Goal: Task Accomplishment & Management: Manage account settings

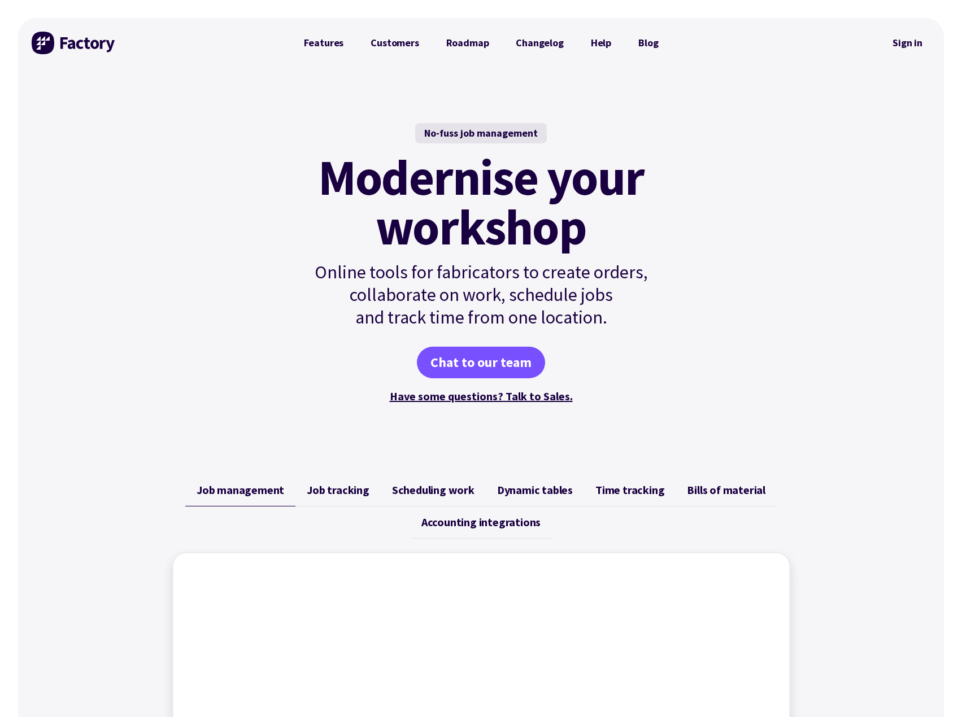
drag, startPoint x: 900, startPoint y: 43, endPoint x: 883, endPoint y: 36, distance: 18.2
click at [900, 43] on link "Sign in" at bounding box center [907, 43] width 46 height 26
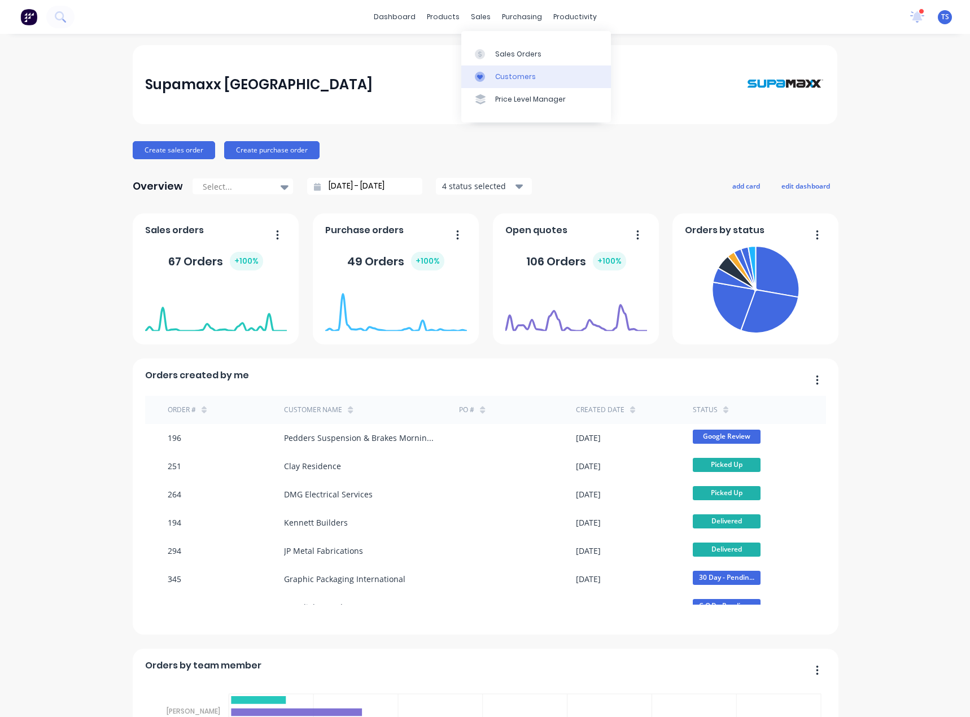
click at [485, 76] on div at bounding box center [483, 77] width 17 height 10
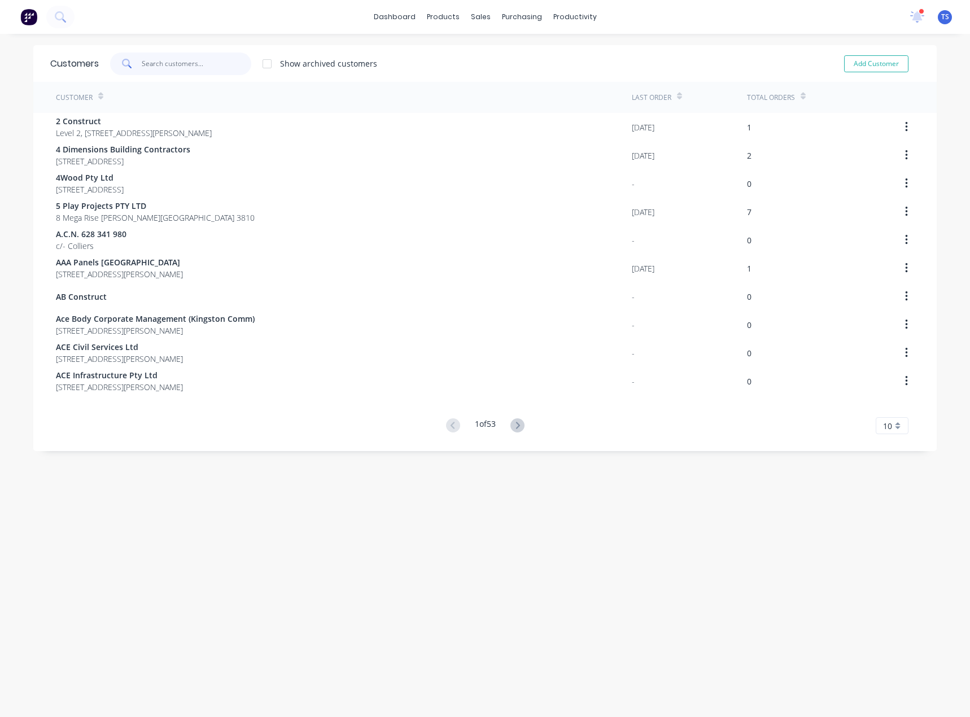
click at [168, 71] on input "text" at bounding box center [197, 64] width 110 height 23
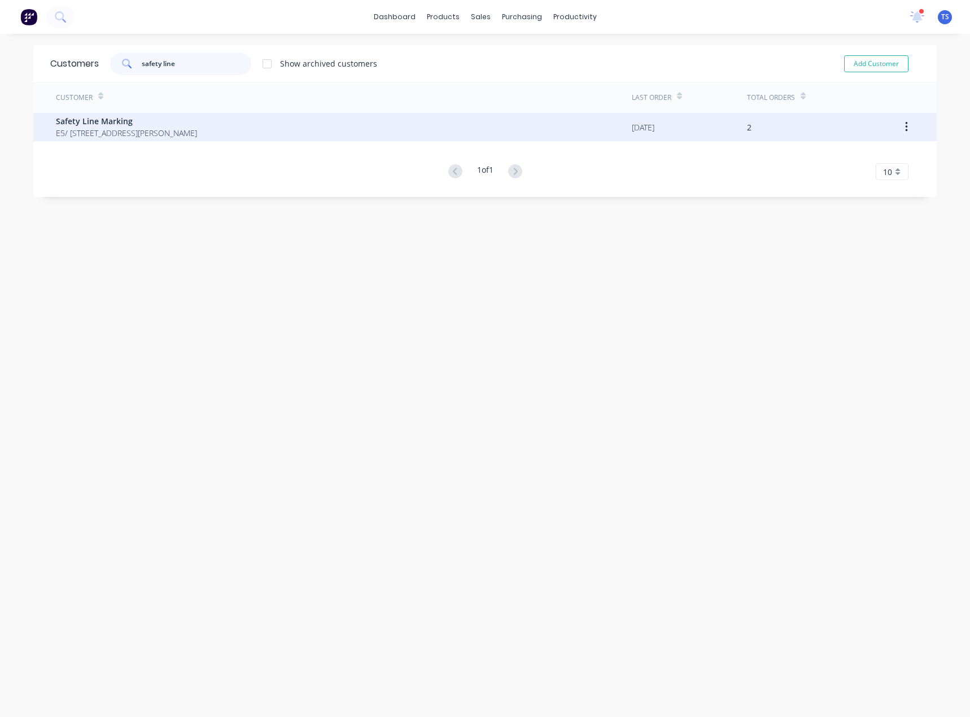
type input "safety line"
click at [128, 133] on span "E5/ [STREET_ADDRESS][PERSON_NAME]" at bounding box center [126, 133] width 141 height 12
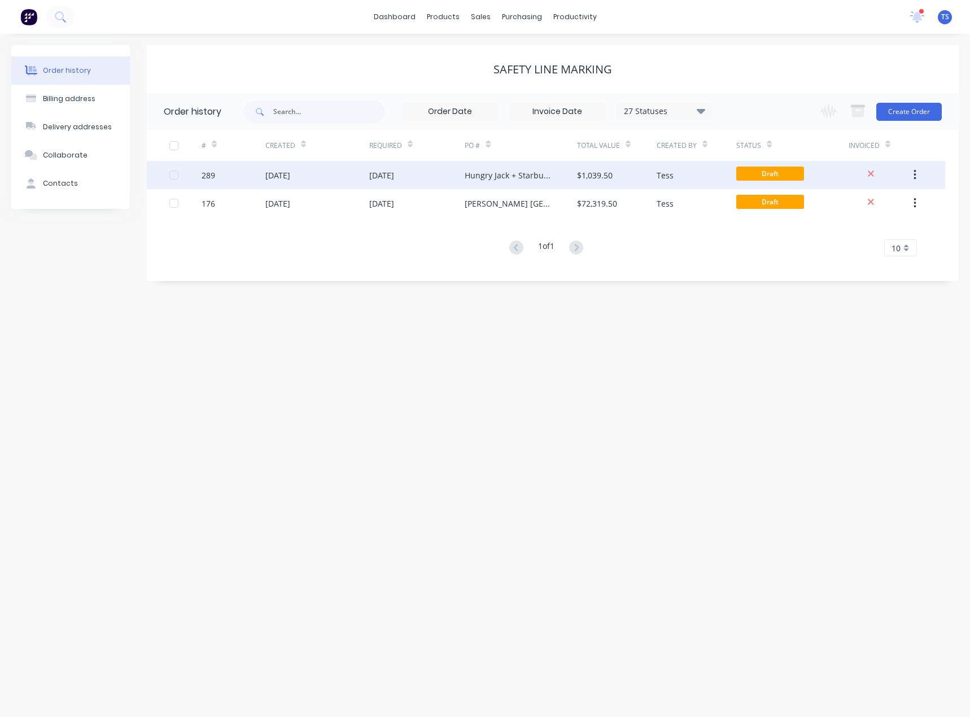
click at [509, 176] on div "Hungry Jack + Starbucks Tender" at bounding box center [509, 175] width 89 height 12
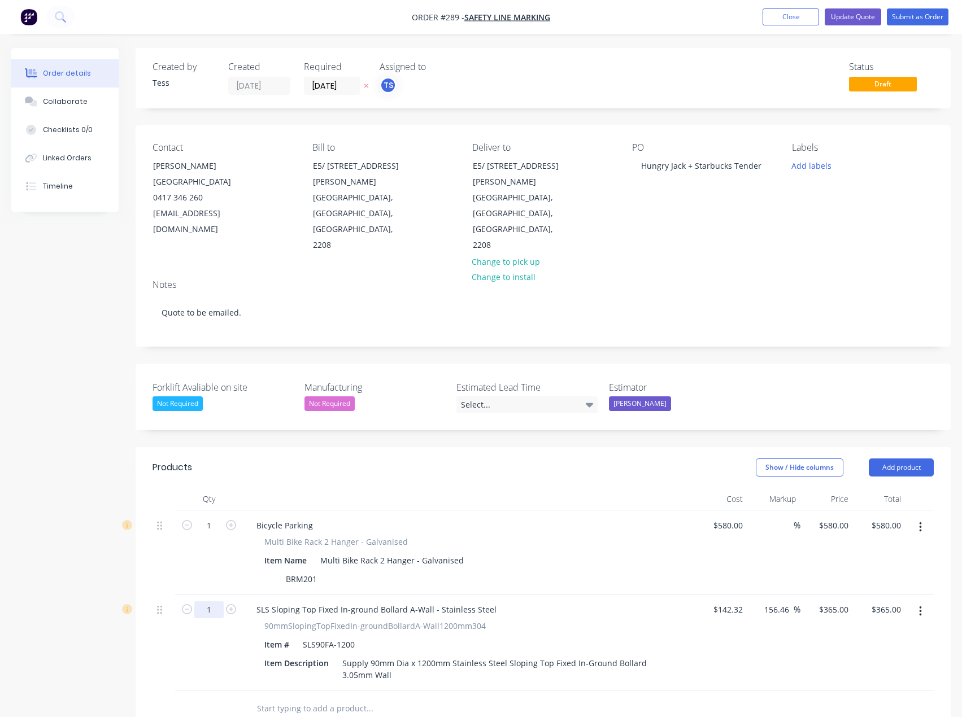
click at [211, 601] on input "1" at bounding box center [208, 609] width 29 height 17
type input "12"
type input "$4,380.00"
click at [391, 697] on input "text" at bounding box center [369, 708] width 226 height 23
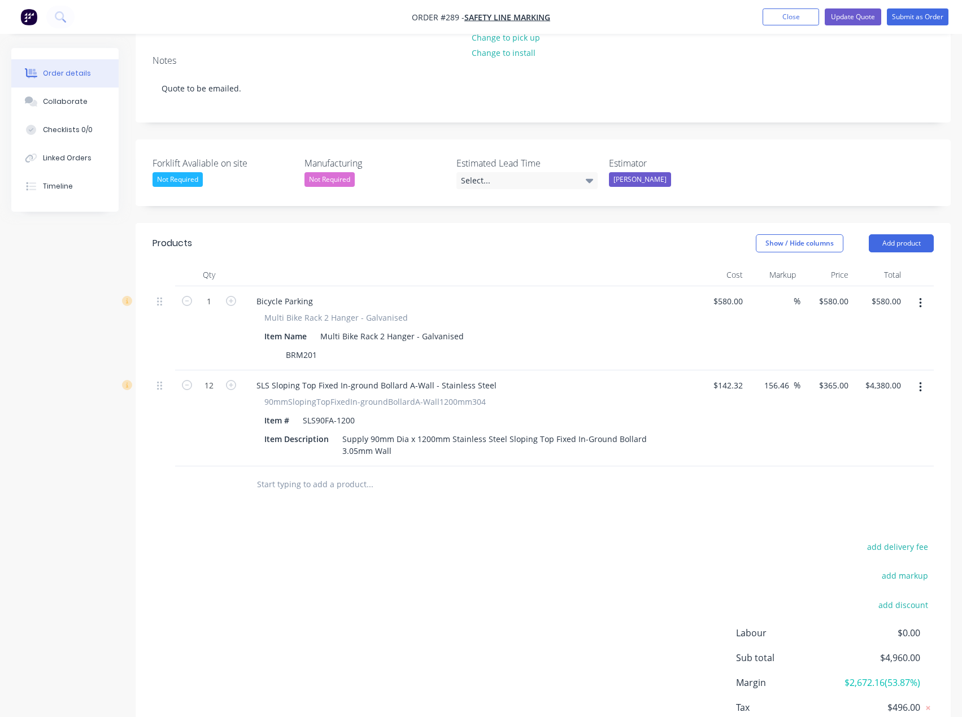
scroll to position [226, 0]
click at [892, 233] on button "Add product" at bounding box center [900, 242] width 65 height 18
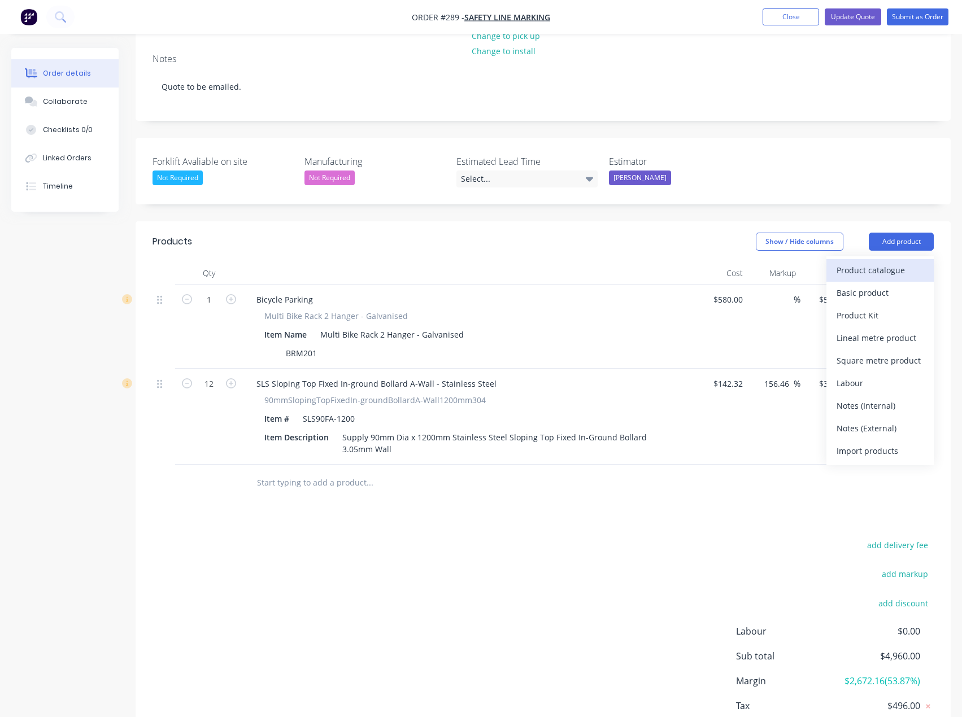
click at [873, 262] on div "Product catalogue" at bounding box center [879, 270] width 87 height 16
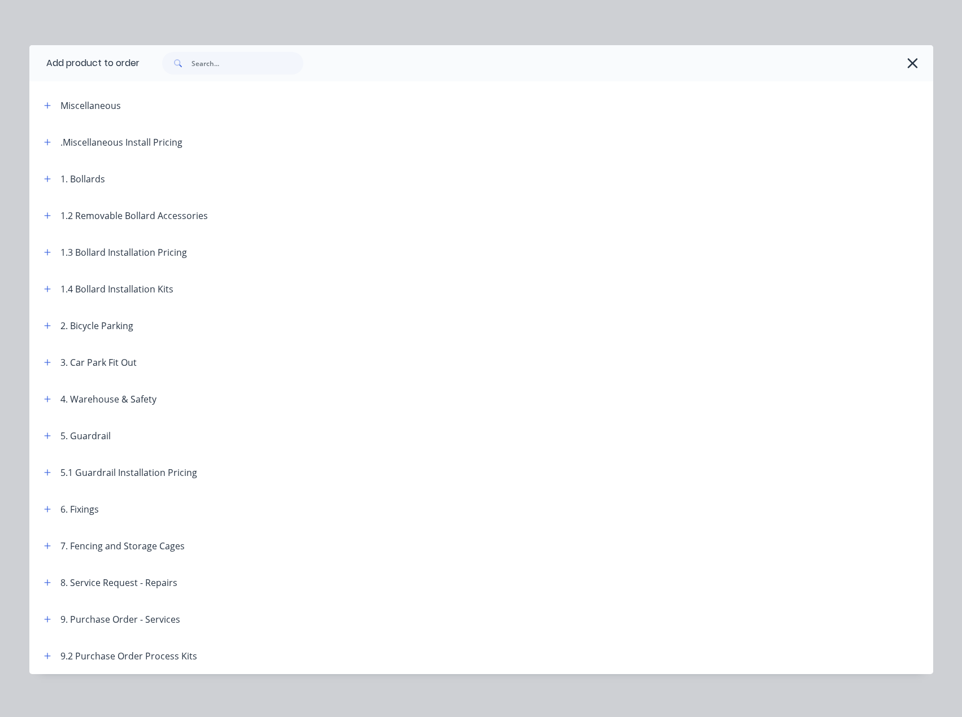
click at [68, 179] on div "1. Bollards" at bounding box center [82, 179] width 45 height 14
click at [35, 172] on div "1. Bollards" at bounding box center [70, 179] width 70 height 14
click at [44, 177] on icon "button" at bounding box center [47, 179] width 7 height 8
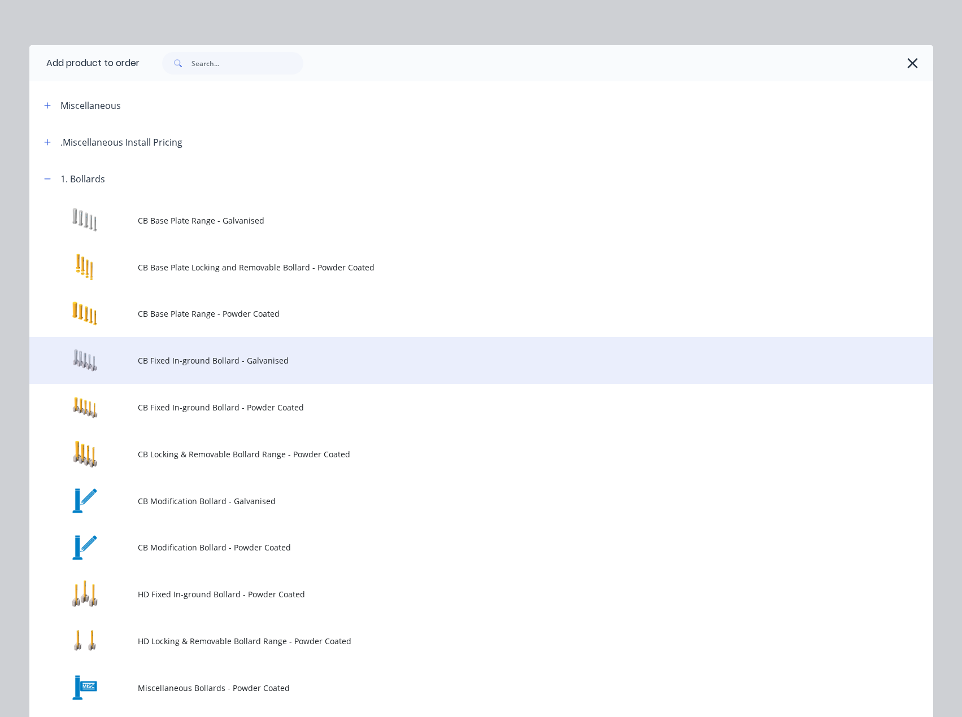
click at [205, 350] on td "CB Fixed In-ground Bollard - Galvanised" at bounding box center [535, 360] width 795 height 47
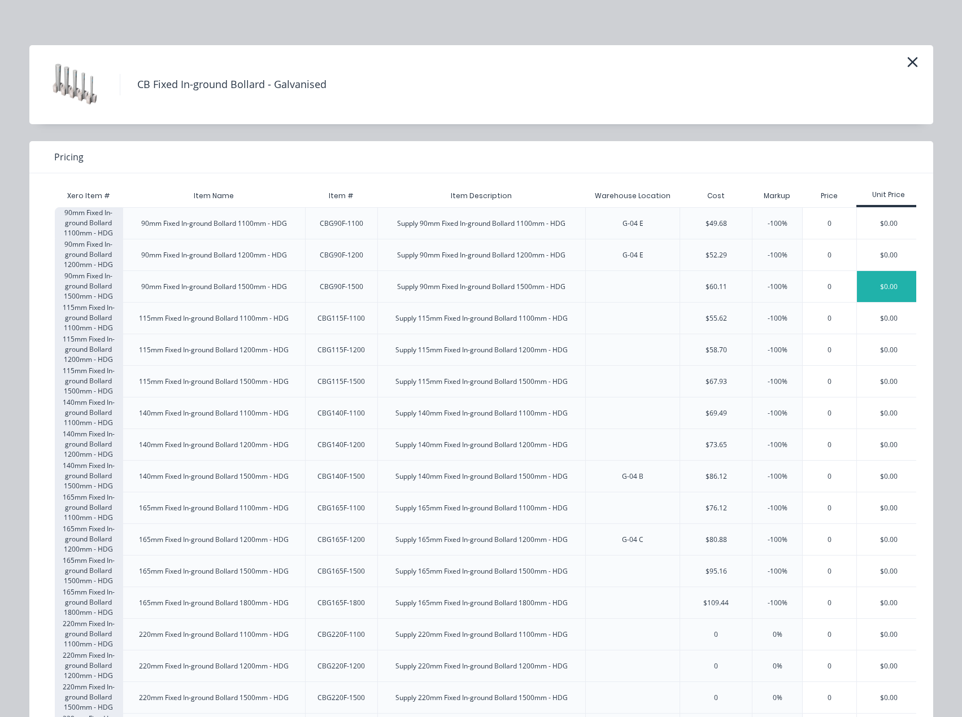
click at [875, 288] on div "$0.00" at bounding box center [889, 286] width 64 height 31
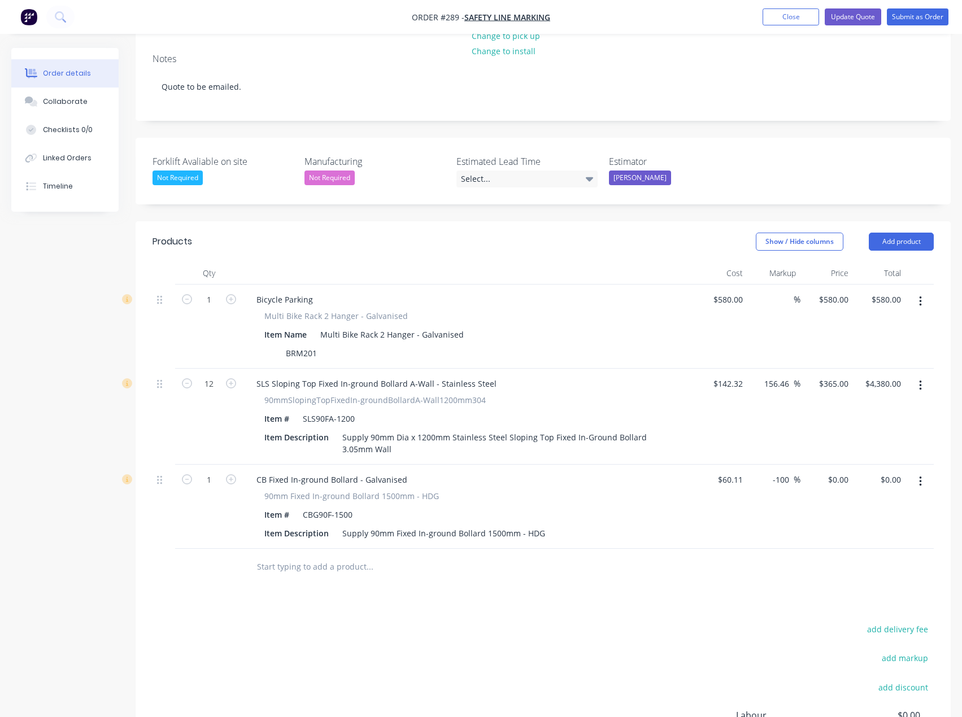
click at [305, 556] on input "text" at bounding box center [369, 567] width 226 height 23
click at [909, 221] on header "Products Show / Hide columns Add product" at bounding box center [543, 241] width 815 height 41
click at [909, 233] on button "Add product" at bounding box center [900, 242] width 65 height 18
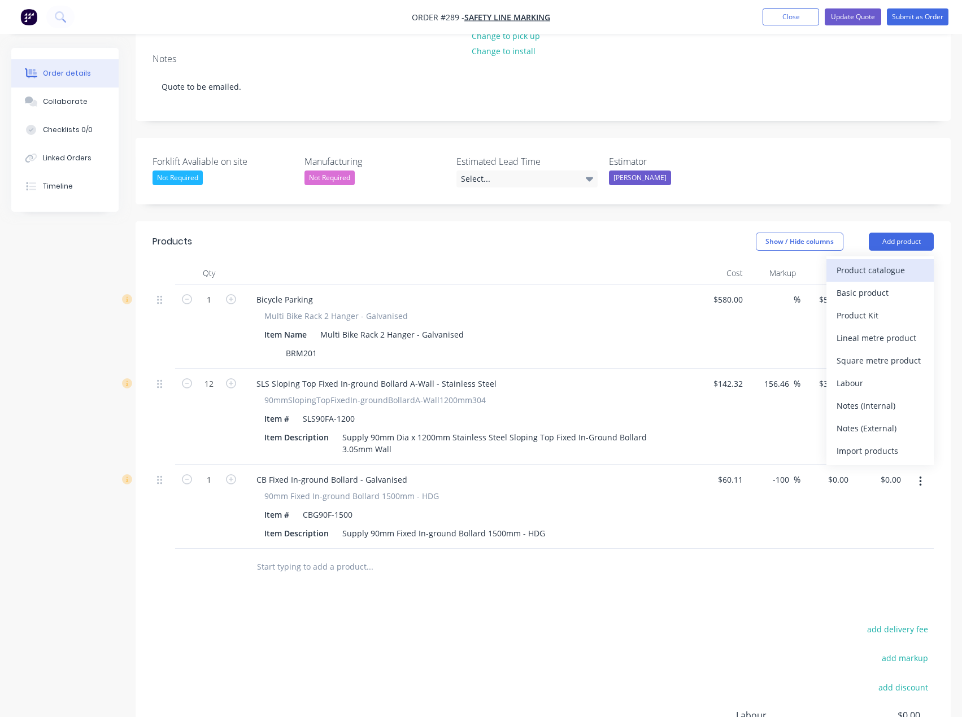
click at [881, 262] on div "Product catalogue" at bounding box center [879, 270] width 87 height 16
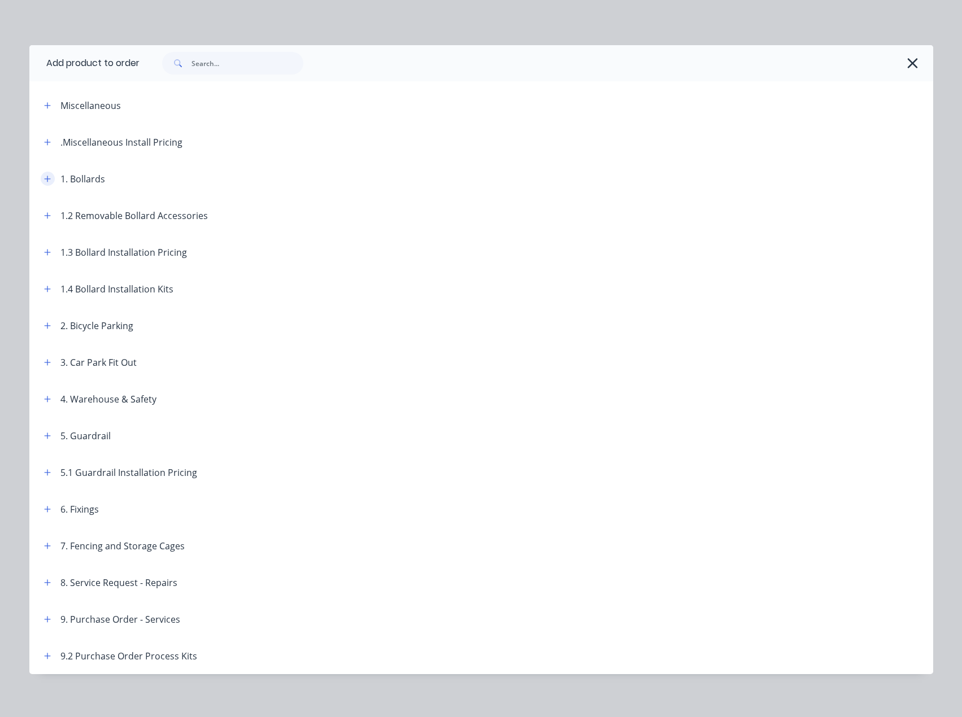
click at [44, 177] on icon "button" at bounding box center [47, 179] width 7 height 8
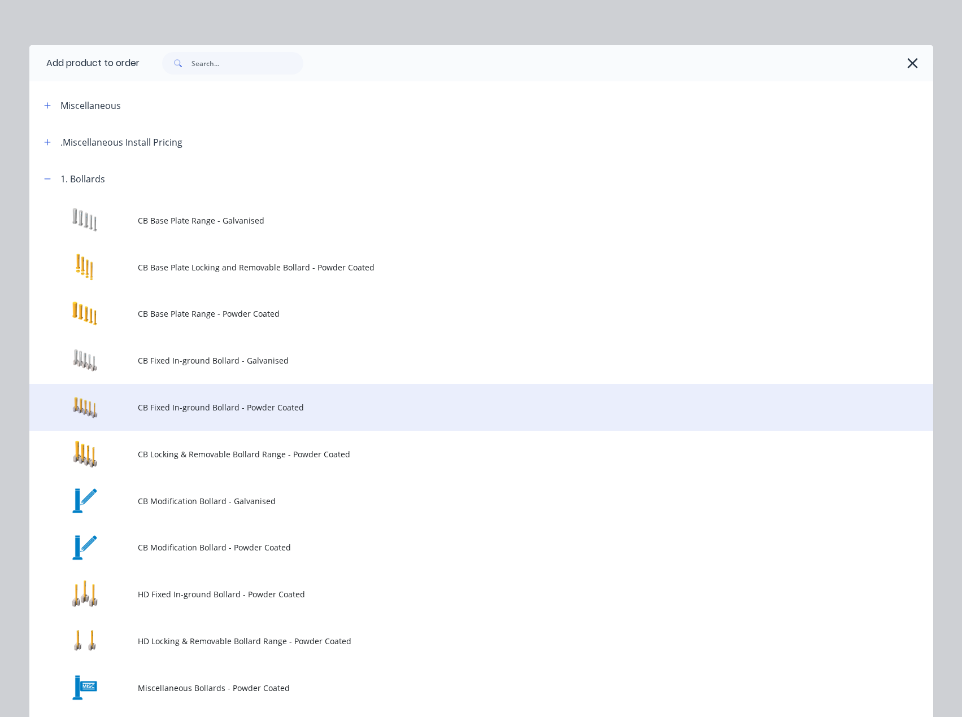
click at [174, 411] on span "CB Fixed In-ground Bollard - Powder Coated" at bounding box center [456, 407] width 636 height 12
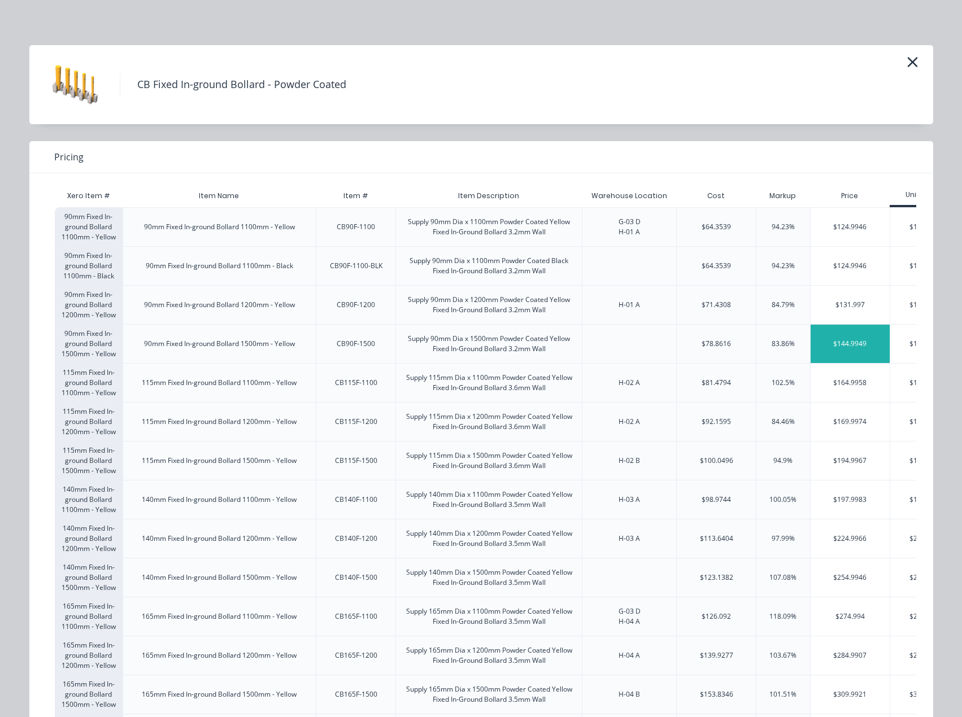
click at [853, 347] on div "$144.9949" at bounding box center [849, 344] width 79 height 38
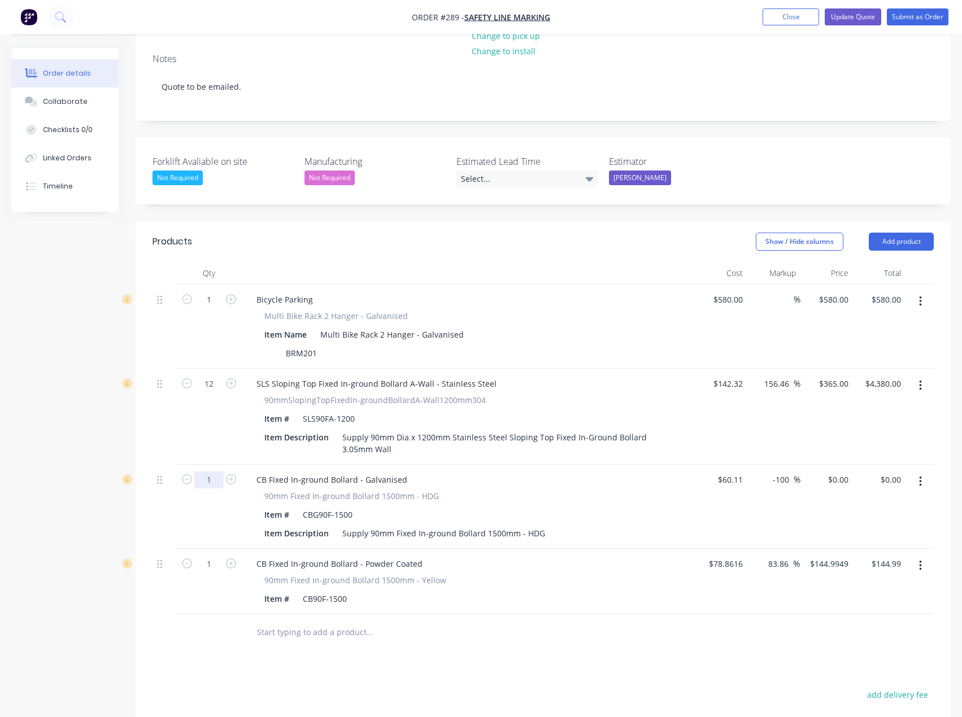
click at [215, 471] on input "1" at bounding box center [208, 479] width 29 height 17
type input "6"
click at [501, 632] on div "Products Show / Hide columns Add product Qty Cost Markup Price Total 1 Bicycle …" at bounding box center [543, 571] width 815 height 701
click at [349, 621] on input "text" at bounding box center [369, 632] width 226 height 23
click at [912, 233] on button "Add product" at bounding box center [900, 242] width 65 height 18
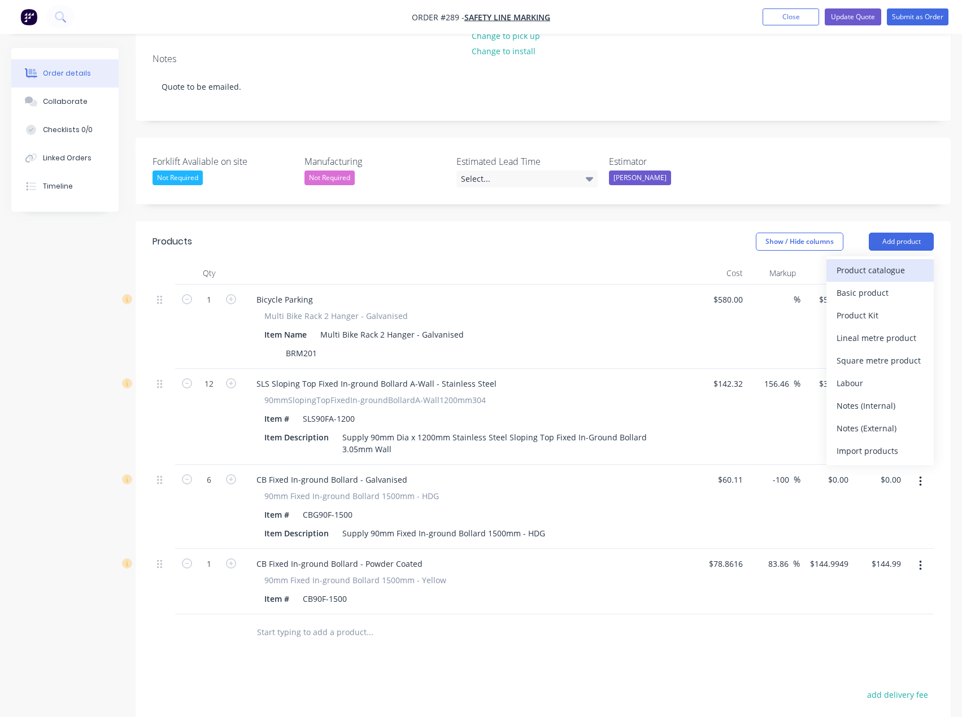
click at [855, 262] on div "Product catalogue" at bounding box center [879, 270] width 87 height 16
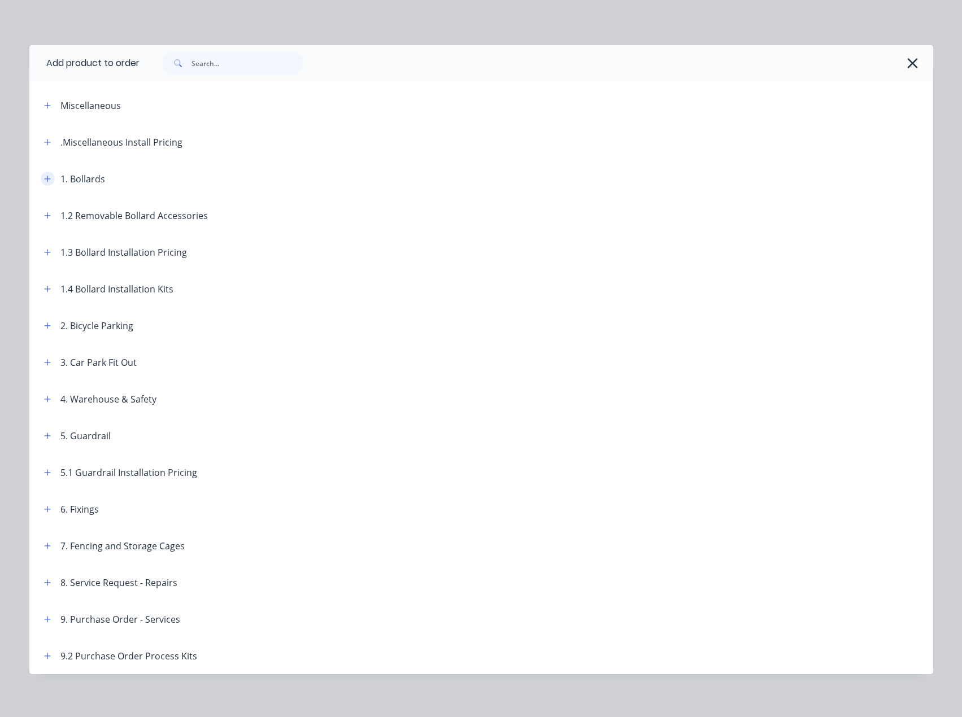
click at [44, 179] on icon "button" at bounding box center [47, 179] width 6 height 6
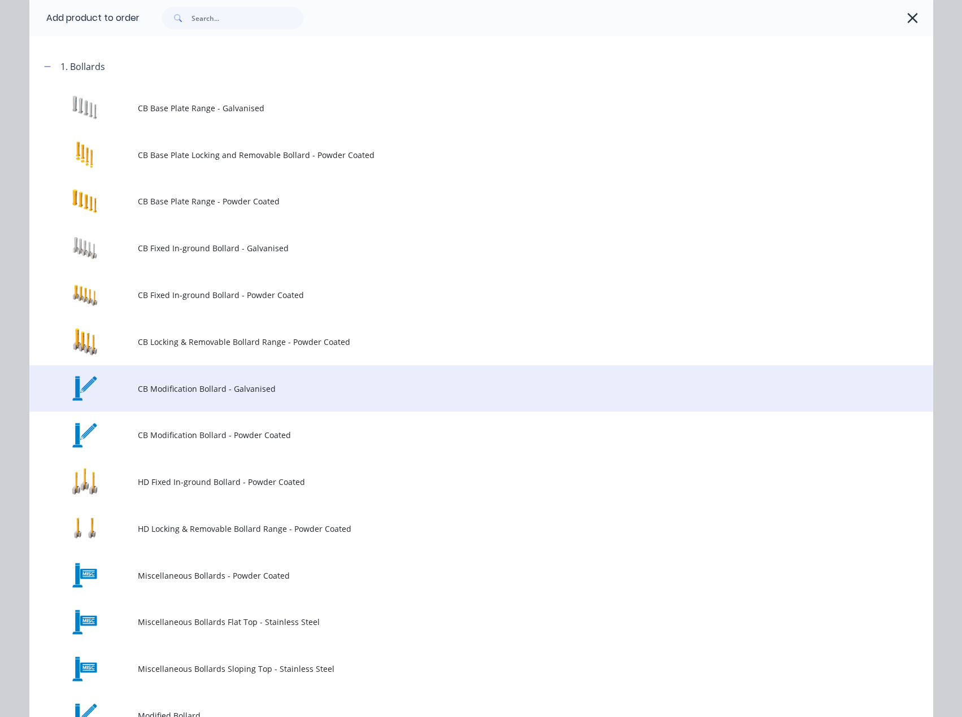
scroll to position [113, 0]
click at [171, 394] on span "CB Modification Bollard - Galvanised" at bounding box center [456, 388] width 636 height 12
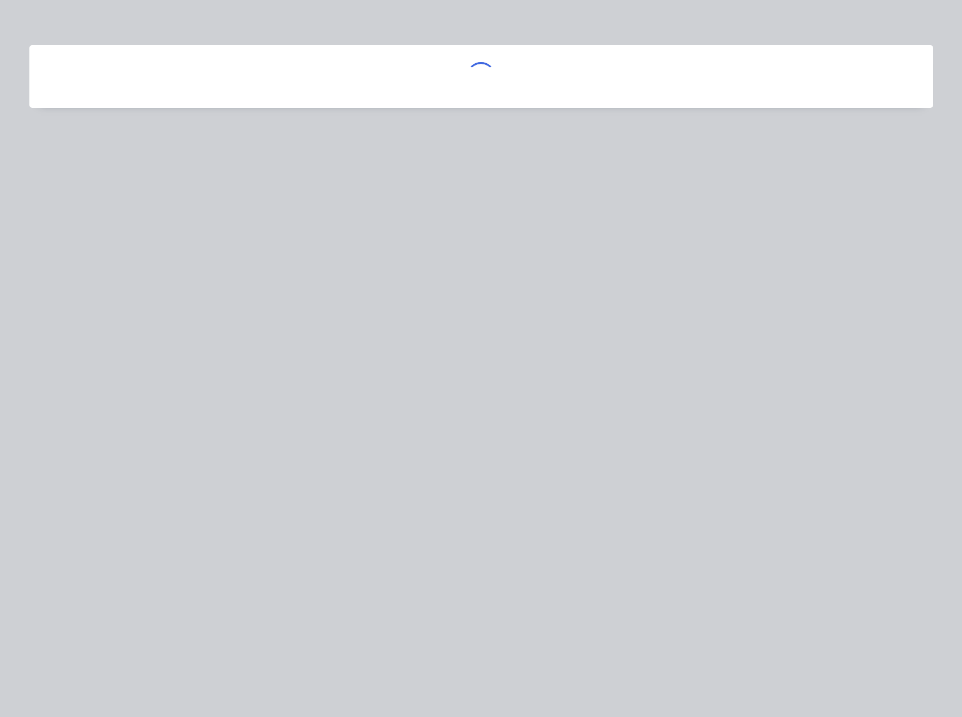
scroll to position [0, 0]
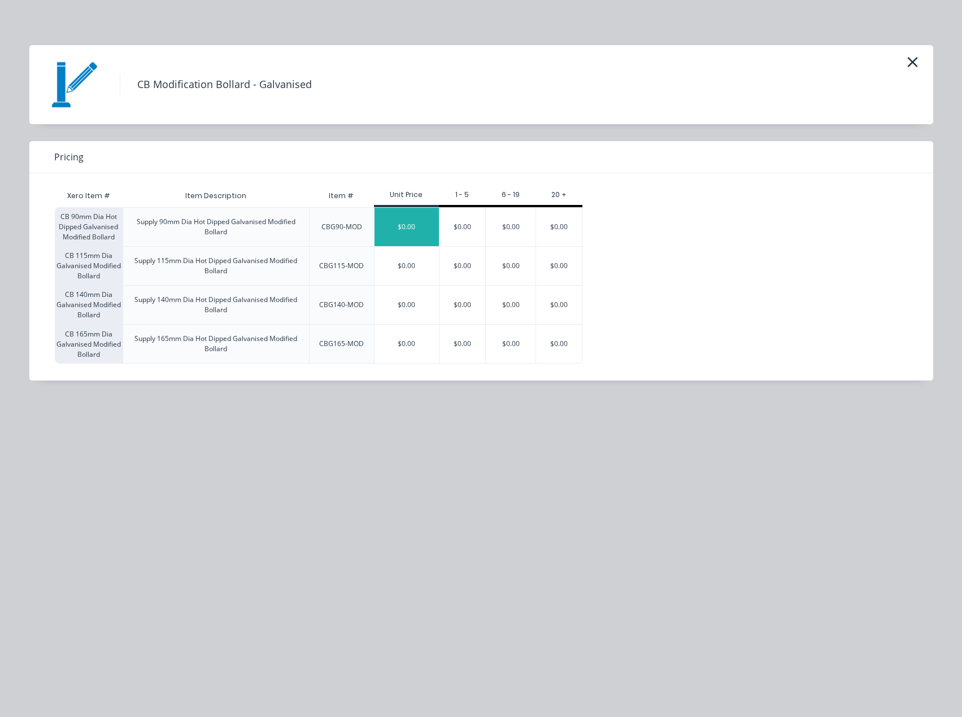
click at [416, 230] on div "$0.00" at bounding box center [406, 227] width 64 height 38
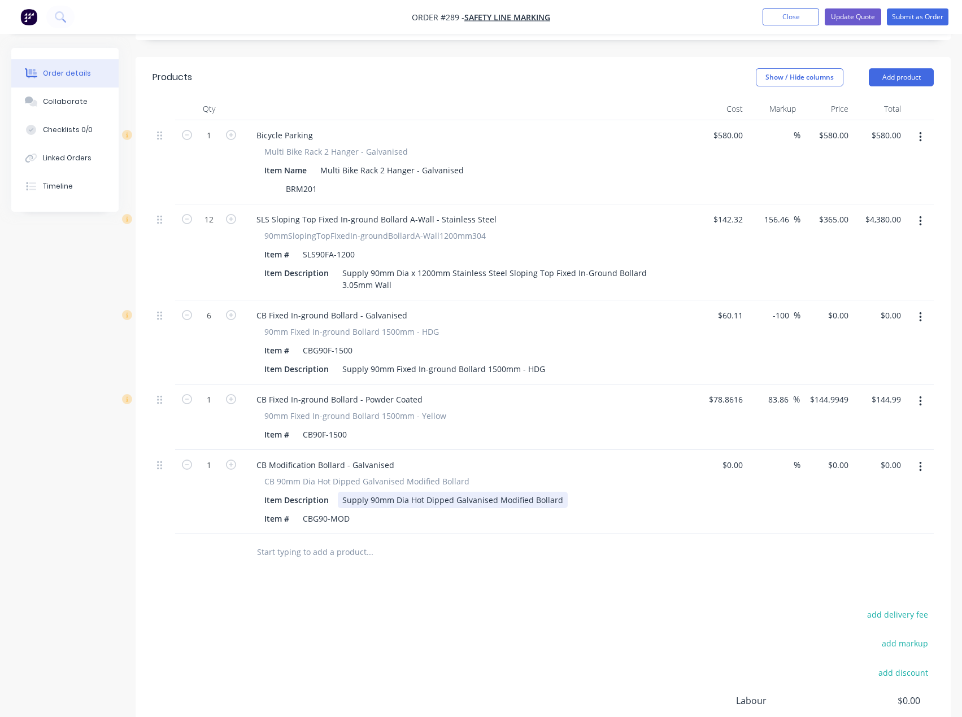
scroll to position [395, 0]
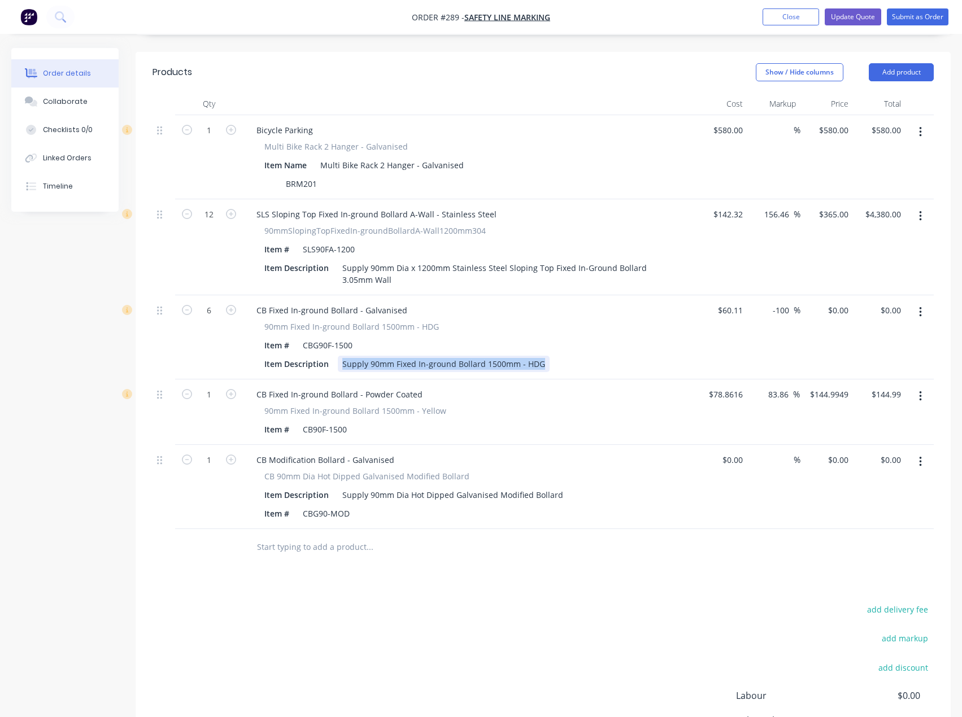
drag, startPoint x: 551, startPoint y: 313, endPoint x: 349, endPoint y: 316, distance: 201.6
click at [349, 356] on div "Supply 90mm Fixed In-ground Bollard 1500mm - HDG" at bounding box center [444, 364] width 212 height 16
copy div "Supply 90mm Fixed In-ground Bollard 1500mm - HDG"
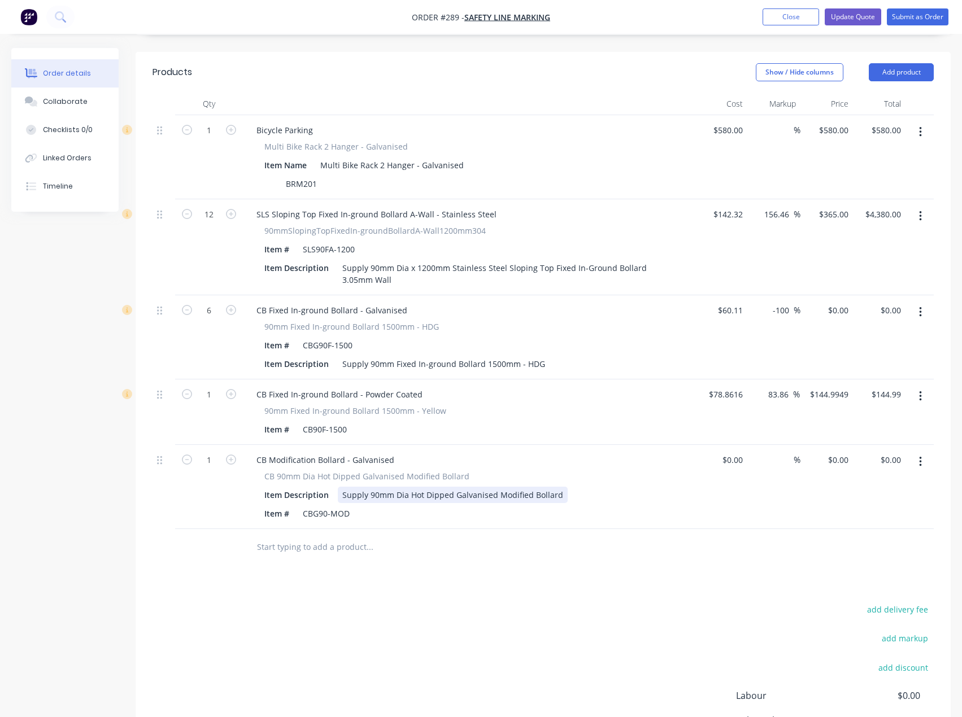
click at [423, 487] on div "Supply 90mm Dia Hot Dipped Galvanised Modified Bollard" at bounding box center [453, 495] width 230 height 16
drag, startPoint x: 560, startPoint y: 446, endPoint x: 315, endPoint y: 449, distance: 244.5
click at [315, 487] on div "Item Description Supply 90mm Dia Hot Dipped Galvanised Modified Bollard" at bounding box center [466, 495] width 413 height 16
drag, startPoint x: 414, startPoint y: 444, endPoint x: 451, endPoint y: 448, distance: 36.9
click at [414, 487] on div "Supply 90mm Dia Hot Dipped Galvanised Modified Bollard" at bounding box center [453, 495] width 230 height 16
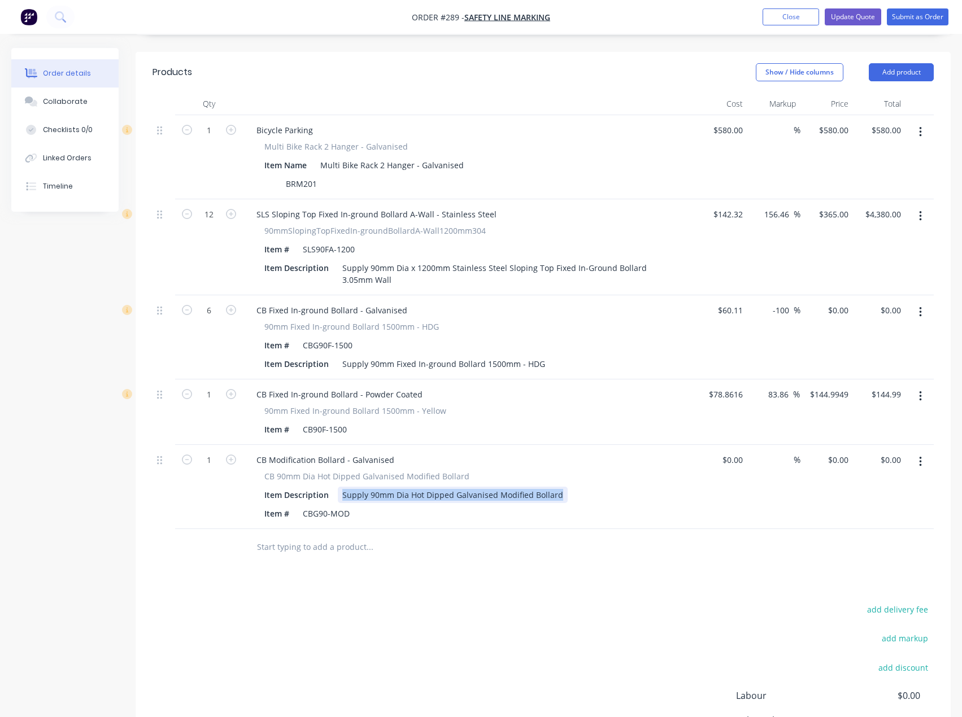
click at [509, 487] on div "Supply 90mm Dia Hot Dipped Galvanised Modified Bollard" at bounding box center [453, 495] width 230 height 16
drag, startPoint x: 557, startPoint y: 448, endPoint x: 495, endPoint y: 447, distance: 62.1
click at [495, 487] on div "Supply 90mm Dia Hot Dipped Galvanised Modified Bollard" at bounding box center [453, 495] width 230 height 16
paste div
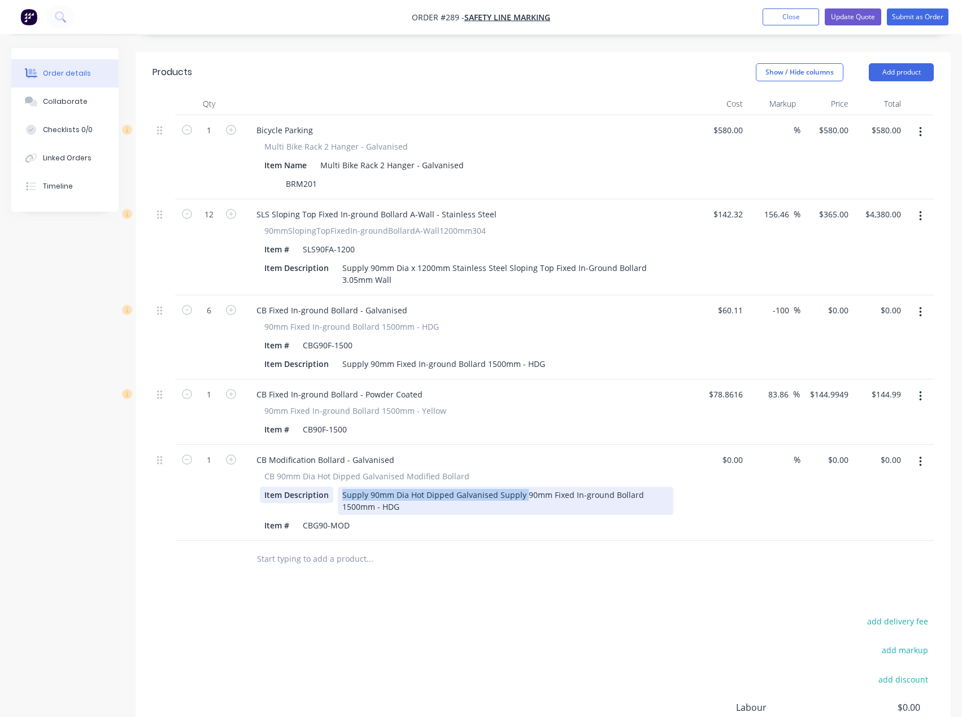
drag, startPoint x: 523, startPoint y: 447, endPoint x: 324, endPoint y: 448, distance: 198.8
click at [324, 487] on div "Item Description Supply 90mm Dia Hot Dipped Galvanised Supply 90mm Fixed In-gro…" at bounding box center [466, 501] width 413 height 28
click at [388, 487] on div "Supply 90mm Dia Hot Dipped Galvanised Supply 90mm Fixed In-ground Bollard 1500m…" at bounding box center [505, 501] width 335 height 28
click at [517, 487] on div "Supply 90mm Dia Hot Dipped Galvanised Supply 90mm Fixed In-ground Bollard 1500m…" at bounding box center [505, 501] width 335 height 28
drag, startPoint x: 477, startPoint y: 449, endPoint x: 335, endPoint y: 448, distance: 141.2
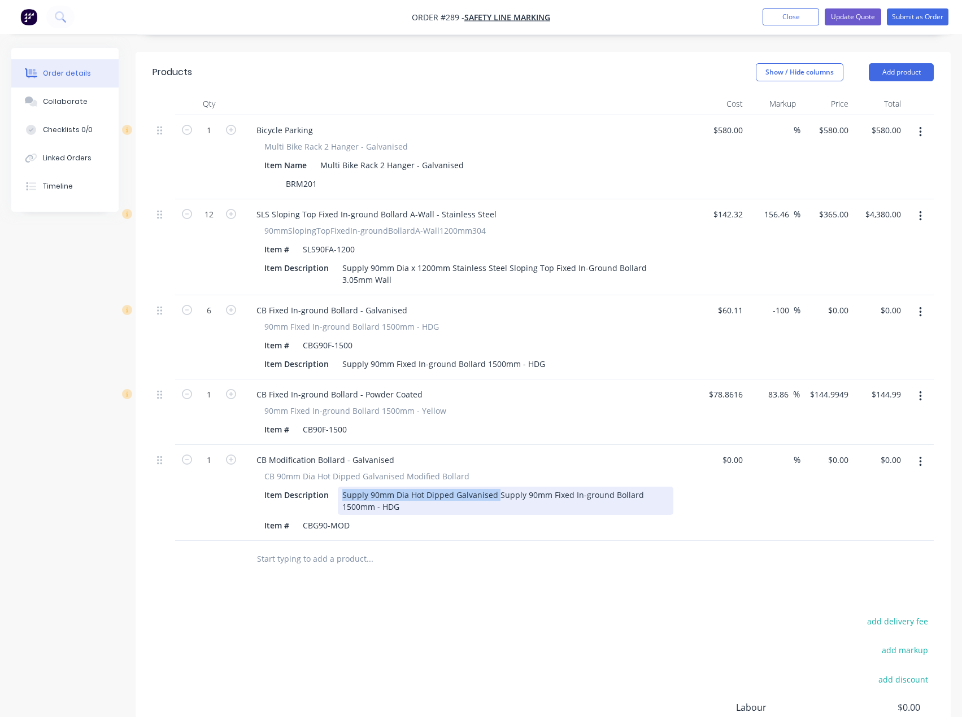
click at [335, 487] on div "Item Description Supply 90mm Dia Hot Dipped Galvanised Supply 90mm Fixed In-gro…" at bounding box center [466, 501] width 413 height 28
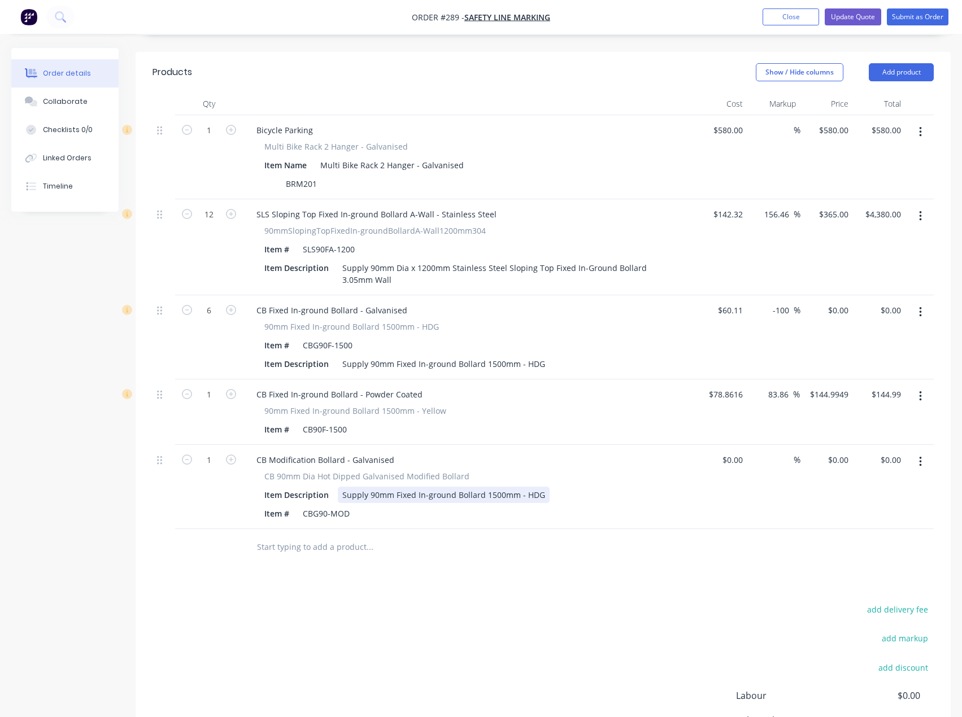
click at [540, 487] on div "Supply 90mm Fixed In-ground Bollard 1500mm - HDG" at bounding box center [444, 495] width 212 height 16
click at [491, 487] on div "Supply 90mm Fixed In-ground Bollard 1500mm - HDG" at bounding box center [444, 495] width 212 height 16
click at [539, 487] on div "Supply 90mm Fixed In-ground Bollard 1300mm - HDG" at bounding box center [444, 495] width 212 height 16
click at [728, 445] on div "$0.00" at bounding box center [721, 487] width 53 height 84
type input "$60.11"
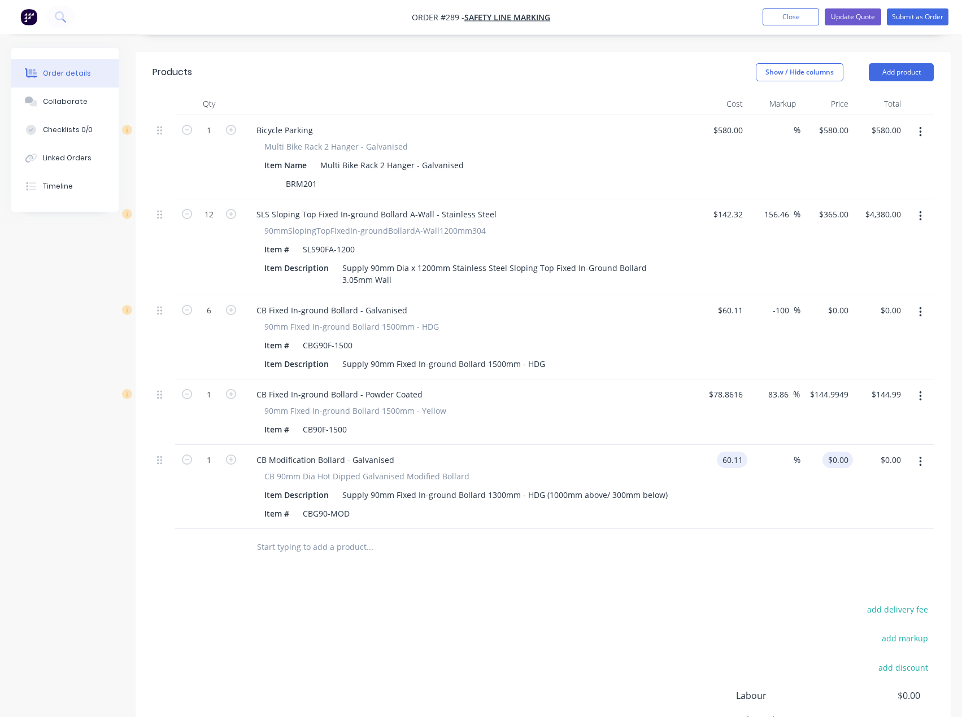
type input "60.11"
type input "$60.11"
click at [837, 452] on input "60.11" at bounding box center [840, 460] width 26 height 16
type input "60.11"
type input "$60.11"
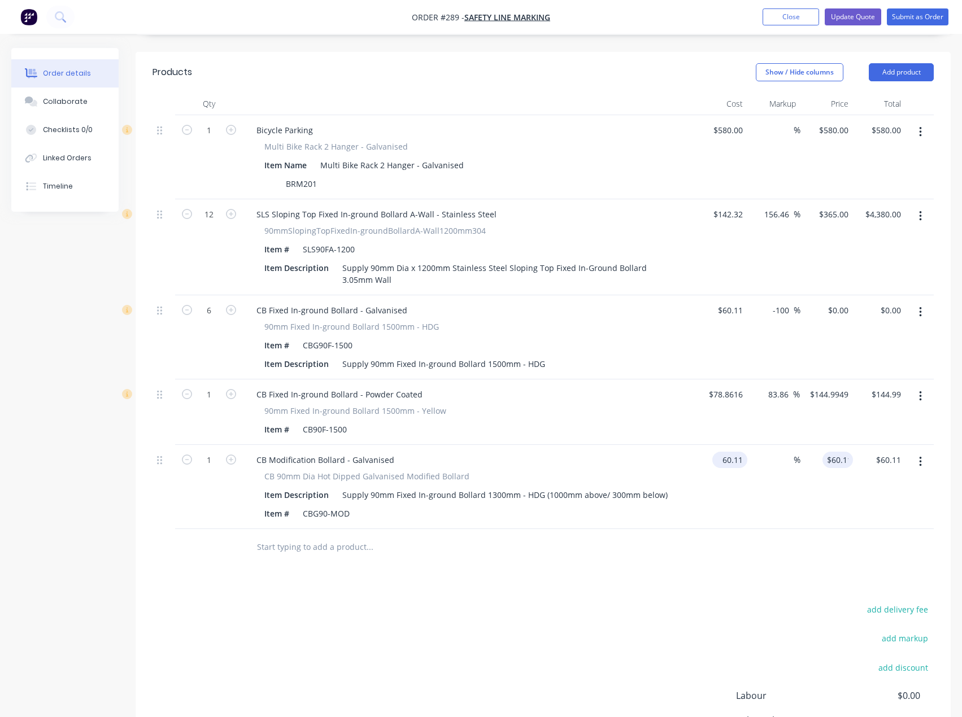
click at [733, 452] on input "60.11" at bounding box center [732, 460] width 30 height 16
type input "$78.00"
type input "78"
type input "$78.00"
click at [842, 452] on input "78" at bounding box center [845, 460] width 15 height 16
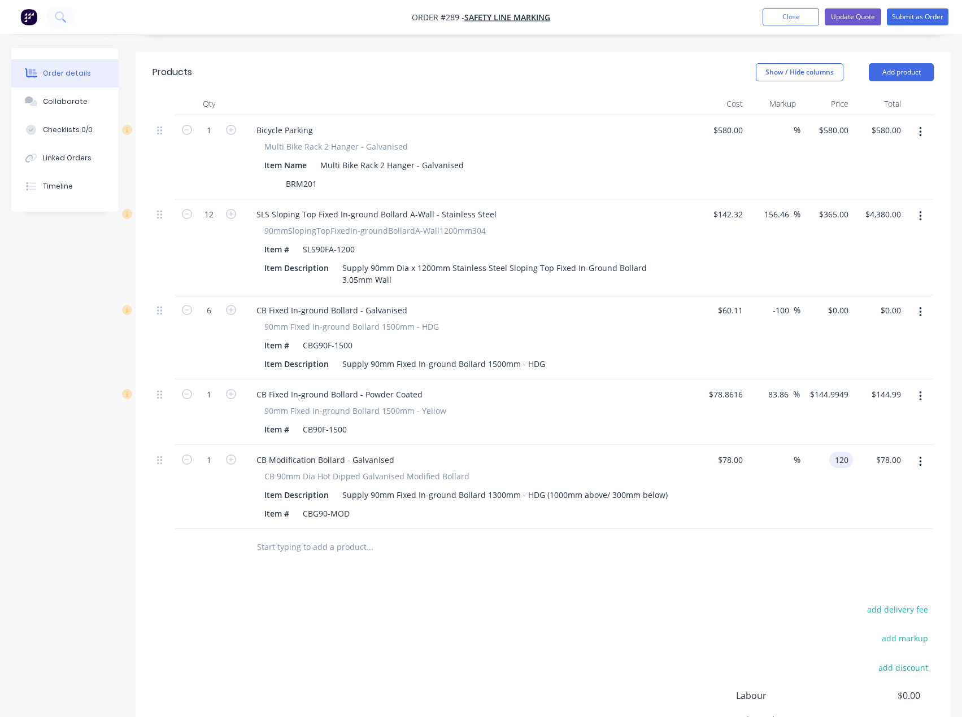
type input "120"
type input "53.85"
type input "$120.00"
click at [628, 553] on div "Products Show / Hide columns Add product Qty Cost Markup Price Total 1 Bicycle …" at bounding box center [543, 444] width 815 height 785
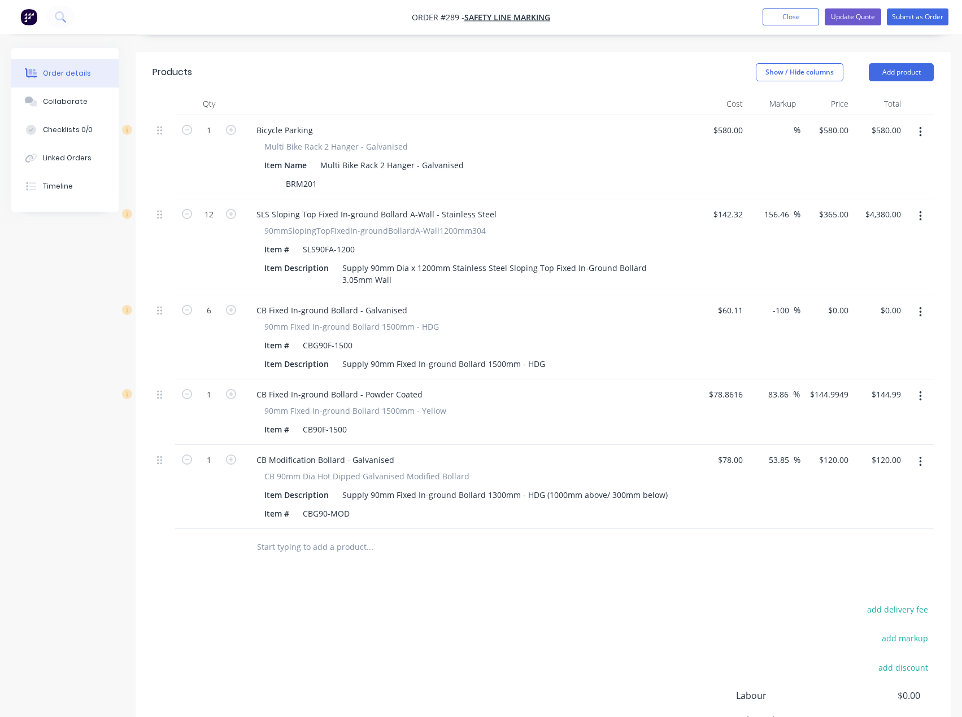
click at [919, 390] on icon "button" at bounding box center [920, 396] width 3 height 12
click at [860, 486] on div "Delete" at bounding box center [879, 494] width 87 height 16
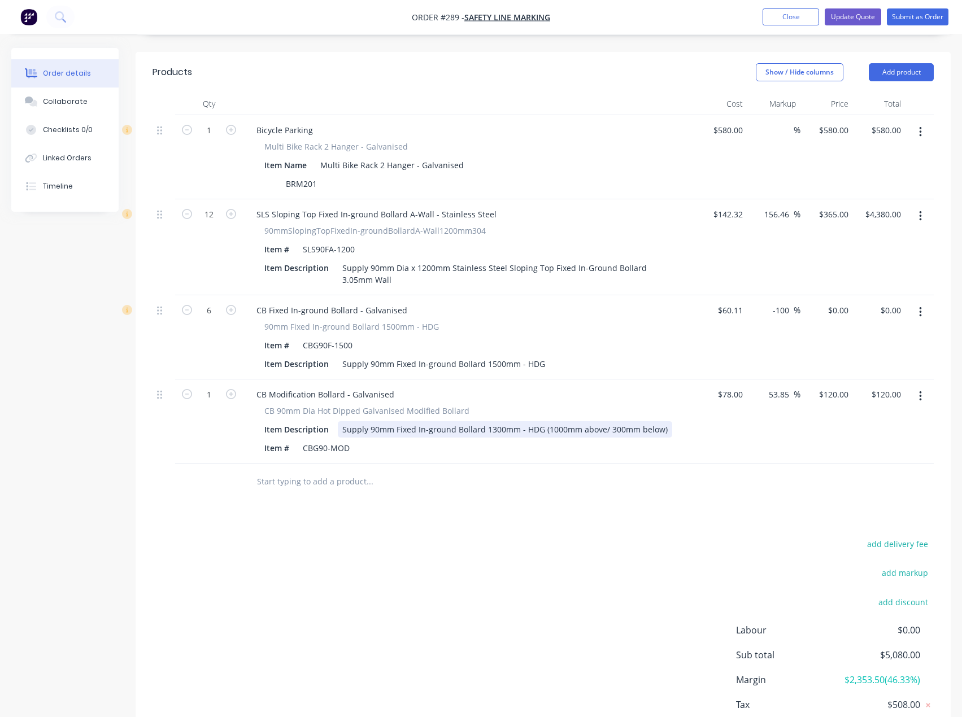
click at [409, 421] on div "Supply 90mm Fixed In-ground Bollard 1300mm - HDG (1000mm above/ 300mm below)" at bounding box center [505, 429] width 334 height 16
click at [660, 421] on div "Supply 90mm Fixed In-ground Bollard 1300mm - HDG (1000mm above/ 300mm below)" at bounding box center [505, 429] width 334 height 16
click at [355, 470] on input "text" at bounding box center [369, 481] width 226 height 23
drag, startPoint x: 288, startPoint y: 440, endPoint x: 217, endPoint y: 444, distance: 70.7
click at [217, 464] on div "reflective Add reflective to order No results found" at bounding box center [542, 482] width 781 height 37
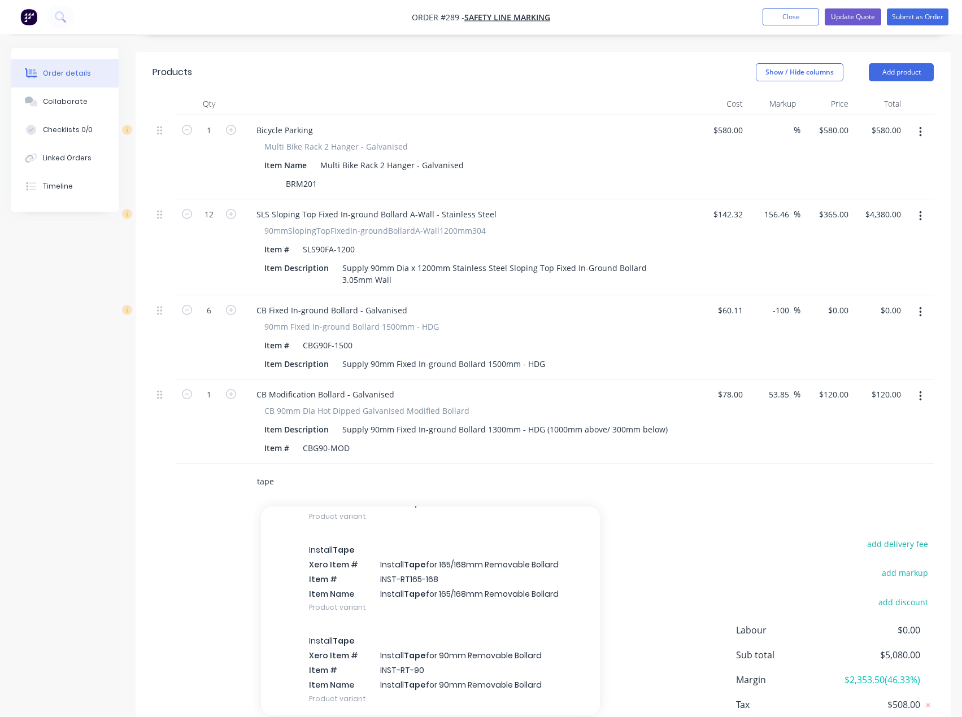
scroll to position [333, 0]
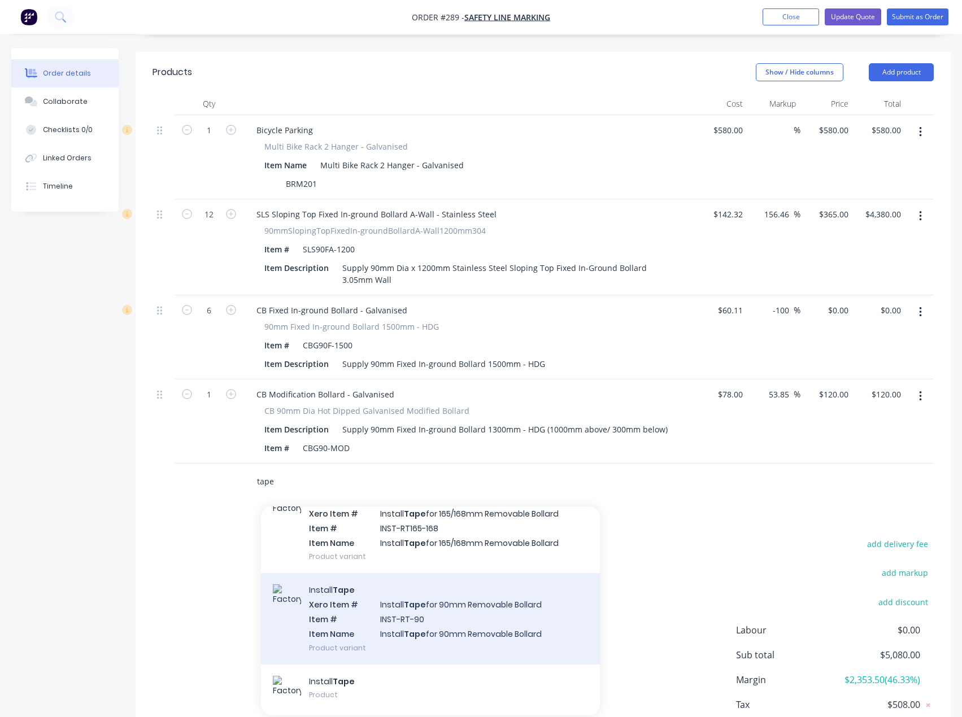
type input "tape"
click at [448, 573] on div "Install Tape Xero Item # Install Tape for 90mm Removable Bollard Item # INST-RT…" at bounding box center [430, 618] width 339 height 91
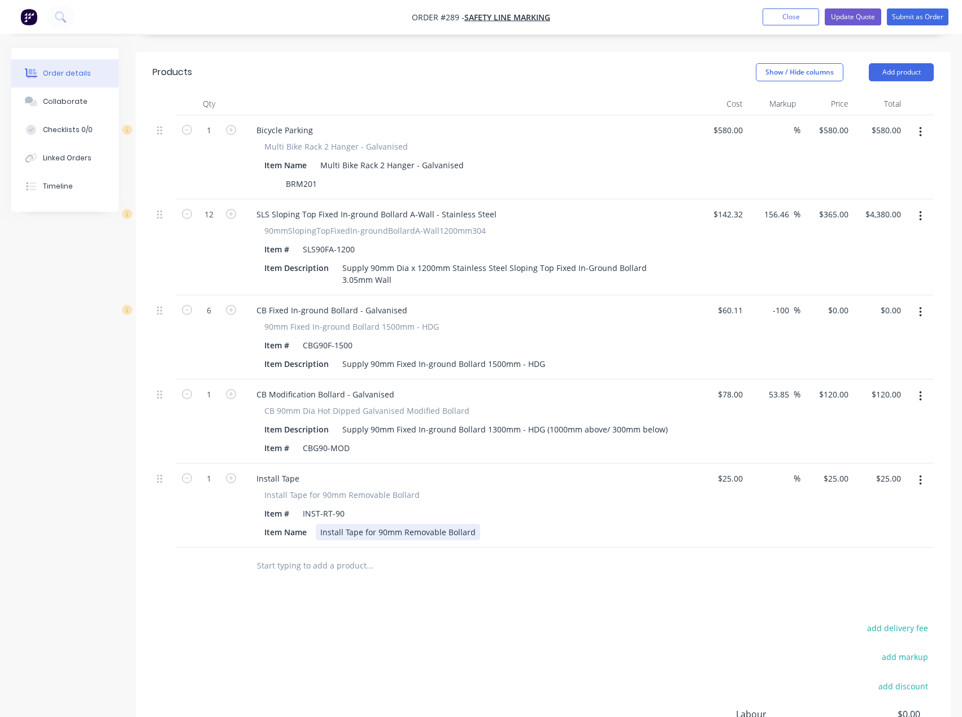
click at [346, 524] on div "Install Tape for 90mm Removable Bollard" at bounding box center [398, 532] width 164 height 16
click at [528, 554] on div at bounding box center [416, 565] width 339 height 23
drag, startPoint x: 522, startPoint y: 486, endPoint x: 481, endPoint y: 486, distance: 41.2
click at [481, 524] on div "Install Class 1 Red Refletive Tape for 90mm Removable Bollard" at bounding box center [438, 532] width 244 height 16
click at [460, 554] on input "text" at bounding box center [369, 565] width 226 height 23
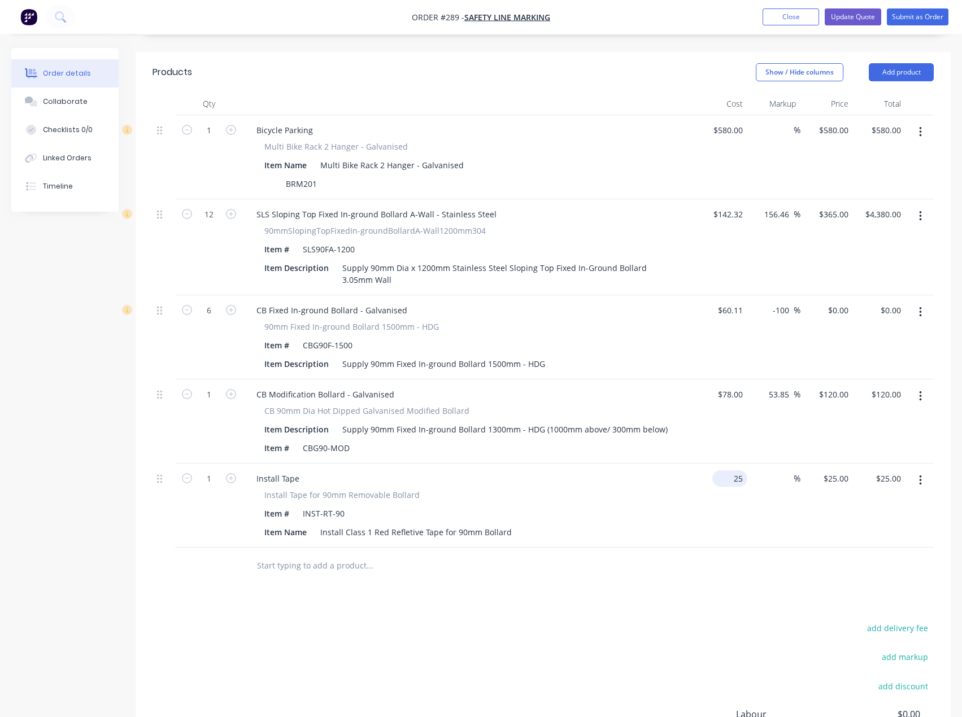
click at [723, 464] on div "25 $25.00" at bounding box center [721, 506] width 53 height 84
type input "$1.00"
type input "1"
type input "$1.00"
click at [835, 470] on div "1 $25.00" at bounding box center [835, 478] width 35 height 16
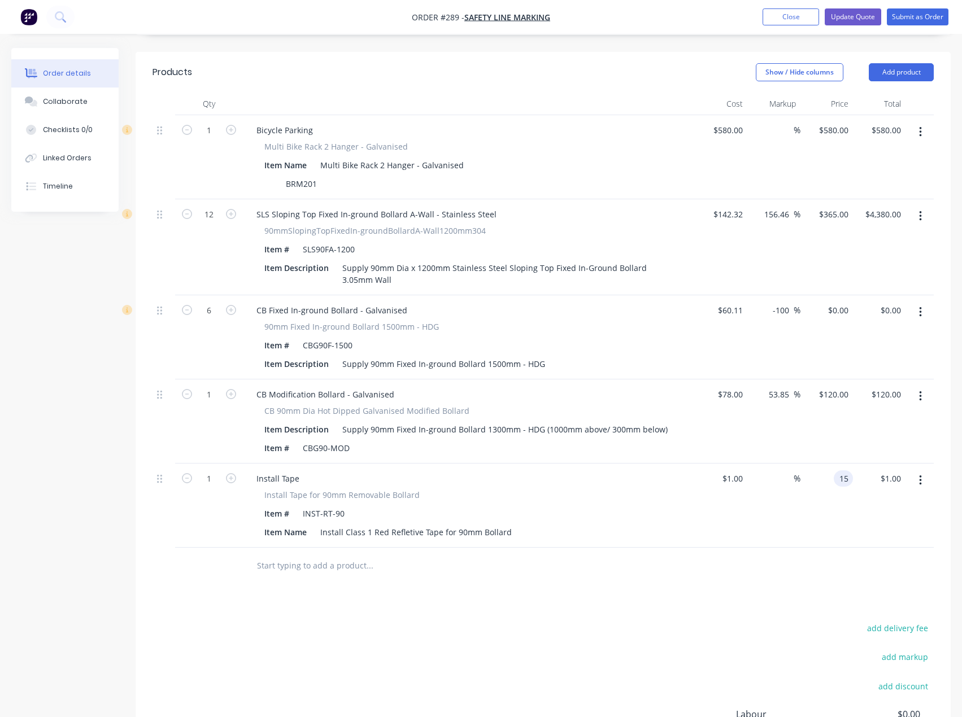
type input "15"
type input "1400"
type input "$15.00"
click at [680, 543] on div "Products Show / Hide columns Add product Qty Cost Markup Price Total 1 Bicycle …" at bounding box center [543, 453] width 815 height 803
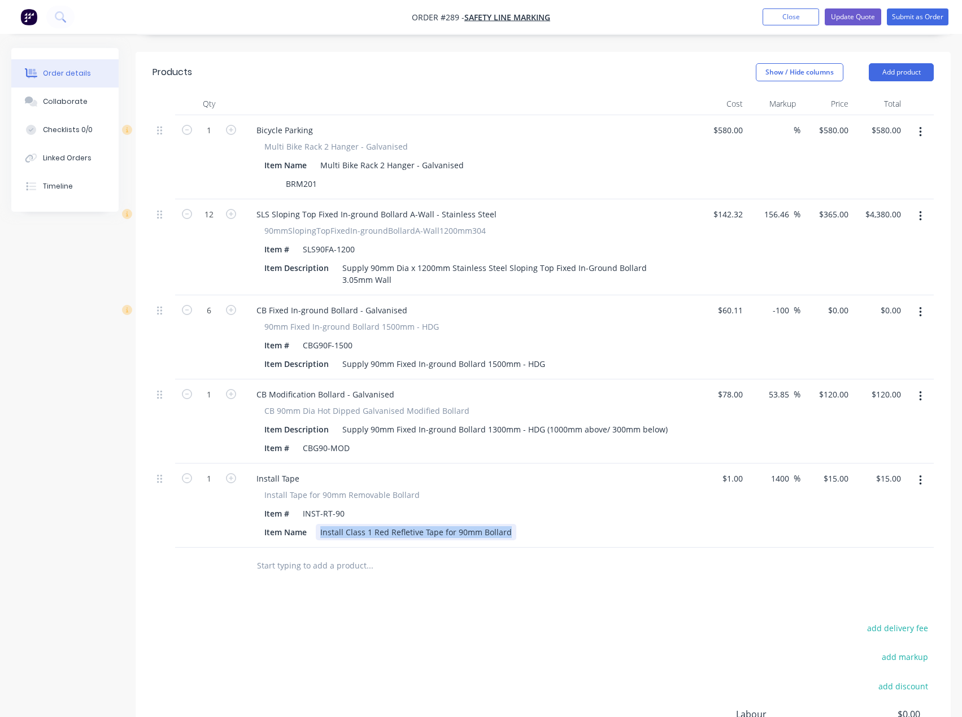
drag, startPoint x: 509, startPoint y: 486, endPoint x: 321, endPoint y: 484, distance: 187.5
click at [321, 524] on div "Install Class 1 Red Refletive Tape for 90mm Bollard" at bounding box center [416, 532] width 200 height 16
copy div "Install Class 1 Red Refletive Tape for 90mm Bollard"
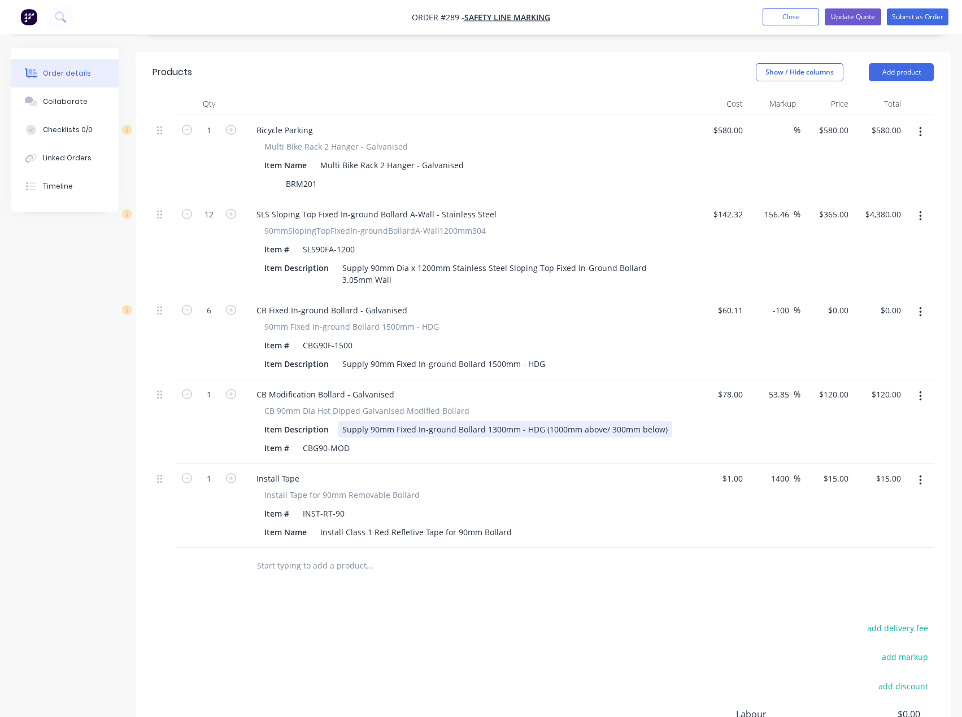
click at [643, 421] on div "Supply 90mm Fixed In-ground Bollard 1300mm - HDG (1000mm above/ 300mm below)" at bounding box center [505, 429] width 334 height 16
click at [661, 421] on div "Supply 90mm Fixed In-ground Bollard 1300mm - HDG (1000mm above/ 300mm below)" at bounding box center [505, 429] width 334 height 16
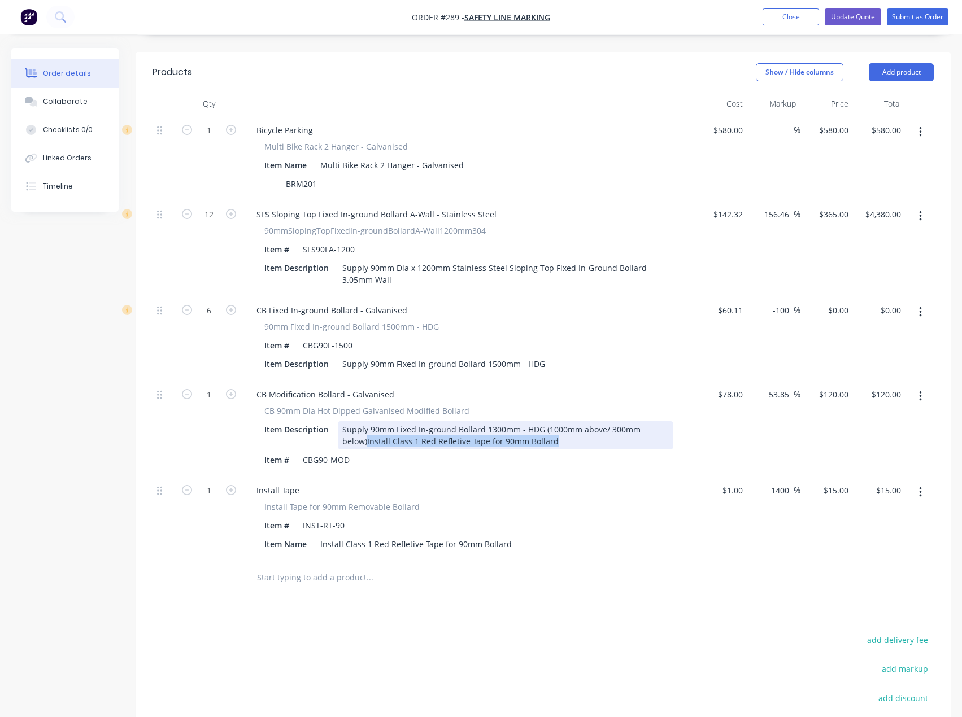
drag, startPoint x: 512, startPoint y: 395, endPoint x: 365, endPoint y: 397, distance: 146.3
click at [365, 421] on div "Supply 90mm Fixed In-ground Bollard 1300mm - HDG (1000mm above/ 300mm below)Ins…" at bounding box center [505, 435] width 335 height 28
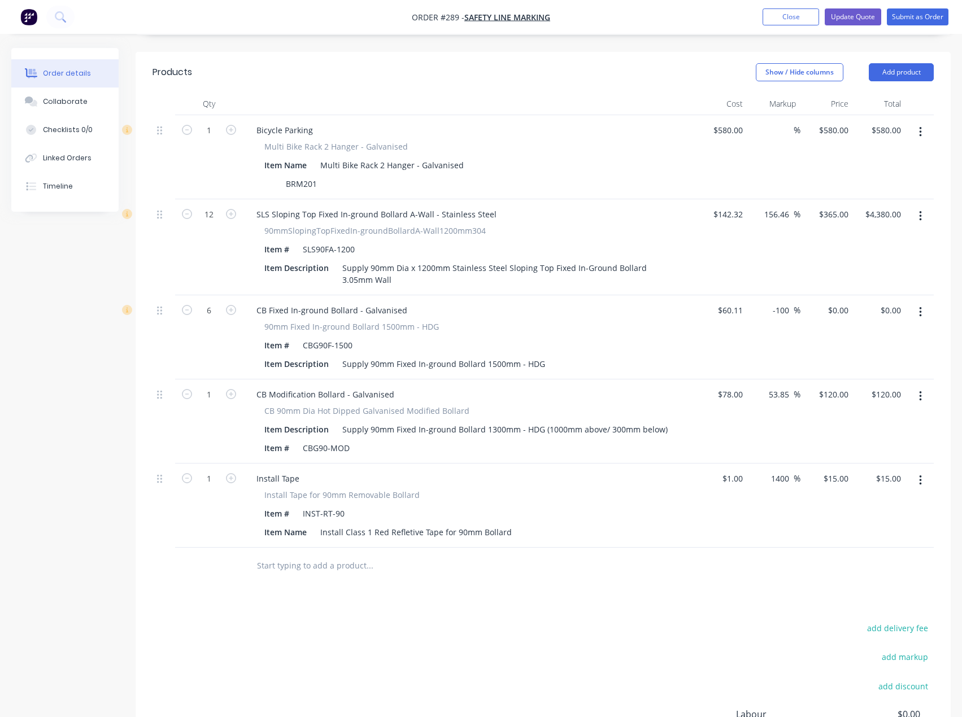
click at [418, 541] on div "Products Show / Hide columns Add product Qty Cost Markup Price Total 1 Bicycle …" at bounding box center [543, 453] width 815 height 803
click at [837, 386] on input "120" at bounding box center [835, 394] width 35 height 16
type input "$120.00"
click at [215, 386] on input "1" at bounding box center [208, 394] width 29 height 17
type input "6"
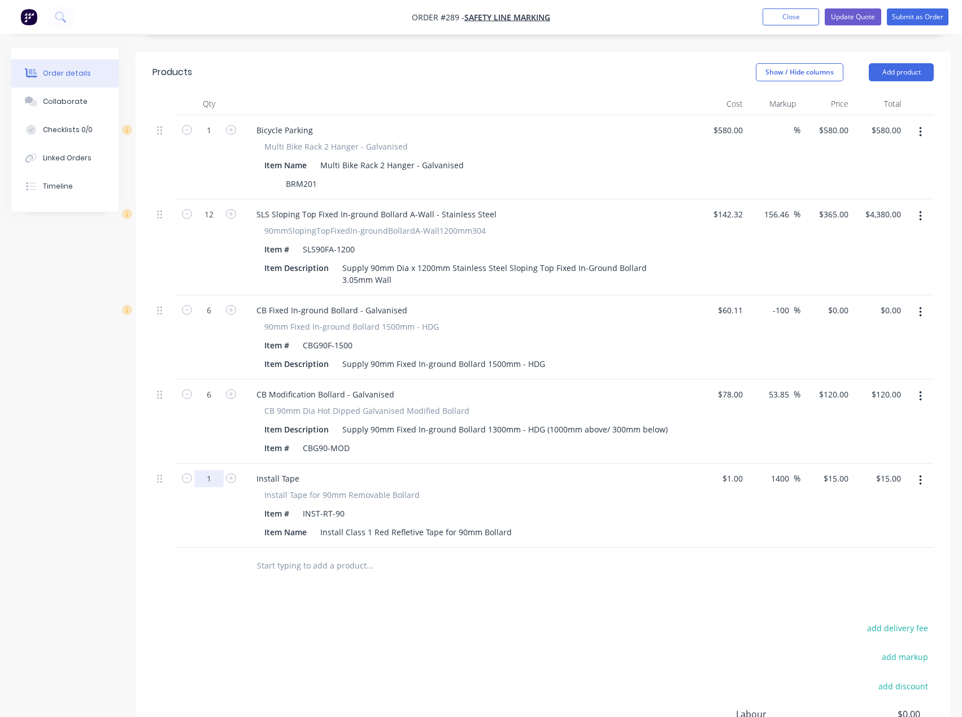
type input "$720.00"
drag, startPoint x: 212, startPoint y: 431, endPoint x: 241, endPoint y: 440, distance: 30.2
click at [212, 470] on input "1" at bounding box center [208, 478] width 29 height 17
type input "6"
type input "$90.00"
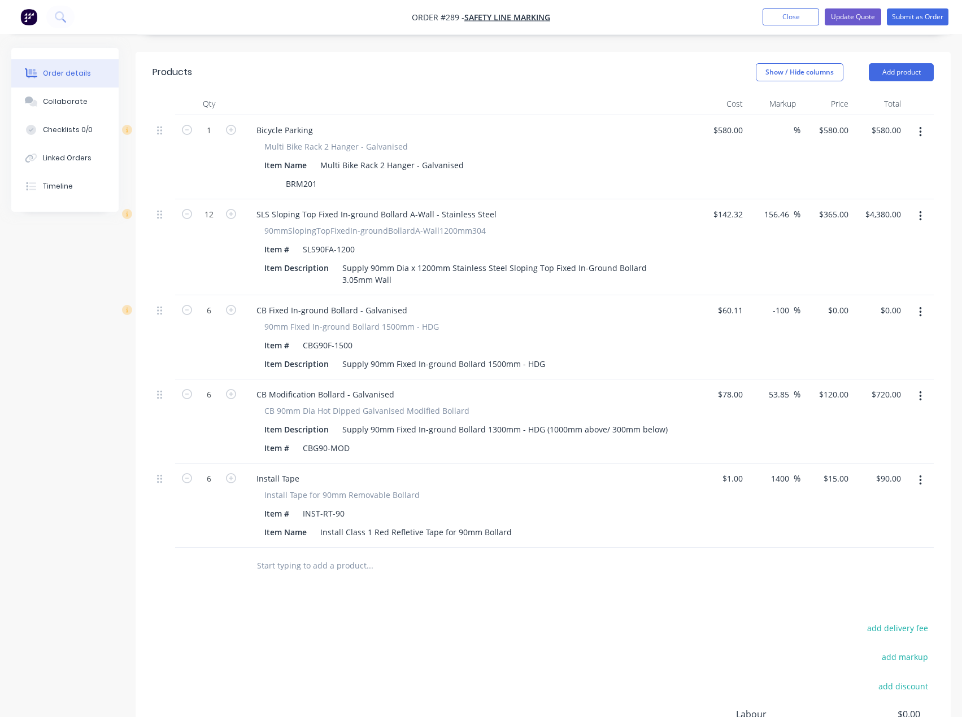
click at [332, 548] on div at bounding box center [446, 566] width 407 height 37
click at [298, 554] on input "text" at bounding box center [369, 565] width 226 height 23
click at [922, 302] on button "button" at bounding box center [920, 312] width 27 height 20
click at [862, 401] on div "Delete" at bounding box center [879, 409] width 87 height 16
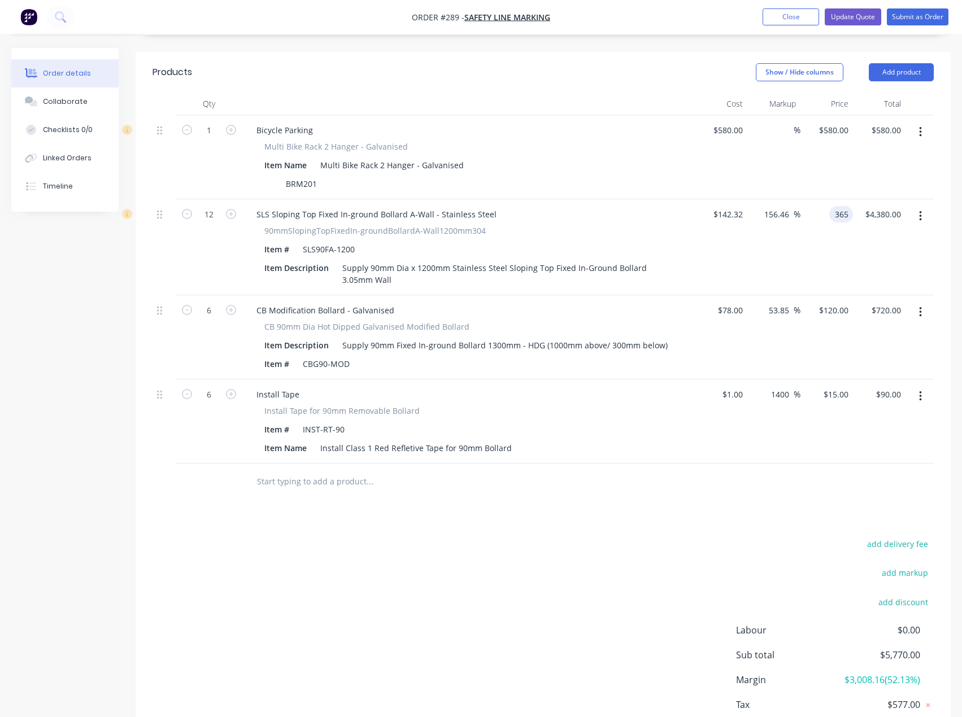
click at [839, 206] on input "365" at bounding box center [842, 214] width 19 height 16
type input "350"
type input "145.92"
type input "$350.00"
type input "$4,200.00"
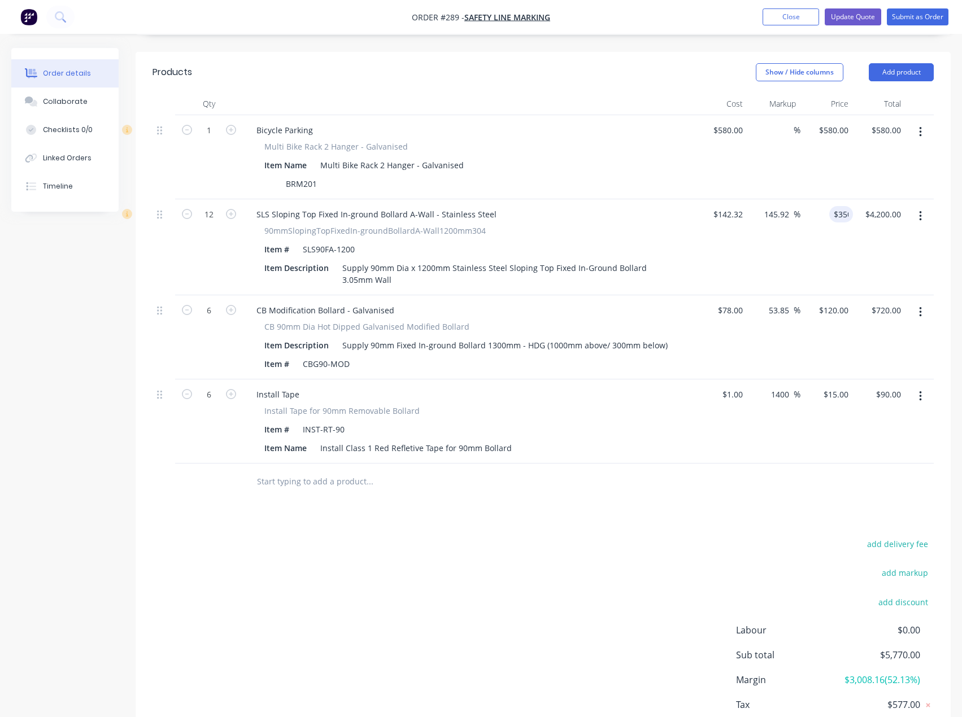
click at [553, 547] on div "add delivery fee add markup add discount Labour $0.00 Sub total $5,770.00 Margi…" at bounding box center [542, 645] width 781 height 218
click at [319, 470] on input "text" at bounding box center [369, 481] width 226 height 23
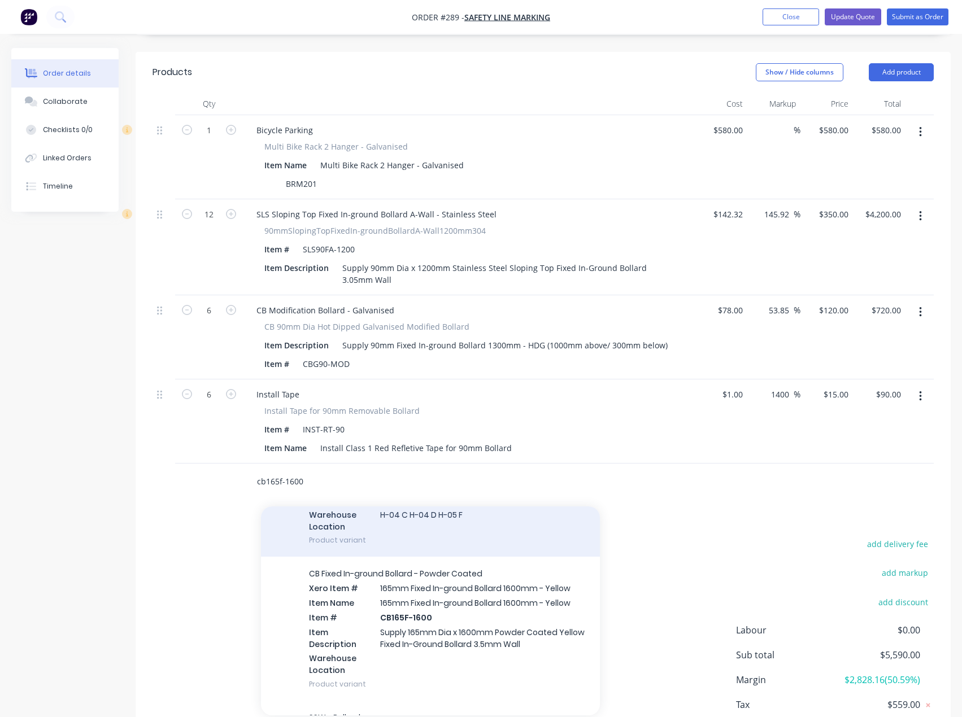
scroll to position [169, 0]
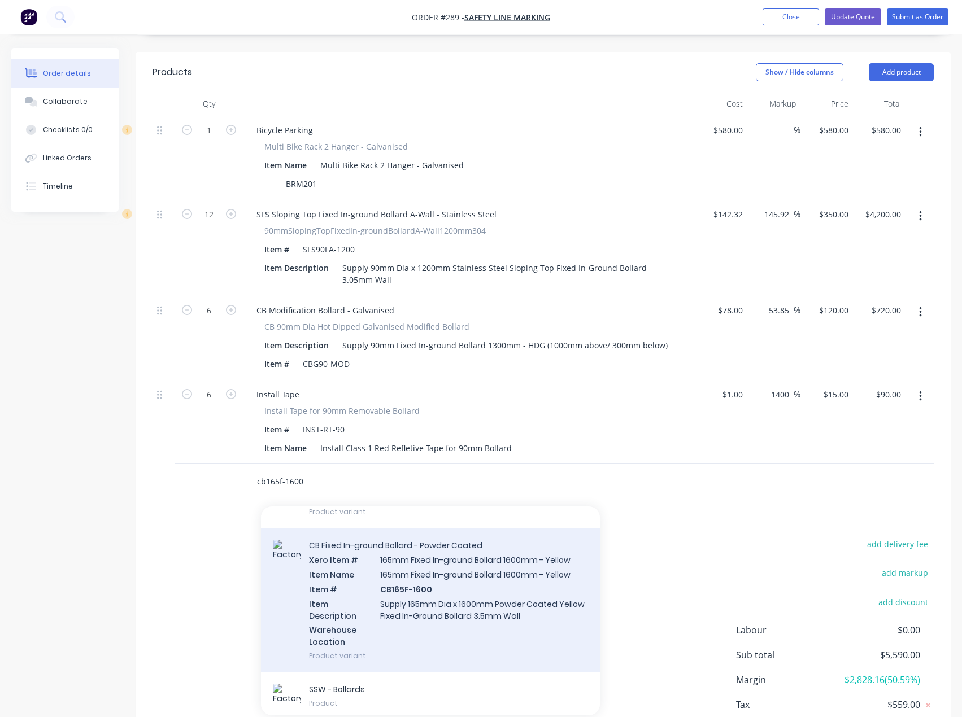
type input "cb165f-1600"
click at [432, 556] on div "CB Fixed In-ground Bollard - Powder Coated Xero Item # 165mm Fixed In-ground Bo…" at bounding box center [430, 600] width 339 height 144
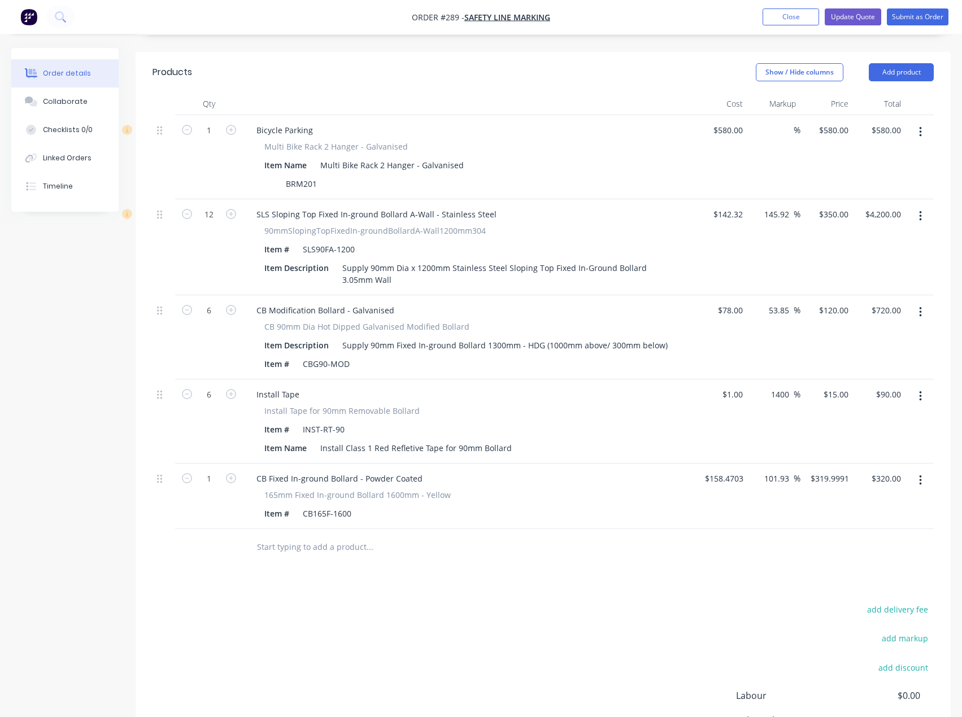
click at [308, 624] on div "add delivery fee add markup add discount Labour $0.00 Sub total $5,910.00 Margi…" at bounding box center [542, 711] width 781 height 218
click at [416, 440] on div "Install Class 1 Red Refletive Tape for 90mm Bollard" at bounding box center [416, 448] width 200 height 16
click at [418, 440] on div "Install Class 1 Red Refletive Tape for 90mm Bollard" at bounding box center [416, 448] width 200 height 16
click at [482, 549] on div "Products Show / Hide columns Add product Qty Cost Markup Price Total 1 Bicycle …" at bounding box center [543, 444] width 815 height 785
click at [328, 536] on input "text" at bounding box center [369, 547] width 226 height 23
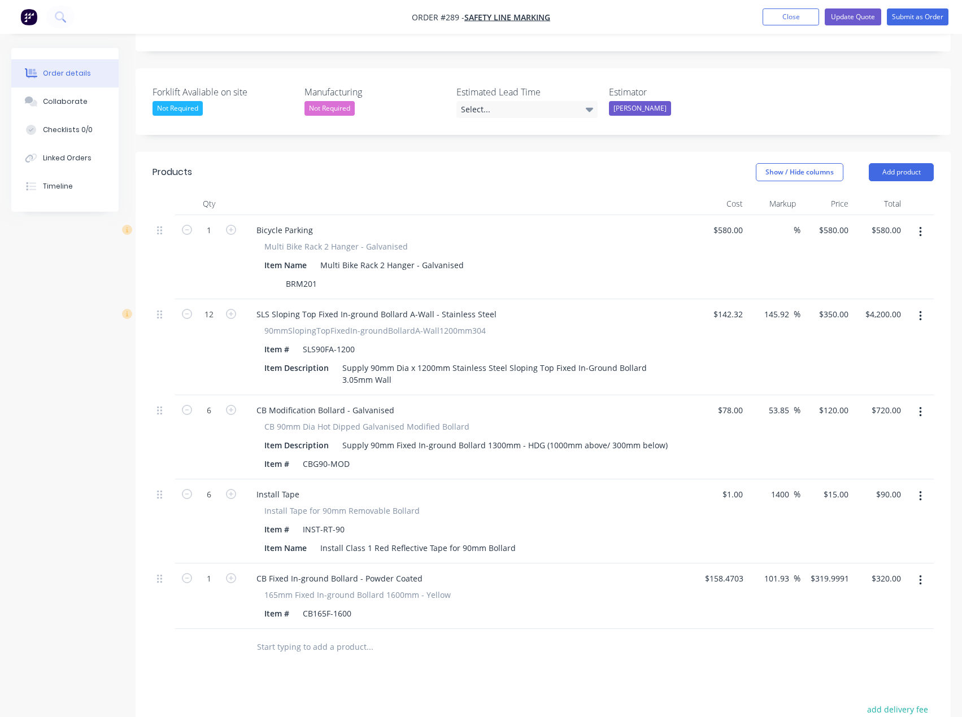
scroll to position [282, 0]
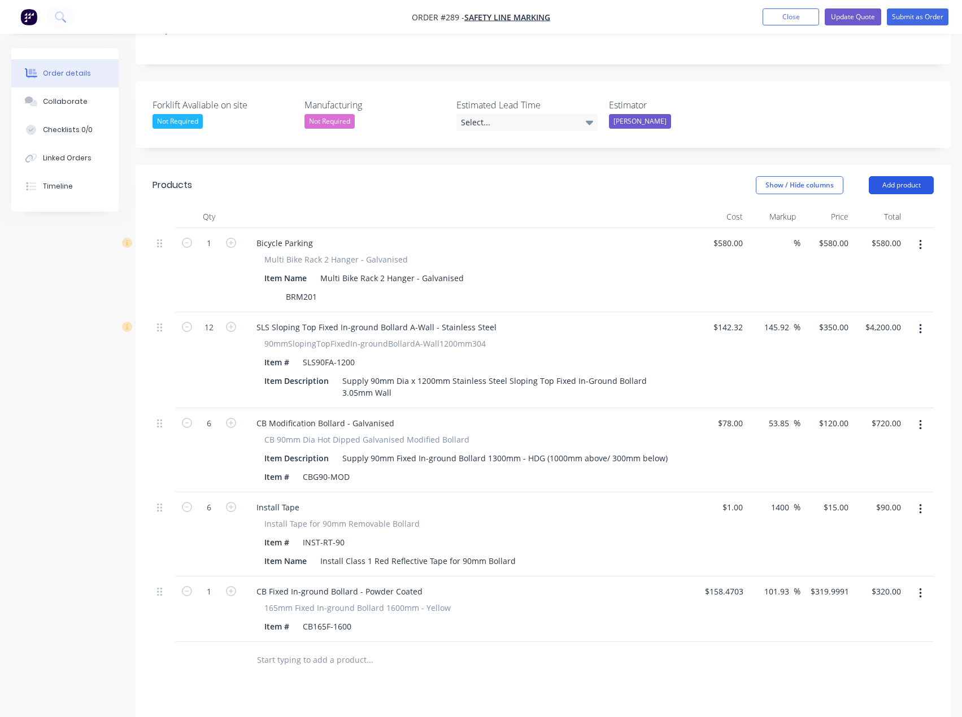
click at [902, 176] on button "Add product" at bounding box center [900, 185] width 65 height 18
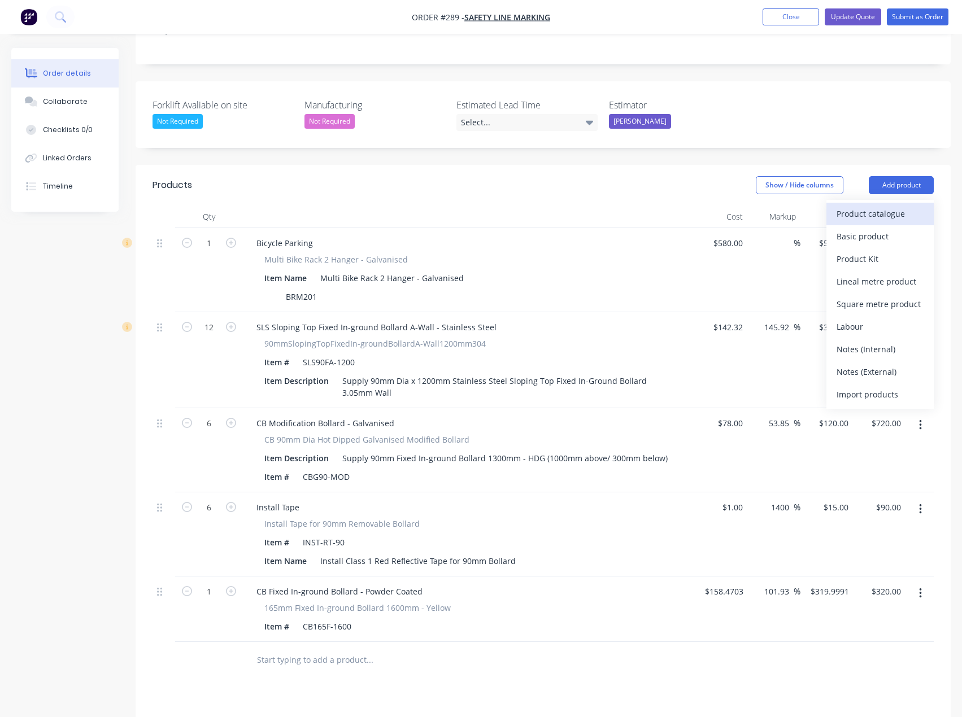
click at [879, 206] on div "Product catalogue" at bounding box center [879, 214] width 87 height 16
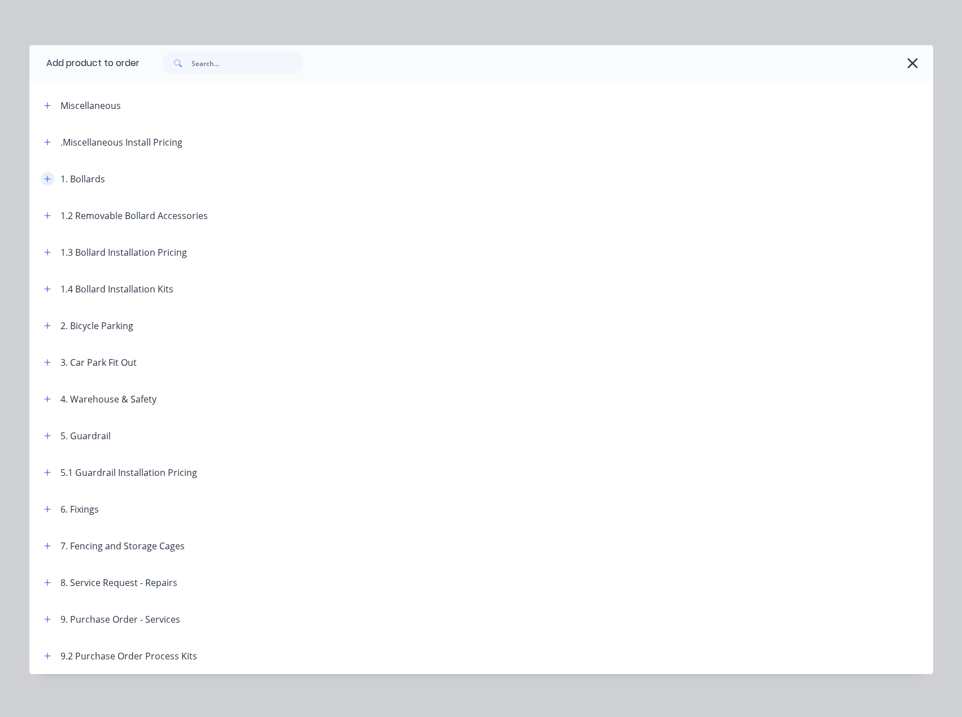
click at [44, 175] on icon "button" at bounding box center [47, 179] width 7 height 8
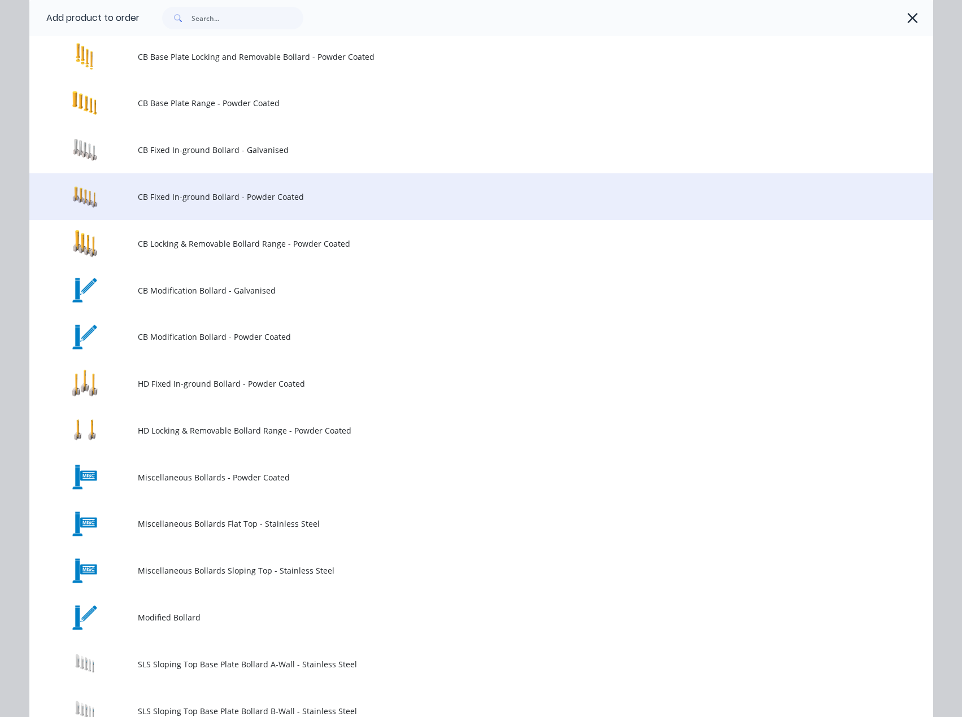
scroll to position [169, 0]
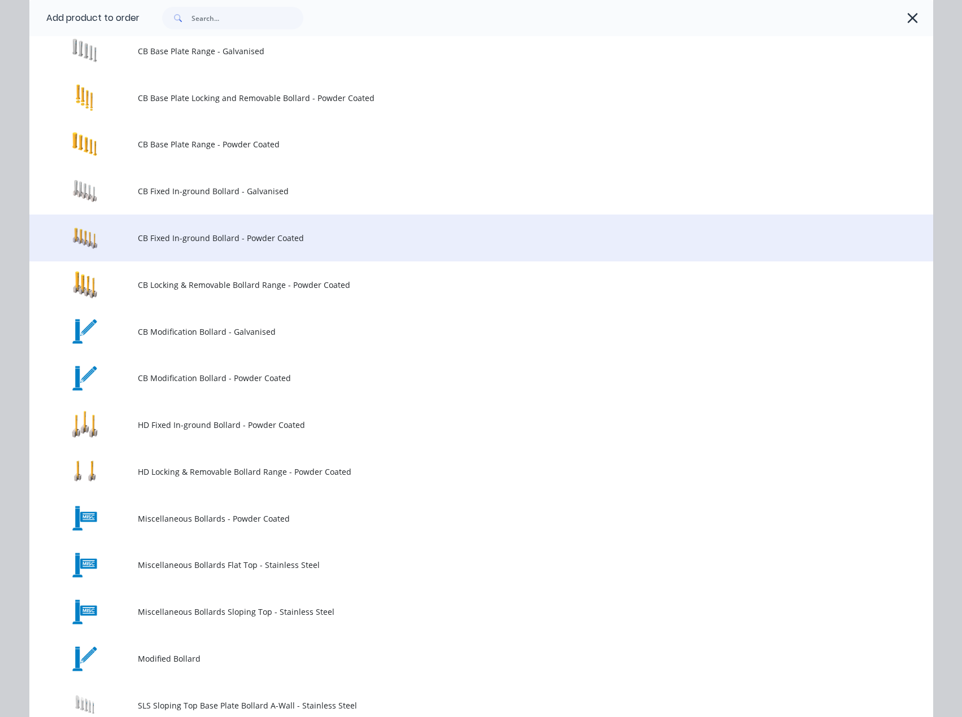
click at [180, 242] on span "CB Fixed In-ground Bollard - Powder Coated" at bounding box center [456, 238] width 636 height 12
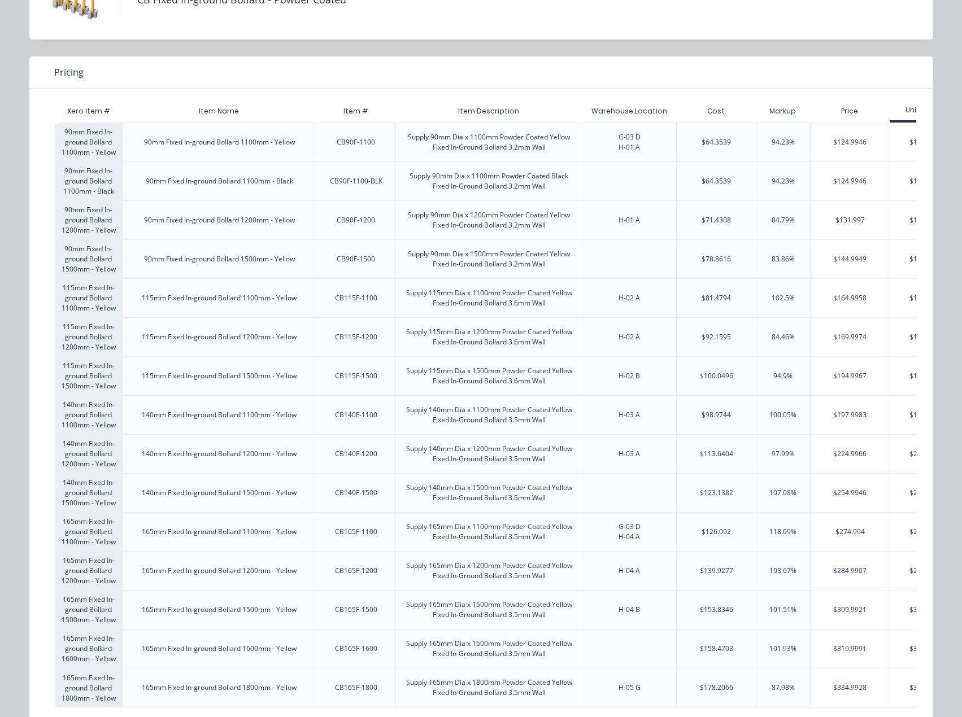
scroll to position [113, 0]
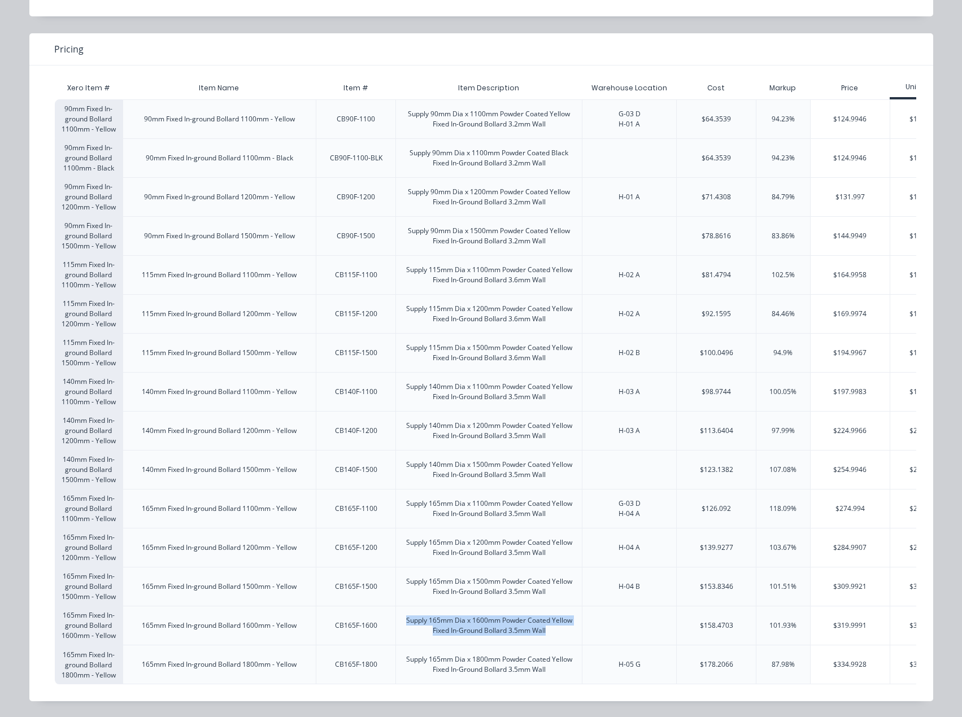
copy div "Supply 165mm Dia x 1600mm Powder Coated Yellow Fixed In-Ground Bollard 3.5mm Wa…"
drag, startPoint x: 554, startPoint y: 630, endPoint x: 392, endPoint y: 618, distance: 163.0
click at [396, 618] on div "Supply 165mm Dia x 1600mm Powder Coated Yellow Fixed In-Ground Bollard 3.5mm Wa…" at bounding box center [489, 625] width 186 height 38
copy div "Supply 165mm Dia x 1600mm Powder Coated Yellow Fixed In-Ground Bollard 3.5mm Wa…"
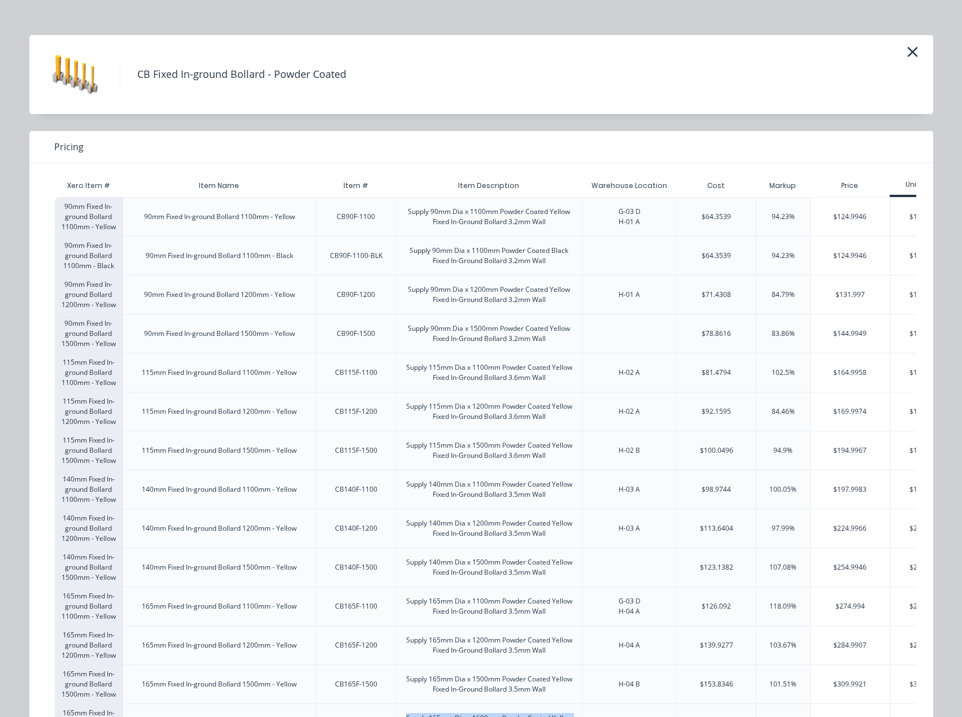
scroll to position [0, 0]
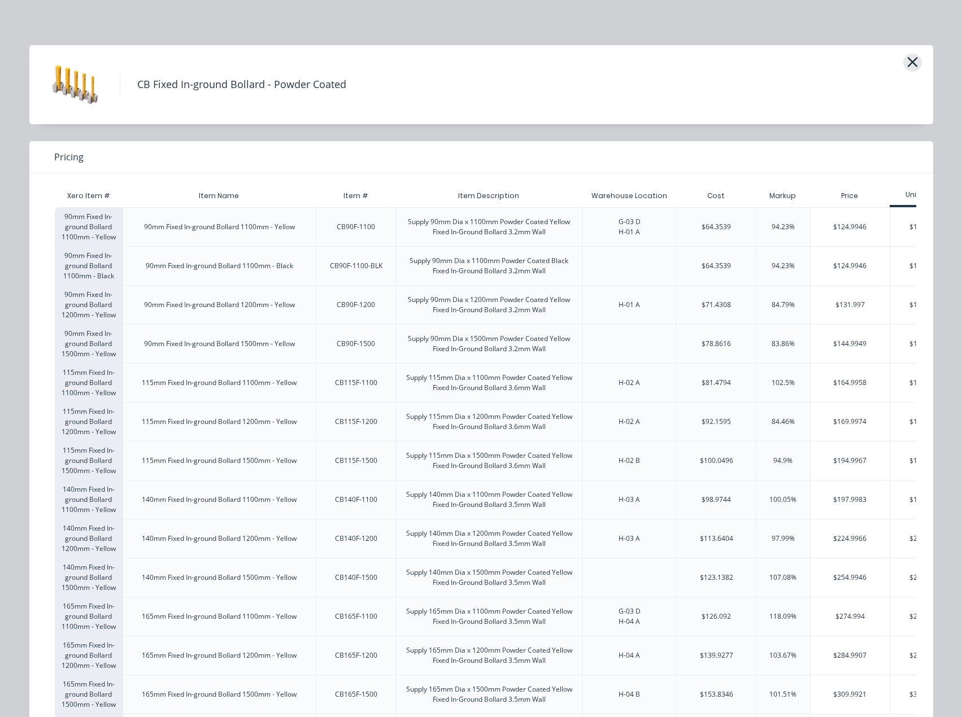
click at [907, 59] on icon "button" at bounding box center [912, 62] width 10 height 10
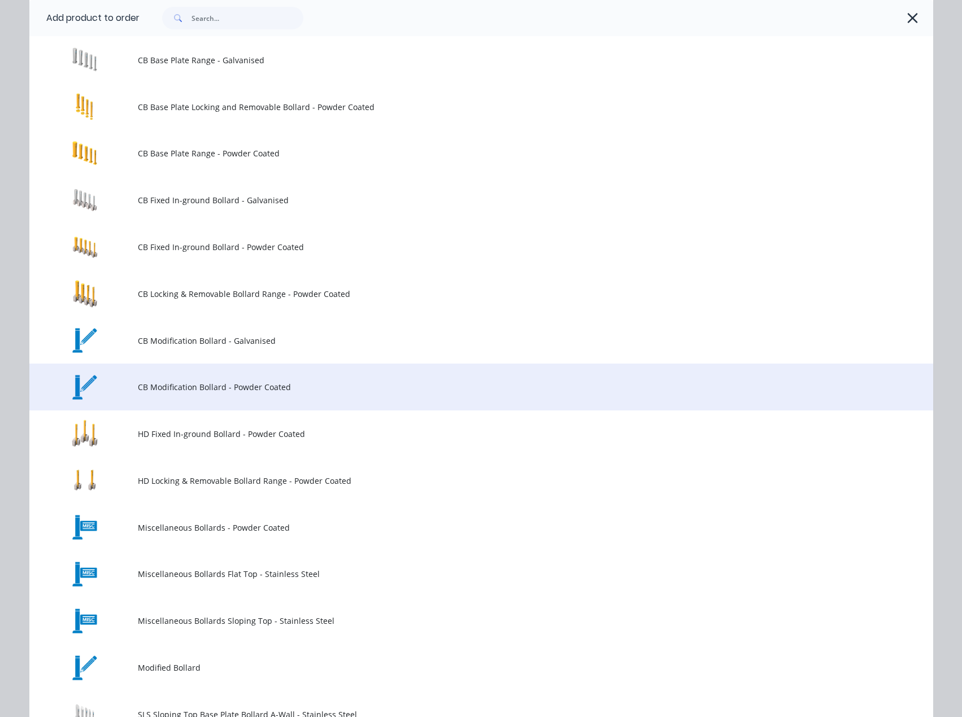
scroll to position [273, 0]
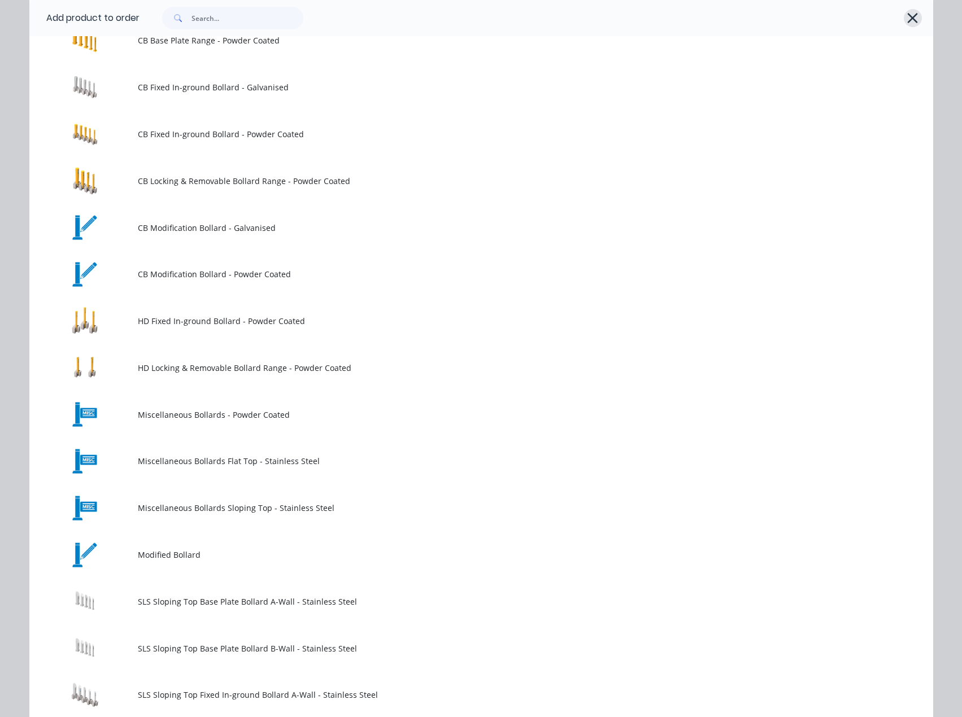
click at [909, 19] on icon "button" at bounding box center [912, 18] width 10 height 10
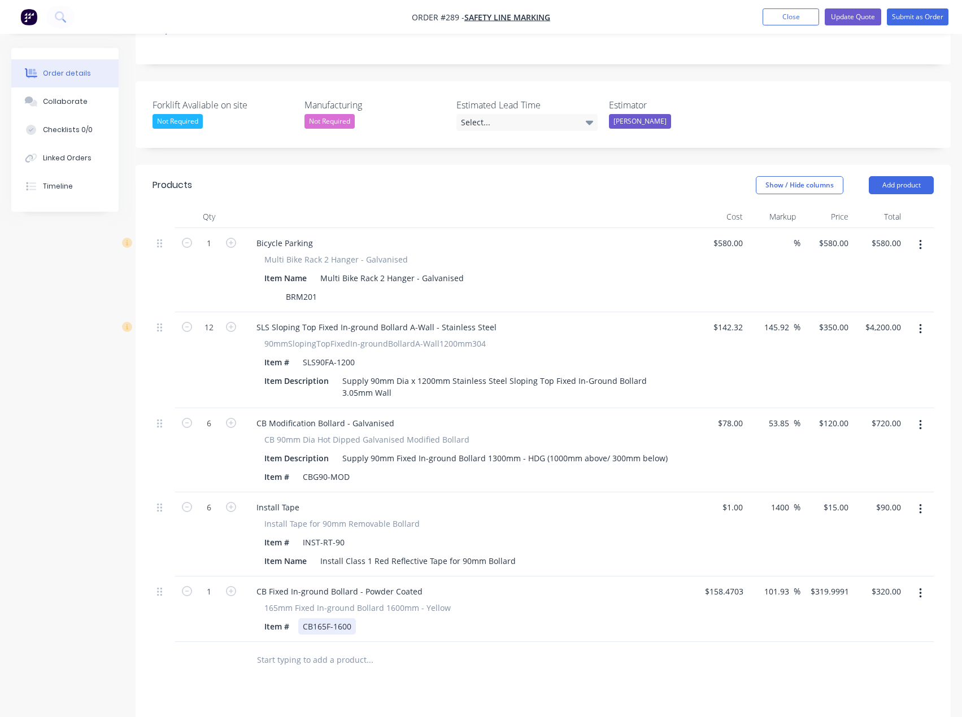
click at [360, 618] on div "Item # CB165F-1600" at bounding box center [466, 626] width 413 height 16
click at [356, 655] on div "Products Show / Hide columns Add product Qty Cost Markup Price Total 1 Bicycle …" at bounding box center [543, 557] width 815 height 785
click at [914, 176] on button "Add product" at bounding box center [900, 185] width 65 height 18
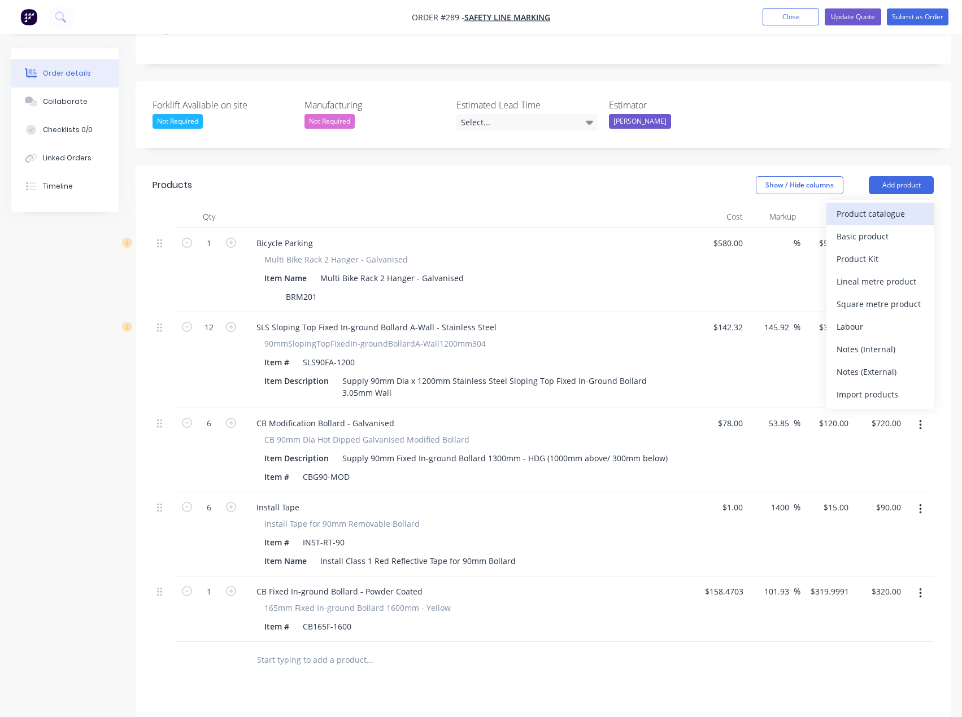
click at [862, 206] on div "Product catalogue" at bounding box center [879, 214] width 87 height 16
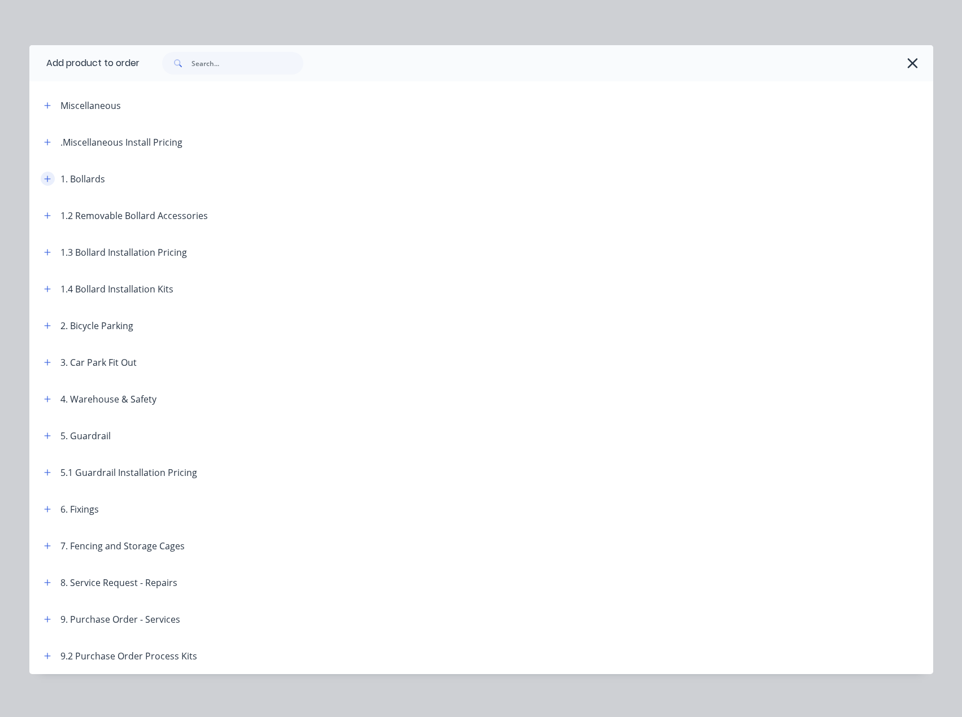
click at [47, 178] on button "button" at bounding box center [48, 179] width 14 height 14
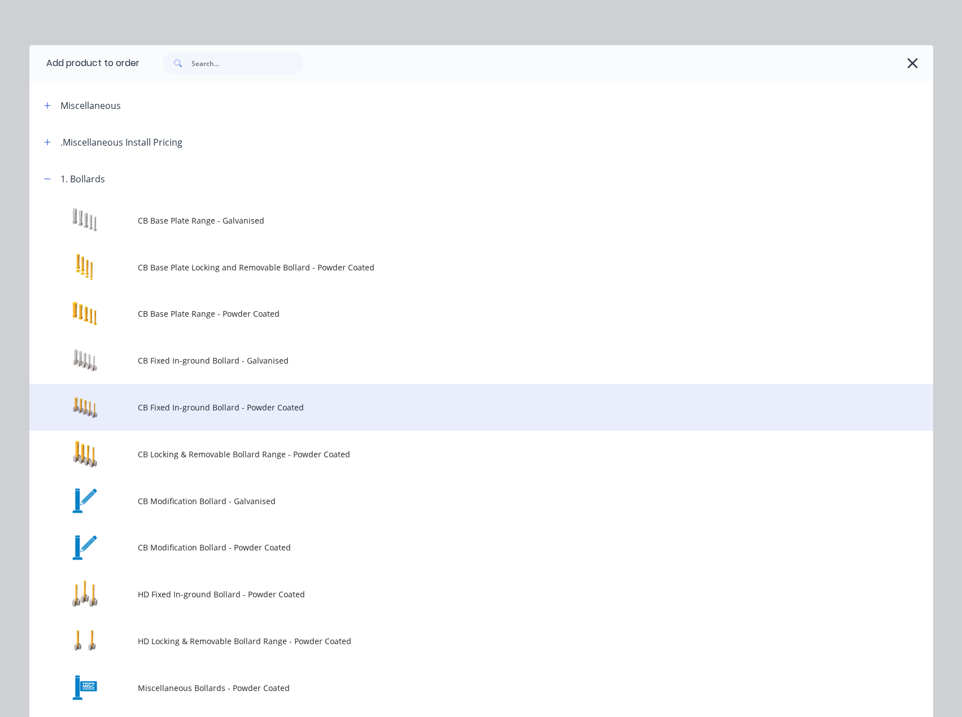
click at [164, 407] on span "CB Fixed In-ground Bollard - Powder Coated" at bounding box center [456, 407] width 636 height 12
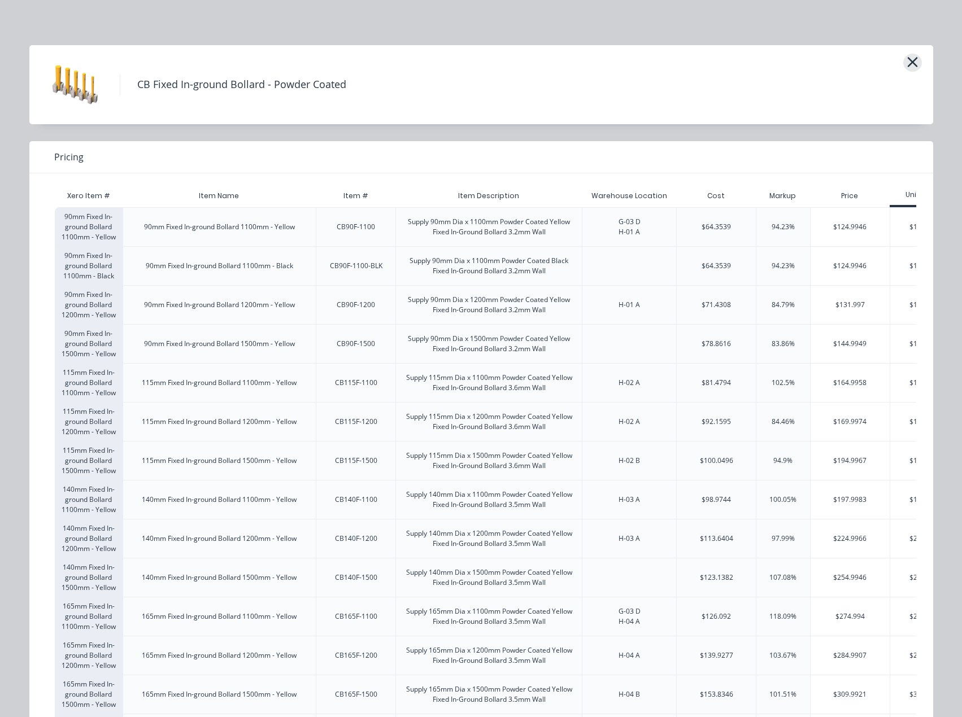
click at [907, 60] on icon "button" at bounding box center [912, 62] width 10 height 10
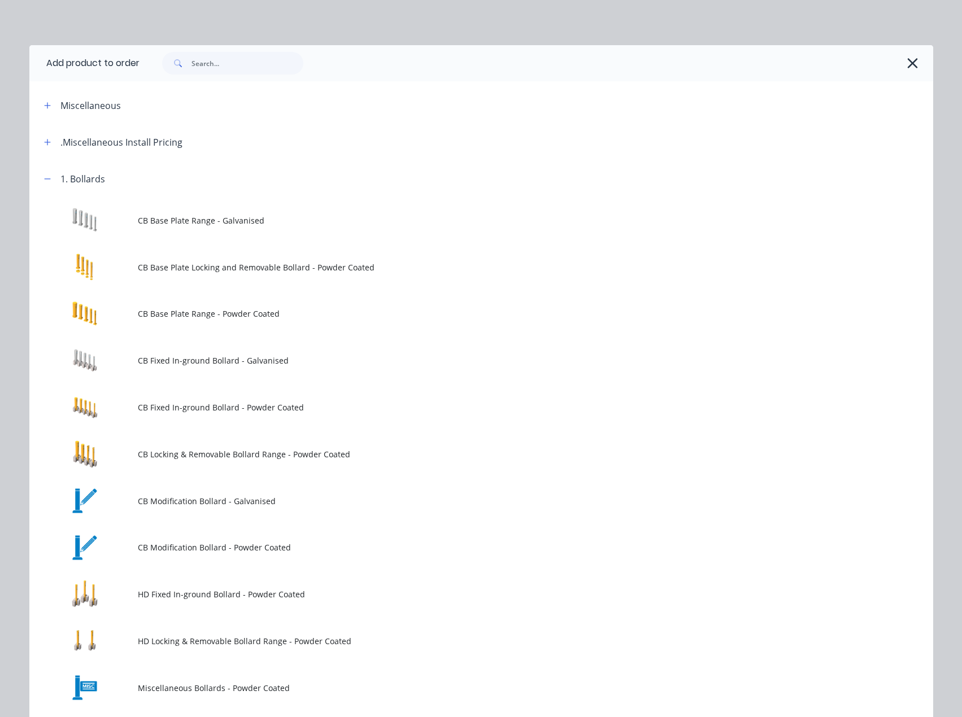
scroll to position [160, 0]
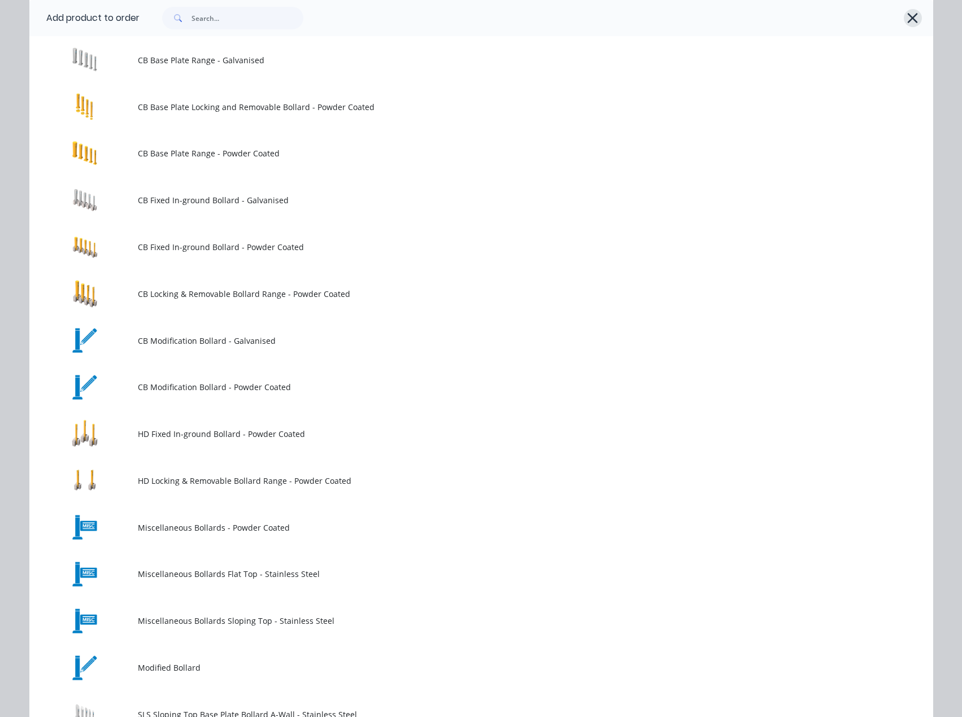
click at [906, 20] on icon "button" at bounding box center [912, 18] width 12 height 16
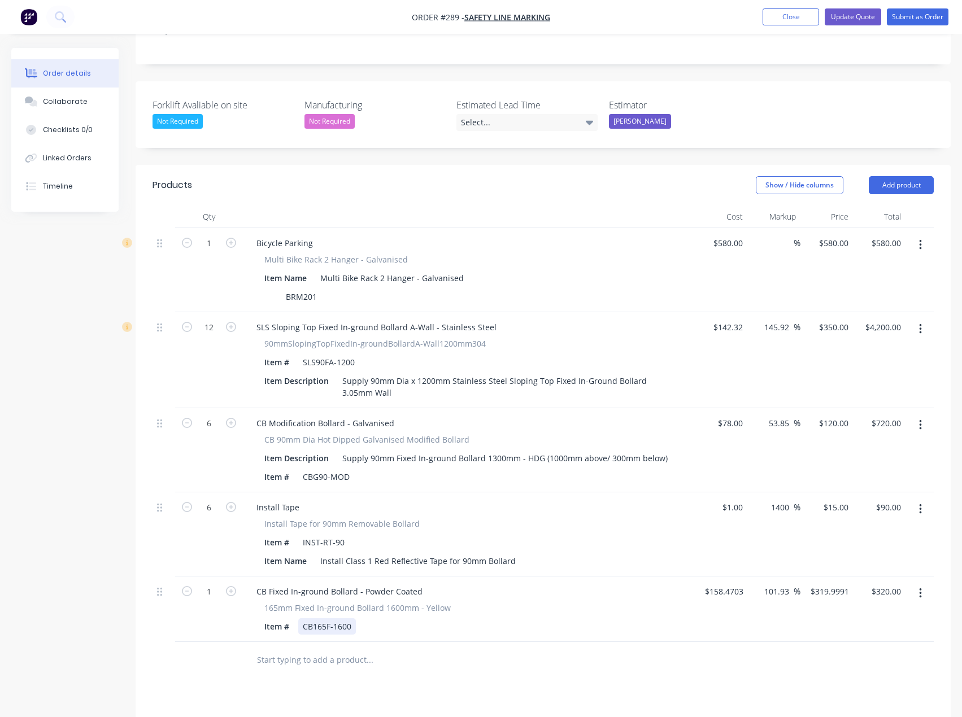
click at [357, 618] on div "Item # CB165F-1600" at bounding box center [466, 626] width 413 height 16
drag, startPoint x: 353, startPoint y: 581, endPoint x: 290, endPoint y: 586, distance: 63.4
click at [289, 618] on div "Item # CB165F-1600" at bounding box center [466, 626] width 413 height 16
click at [354, 618] on div "CB165F-1600" at bounding box center [327, 626] width 58 height 16
click at [366, 642] on div at bounding box center [446, 660] width 407 height 37
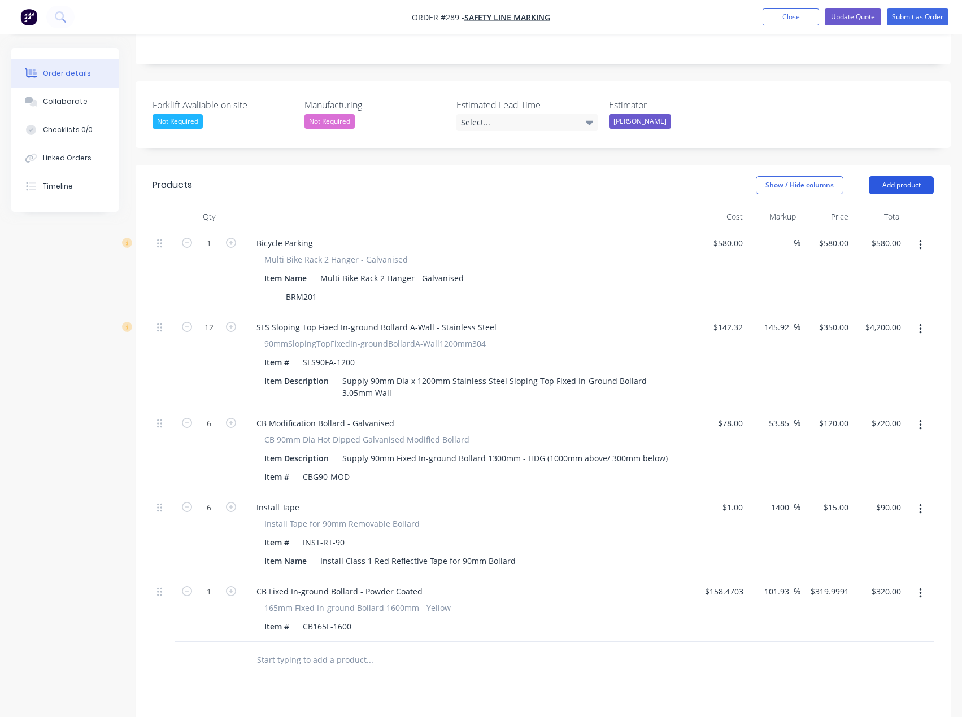
click at [906, 176] on button "Add product" at bounding box center [900, 185] width 65 height 18
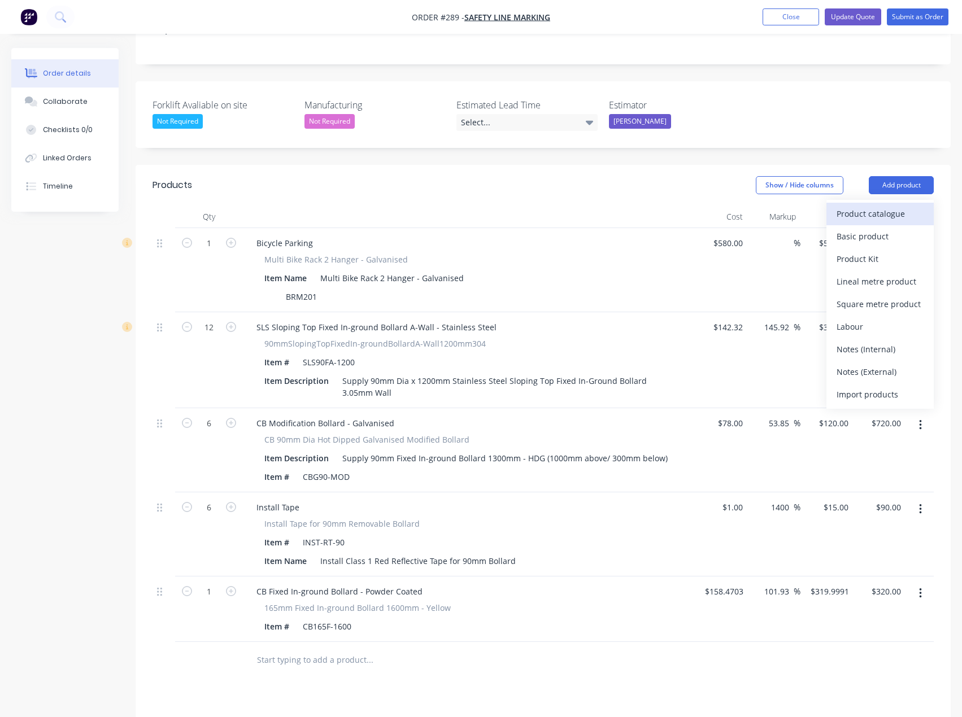
click at [881, 206] on div "Product catalogue" at bounding box center [879, 214] width 87 height 16
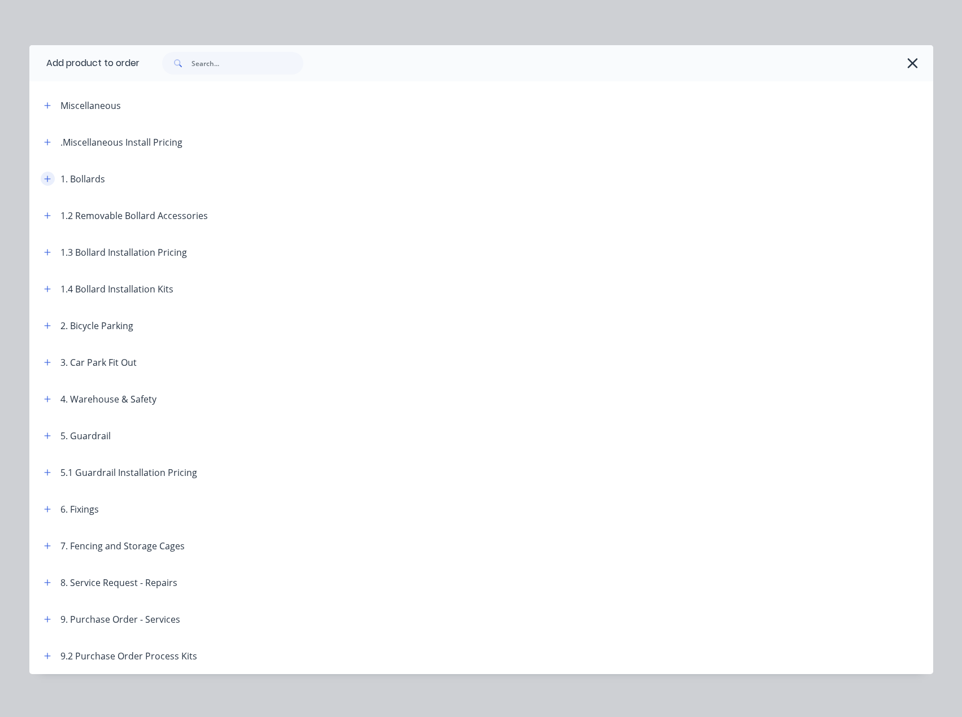
click at [45, 179] on icon "button" at bounding box center [47, 179] width 6 height 6
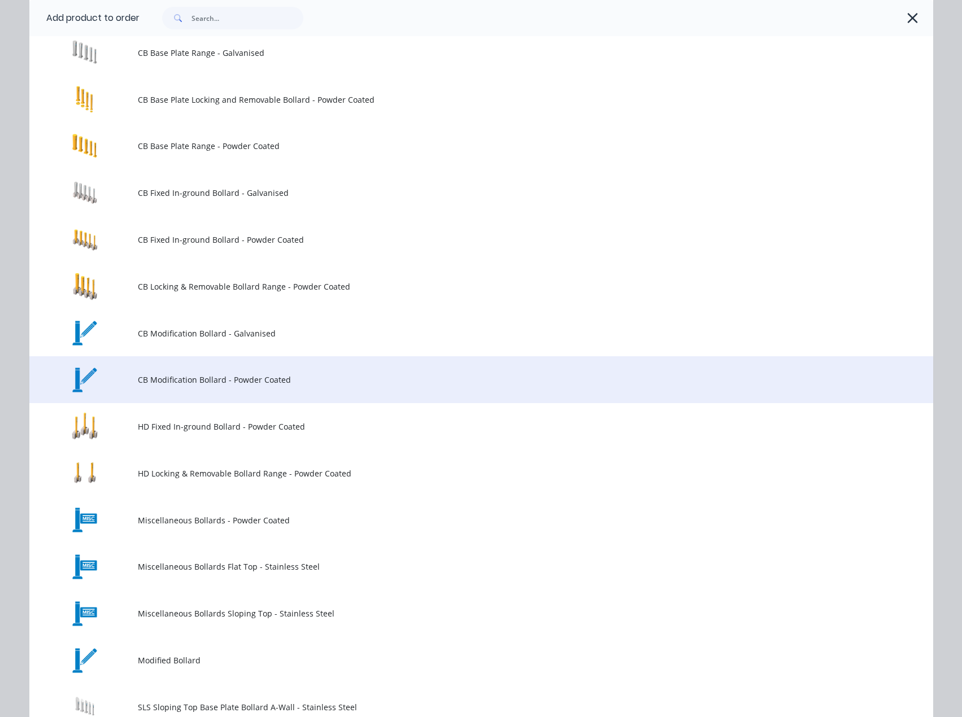
scroll to position [169, 0]
click at [181, 373] on span "CB Modification Bollard - Powder Coated" at bounding box center [456, 378] width 636 height 12
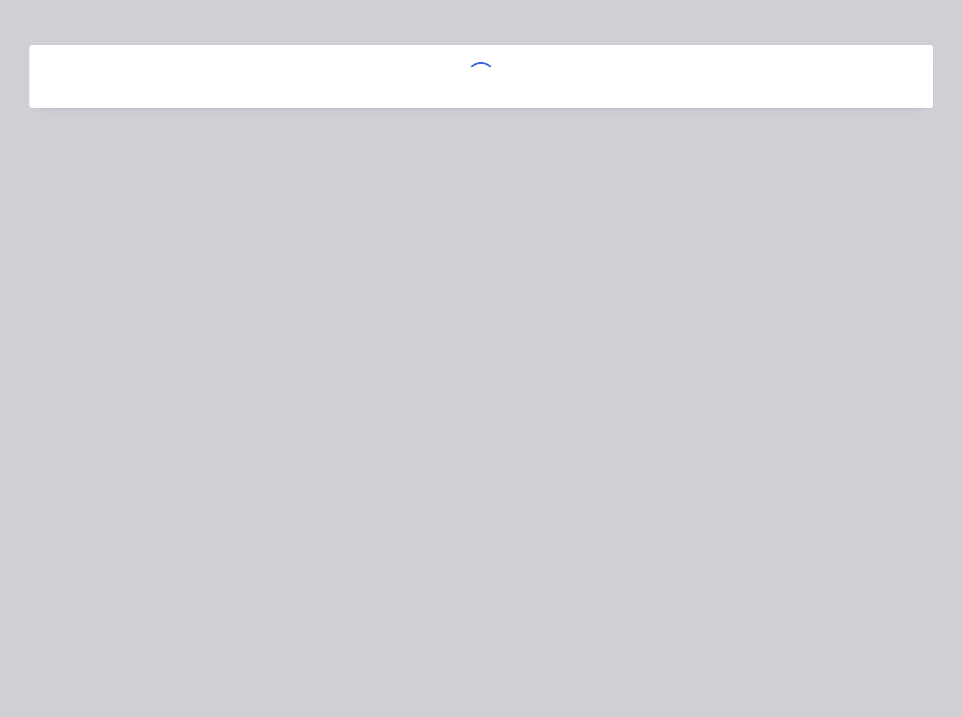
scroll to position [0, 0]
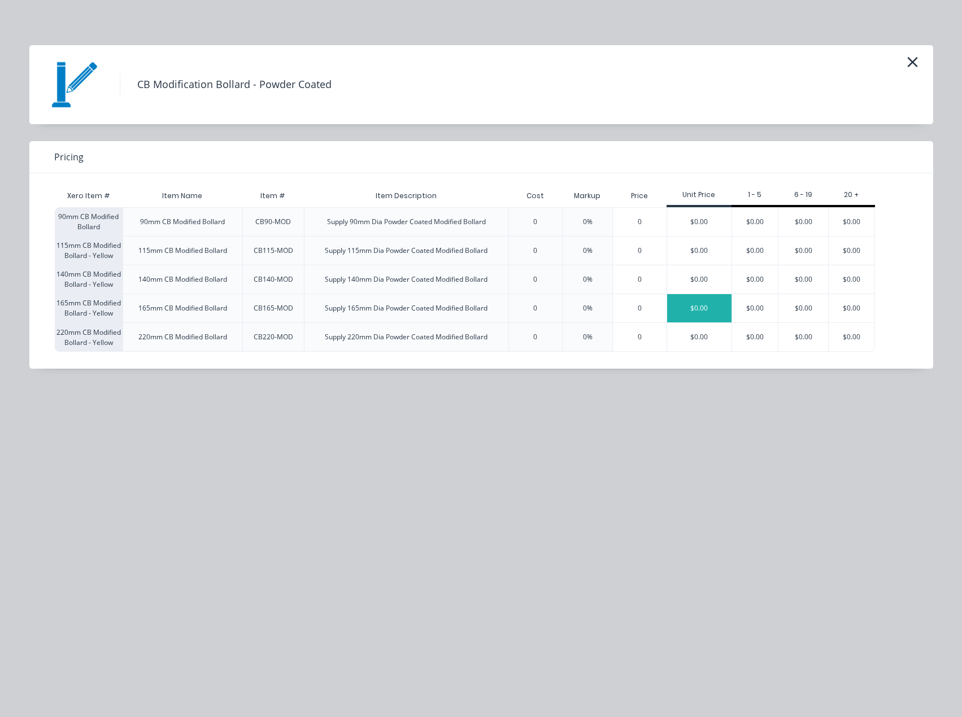
click at [692, 304] on div "$0.00" at bounding box center [699, 308] width 64 height 28
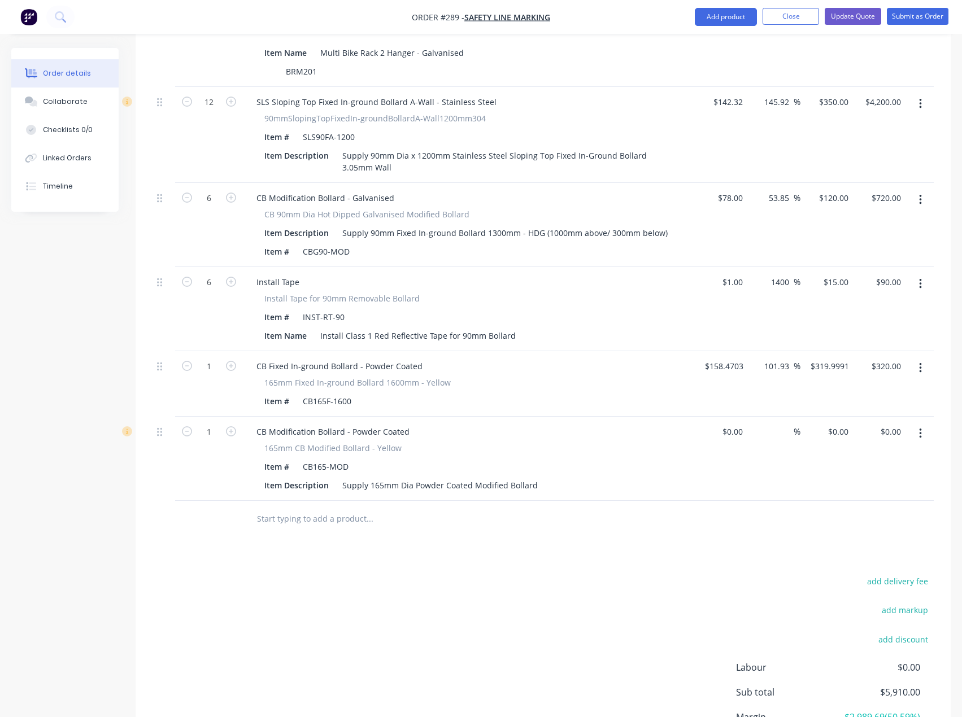
scroll to position [508, 0]
click at [483, 477] on div "Supply 165mm Dia Powder Coated Modified Bollard" at bounding box center [440, 485] width 204 height 16
drag, startPoint x: 535, startPoint y: 436, endPoint x: 313, endPoint y: 446, distance: 222.7
click at [313, 446] on div "CB Modification Bollard - Powder Coated 165mm CB Modified Bollard - Yellow Item…" at bounding box center [469, 458] width 452 height 84
paste div
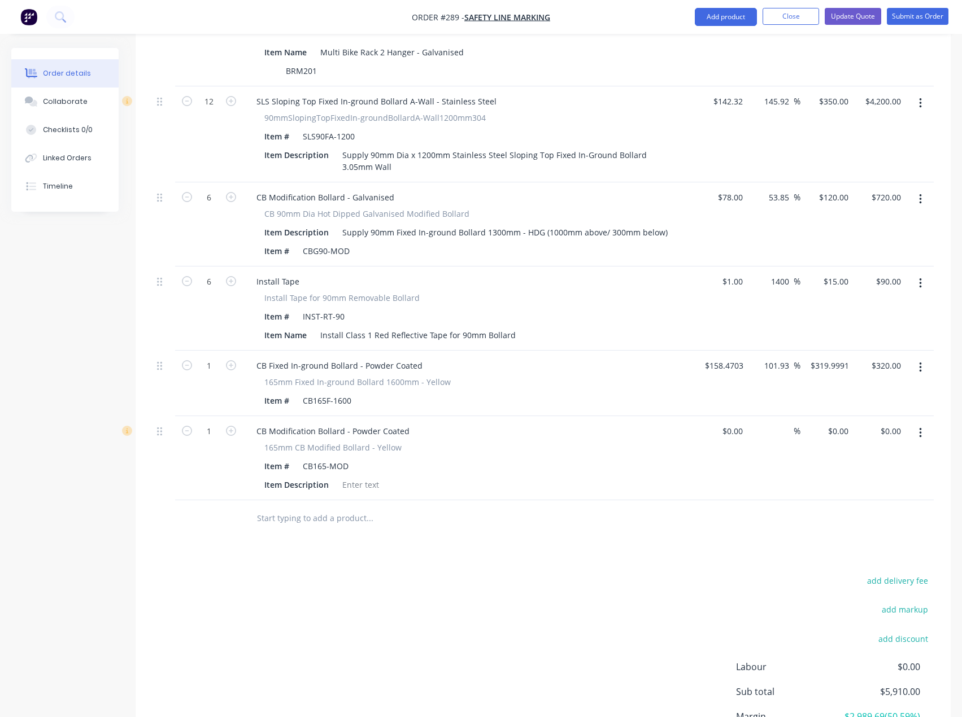
click at [470, 500] on div at bounding box center [446, 518] width 407 height 37
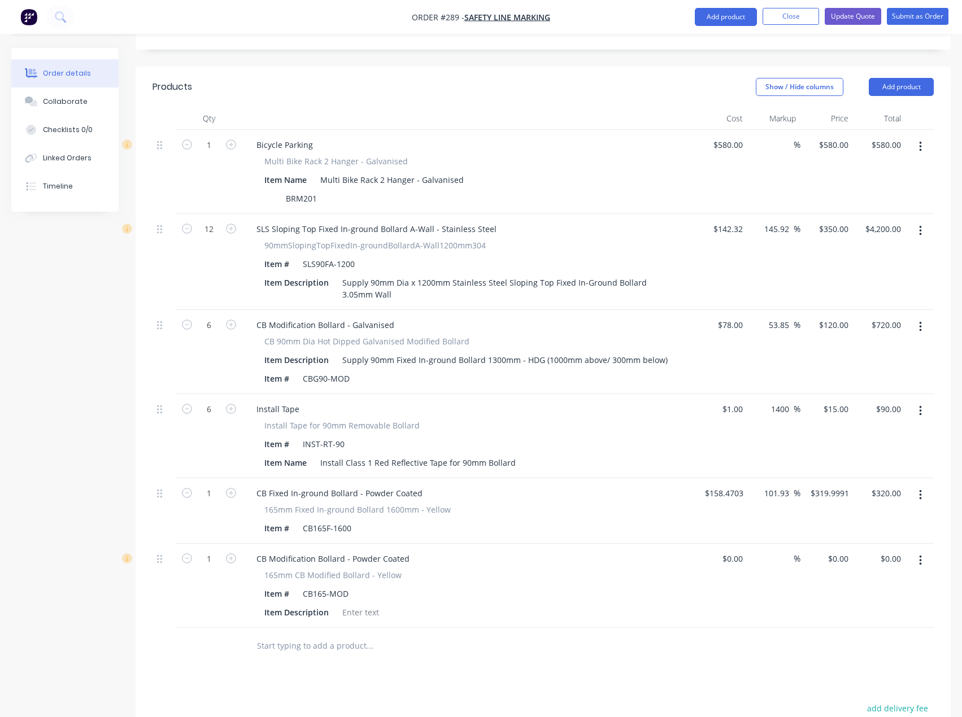
scroll to position [339, 0]
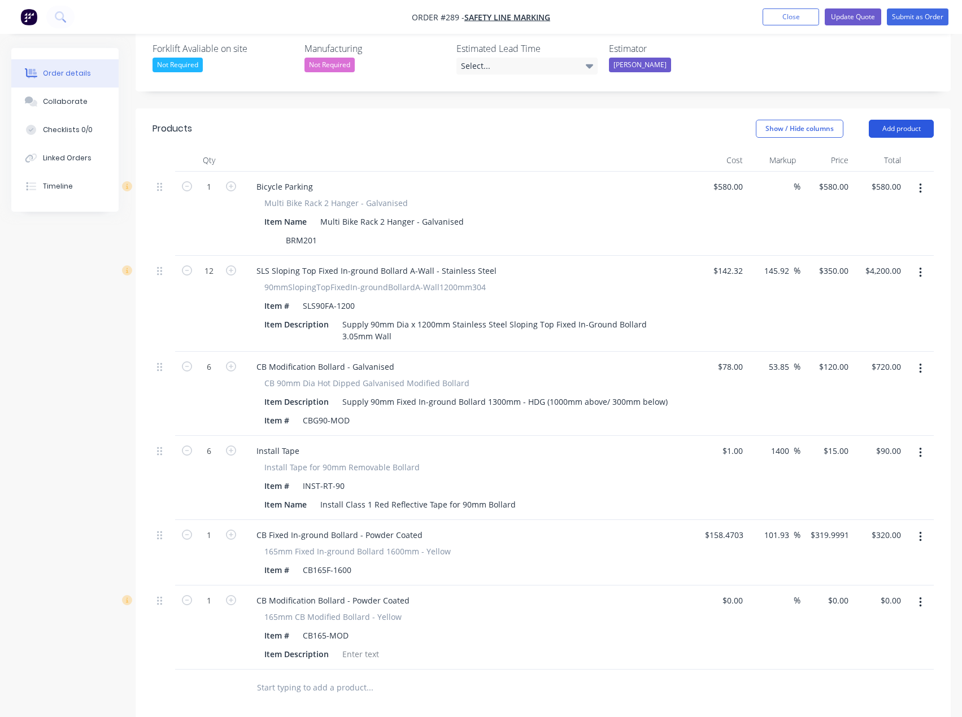
click at [900, 120] on button "Add product" at bounding box center [900, 129] width 65 height 18
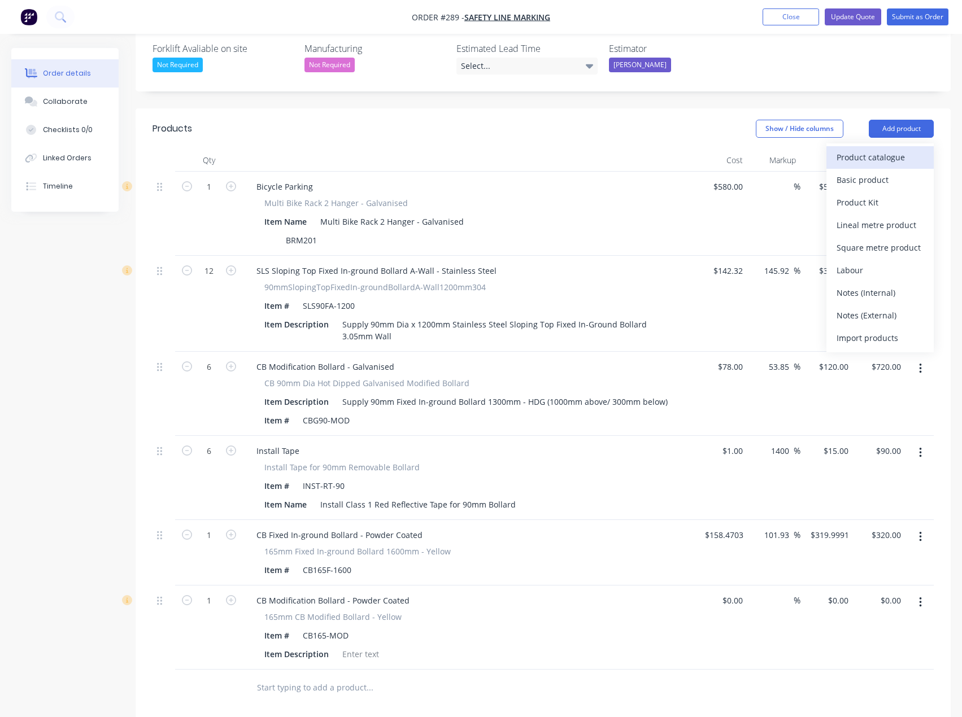
click at [862, 149] on div "Product catalogue" at bounding box center [879, 157] width 87 height 16
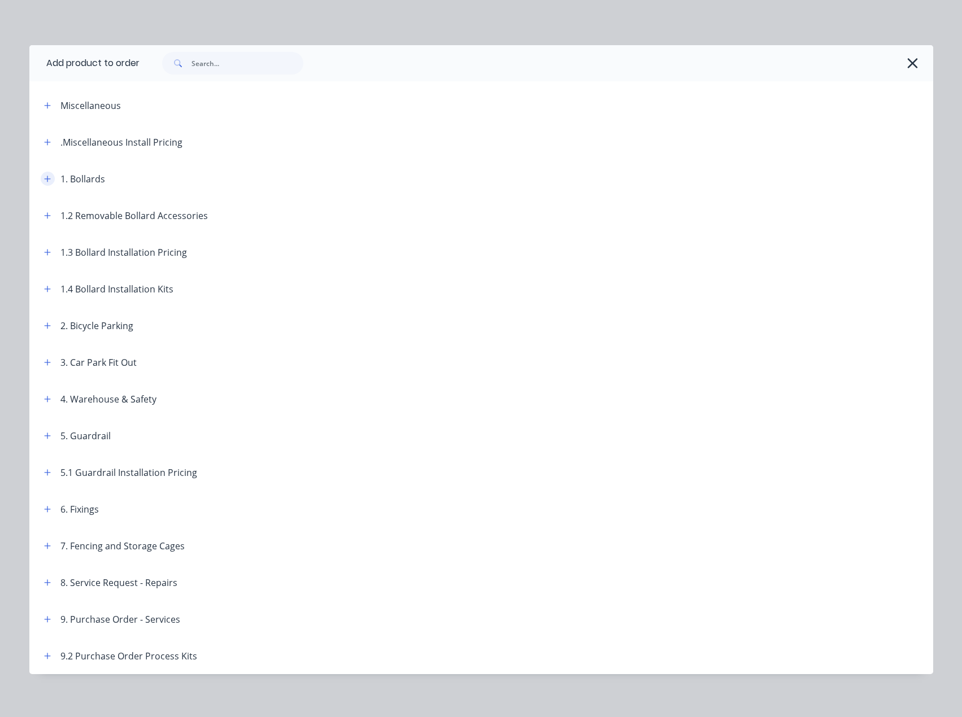
click at [44, 179] on icon "button" at bounding box center [47, 179] width 7 height 8
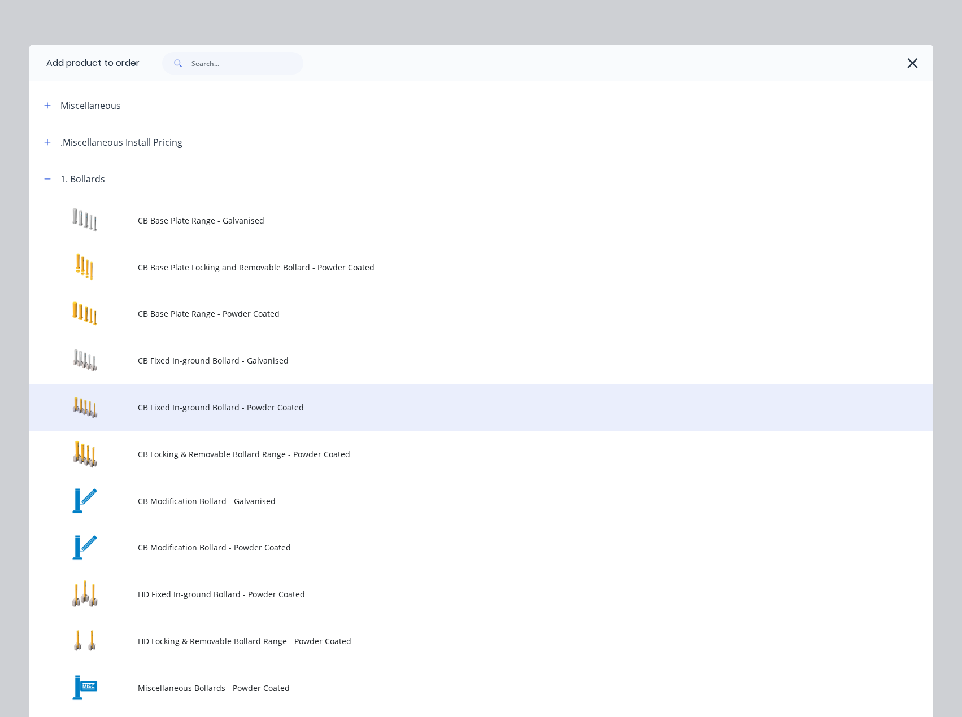
click at [178, 402] on span "CB Fixed In-ground Bollard - Powder Coated" at bounding box center [456, 407] width 636 height 12
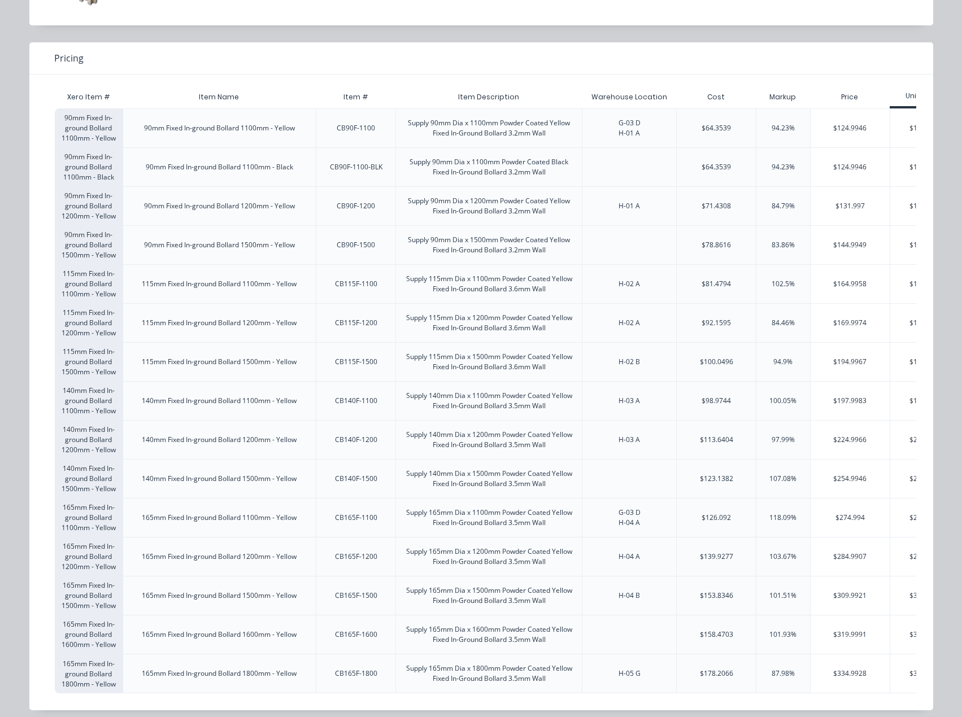
scroll to position [116, 0]
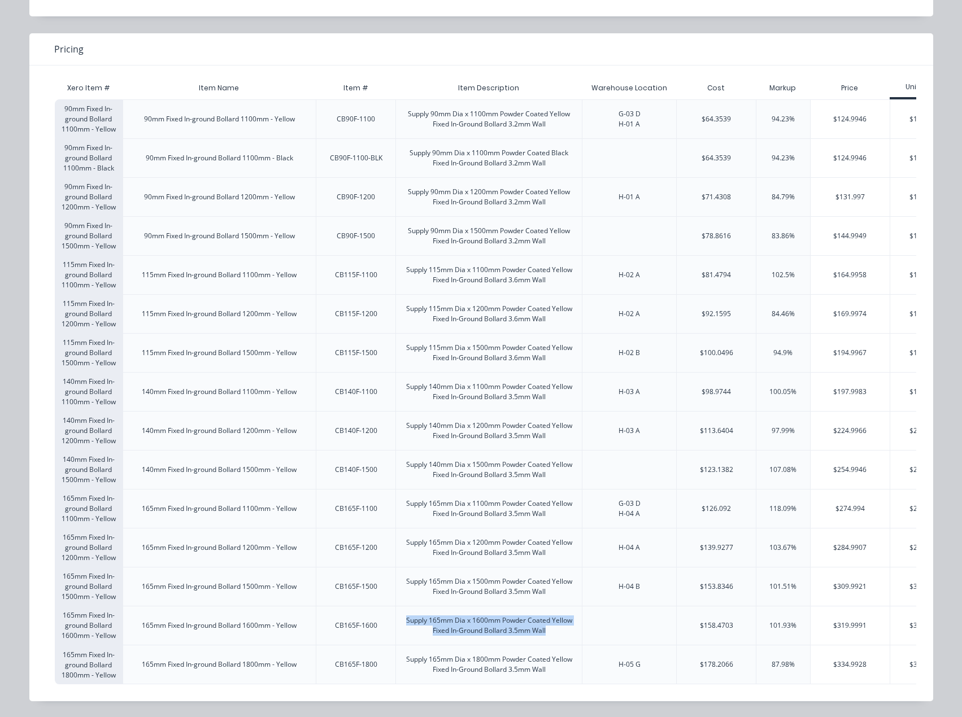
drag, startPoint x: 546, startPoint y: 626, endPoint x: 396, endPoint y: 613, distance: 150.2
click at [396, 613] on div "Supply 165mm Dia x 1600mm Powder Coated Yellow Fixed In-Ground Bollard 3.5mm Wa…" at bounding box center [489, 625] width 186 height 38
copy div "Supply 165mm Dia x 1600mm Powder Coated Yellow Fixed In-Ground Bollard 3.5mm Wa…"
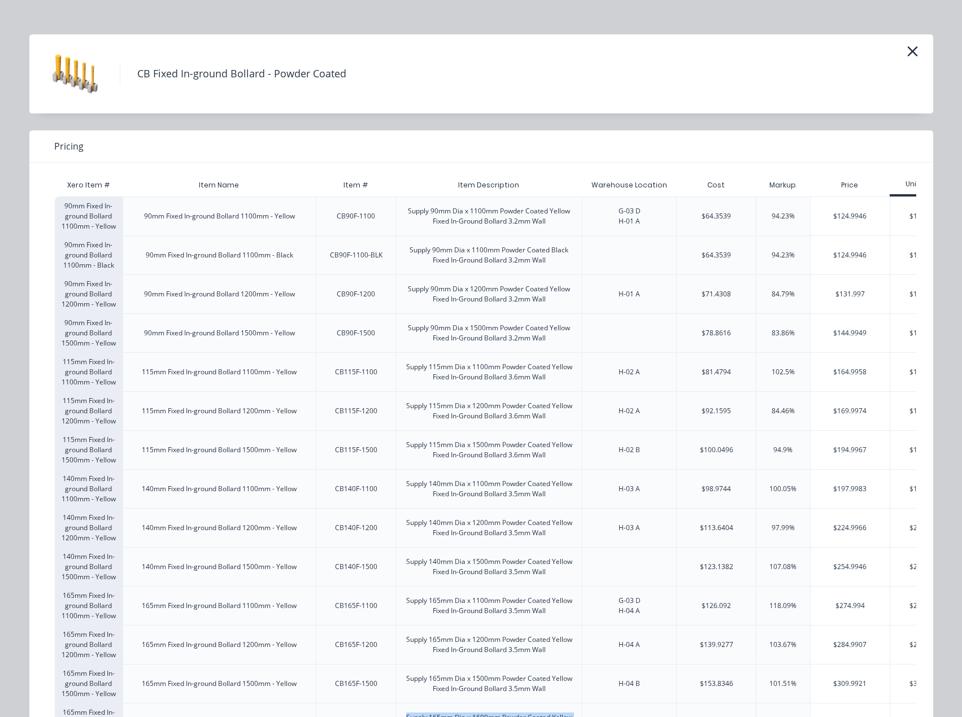
scroll to position [0, 0]
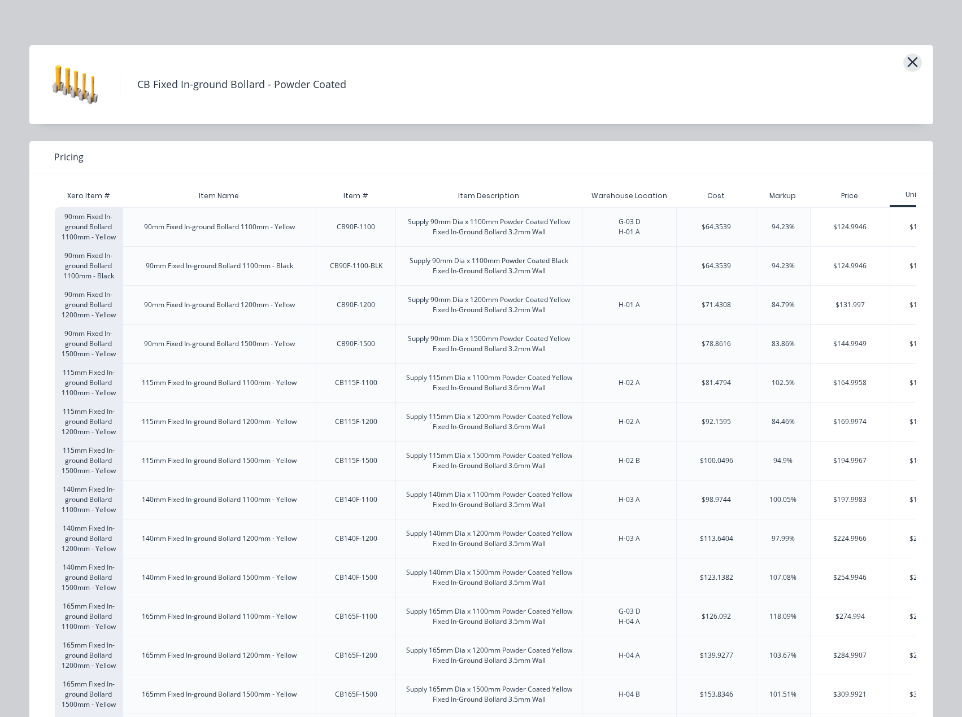
click at [907, 59] on icon "button" at bounding box center [912, 62] width 12 height 16
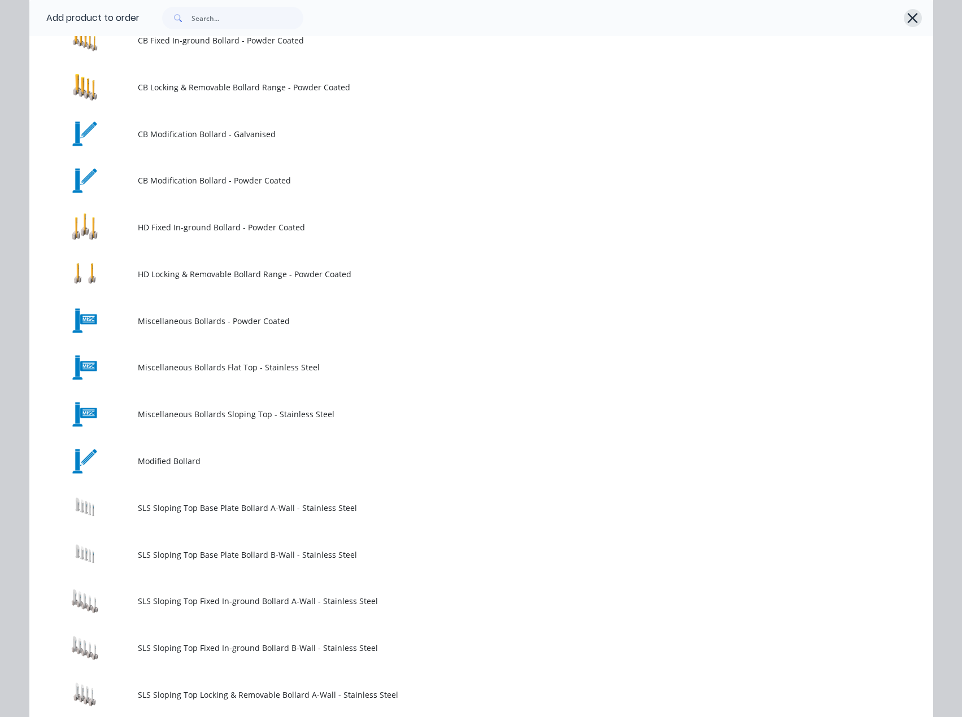
scroll to position [217, 0]
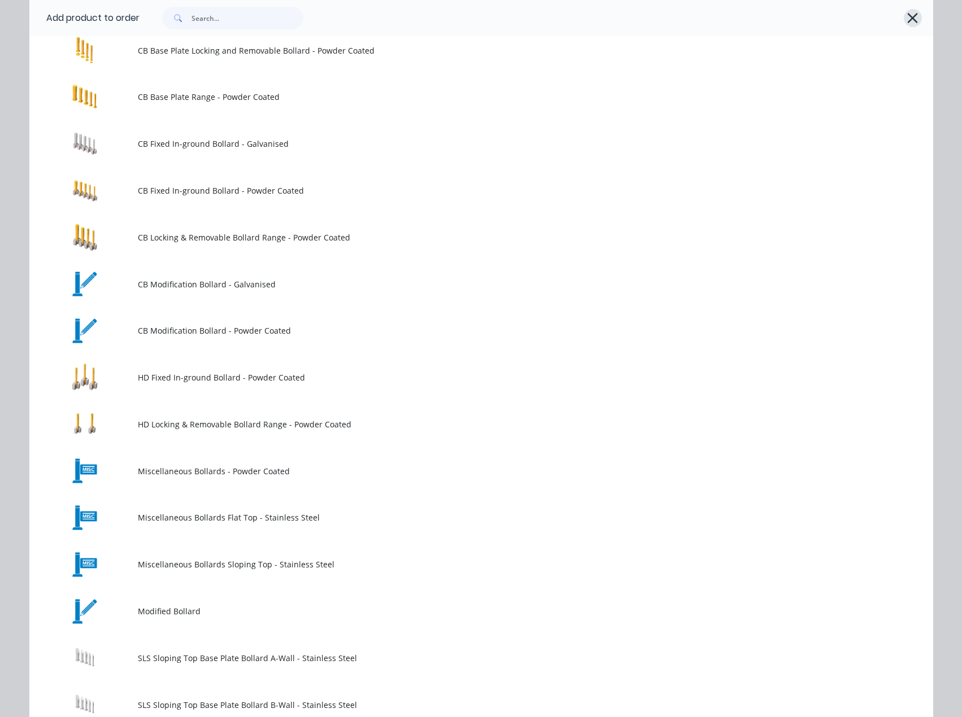
click at [912, 10] on icon "button" at bounding box center [912, 18] width 12 height 16
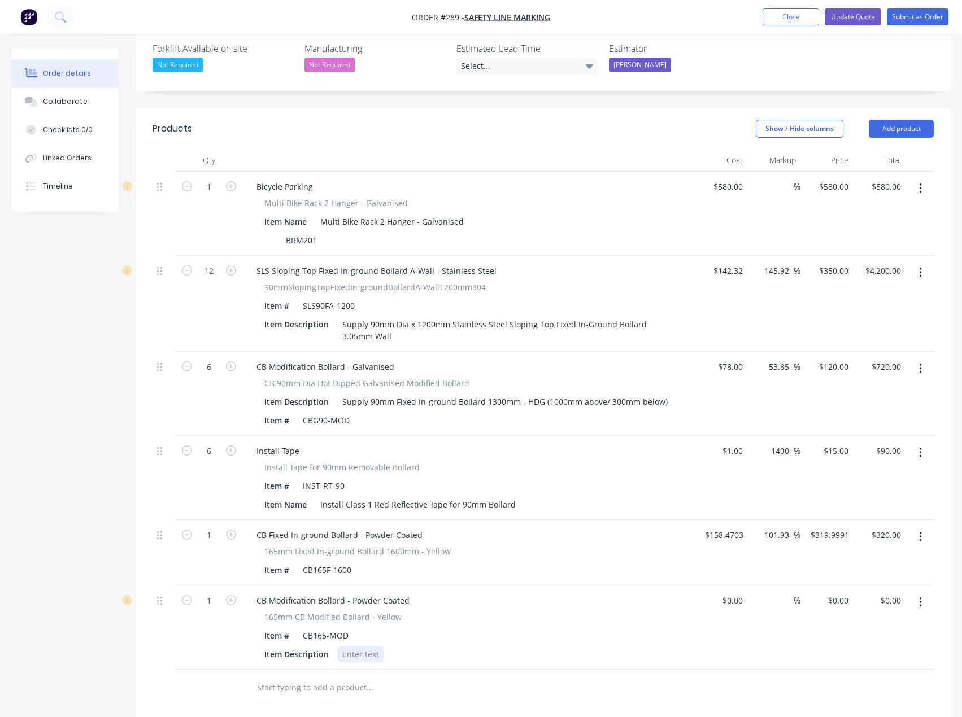
click at [355, 646] on div at bounding box center [361, 654] width 46 height 16
drag, startPoint x: 401, startPoint y: 654, endPoint x: 391, endPoint y: 633, distance: 23.5
click at [401, 688] on input "text" at bounding box center [369, 699] width 226 height 23
click at [396, 682] on div at bounding box center [446, 700] width 407 height 37
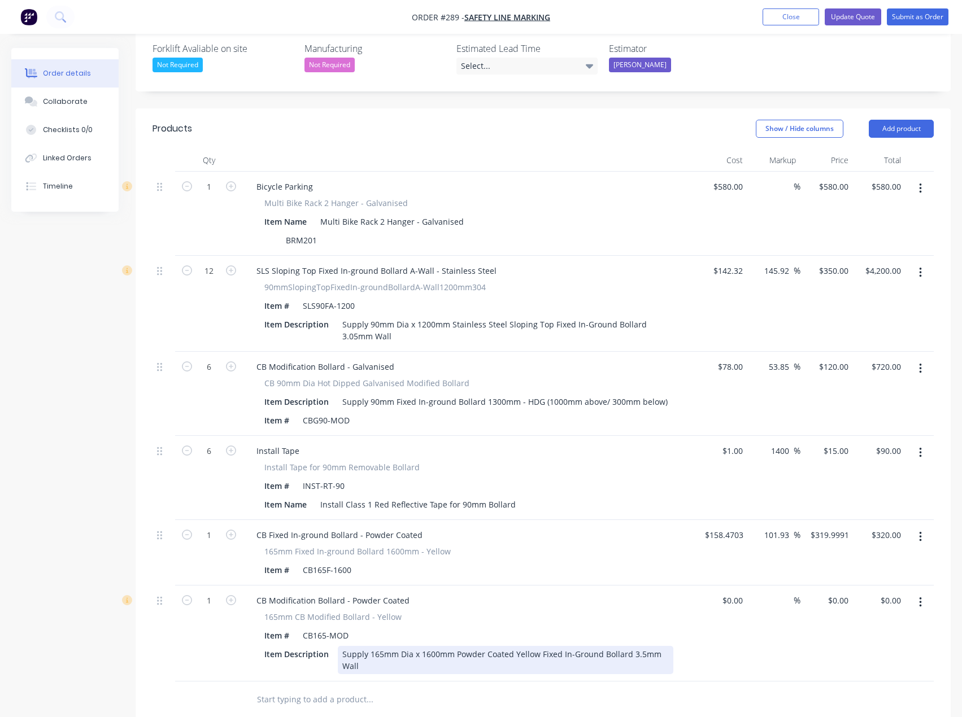
click at [400, 646] on div "Supply 165mm Dia x 1600mm Powder Coated Yellow Fixed In-Ground Bollard 3.5mm Wa…" at bounding box center [505, 660] width 335 height 28
drag, startPoint x: 344, startPoint y: 609, endPoint x: 353, endPoint y: 606, distance: 9.5
click at [344, 646] on div "Supply 165mm Dia x 1600mm Powder Coated Yellow Fixed In-Ground Bollard 3.5mm Wa…" at bounding box center [505, 660] width 335 height 28
click at [343, 646] on div "(CB165F-1600) Supply 165mm Dia x 1600mm Powder Coated Yellow Fixed In-Ground Bo…" at bounding box center [505, 660] width 335 height 28
click at [399, 646] on div "(CB165F-1600) Supply 165mm Dia x 1600mm Powder Coated Yellow Fixed In-Ground Bo…" at bounding box center [505, 660] width 335 height 28
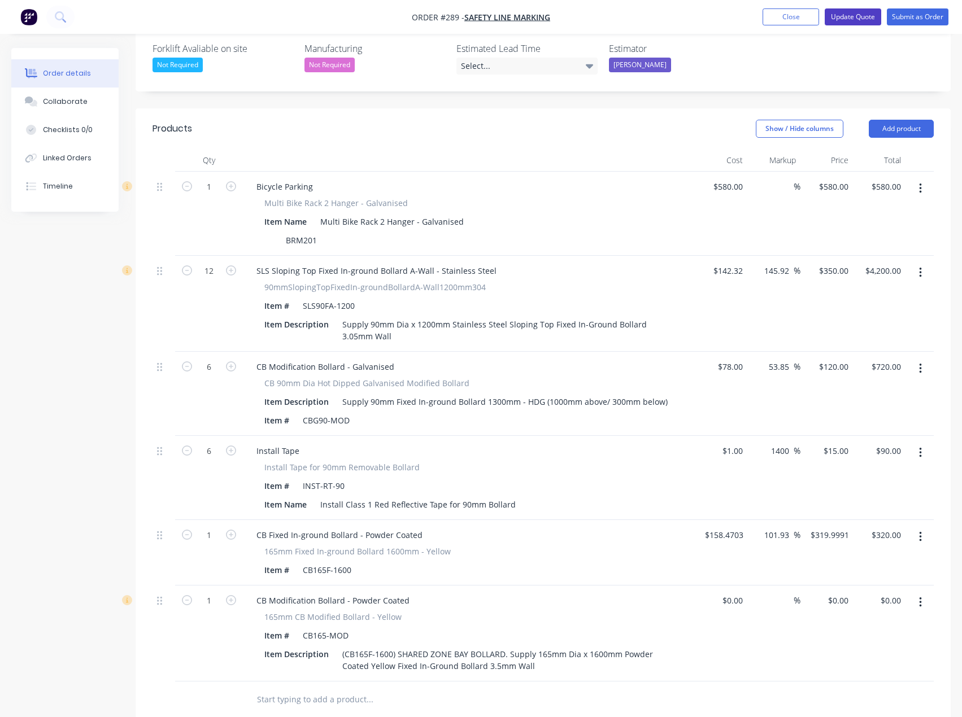
click at [858, 19] on button "Update Quote" at bounding box center [852, 16] width 56 height 17
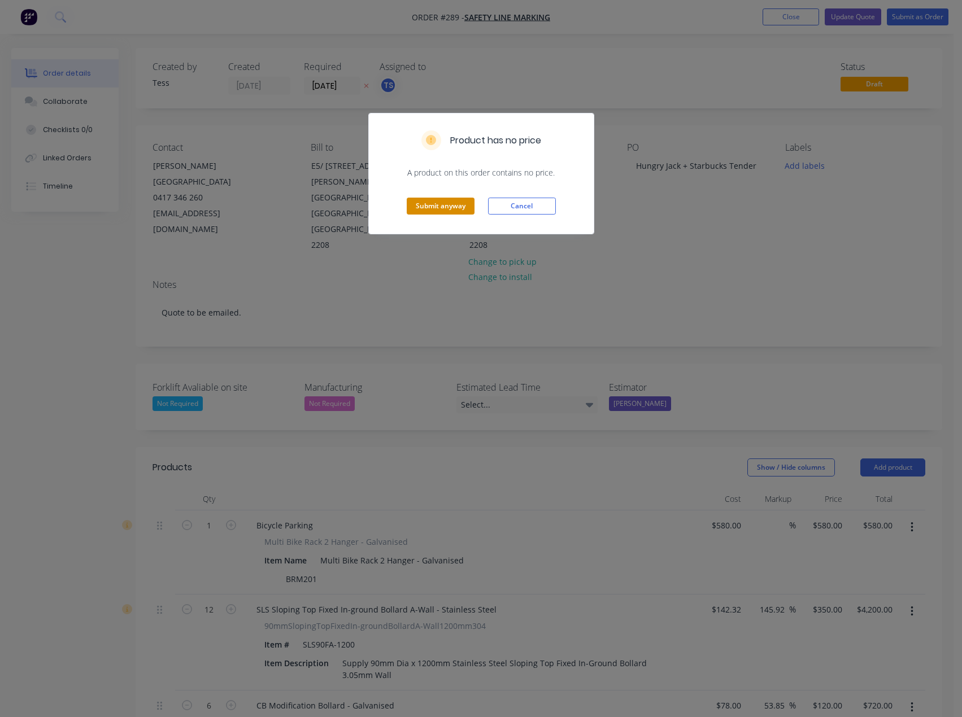
click at [455, 205] on button "Submit anyway" at bounding box center [441, 206] width 68 height 17
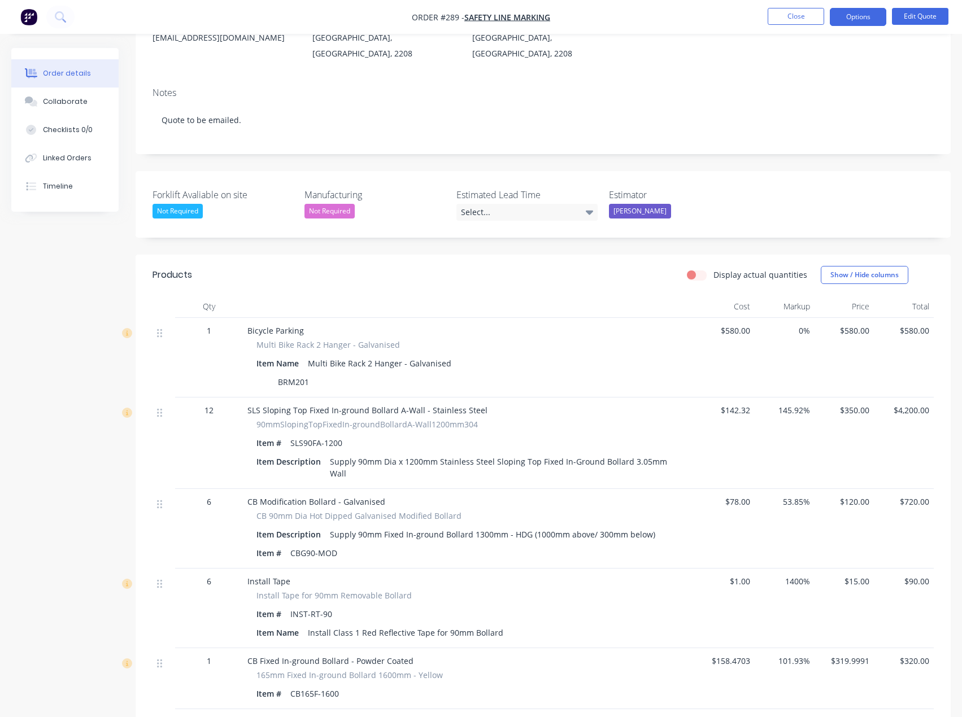
scroll to position [226, 0]
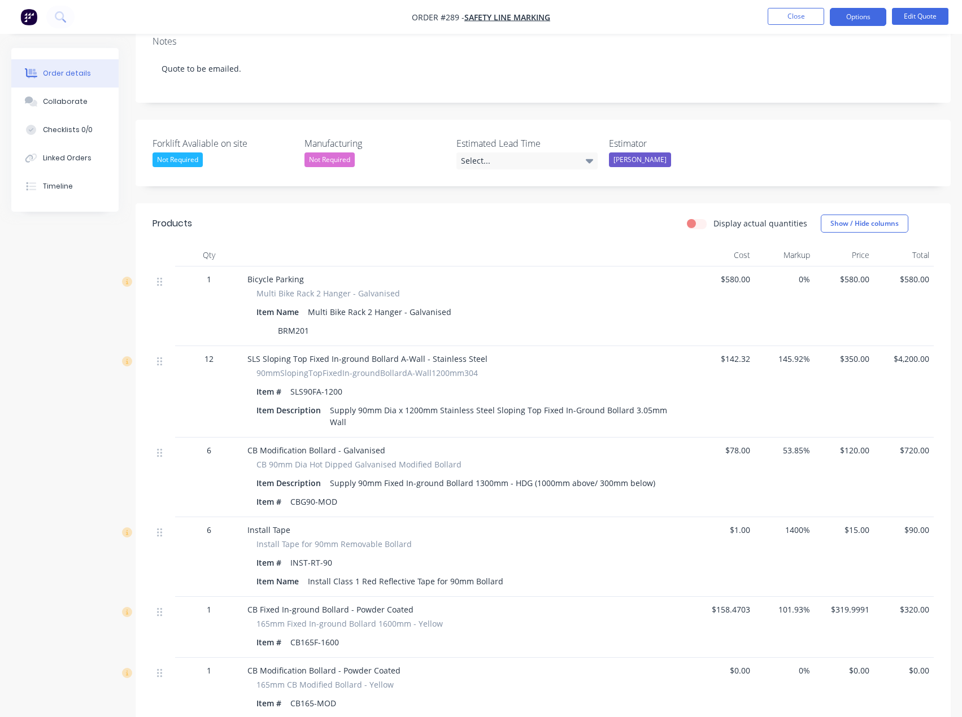
click at [495, 714] on div "(CB165F-1600) SHARED ZONE BAY BOLLARD. Supply 165mm Dia x 1600mm Powder Coated …" at bounding box center [503, 728] width 356 height 28
click at [754, 658] on div "0%" at bounding box center [784, 703] width 60 height 91
click at [742, 665] on span "$0.00" at bounding box center [724, 671] width 51 height 12
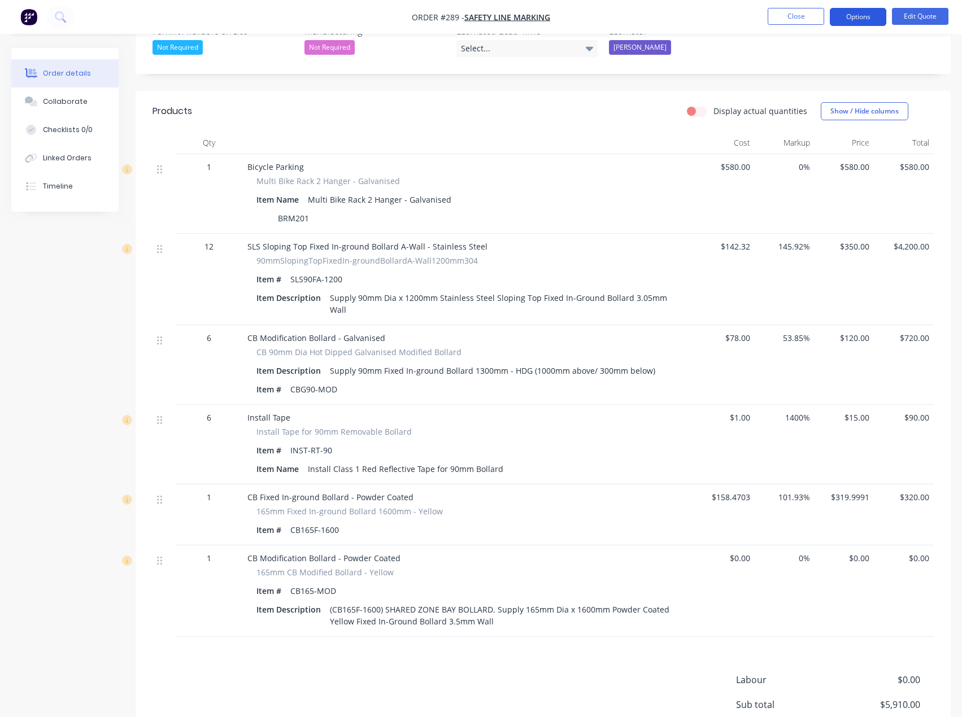
scroll to position [339, 0]
click at [923, 21] on button "Edit Quote" at bounding box center [920, 16] width 56 height 17
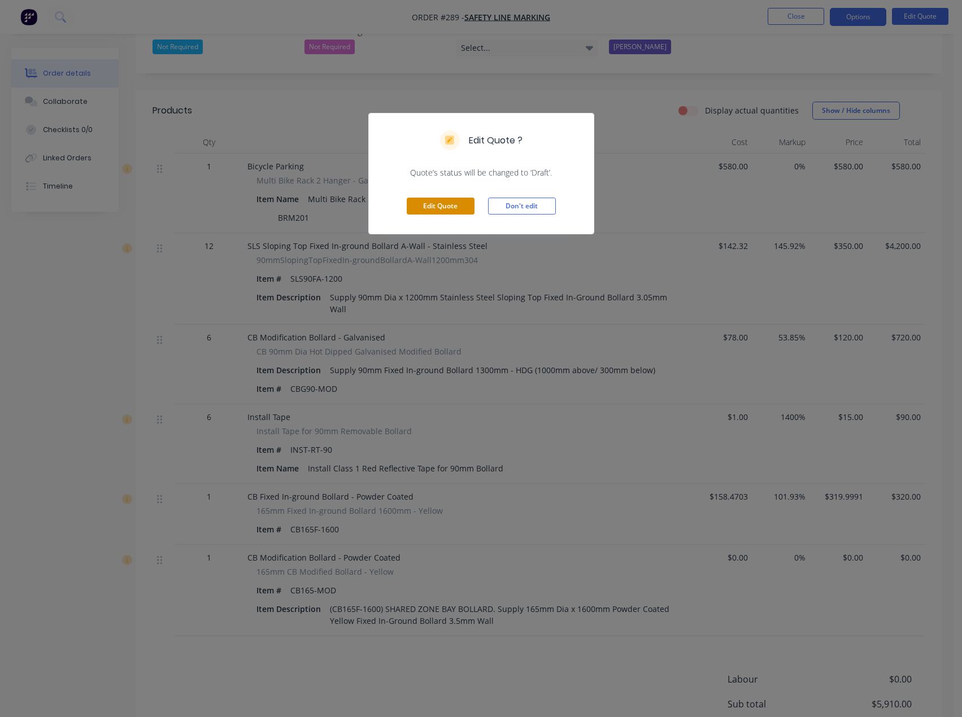
click at [452, 208] on button "Edit Quote" at bounding box center [441, 206] width 68 height 17
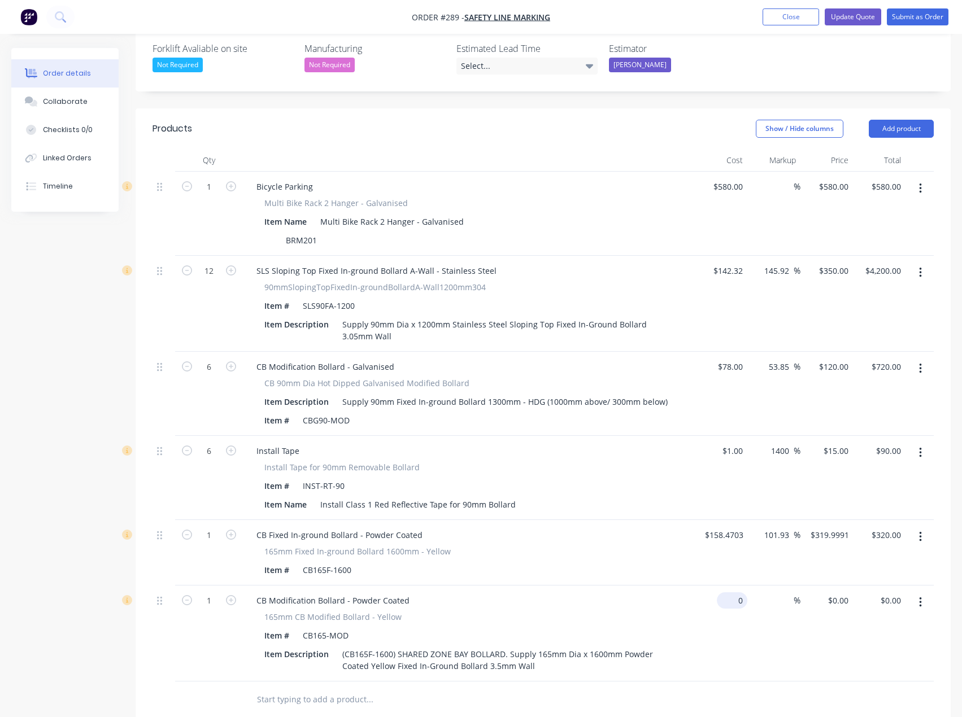
click at [736, 592] on input "0" at bounding box center [734, 600] width 26 height 16
type input "$158.00"
type input "158"
type input "$158.00"
click at [838, 592] on input "158" at bounding box center [842, 600] width 19 height 16
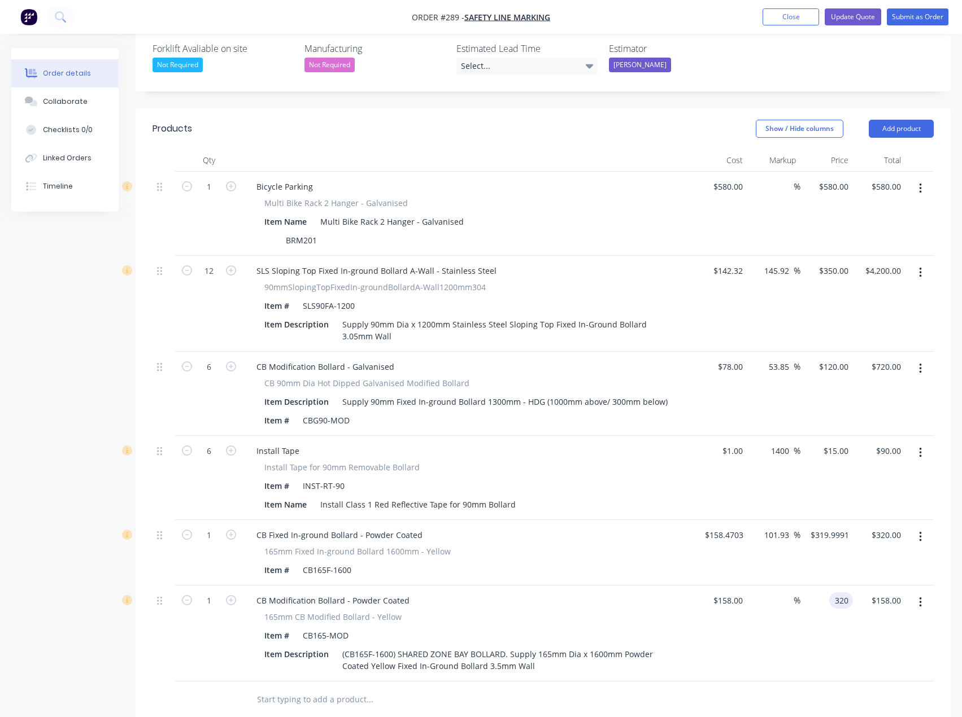
type input "320"
type input "102.53"
type input "$320.00"
click at [719, 682] on div at bounding box center [542, 700] width 781 height 37
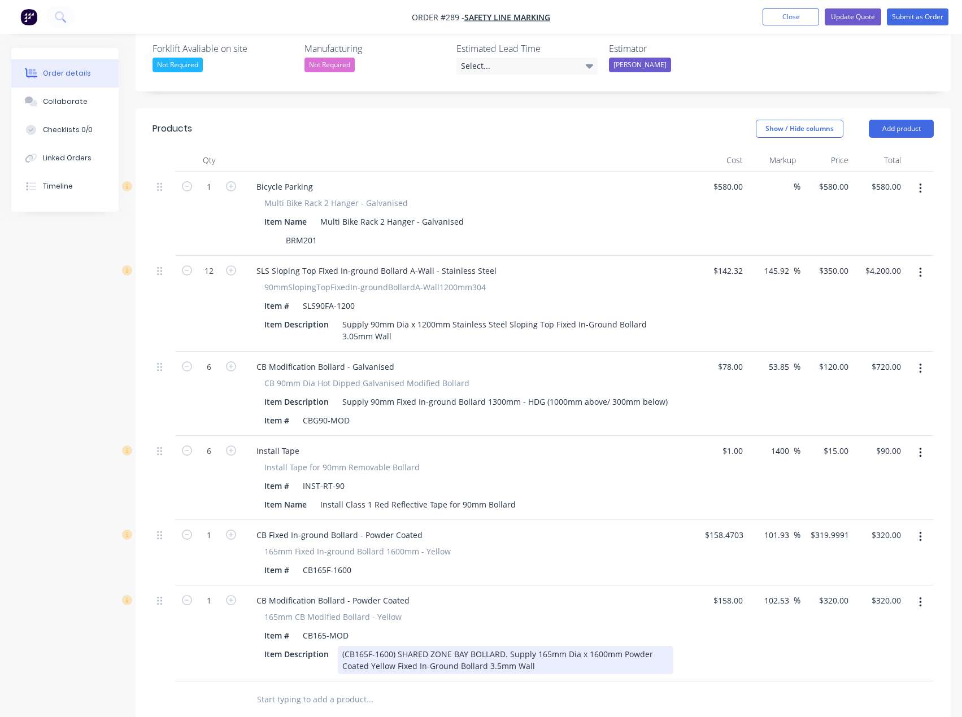
click at [538, 646] on div "(CB165F-1600) SHARED ZONE BAY BOLLARD. Supply 165mm Dia x 1600mm Powder Coated …" at bounding box center [505, 660] width 335 height 28
click at [921, 527] on button "button" at bounding box center [920, 537] width 27 height 20
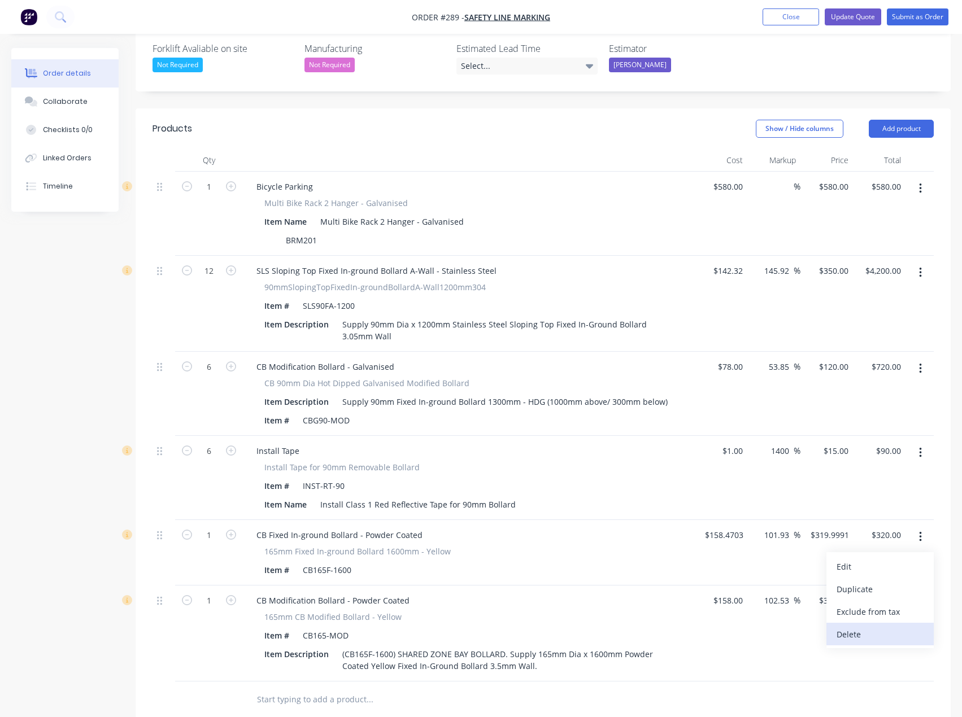
click at [845, 626] on div "Delete" at bounding box center [879, 634] width 87 height 16
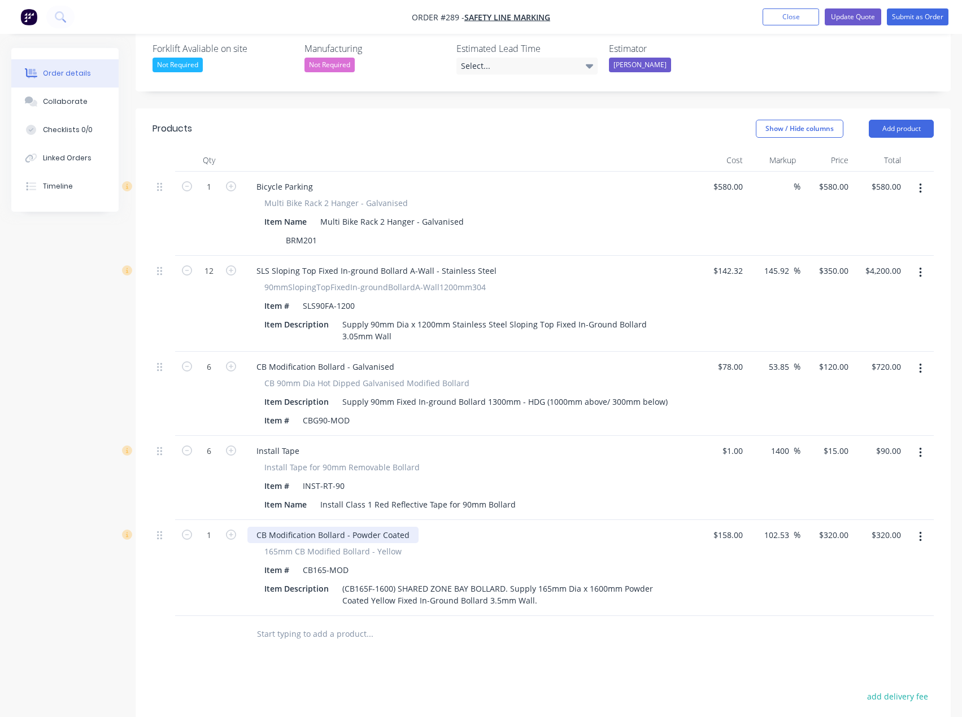
click at [343, 527] on div "CB Modification Bollard - Powder Coated" at bounding box center [332, 535] width 171 height 16
drag, startPoint x: 316, startPoint y: 488, endPoint x: 267, endPoint y: 490, distance: 49.2
click at [267, 527] on div "CB Modification Bollard - Powder Coated" at bounding box center [332, 535] width 171 height 16
click at [507, 580] on div "(CB165F-1600) SHARED ZONE BAY BOLLARD. Supply 165mm Dia x 1600mm Powder Coated …" at bounding box center [505, 594] width 335 height 28
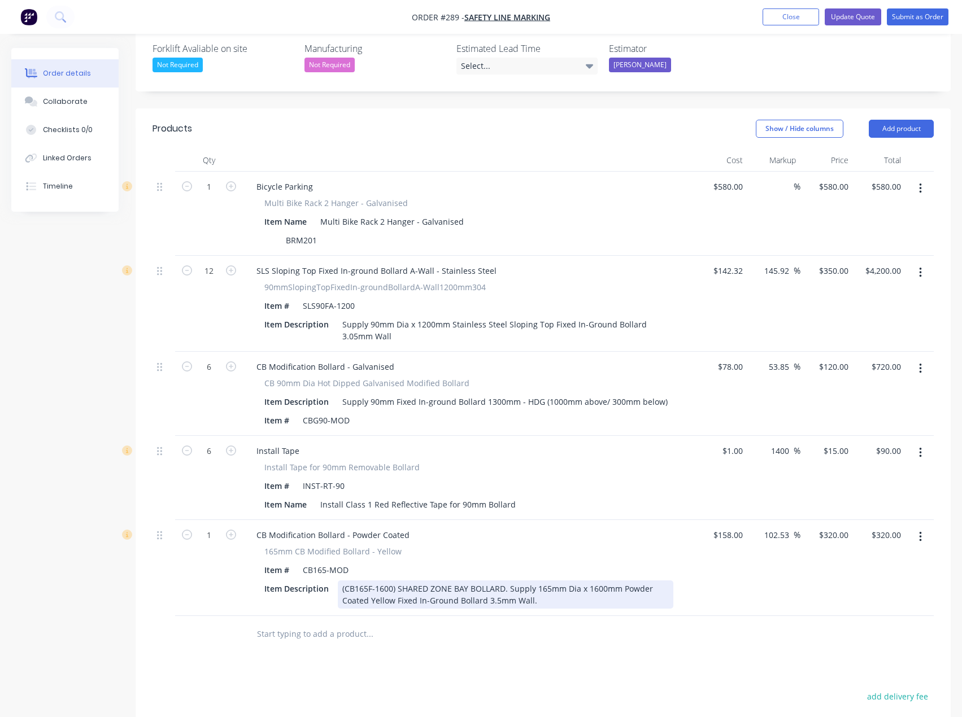
click at [576, 580] on div "(CB165F-1600) SHARED ZONE BAY BOLLARD. Supply 165mm Dia x 1600mm Powder Coated …" at bounding box center [505, 594] width 335 height 28
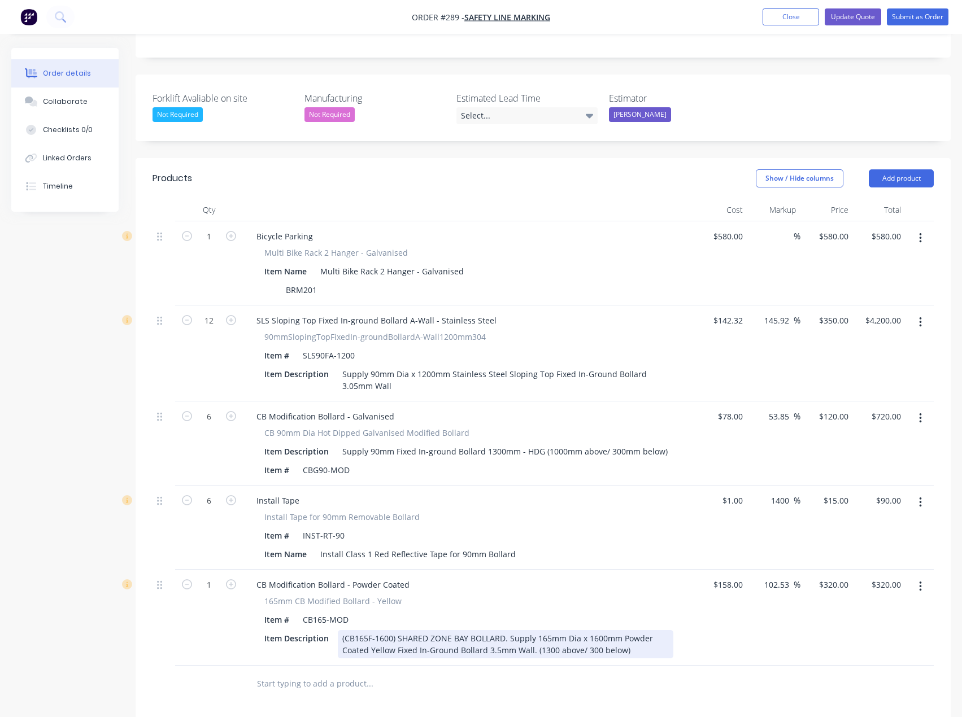
scroll to position [169, 0]
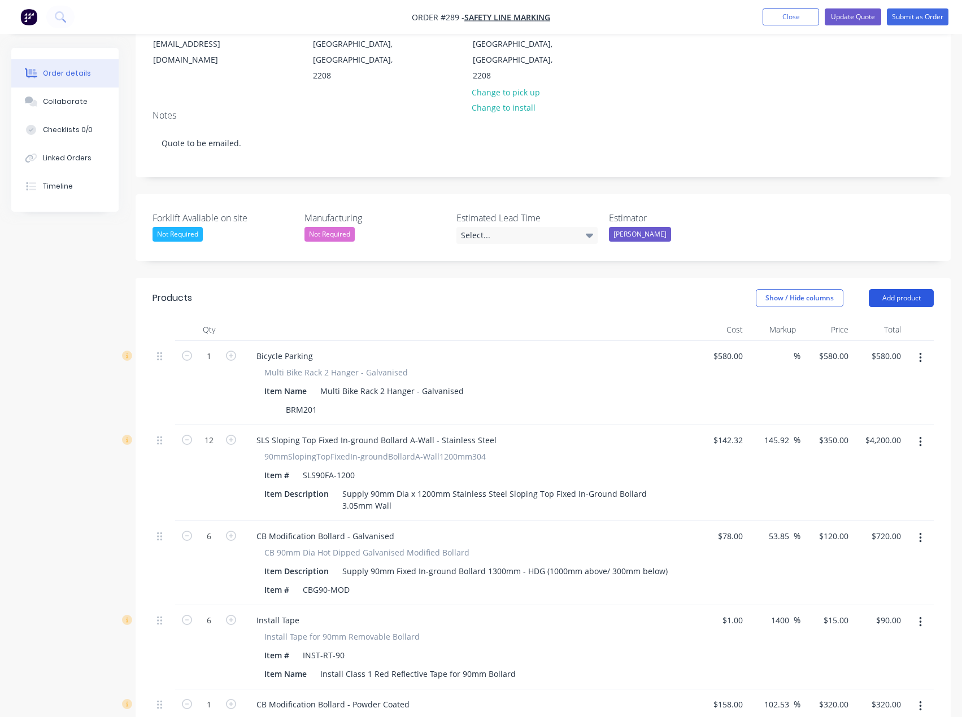
click at [901, 289] on button "Add product" at bounding box center [900, 298] width 65 height 18
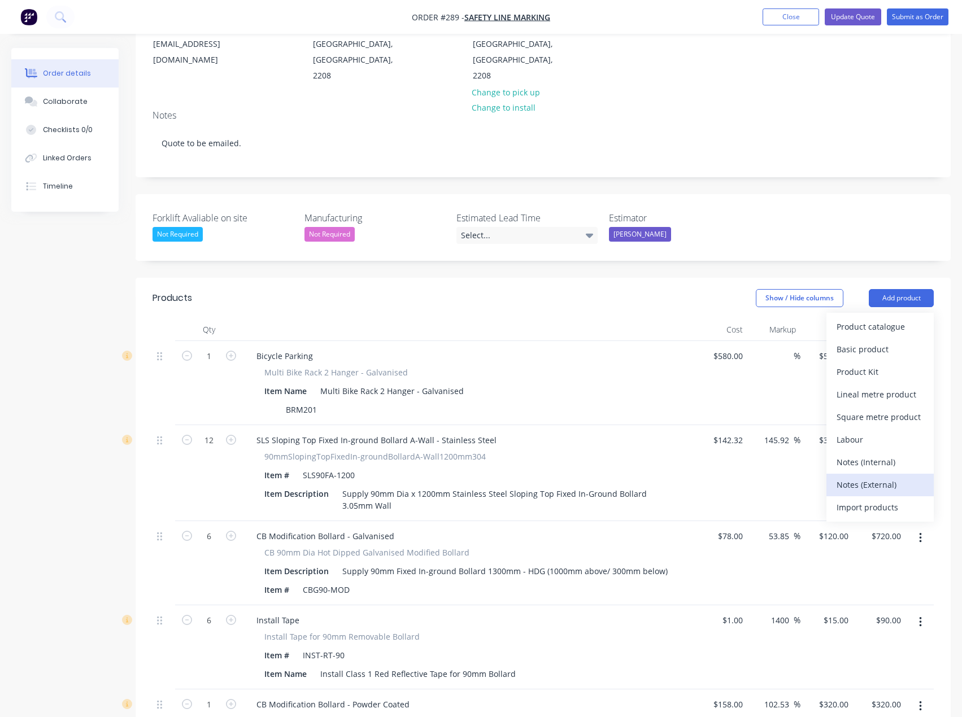
click at [866, 477] on div "Notes (External)" at bounding box center [879, 485] width 87 height 16
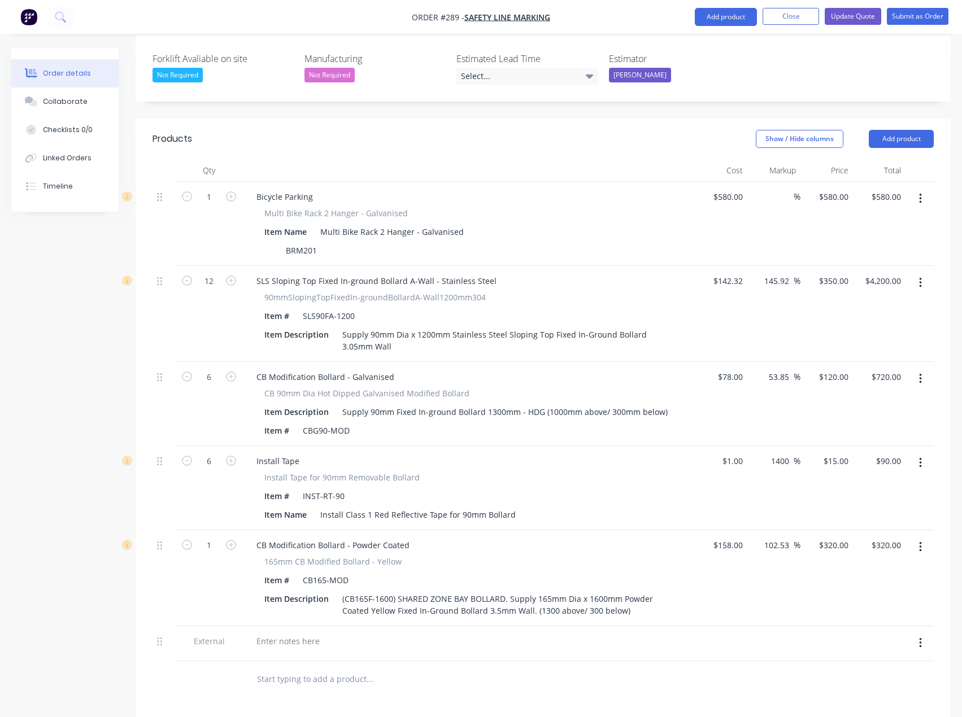
scroll to position [550, 0]
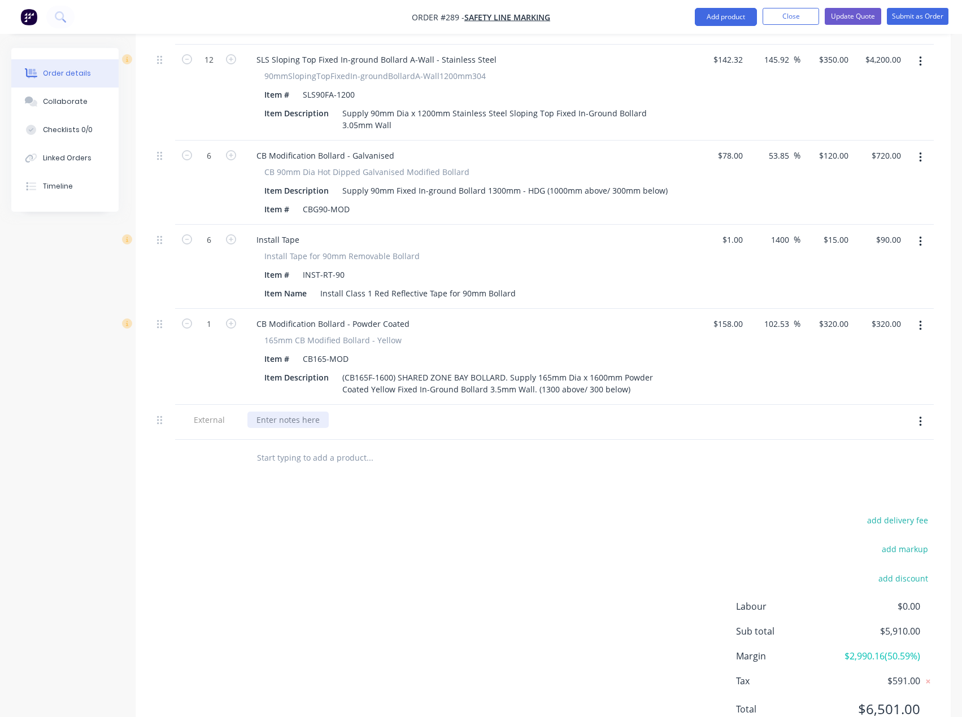
click at [283, 412] on div at bounding box center [287, 420] width 81 height 16
click at [311, 457] on div "Products Show / Hide columns Add product Qty Cost Markup Price Total 1 Bicycle …" at bounding box center [543, 322] width 815 height 850
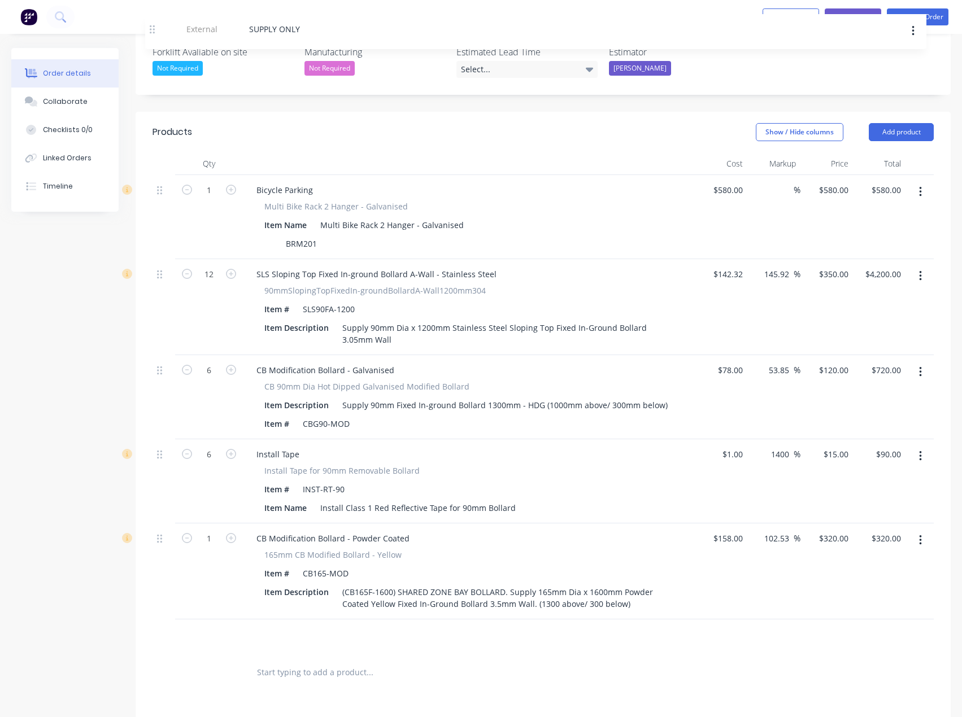
scroll to position [134, 0]
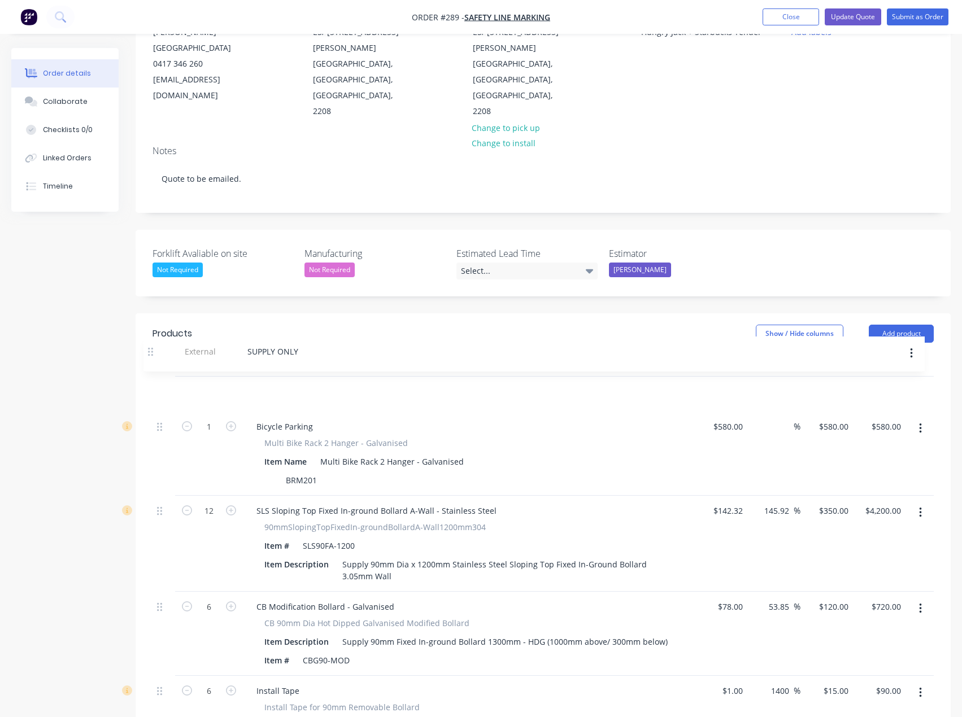
drag, startPoint x: 157, startPoint y: 374, endPoint x: 148, endPoint y: 350, distance: 25.9
click at [148, 354] on div "Qty Cost Markup Price Total 1 Bicycle Parking Multi Bike Rack 2 Hanger - Galvan…" at bounding box center [543, 623] width 815 height 539
click at [729, 418] on input "580" at bounding box center [737, 426] width 19 height 16
type input "$1.00"
type input "1"
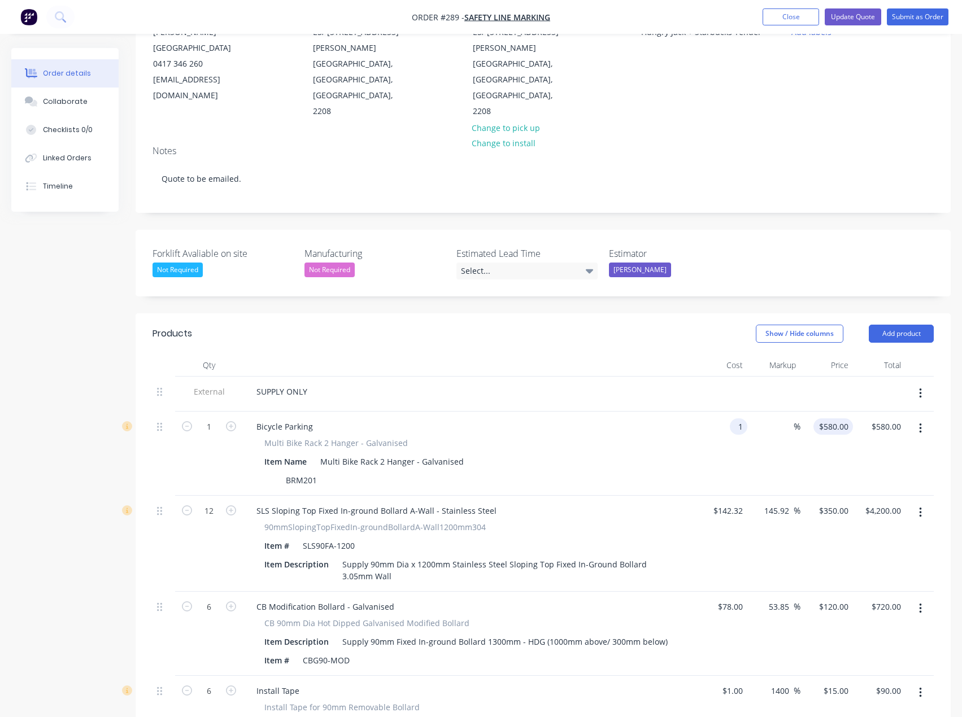
type input "$1.00"
click at [827, 412] on div "1 $580.00" at bounding box center [826, 454] width 53 height 84
type input "560"
type input "55900"
type input "$560.00"
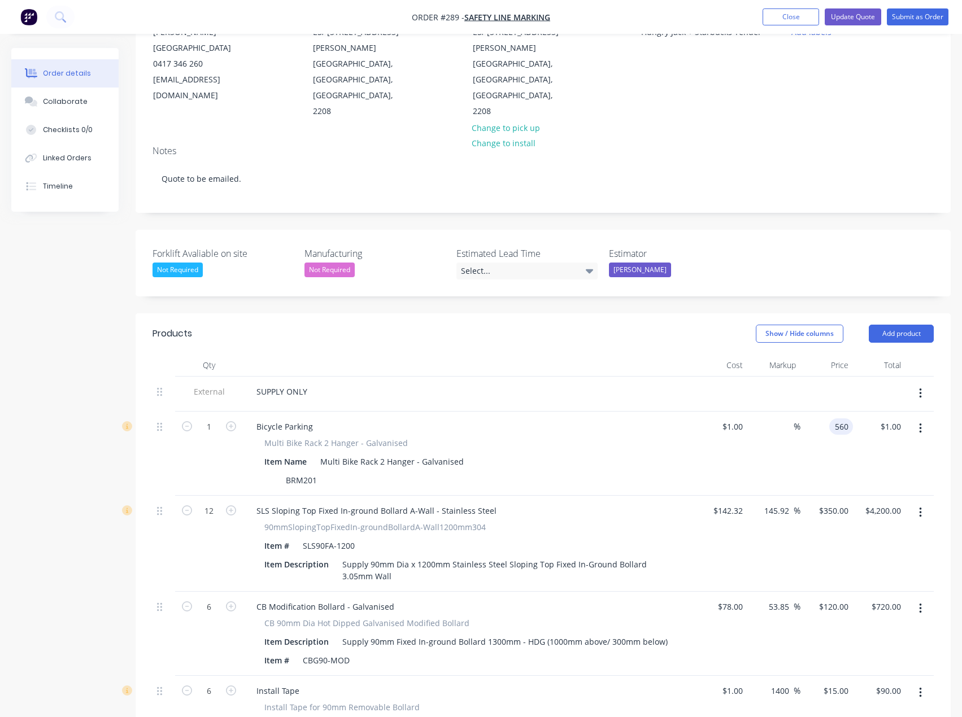
type input "$560.00"
click at [706, 412] on div "$1.00 $1.00" at bounding box center [721, 454] width 53 height 84
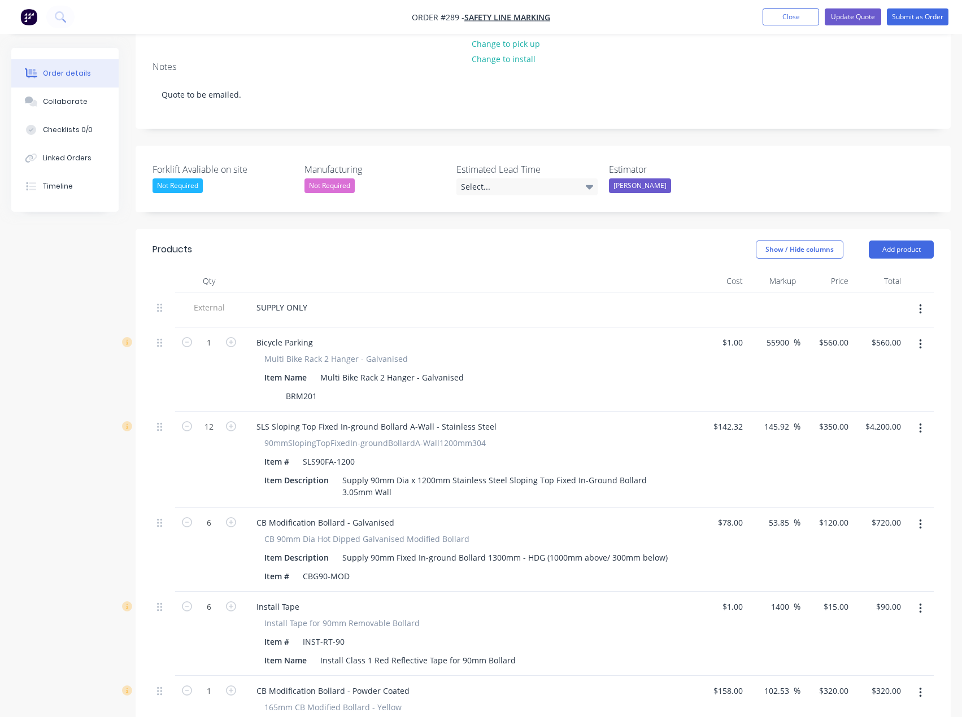
scroll to position [247, 0]
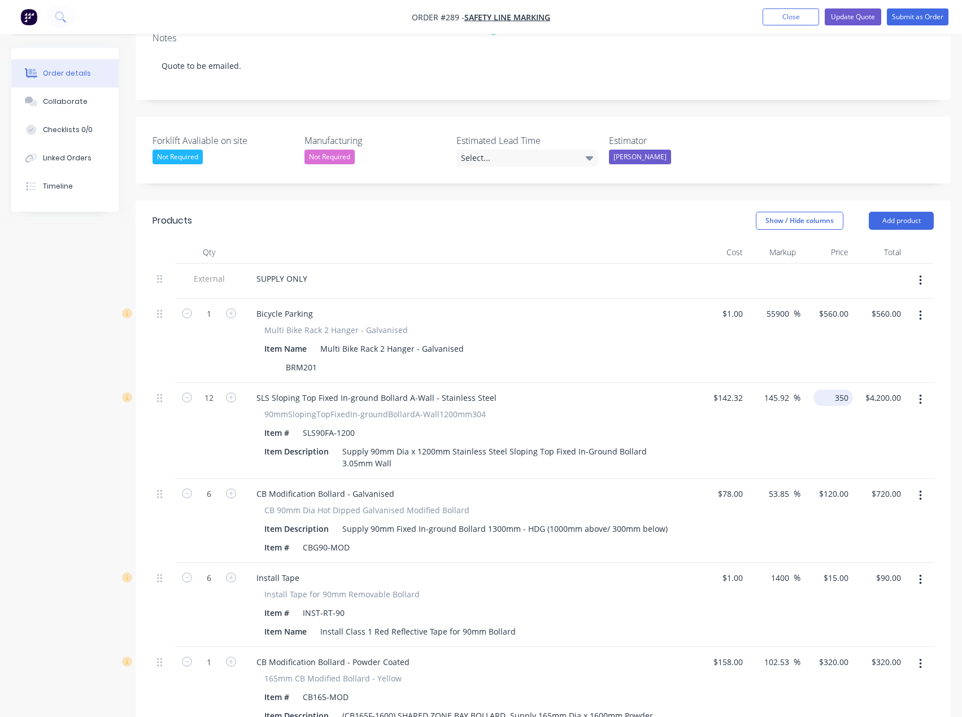
click at [830, 390] on div "350 $350.00" at bounding box center [833, 398] width 40 height 16
type input "340"
type input "138.9"
type input "$340.00"
type input "$4,080.00"
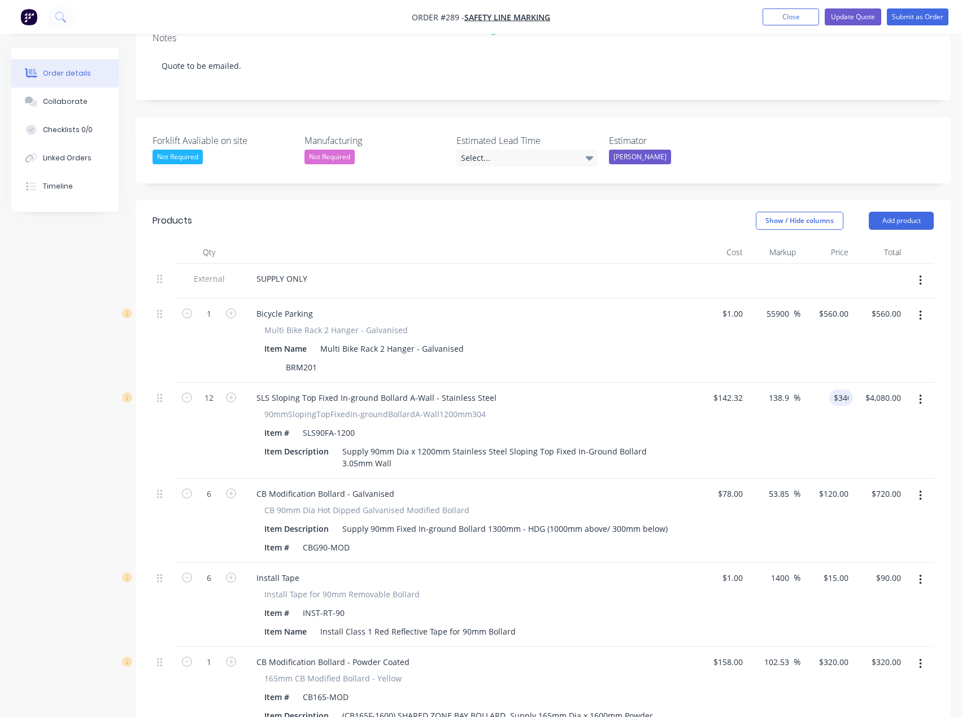
click at [714, 399] on div "$142.32 $142.32" at bounding box center [721, 431] width 53 height 96
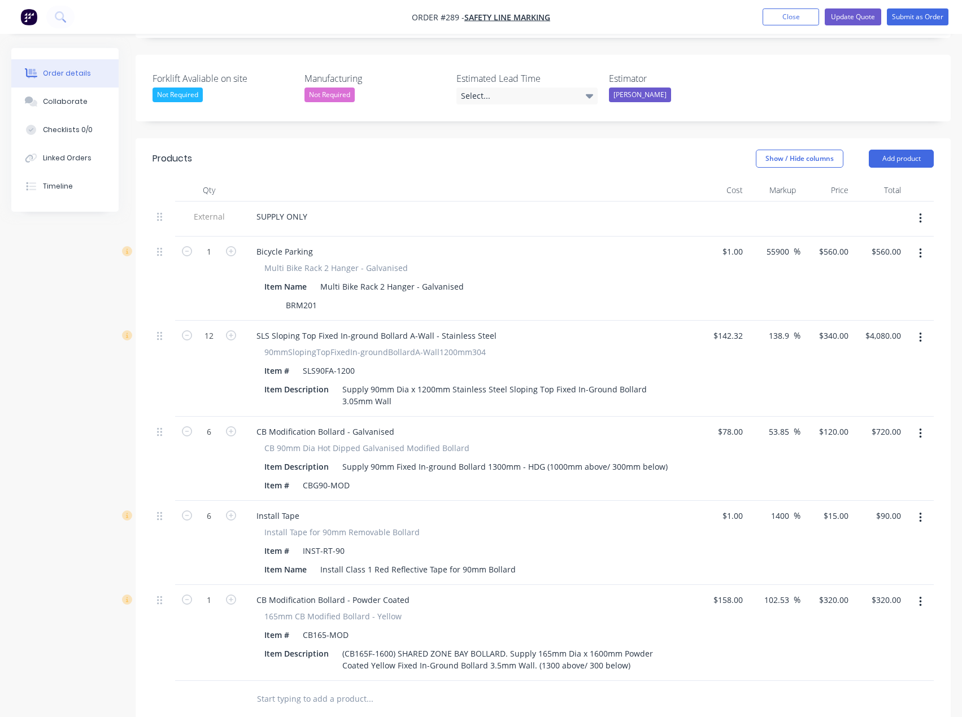
scroll to position [360, 0]
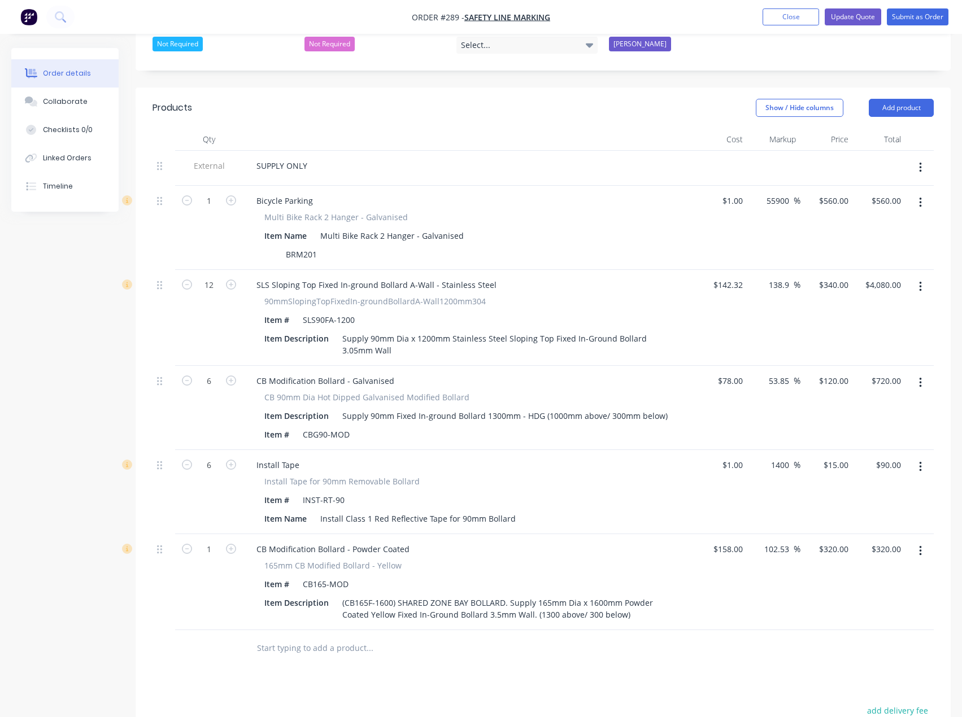
click at [325, 637] on input "text" at bounding box center [369, 648] width 226 height 23
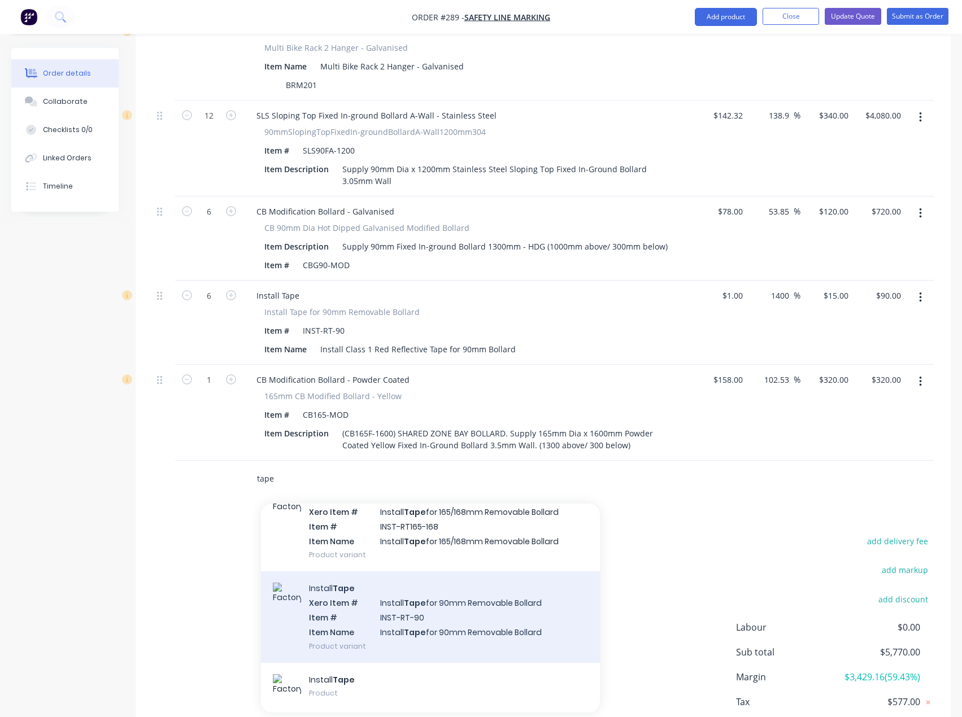
scroll to position [333, 0]
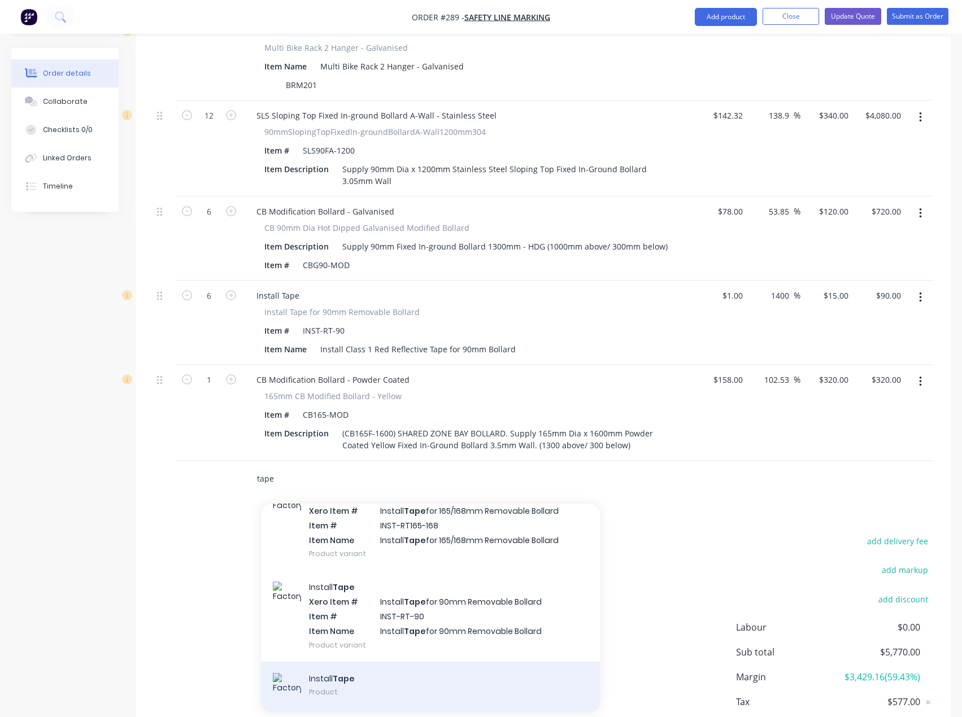
type input "tape"
click at [384, 662] on div "Install Tape Product" at bounding box center [430, 687] width 339 height 51
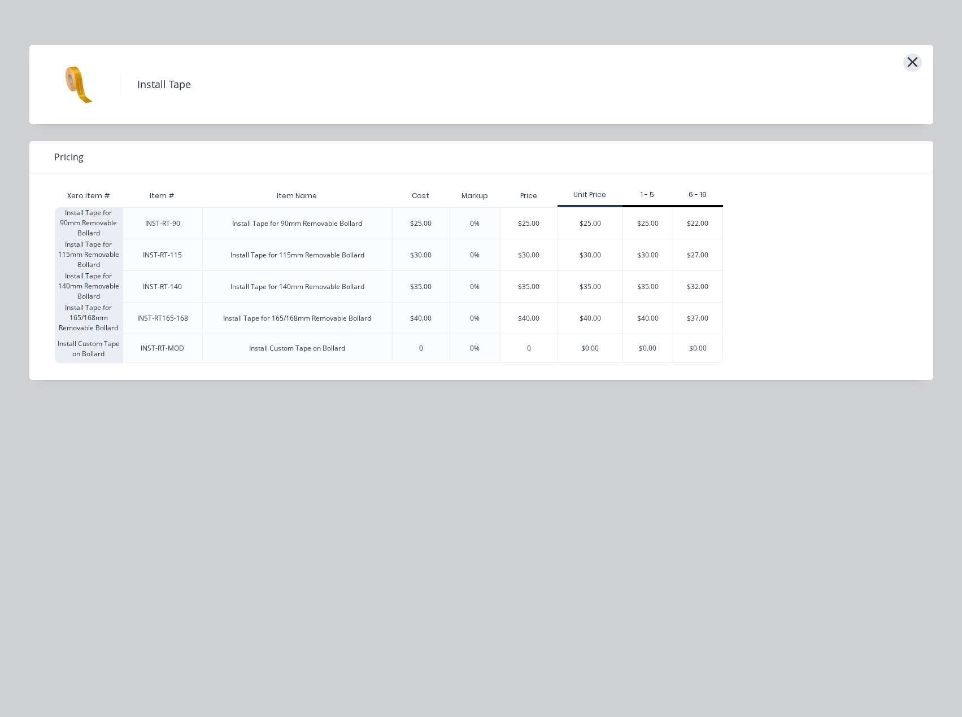
click at [912, 60] on icon "button" at bounding box center [912, 62] width 12 height 16
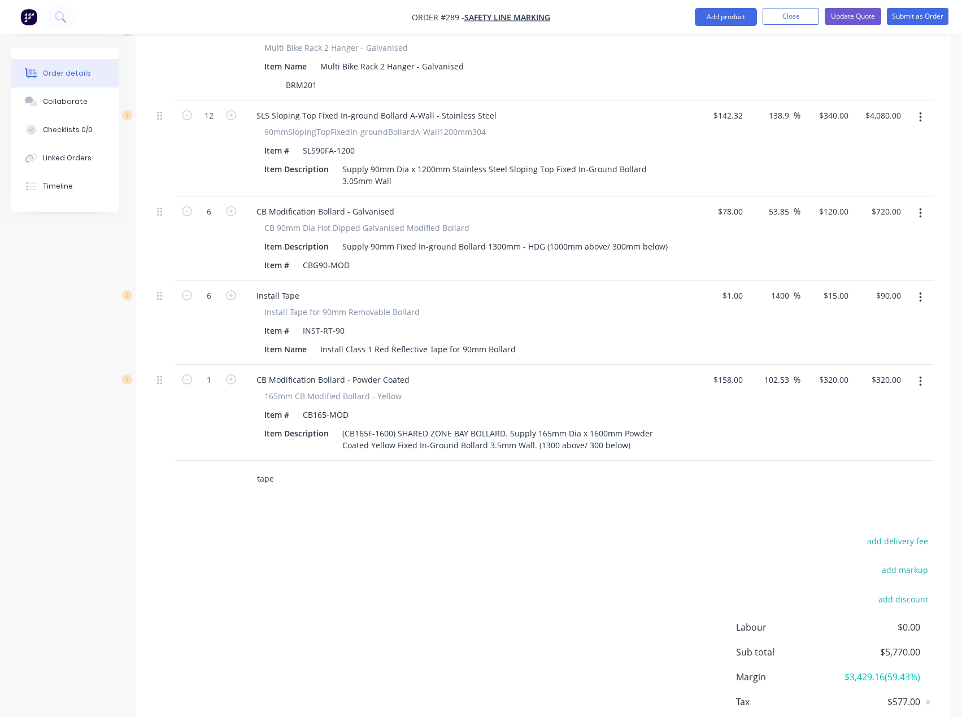
click at [303, 468] on input "tape" at bounding box center [369, 479] width 226 height 23
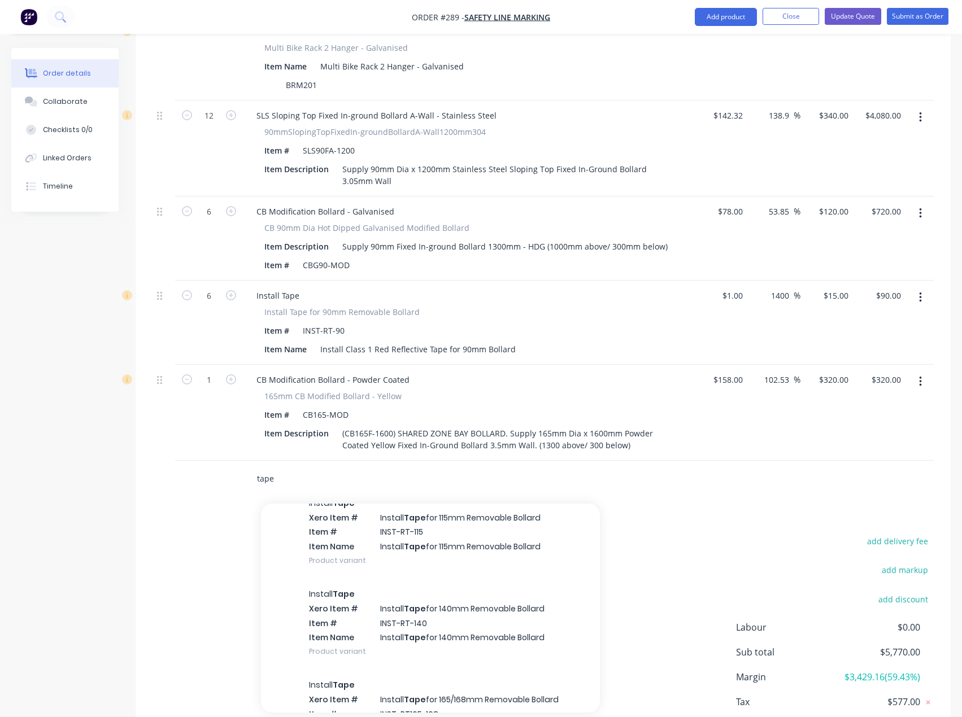
scroll to position [282, 0]
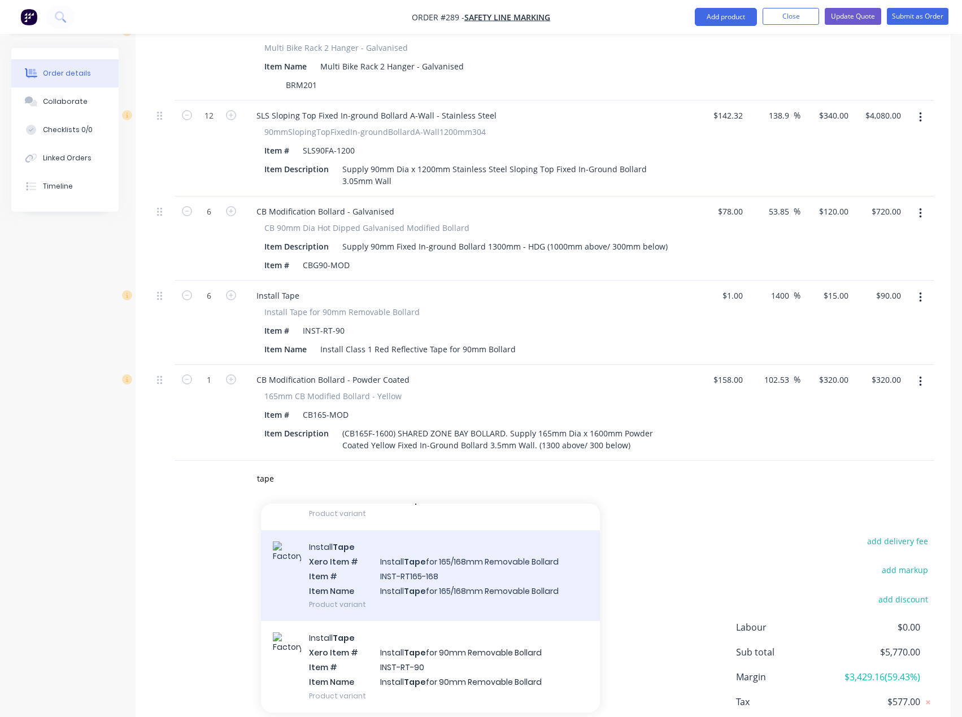
click at [441, 530] on div "Install Tape Xero Item # Install Tape for 165/168mm Removable Bollard Item # IN…" at bounding box center [430, 575] width 339 height 91
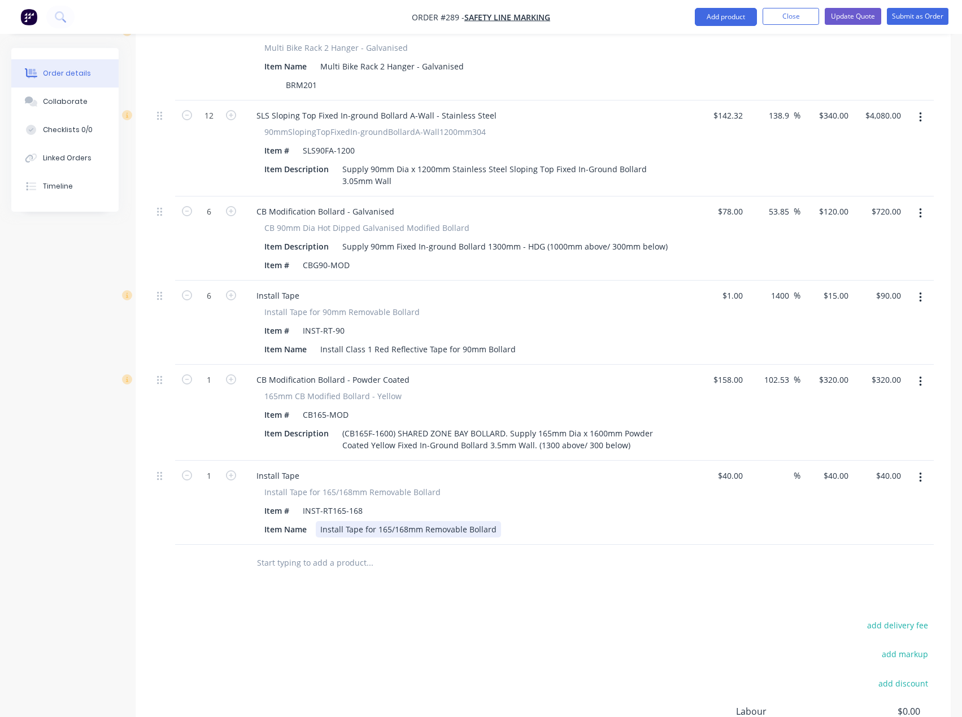
click at [348, 521] on div "Install Tape for 165/168mm Removable Bollard" at bounding box center [408, 529] width 185 height 16
drag, startPoint x: 465, startPoint y: 481, endPoint x: 424, endPoint y: 486, distance: 40.9
click at [424, 521] on div "Install Tape for 165/168mm Removable Bollard" at bounding box center [408, 529] width 185 height 16
click at [344, 521] on div "Install Tape for 165/168mm Bollard" at bounding box center [387, 529] width 143 height 16
click at [492, 521] on div "Install Class 1 Red Reflective Tape for 165/168mm Bollard" at bounding box center [431, 529] width 230 height 16
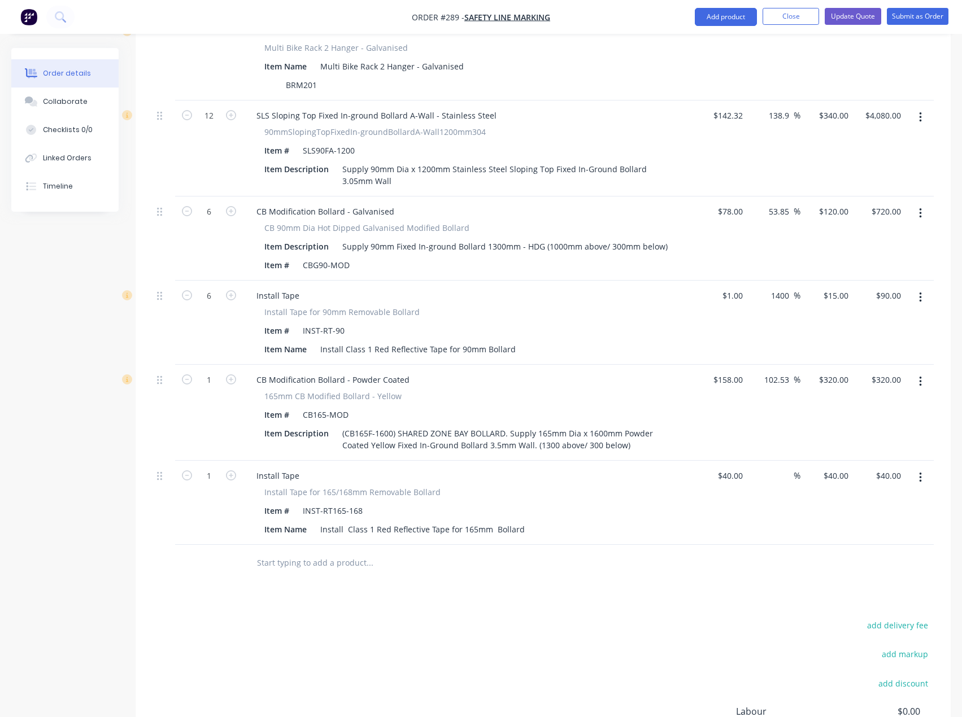
click at [478, 552] on input "text" at bounding box center [369, 563] width 226 height 23
click at [739, 468] on input "40" at bounding box center [732, 476] width 30 height 16
type input "$1.00"
type input "1"
type input "$1.00"
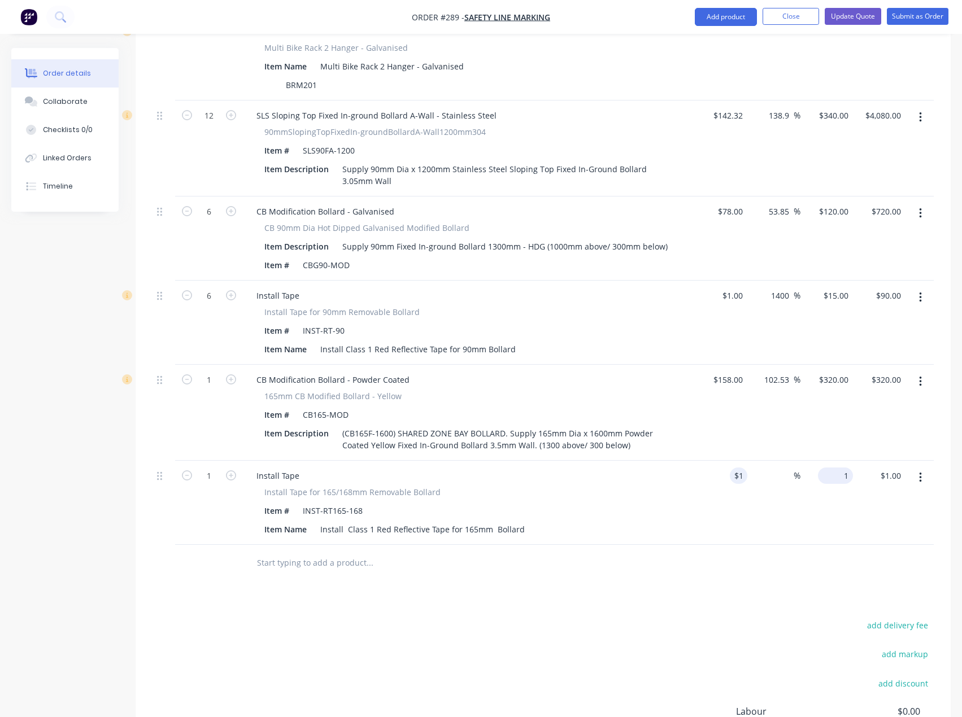
click at [840, 468] on input "1" at bounding box center [837, 476] width 30 height 16
type input "20"
type input "1900"
type input "$20.00"
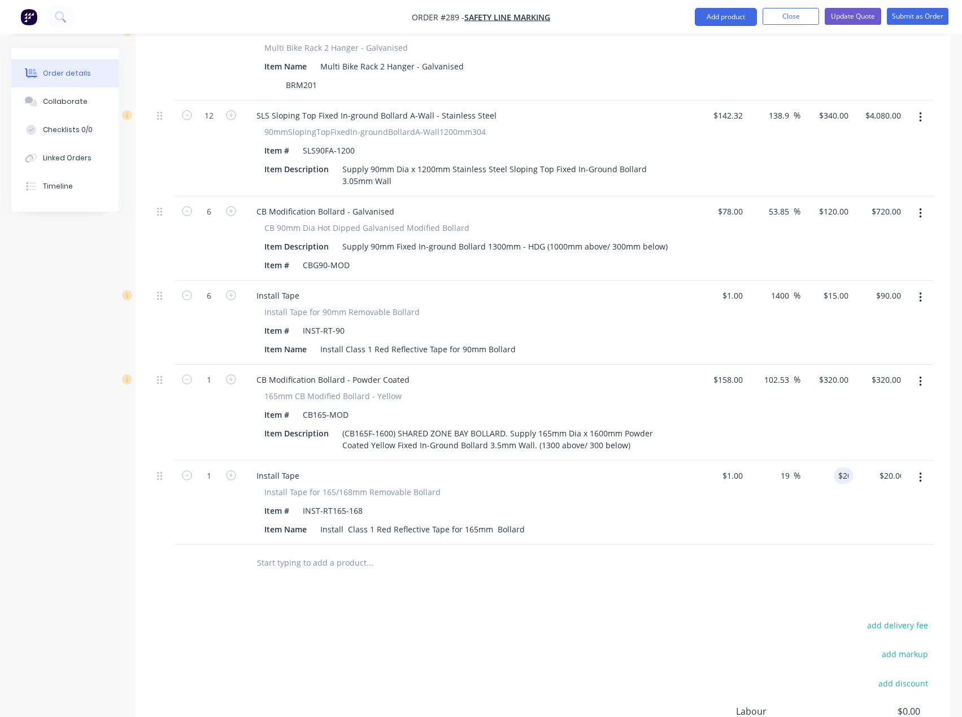
click at [672, 562] on div "Products Show / Hide columns Add product Qty Cost Markup Price Total External S…" at bounding box center [543, 385] width 815 height 934
click at [836, 468] on div "20 $20.00" at bounding box center [835, 476] width 35 height 16
type input "25"
type input "2400"
type input "$25.00"
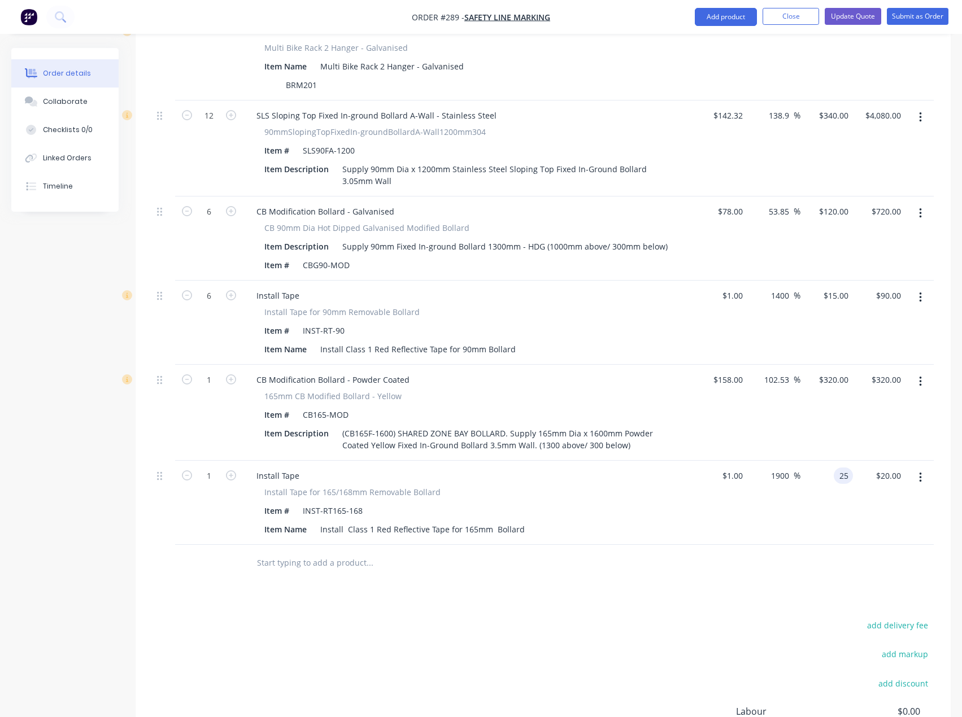
type input "$25.00"
click at [666, 551] on div "Products Show / Hide columns Add product Qty Cost Markup Price Total External S…" at bounding box center [543, 385] width 815 height 934
click at [505, 425] on div "(CB165F-1600) SHARED ZONE BAY BOLLARD. Supply 165mm Dia x 1600mm Powder Coated …" at bounding box center [505, 439] width 335 height 28
click at [650, 425] on div "(CB165F-1600) SHARED ZONE BAY BOLLARD. Supply 165mm Dia x 1600mm Powder Coated …" at bounding box center [505, 439] width 335 height 28
click at [831, 372] on div "320 320" at bounding box center [841, 380] width 24 height 16
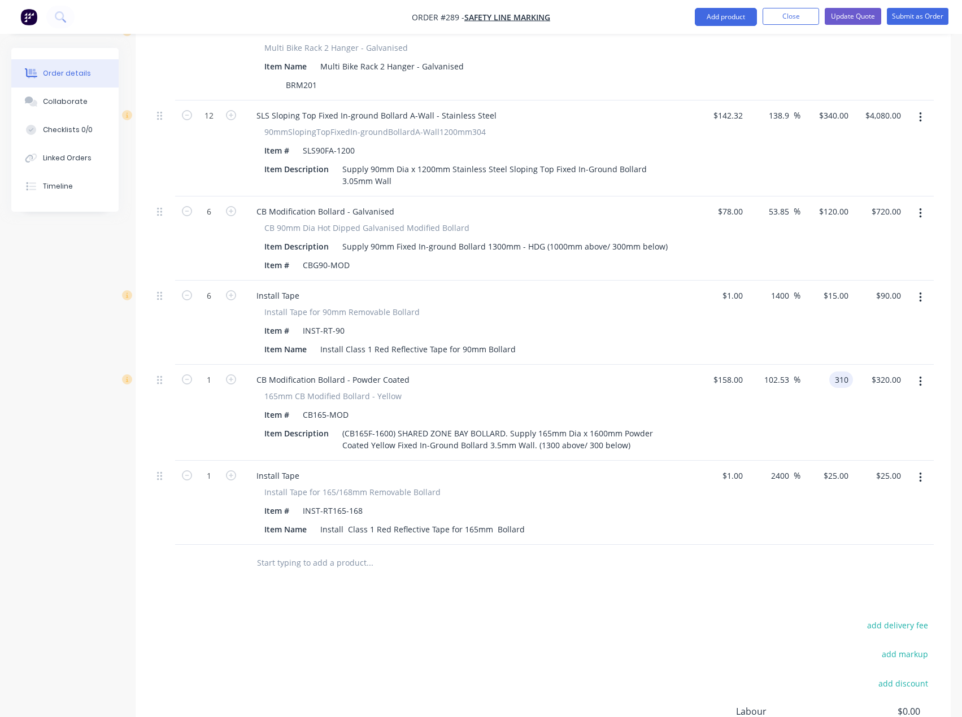
type input "310"
type input "96.2"
type input "$310.00"
click at [562, 544] on div "Products Show / Hide columns Add product Qty Cost Markup Price Total External S…" at bounding box center [543, 385] width 815 height 934
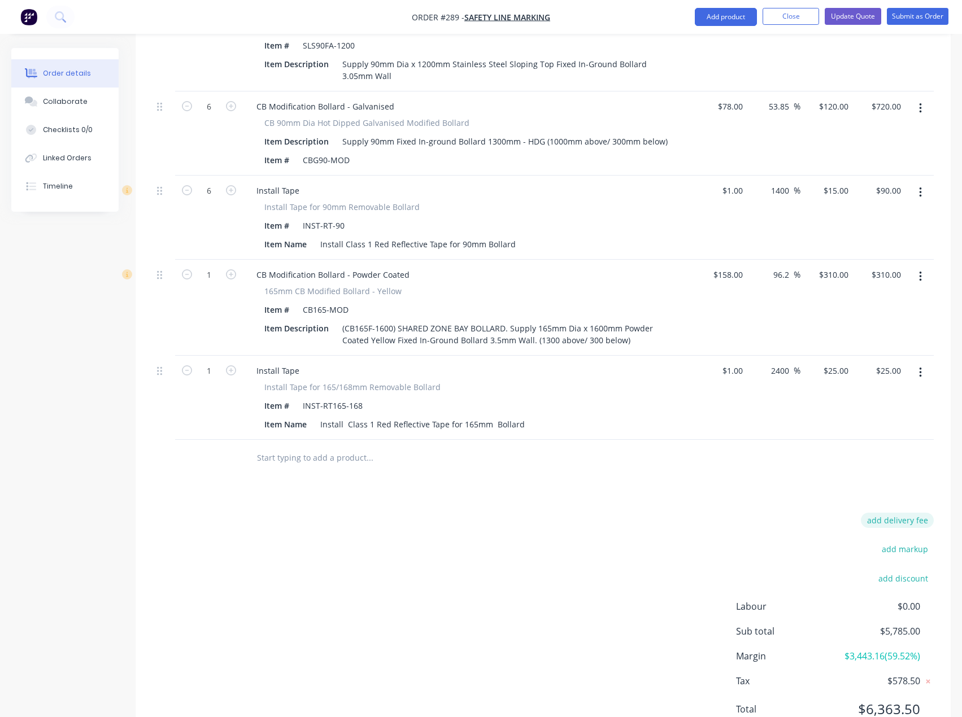
click at [898, 513] on button "add delivery fee" at bounding box center [897, 520] width 73 height 15
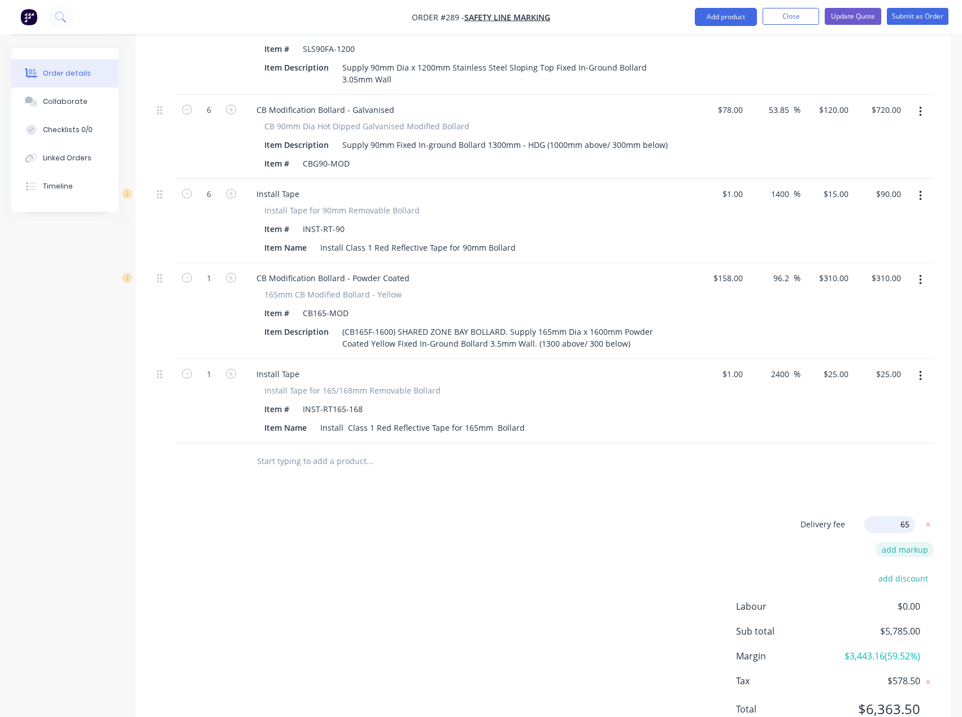
type input "650"
click at [445, 518] on div "Delivery fee Delivery fee Delivery fee name (Optional) 650 650 $0 add markup ad…" at bounding box center [542, 625] width 781 height 215
click at [896, 519] on span "$650.00" at bounding box center [899, 525] width 29 height 12
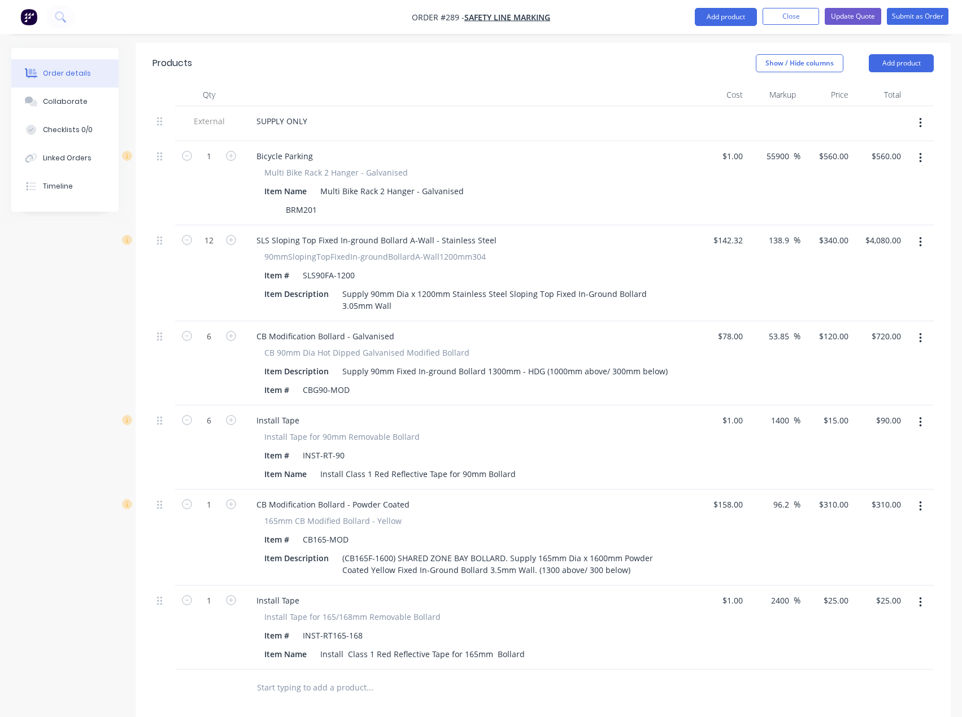
scroll to position [403, 0]
drag, startPoint x: 404, startPoint y: 15, endPoint x: 413, endPoint y: 20, distance: 10.2
click at [413, 20] on nav "Order #289 - Safety Line Marking Add product Close Update Quote Submit as Order" at bounding box center [481, 17] width 962 height 34
copy div "Order #289 - Safety Line Marking Add product Close Update Quote Submit as Order"
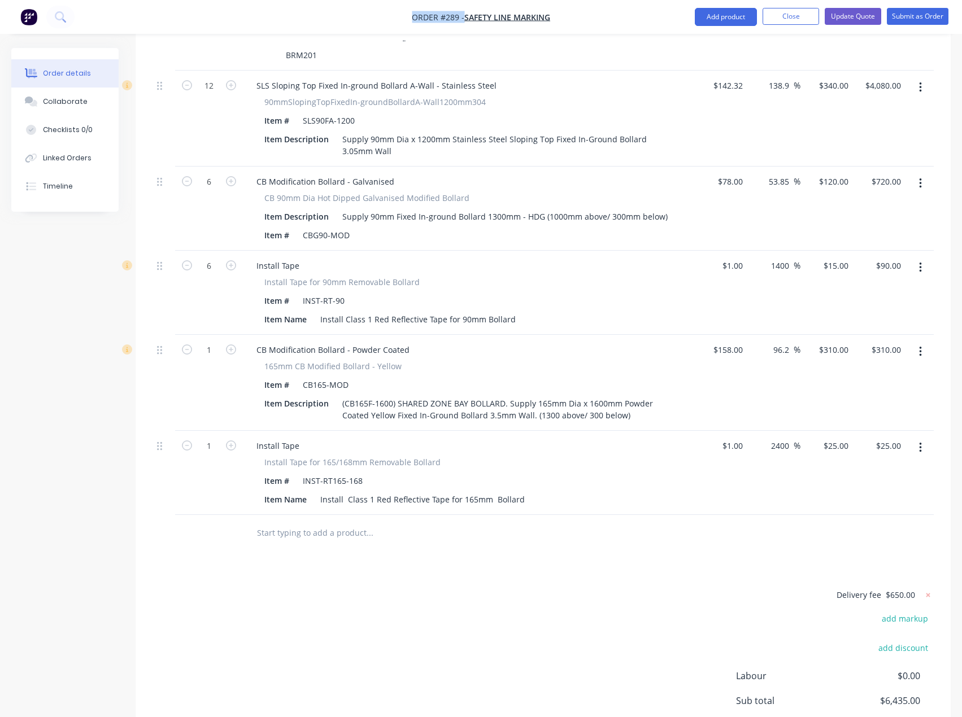
scroll to position [572, 0]
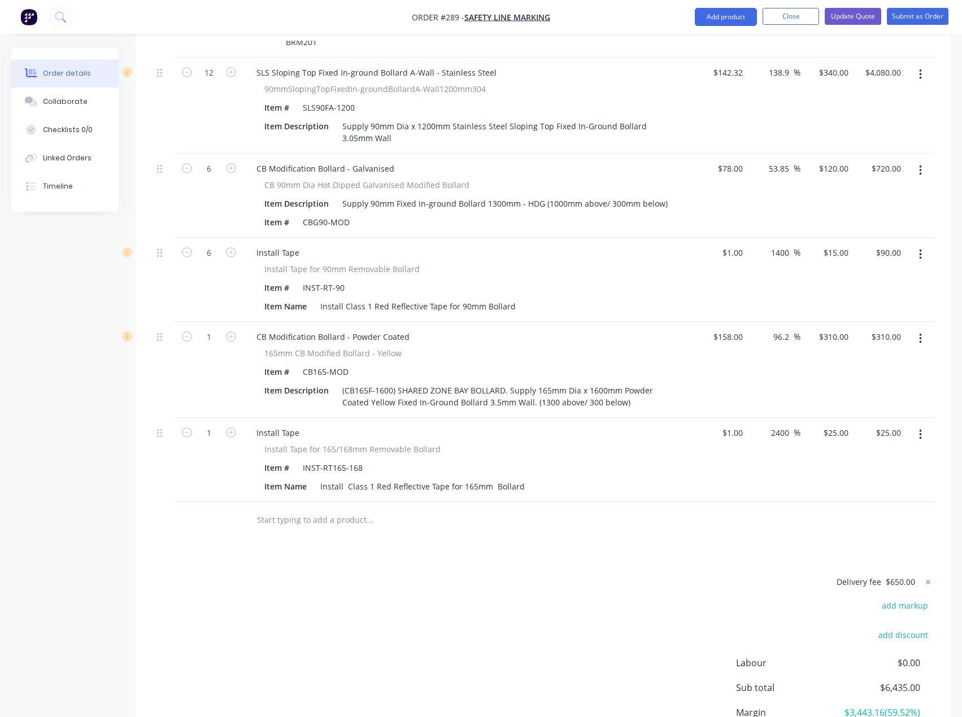
click at [929, 580] on icon at bounding box center [928, 582] width 4 height 4
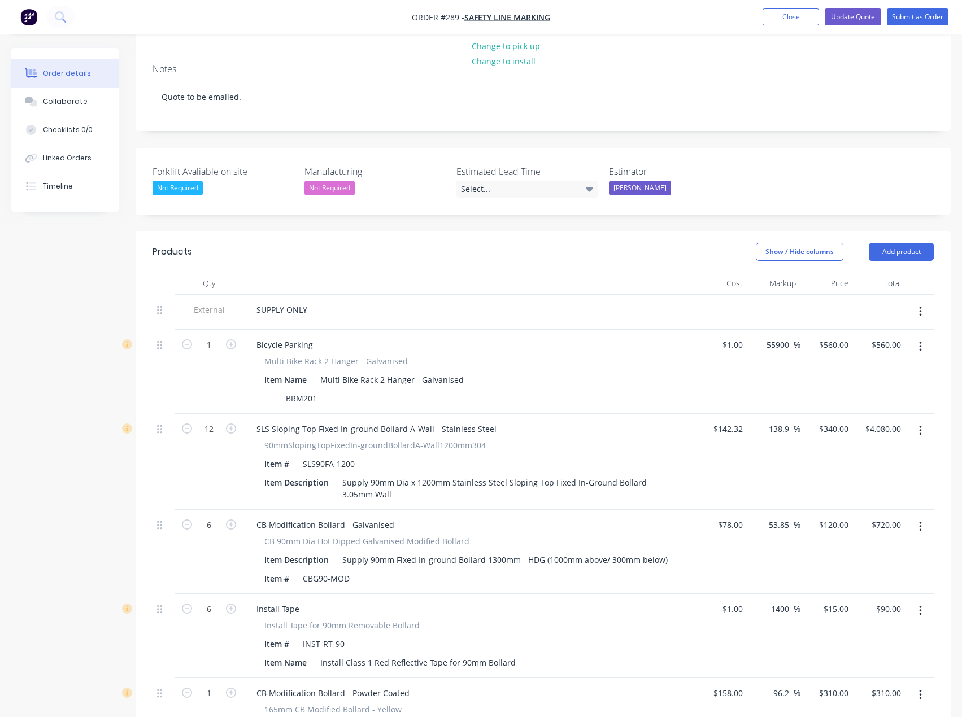
scroll to position [177, 0]
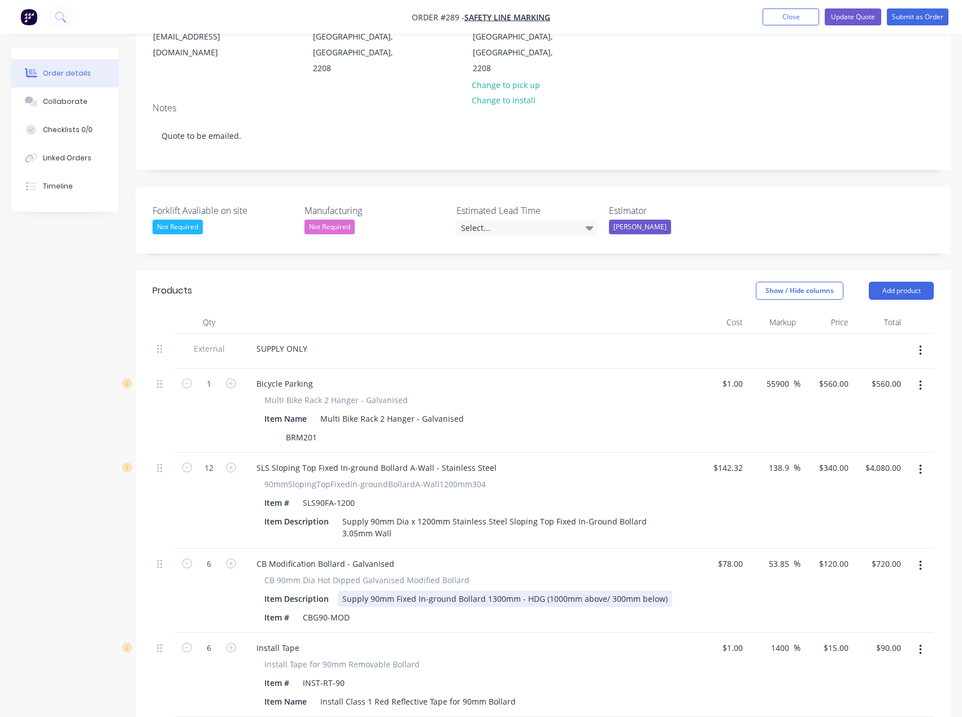
click at [344, 591] on div "Supply 90mm Fixed In-ground Bollard 1300mm - HDG (1000mm above/ 300mm below)" at bounding box center [505, 599] width 334 height 16
click at [341, 591] on div "Supply 90mm Fixed In-ground Bollard 1300mm - HDG (1000mm above/ 300mm below)" at bounding box center [505, 599] width 334 height 16
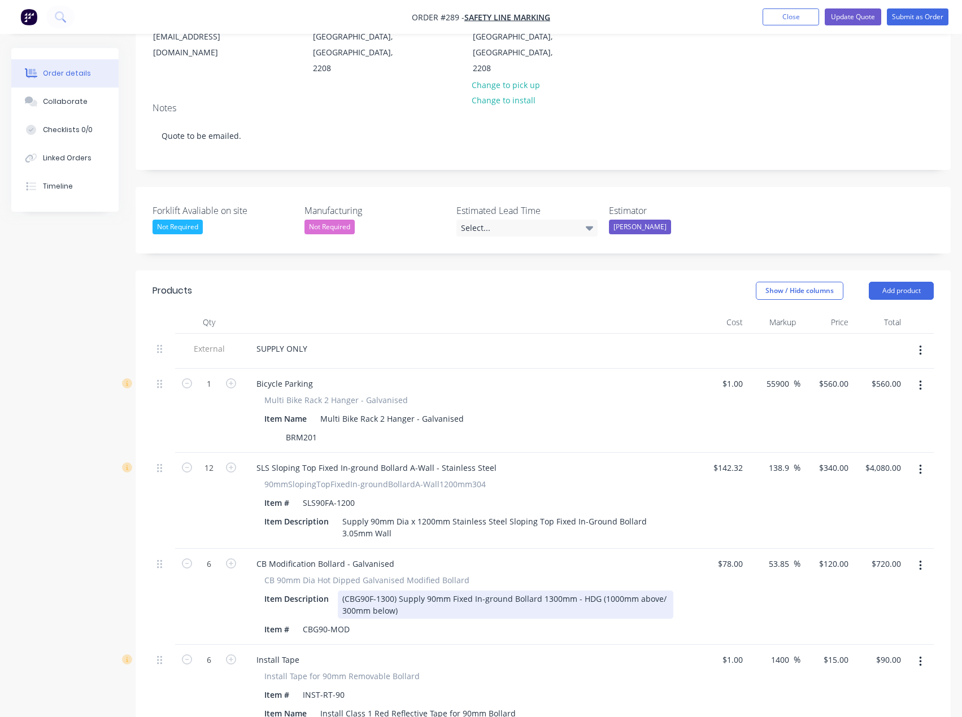
click at [462, 591] on div "(CBG90F-1300) Supply 90mm Fixed In-ground Bollard 1300mm - HDG (1000mm above/ 3…" at bounding box center [505, 605] width 335 height 28
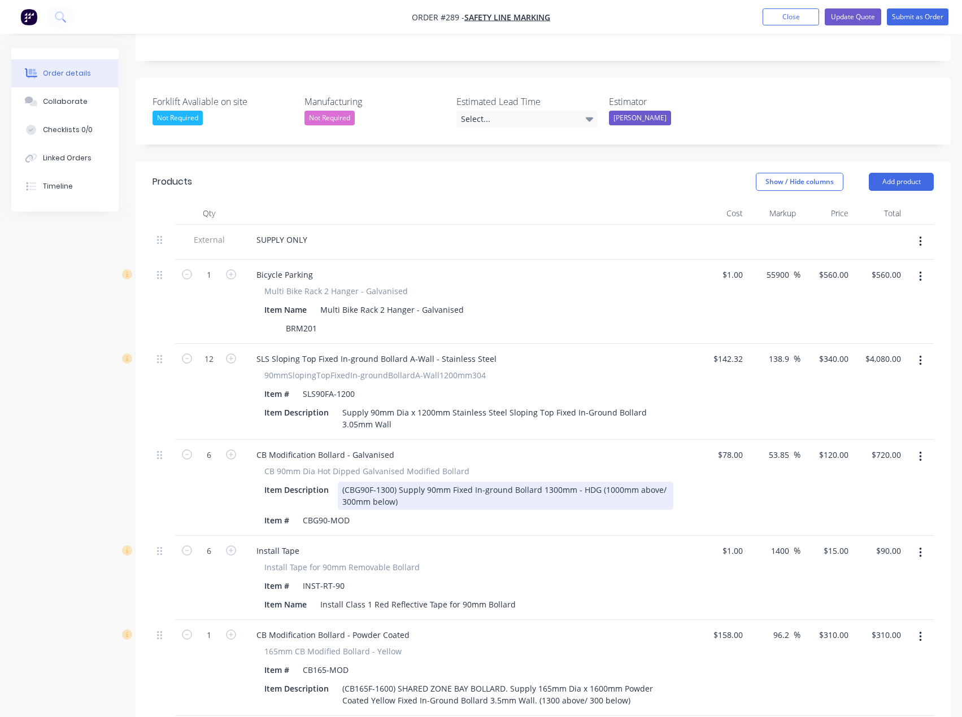
scroll to position [290, 0]
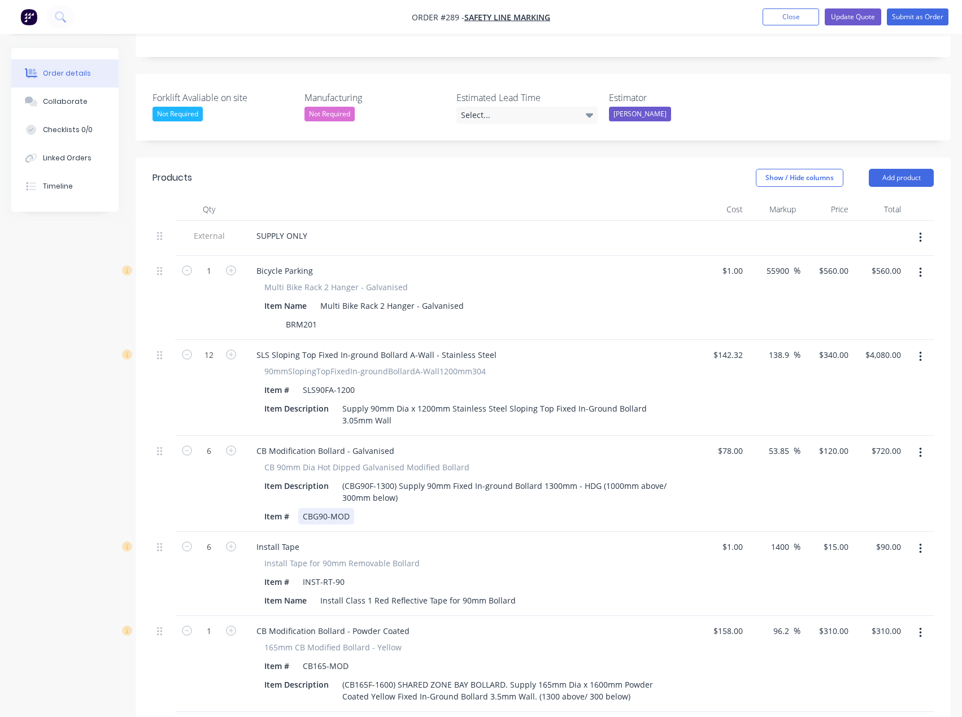
click at [467, 508] on div "Item # CBG90-MOD" at bounding box center [466, 516] width 413 height 16
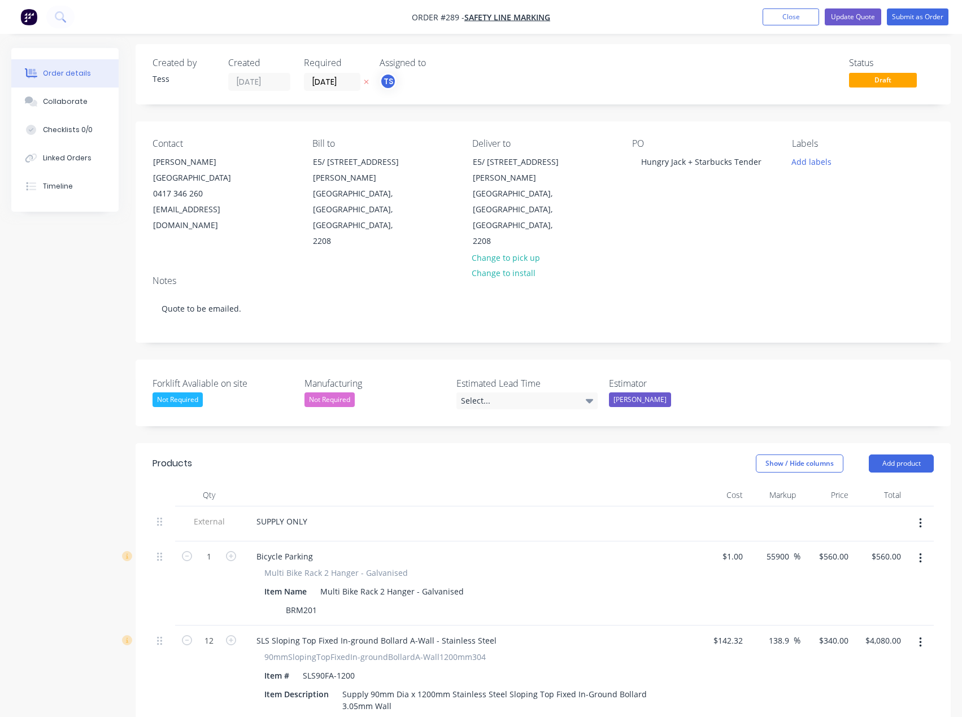
scroll to position [0, 0]
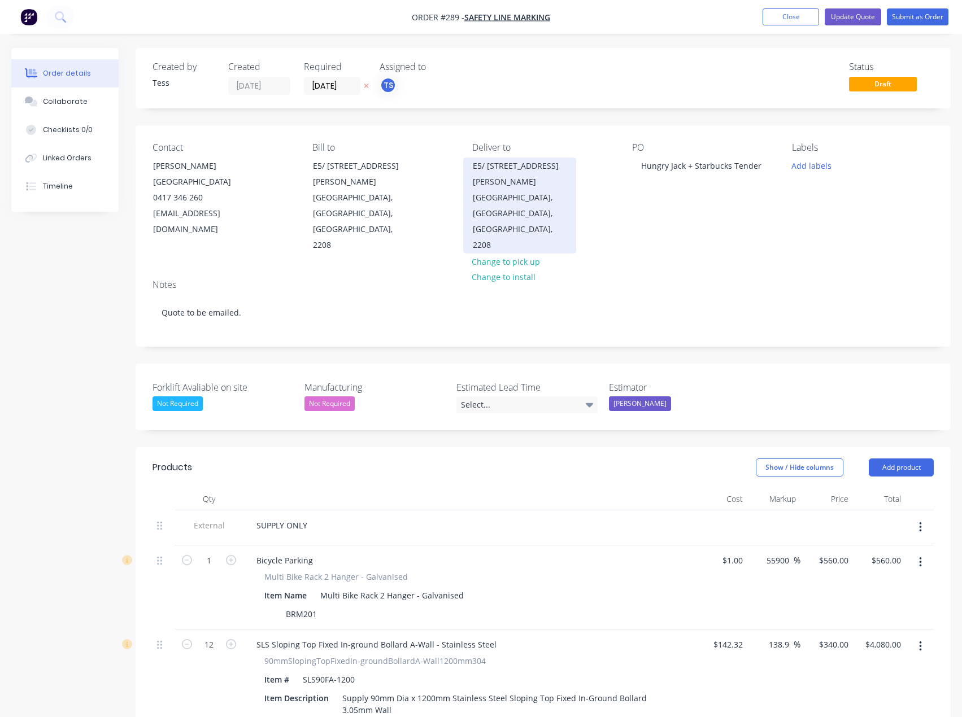
click at [531, 190] on div "[GEOGRAPHIC_DATA], [GEOGRAPHIC_DATA], [GEOGRAPHIC_DATA], 2208" at bounding box center [520, 221] width 94 height 63
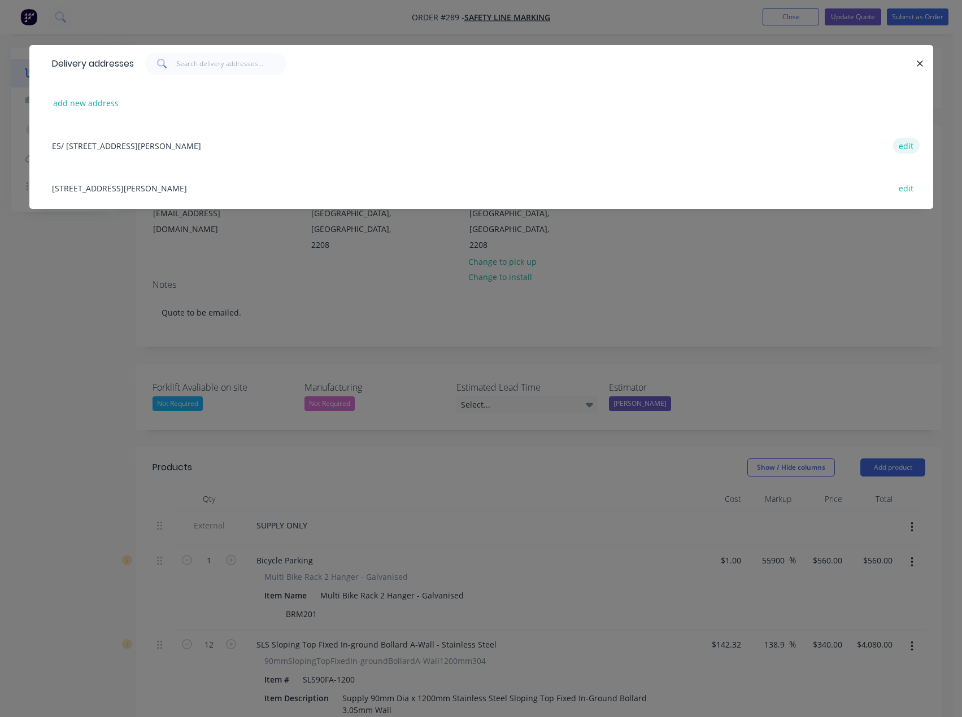
click at [906, 142] on button "edit" at bounding box center [906, 145] width 27 height 15
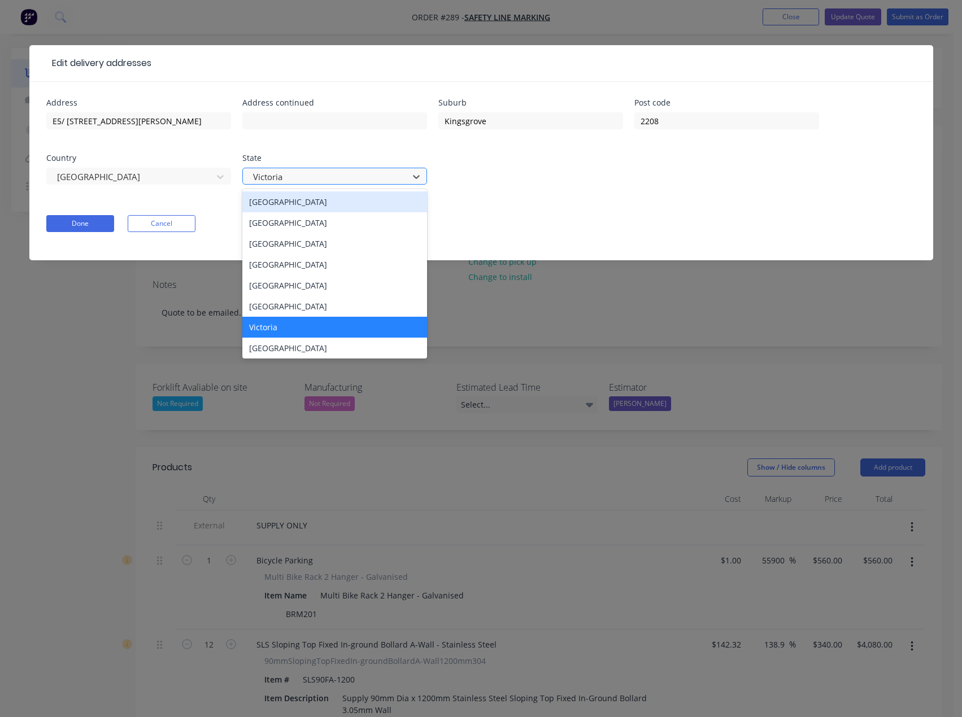
click at [334, 174] on div at bounding box center [327, 177] width 151 height 14
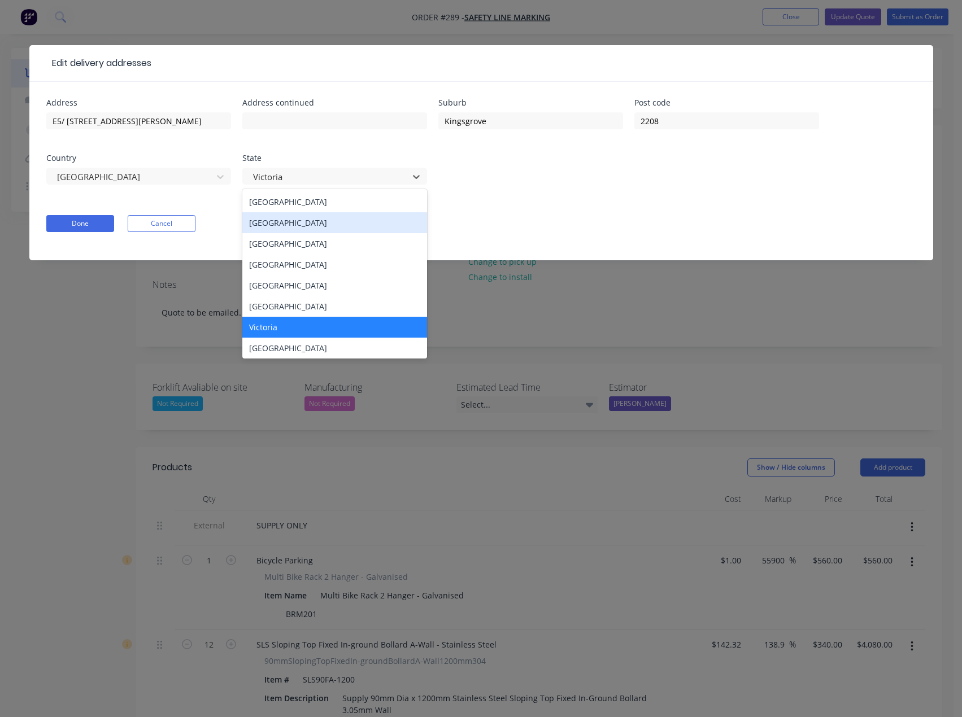
click at [299, 226] on div "[GEOGRAPHIC_DATA]" at bounding box center [334, 222] width 185 height 21
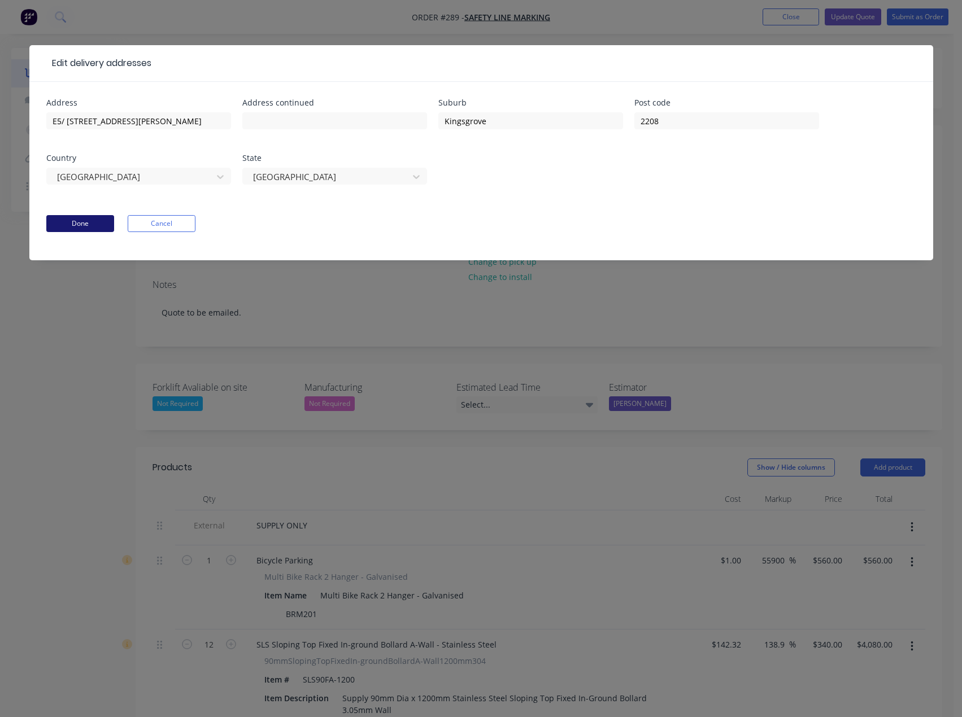
click at [89, 227] on button "Done" at bounding box center [80, 223] width 68 height 17
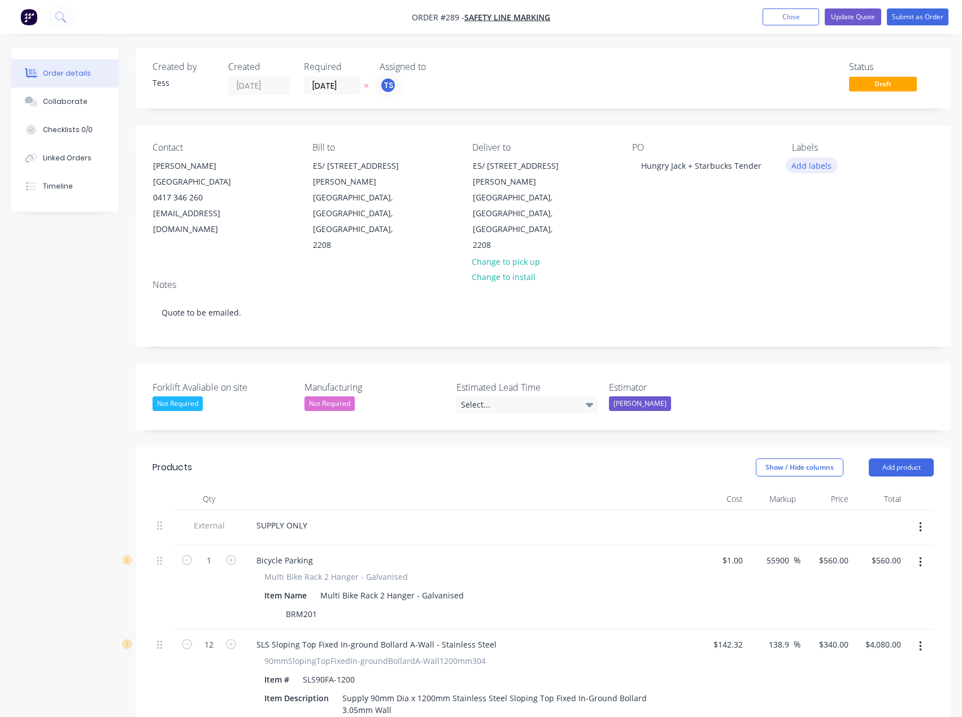
click at [810, 168] on button "Add labels" at bounding box center [811, 165] width 52 height 15
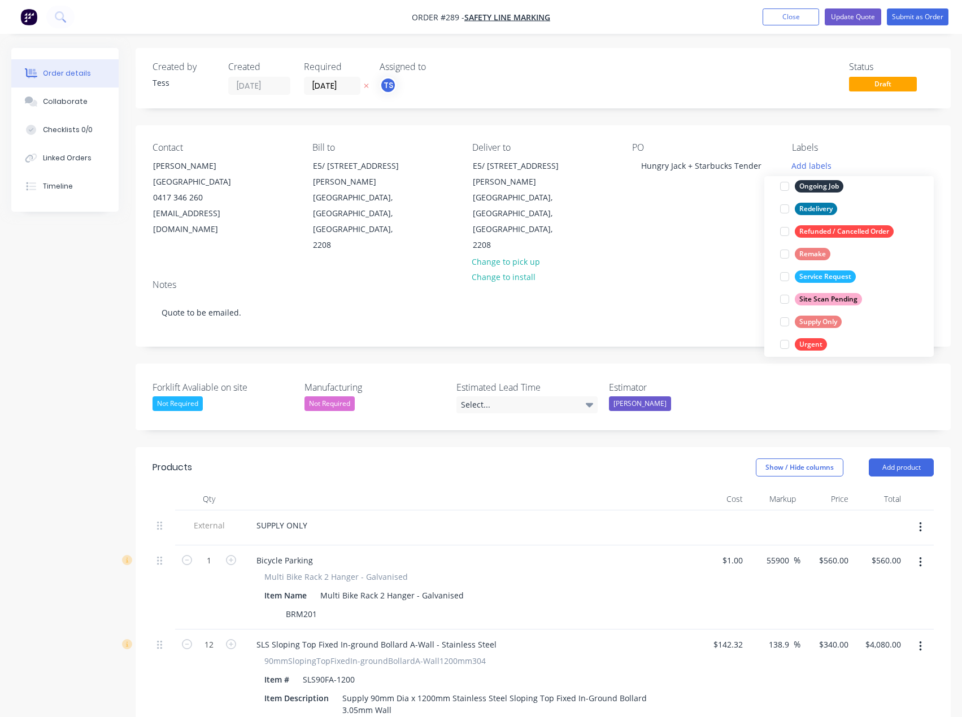
scroll to position [181, 0]
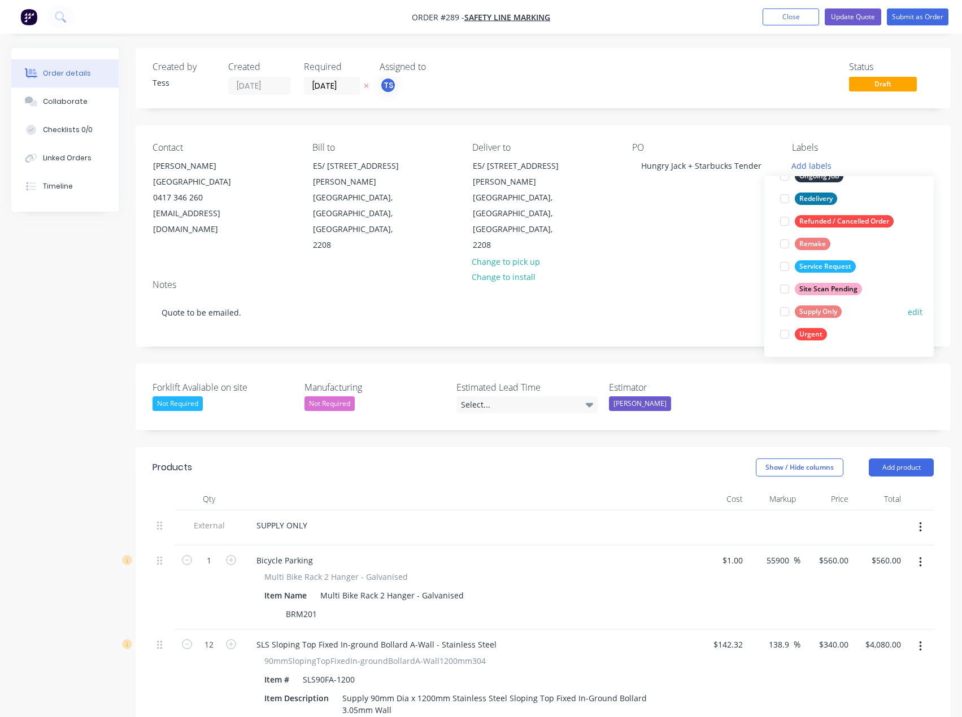
click at [810, 312] on div "Supply Only" at bounding box center [817, 311] width 47 height 12
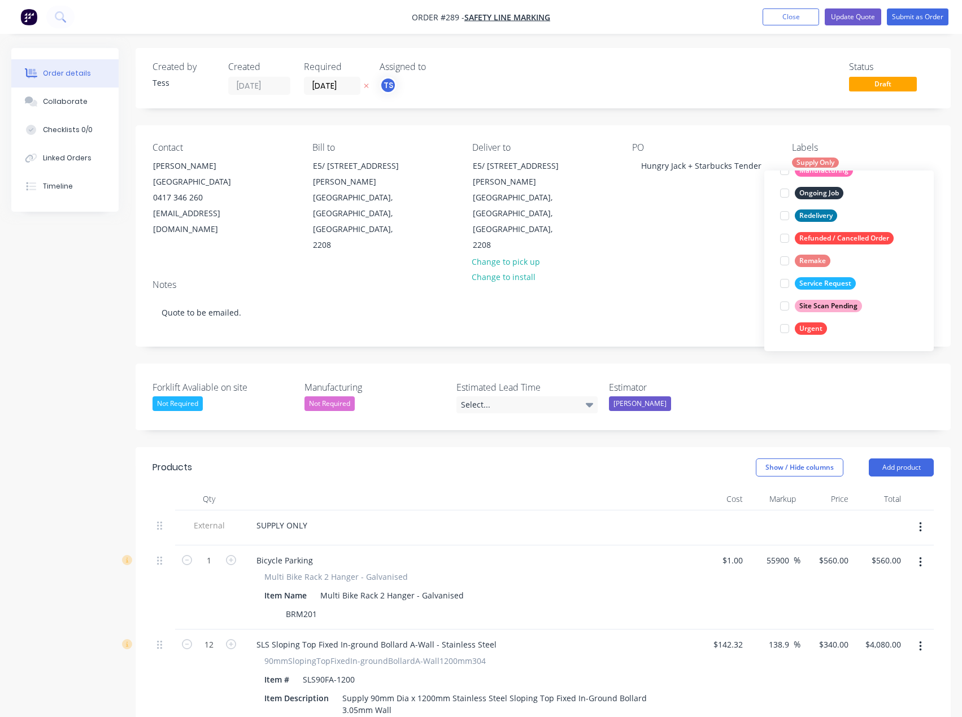
scroll to position [0, 0]
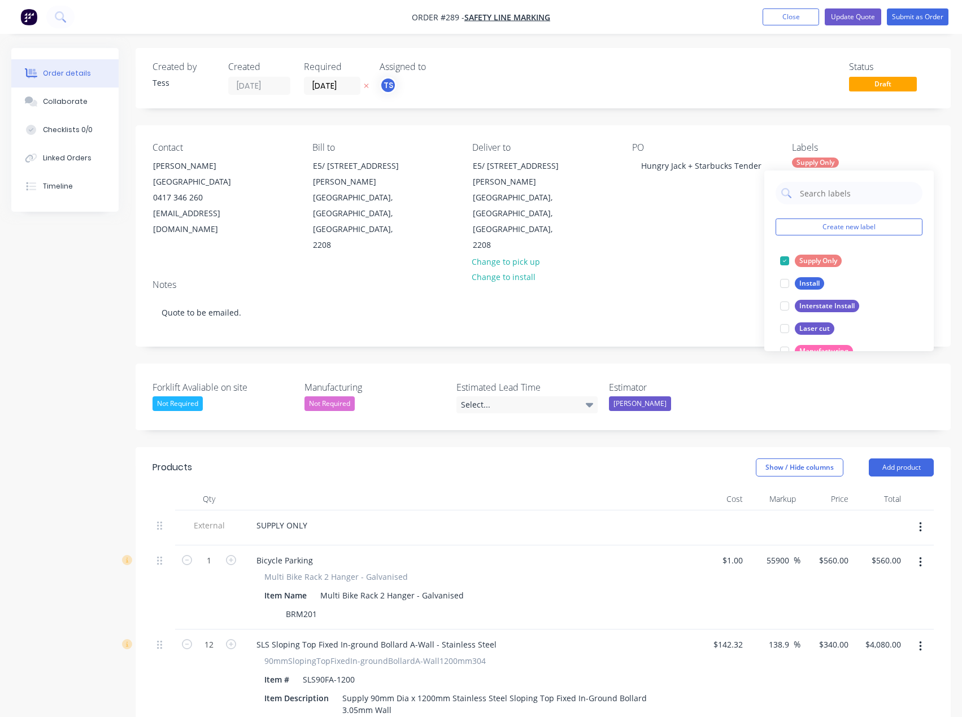
click at [724, 220] on div "Contact [PERSON_NAME] [GEOGRAPHIC_DATA] [PHONE_NUMBER] [EMAIL_ADDRESS][DOMAIN_N…" at bounding box center [543, 197] width 815 height 145
click at [523, 396] on div "Select..." at bounding box center [526, 404] width 141 height 17
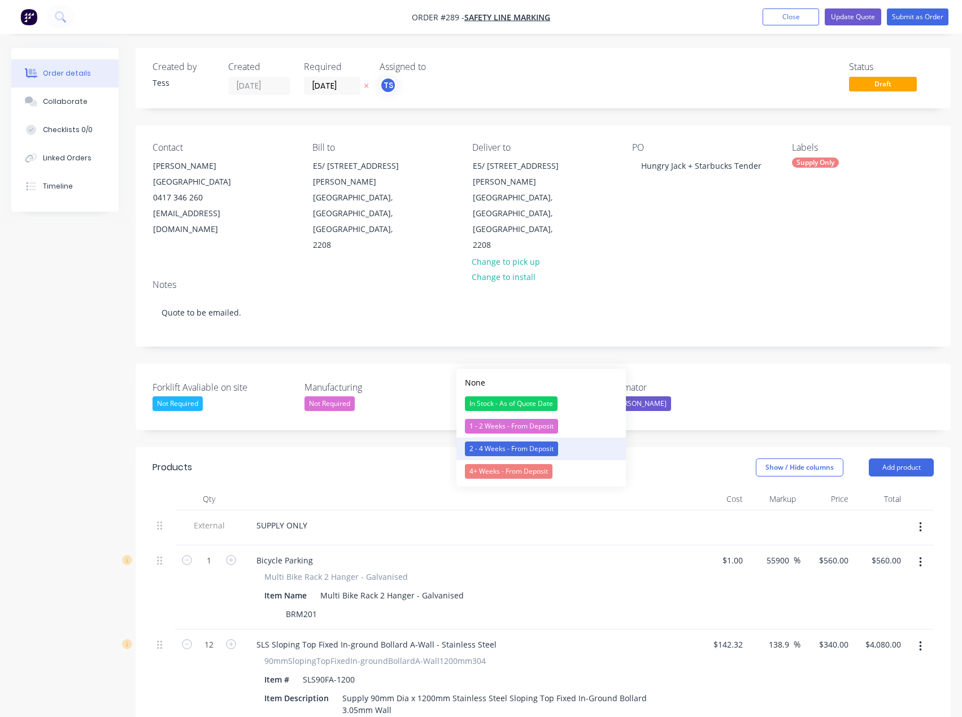
click at [505, 444] on div "2 - 4 Weeks - From Deposit" at bounding box center [511, 449] width 93 height 15
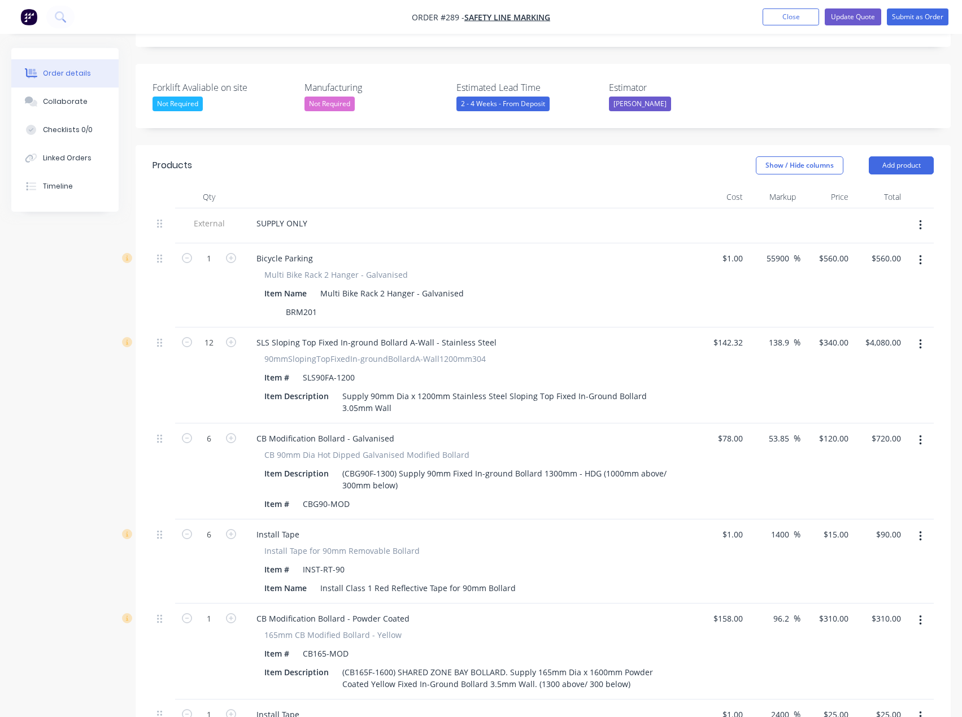
scroll to position [282, 0]
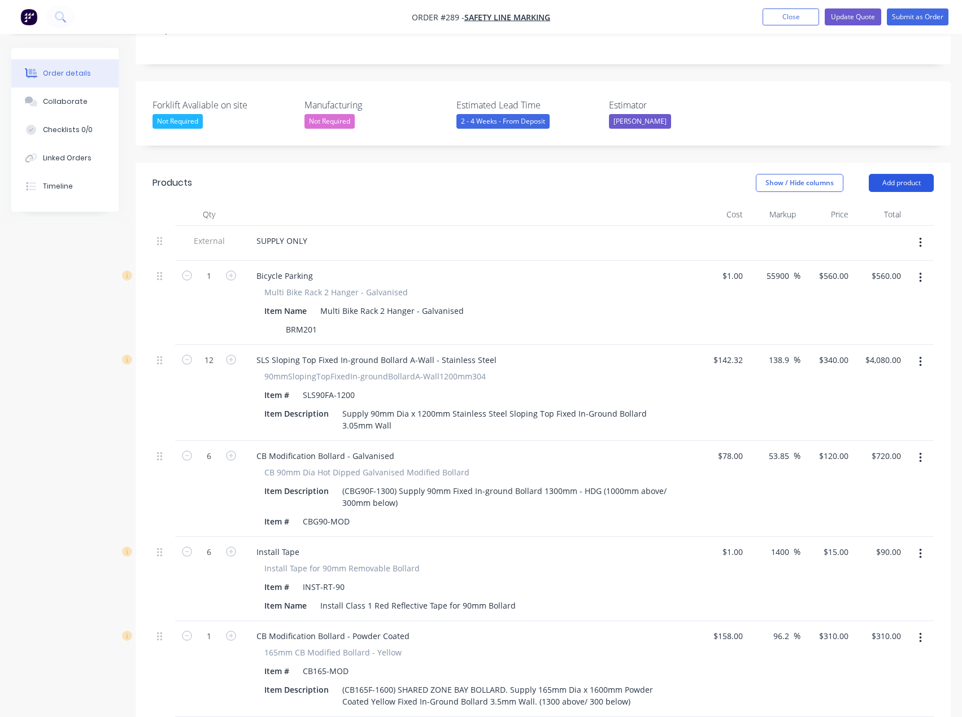
click at [916, 174] on button "Add product" at bounding box center [900, 183] width 65 height 18
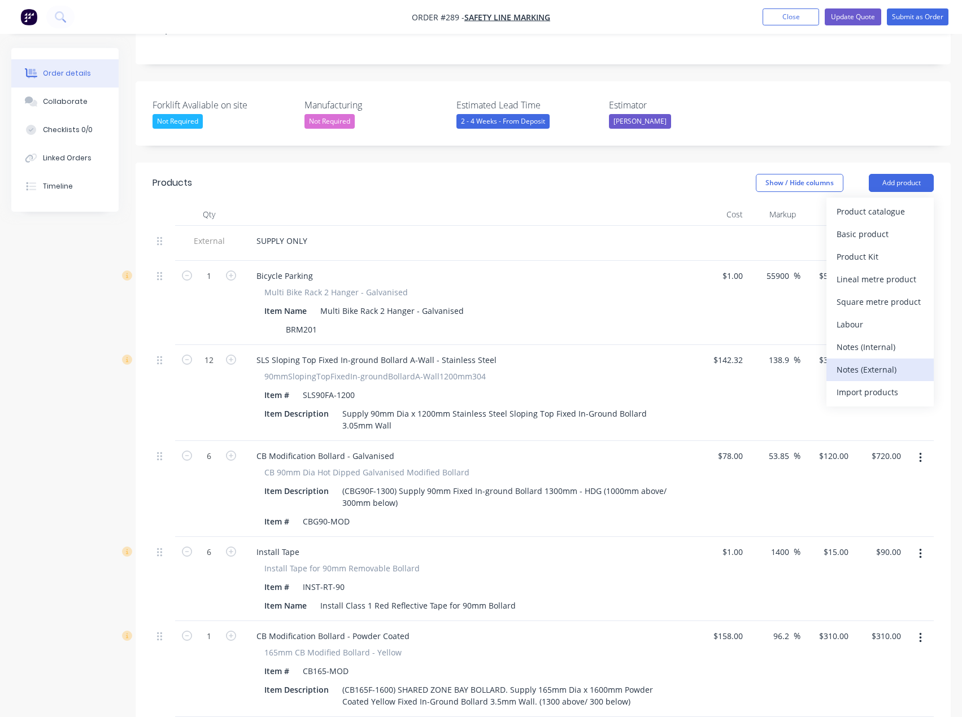
click at [851, 361] on div "Notes (External)" at bounding box center [879, 369] width 87 height 16
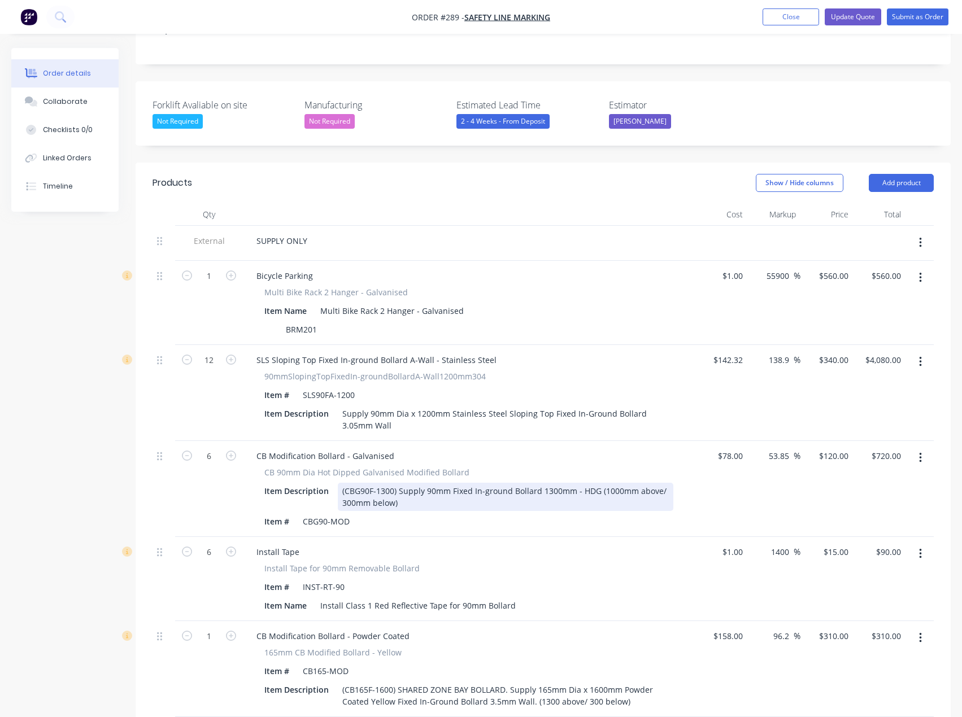
scroll to position [565, 0]
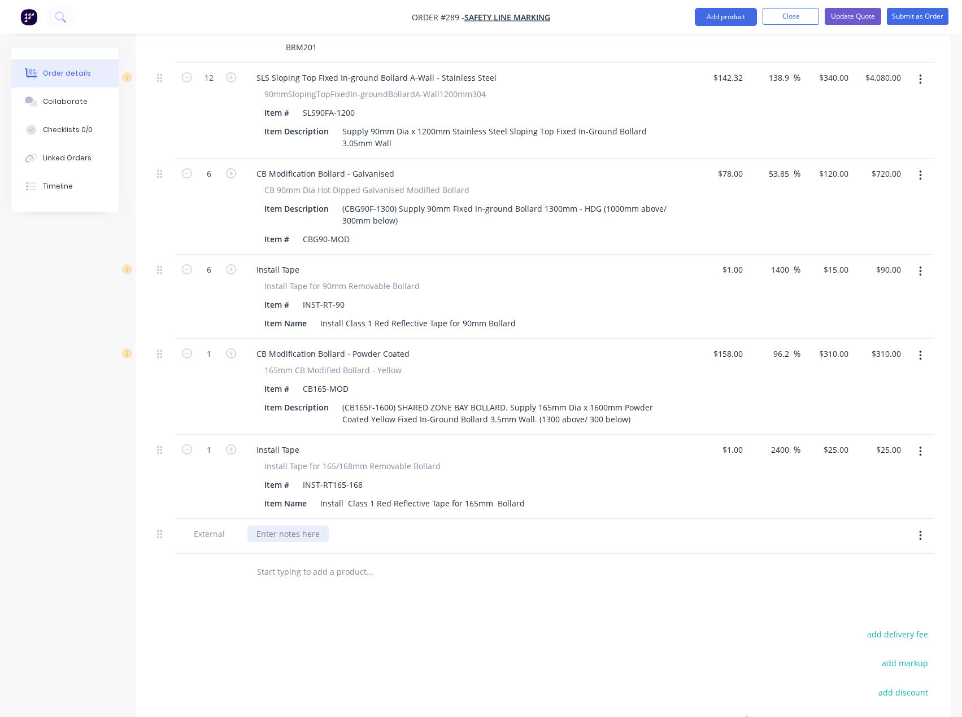
click at [292, 526] on div at bounding box center [287, 534] width 81 height 16
paste div
click at [218, 554] on div at bounding box center [209, 572] width 68 height 37
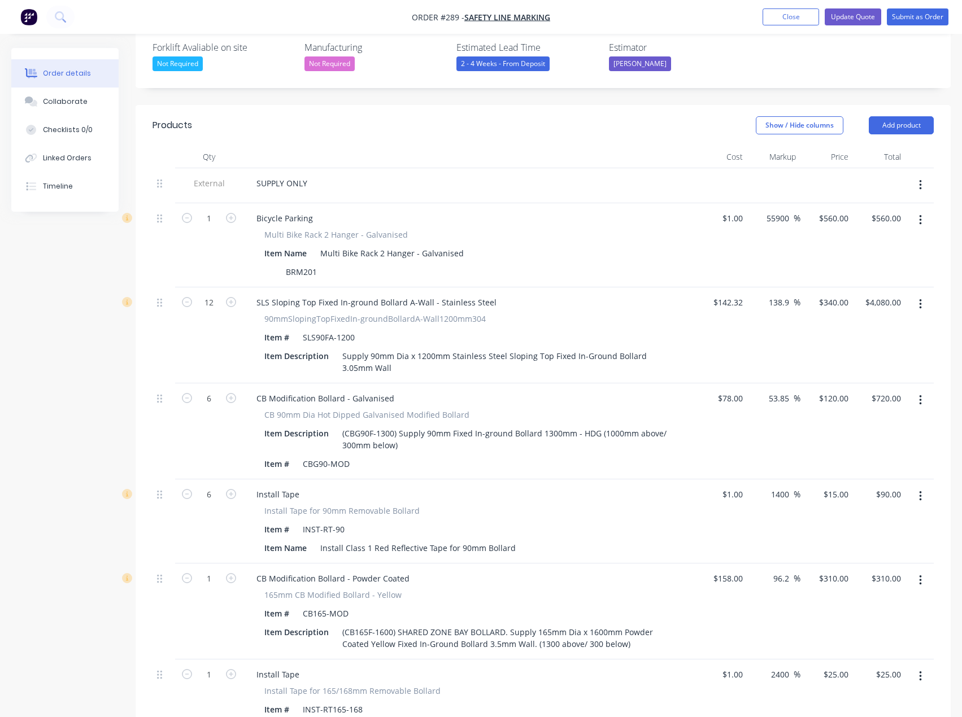
scroll to position [339, 0]
click at [305, 176] on div "SUPPLY ONLY" at bounding box center [281, 184] width 69 height 16
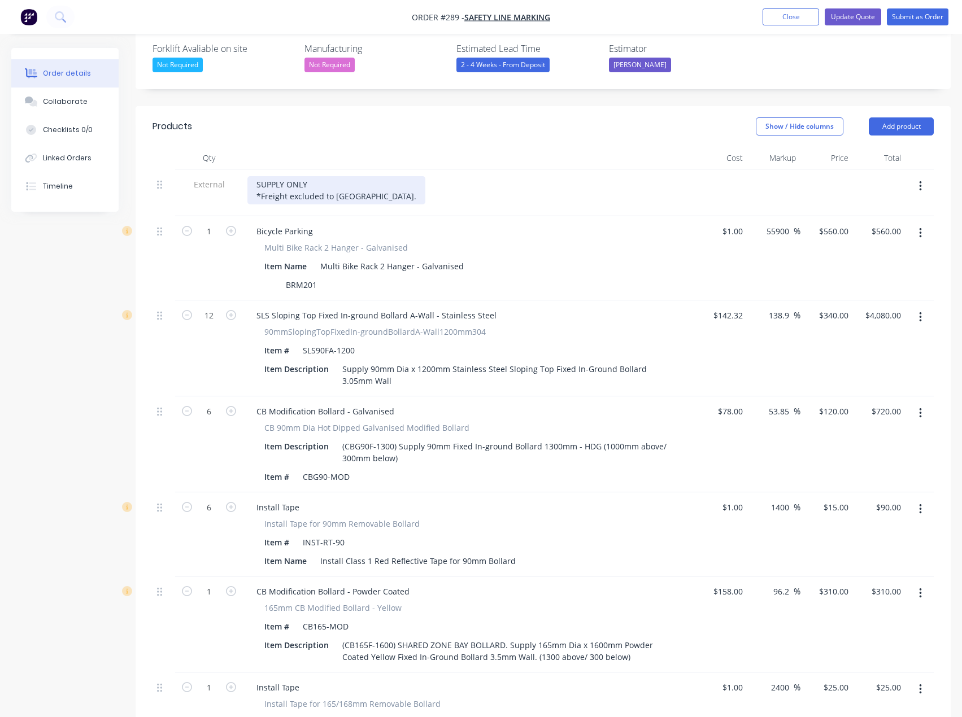
drag, startPoint x: 375, startPoint y: 148, endPoint x: 387, endPoint y: 152, distance: 12.5
click at [375, 176] on div "SUPPLY ONLY *Freight excluded to [GEOGRAPHIC_DATA]." at bounding box center [336, 190] width 178 height 28
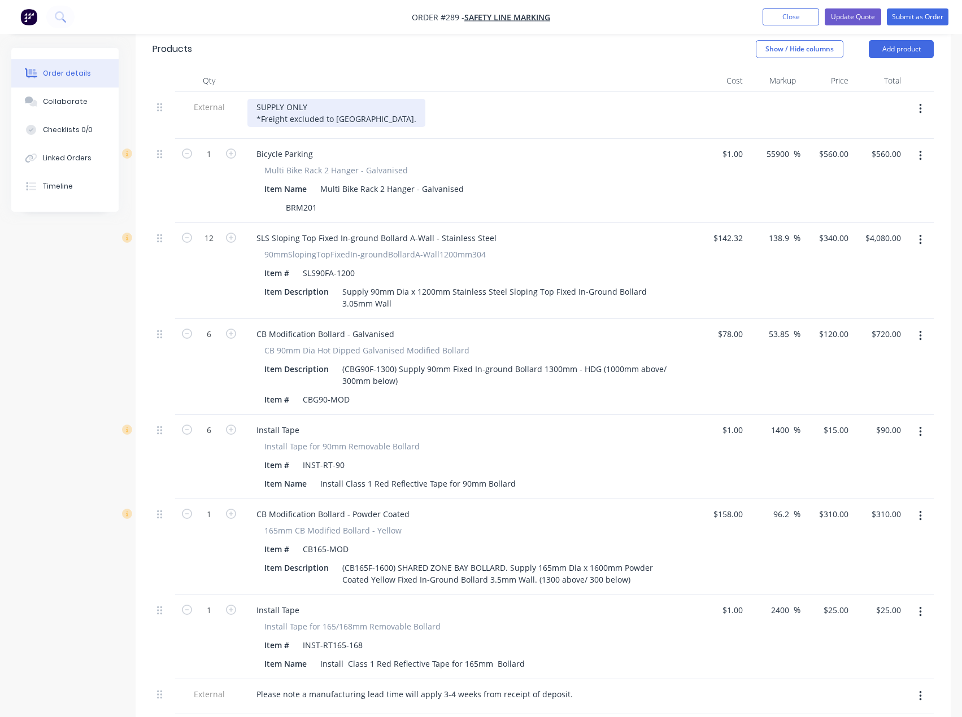
scroll to position [452, 0]
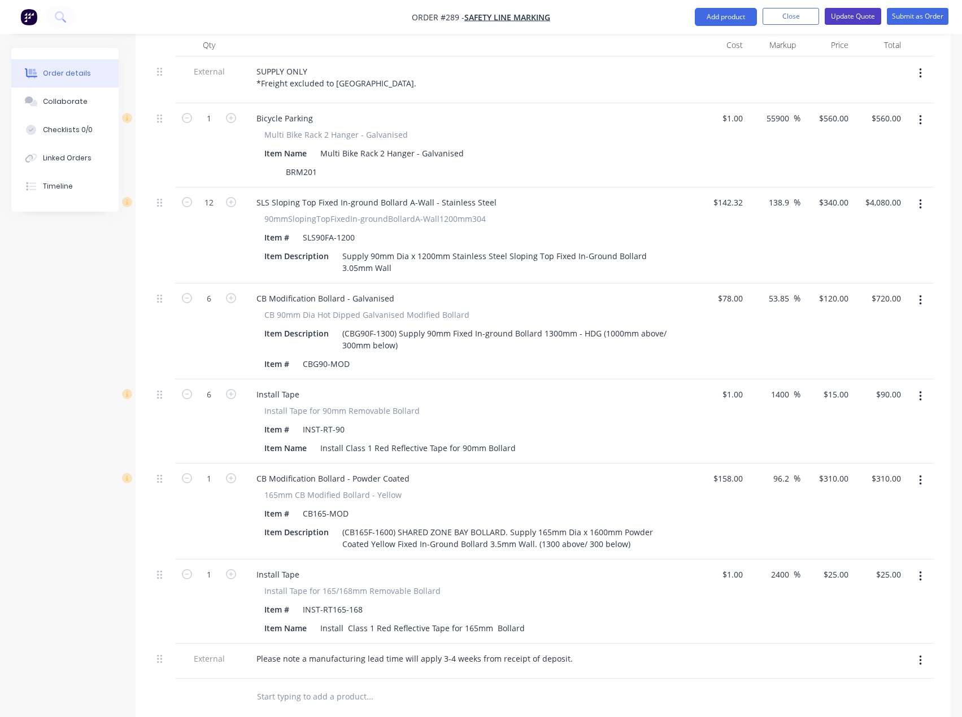
click at [857, 12] on button "Update Quote" at bounding box center [852, 16] width 56 height 17
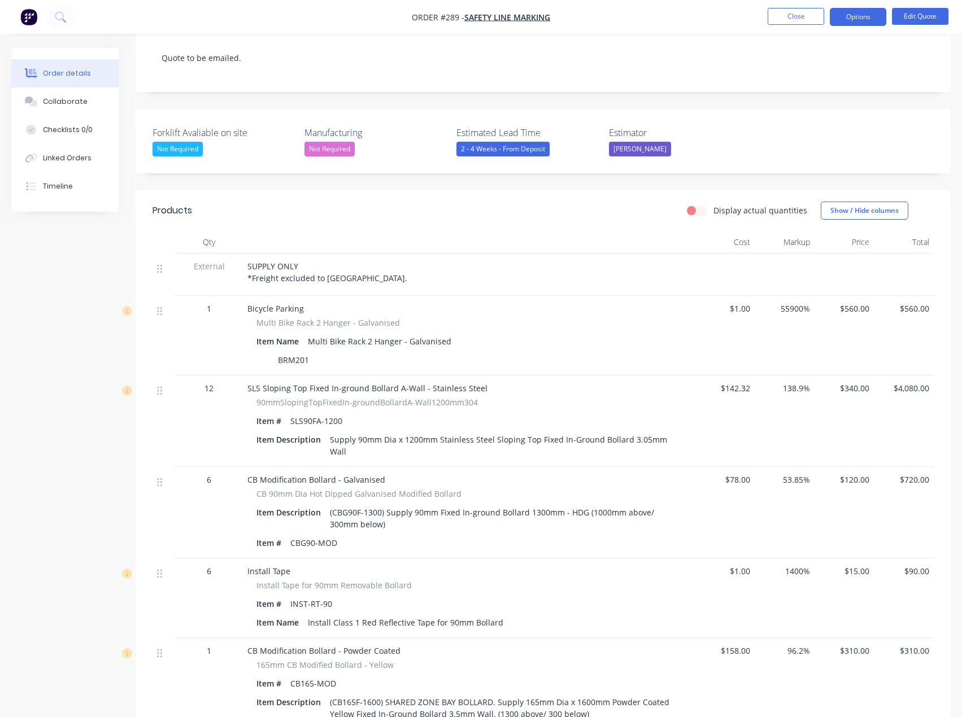
scroll to position [234, 0]
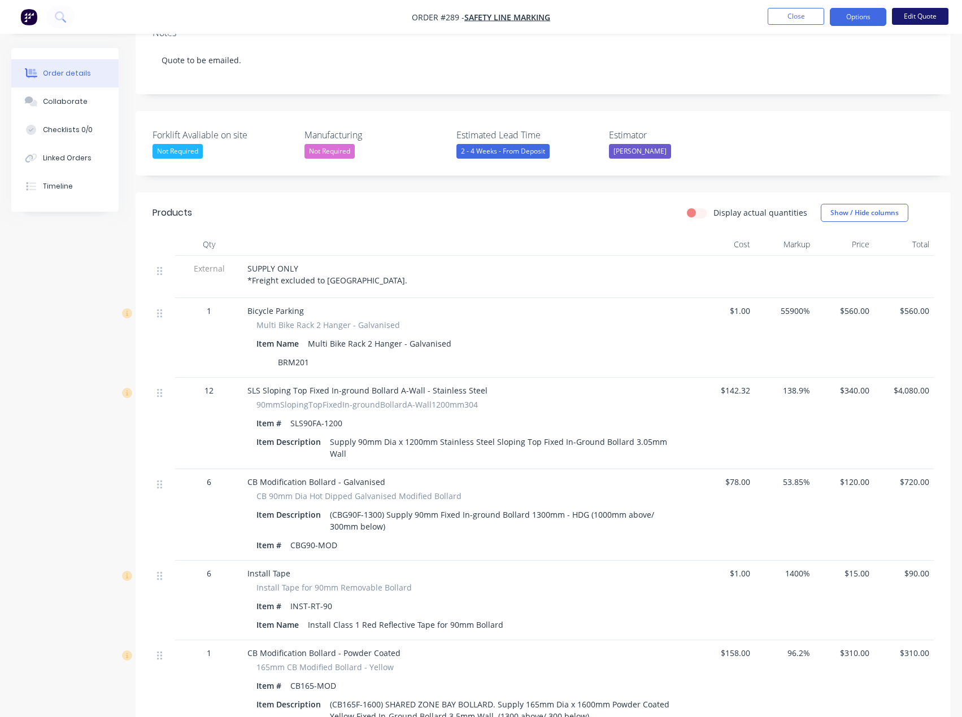
click at [910, 11] on button "Edit Quote" at bounding box center [920, 16] width 56 height 17
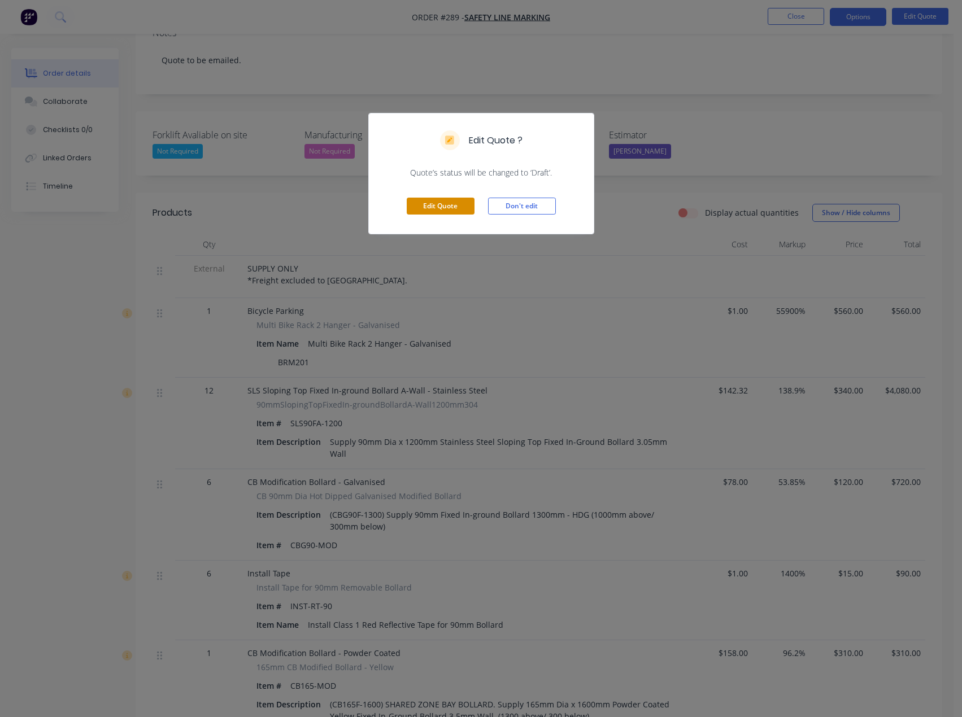
click at [465, 206] on button "Edit Quote" at bounding box center [441, 206] width 68 height 17
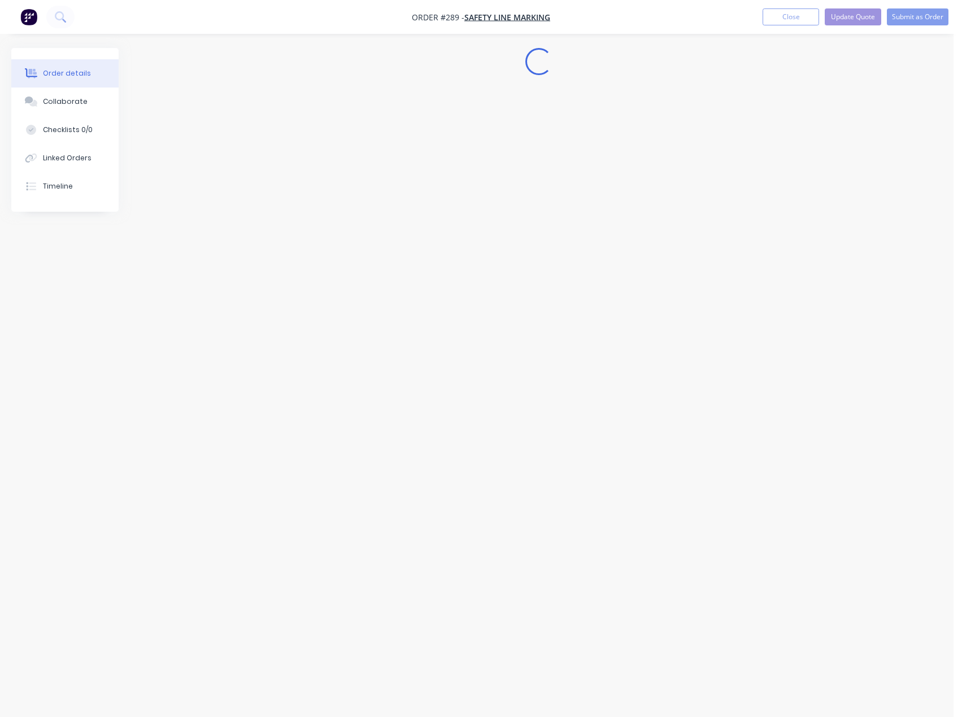
scroll to position [0, 0]
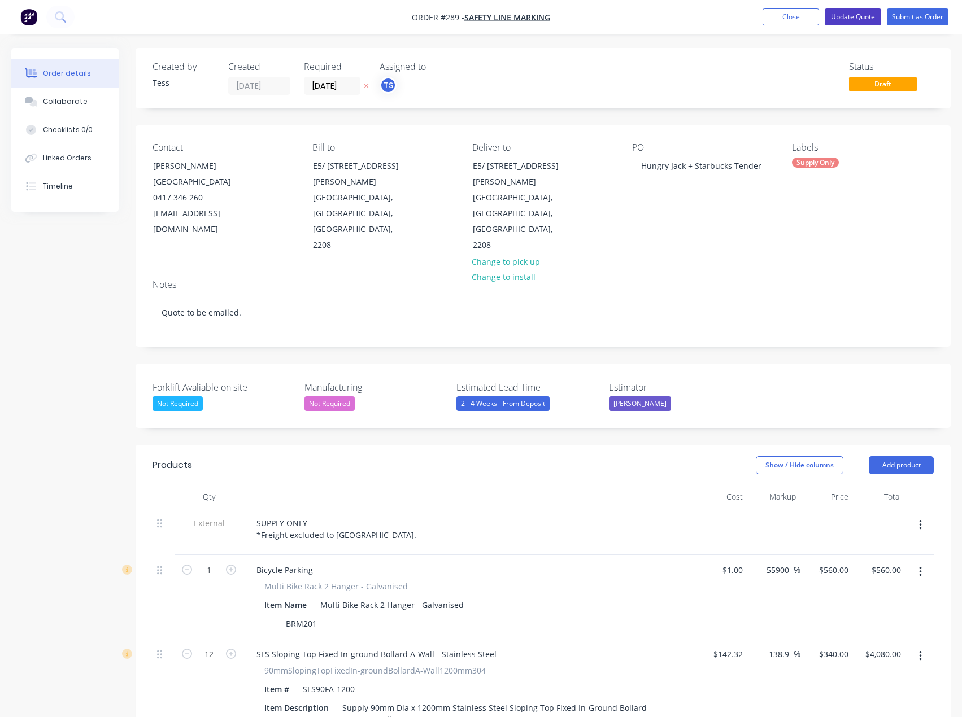
click at [847, 12] on button "Update Quote" at bounding box center [852, 16] width 56 height 17
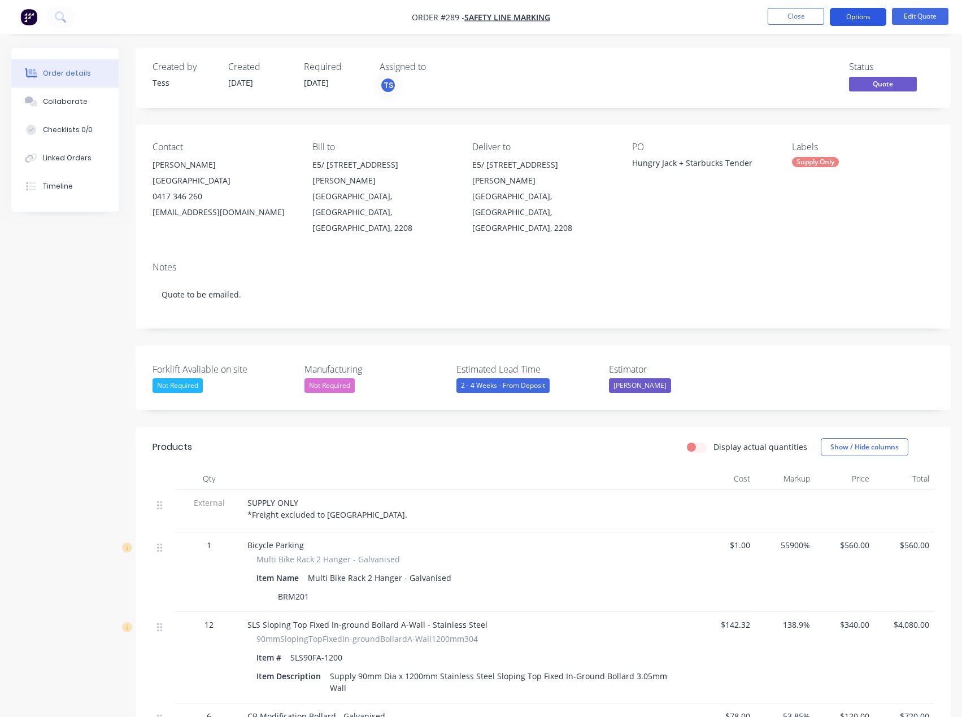
click at [863, 20] on button "Options" at bounding box center [857, 17] width 56 height 18
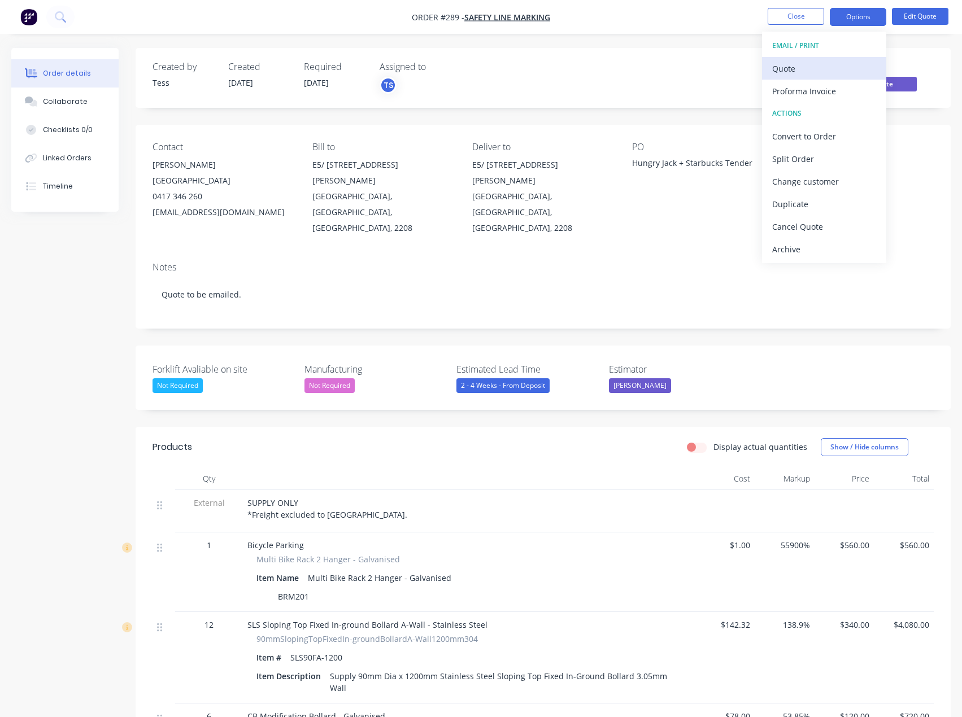
click at [790, 65] on div "Quote" at bounding box center [824, 68] width 104 height 16
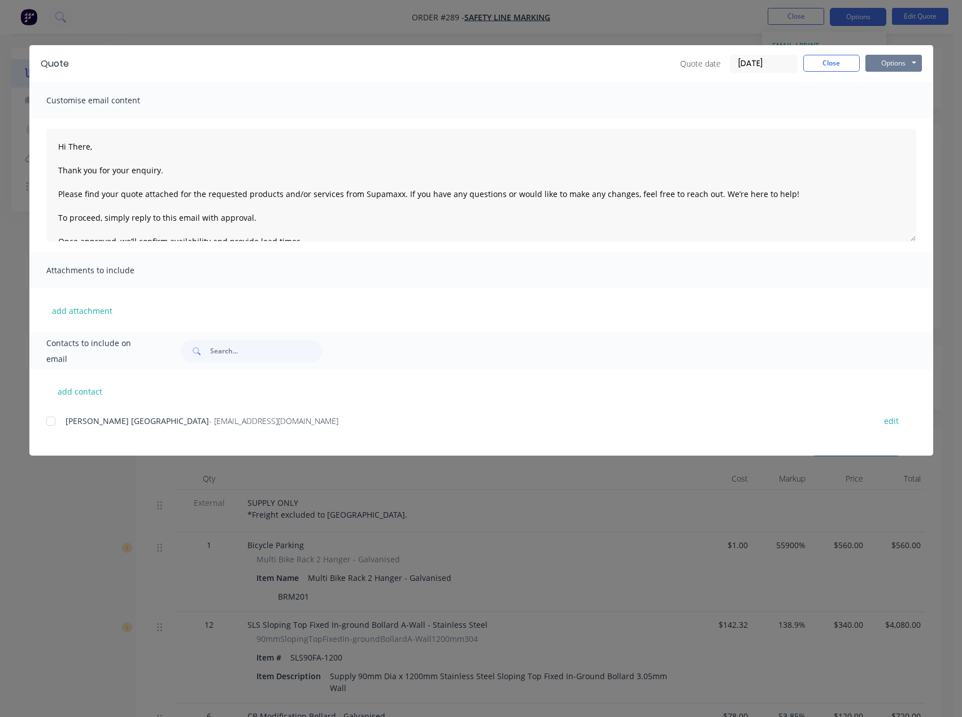
drag, startPoint x: 912, startPoint y: 64, endPoint x: 904, endPoint y: 73, distance: 12.4
click at [912, 64] on button "Options" at bounding box center [893, 63] width 56 height 17
click at [894, 86] on button "Preview" at bounding box center [901, 83] width 72 height 19
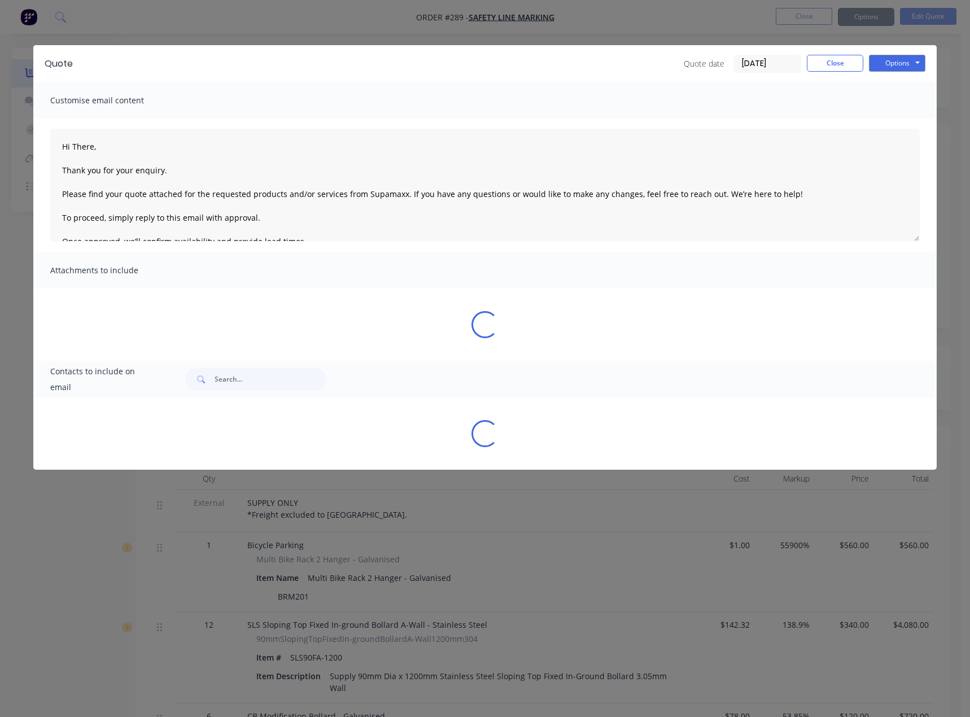
type textarea "Hi There, Thank you for your enquiry. Please find your quote attached for the r…"
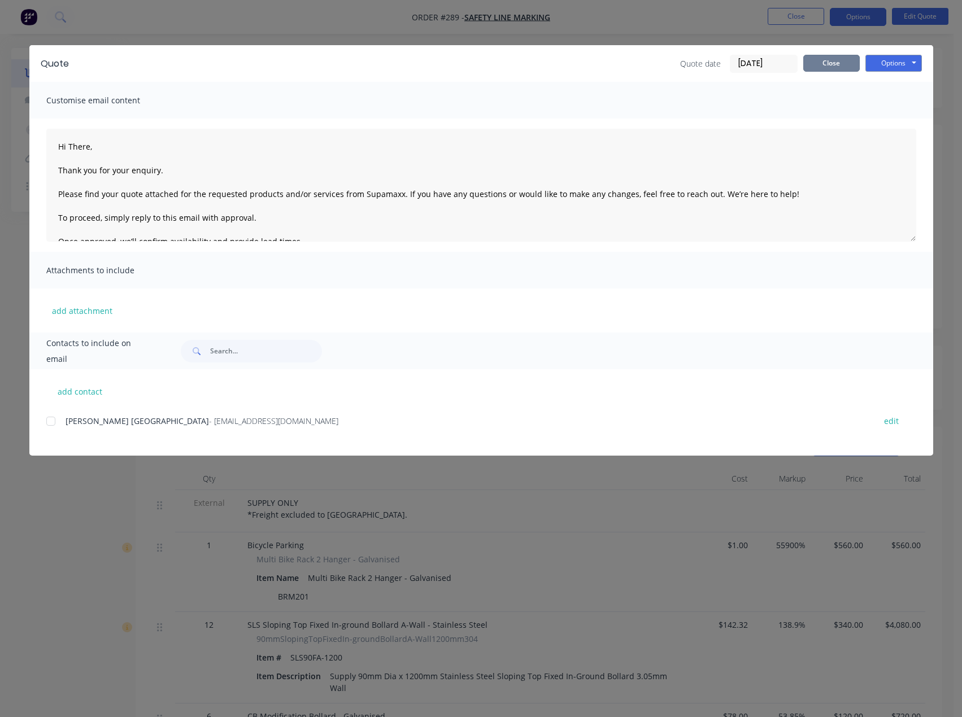
click at [832, 65] on button "Close" at bounding box center [831, 63] width 56 height 17
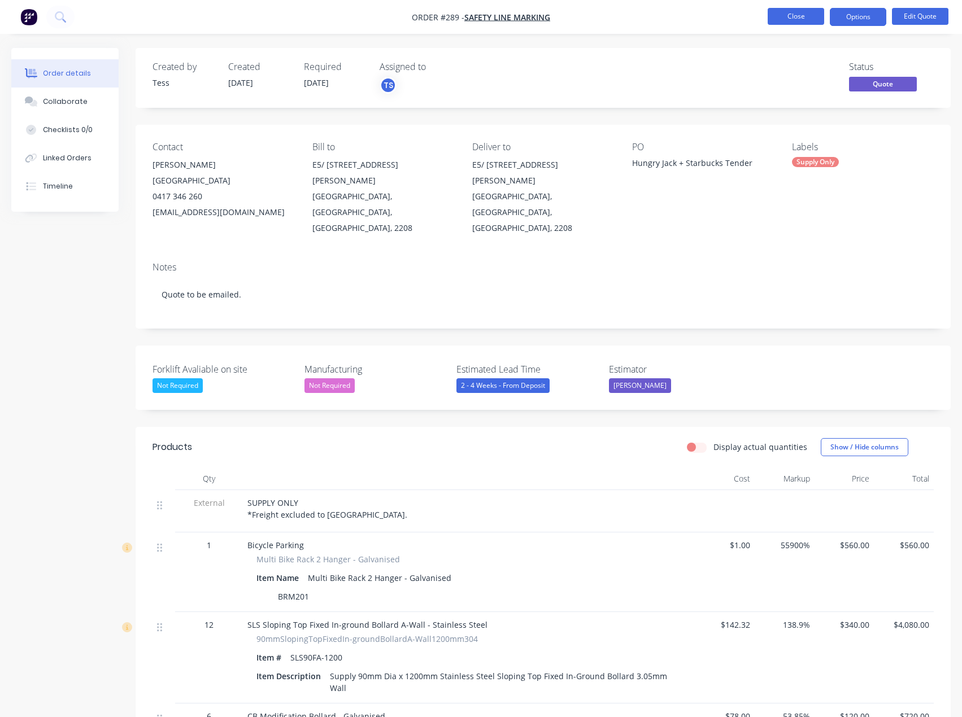
click at [806, 16] on button "Close" at bounding box center [795, 16] width 56 height 17
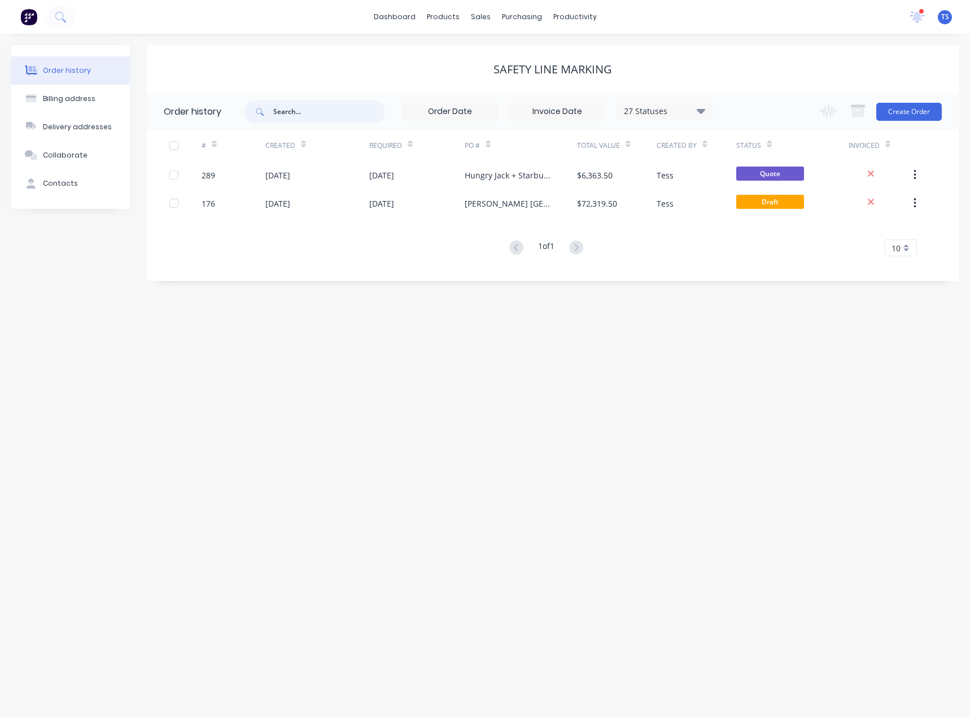
click at [324, 111] on input "text" at bounding box center [329, 112] width 112 height 23
click at [492, 53] on div at bounding box center [487, 54] width 17 height 10
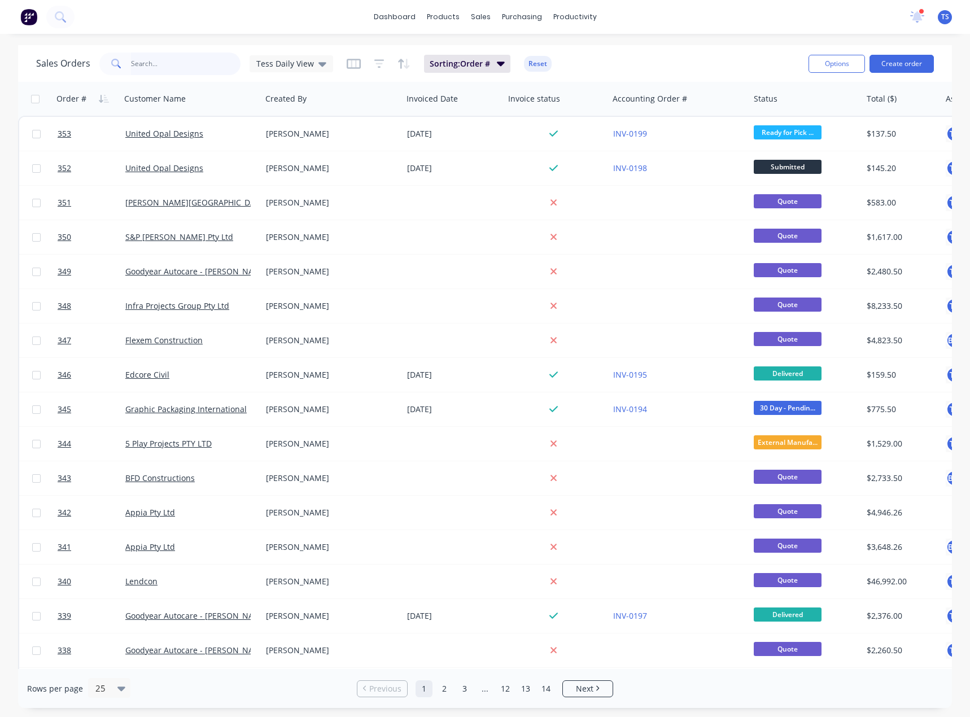
click at [170, 63] on input "text" at bounding box center [186, 64] width 110 height 23
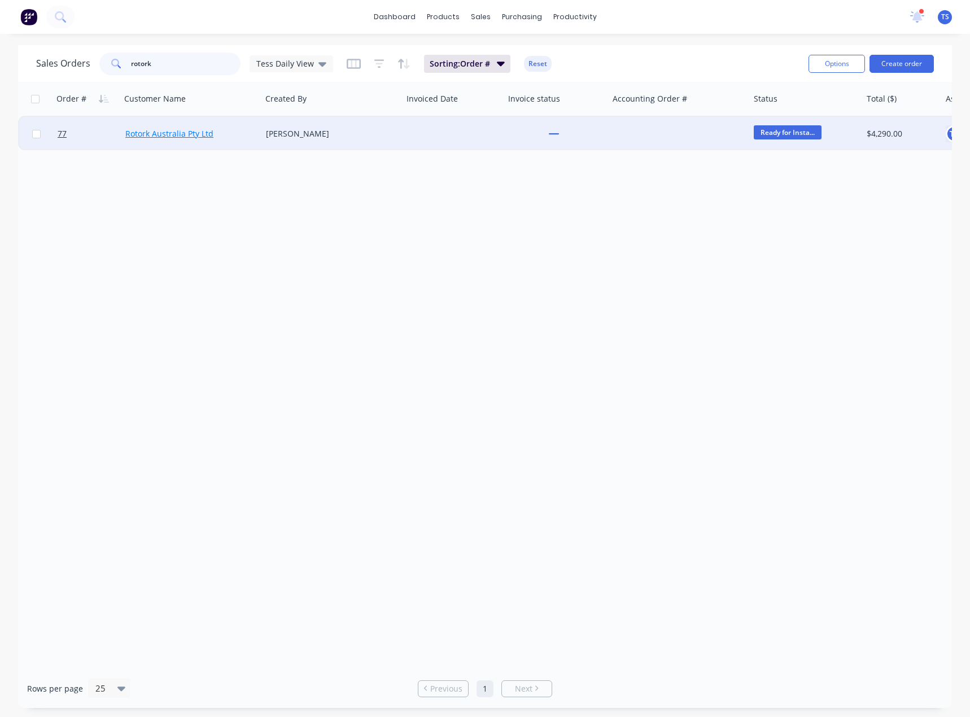
type input "rotork"
click at [181, 138] on link "Rotork Australia Pty Ltd" at bounding box center [169, 133] width 88 height 11
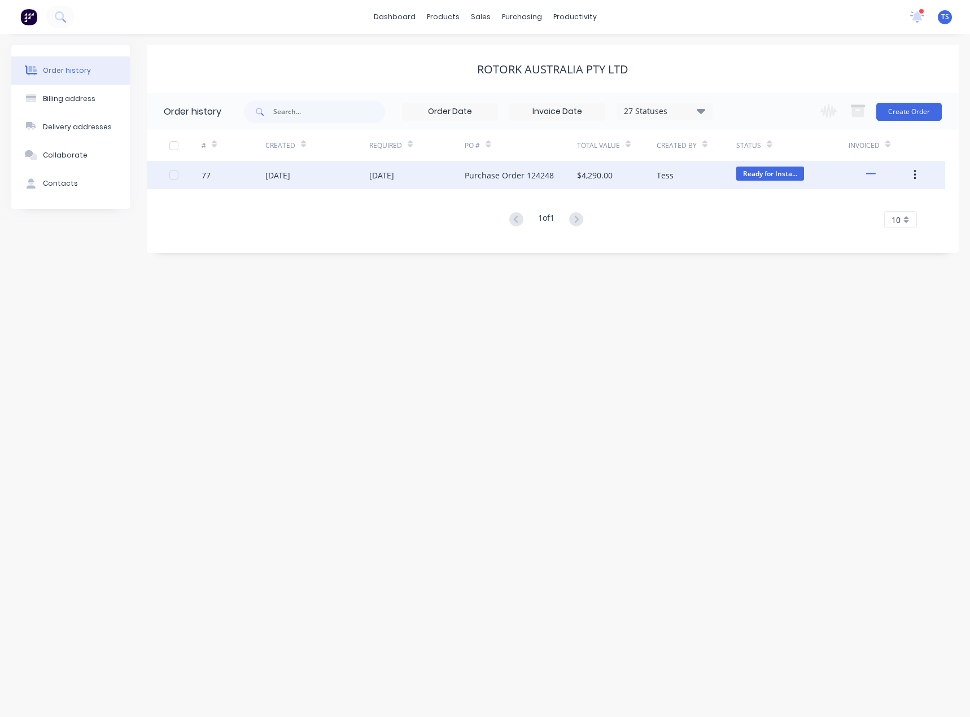
click at [493, 174] on div "Purchase Order 124248" at bounding box center [509, 175] width 89 height 12
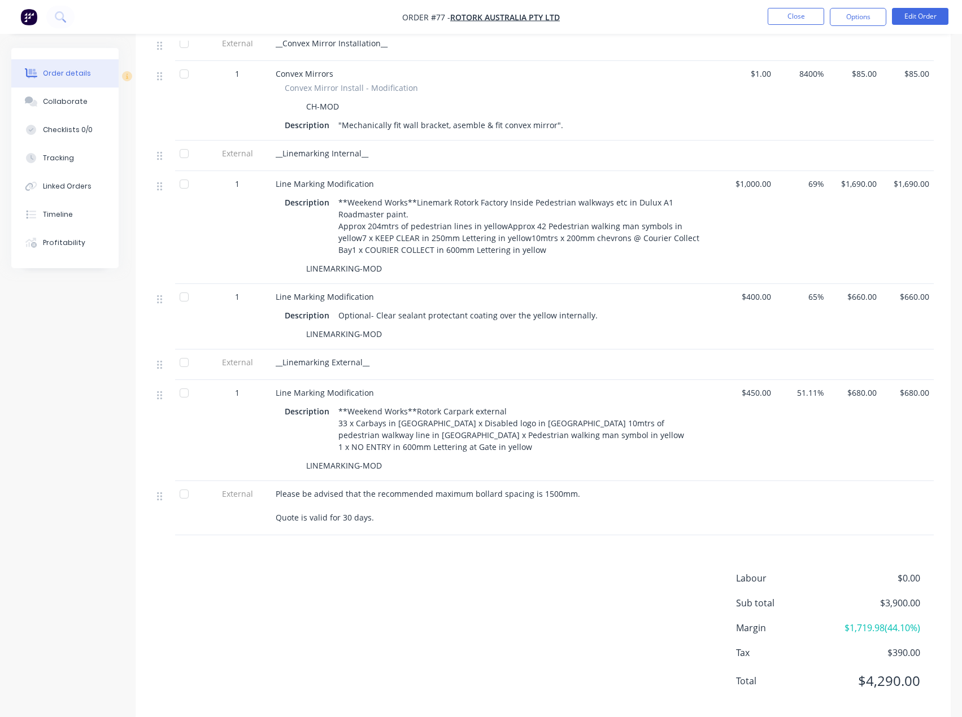
scroll to position [742, 0]
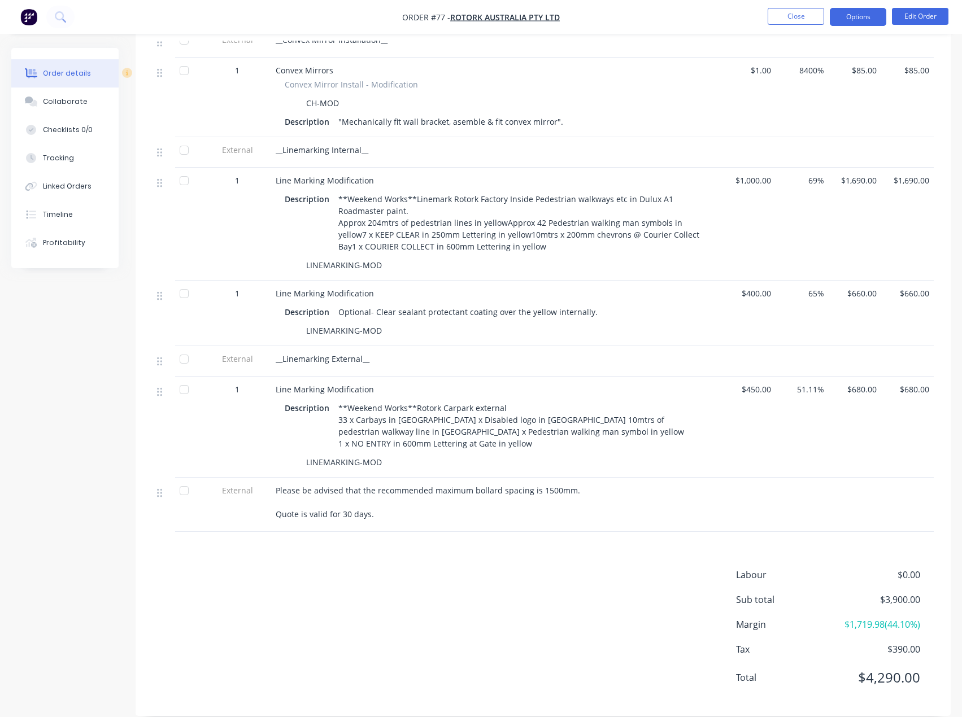
click at [861, 19] on button "Options" at bounding box center [857, 17] width 56 height 18
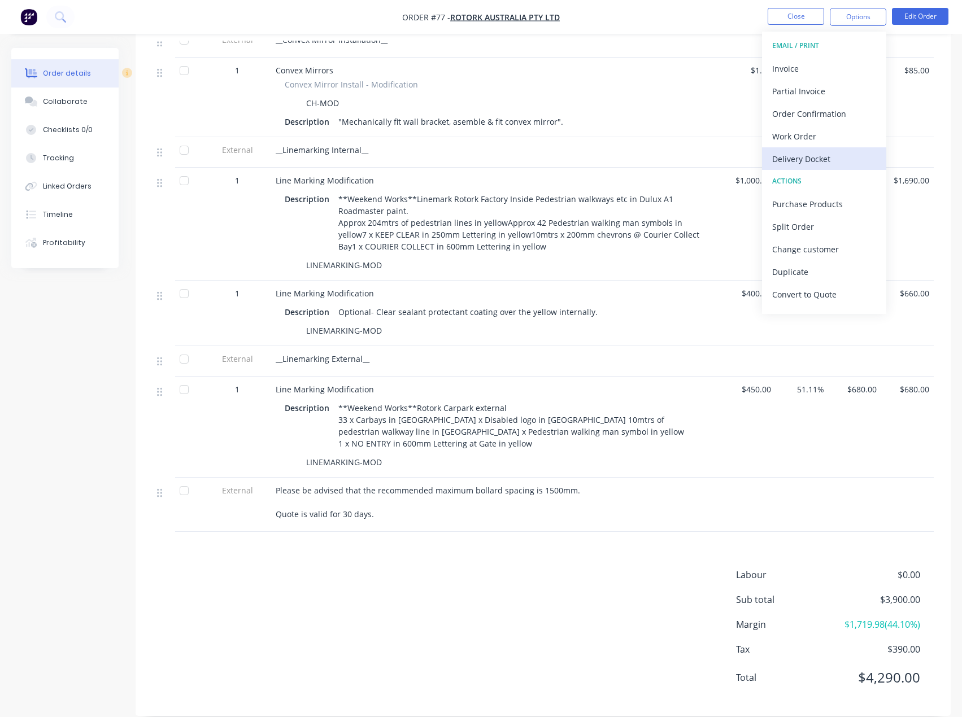
click at [796, 159] on div "Delivery Docket" at bounding box center [824, 159] width 104 height 16
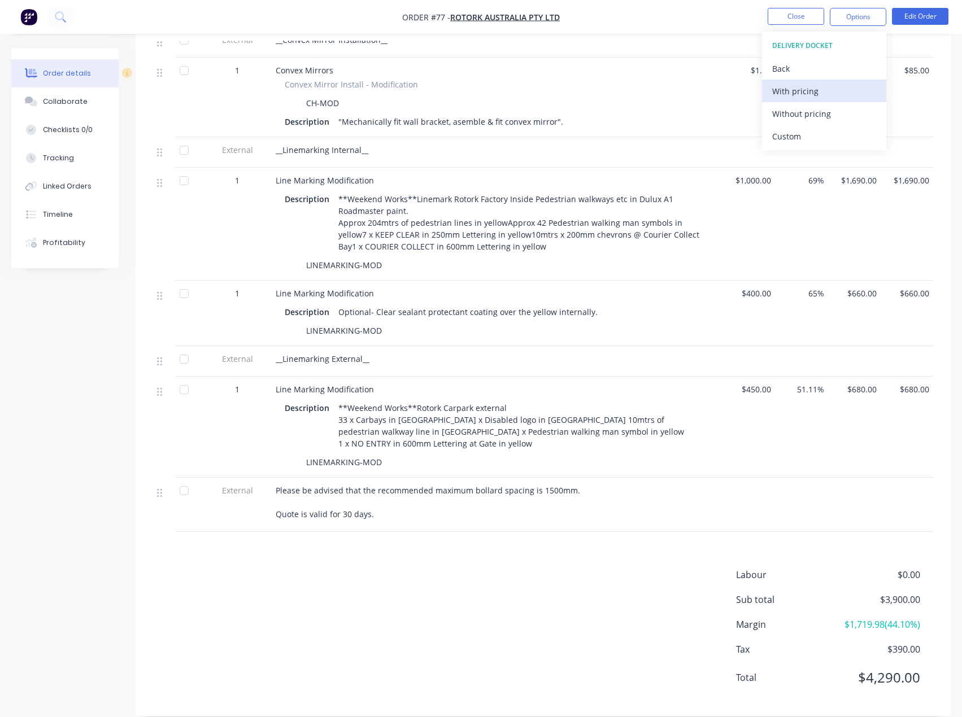
click at [805, 94] on div "With pricing" at bounding box center [824, 91] width 104 height 16
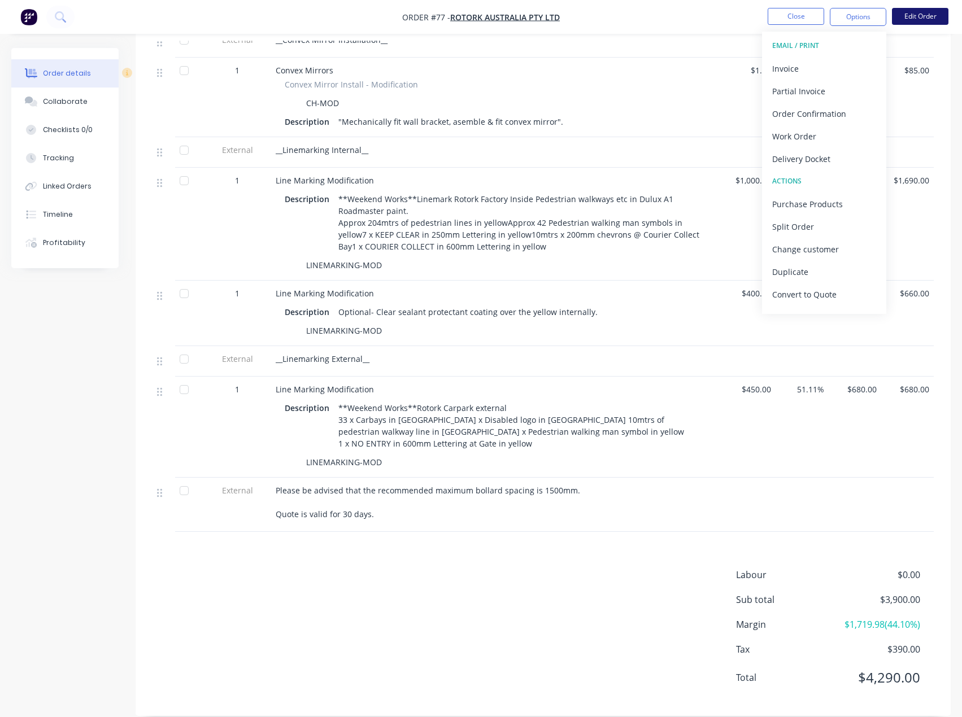
click at [925, 17] on button "Edit Order" at bounding box center [920, 16] width 56 height 17
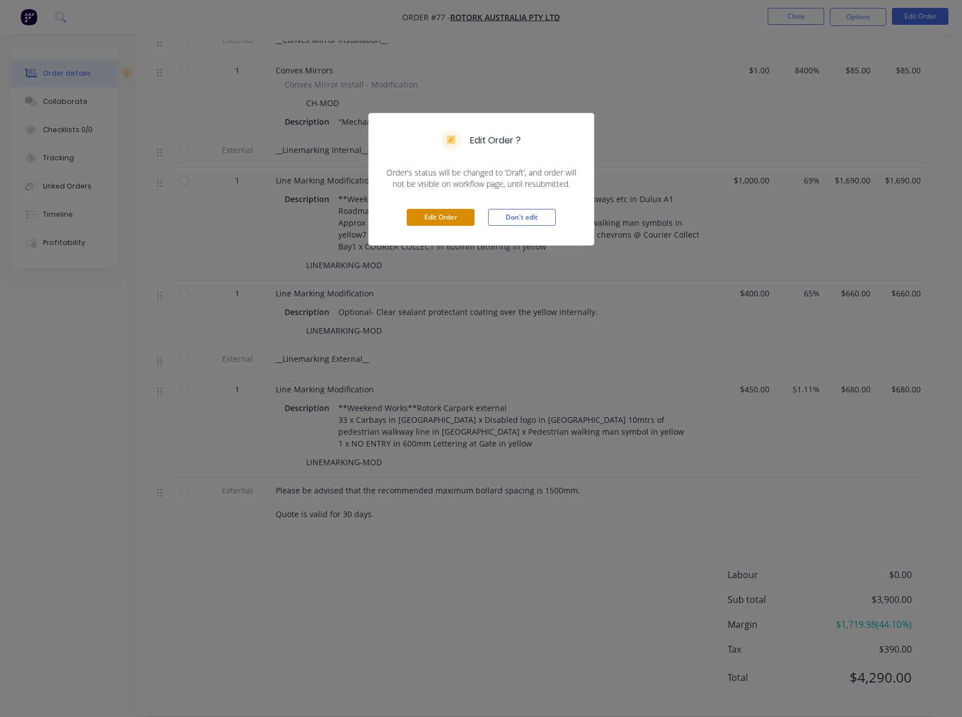
click at [443, 217] on button "Edit Order" at bounding box center [441, 217] width 68 height 17
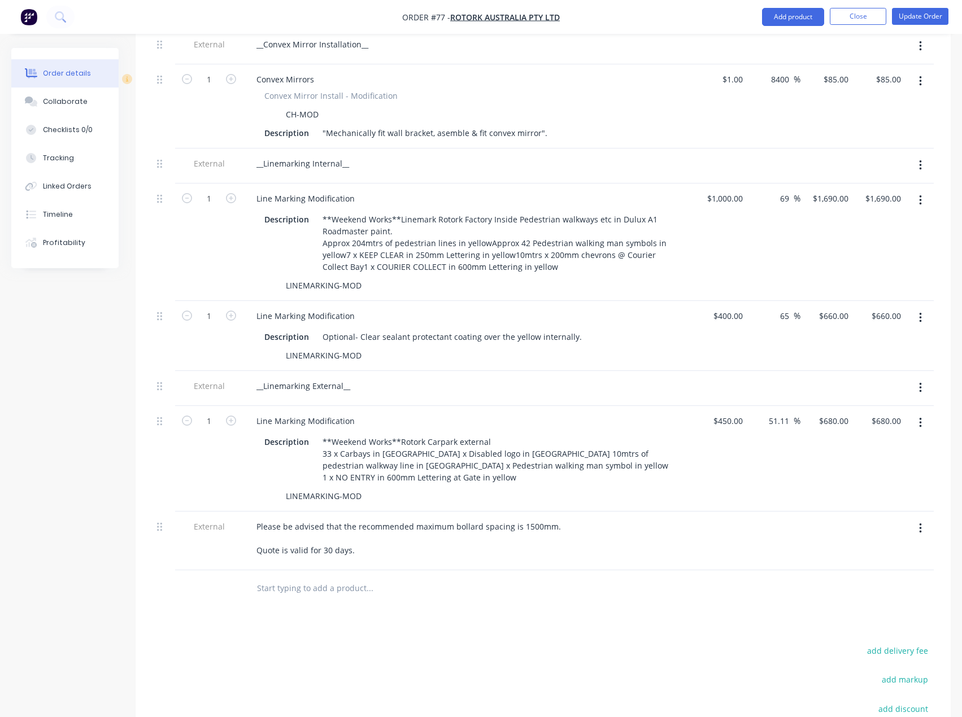
scroll to position [790, 0]
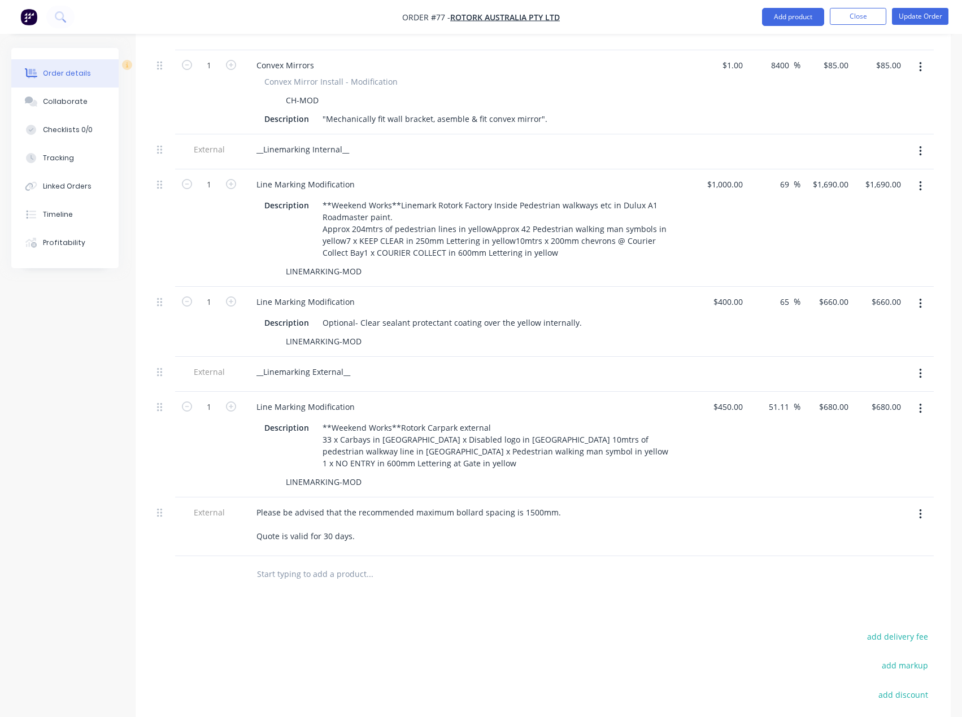
click at [921, 404] on icon "button" at bounding box center [920, 409] width 2 height 10
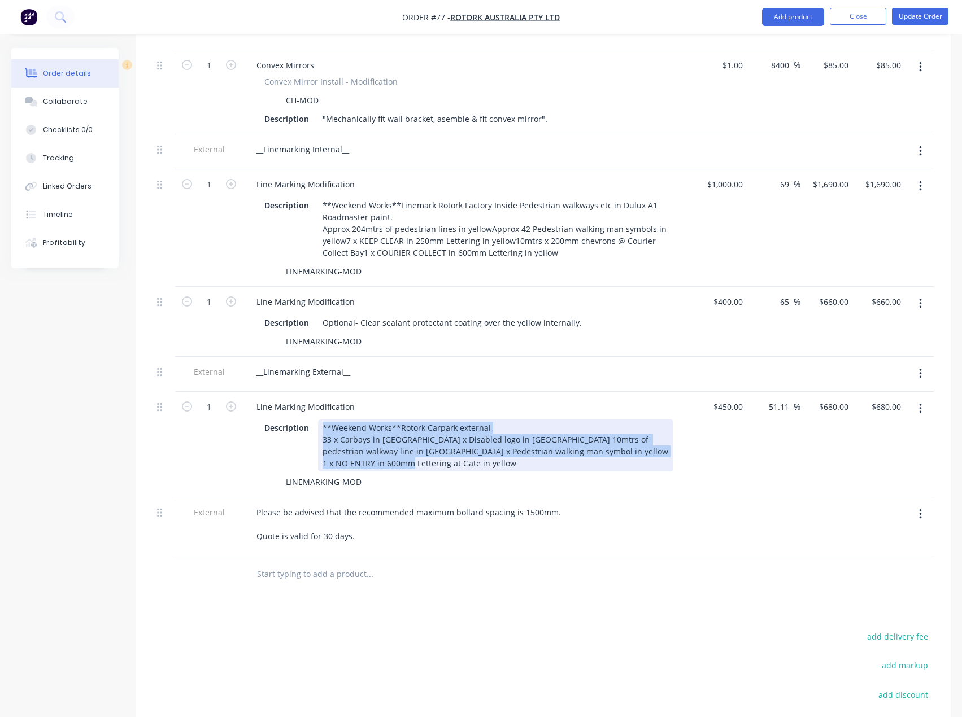
drag, startPoint x: 520, startPoint y: 433, endPoint x: 317, endPoint y: 398, distance: 206.3
click at [318, 420] on div "**Weekend Works**Rotork Carpark external 33 x Carbays in [GEOGRAPHIC_DATA] x Di…" at bounding box center [495, 446] width 355 height 52
copy div "**Weekend Works**Rotork Carpark external 33 x Carbays in [GEOGRAPHIC_DATA] x Di…"
click at [536, 426] on div "**Weekend Works**Rotork Carpark external 33 x Carbays in [GEOGRAPHIC_DATA] x Di…" at bounding box center [495, 446] width 355 height 52
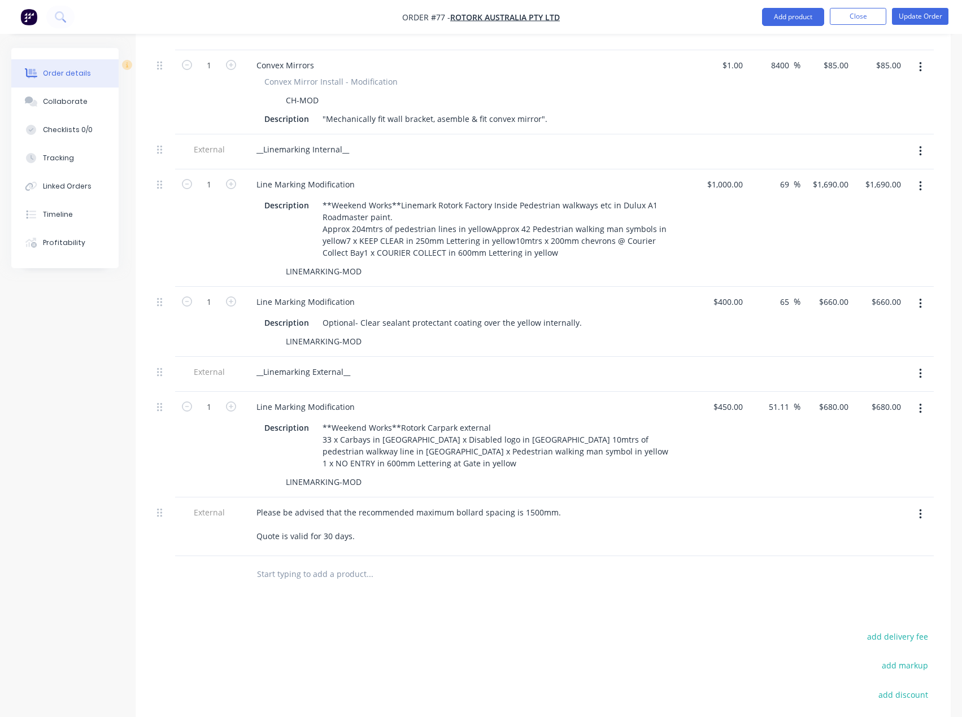
click at [923, 399] on button "button" at bounding box center [920, 409] width 27 height 20
click at [867, 498] on div "Delete" at bounding box center [879, 506] width 87 height 16
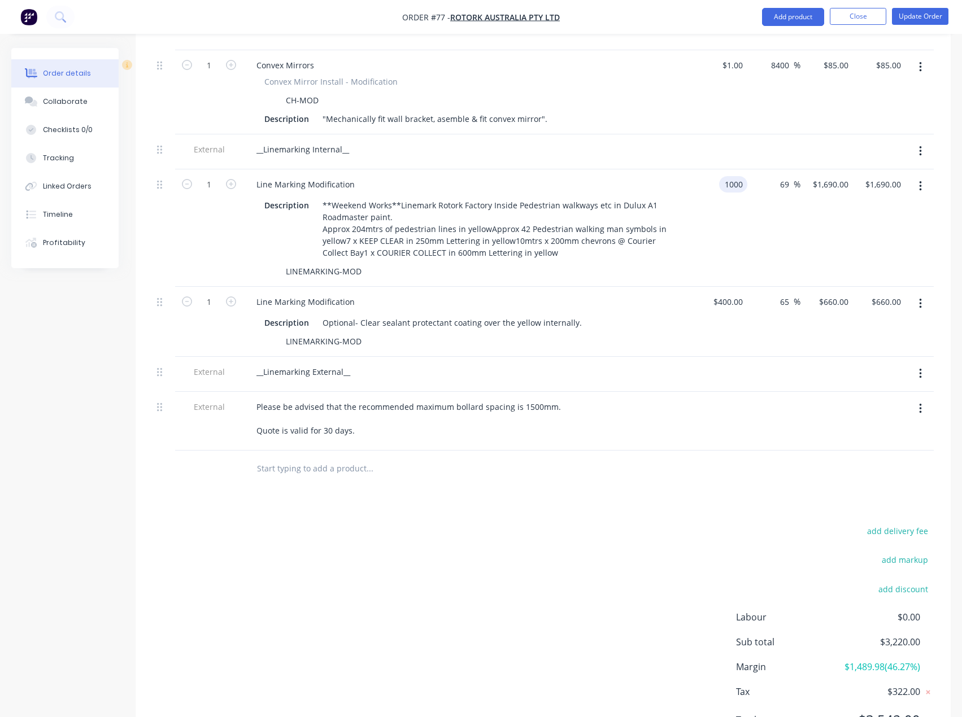
click at [724, 176] on input "1000" at bounding box center [735, 184] width 24 height 16
type input "$1,000.00"
drag, startPoint x: 573, startPoint y: 293, endPoint x: 322, endPoint y: 295, distance: 251.3
click at [322, 315] on div "Optional- Clear sealant protectant coating over the yellow internally." at bounding box center [452, 323] width 268 height 16
click at [516, 315] on div "Optional- Clear sealant protectant coating over the yellow internally." at bounding box center [452, 323] width 268 height 16
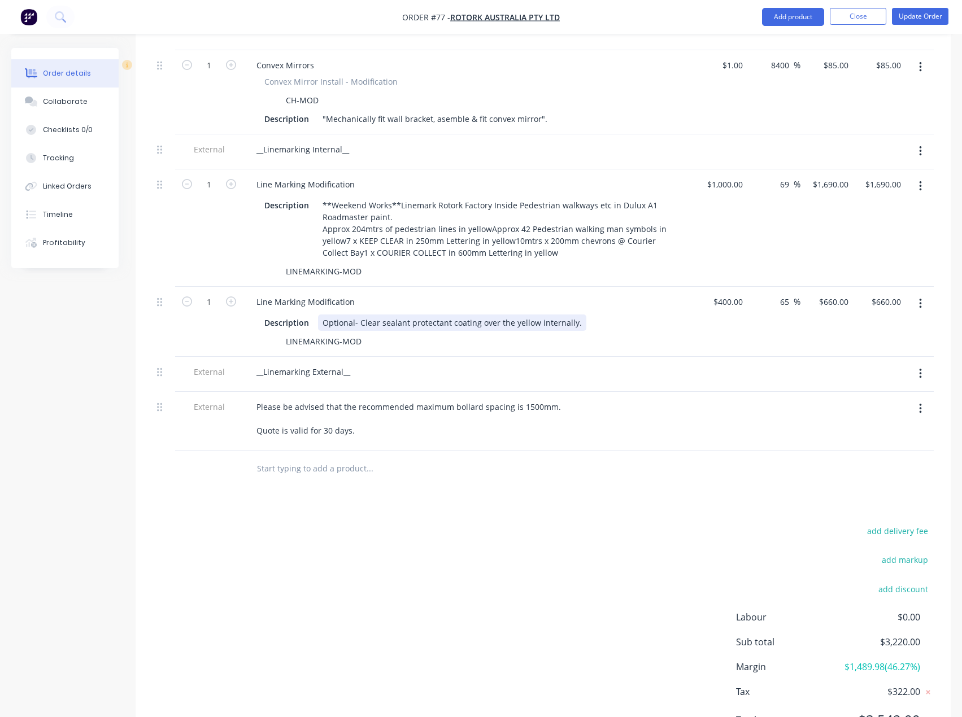
drag, startPoint x: 556, startPoint y: 293, endPoint x: 321, endPoint y: 294, distance: 234.9
click at [321, 315] on div "Optional- Clear sealant protectant coating over the yellow internally." at bounding box center [452, 323] width 268 height 16
copy div "Optional- Clear sealant protectant coating over the yellow internally."
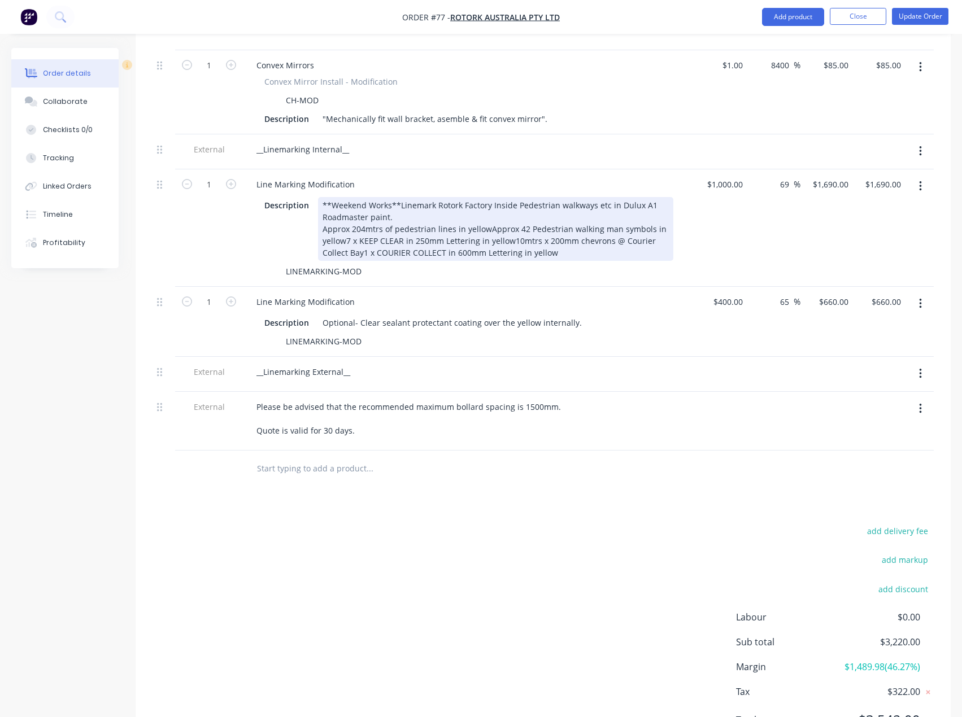
click at [566, 221] on div "**Weekend Works**Linemark Rotork Factory Inside Pedestrian walkways etc in Dulu…" at bounding box center [495, 229] width 355 height 64
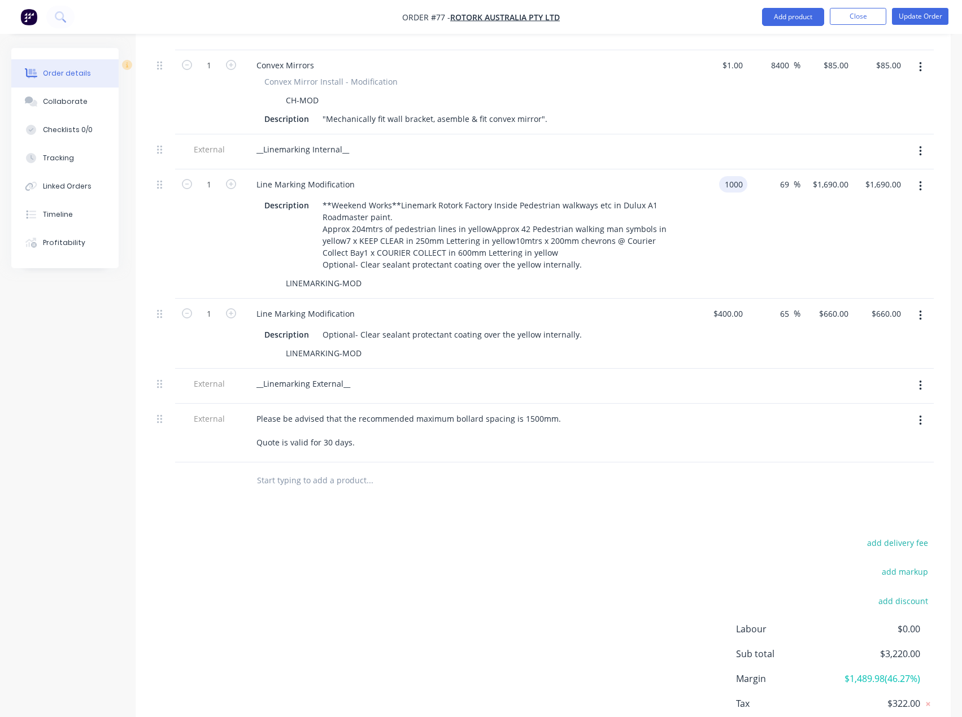
click at [731, 176] on input "1000" at bounding box center [735, 184] width 24 height 16
type input "$1,220.00"
type input "$2,061.80"
click at [726, 462] on div at bounding box center [542, 480] width 781 height 37
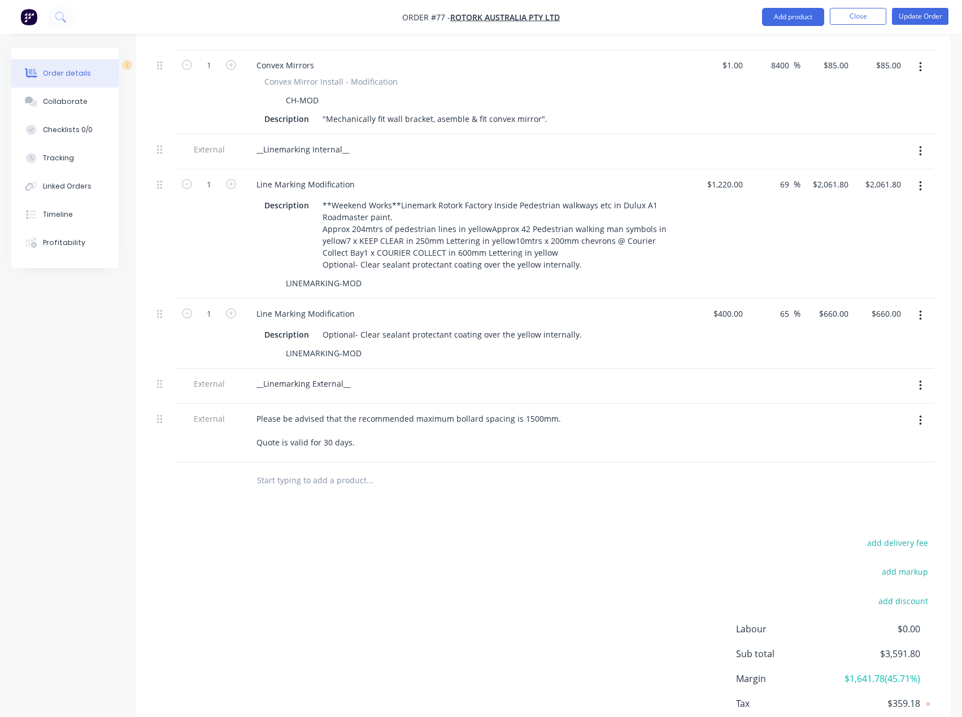
click at [923, 305] on button "button" at bounding box center [920, 315] width 27 height 20
click at [860, 405] on div "Delete" at bounding box center [879, 413] width 87 height 16
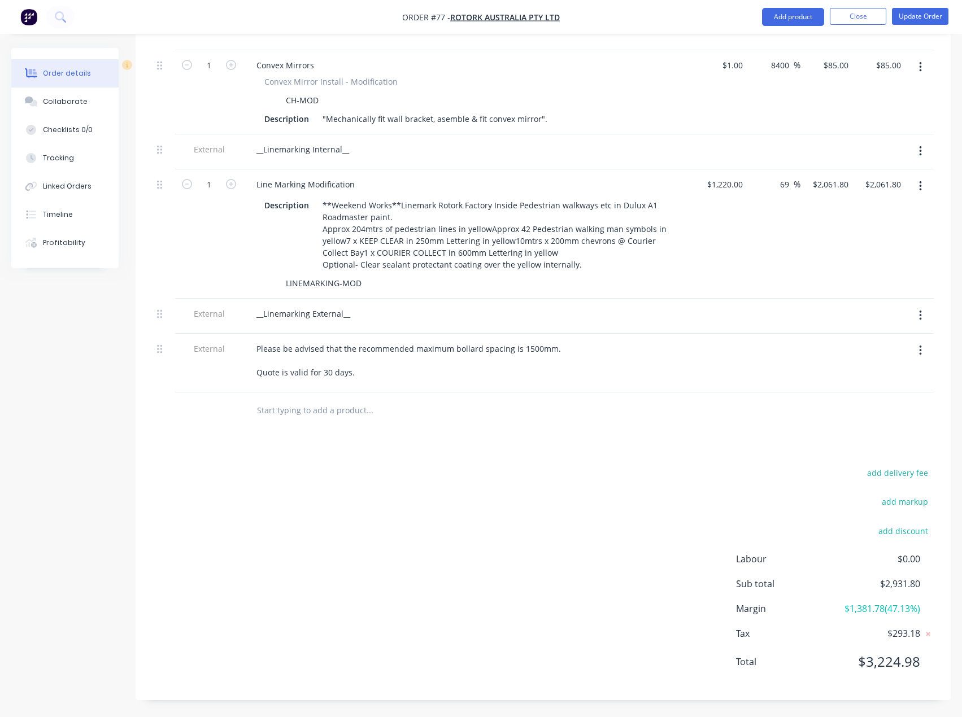
scroll to position [759, 0]
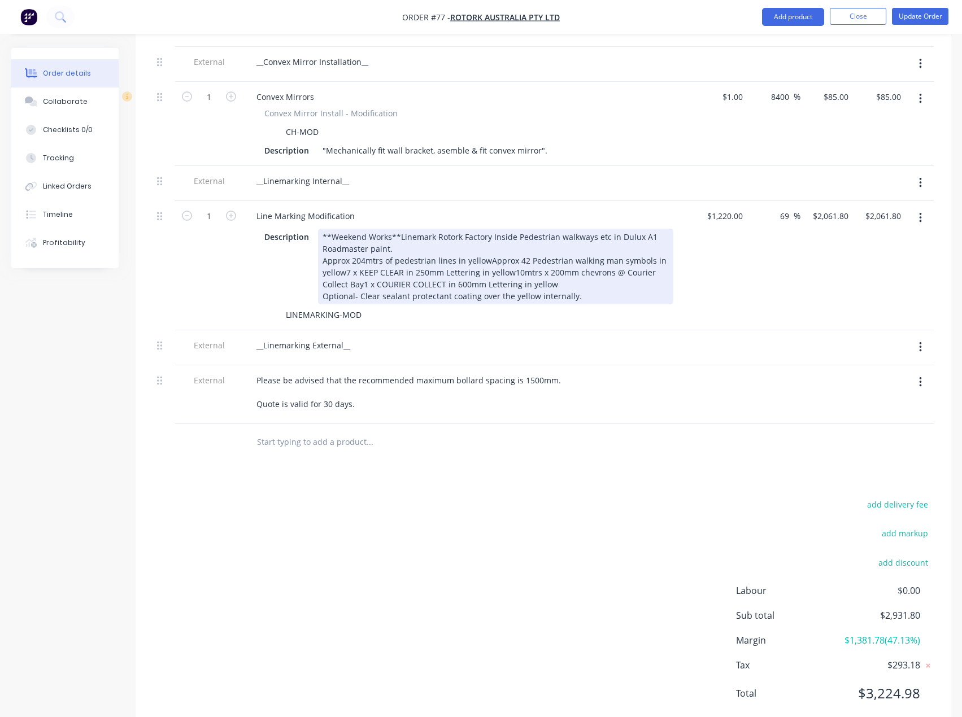
drag, startPoint x: 577, startPoint y: 267, endPoint x: 321, endPoint y: 271, distance: 255.8
click at [321, 271] on div "**Weekend Works**Linemark Rotork Factory Inside Pedestrian walkways etc in Dulu…" at bounding box center [495, 267] width 355 height 76
copy div "Optional- Clear sealant protectant coating over the yellow internally."
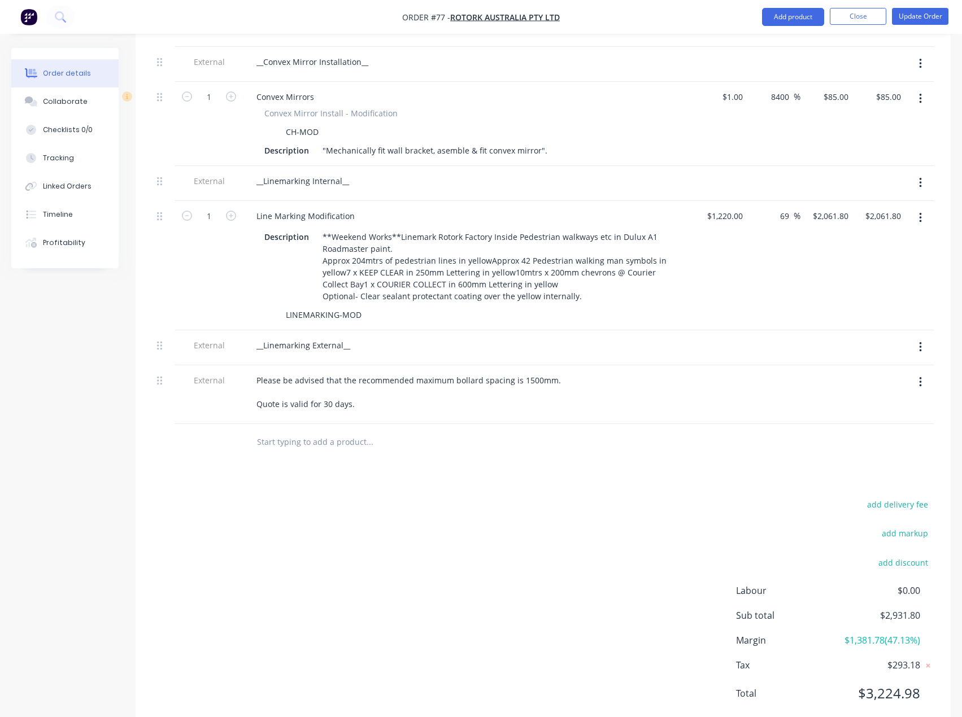
click at [919, 341] on icon "button" at bounding box center [920, 347] width 3 height 12
click at [874, 391] on div "Delete" at bounding box center [879, 399] width 87 height 16
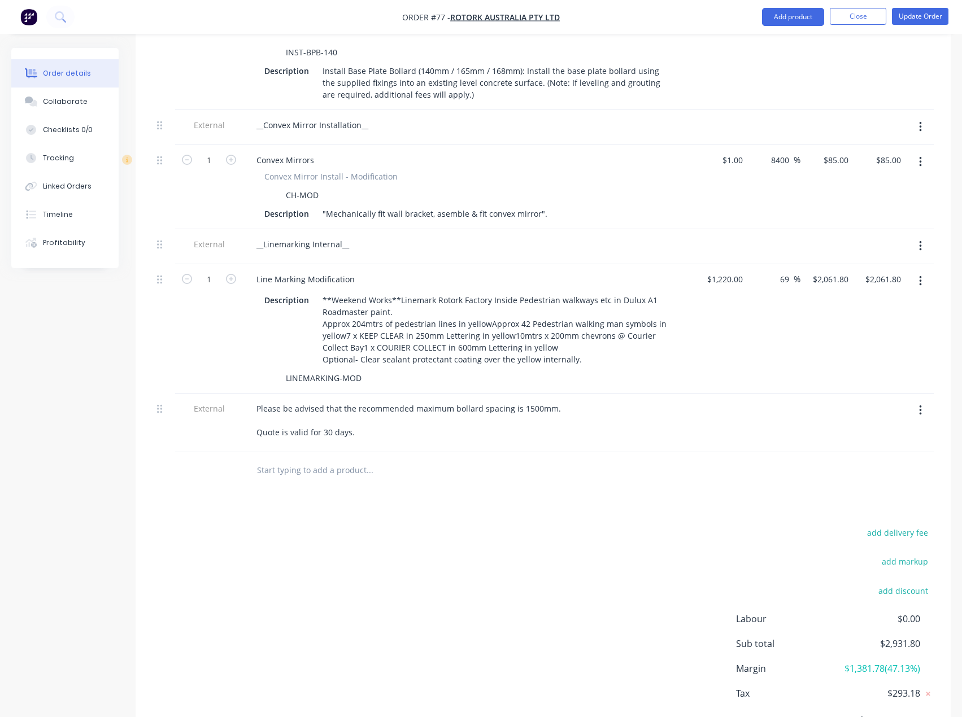
scroll to position [667, 0]
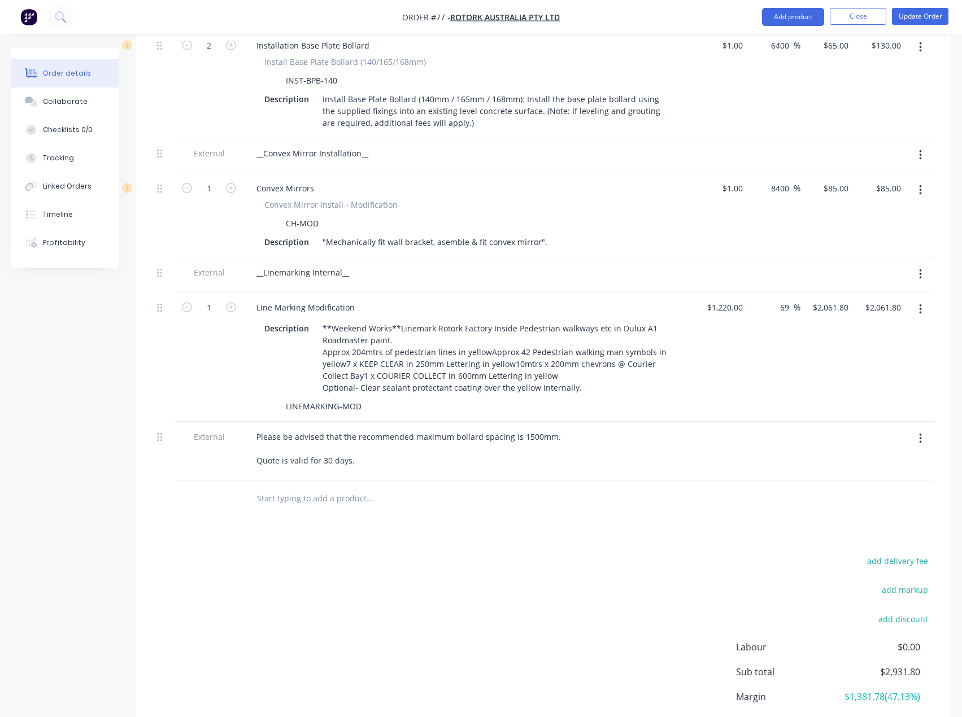
click at [303, 487] on input "text" at bounding box center [369, 498] width 226 height 23
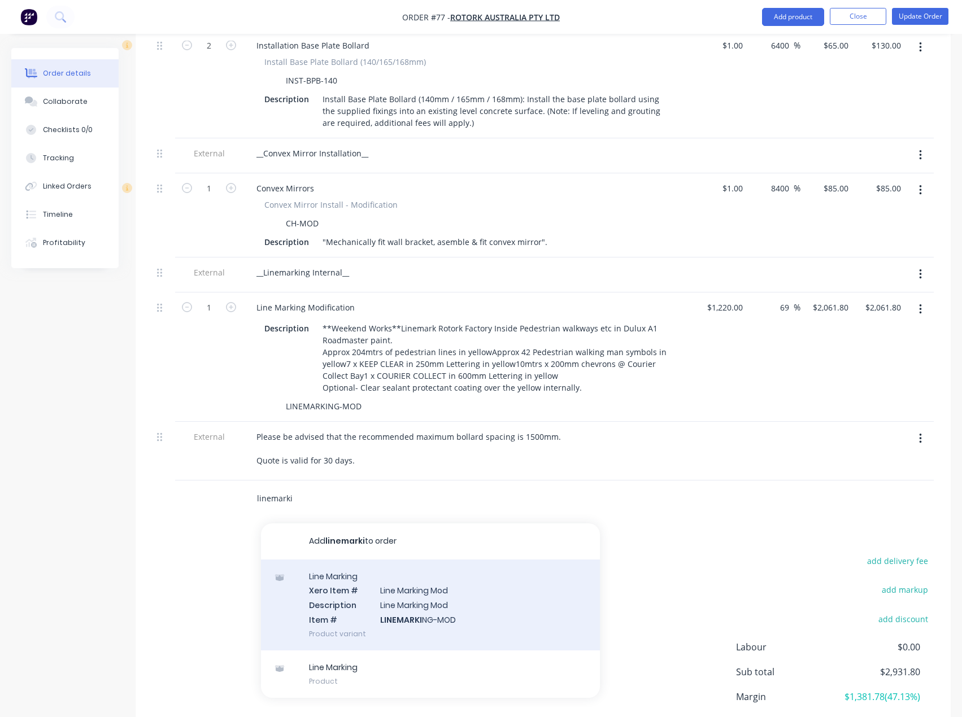
type input "linemarki"
click at [442, 603] on div "Line Marking Xero Item # Line Marking Mod Description Line Marking Mod Item # L…" at bounding box center [430, 605] width 339 height 91
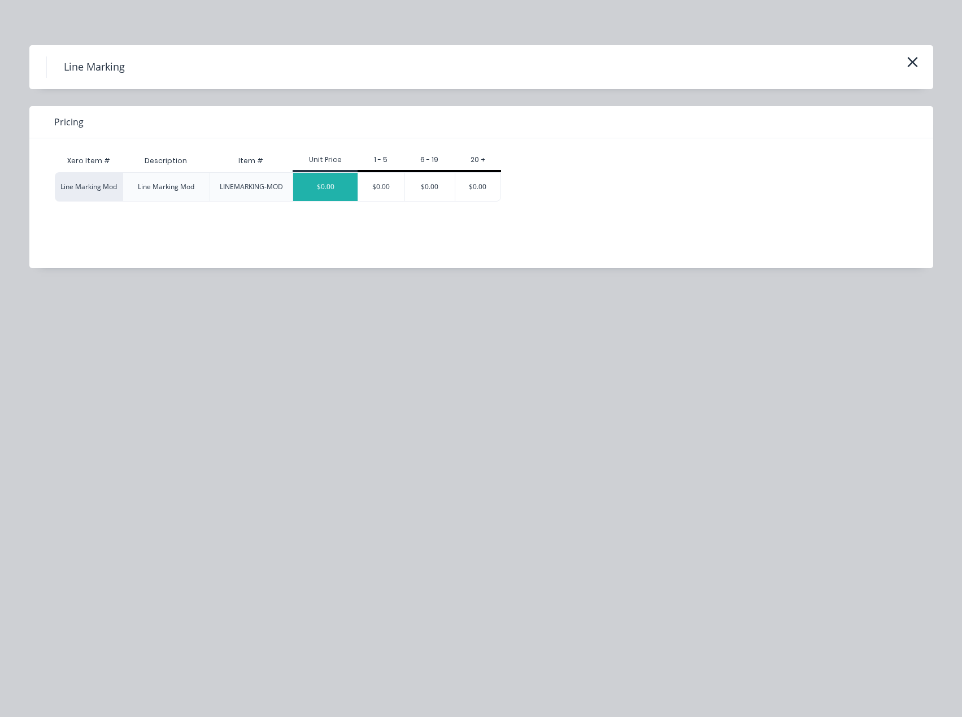
click at [318, 182] on div "$0.00" at bounding box center [325, 187] width 64 height 28
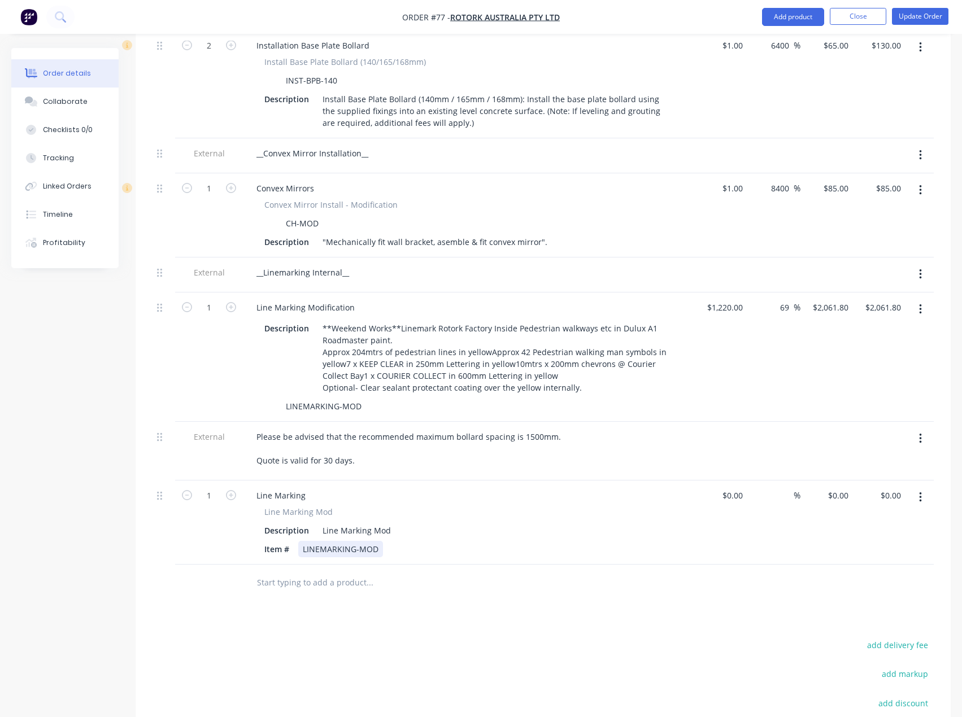
click at [378, 541] on div "LINEMARKING-MOD" at bounding box center [340, 549] width 85 height 16
click at [390, 522] on div "Line Marking Mod" at bounding box center [356, 530] width 77 height 16
drag, startPoint x: 390, startPoint y: 500, endPoint x: 307, endPoint y: 501, distance: 82.5
click at [307, 522] on div "Description Line Marking Mod" at bounding box center [466, 530] width 413 height 16
paste div
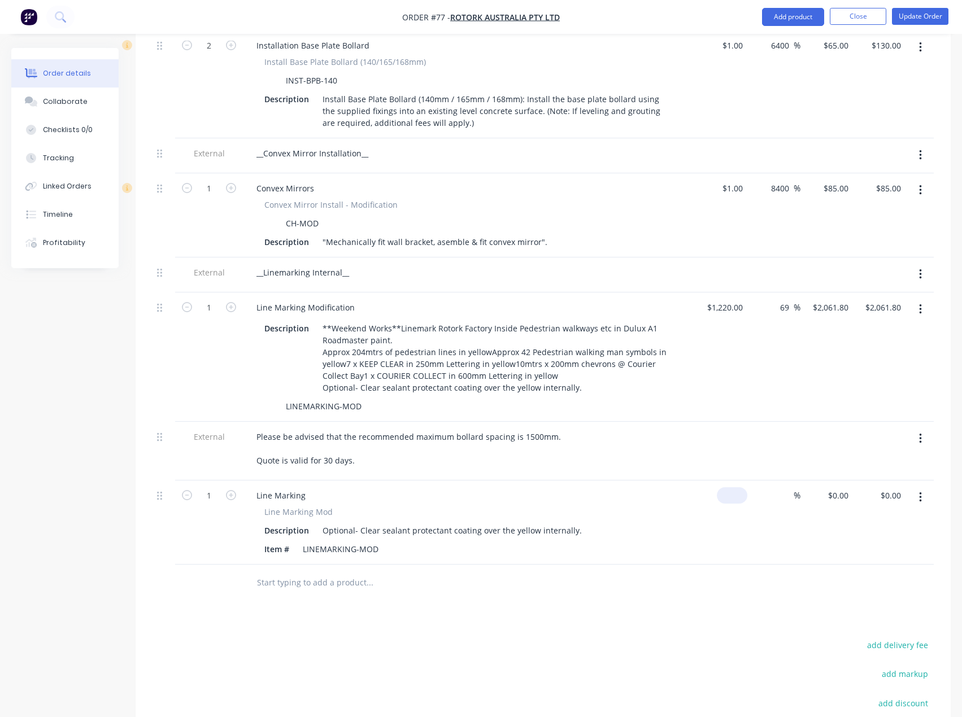
click at [729, 481] on div "$0.00" at bounding box center [721, 523] width 53 height 84
type input "$400.00"
click at [715, 571] on div "Products Show / Hide columns Add product Qty Cost Markup Price Total 1 Call Out…" at bounding box center [543, 318] width 815 height 1108
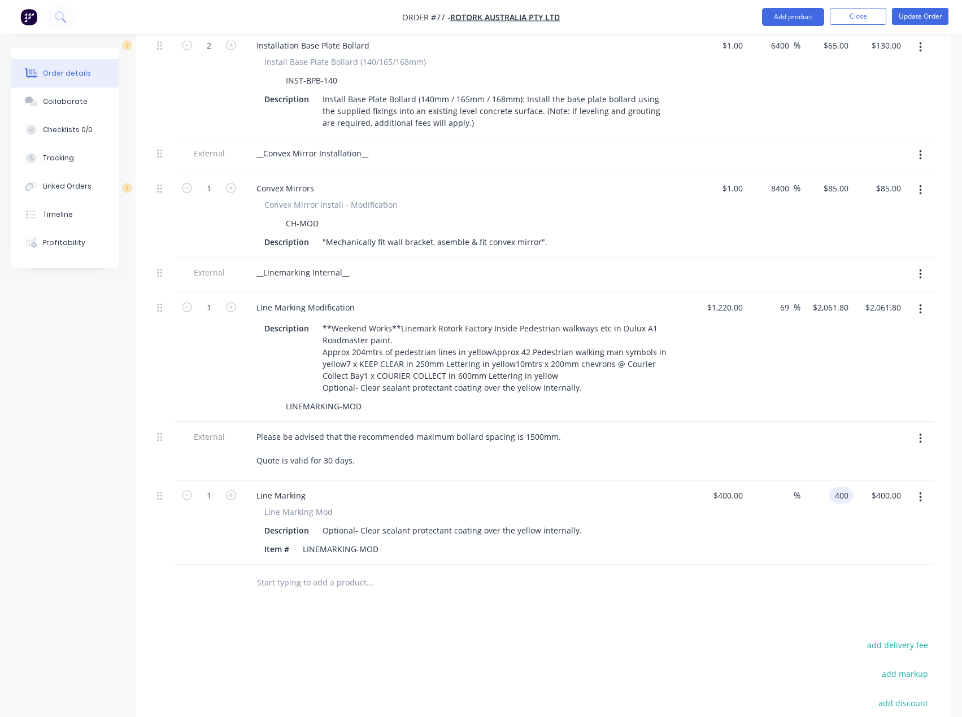
click at [848, 487] on input "400" at bounding box center [842, 495] width 19 height 16
type input "660"
type input "65"
type input "$660.00"
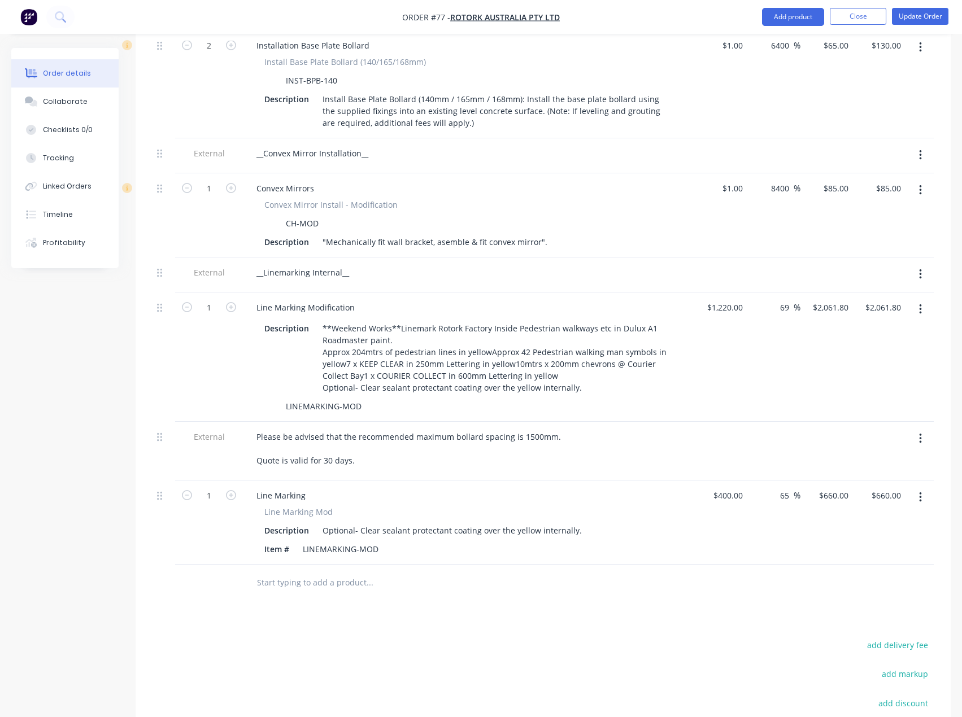
click at [721, 569] on div at bounding box center [542, 583] width 781 height 37
click at [724, 299] on input "1220" at bounding box center [735, 307] width 24 height 16
type input "$1,000.00"
type input "$1,690.00"
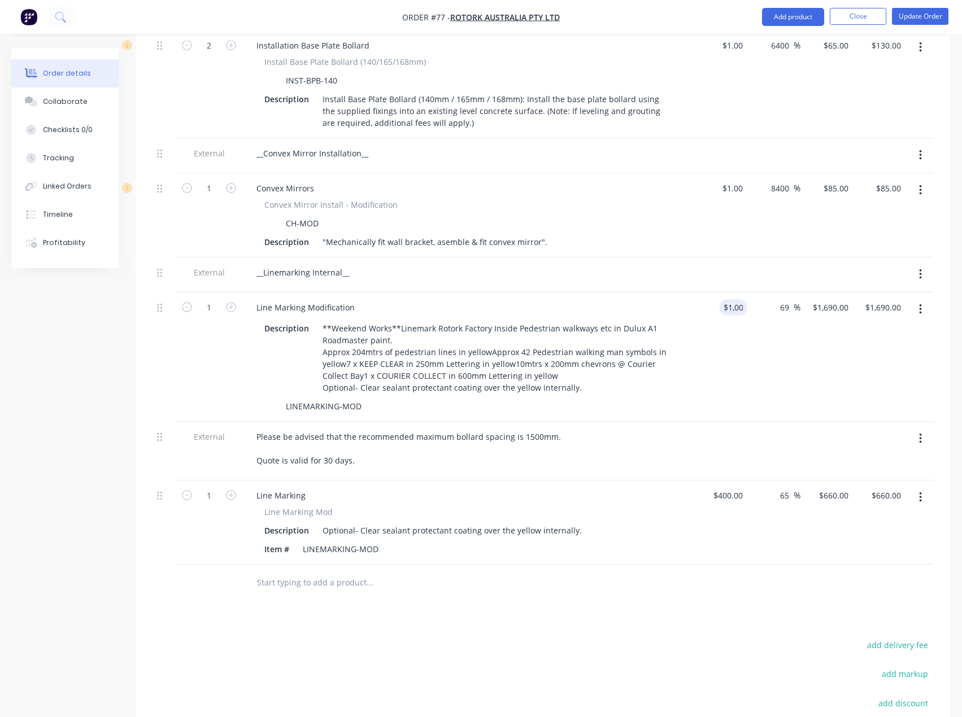
click at [738, 350] on div "$1,000.00 1000" at bounding box center [721, 356] width 53 height 129
click at [741, 299] on input "1000" at bounding box center [726, 307] width 41 height 16
type input "$1,220.00"
type input "$2,061.80"
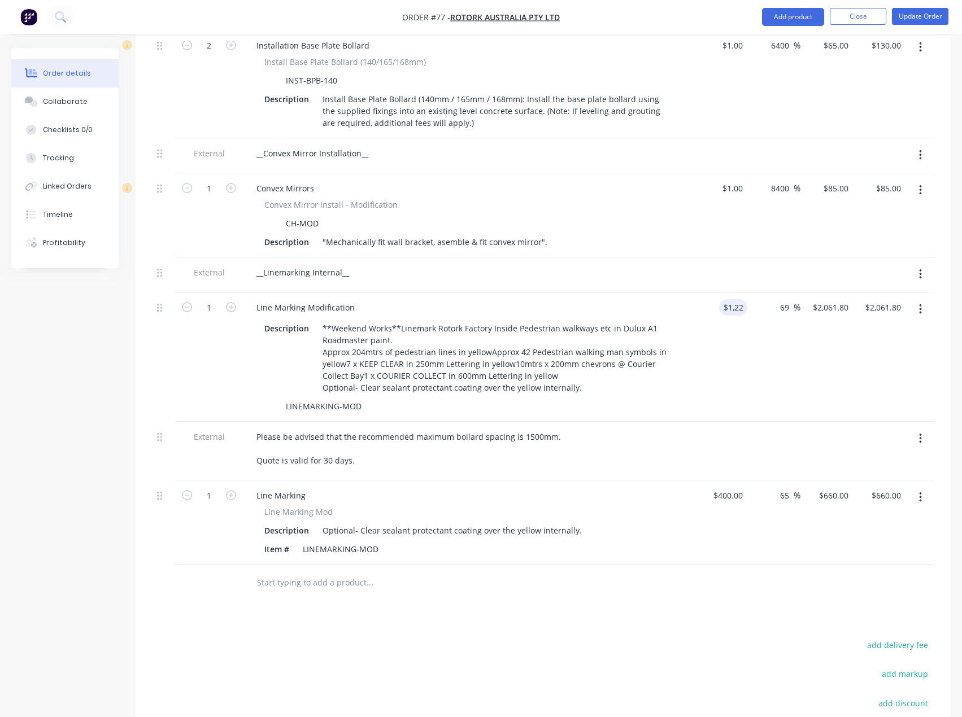
click at [718, 365] on div "$1,220.00 1220" at bounding box center [721, 356] width 53 height 129
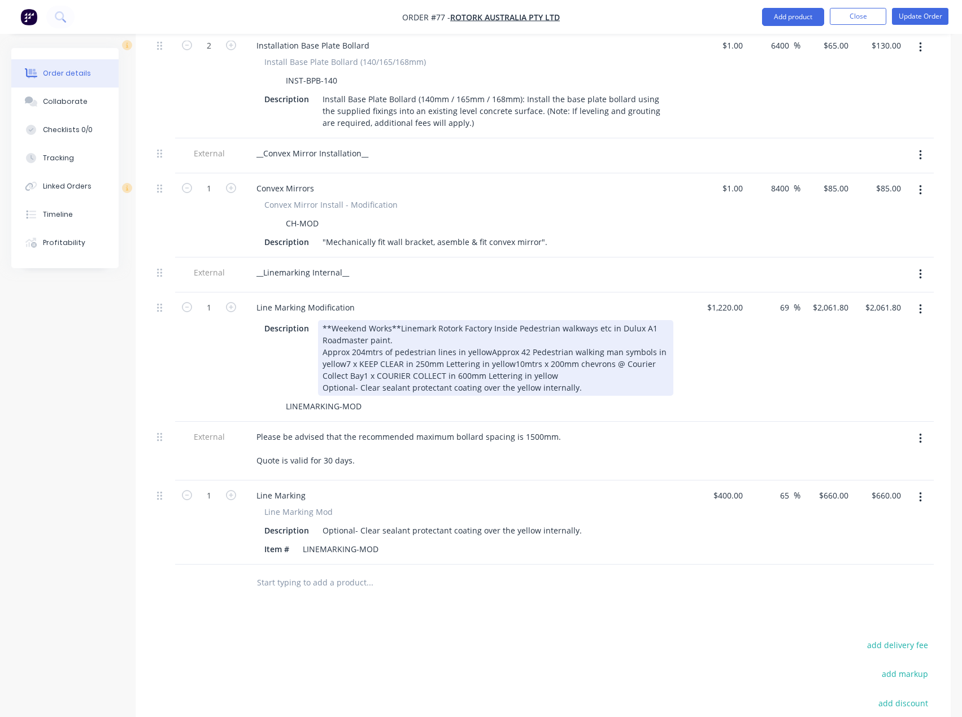
click at [399, 359] on div "**Weekend Works**Linemark Rotork Factory Inside Pedestrian walkways etc in Dulu…" at bounding box center [495, 358] width 355 height 76
drag, startPoint x: 578, startPoint y: 360, endPoint x: 321, endPoint y: 355, distance: 256.4
click at [321, 355] on div "**Weekend Works**Linemark Rotork Factory Inside Pedestrian walkways etc in Dulu…" at bounding box center [495, 358] width 355 height 76
click at [369, 358] on div "**Weekend Works**Linemark Rotork Factory Inside Pedestrian walkways etc in Dulu…" at bounding box center [495, 358] width 355 height 76
click at [421, 357] on div "**Weekend Works**Linemark Rotork Factory Inside Pedestrian walkways etc in Dulu…" at bounding box center [495, 358] width 355 height 76
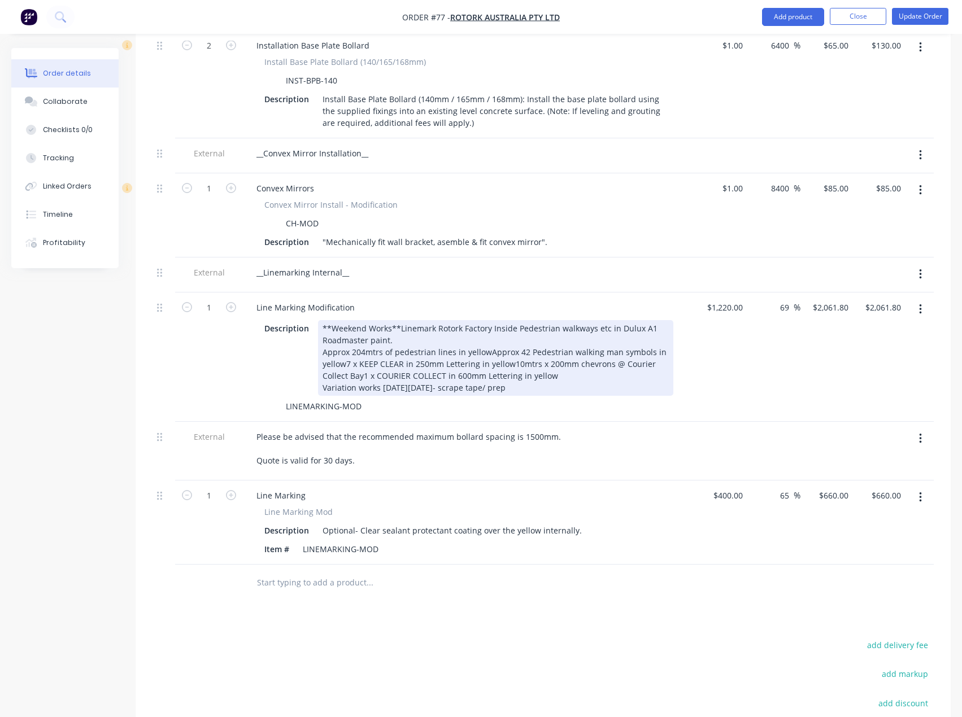
click at [557, 357] on div "**Weekend Works**Linemark Rotork Factory Inside Pedestrian walkways etc in Dulu…" at bounding box center [495, 358] width 355 height 76
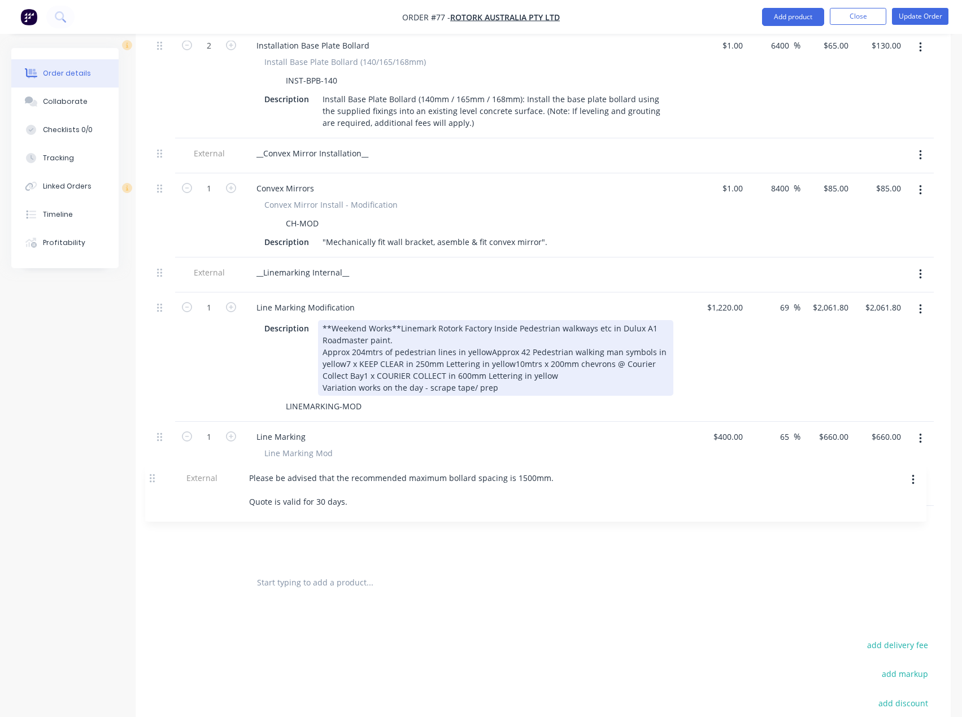
drag, startPoint x: 161, startPoint y: 408, endPoint x: 158, endPoint y: 481, distance: 72.9
click at [152, 488] on div "Qty Cost Markup Price Total 1 Call Out & Labour Fees Call out fee within (50km …" at bounding box center [543, 203] width 815 height 797
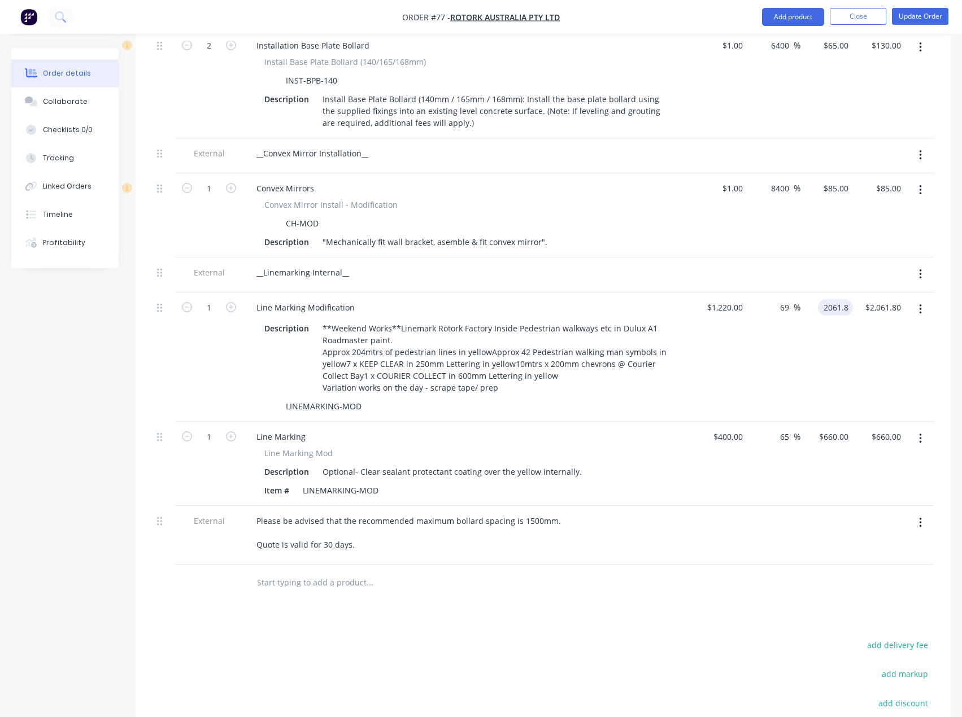
click at [831, 299] on input "2061.8" at bounding box center [837, 307] width 30 height 16
type input "$2,061.80"
click at [790, 299] on input "69" at bounding box center [786, 307] width 15 height 16
click at [784, 299] on input "69" at bounding box center [786, 307] width 15 height 16
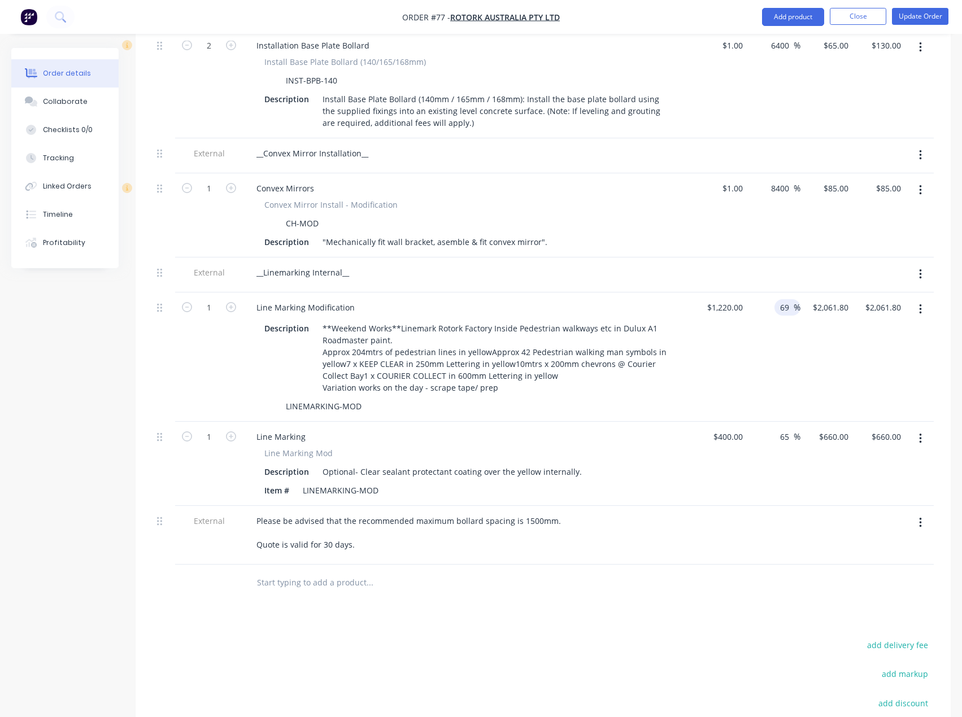
click at [784, 299] on input "69" at bounding box center [786, 307] width 15 height 16
type input "65"
type input "$2,013.00"
click at [779, 317] on div "65 65 %" at bounding box center [773, 356] width 53 height 129
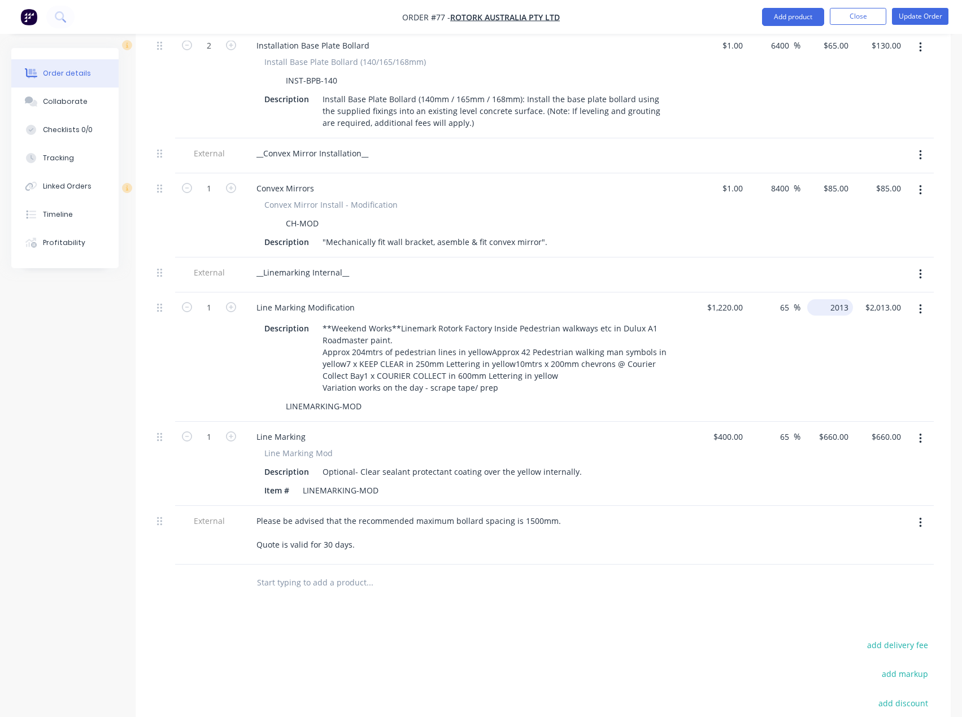
click at [841, 299] on input "2013" at bounding box center [831, 307] width 41 height 16
type input "1980"
type input "62.3"
type input "$1,980.00"
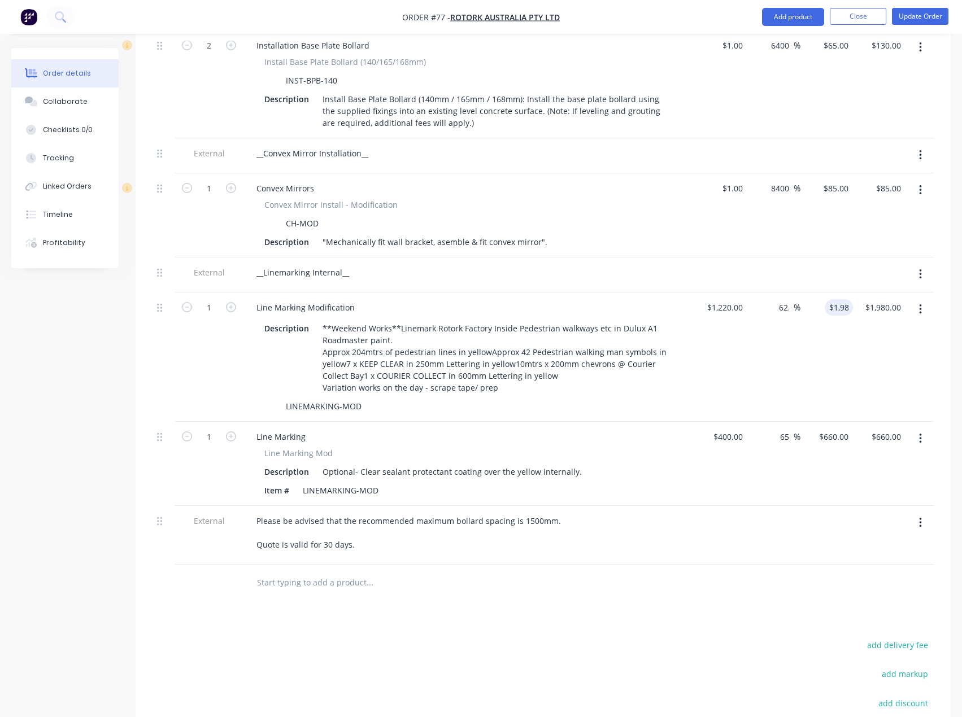
click at [794, 344] on div "62.3 65 %" at bounding box center [773, 356] width 53 height 129
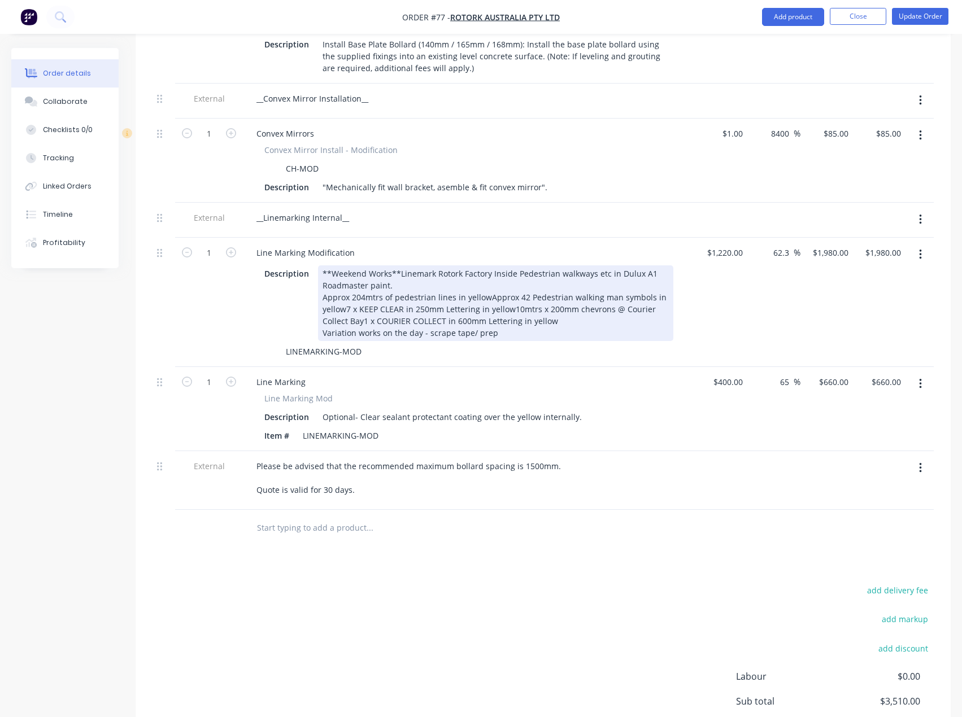
scroll to position [695, 0]
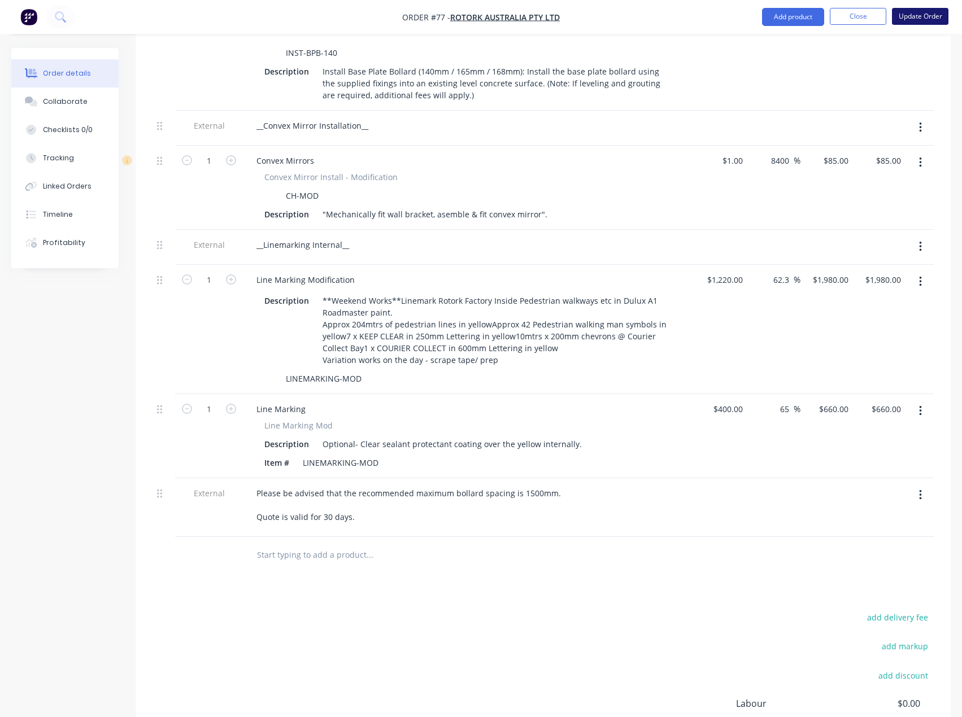
click at [923, 19] on button "Update Order" at bounding box center [920, 16] width 56 height 17
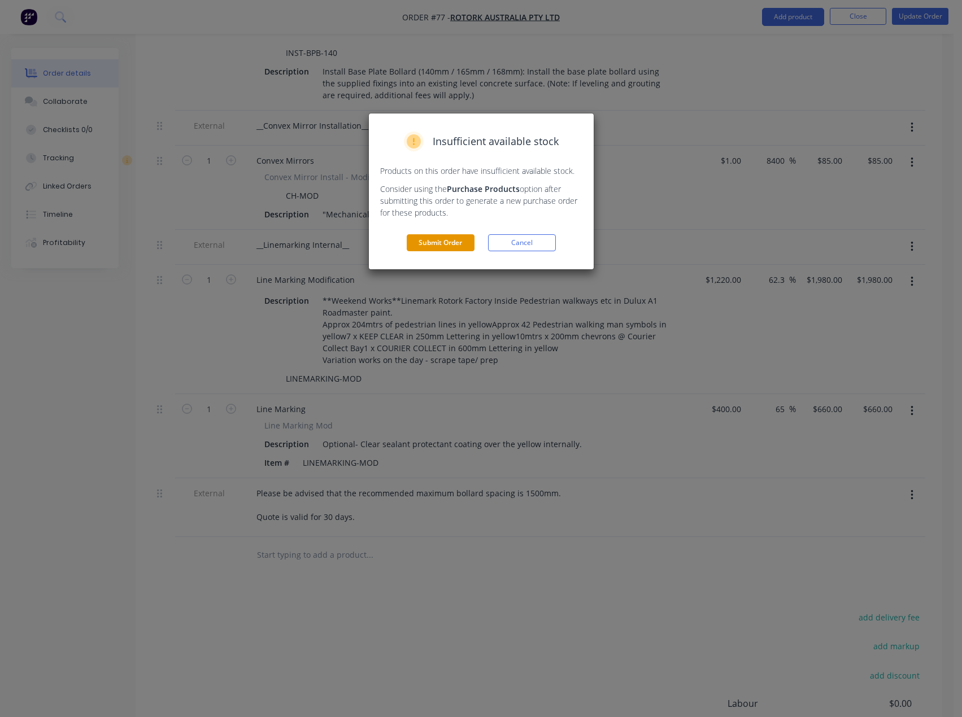
click at [442, 243] on button "Submit Order" at bounding box center [441, 242] width 68 height 17
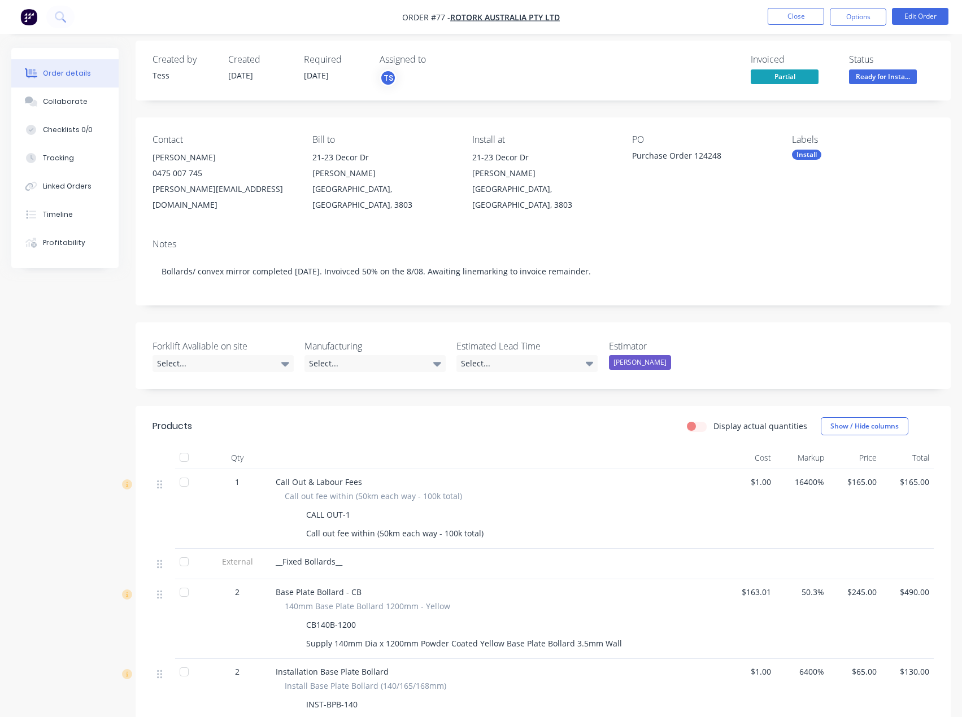
scroll to position [0, 0]
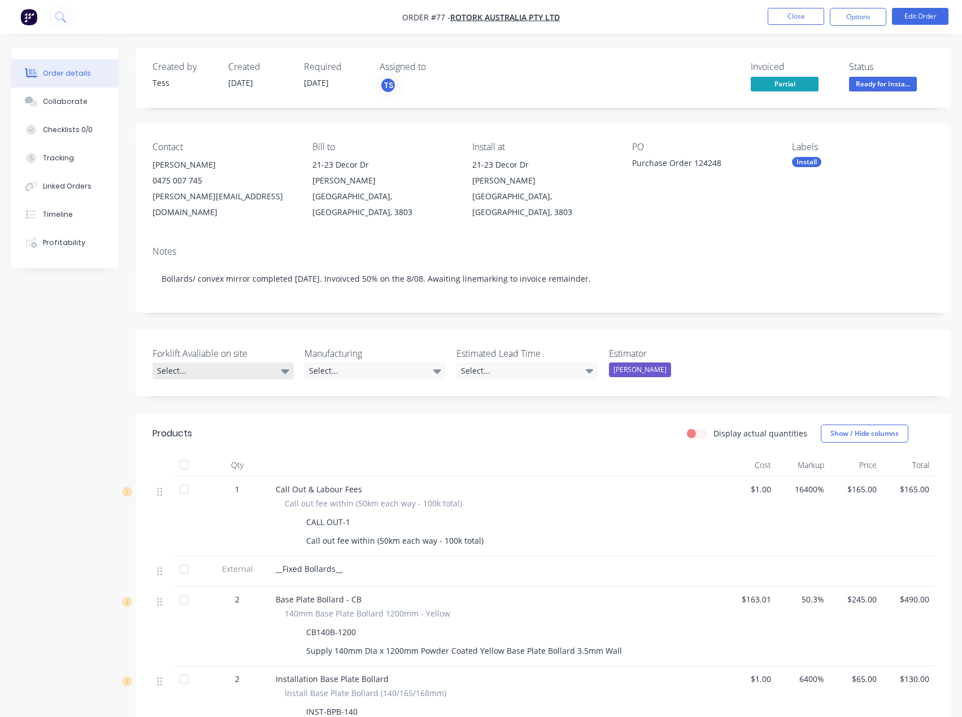
click at [234, 362] on div "Select..." at bounding box center [222, 370] width 141 height 17
click at [294, 330] on div "Forklift Avaliable on site Select... Manufacturing Select... Estimated Lead Tim…" at bounding box center [543, 363] width 815 height 67
click at [357, 362] on div "Select..." at bounding box center [374, 370] width 141 height 17
click at [388, 347] on label "Manufacturing" at bounding box center [374, 354] width 141 height 14
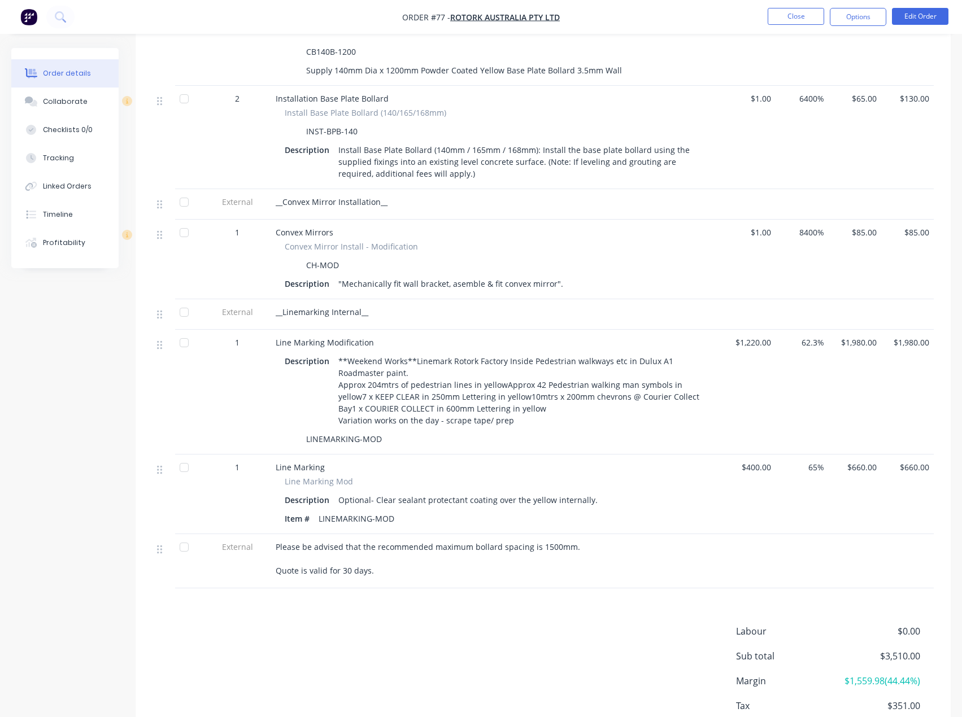
scroll to position [637, 0]
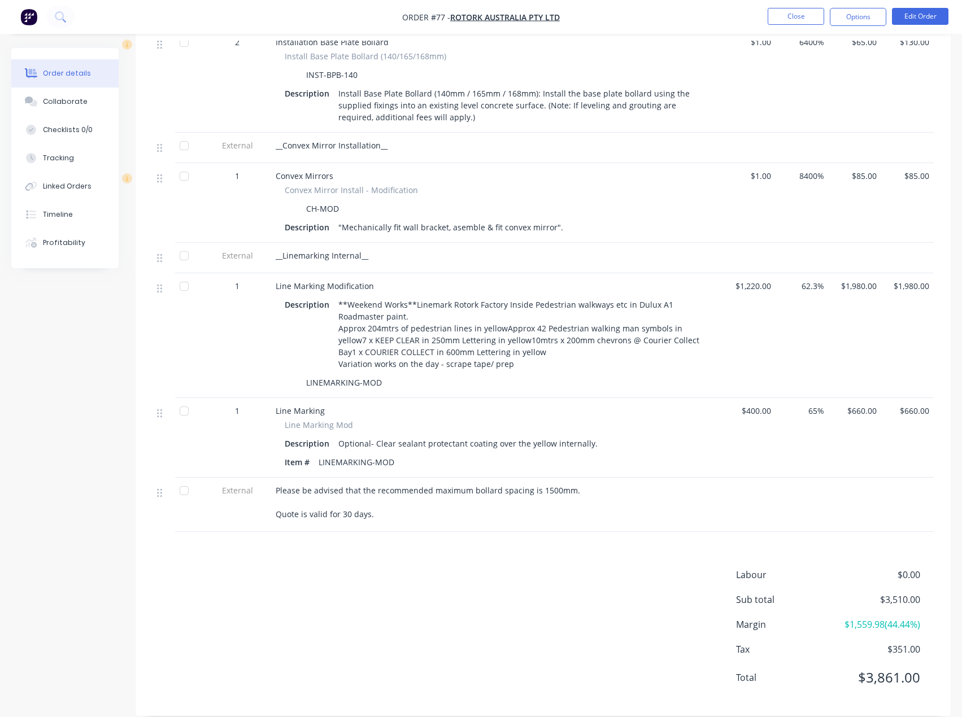
click at [467, 577] on div "Labour $0.00 Sub total $3,510.00 Margin $1,559.98 ( 44.44 %) Tax $351.00 Total …" at bounding box center [542, 633] width 781 height 131
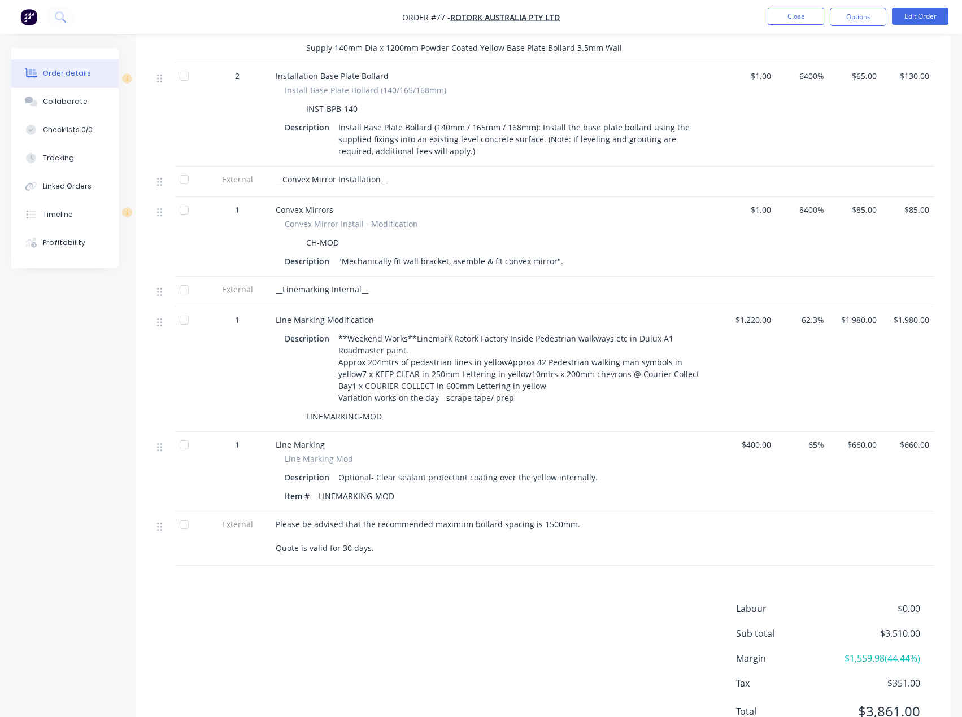
scroll to position [580, 0]
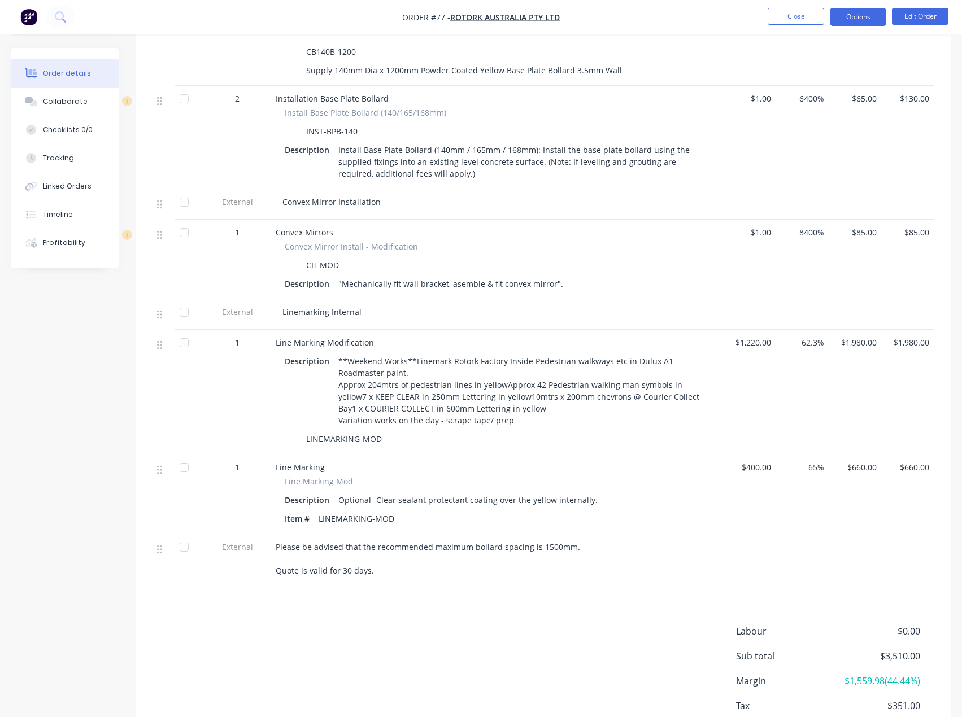
click at [868, 16] on button "Options" at bounding box center [857, 17] width 56 height 18
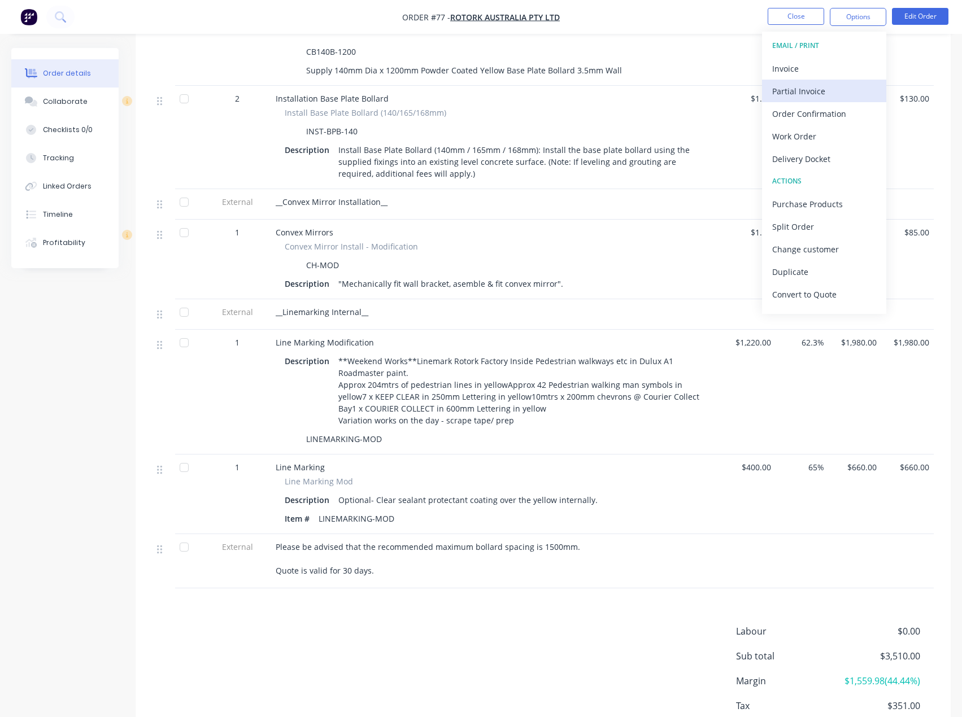
click at [804, 93] on div "Partial Invoice" at bounding box center [824, 91] width 104 height 16
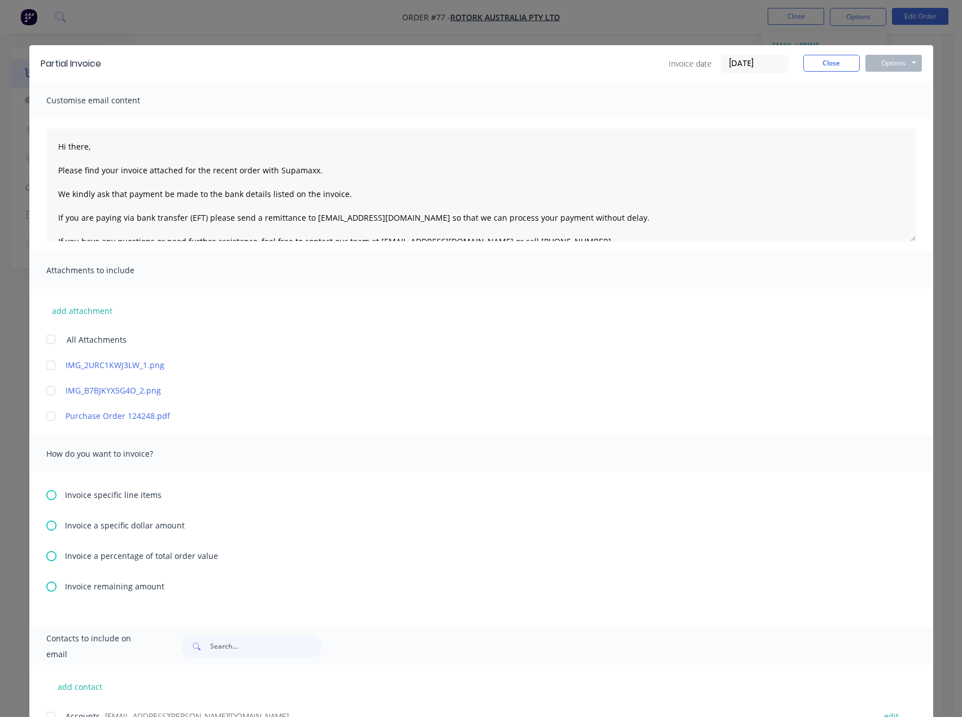
click at [49, 587] on icon at bounding box center [51, 587] width 10 height 10
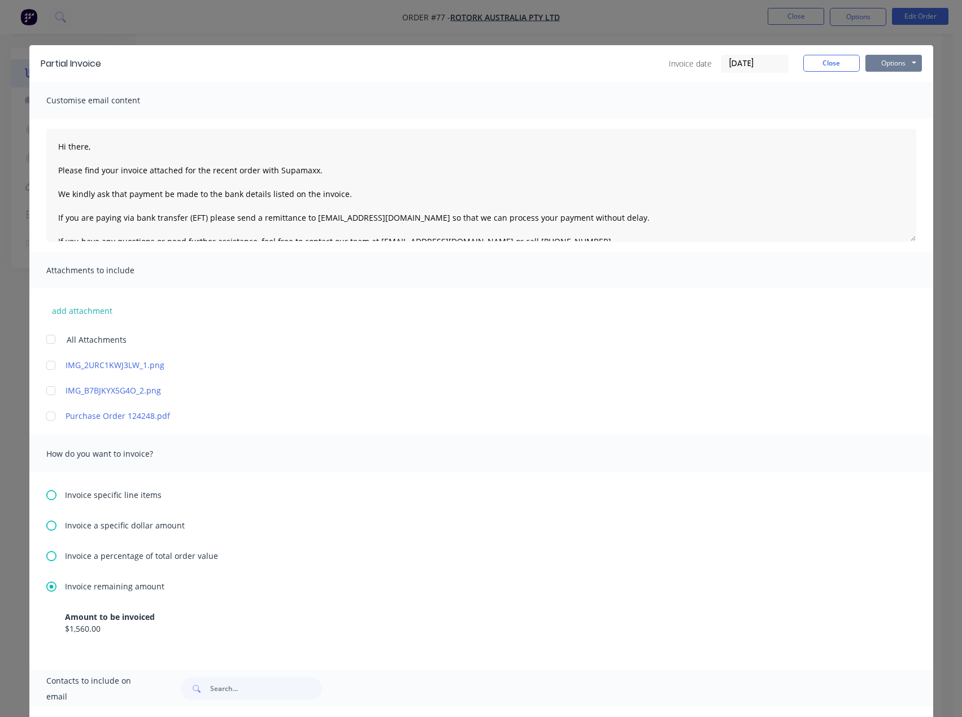
click at [889, 64] on button "Options" at bounding box center [893, 63] width 56 height 17
click at [884, 82] on button "Preview" at bounding box center [901, 83] width 72 height 19
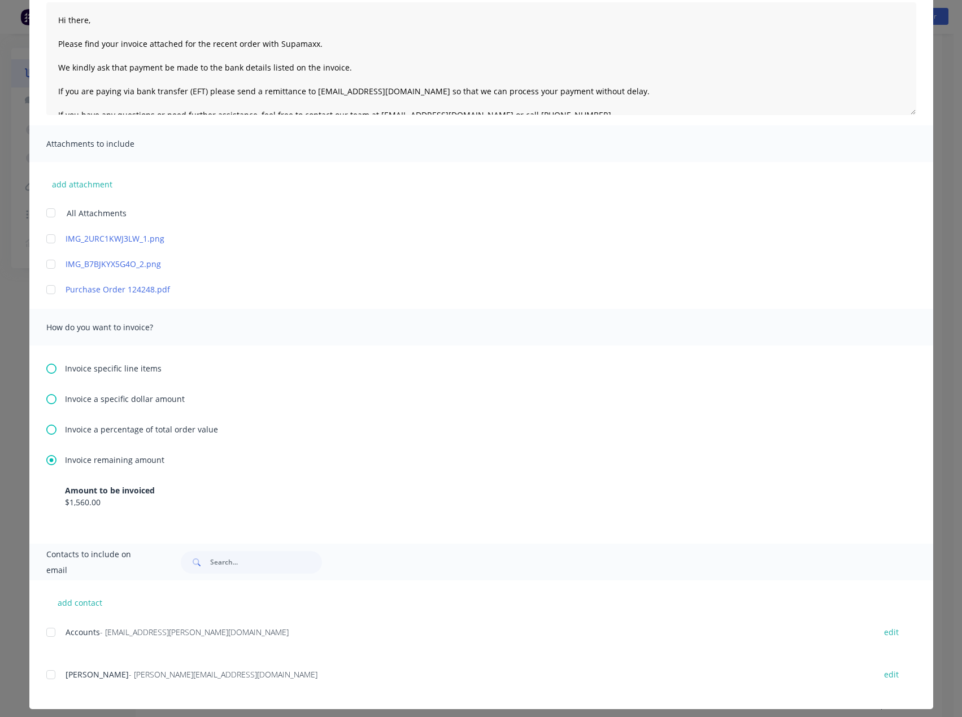
scroll to position [134, 0]
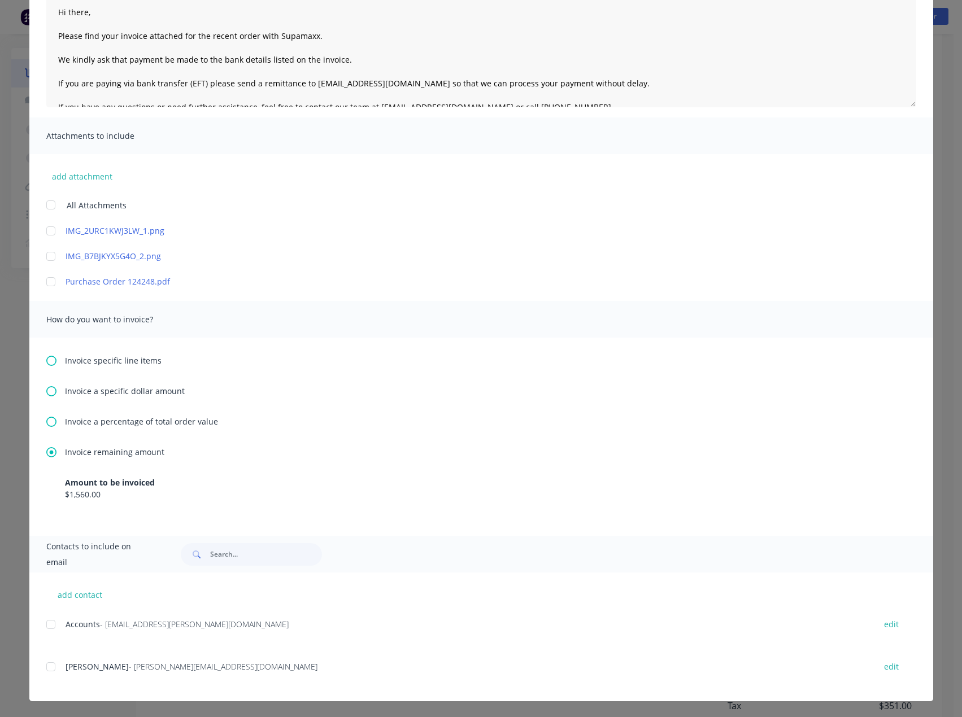
click at [48, 623] on div at bounding box center [51, 624] width 23 height 23
click at [47, 669] on div at bounding box center [51, 667] width 23 height 23
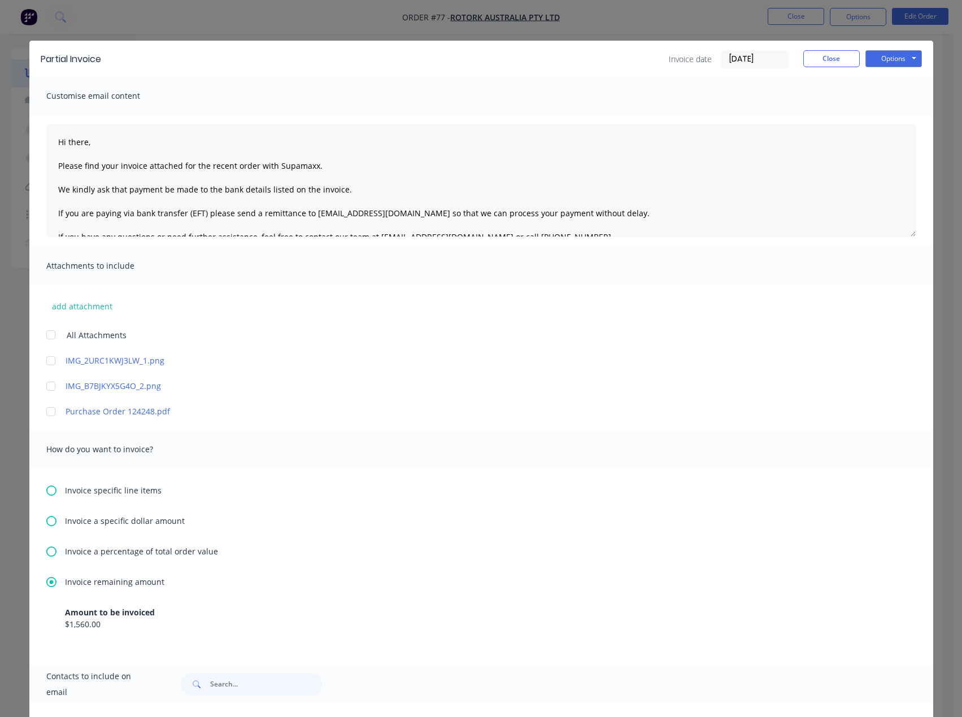
scroll to position [0, 0]
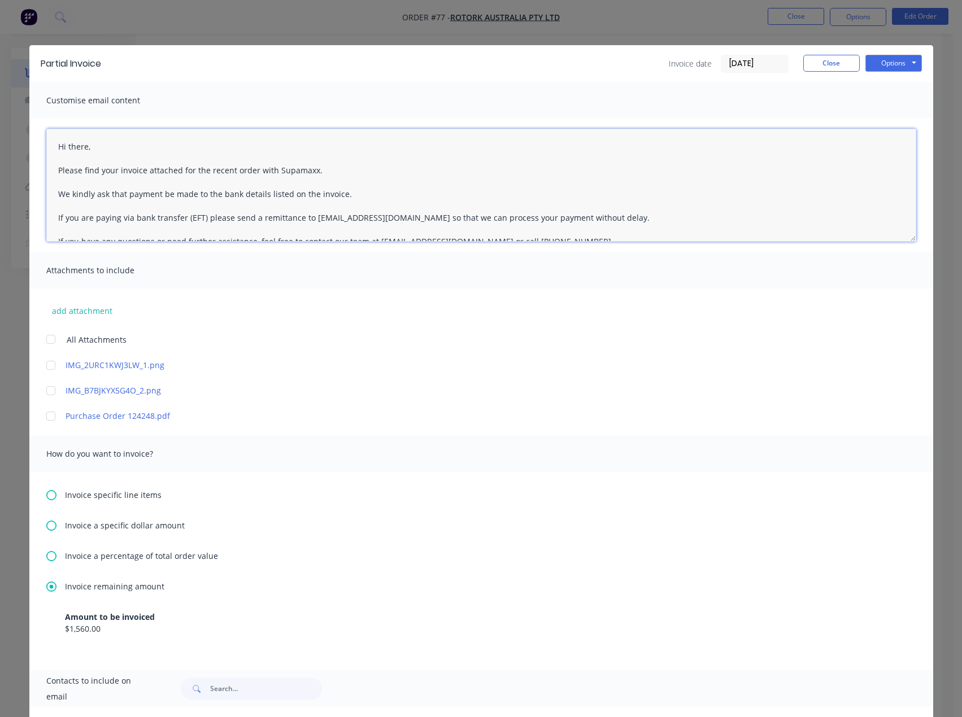
click at [89, 149] on textarea "Hi there, Please find your invoice attached for the recent order with Supamaxx.…" at bounding box center [481, 185] width 870 height 113
click at [312, 173] on textarea "Hi [PERSON_NAME], Please find your invoice attached for the recent order with S…" at bounding box center [481, 185] width 870 height 113
drag, startPoint x: 320, startPoint y: 171, endPoint x: 226, endPoint y: 174, distance: 93.2
click at [226, 174] on textarea "Hi [PERSON_NAME], Please find your invoice attached for the recent order with S…" at bounding box center [481, 185] width 870 height 113
type textarea "Hi [PERSON_NAME], Please find your invoice attached for the recent works comple…"
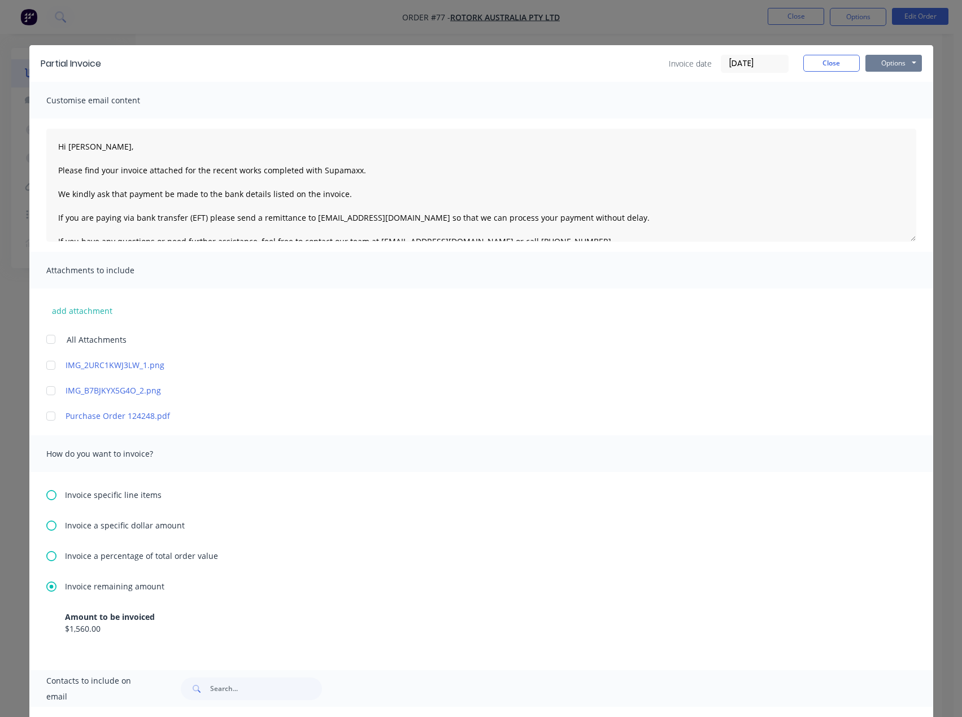
click at [887, 65] on button "Options" at bounding box center [893, 63] width 56 height 17
click at [894, 120] on button "Email" at bounding box center [901, 120] width 72 height 19
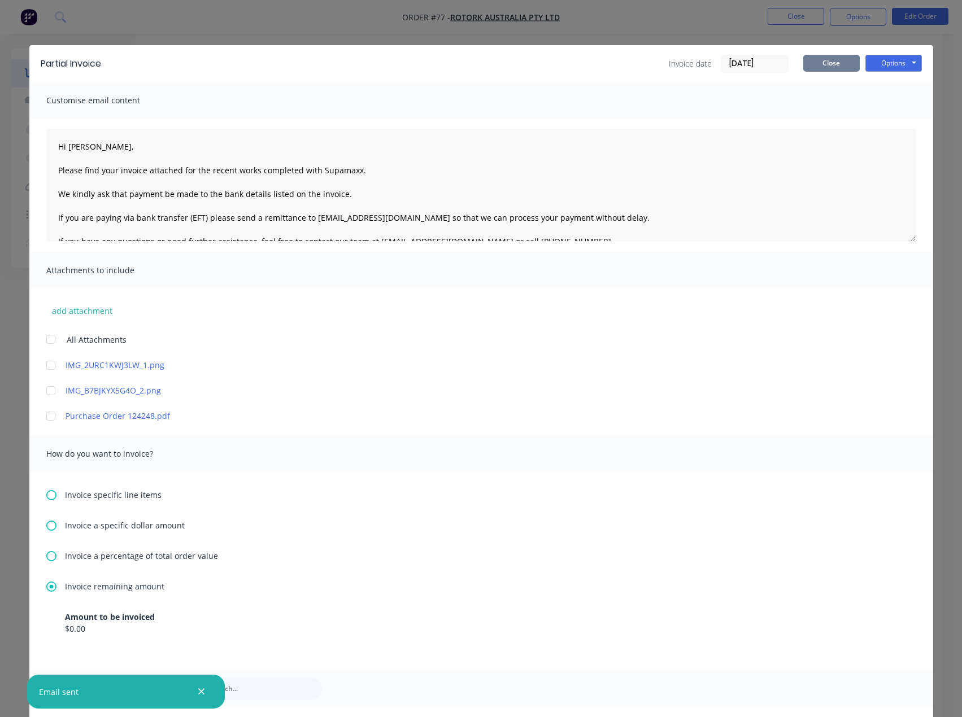
click at [841, 64] on button "Close" at bounding box center [831, 63] width 56 height 17
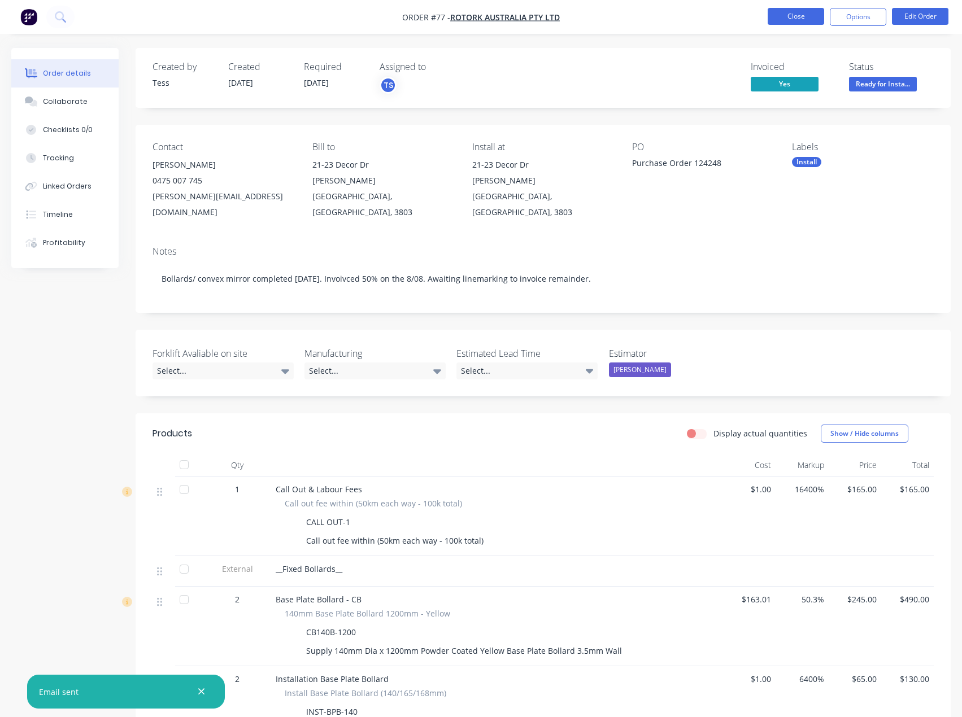
click at [798, 21] on button "Close" at bounding box center [795, 16] width 56 height 17
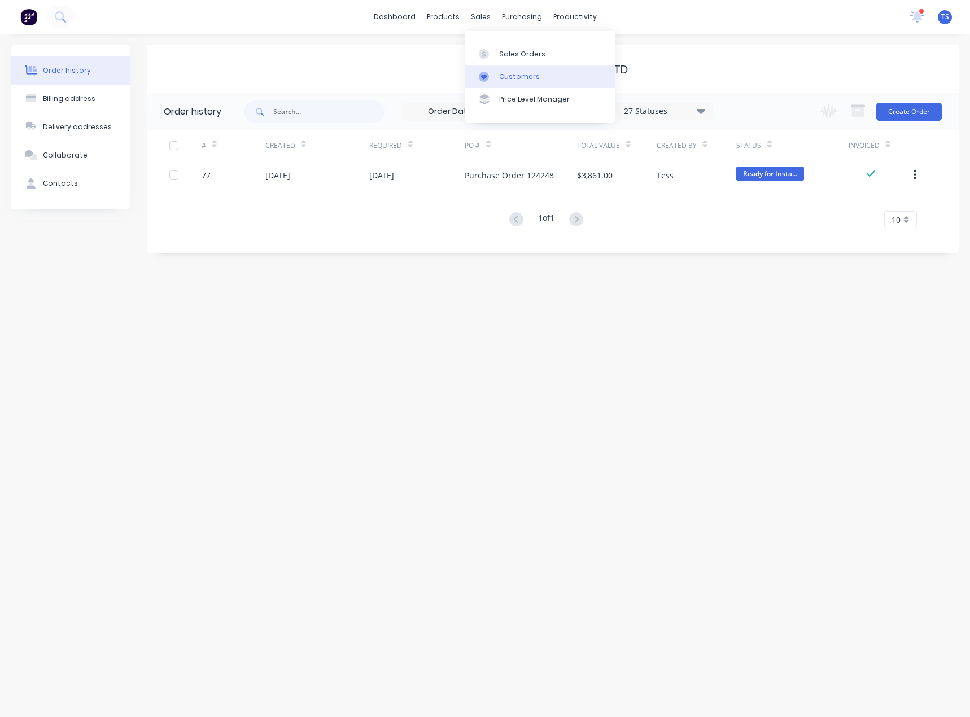
click at [513, 73] on div "Customers" at bounding box center [519, 77] width 41 height 10
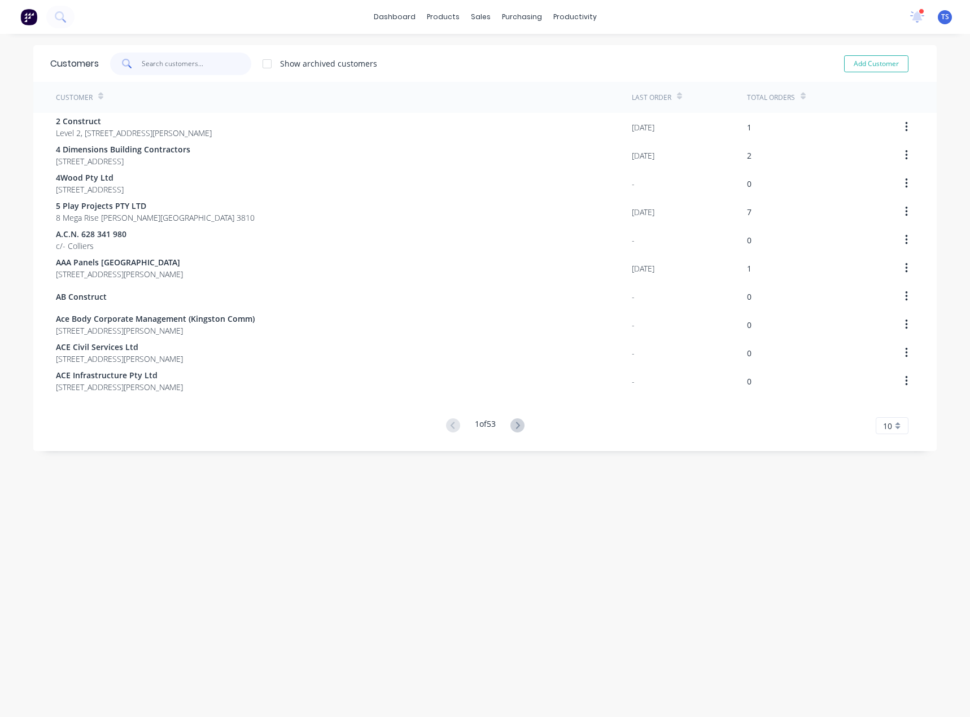
click at [185, 57] on input "text" at bounding box center [197, 64] width 110 height 23
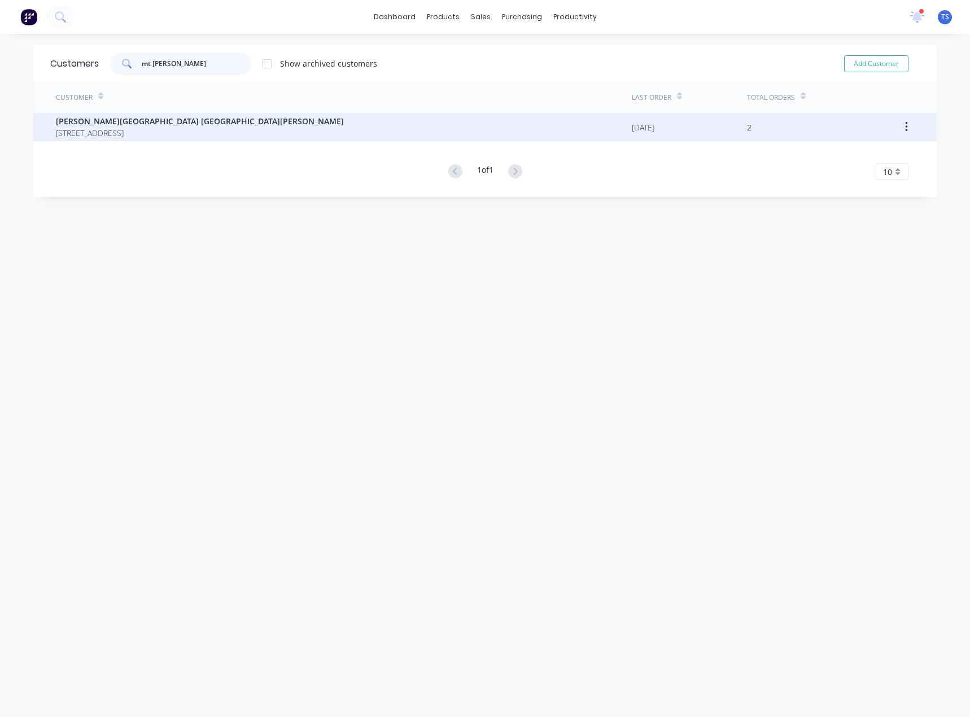
type input "mt [PERSON_NAME]"
click at [175, 115] on div "[PERSON_NAME][GEOGRAPHIC_DATA] [GEOGRAPHIC_DATA][PERSON_NAME] [STREET_ADDRESS]" at bounding box center [344, 127] width 576 height 28
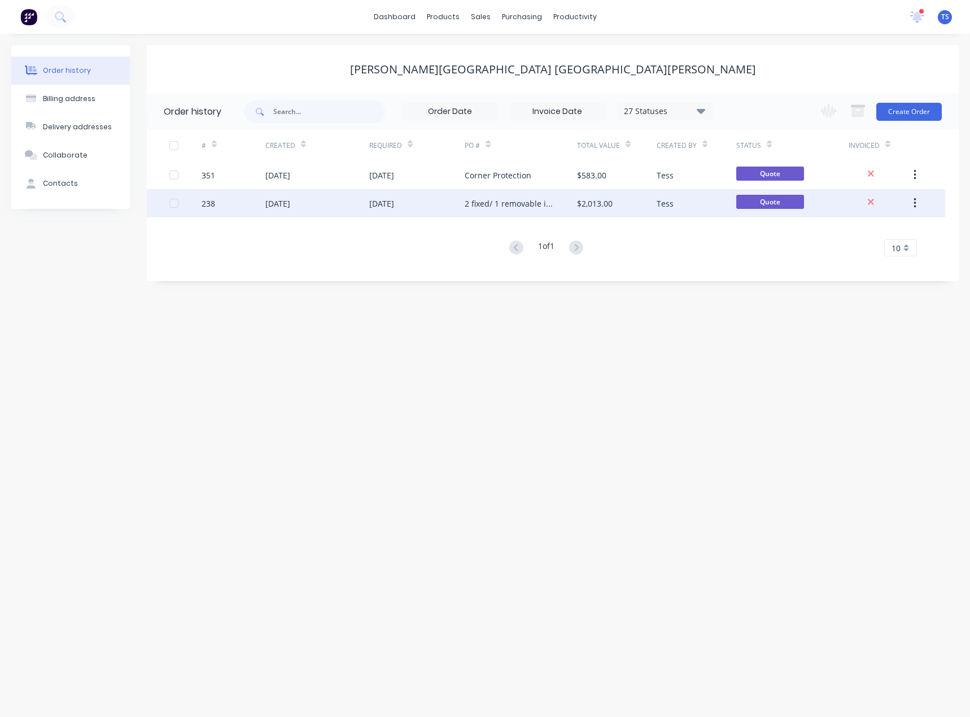
click at [394, 199] on div "[DATE]" at bounding box center [381, 204] width 25 height 12
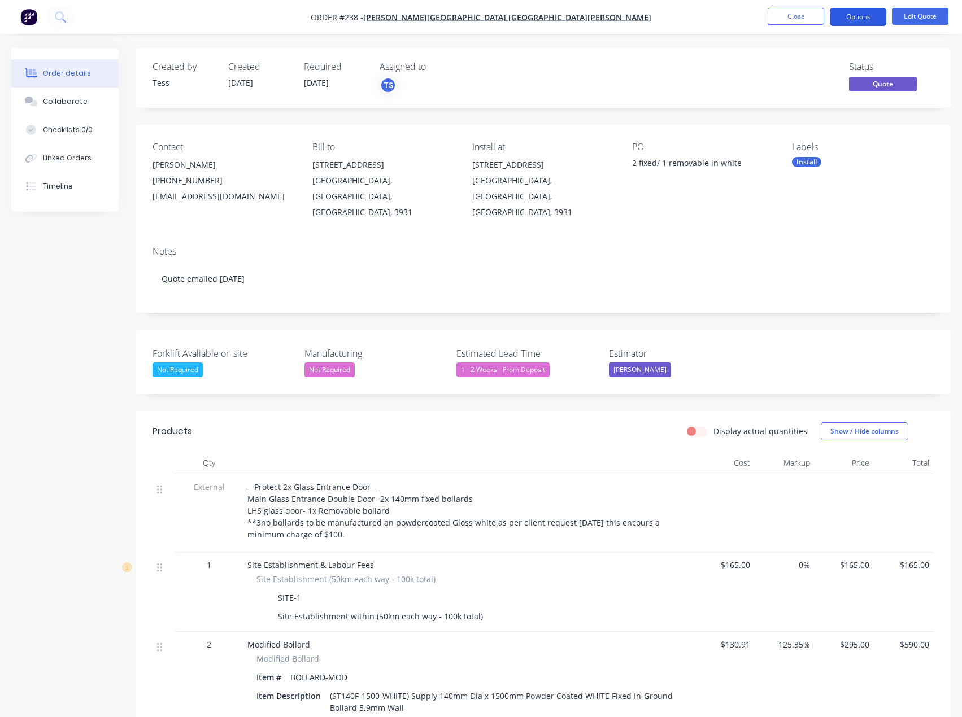
click at [870, 20] on button "Options" at bounding box center [857, 17] width 56 height 18
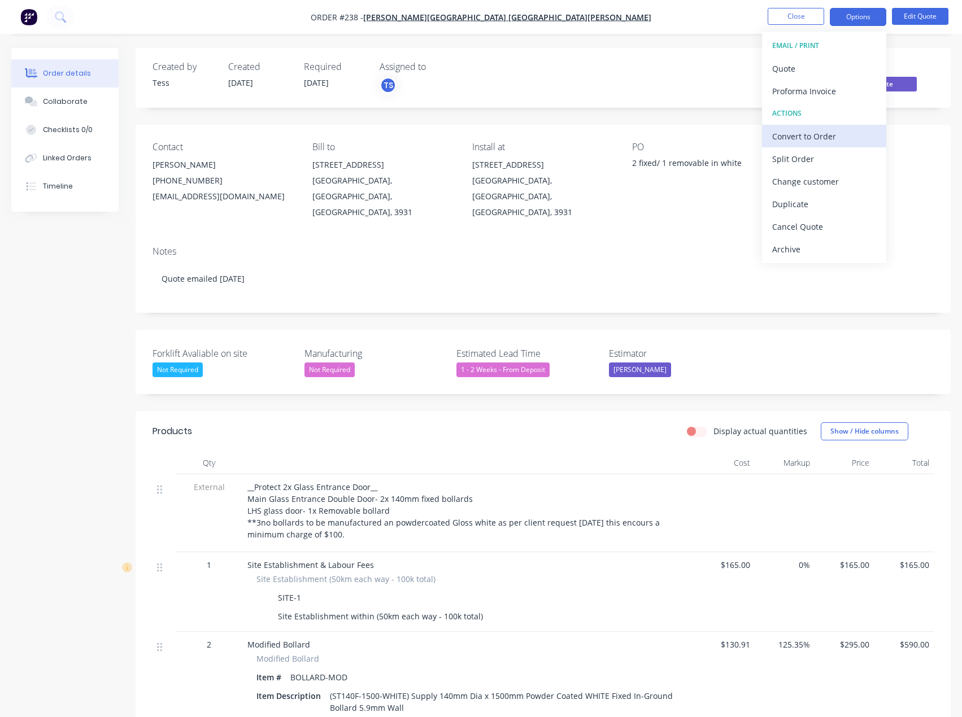
click at [789, 133] on div "Convert to Order" at bounding box center [824, 136] width 104 height 16
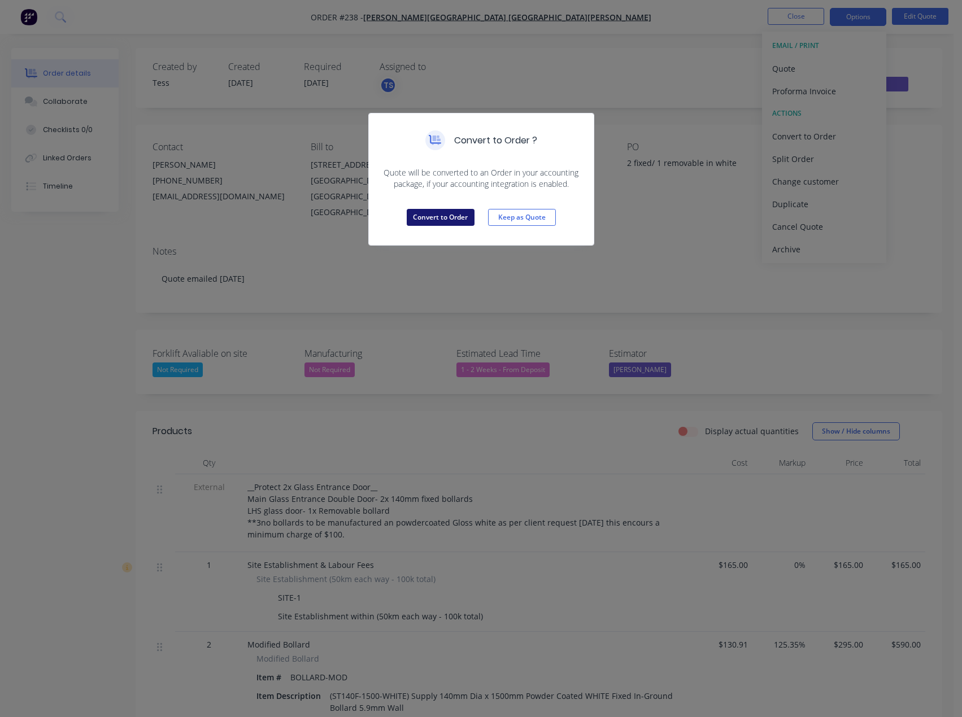
click at [468, 217] on button "Convert to Order" at bounding box center [441, 217] width 68 height 17
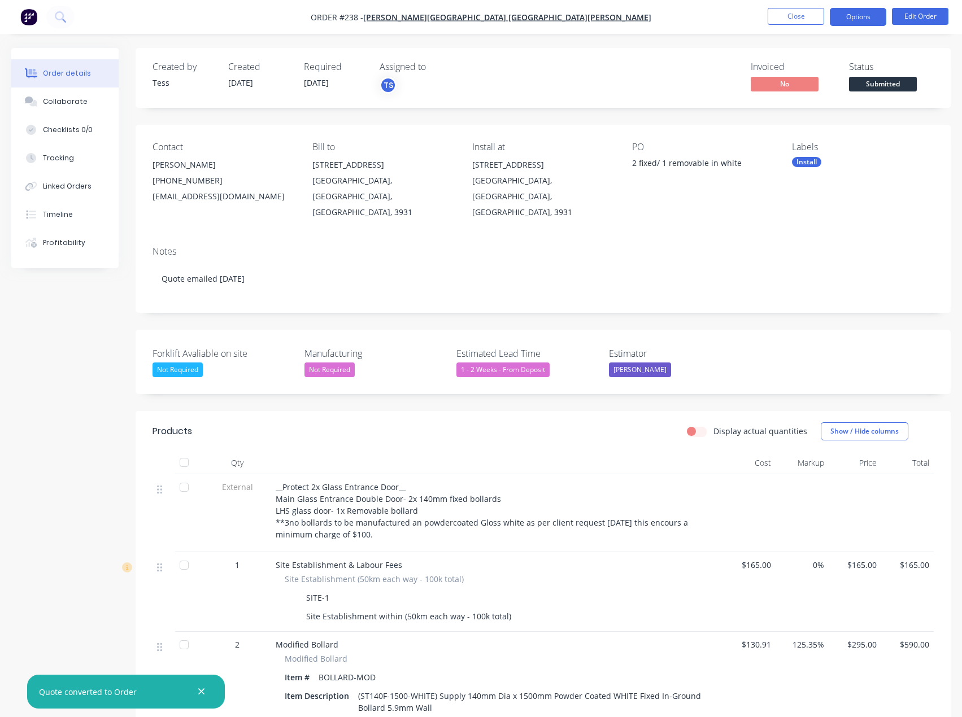
click at [859, 23] on button "Options" at bounding box center [857, 17] width 56 height 18
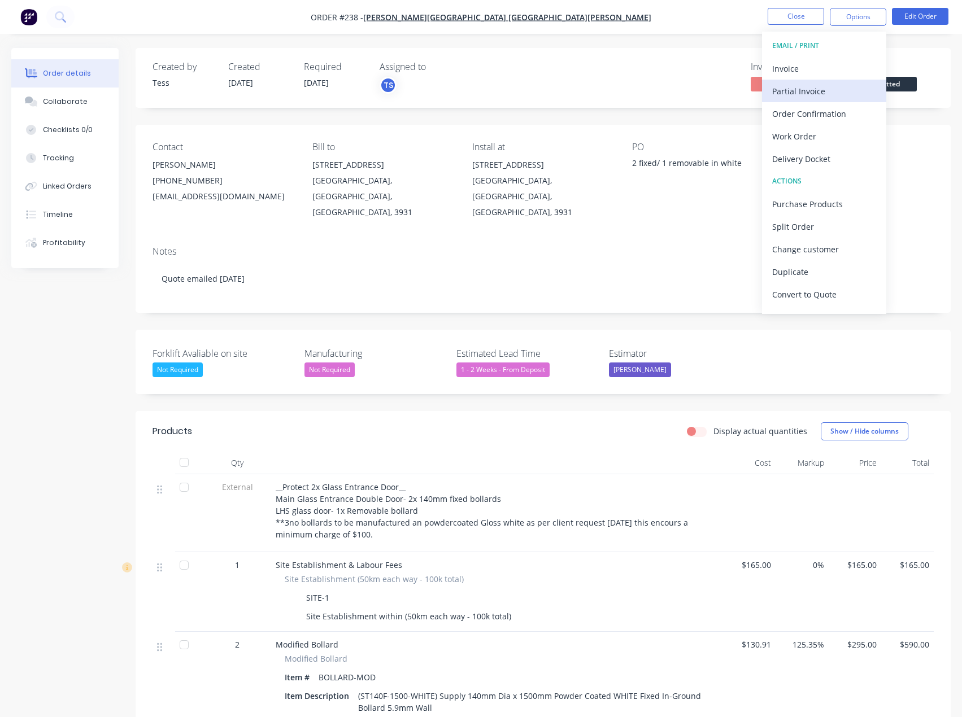
click at [801, 89] on div "Partial Invoice" at bounding box center [824, 91] width 104 height 16
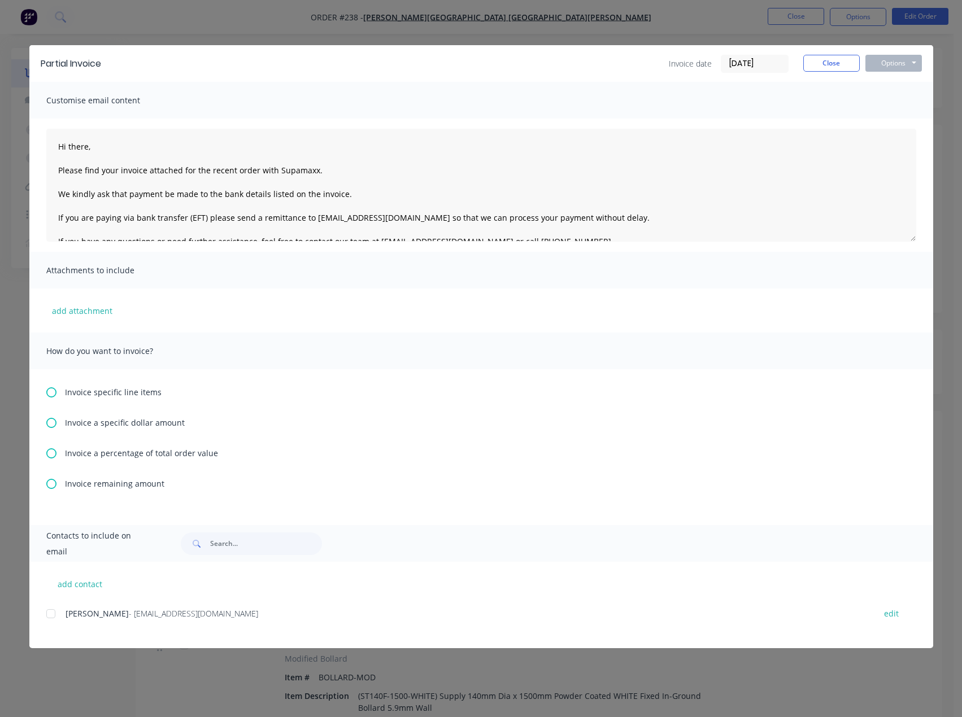
click at [52, 453] on icon at bounding box center [51, 453] width 10 height 10
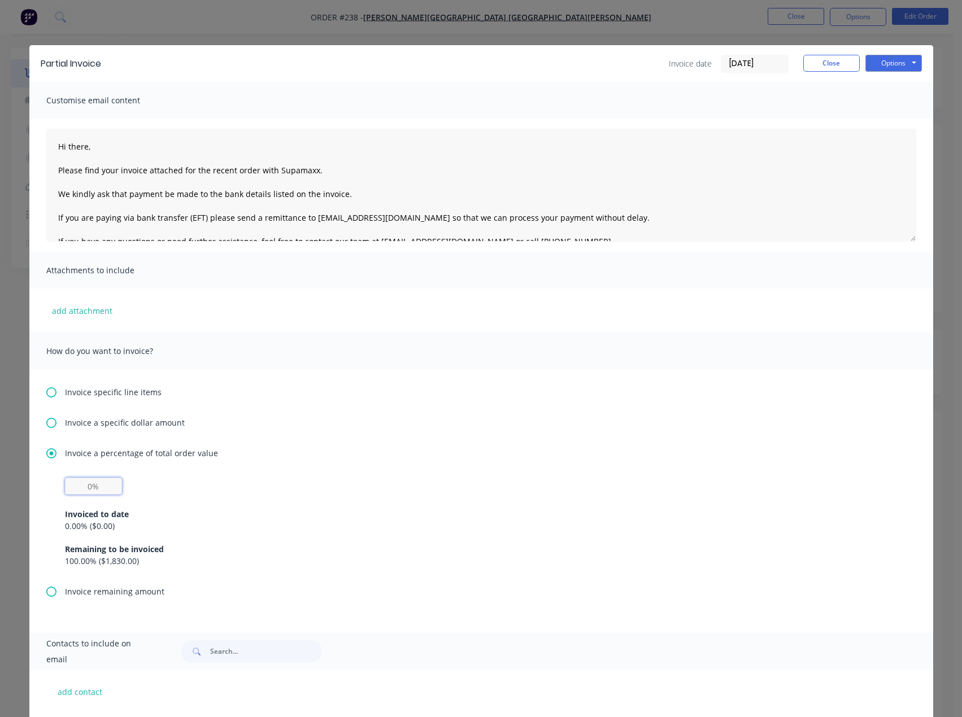
click at [79, 483] on input "text" at bounding box center [93, 486] width 57 height 17
type input "30%"
click at [892, 69] on button "Options" at bounding box center [893, 63] width 56 height 17
click at [886, 118] on button "Email" at bounding box center [901, 120] width 72 height 19
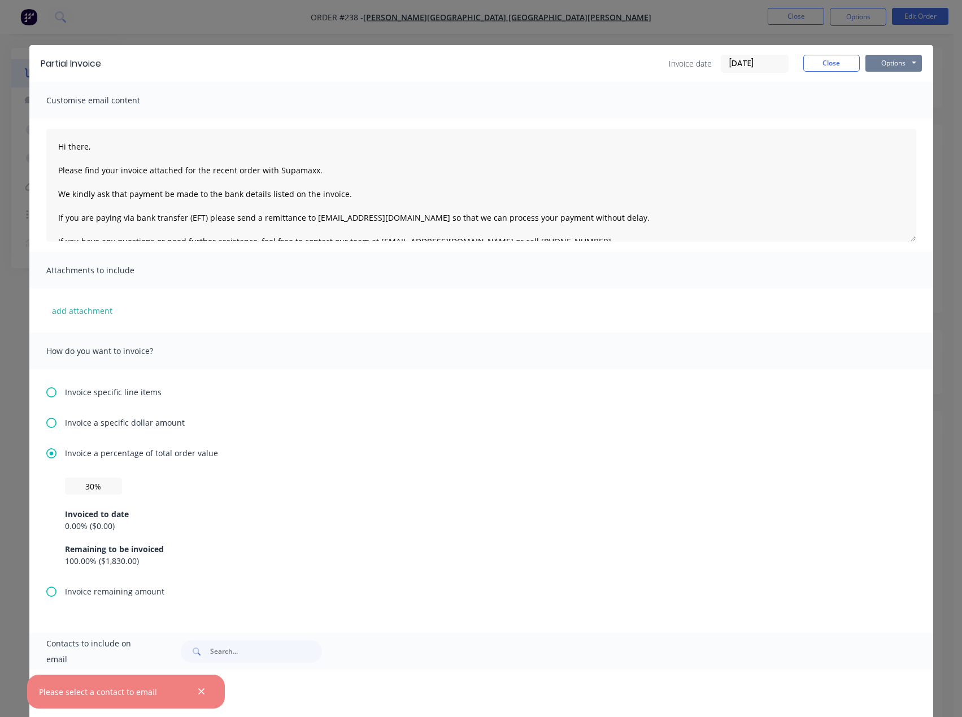
click at [903, 65] on button "Options" at bounding box center [893, 63] width 56 height 17
click at [889, 85] on button "Preview" at bounding box center [901, 83] width 72 height 19
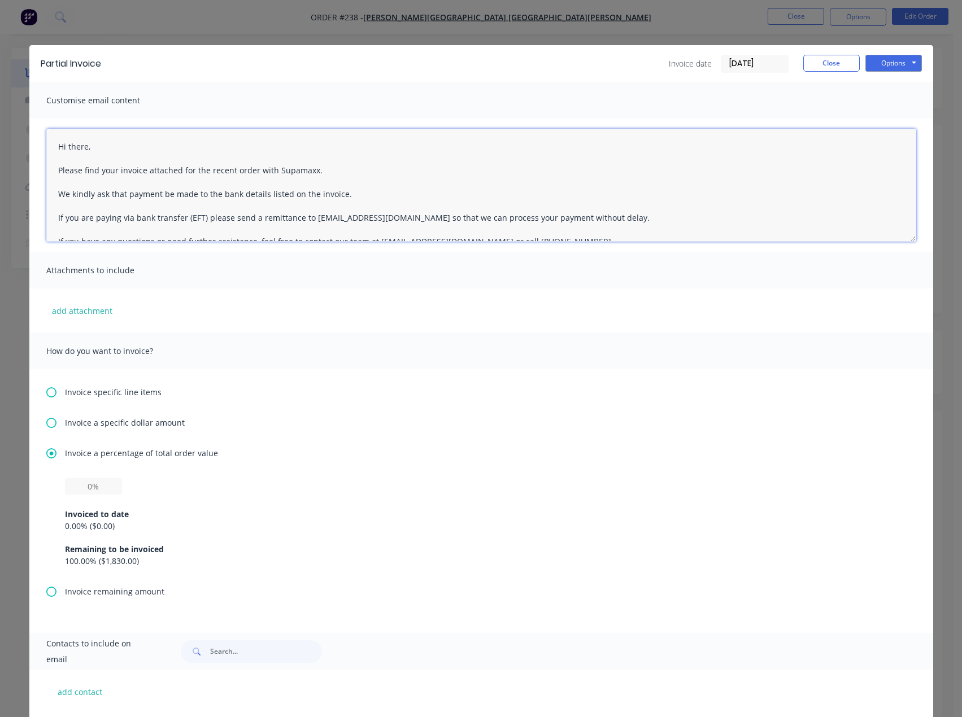
click at [94, 148] on textarea "Hi there, Please find your invoice attached for the recent order with Supamaxx.…" at bounding box center [481, 185] width 870 height 113
click at [322, 168] on textarea "Hi [PERSON_NAME], Please find your invoice attached for the recent order with S…" at bounding box center [481, 185] width 870 height 113
click at [352, 195] on textarea "Hi [PERSON_NAME], Please find your invoice attached for the recent order with S…" at bounding box center [481, 185] width 870 height 113
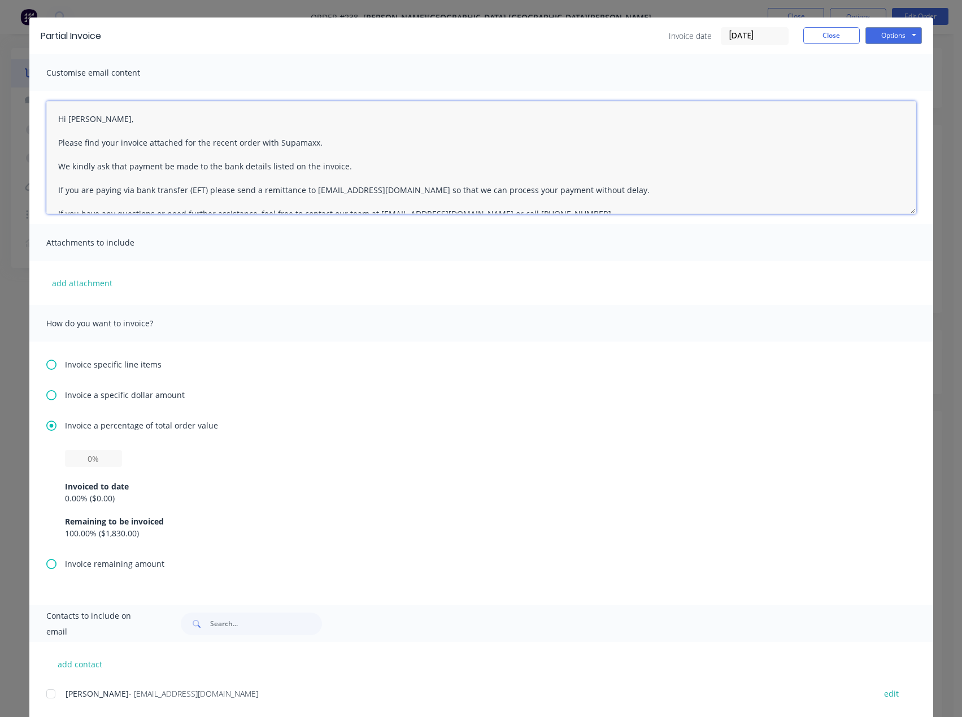
scroll to position [55, 0]
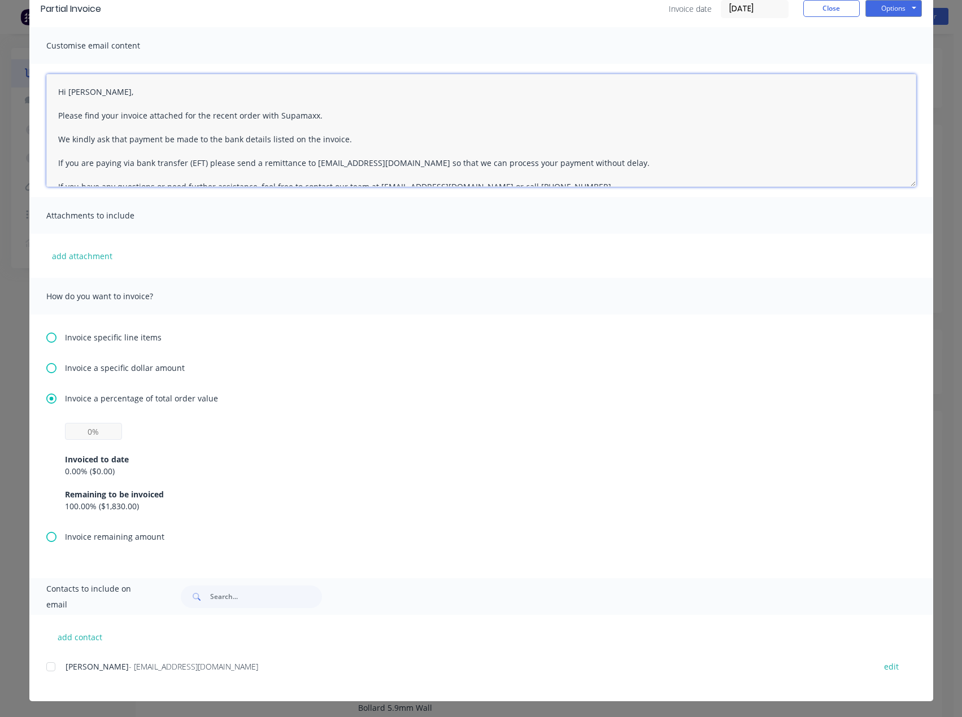
type textarea "Hi [PERSON_NAME], Please find your invoice attached for the recent order with S…"
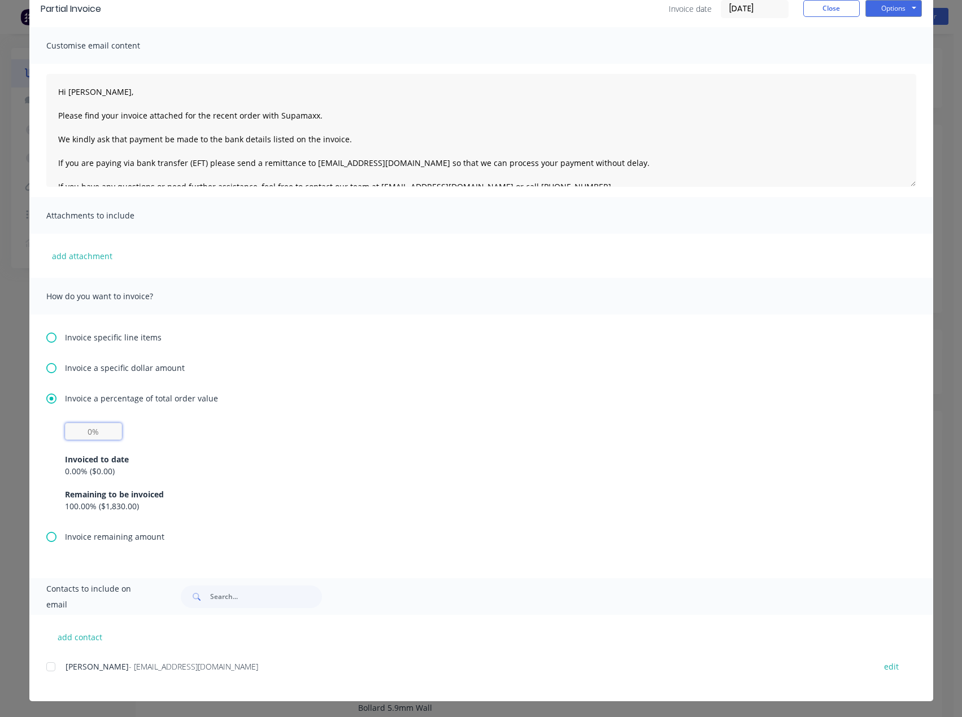
click at [94, 434] on input "text" at bounding box center [93, 431] width 57 height 17
type input "30%"
click at [237, 426] on div "30% Invoiced to date 0.00 % ( $0.00 ) Remaining to be invoiced 100.00 % ( $1,83…" at bounding box center [481, 467] width 832 height 89
click at [45, 667] on div at bounding box center [51, 667] width 23 height 23
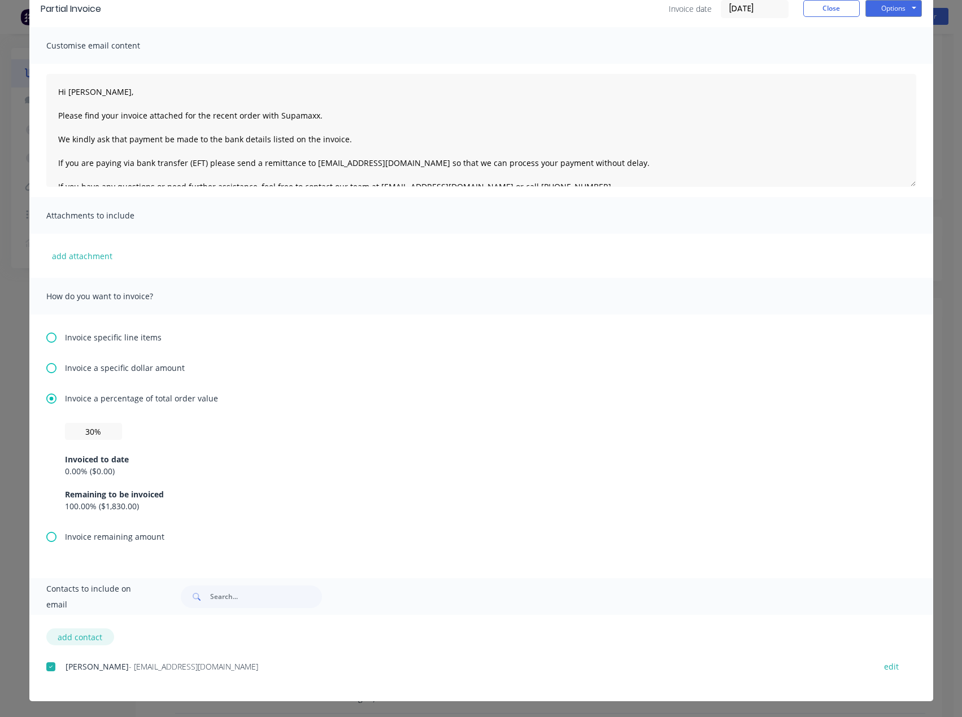
click at [76, 638] on button "add contact" at bounding box center [80, 636] width 68 height 17
select select "AU"
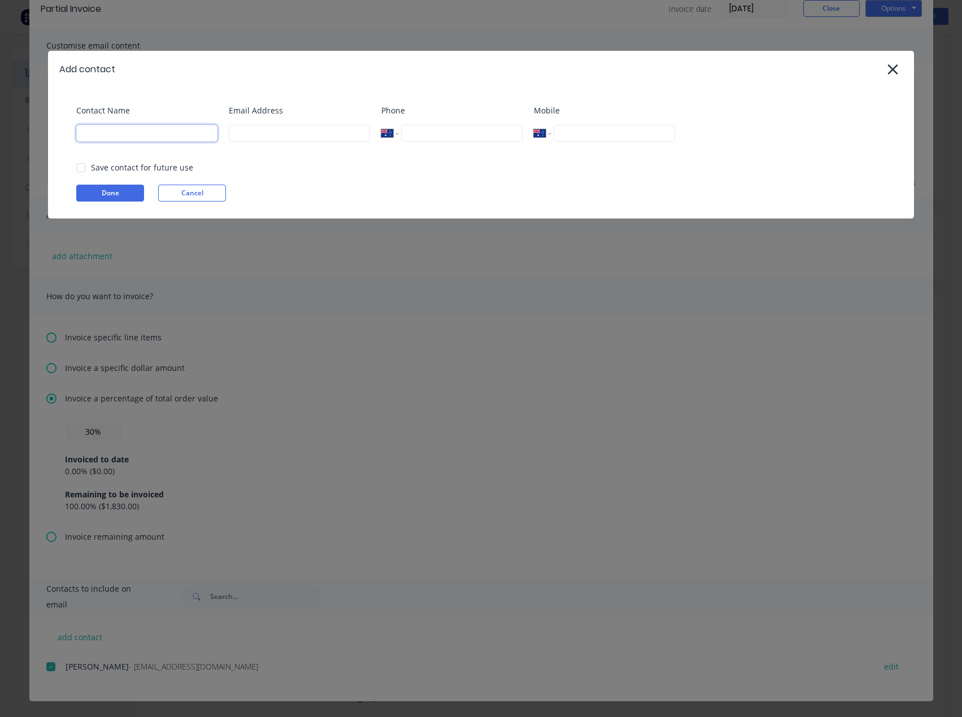
click at [119, 132] on input at bounding box center [146, 133] width 141 height 17
type input "[PERSON_NAME]"
click at [244, 139] on input at bounding box center [299, 133] width 141 height 17
type input "[EMAIL_ADDRESS][DOMAIN_NAME]"
click at [415, 132] on input "tel" at bounding box center [461, 133] width 121 height 17
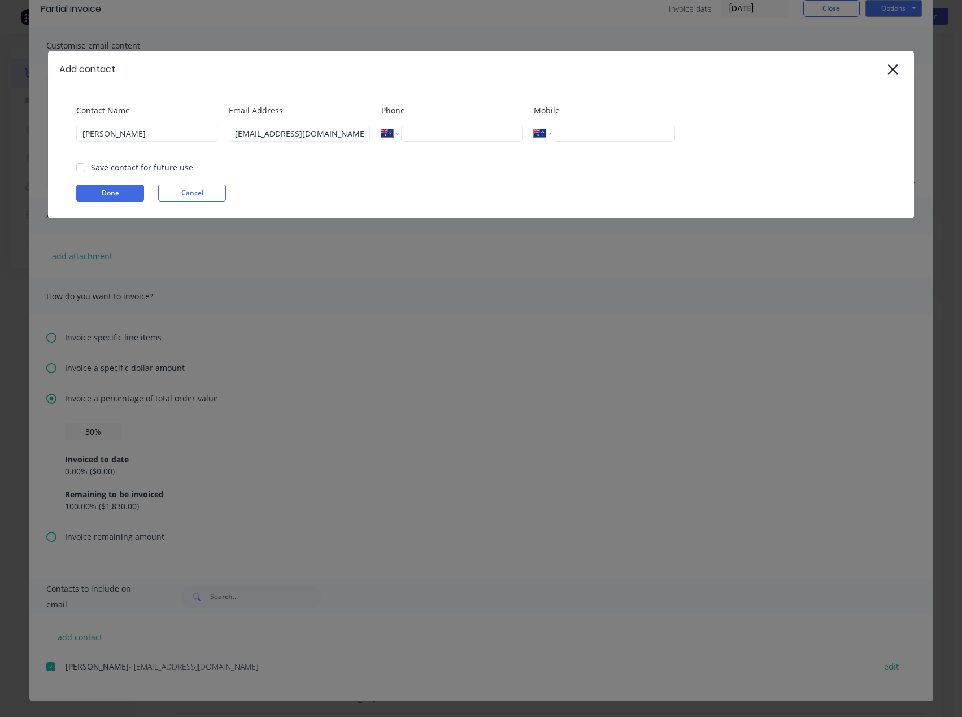
click at [583, 134] on input "tel" at bounding box center [613, 133] width 121 height 17
click at [416, 136] on input "tel" at bounding box center [461, 133] width 121 height 17
click at [73, 168] on div at bounding box center [80, 167] width 23 height 23
click at [115, 195] on button "Done" at bounding box center [110, 193] width 68 height 17
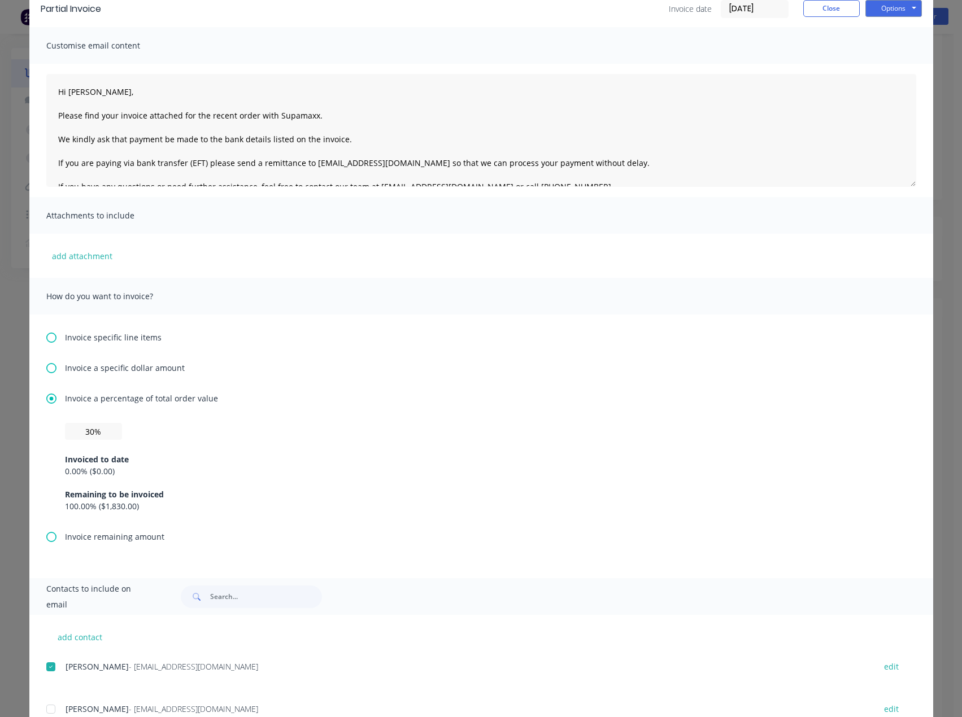
scroll to position [97, 0]
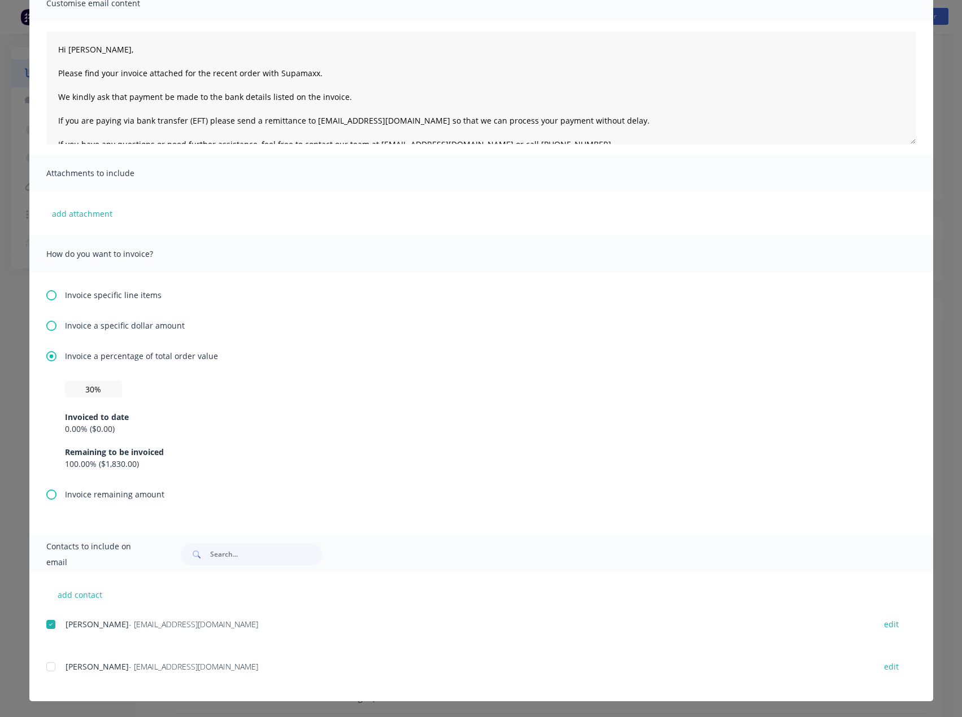
click at [46, 667] on div at bounding box center [51, 667] width 23 height 23
click at [48, 627] on div at bounding box center [51, 624] width 23 height 23
click at [104, 388] on input "30%" at bounding box center [93, 389] width 57 height 17
drag, startPoint x: 105, startPoint y: 53, endPoint x: 65, endPoint y: 51, distance: 39.6
click at [65, 51] on textarea "Hi [PERSON_NAME], Please find your invoice attached for the recent order with S…" at bounding box center [481, 88] width 870 height 113
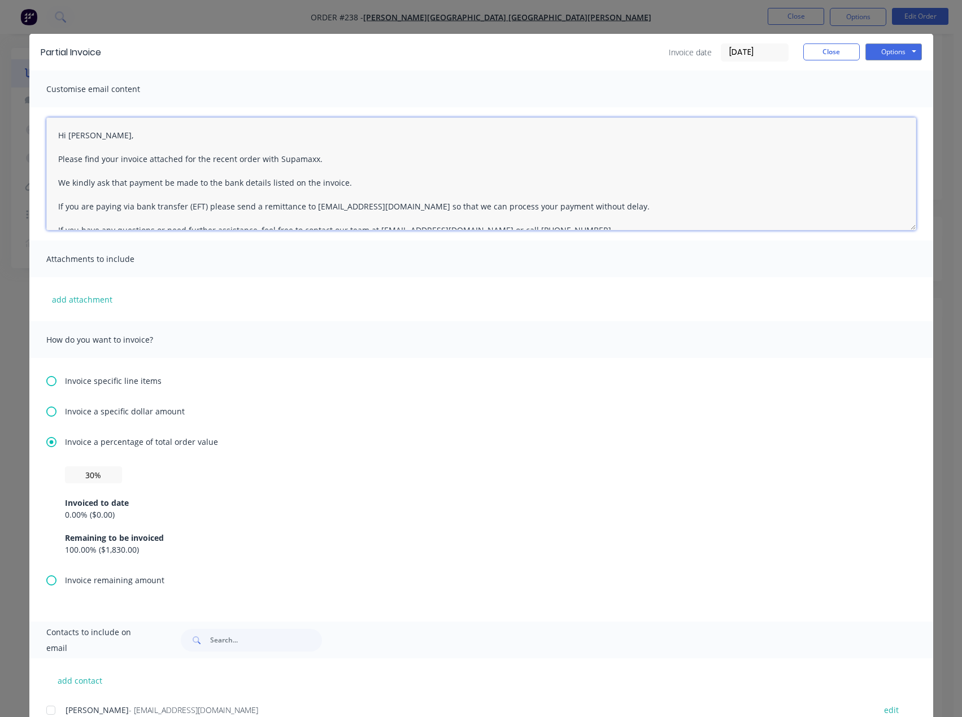
scroll to position [0, 0]
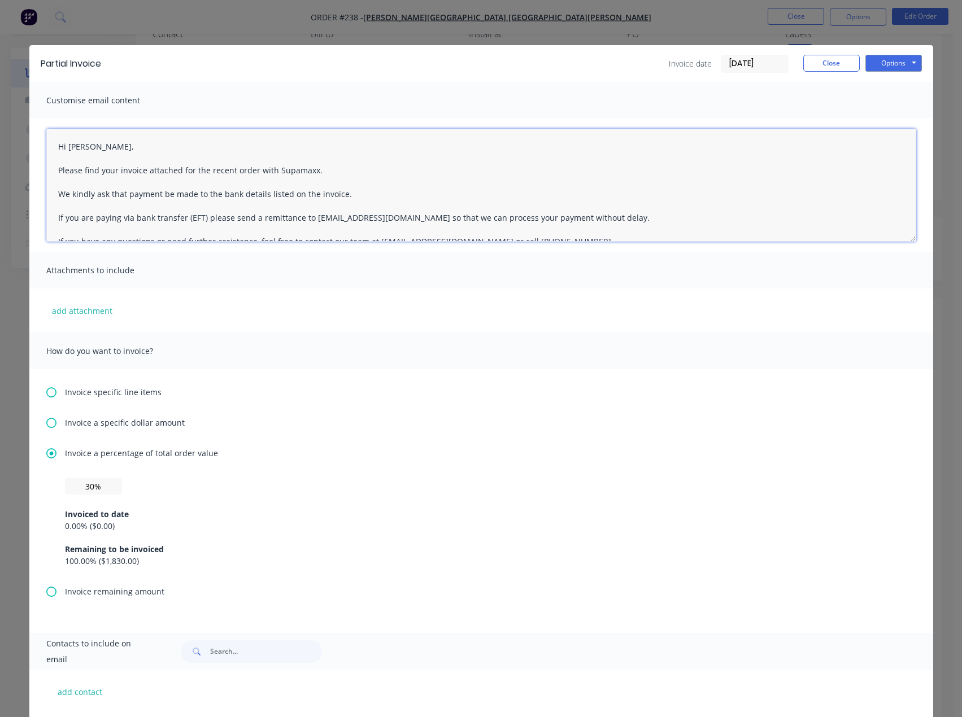
click at [115, 172] on textarea "Hi [PERSON_NAME], Please find your invoice attached for the recent order with S…" at bounding box center [481, 185] width 870 height 113
click at [381, 167] on textarea "Hi [PERSON_NAME], Please find your 30% deposit invoice attached for the recent …" at bounding box center [481, 185] width 870 height 113
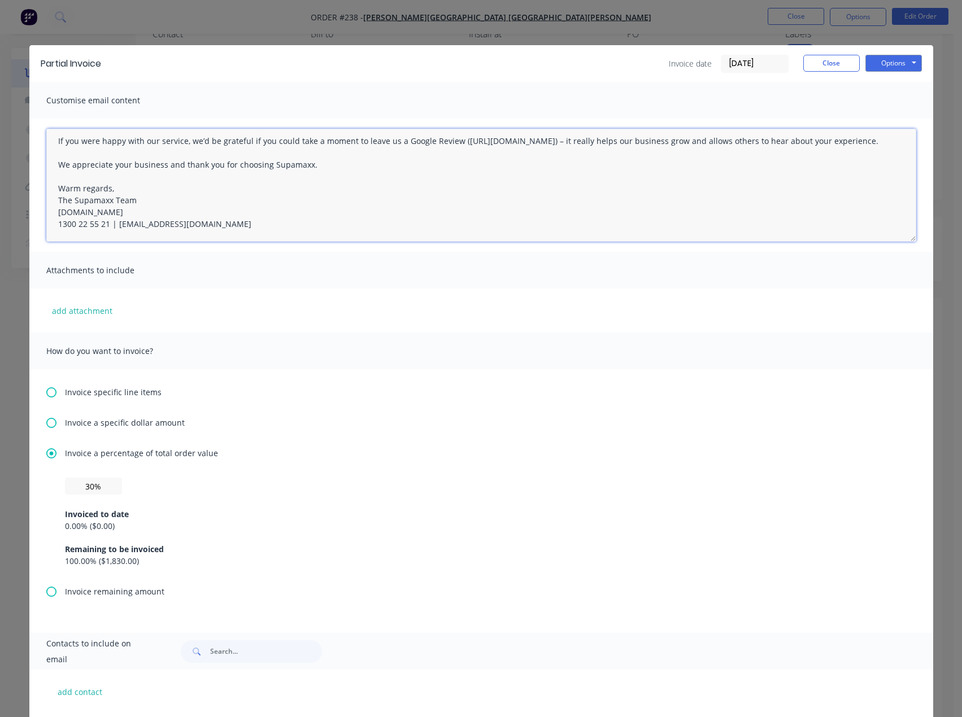
drag, startPoint x: 51, startPoint y: 147, endPoint x: 579, endPoint y: 326, distance: 556.9
click at [579, 326] on div "Customise email content Hi [PERSON_NAME], Please find your 30% deposit invoice …" at bounding box center [480, 357] width 903 height 551
type textarea "Hi [PERSON_NAME], Please find your 30% deposit invoice attached for the recent …"
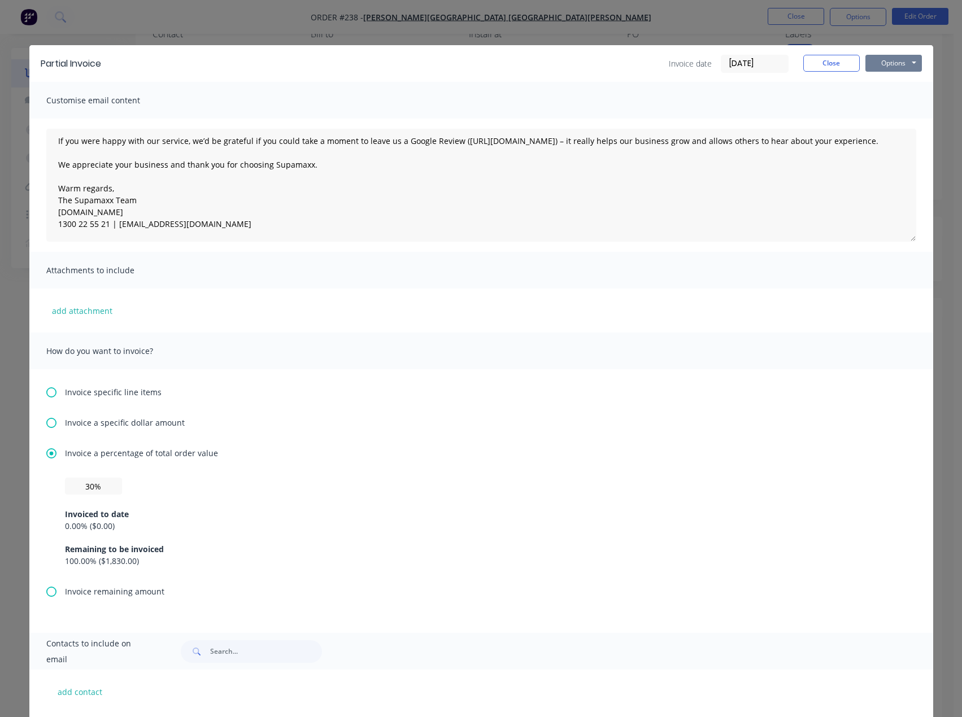
click at [893, 62] on button "Options" at bounding box center [893, 63] width 56 height 17
click at [891, 119] on button "Email" at bounding box center [901, 120] width 72 height 19
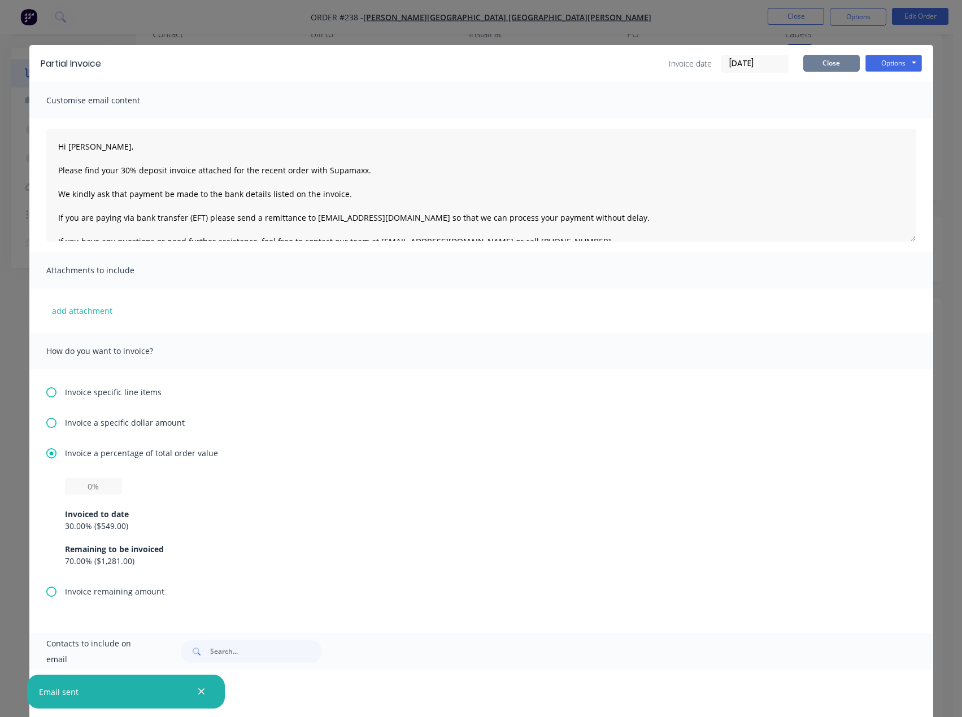
click at [833, 63] on button "Close" at bounding box center [831, 63] width 56 height 17
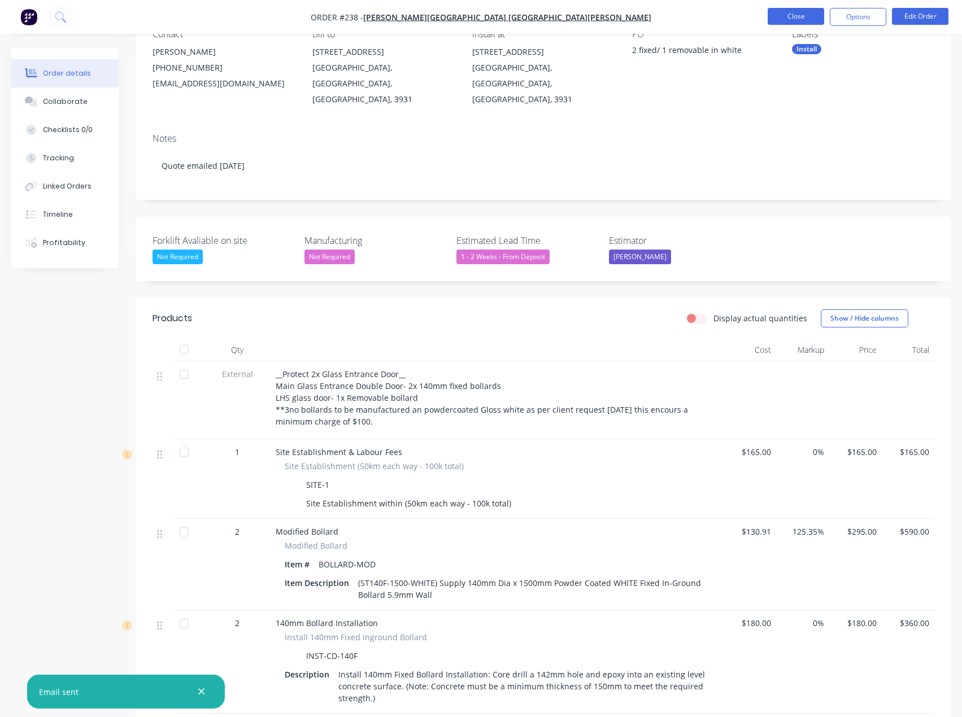
click at [796, 16] on button "Close" at bounding box center [795, 16] width 56 height 17
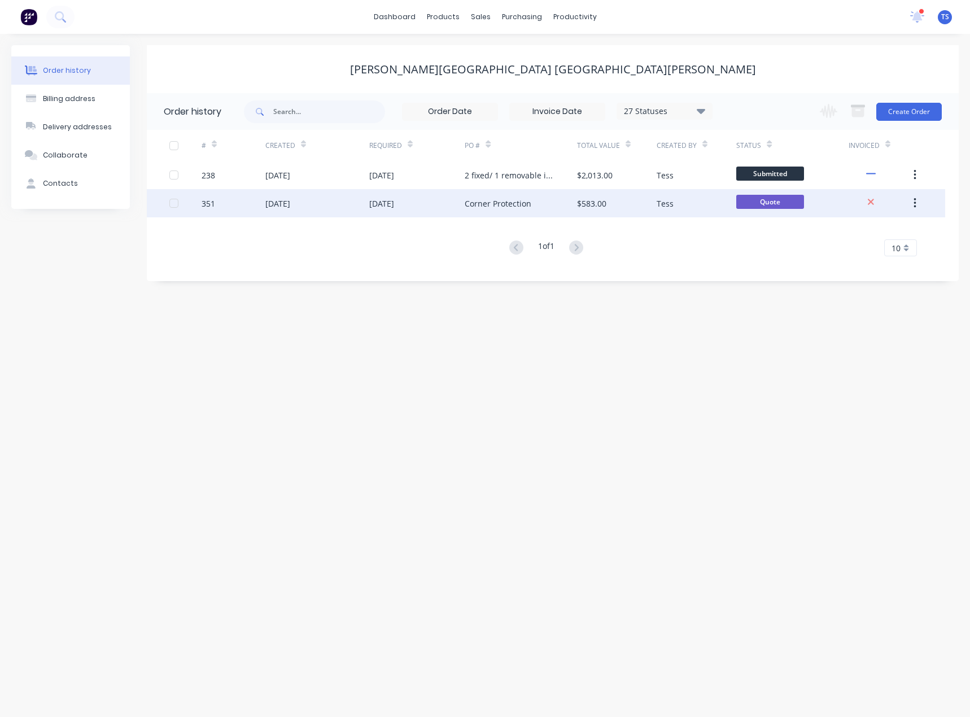
click at [491, 204] on div "Corner Protection" at bounding box center [498, 204] width 67 height 12
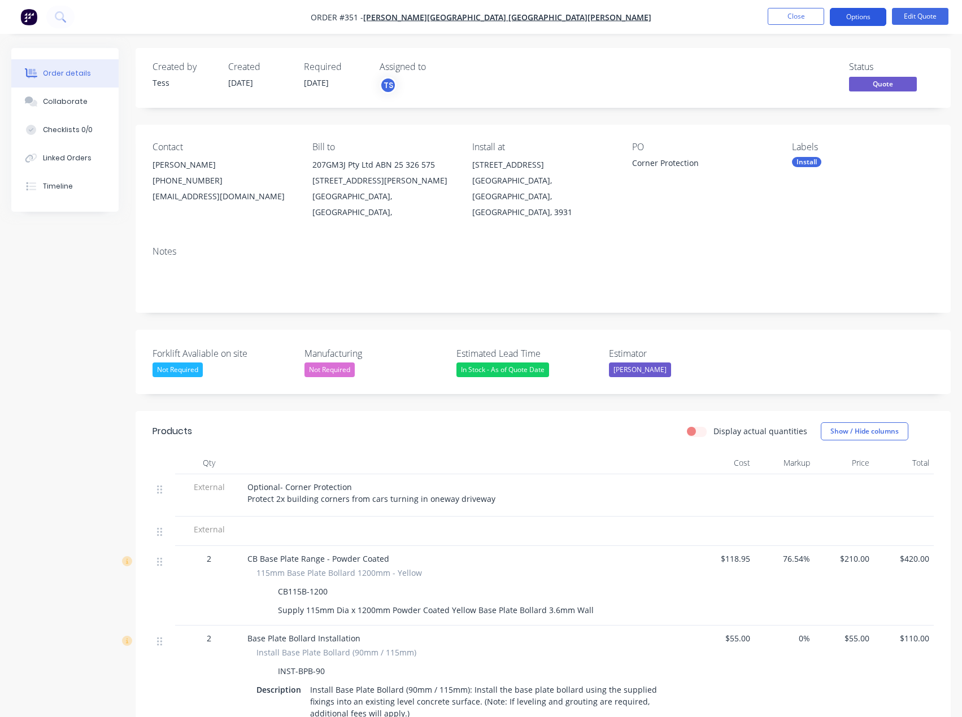
click at [875, 19] on button "Options" at bounding box center [857, 17] width 56 height 18
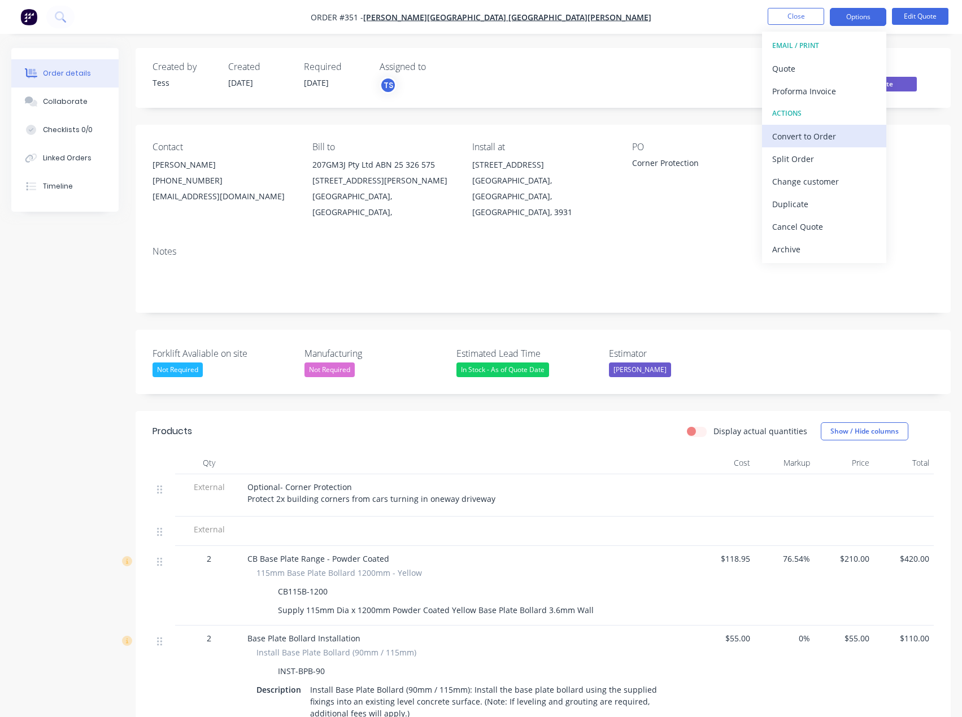
click at [811, 135] on div "Convert to Order" at bounding box center [824, 136] width 104 height 16
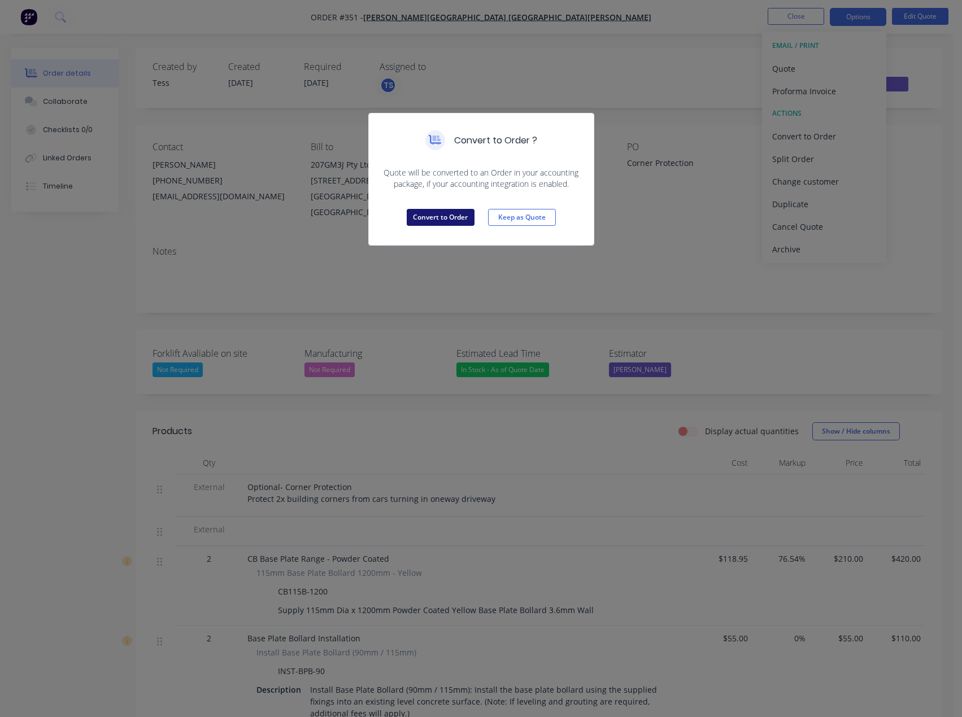
click at [444, 219] on button "Convert to Order" at bounding box center [441, 217] width 68 height 17
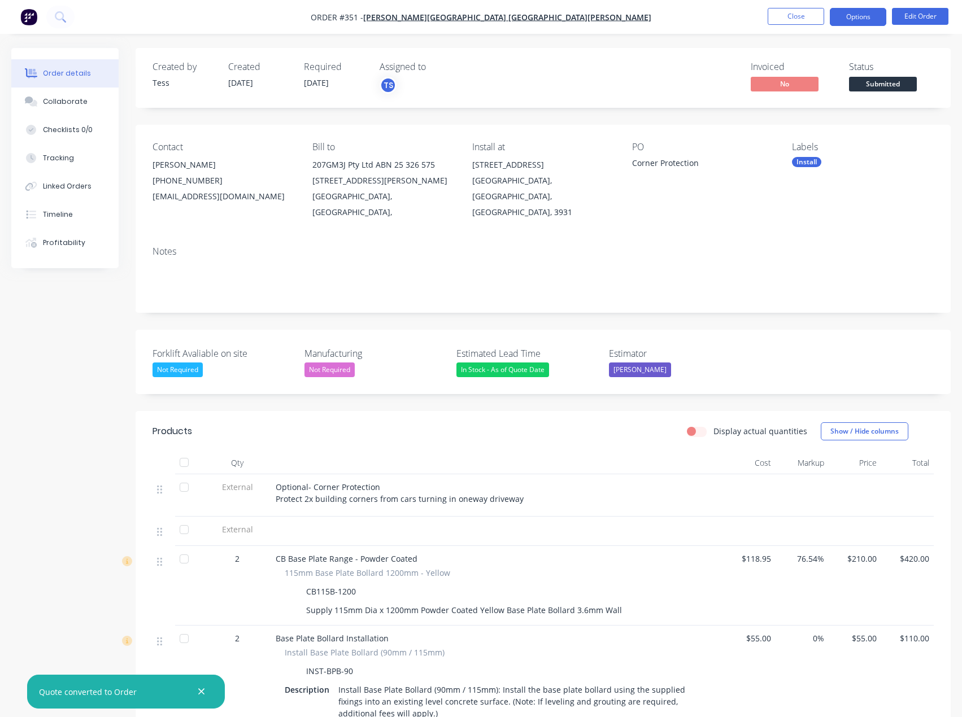
click at [848, 23] on button "Options" at bounding box center [857, 17] width 56 height 18
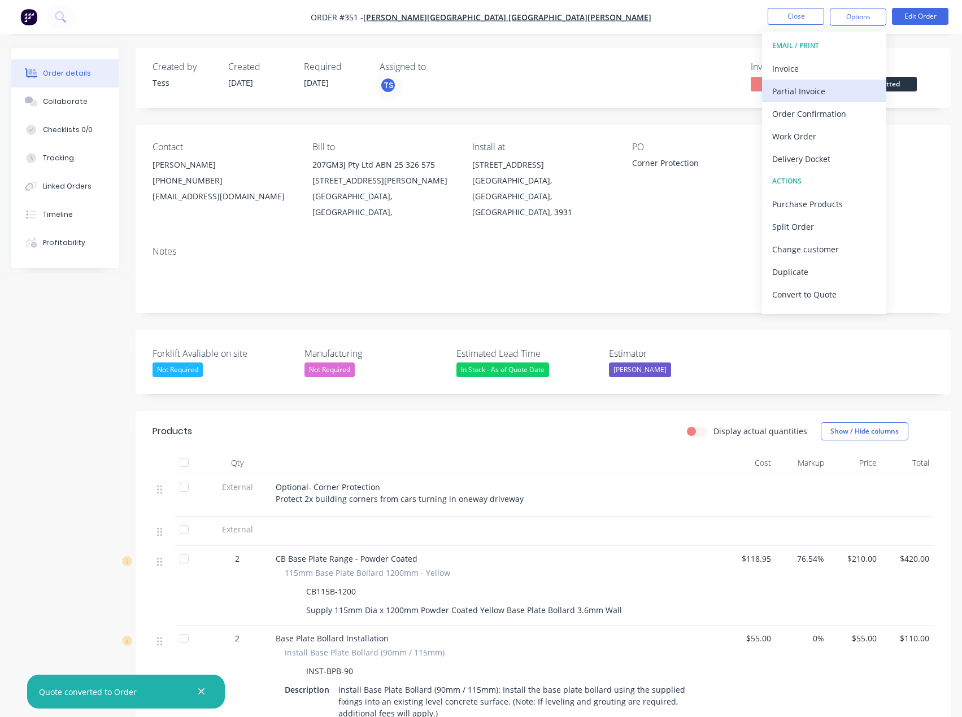
click at [796, 93] on div "Partial Invoice" at bounding box center [824, 91] width 104 height 16
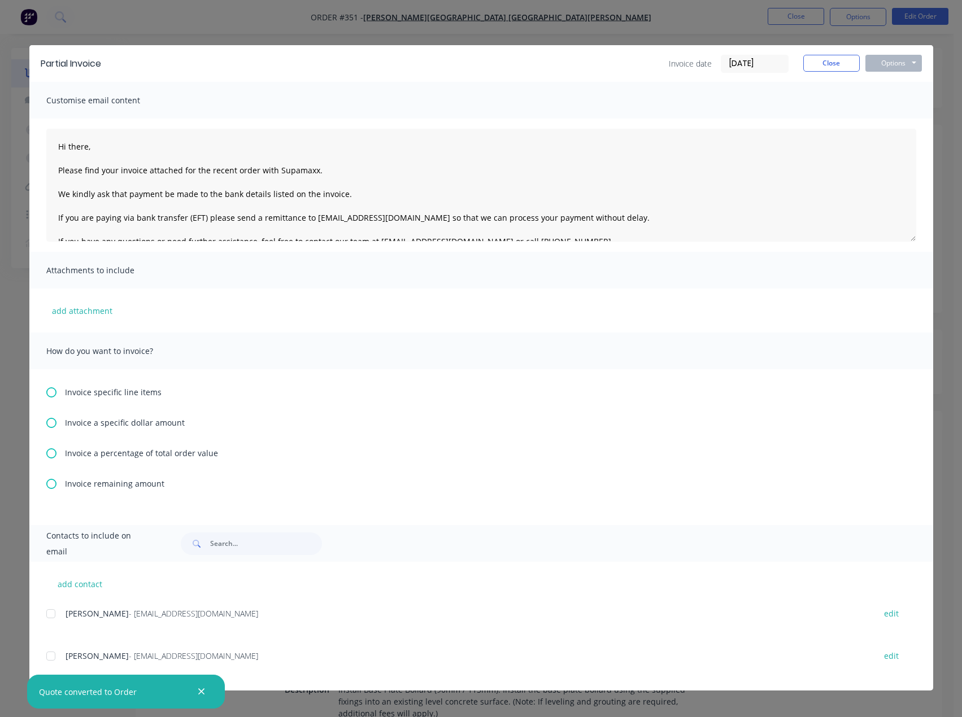
click at [52, 656] on div at bounding box center [51, 656] width 23 height 23
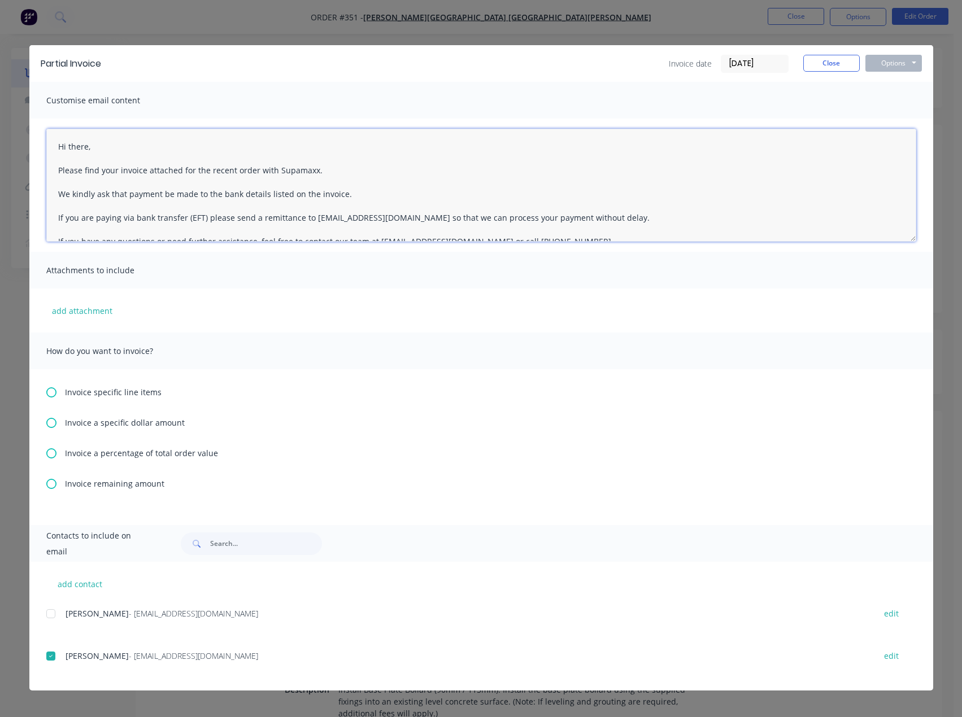
click at [101, 152] on textarea "Hi there, Please find your invoice attached for the recent order with Supamaxx.…" at bounding box center [481, 185] width 870 height 113
click at [94, 146] on textarea "Hi there, Please find your invoice attached for the recent order with Supamaxx.…" at bounding box center [481, 185] width 870 height 113
type textarea "Hi [PERSON_NAME], Please find your invoice attached for the recent order with S…"
click at [51, 454] on icon at bounding box center [51, 453] width 10 height 10
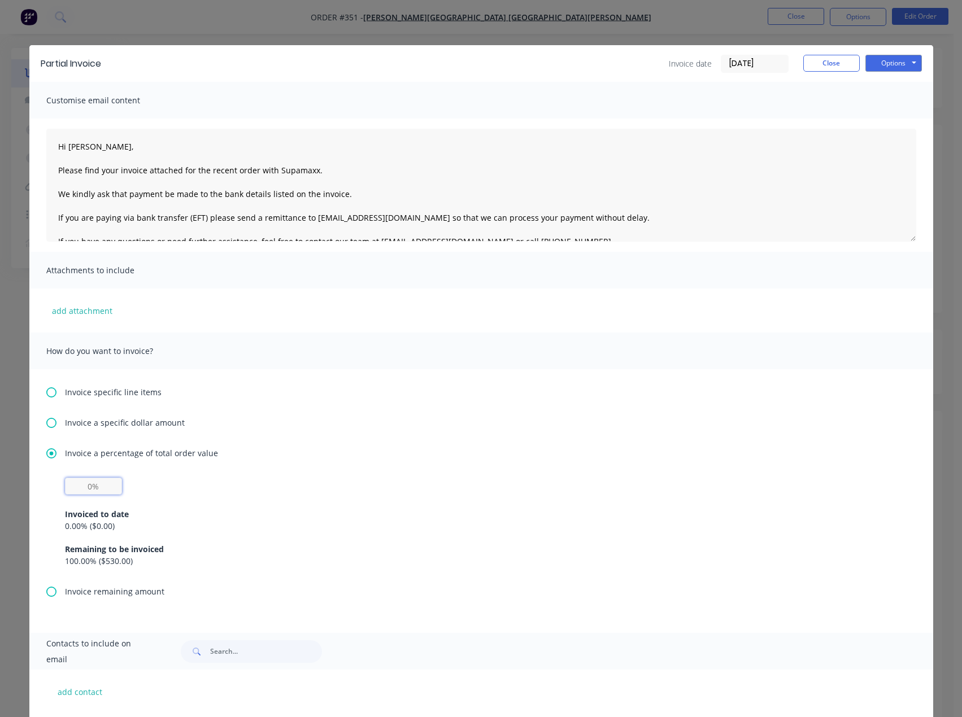
drag, startPoint x: 80, startPoint y: 484, endPoint x: 141, endPoint y: 493, distance: 61.6
click at [80, 484] on input "text" at bounding box center [93, 486] width 57 height 17
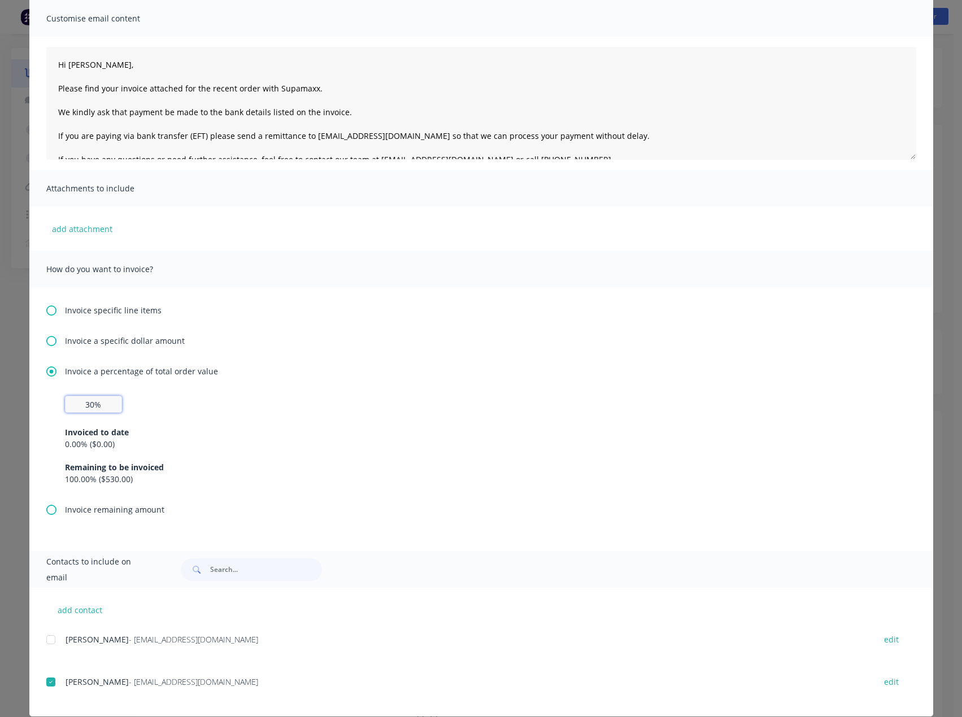
scroll to position [97, 0]
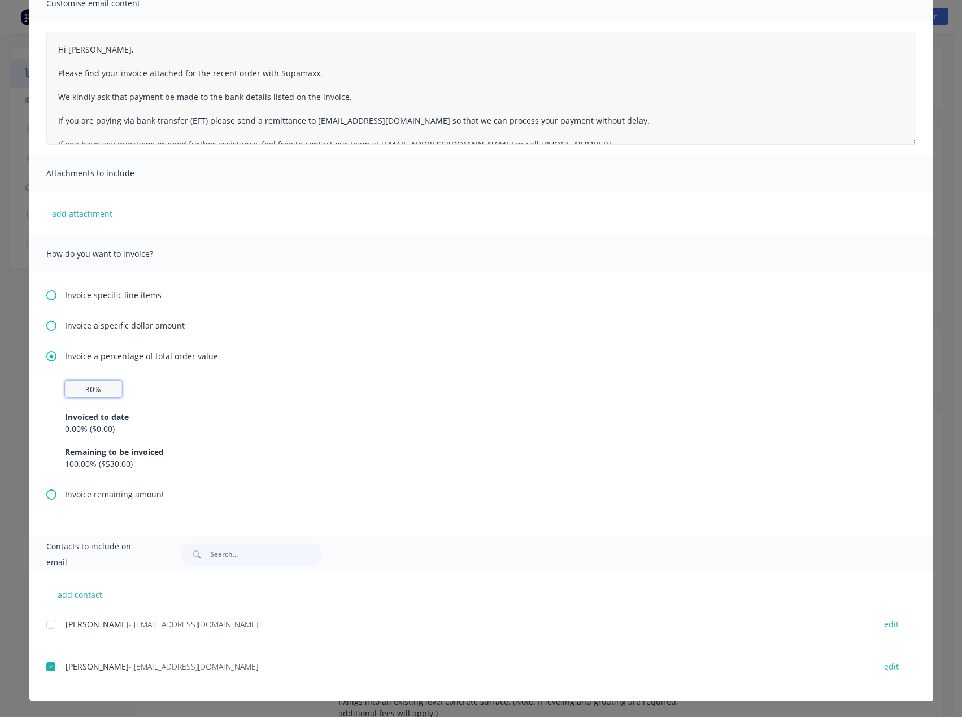
type input "30%"
click at [115, 73] on textarea "Hi [PERSON_NAME], Please find your invoice attached for the recent order with S…" at bounding box center [481, 88] width 870 height 113
click at [116, 74] on textarea "Hi [PERSON_NAME], Please find your deposit invoice attached for the recent orde…" at bounding box center [481, 88] width 870 height 113
click at [391, 77] on textarea "Hi [PERSON_NAME], Please find your 30% deposit invoice attached for the recent …" at bounding box center [481, 88] width 870 height 113
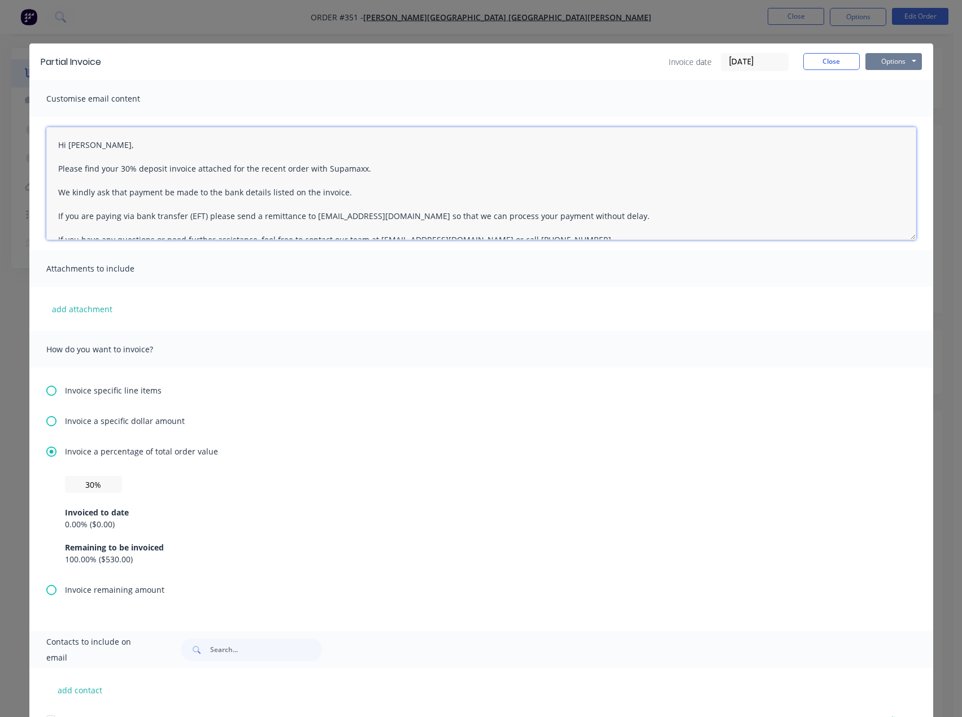
scroll to position [0, 0]
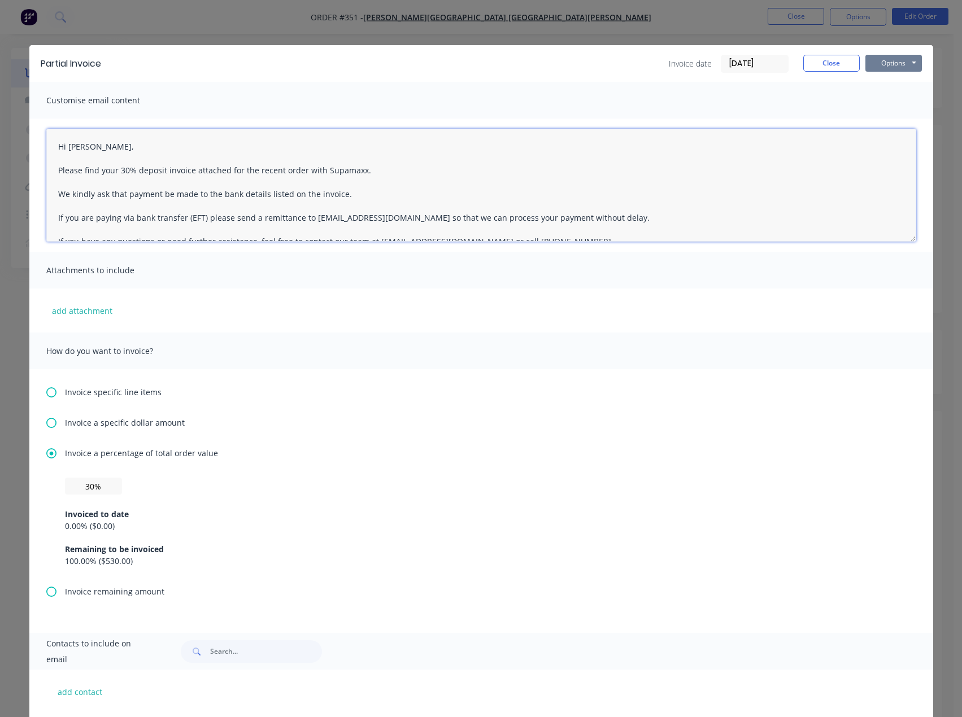
type textarea "Hi [PERSON_NAME], Please find your 30% deposit invoice attached for the recent …"
click at [899, 64] on button "Options" at bounding box center [893, 63] width 56 height 17
click at [891, 120] on button "Email" at bounding box center [901, 120] width 72 height 19
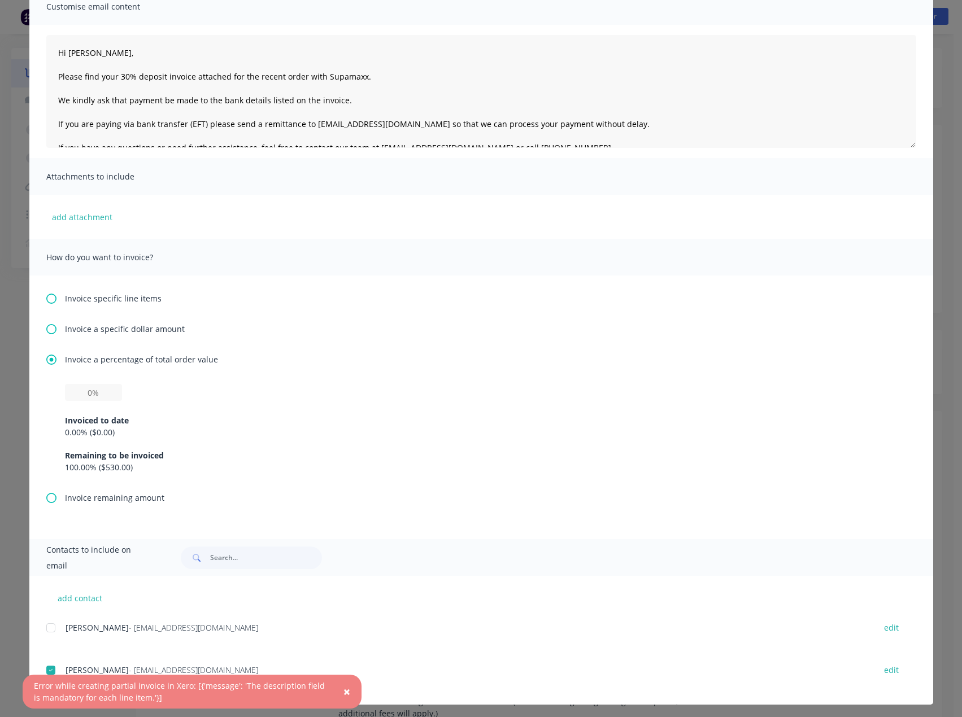
scroll to position [97, 0]
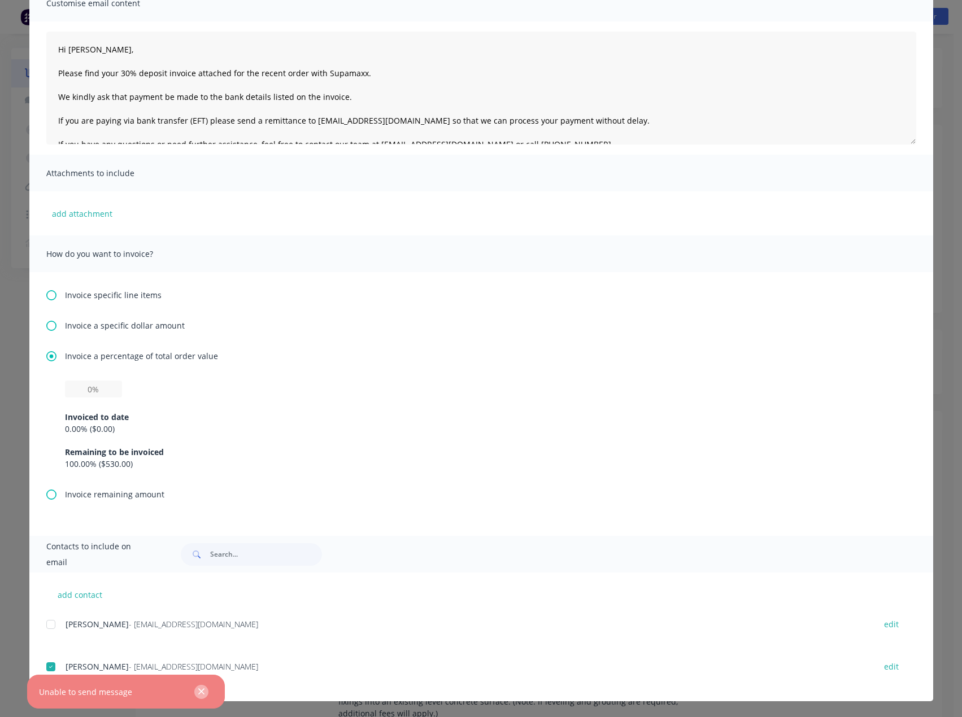
click at [205, 692] on icon "button" at bounding box center [201, 692] width 7 height 10
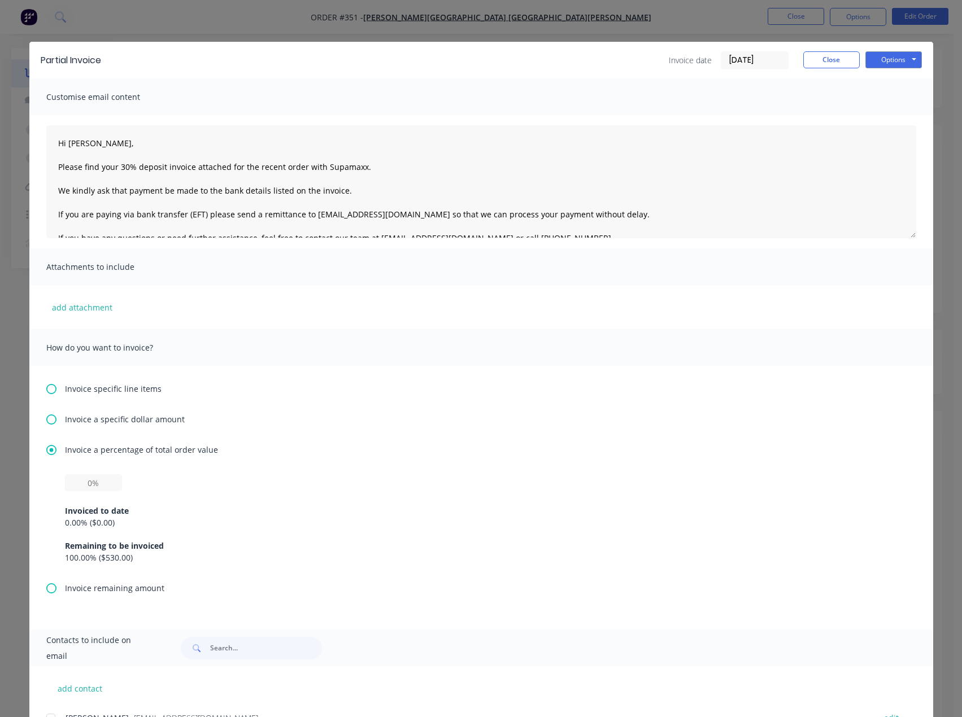
scroll to position [0, 0]
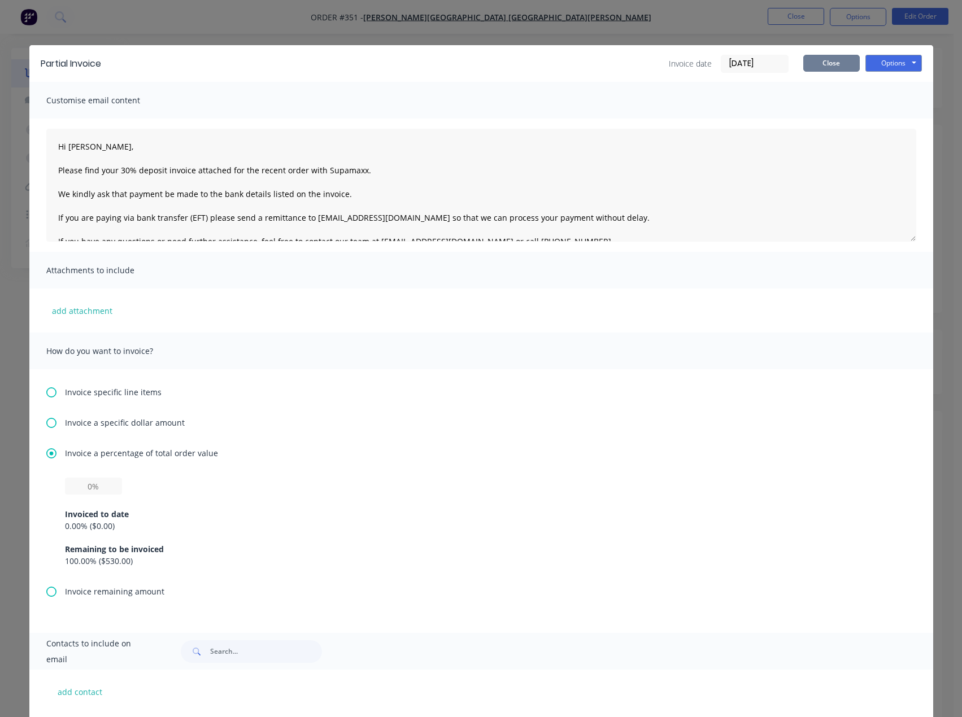
click at [823, 62] on button "Close" at bounding box center [831, 63] width 56 height 17
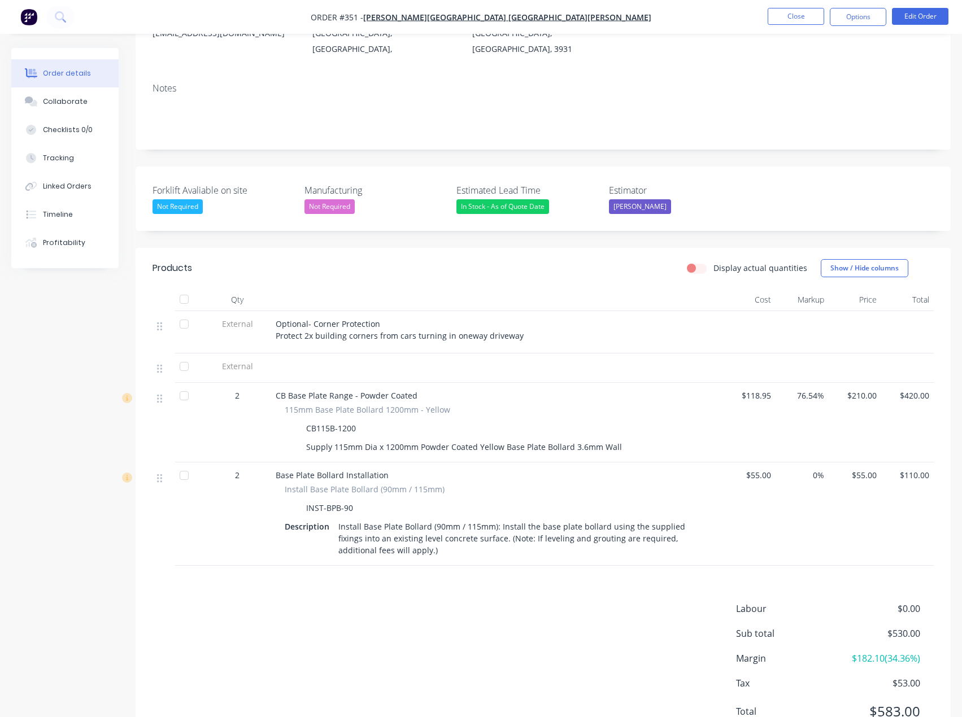
scroll to position [169, 0]
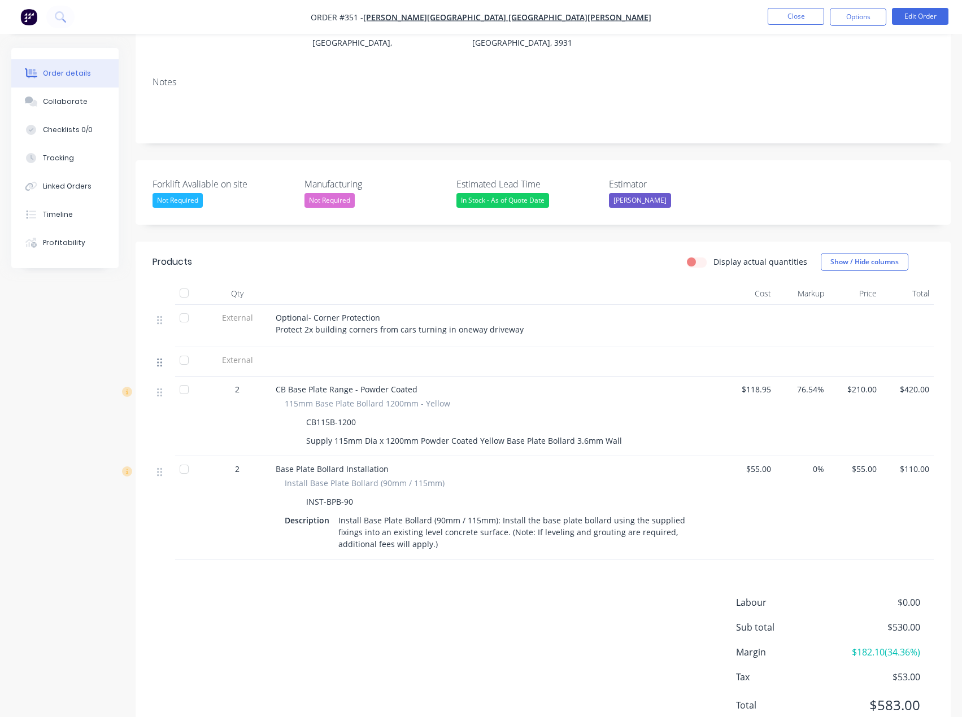
click at [158, 357] on icon at bounding box center [159, 362] width 5 height 10
click at [923, 8] on button "Edit Order" at bounding box center [920, 16] width 56 height 17
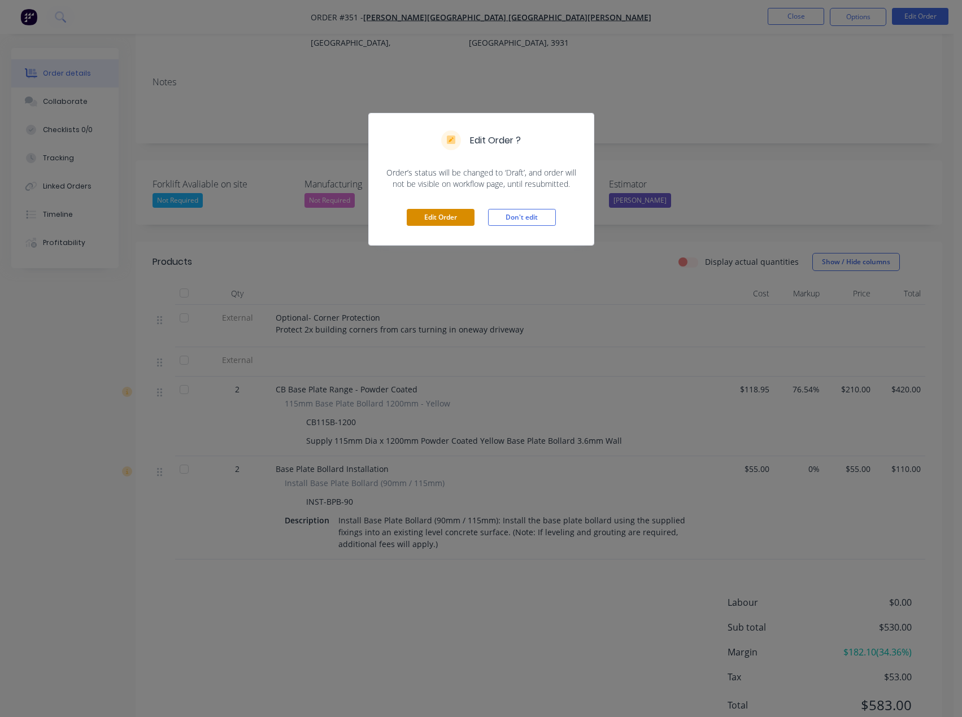
click at [458, 219] on button "Edit Order" at bounding box center [441, 217] width 68 height 17
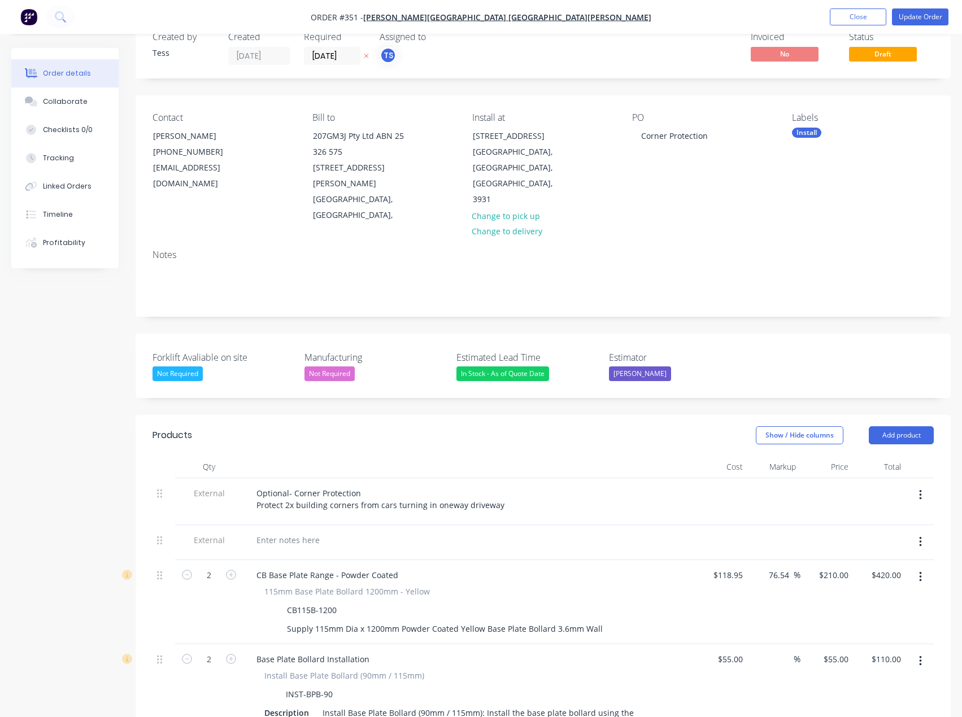
scroll to position [56, 0]
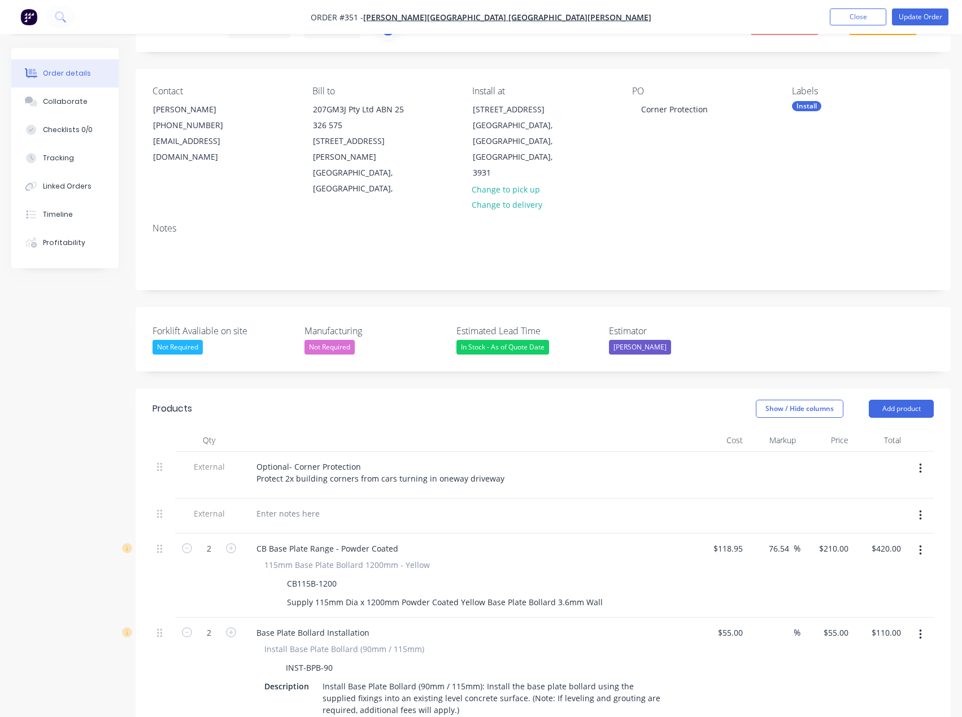
click at [919, 509] on icon "button" at bounding box center [920, 515] width 3 height 12
click at [866, 560] on div "Delete" at bounding box center [879, 568] width 87 height 16
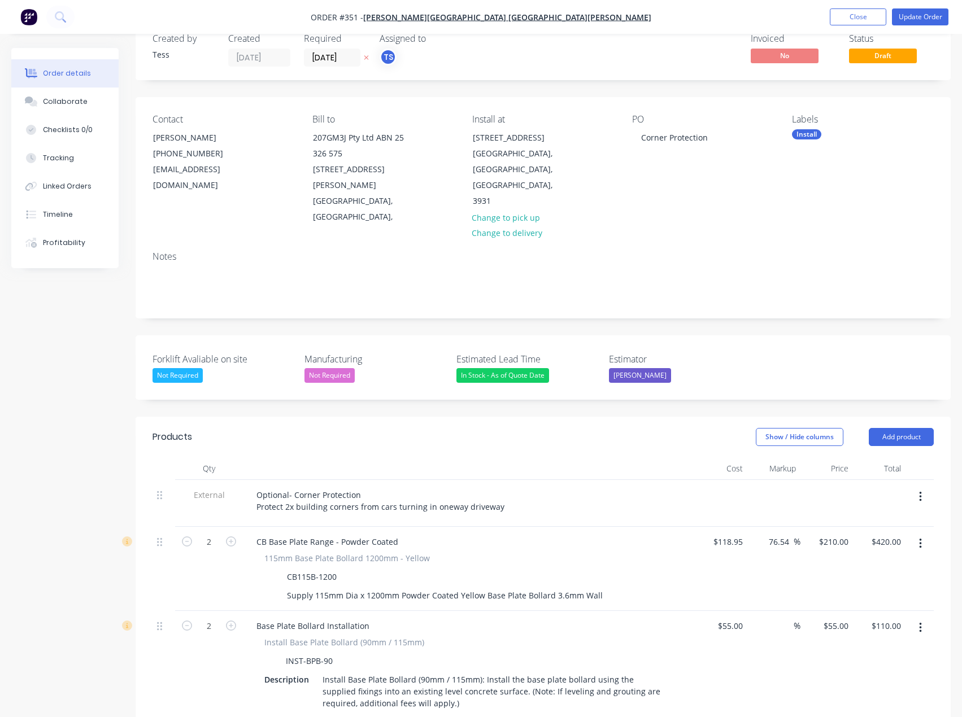
scroll to position [0, 0]
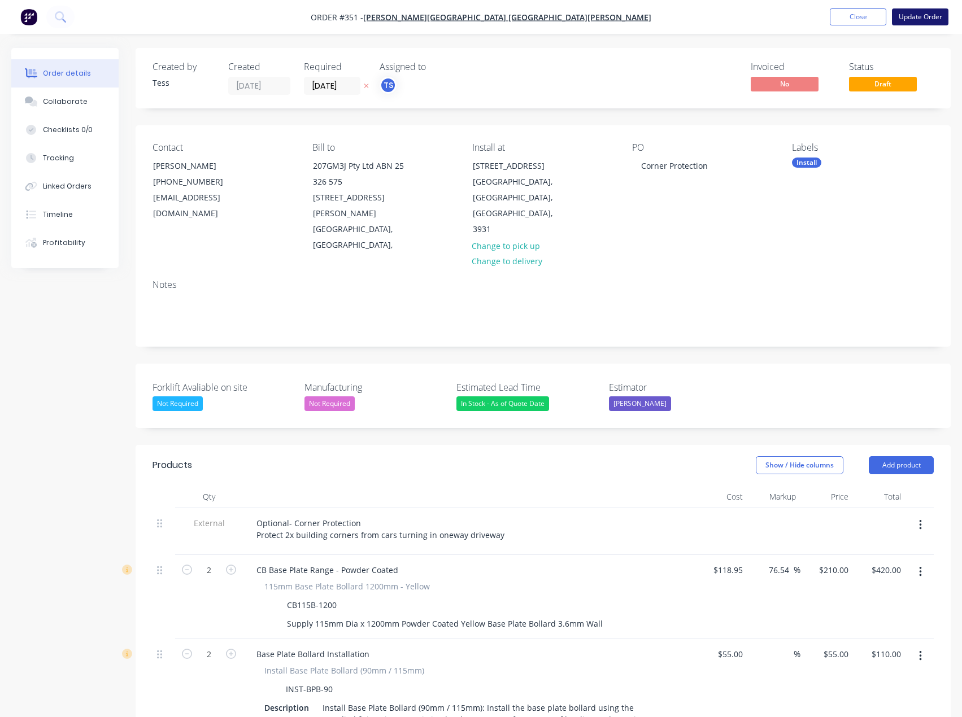
click at [921, 19] on button "Update Order" at bounding box center [920, 16] width 56 height 17
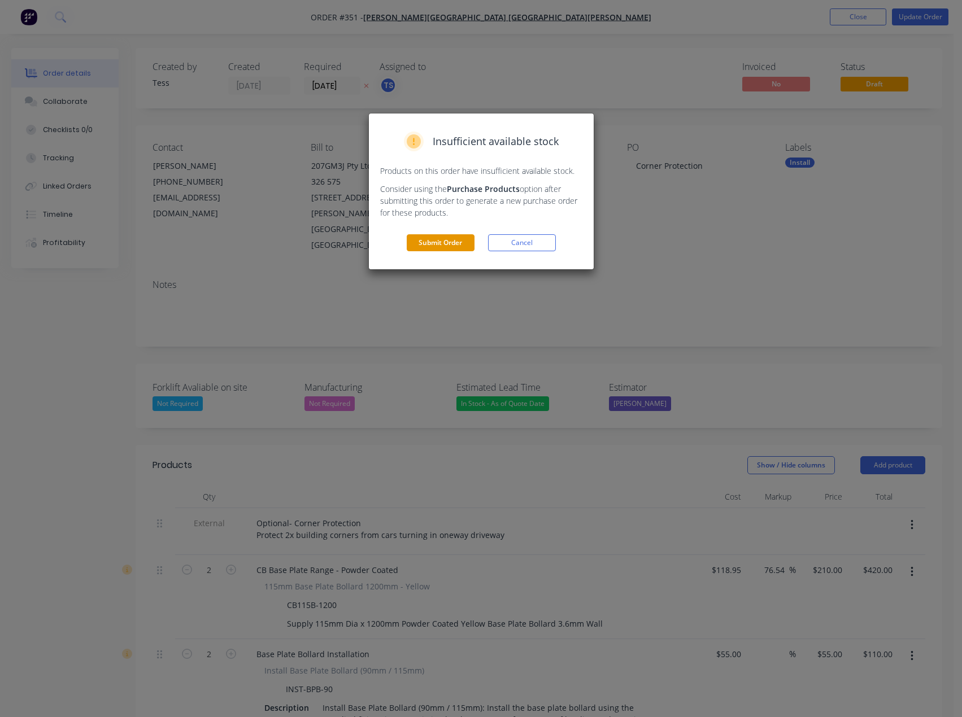
click at [452, 239] on button "Submit Order" at bounding box center [441, 242] width 68 height 17
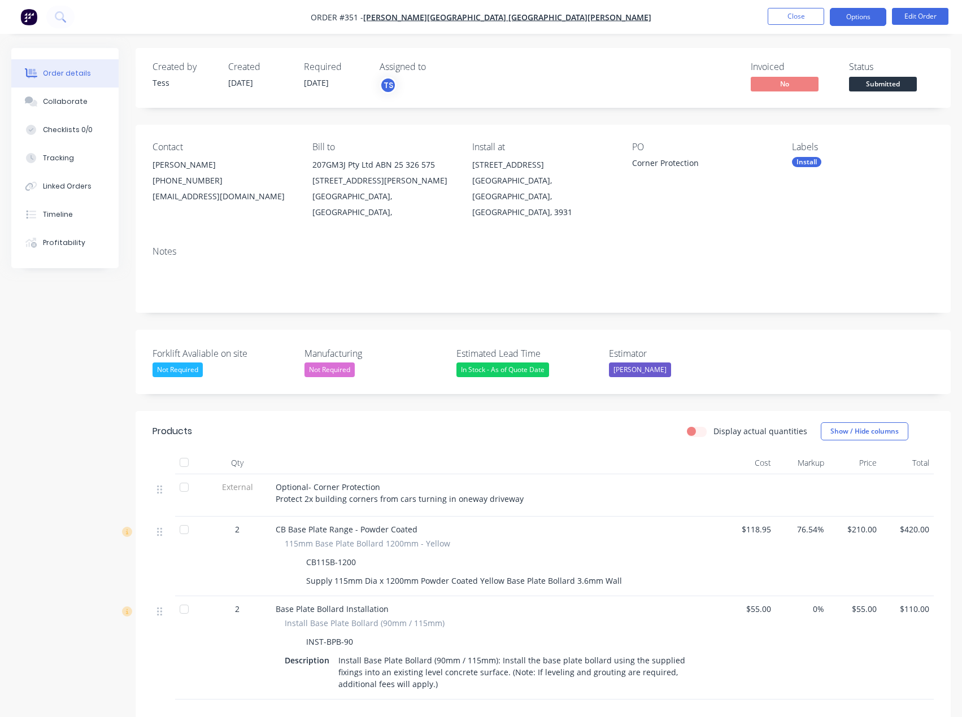
click at [857, 16] on button "Options" at bounding box center [857, 17] width 56 height 18
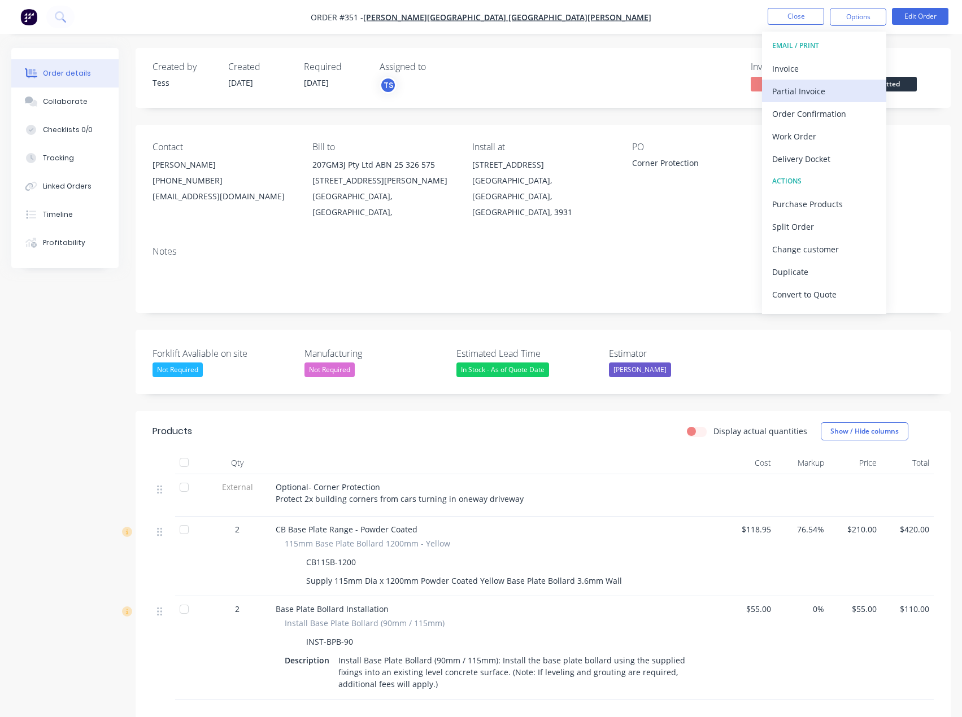
click at [794, 91] on div "Partial Invoice" at bounding box center [824, 91] width 104 height 16
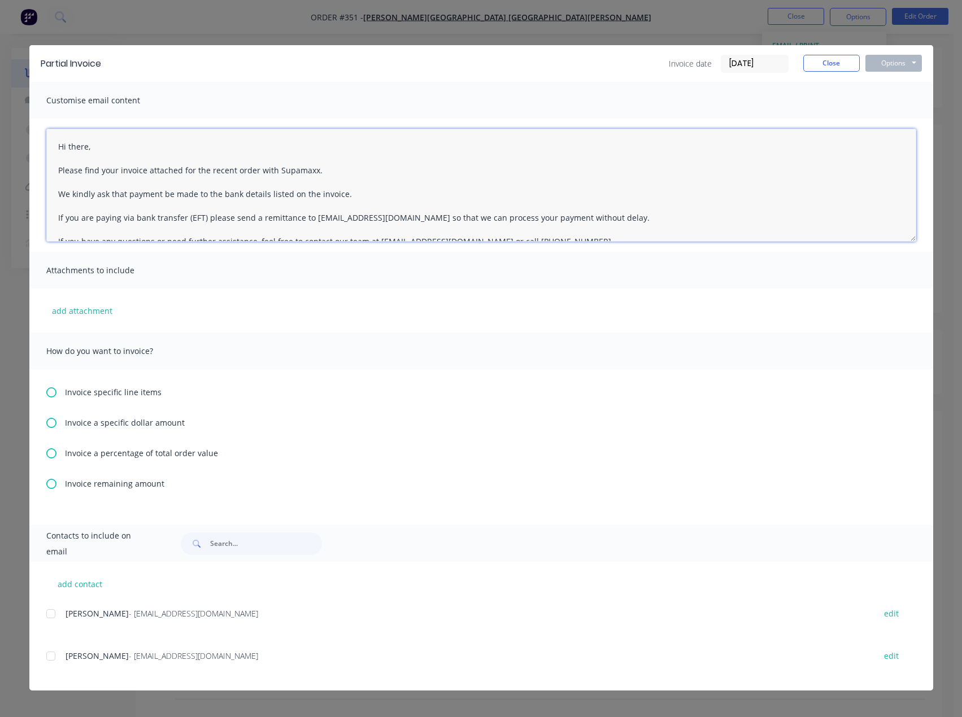
click at [97, 152] on textarea "Hi there, Please find your invoice attached for the recent order with Supamaxx.…" at bounding box center [481, 185] width 870 height 113
click at [98, 147] on textarea "Hi there, Please find your invoice attached for the recent order with Supamaxx.…" at bounding box center [481, 185] width 870 height 113
click at [119, 173] on textarea "Hi [PERSON_NAME], Please find your invoice attached for the recent order with S…" at bounding box center [481, 185] width 870 height 113
click at [374, 164] on textarea "Hi [PERSON_NAME], Please find your 30% Deposit invoice attached for the recent …" at bounding box center [481, 185] width 870 height 113
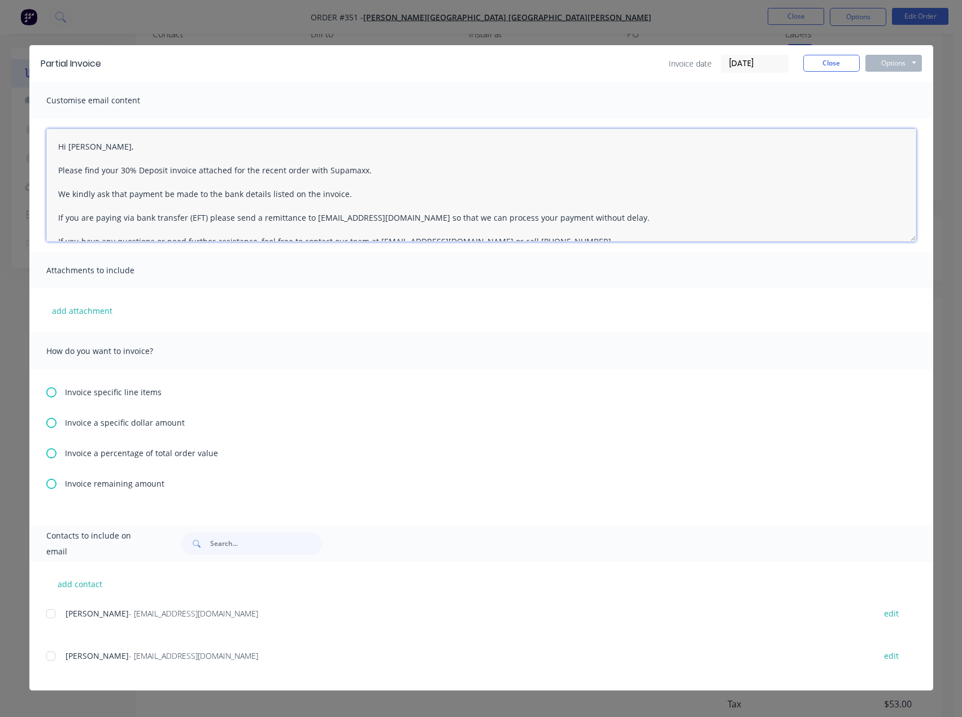
click at [51, 657] on div at bounding box center [51, 656] width 23 height 23
type textarea "Hi [PERSON_NAME], Please find your 30% Deposit invoice attached for the recent …"
click at [52, 454] on icon at bounding box center [51, 453] width 10 height 10
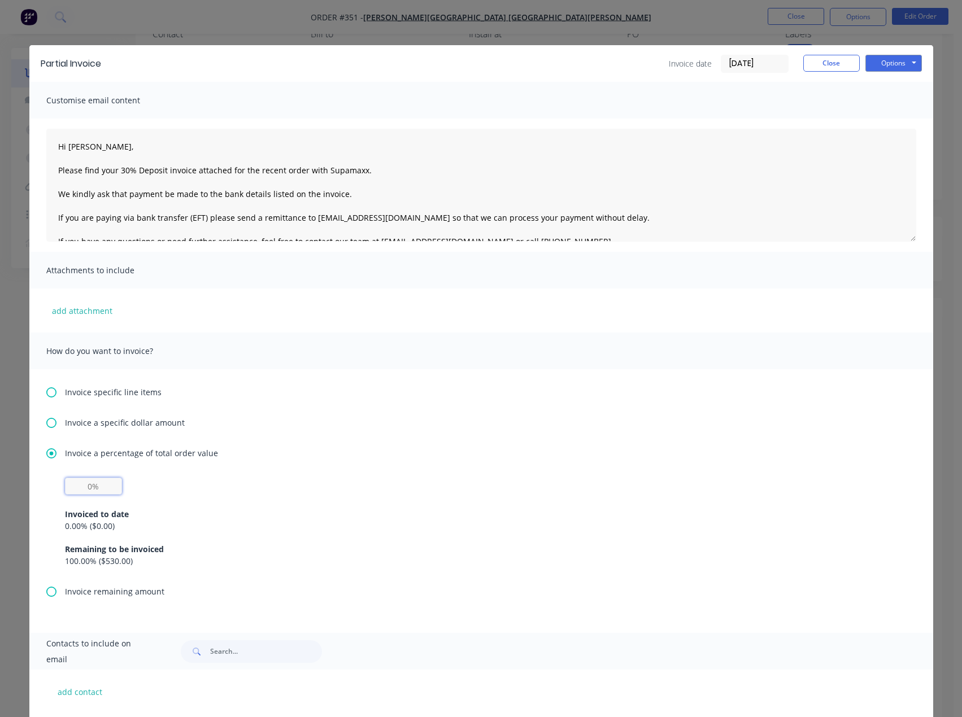
drag, startPoint x: 90, startPoint y: 486, endPoint x: 101, endPoint y: 486, distance: 10.7
click at [90, 486] on input "text" at bounding box center [93, 486] width 57 height 17
type input "30%"
click at [149, 141] on textarea "Hi [PERSON_NAME], Please find your 30% Deposit invoice attached for the recent …" at bounding box center [481, 185] width 870 height 113
click at [440, 160] on textarea "Hi [PERSON_NAME], Please find your 30% Deposit invoice attached for the recent …" at bounding box center [481, 185] width 870 height 113
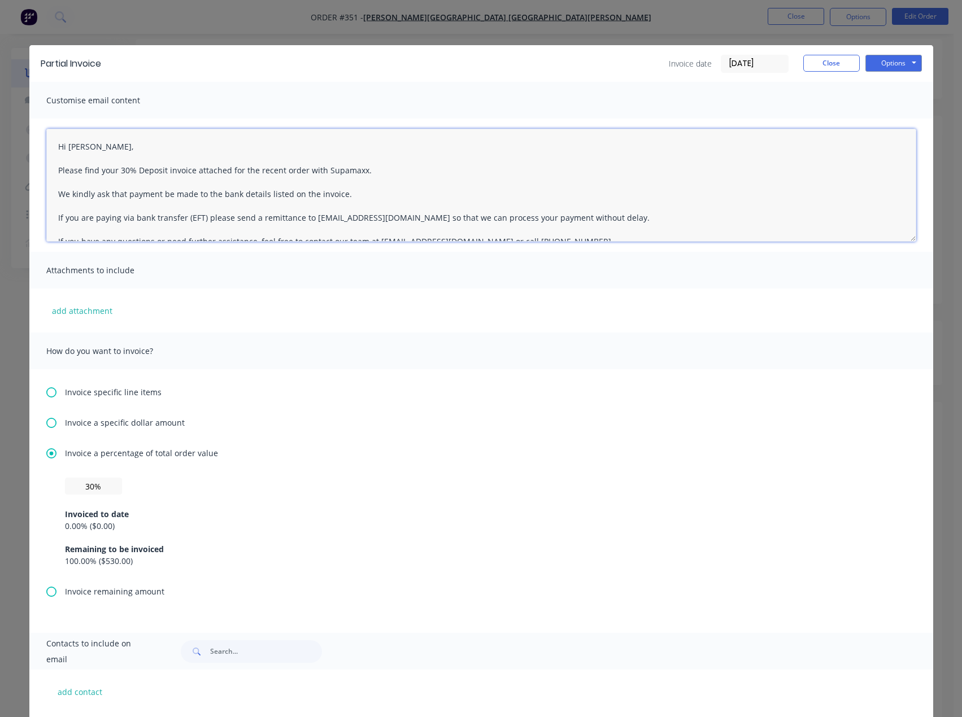
scroll to position [0, 0]
click at [897, 65] on button "Options" at bounding box center [893, 63] width 56 height 17
click at [896, 119] on button "Email" at bounding box center [901, 120] width 72 height 19
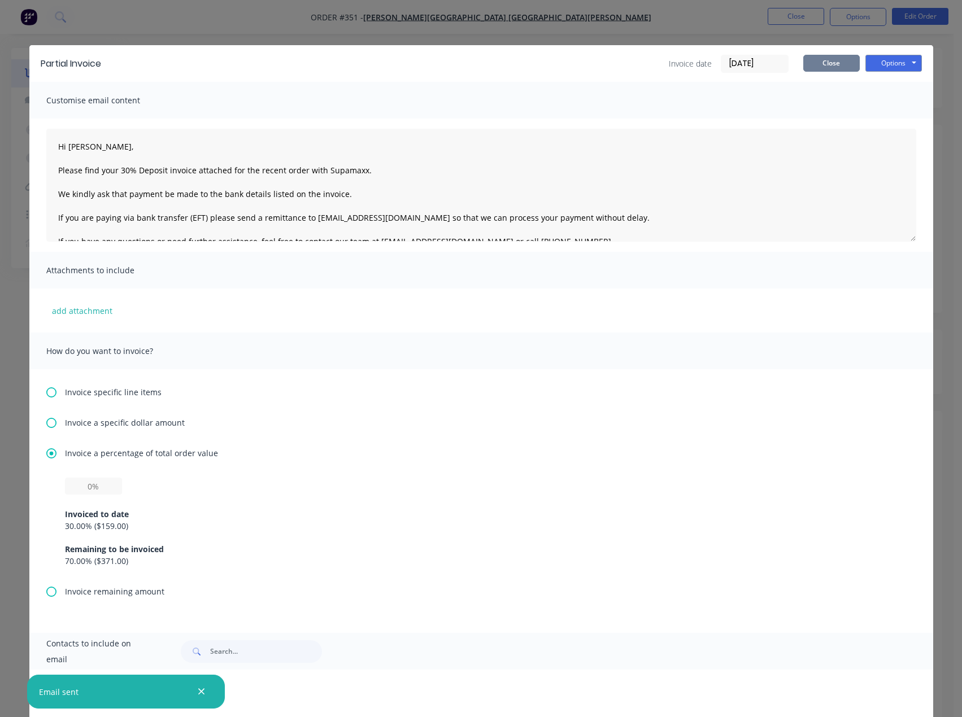
click at [836, 64] on button "Close" at bounding box center [831, 63] width 56 height 17
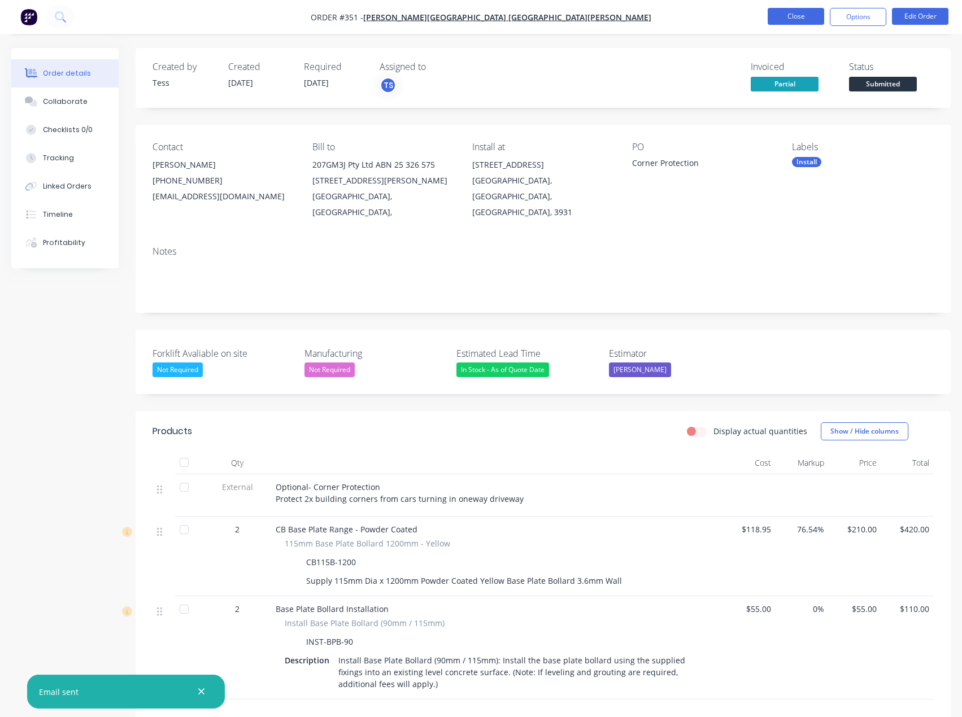
click at [793, 19] on button "Close" at bounding box center [795, 16] width 56 height 17
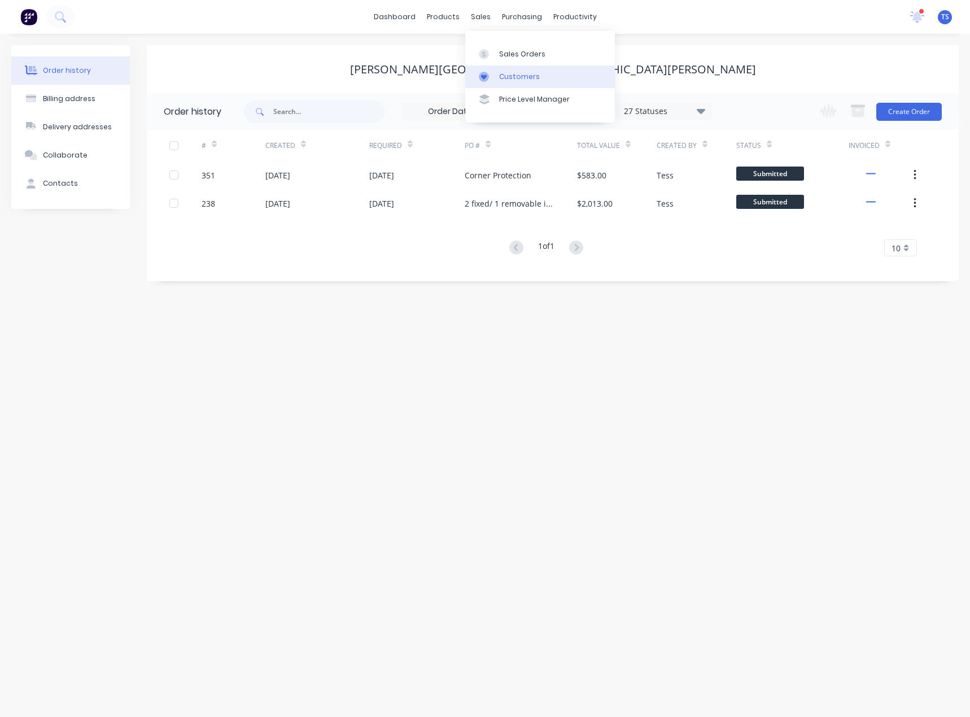
click at [496, 76] on link "Customers" at bounding box center [540, 76] width 150 height 23
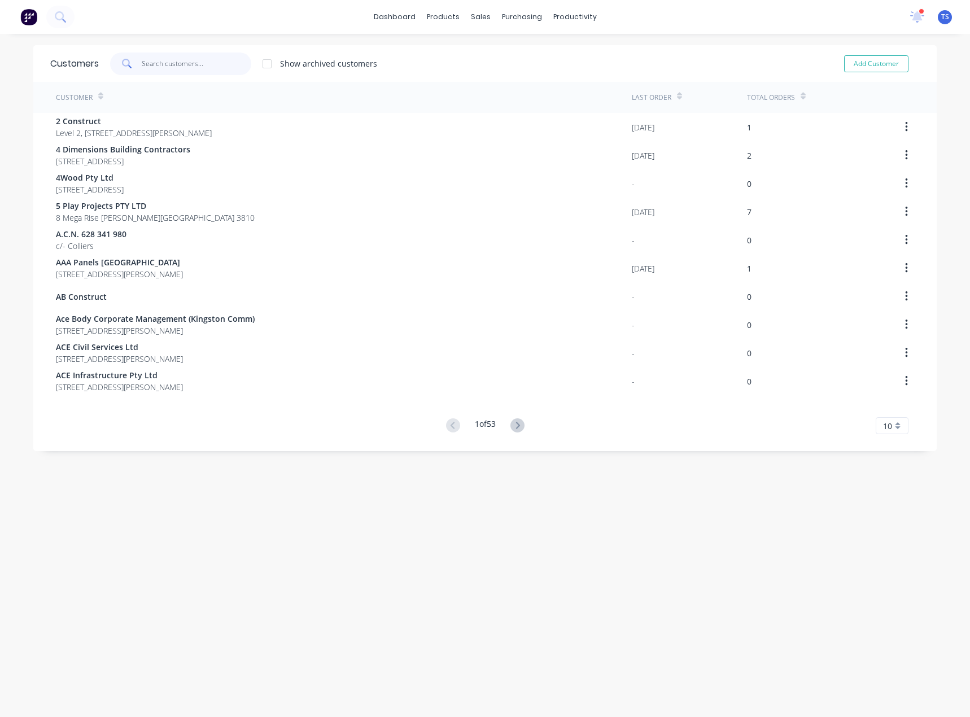
click at [166, 65] on input "text" at bounding box center [197, 64] width 110 height 23
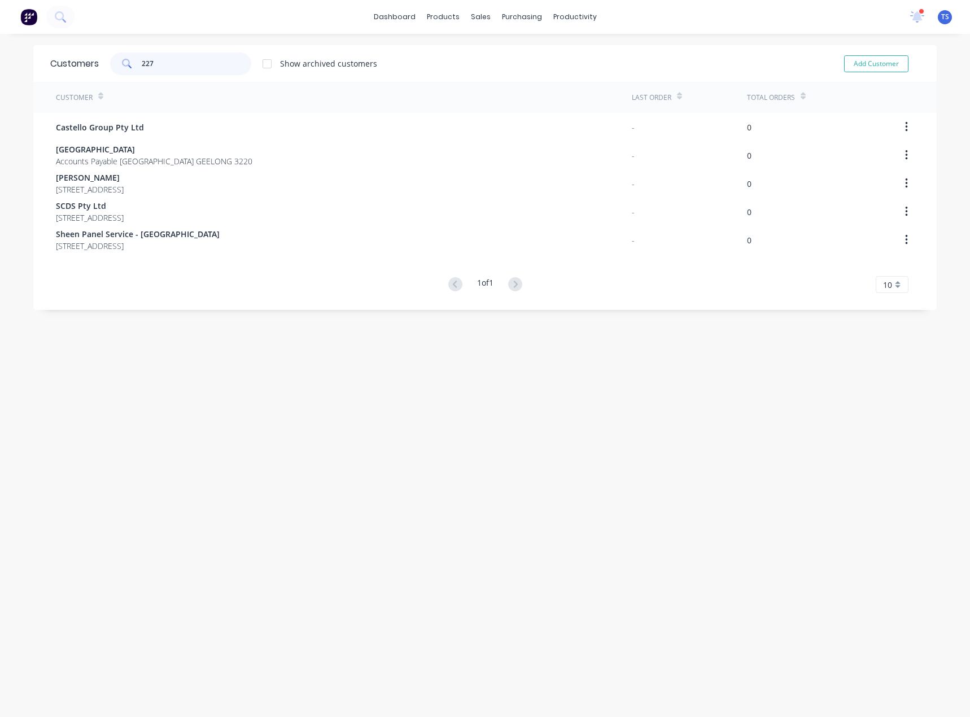
drag, startPoint x: 156, startPoint y: 64, endPoint x: 144, endPoint y: 66, distance: 12.6
click at [151, 64] on input "227" at bounding box center [197, 64] width 110 height 23
type input "227"
click at [453, 55] on link "Product Catalogue" at bounding box center [495, 53] width 150 height 23
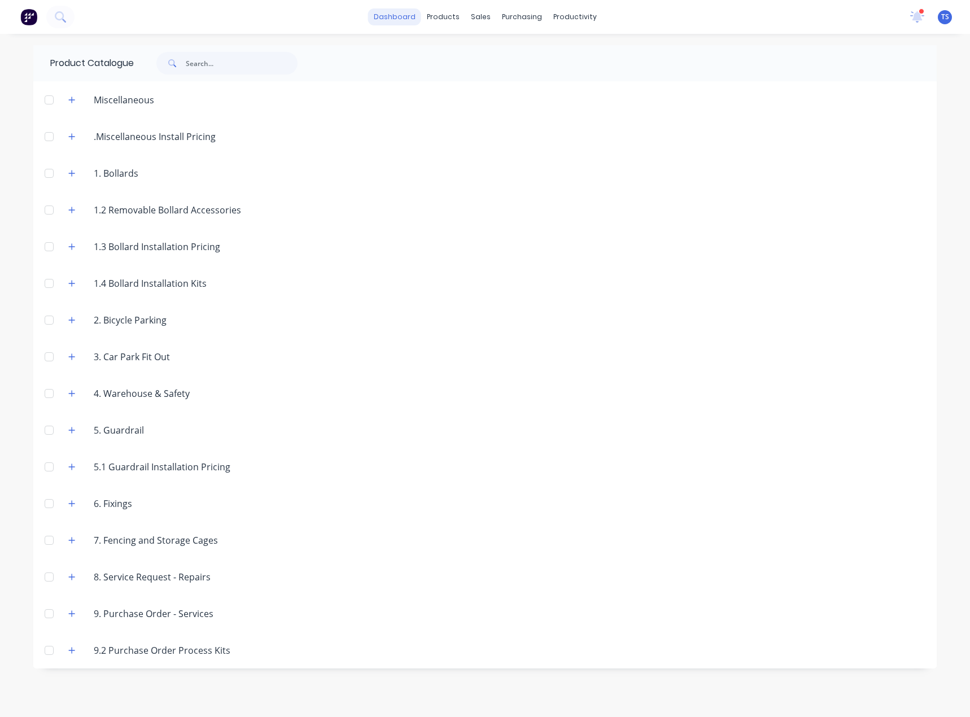
click at [391, 16] on link "dashboard" at bounding box center [394, 16] width 53 height 17
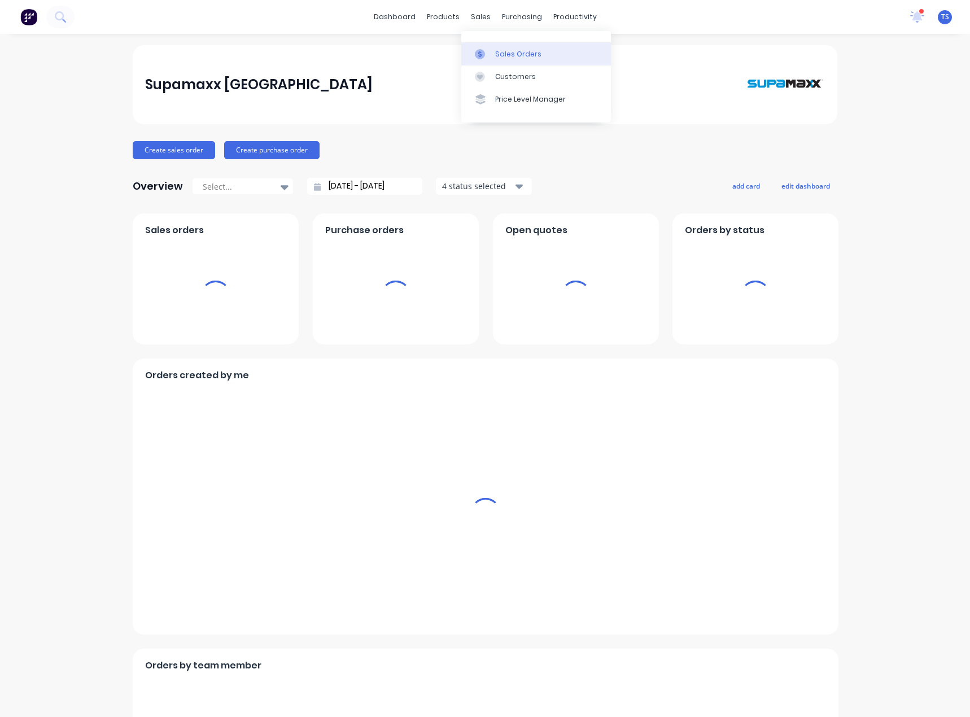
click at [503, 53] on div "Sales Orders" at bounding box center [518, 54] width 46 height 10
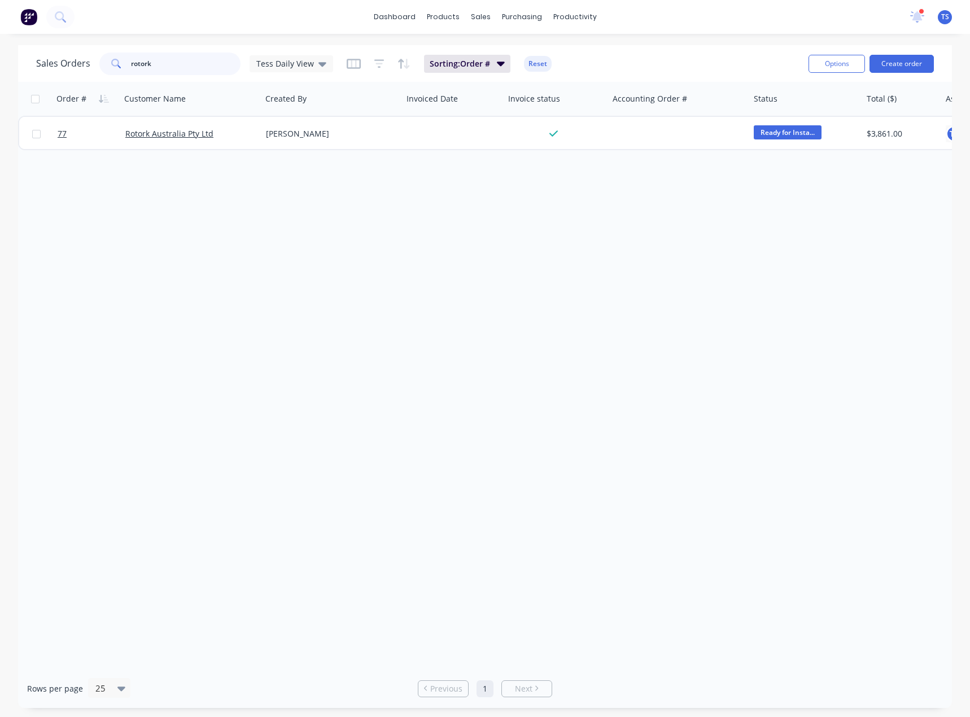
drag, startPoint x: 217, startPoint y: 62, endPoint x: 59, endPoint y: 67, distance: 157.6
click at [59, 67] on div "Sales Orders rotork Tess Daily View" at bounding box center [184, 64] width 297 height 23
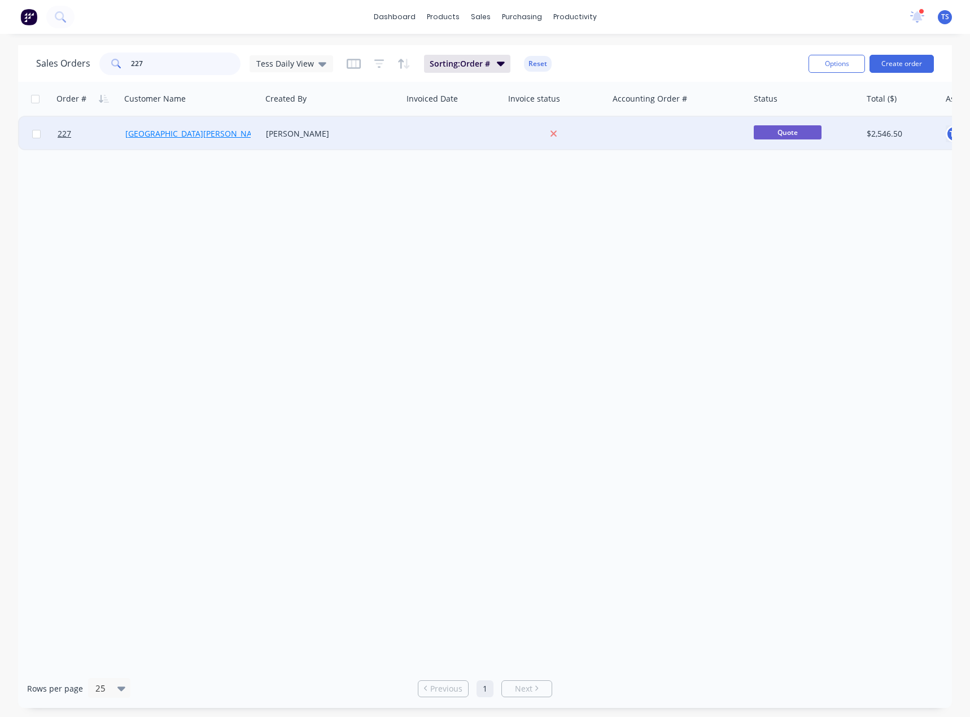
type input "227"
click at [163, 134] on link "[GEOGRAPHIC_DATA][PERSON_NAME]" at bounding box center [195, 133] width 141 height 11
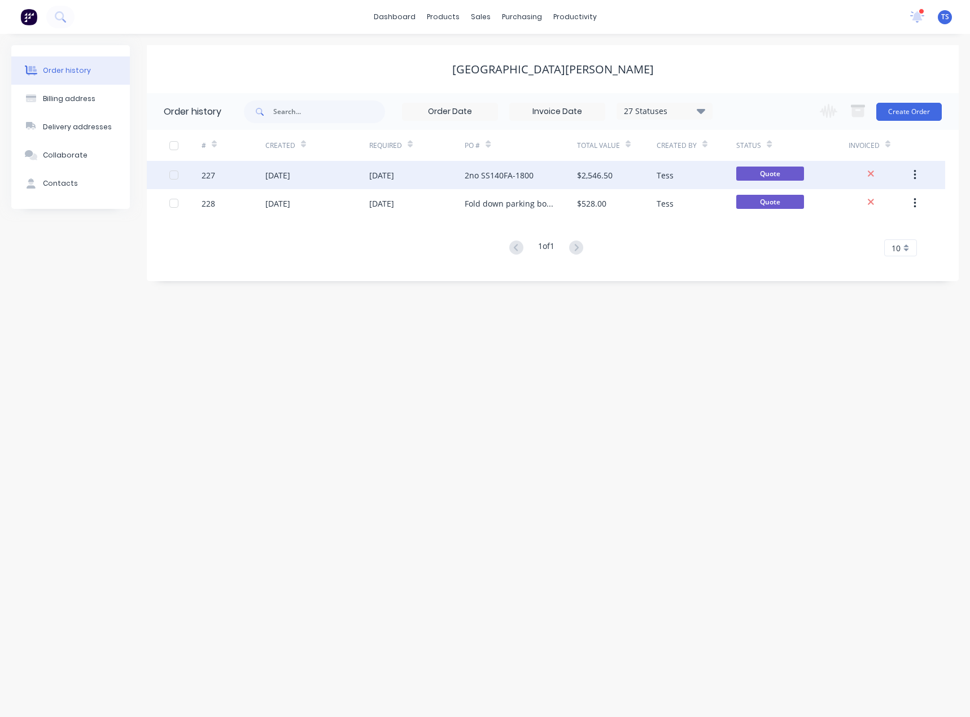
click at [474, 178] on div "2no SS140FA-1800" at bounding box center [499, 175] width 69 height 12
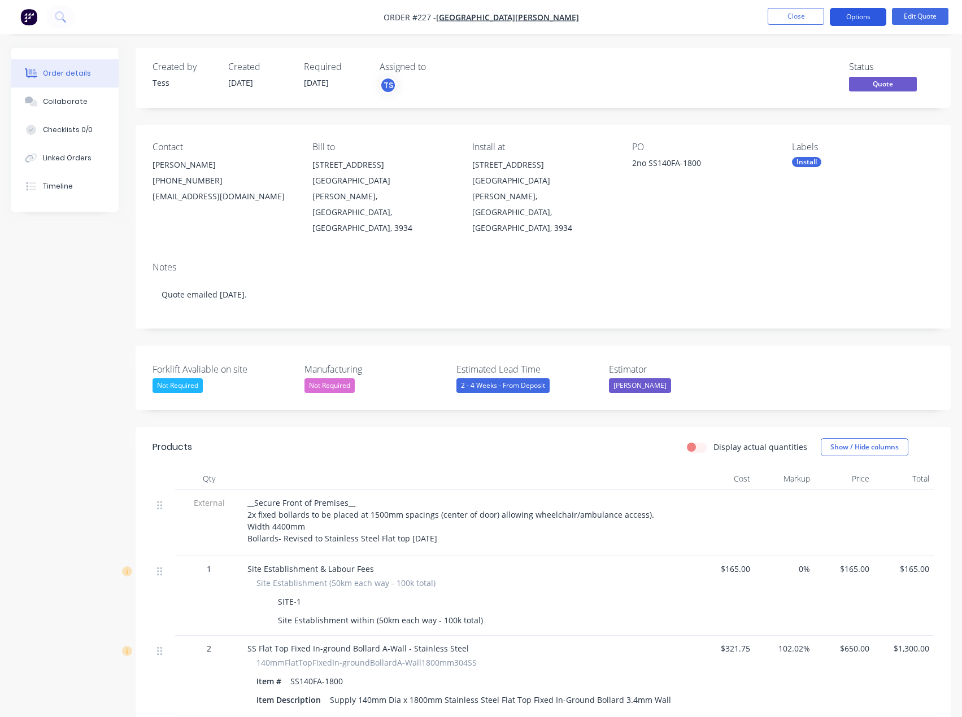
click at [866, 12] on button "Options" at bounding box center [857, 17] width 56 height 18
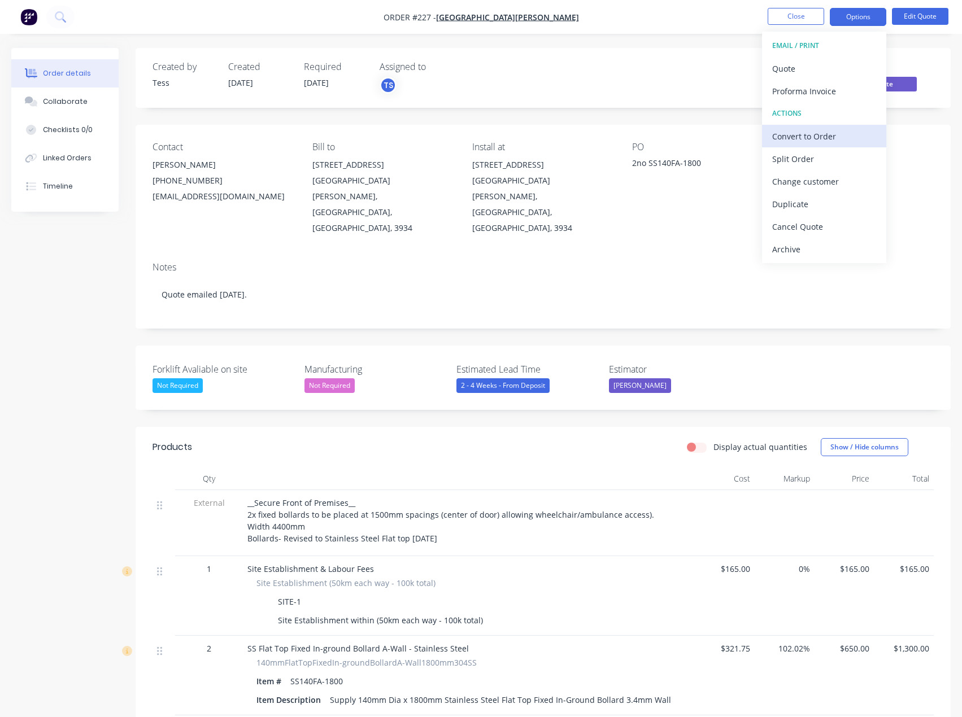
click at [793, 134] on div "Convert to Order" at bounding box center [824, 136] width 104 height 16
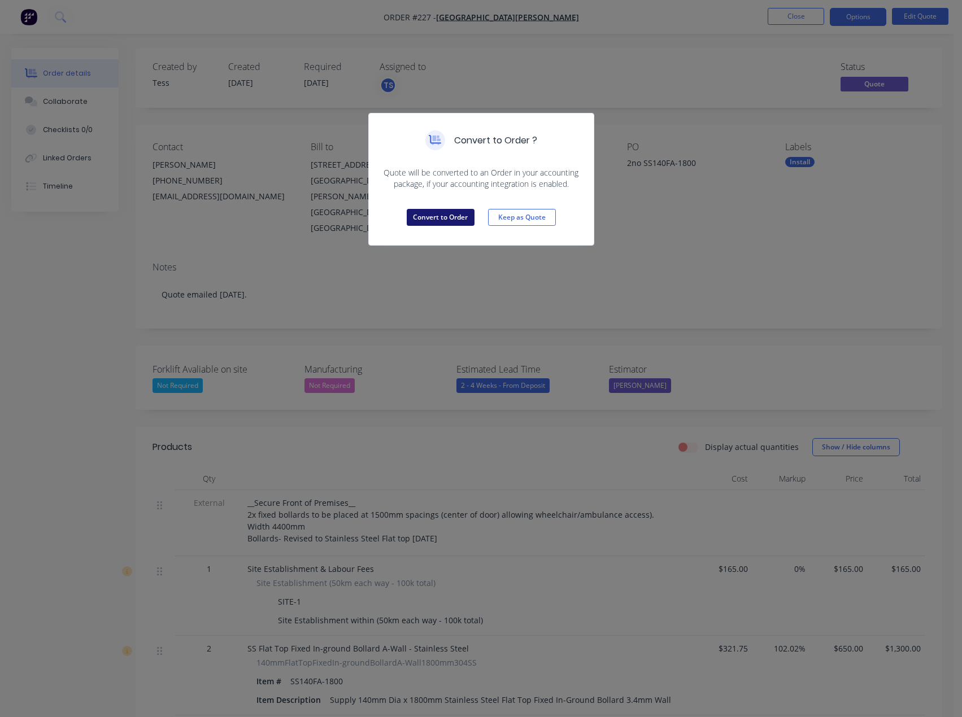
click at [435, 215] on button "Convert to Order" at bounding box center [441, 217] width 68 height 17
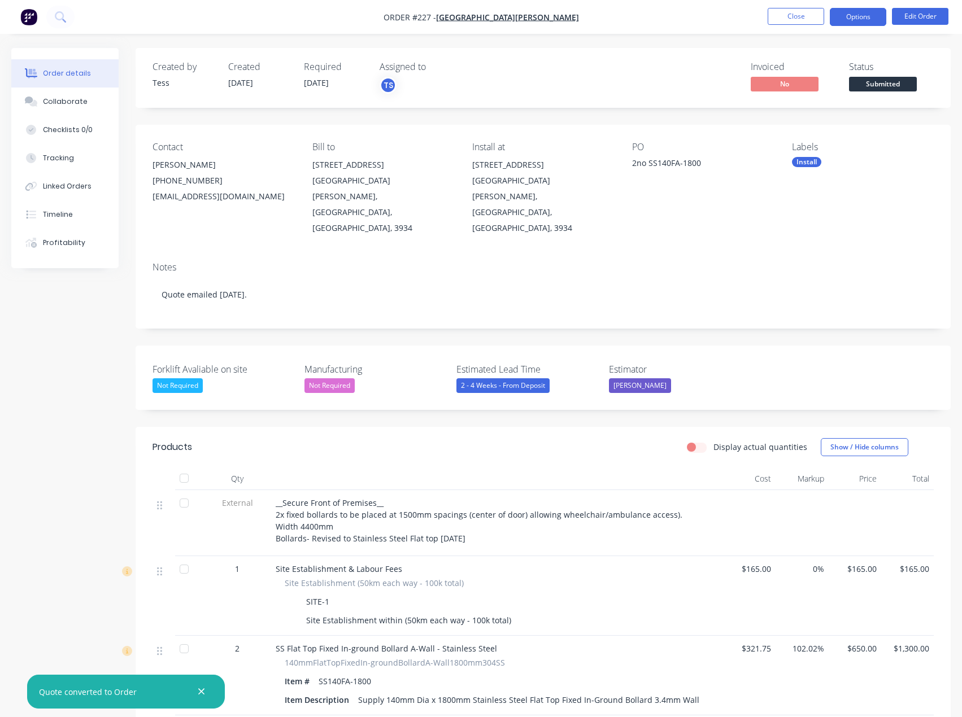
click at [850, 11] on button "Options" at bounding box center [857, 17] width 56 height 18
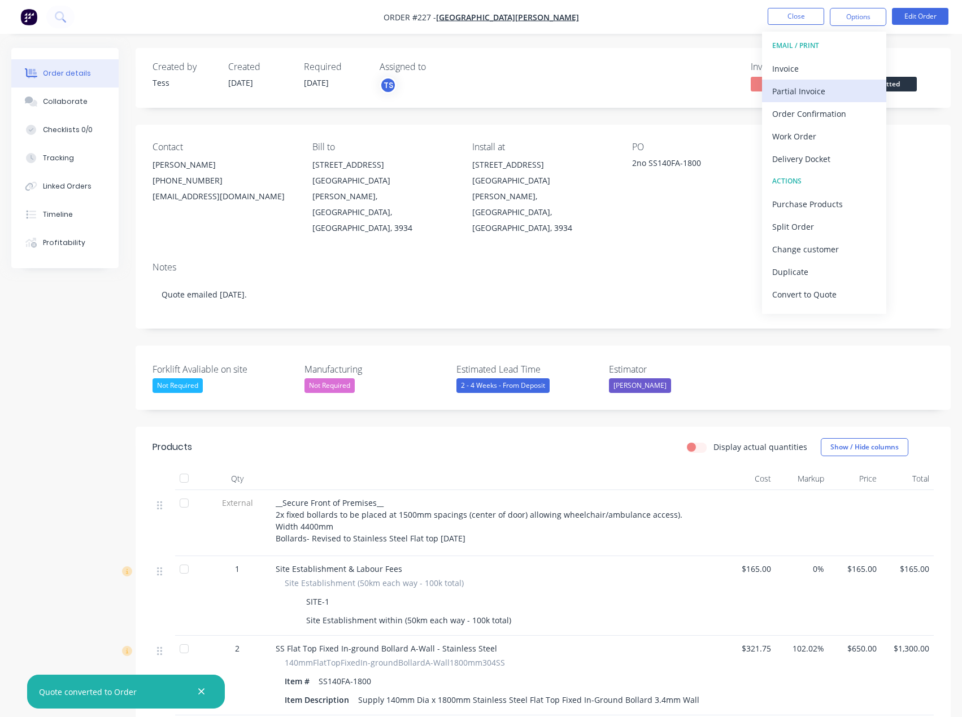
click at [807, 87] on div "Partial Invoice" at bounding box center [824, 91] width 104 height 16
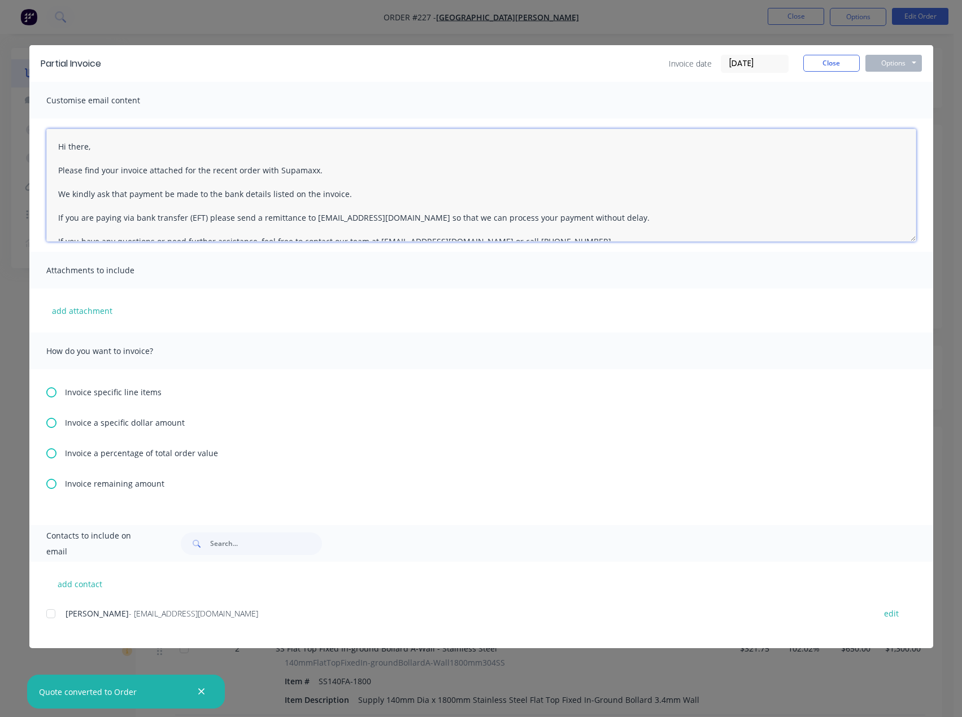
click at [93, 152] on textarea "Hi there, Please find your invoice attached for the recent order with Supamaxx.…" at bounding box center [481, 185] width 870 height 113
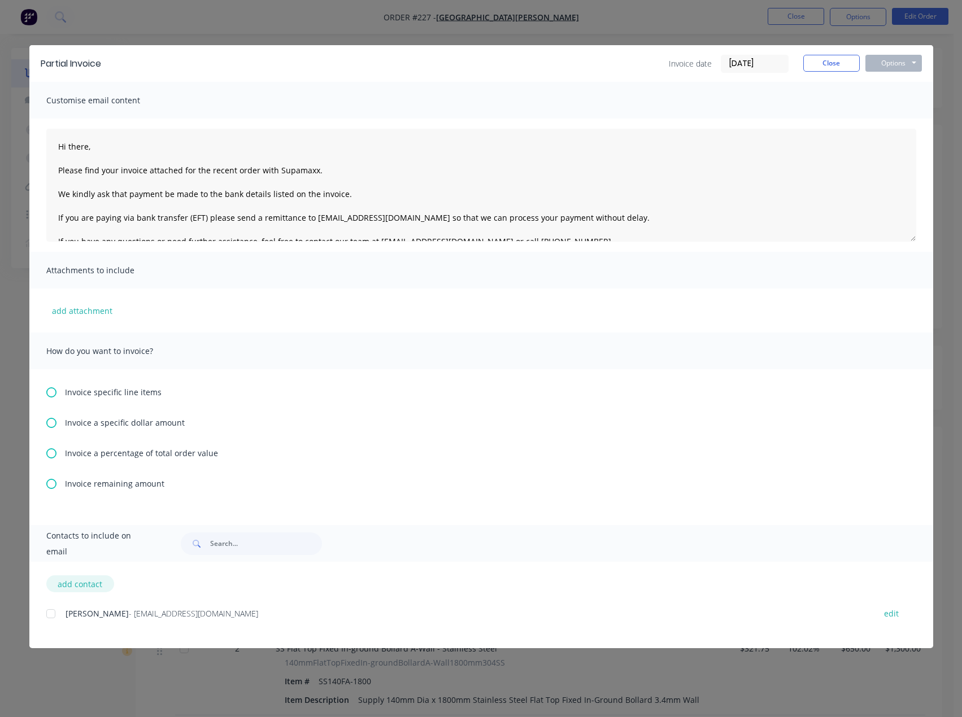
click at [71, 580] on button "add contact" at bounding box center [80, 583] width 68 height 17
select select "AU"
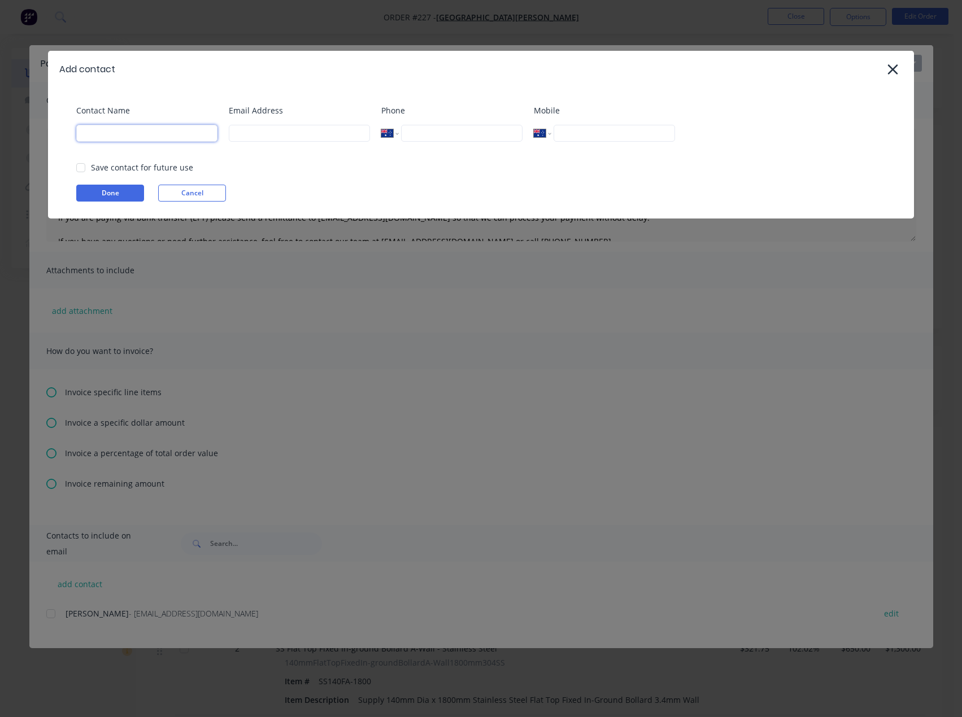
click at [104, 137] on input at bounding box center [146, 133] width 141 height 17
click at [239, 134] on input at bounding box center [299, 133] width 141 height 17
type input "[EMAIL_ADDRESS][DOMAIN_NAME]"
click at [119, 133] on input at bounding box center [146, 133] width 141 height 17
type input "[PERSON_NAME]"
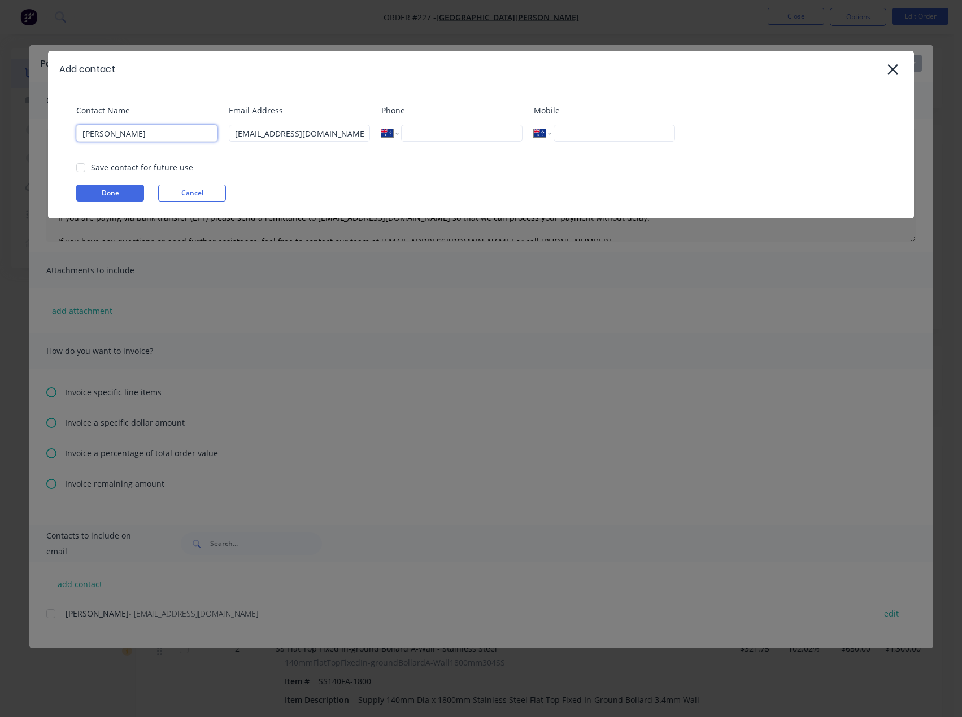
click at [82, 168] on div at bounding box center [80, 167] width 23 height 23
click at [117, 194] on button "Done" at bounding box center [110, 193] width 68 height 17
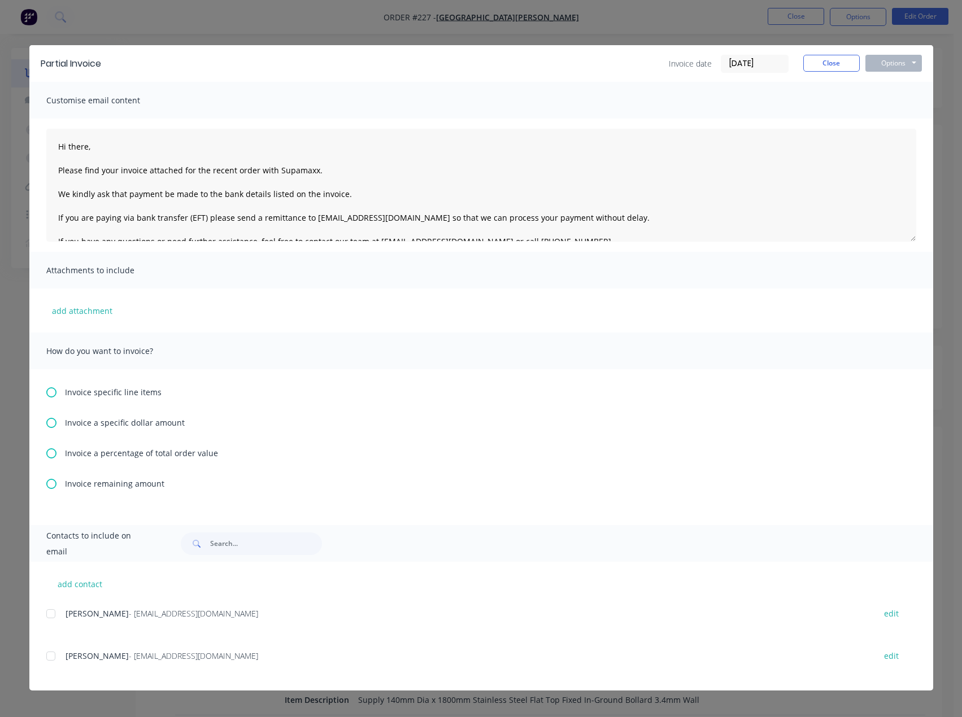
click at [47, 654] on div at bounding box center [51, 656] width 23 height 23
drag, startPoint x: 93, startPoint y: 147, endPoint x: 68, endPoint y: 147, distance: 24.3
click at [68, 147] on textarea "Hi there, Please find your invoice attached for the recent order with Supamaxx.…" at bounding box center [481, 185] width 870 height 113
drag, startPoint x: 117, startPoint y: 172, endPoint x: 195, endPoint y: 168, distance: 78.0
click at [118, 172] on textarea "Hi [PERSON_NAME], Please find your invoice attached for the recent order with S…" at bounding box center [481, 185] width 870 height 113
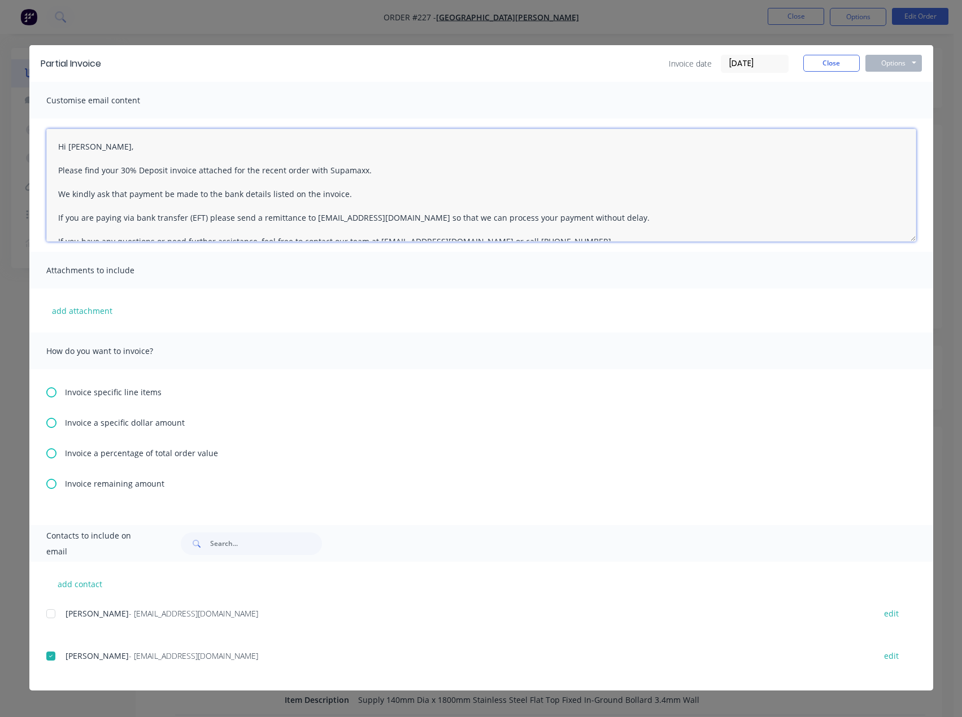
type textarea "Hi [PERSON_NAME], Please find your 30% Deposit invoice attached for the recent …"
click at [49, 455] on icon at bounding box center [51, 453] width 10 height 10
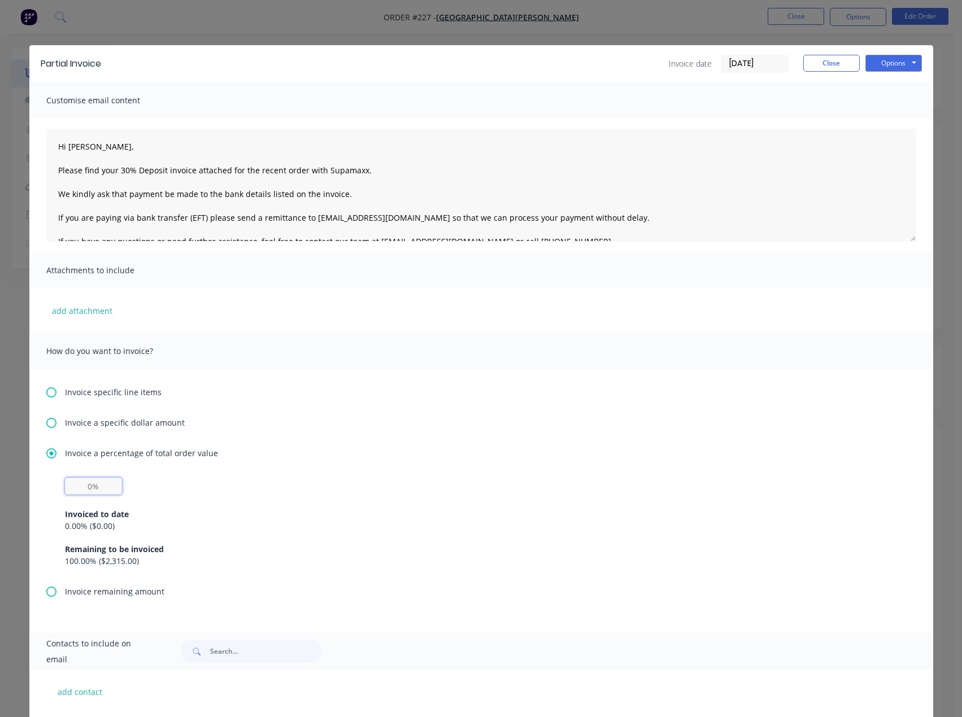
click at [94, 487] on input "text" at bounding box center [93, 486] width 57 height 17
type input "30%"
click at [378, 447] on div "Invoice specific line items Invoice a specific dollar amount Invoice a percenta…" at bounding box center [480, 501] width 903 height 264
click at [889, 58] on button "Options" at bounding box center [893, 63] width 56 height 17
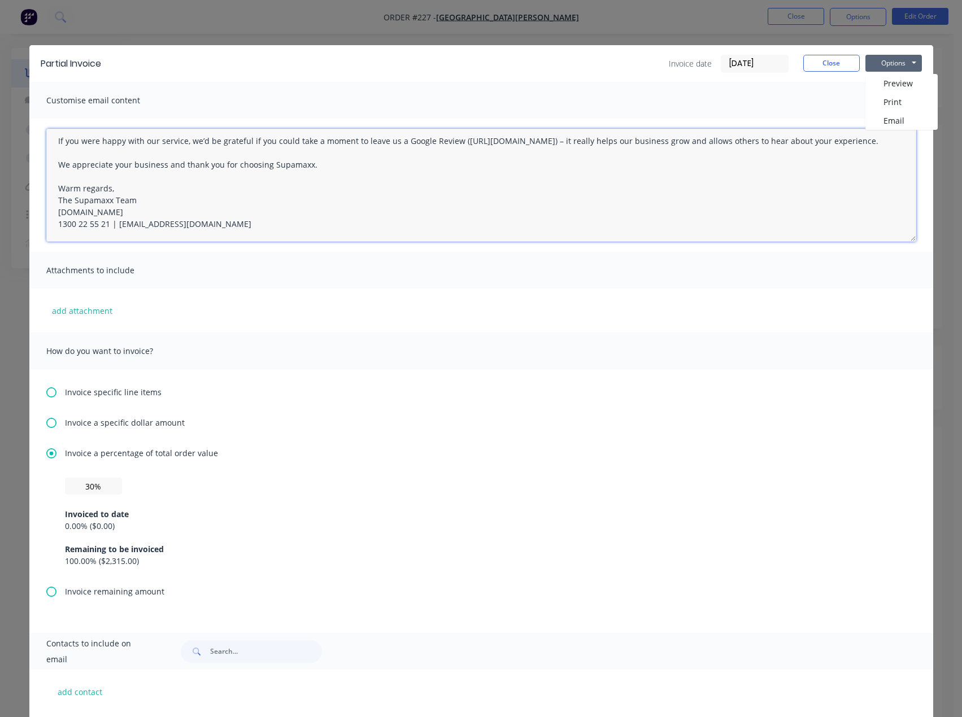
drag, startPoint x: 53, startPoint y: 145, endPoint x: 404, endPoint y: 239, distance: 363.8
click at [502, 270] on div "Customise email content Hi [PERSON_NAME], Please find your 30% Deposit invoice …" at bounding box center [480, 357] width 903 height 551
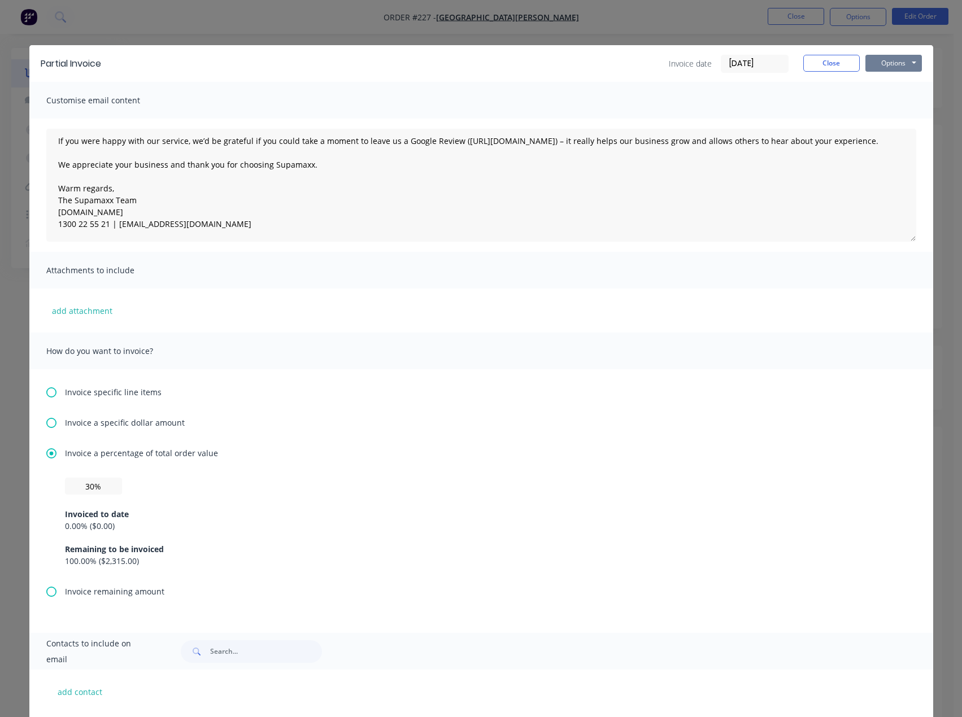
click at [879, 63] on button "Options" at bounding box center [893, 63] width 56 height 17
click at [877, 117] on button "Email" at bounding box center [901, 120] width 72 height 19
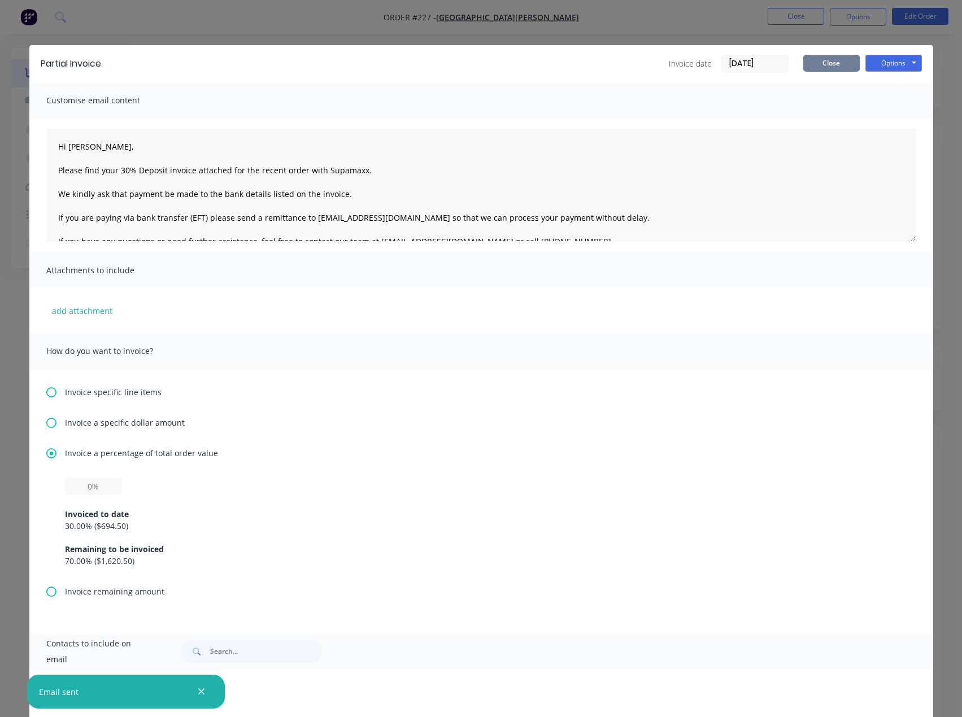
click at [838, 65] on button "Close" at bounding box center [831, 63] width 56 height 17
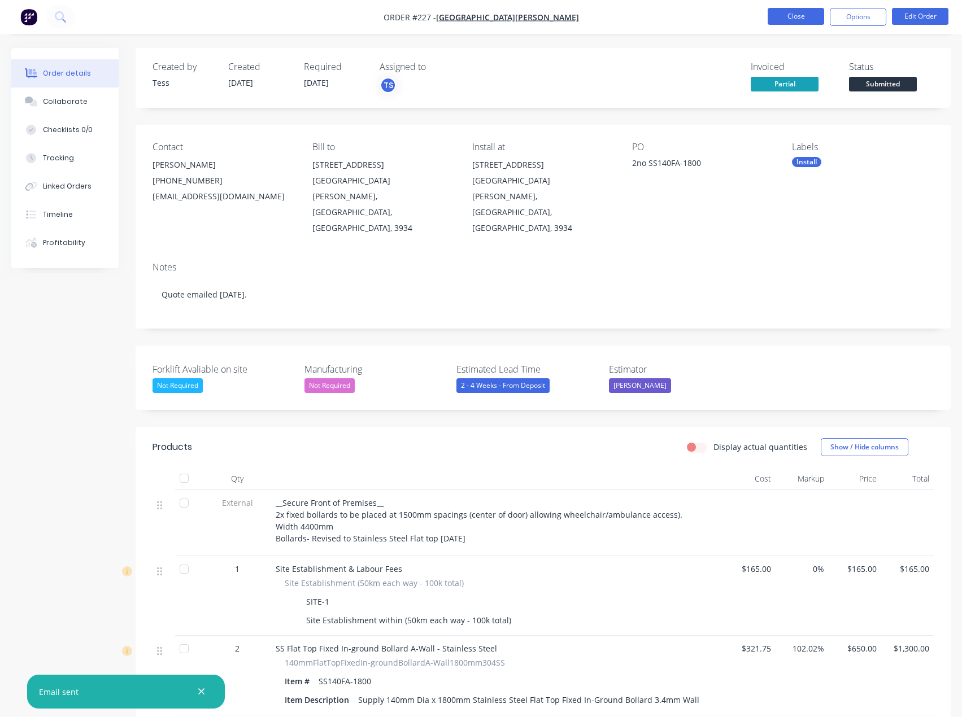
click at [797, 16] on button "Close" at bounding box center [795, 16] width 56 height 17
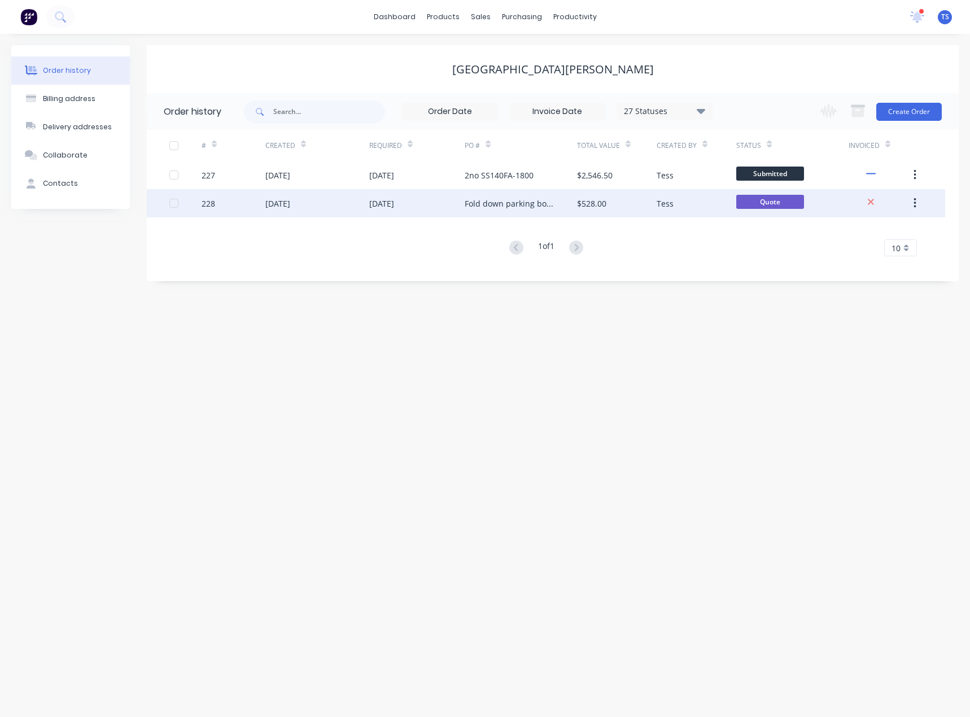
click at [614, 202] on div "$528.00" at bounding box center [617, 203] width 80 height 28
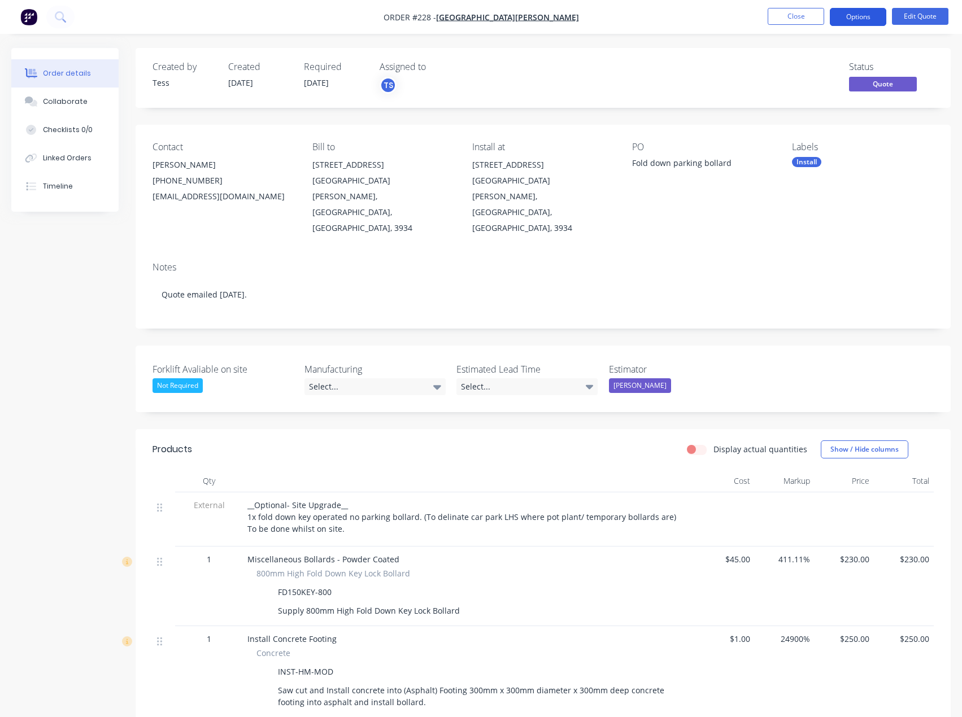
click at [863, 20] on button "Options" at bounding box center [857, 17] width 56 height 18
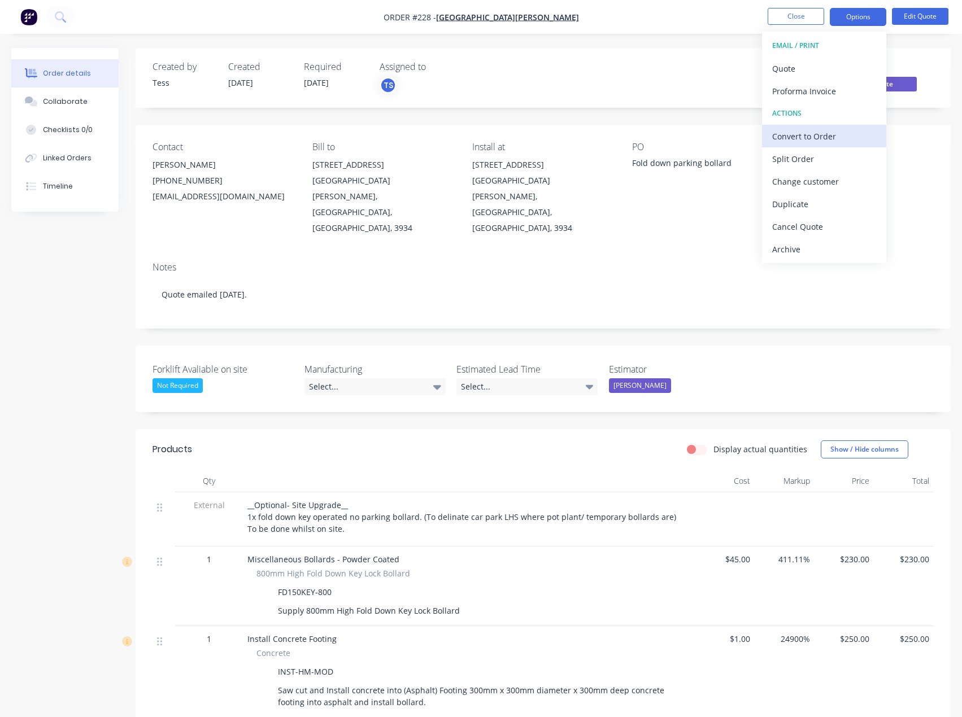
click at [803, 133] on div "Convert to Order" at bounding box center [824, 136] width 104 height 16
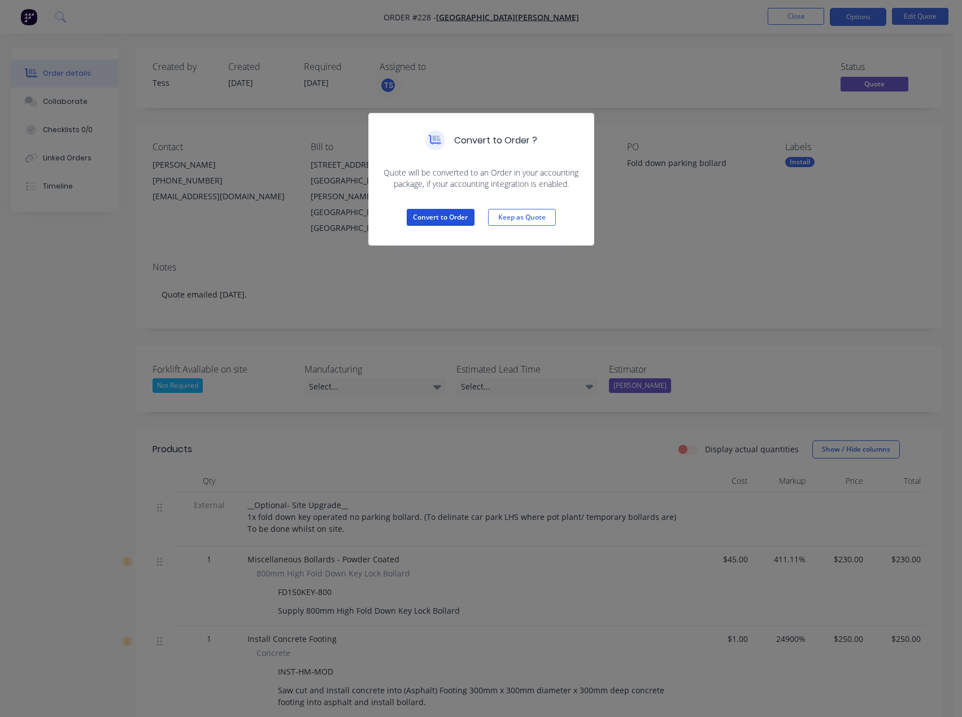
drag, startPoint x: 430, startPoint y: 220, endPoint x: 484, endPoint y: 178, distance: 68.4
click at [431, 220] on button "Convert to Order" at bounding box center [441, 217] width 68 height 17
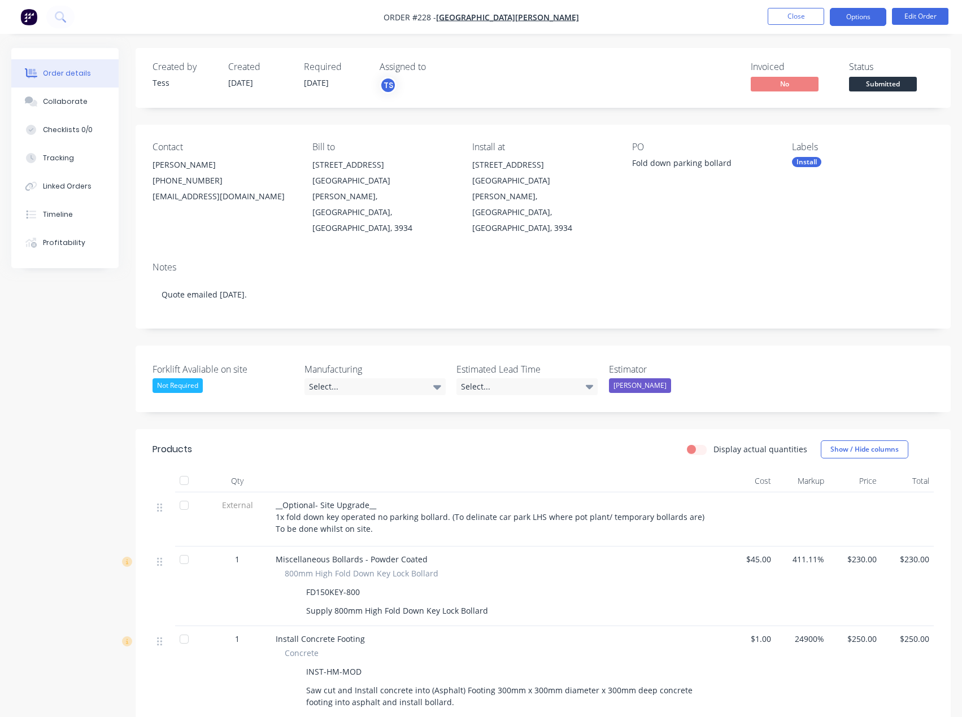
click at [865, 20] on button "Options" at bounding box center [857, 17] width 56 height 18
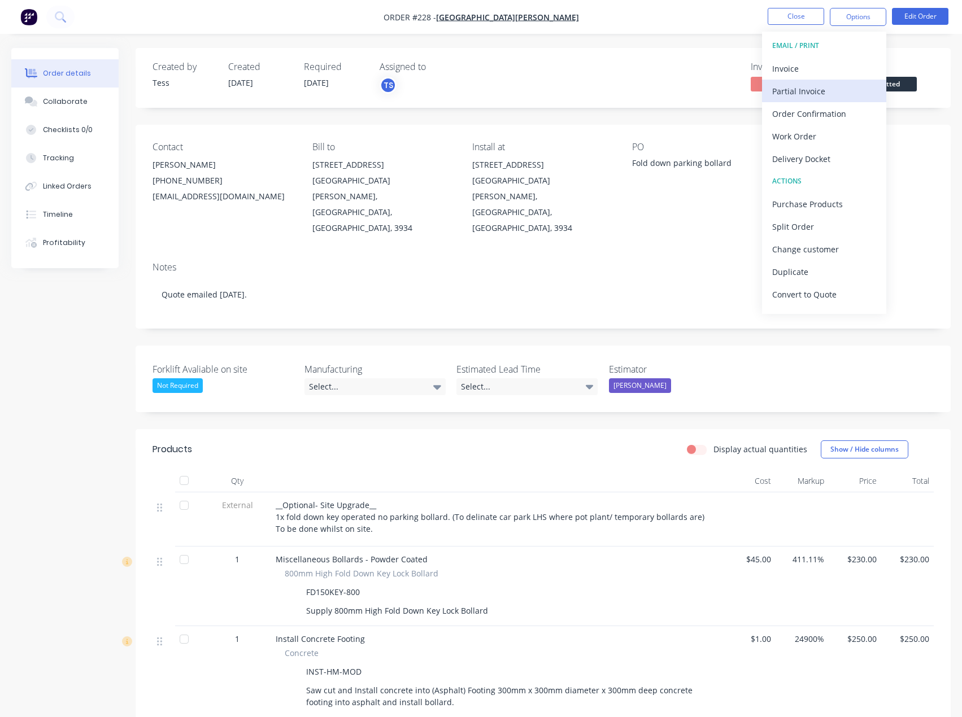
click at [800, 98] on div "Partial Invoice" at bounding box center [824, 91] width 104 height 16
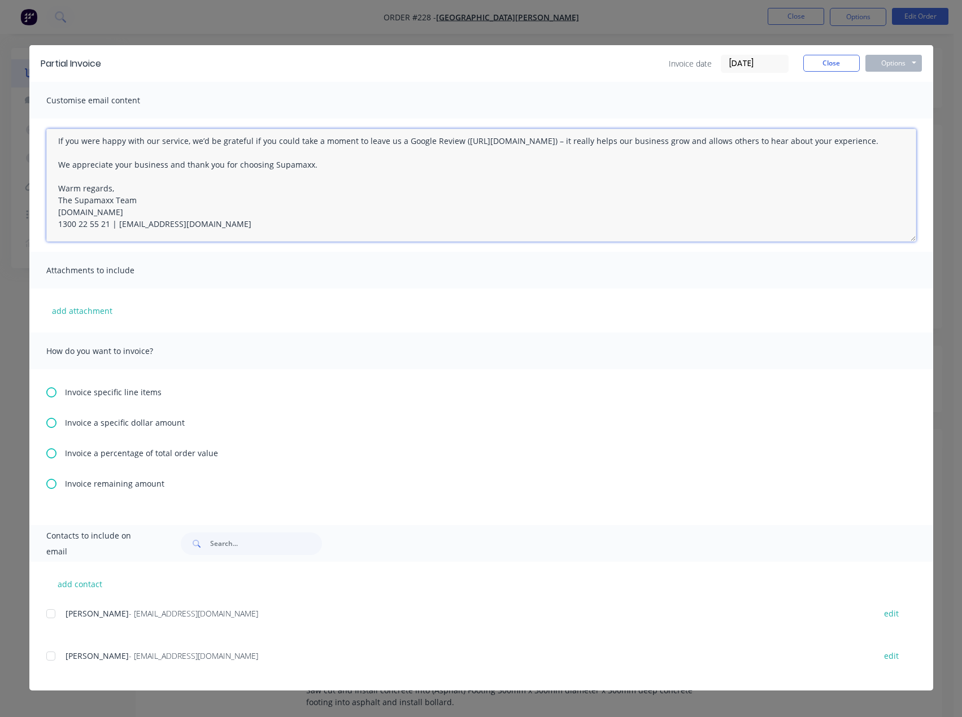
scroll to position [136, 0]
drag, startPoint x: 56, startPoint y: 147, endPoint x: 337, endPoint y: 179, distance: 283.0
click at [516, 259] on div "Customise email content Hi there, Please find your invoice attached for the rec…" at bounding box center [480, 303] width 903 height 443
paste textarea "[PERSON_NAME], Please find your 30% Deposit"
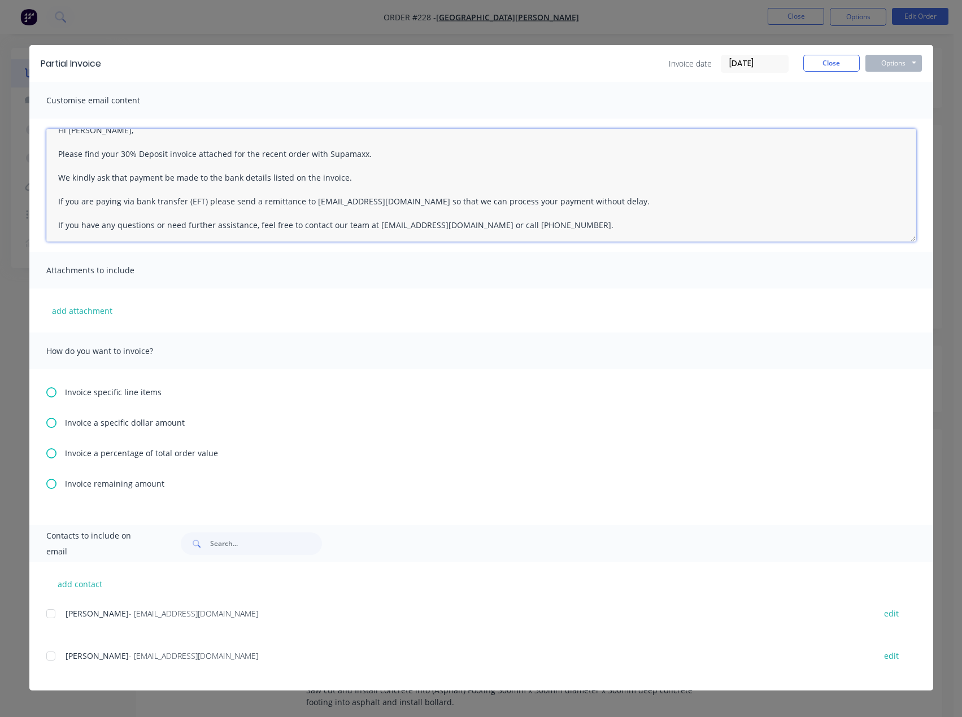
scroll to position [0, 0]
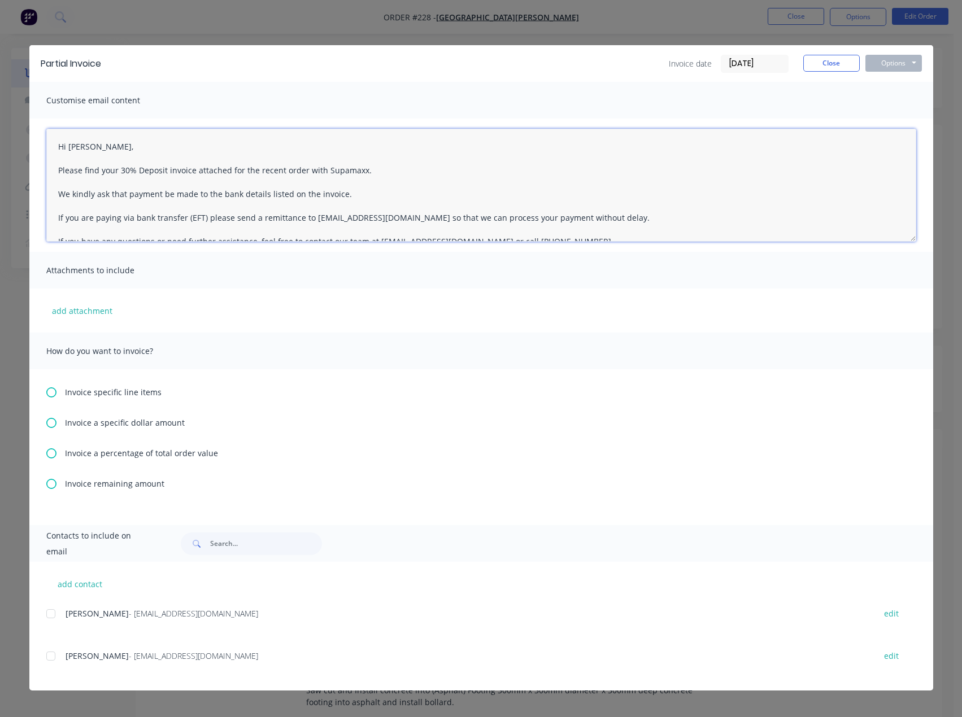
click at [52, 658] on div at bounding box center [51, 656] width 23 height 23
type textarea "Hi [PERSON_NAME], Please find your 30% Deposit invoice attached for the recent …"
click at [49, 454] on icon at bounding box center [51, 453] width 10 height 10
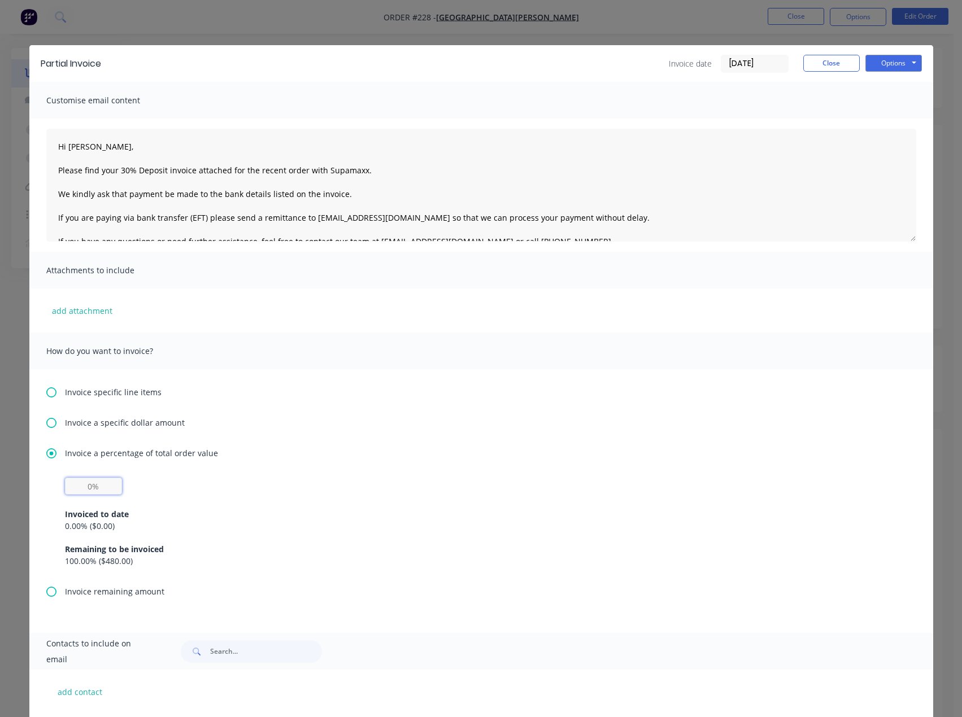
drag, startPoint x: 89, startPoint y: 487, endPoint x: 127, endPoint y: 486, distance: 38.4
click at [89, 487] on input "text" at bounding box center [93, 486] width 57 height 17
type input "30%"
click at [181, 487] on div "30% Invoiced to date 0.00 % ( $0.00 ) Remaining to be invoiced 100.00 % ( $480.…" at bounding box center [481, 522] width 832 height 89
click at [906, 63] on button "Options" at bounding box center [893, 63] width 56 height 17
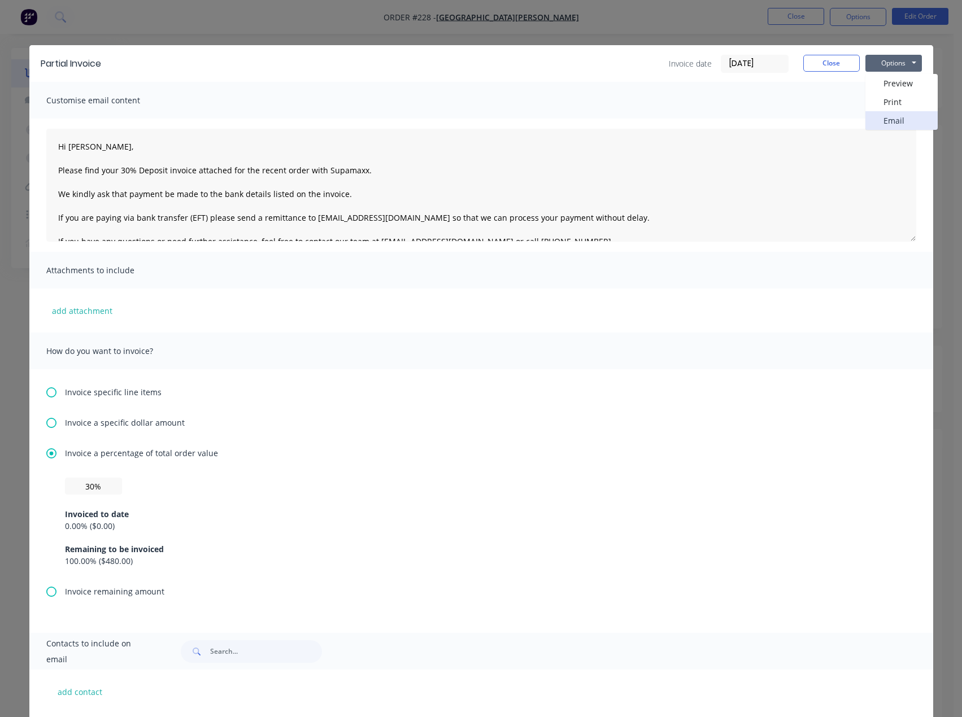
click at [888, 120] on button "Email" at bounding box center [901, 120] width 72 height 19
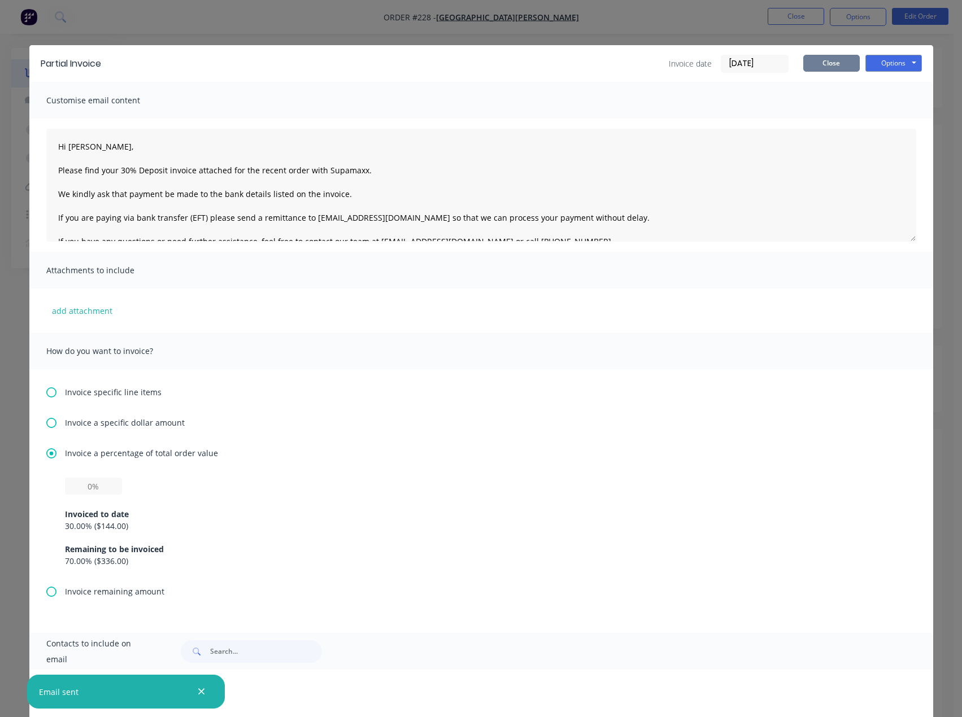
click at [829, 64] on button "Close" at bounding box center [831, 63] width 56 height 17
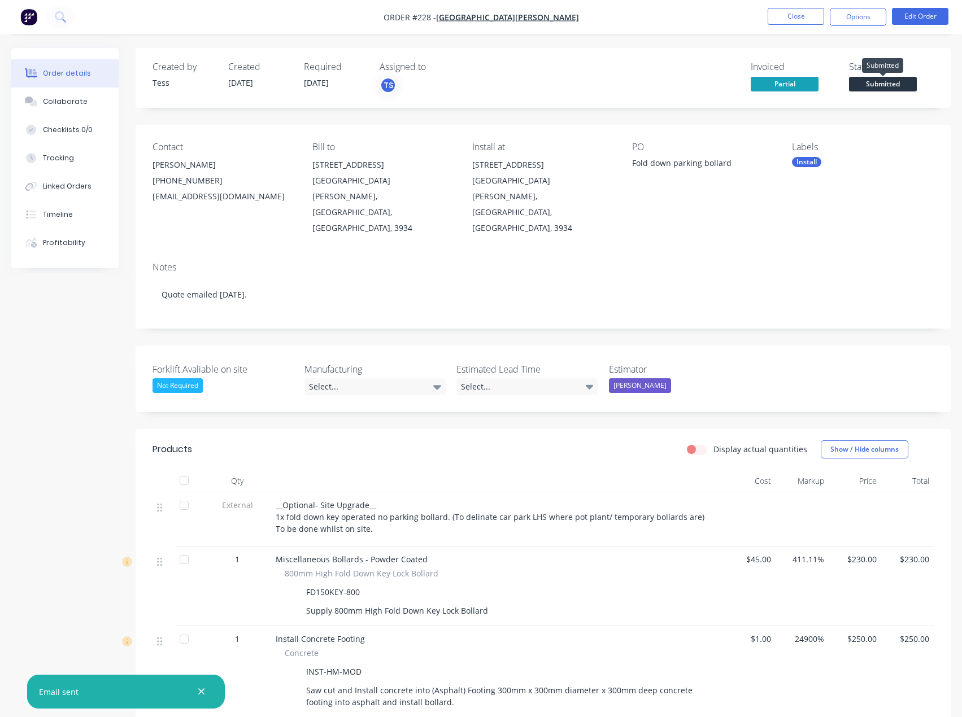
click at [885, 86] on span "Submitted" at bounding box center [883, 84] width 68 height 14
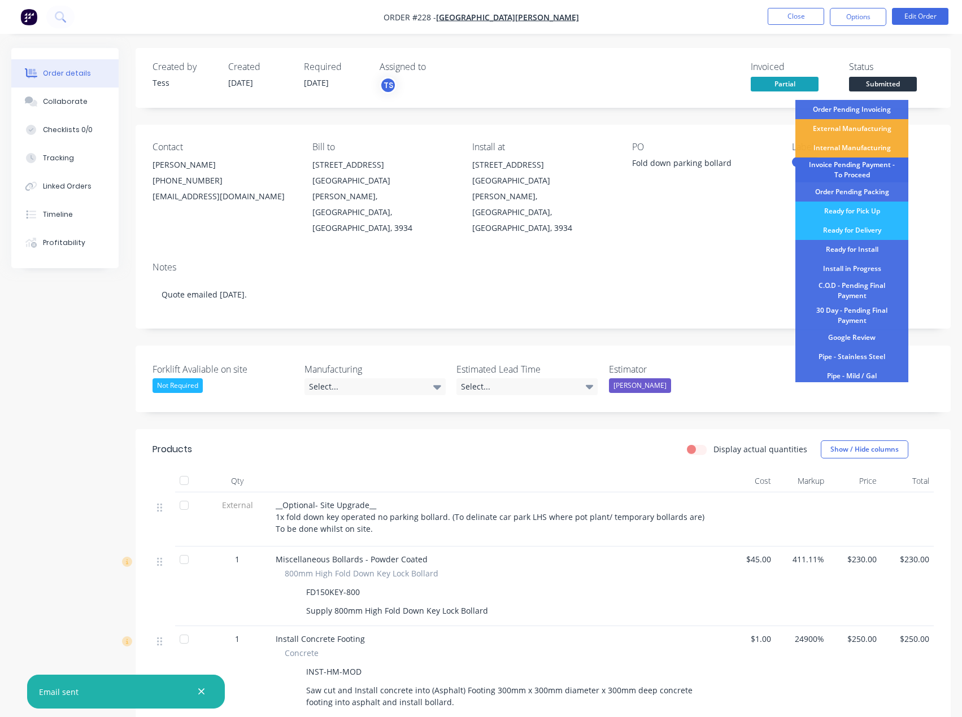
click at [858, 172] on div "Invoice Pending Payment - To Proceed" at bounding box center [851, 170] width 113 height 25
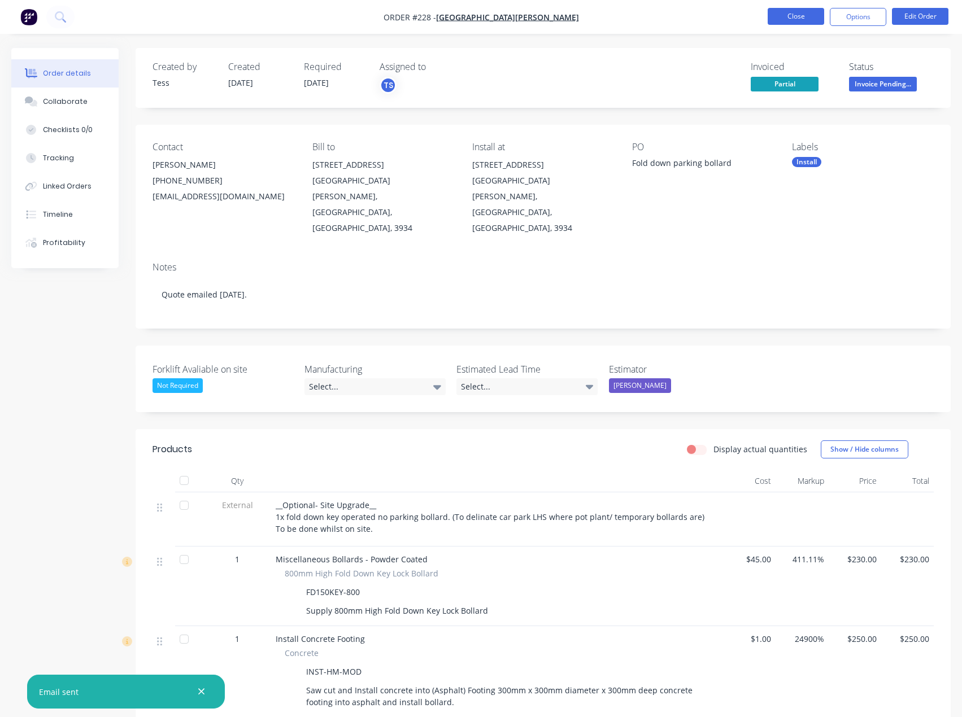
click at [807, 21] on button "Close" at bounding box center [795, 16] width 56 height 17
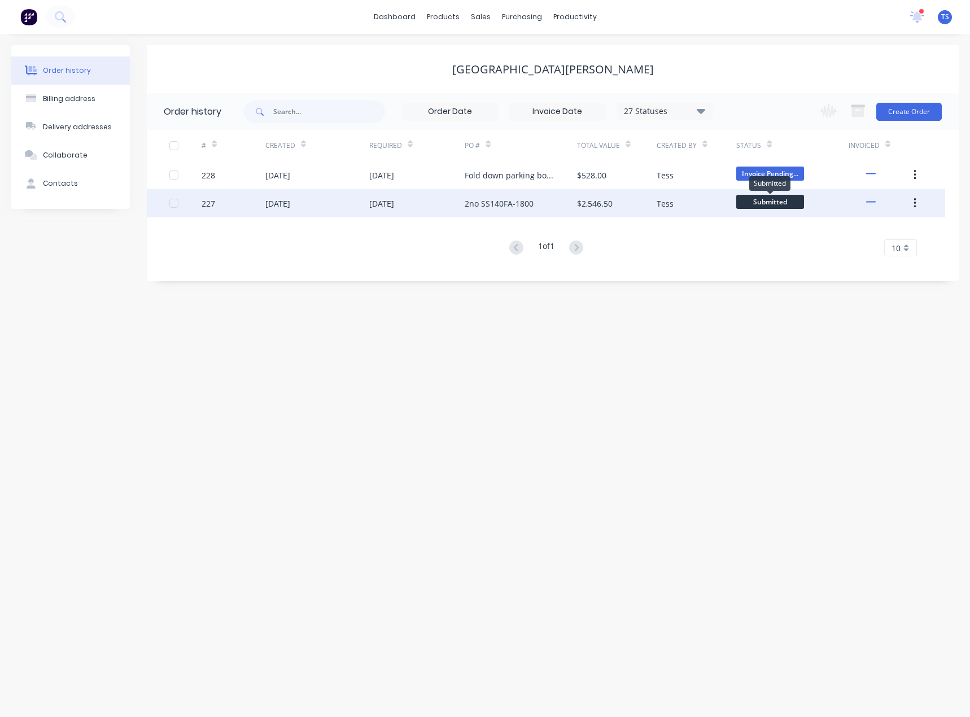
click at [762, 203] on span "Submitted" at bounding box center [770, 202] width 68 height 14
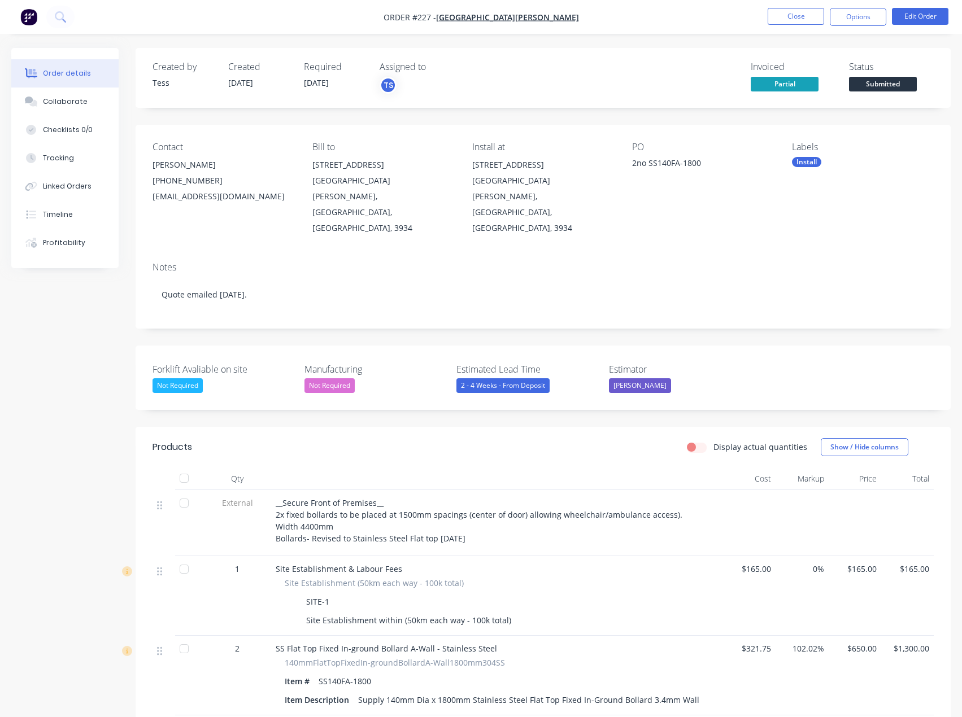
click at [894, 84] on span "Submitted" at bounding box center [883, 84] width 68 height 14
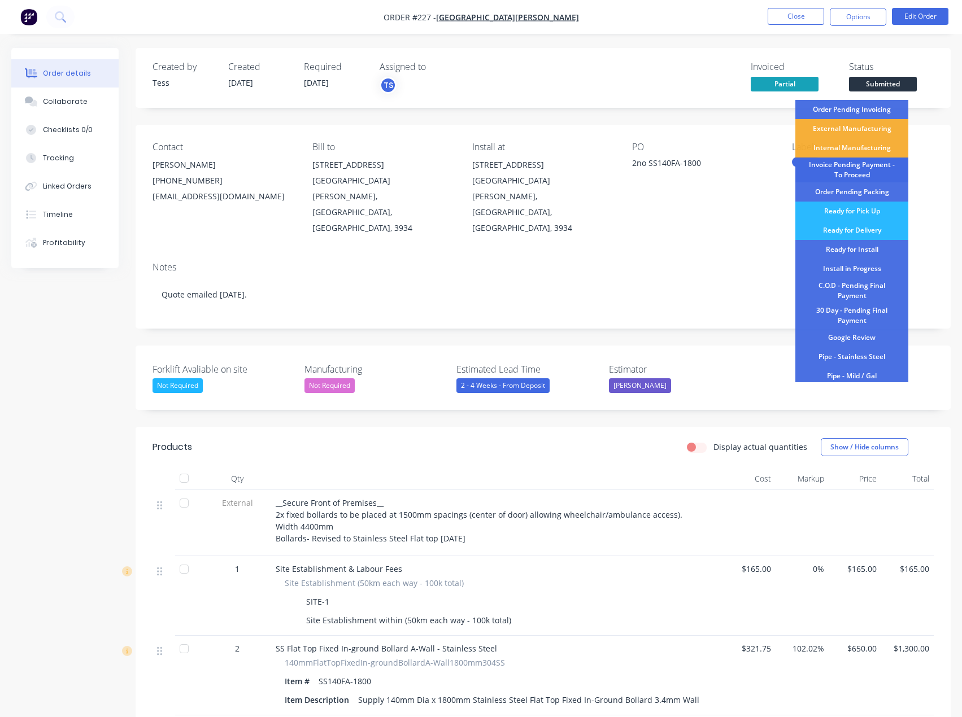
click at [863, 169] on div "Invoice Pending Payment - To Proceed" at bounding box center [851, 170] width 113 height 25
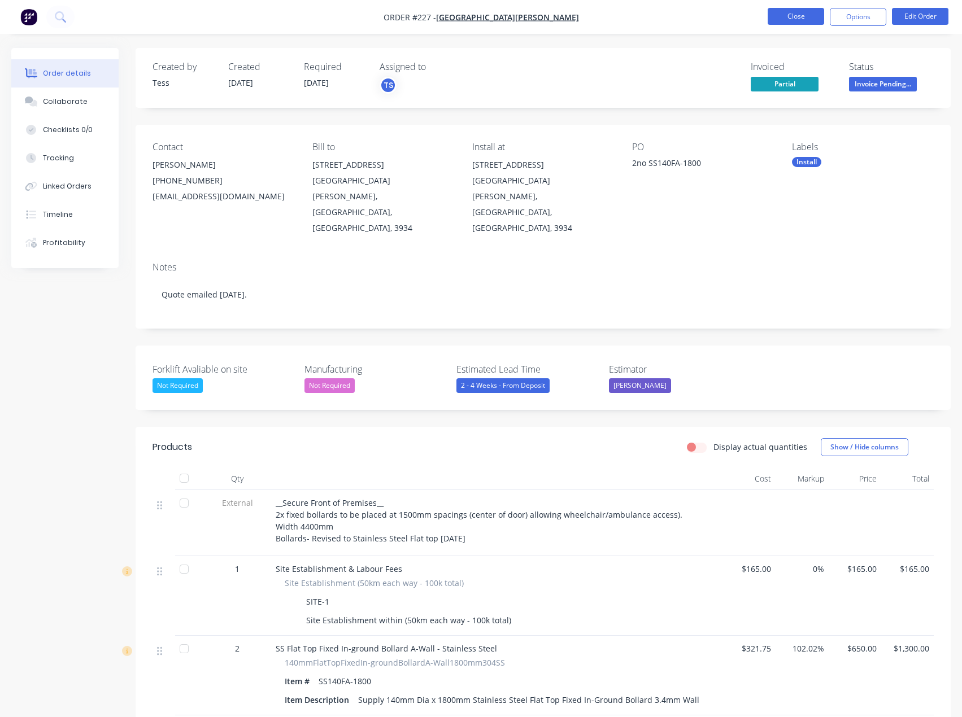
click at [800, 20] on button "Close" at bounding box center [795, 16] width 56 height 17
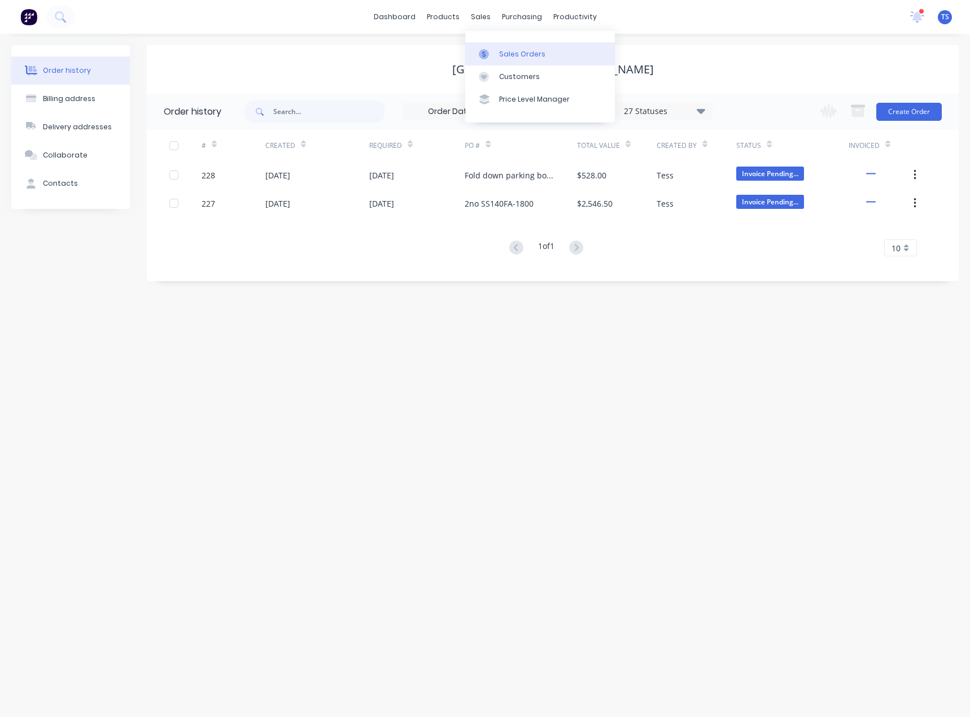
click at [505, 59] on link "Sales Orders" at bounding box center [540, 53] width 150 height 23
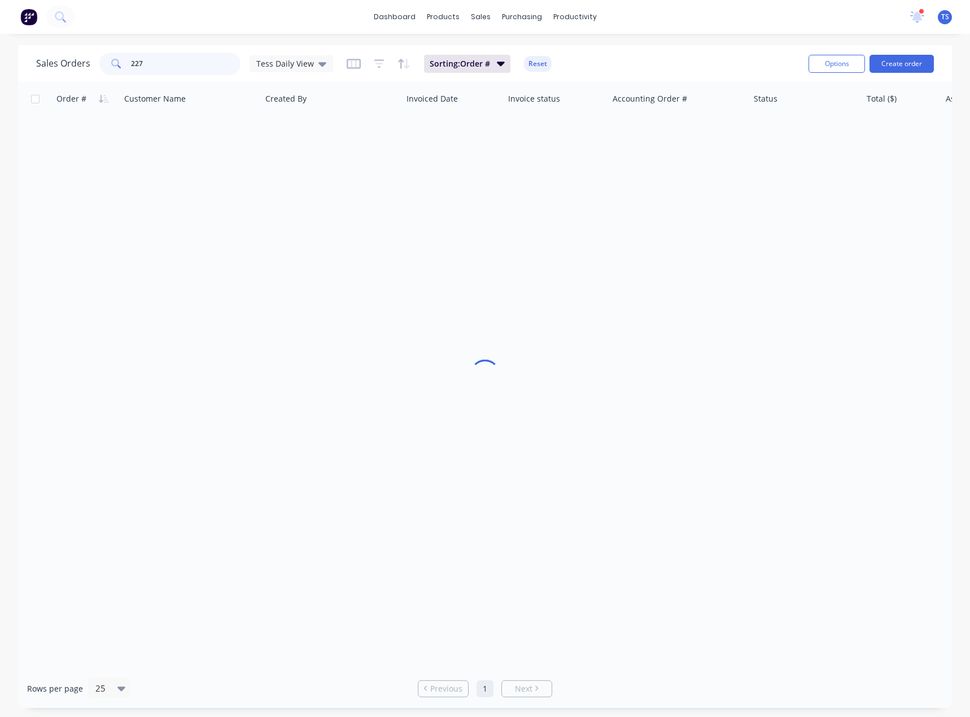
click at [196, 68] on input "227" at bounding box center [186, 64] width 110 height 23
click at [73, 68] on div "Sales Orders 227 Tess Daily View" at bounding box center [184, 64] width 297 height 23
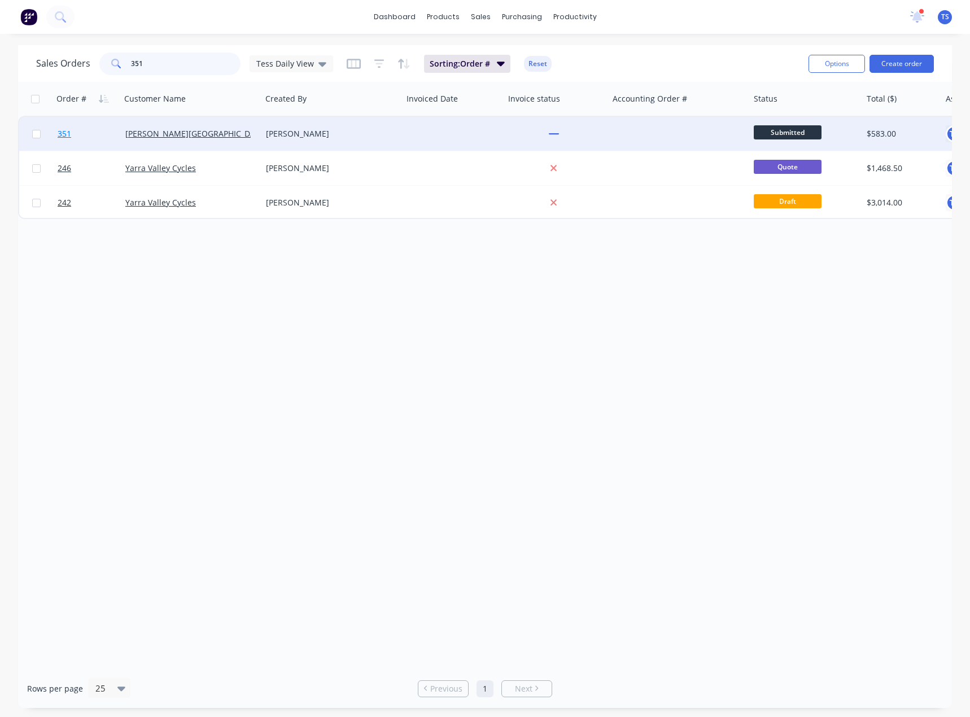
type input "351"
click at [70, 137] on span "351" at bounding box center [65, 133] width 14 height 11
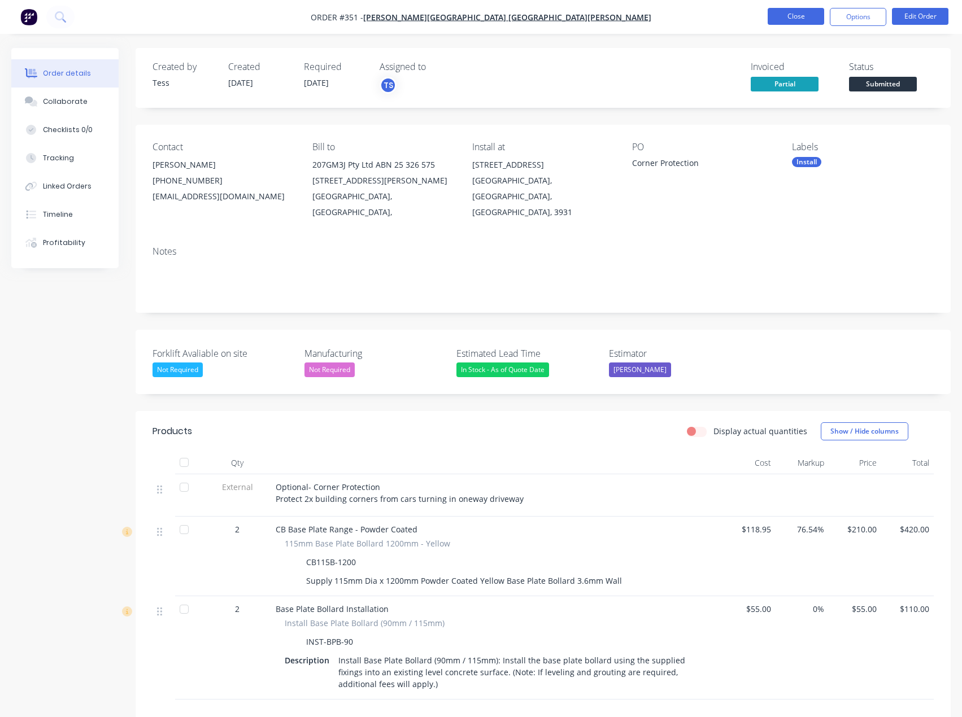
click at [805, 10] on button "Close" at bounding box center [795, 16] width 56 height 17
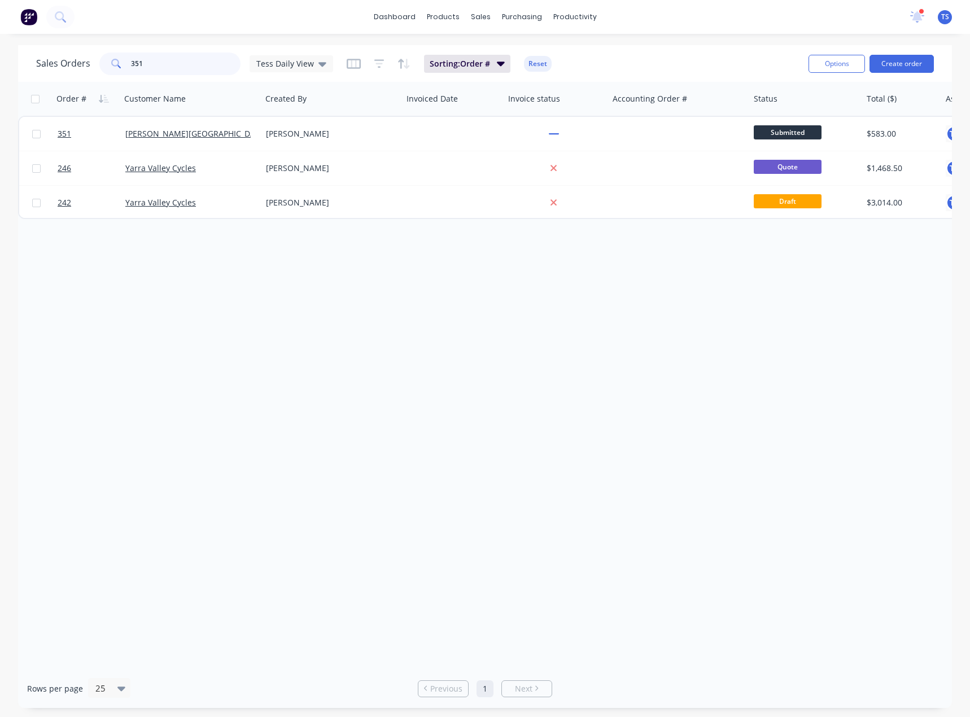
drag, startPoint x: 168, startPoint y: 65, endPoint x: 49, endPoint y: 112, distance: 128.3
click at [49, 112] on div "Sales Orders 351 Tess Daily View Sorting: Order # Reset Options Create order Or…" at bounding box center [485, 376] width 934 height 663
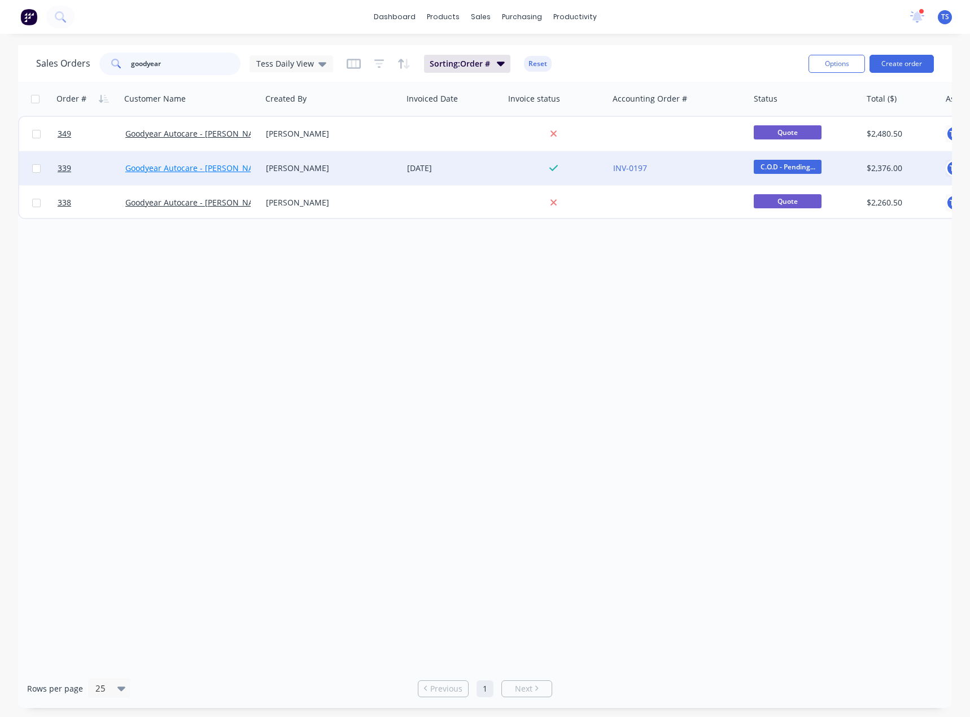
type input "goodyear"
click at [179, 170] on link "Goodyear Autocare - [PERSON_NAME]" at bounding box center [196, 168] width 143 height 11
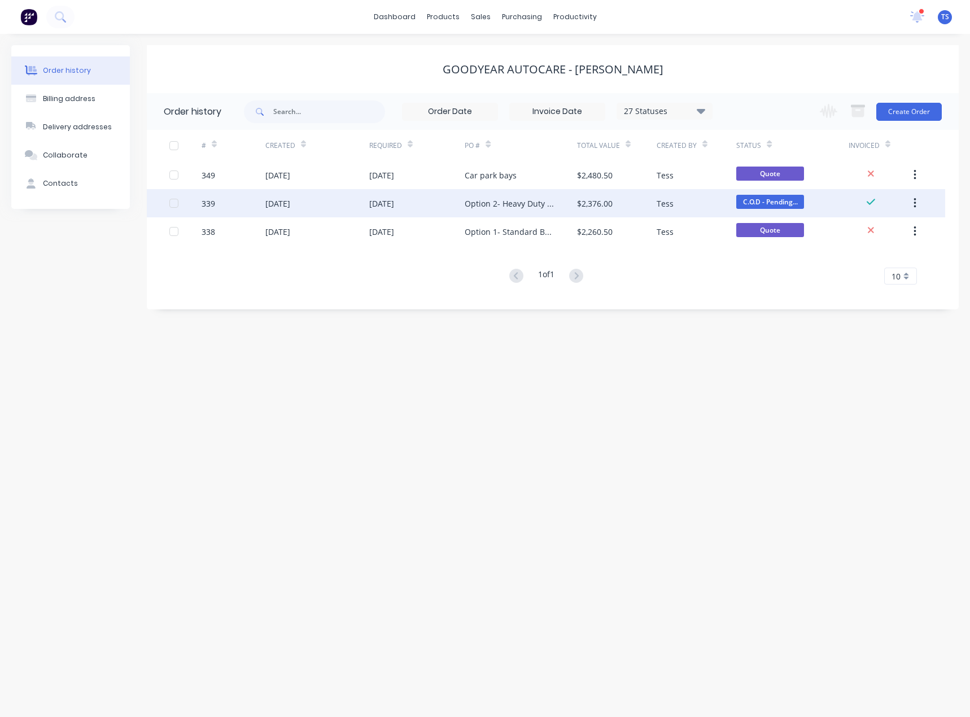
click at [551, 206] on div "Option 2- Heavy Duty Bollard" at bounding box center [509, 204] width 89 height 12
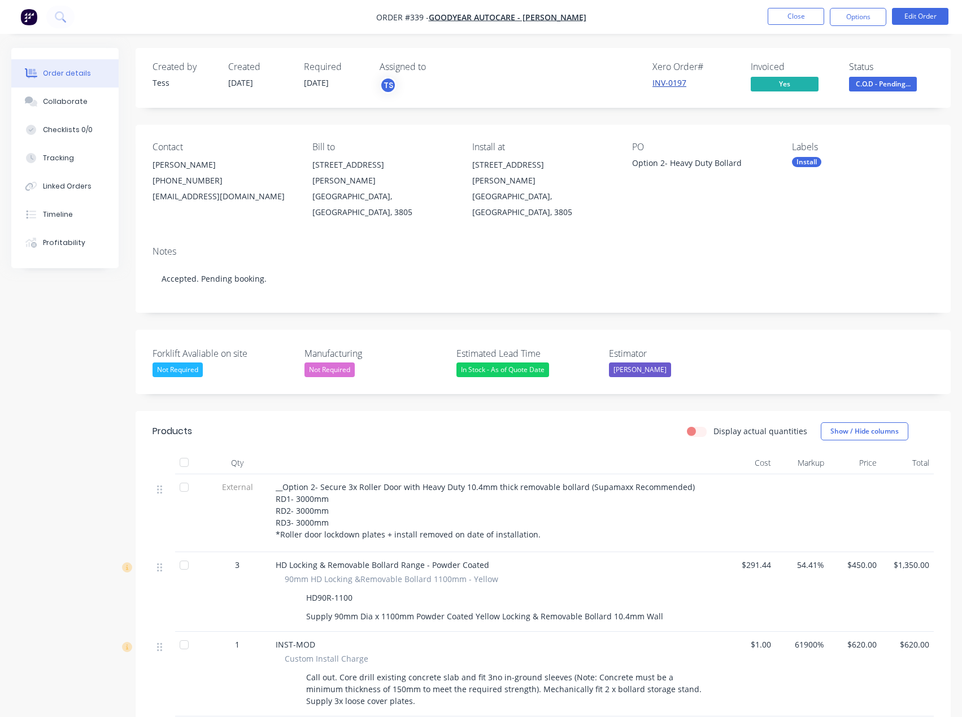
click at [677, 84] on link "INV-0197" at bounding box center [669, 82] width 34 height 11
click at [863, 81] on span "C.O.D - Pending..." at bounding box center [883, 84] width 68 height 14
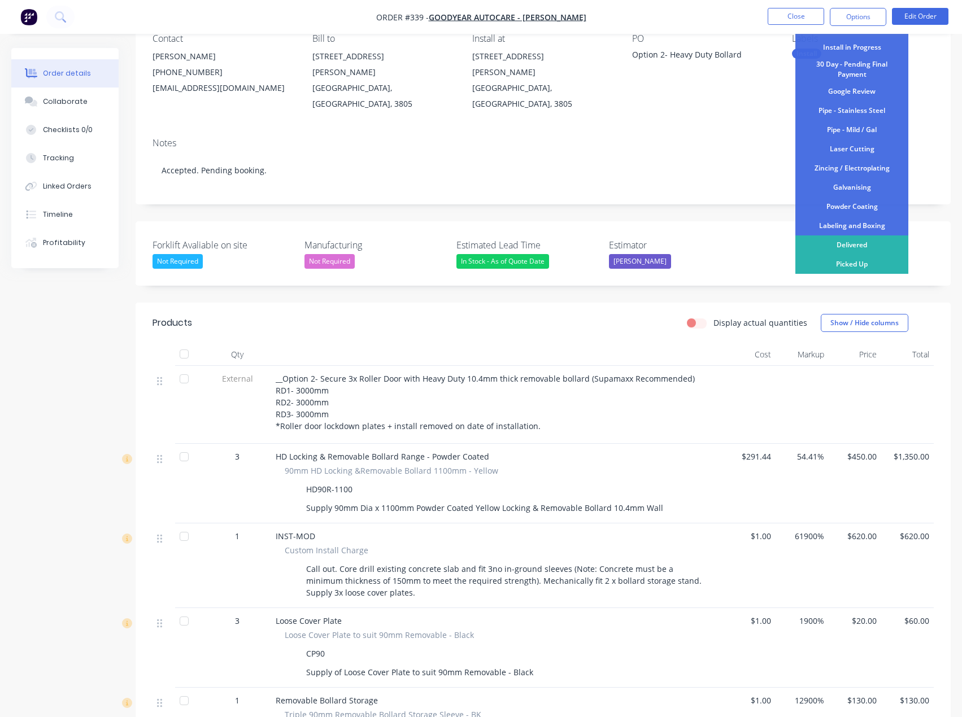
scroll to position [113, 0]
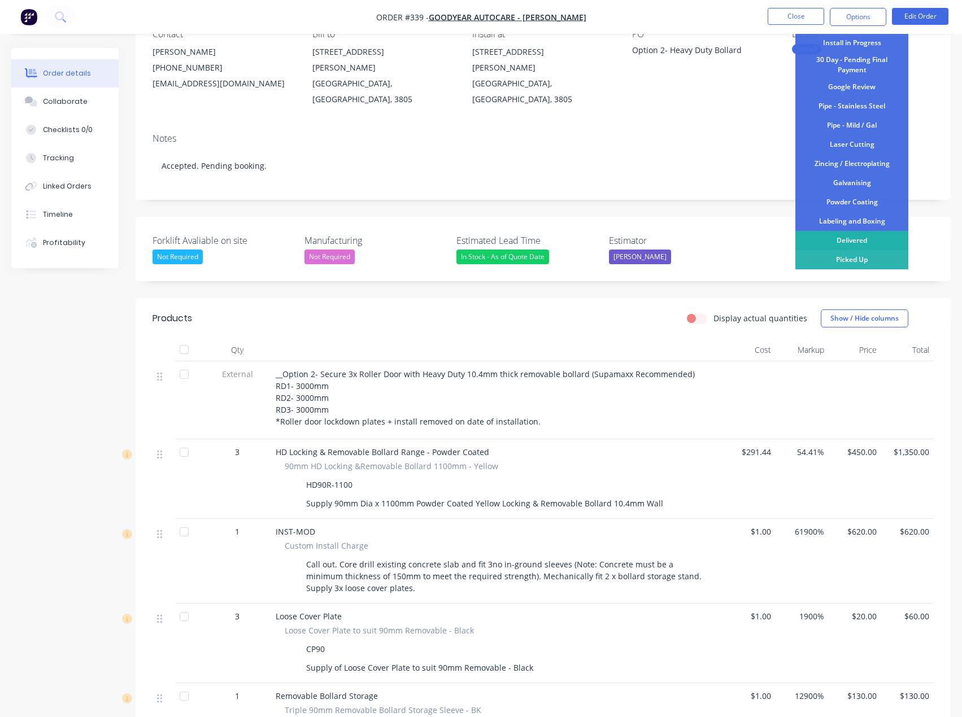
click at [833, 238] on div "Delivered" at bounding box center [851, 240] width 113 height 19
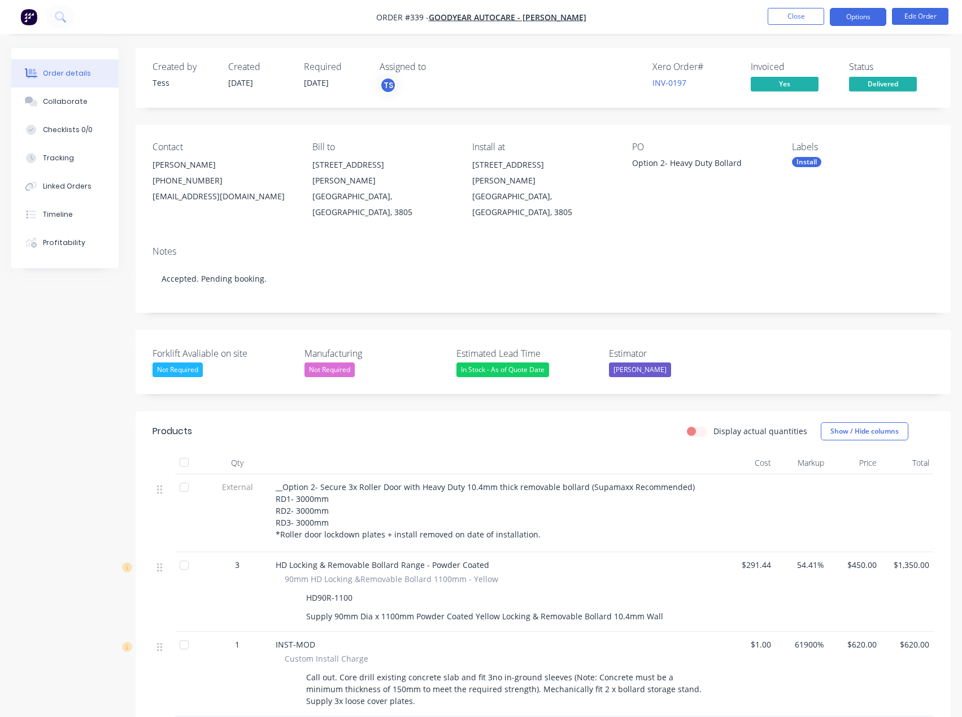
click at [862, 19] on button "Options" at bounding box center [857, 17] width 56 height 18
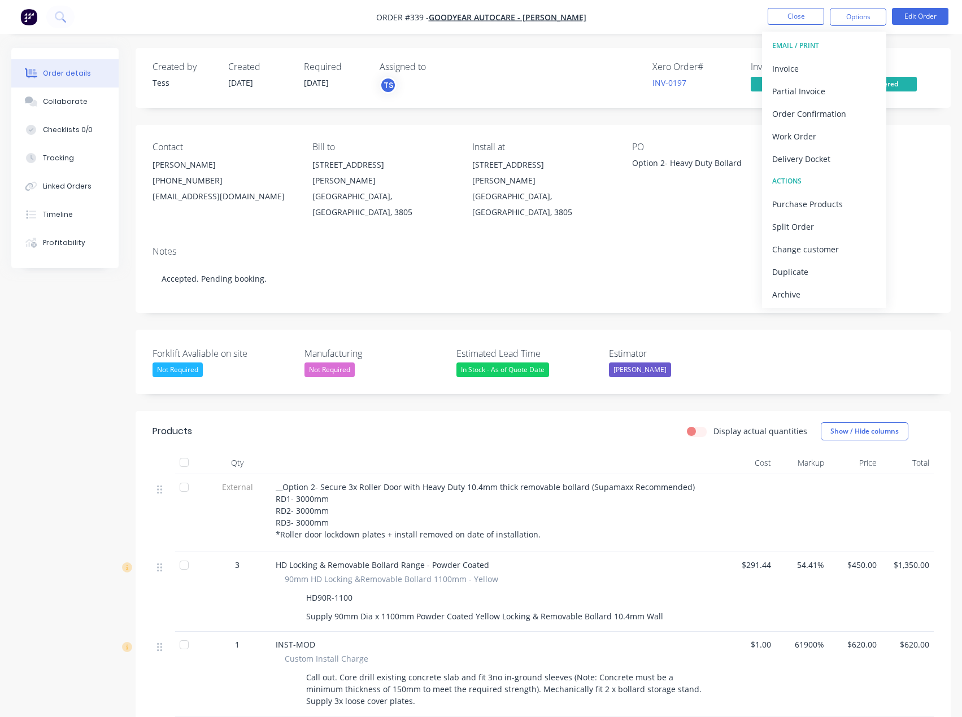
click at [893, 81] on span "Delivered" at bounding box center [883, 84] width 68 height 14
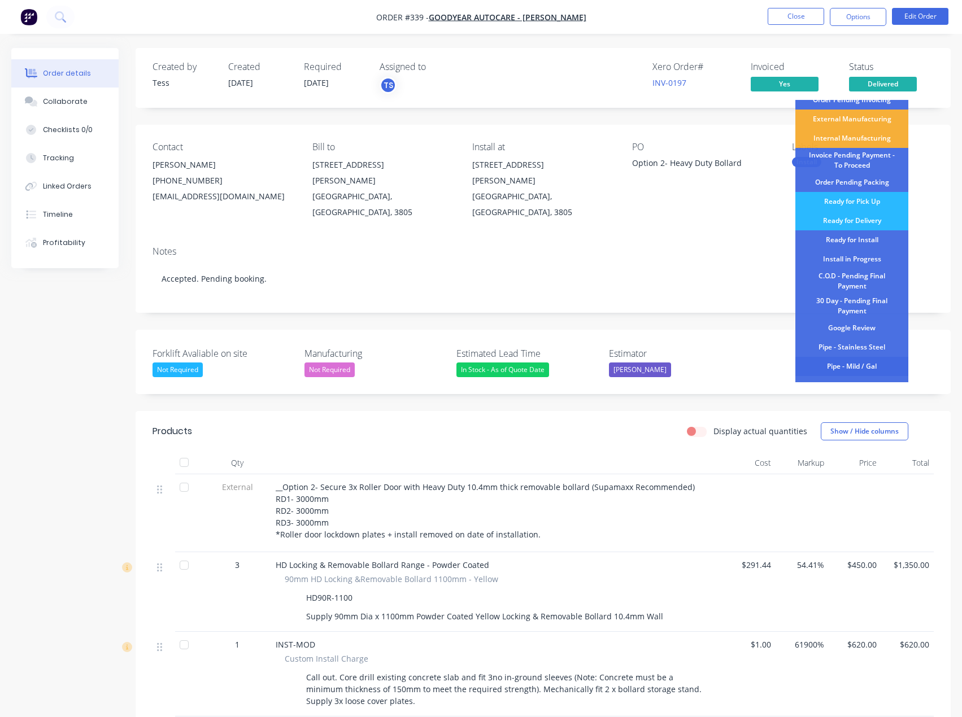
scroll to position [56, 0]
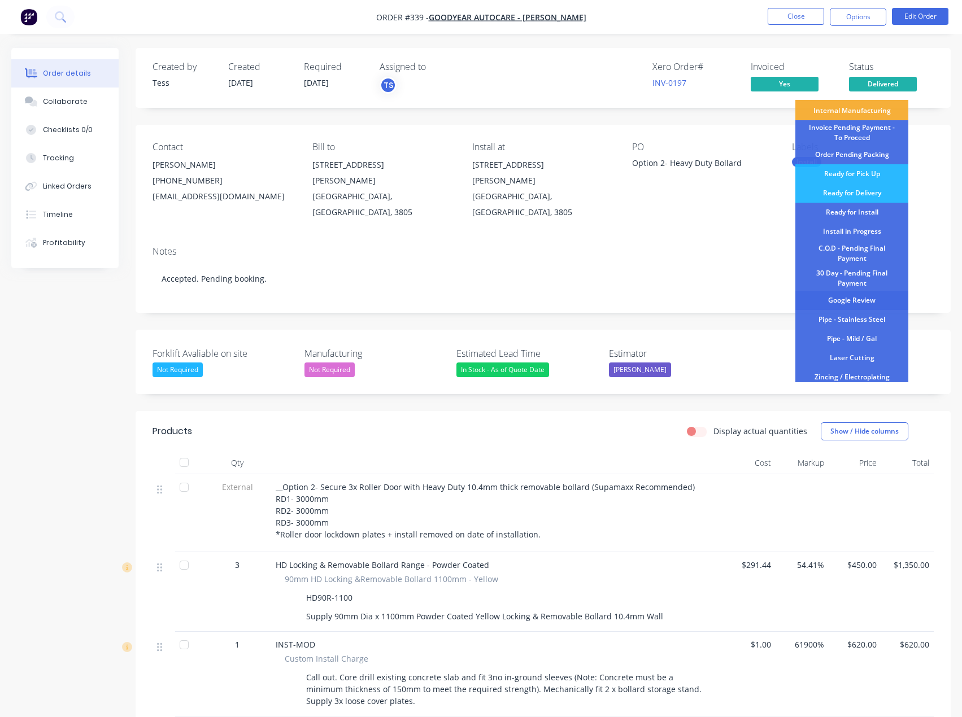
click at [864, 300] on div "Google Review" at bounding box center [851, 300] width 113 height 19
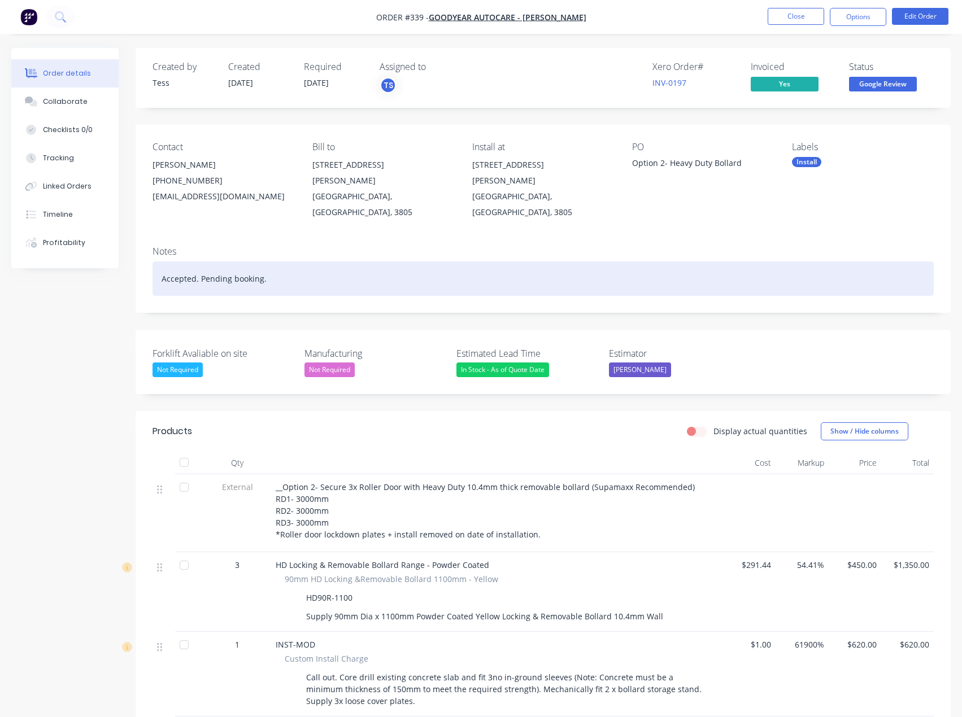
click at [229, 264] on div "Accepted. Pending booking." at bounding box center [542, 278] width 781 height 34
click at [284, 266] on div "Accepted. Pending booking." at bounding box center [542, 278] width 781 height 34
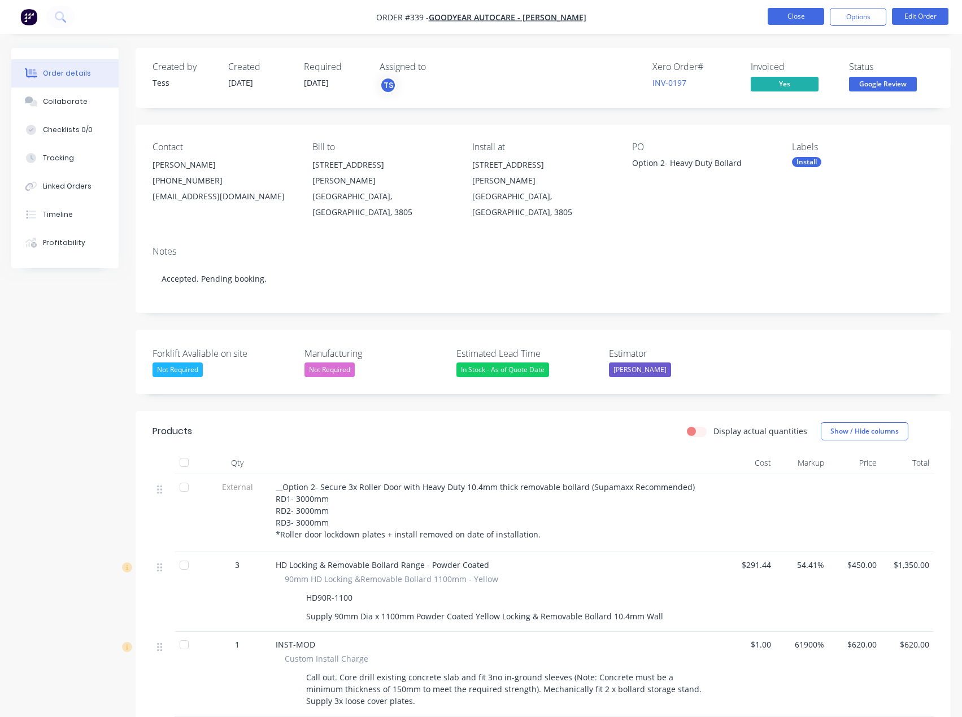
click at [803, 17] on button "Close" at bounding box center [795, 16] width 56 height 17
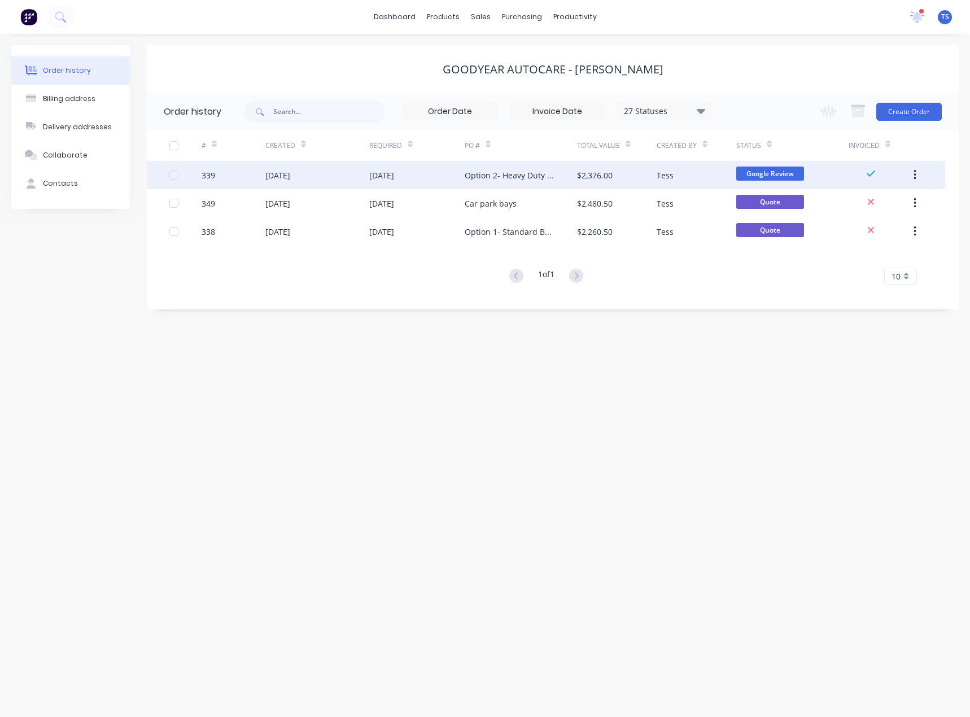
click at [512, 177] on div "Option 2- Heavy Duty Bollard" at bounding box center [509, 175] width 89 height 12
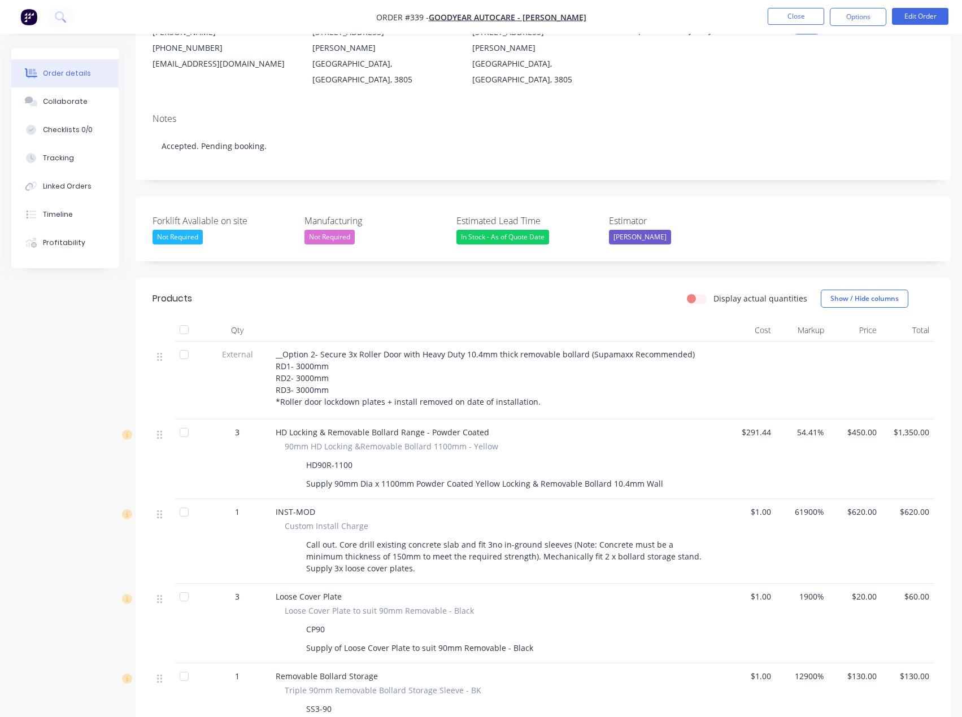
scroll to position [169, 0]
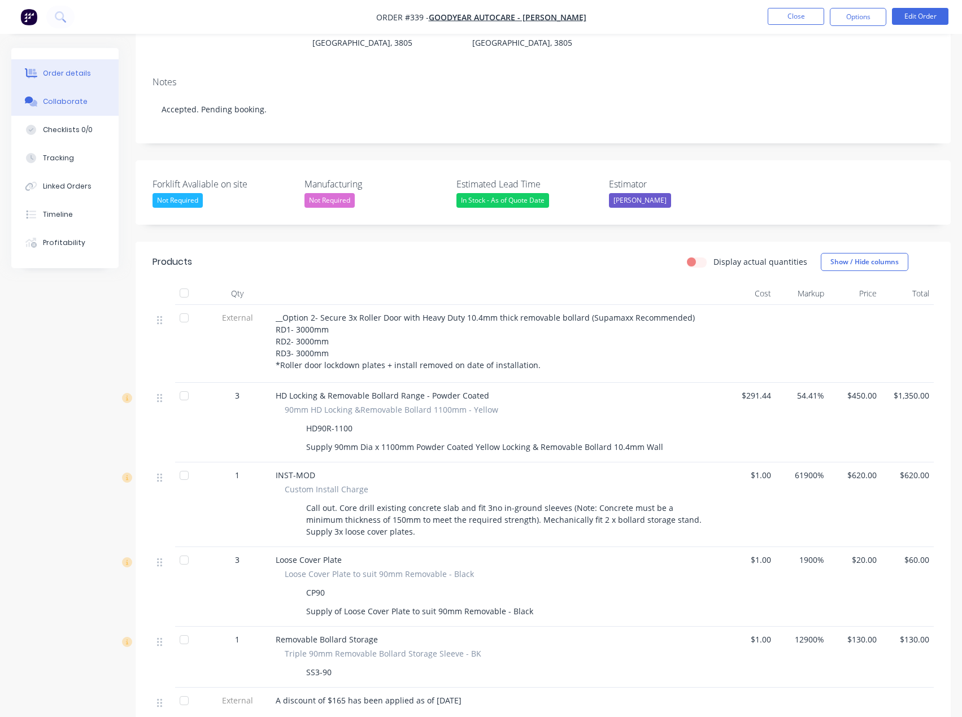
click at [50, 106] on div "Collaborate" at bounding box center [65, 102] width 45 height 10
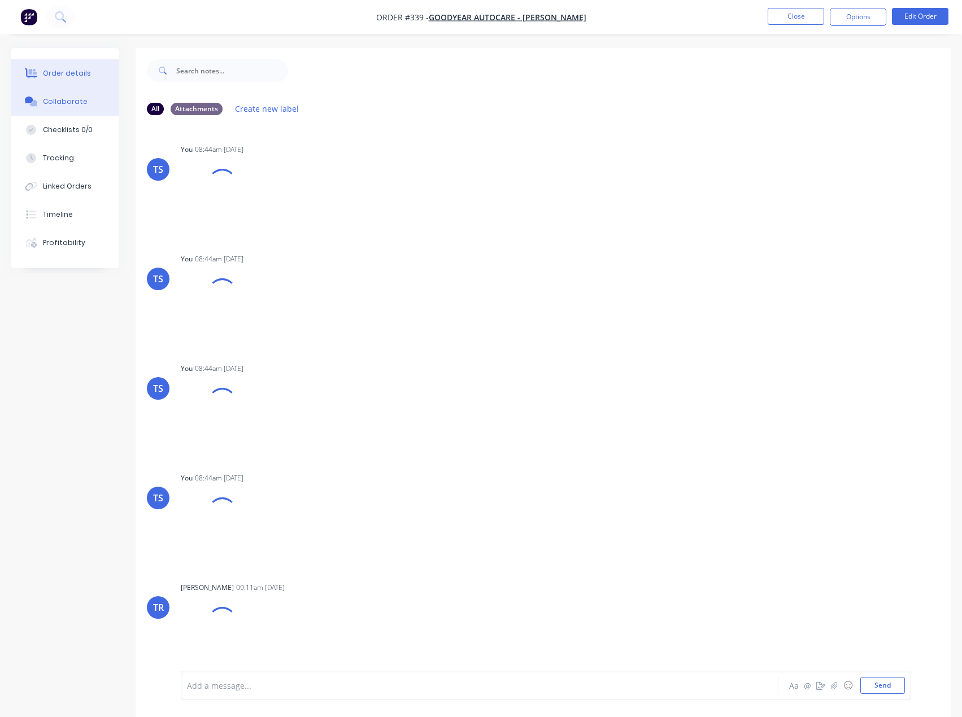
click at [56, 75] on div "Order details" at bounding box center [67, 73] width 48 height 10
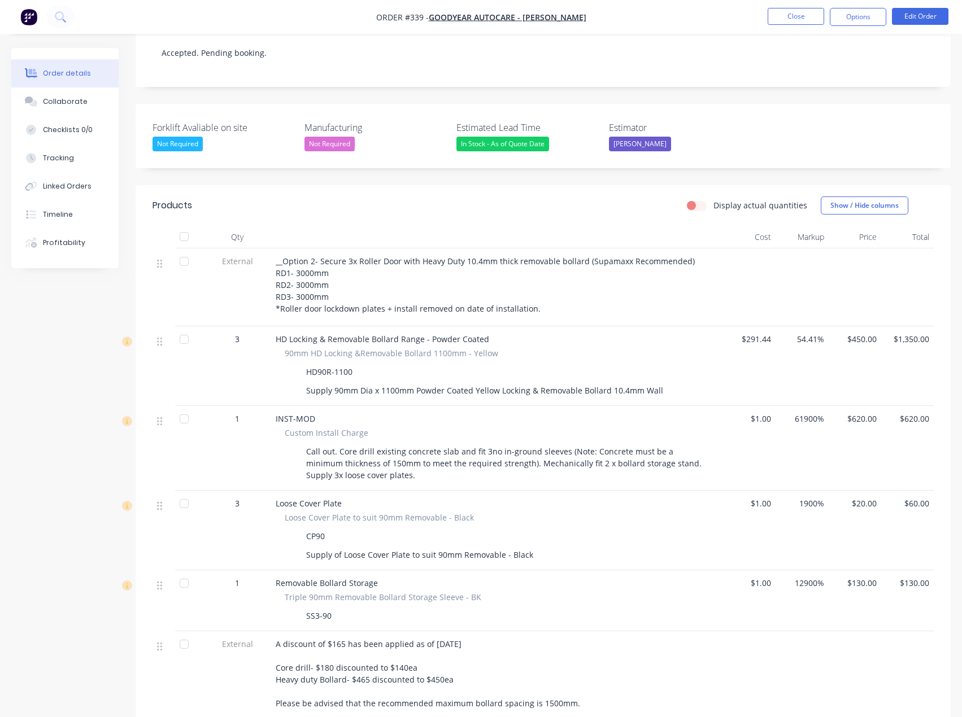
scroll to position [169, 0]
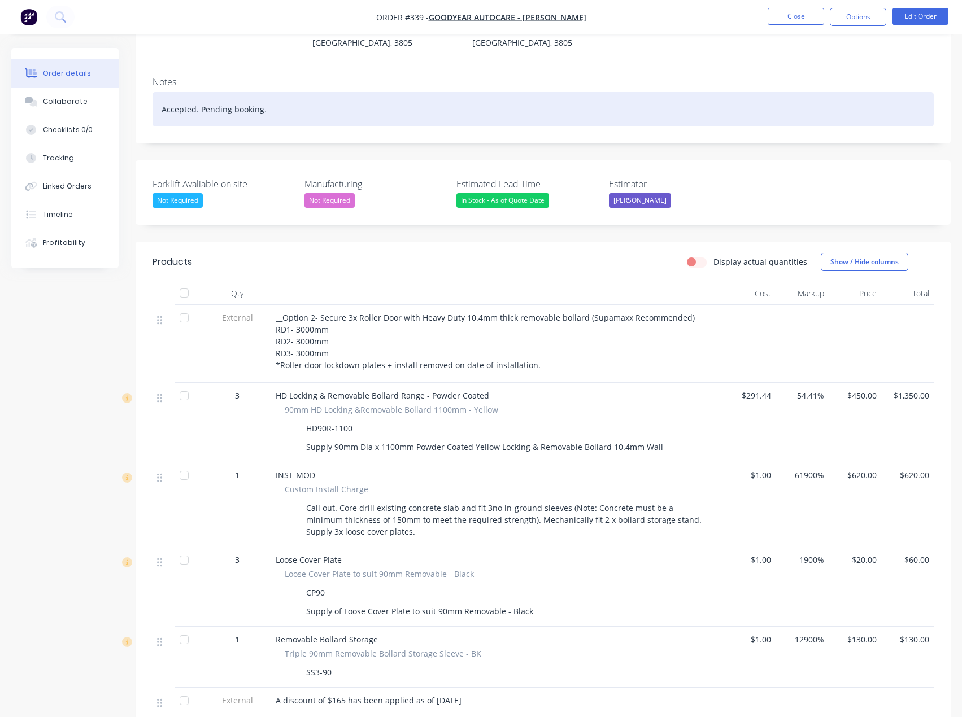
click at [263, 93] on div "Accepted. Pending booking." at bounding box center [542, 109] width 781 height 34
click at [291, 96] on div "Accepted. Pending booking. Key [PERSON_NAME] J032." at bounding box center [542, 109] width 781 height 34
click at [356, 92] on div "Accepted. Pending booking. Key number J032." at bounding box center [542, 109] width 781 height 34
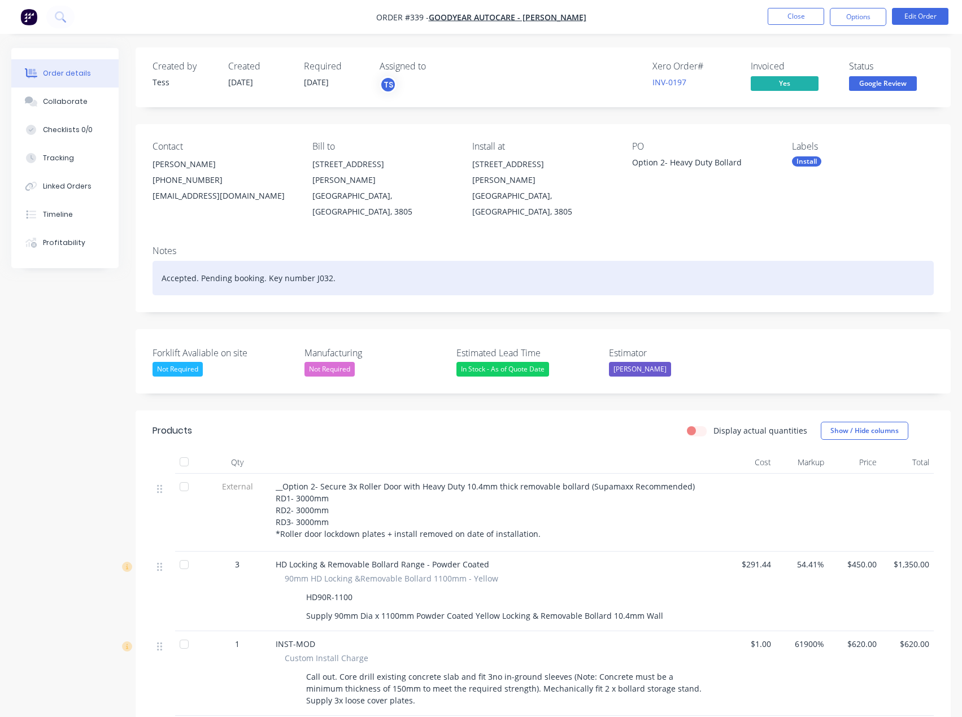
scroll to position [0, 0]
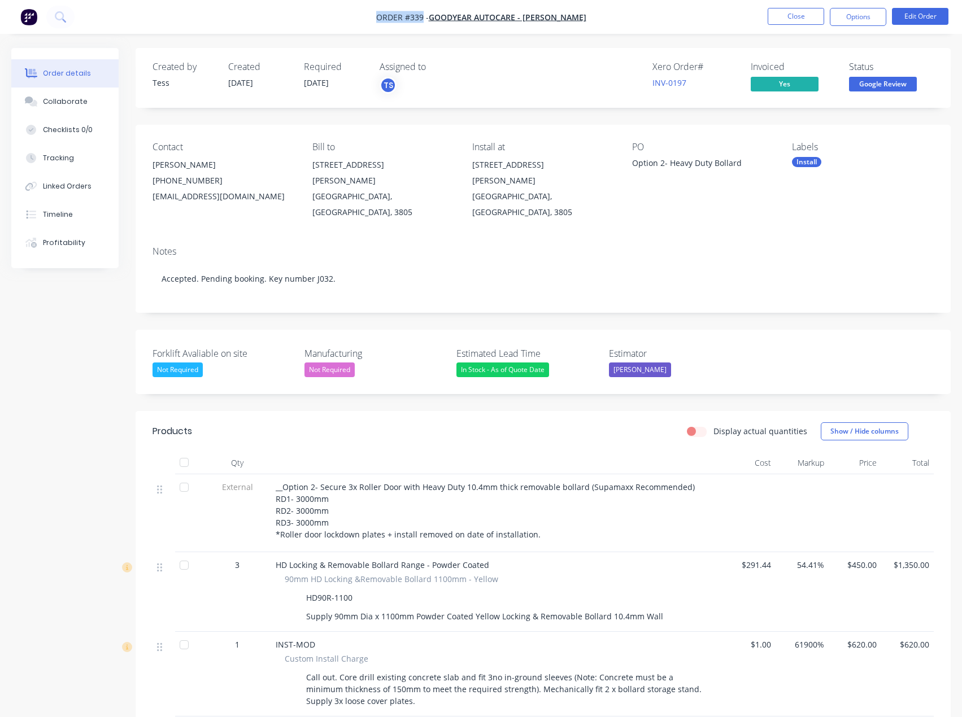
drag, startPoint x: 373, startPoint y: 15, endPoint x: 424, endPoint y: 15, distance: 50.8
click at [424, 15] on nav "Order #339 - Goodyear Autocare - [PERSON_NAME] Close Options Edit Order" at bounding box center [481, 17] width 962 height 34
copy span "Order #339"
click at [793, 19] on button "Close" at bounding box center [795, 16] width 56 height 17
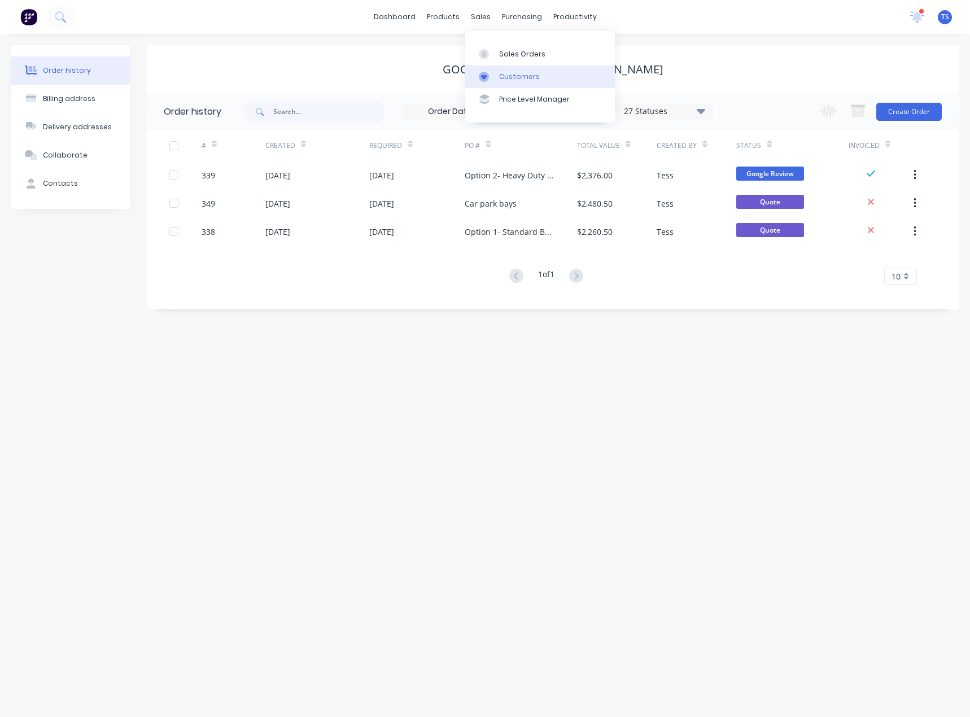
click at [492, 72] on div at bounding box center [487, 77] width 17 height 10
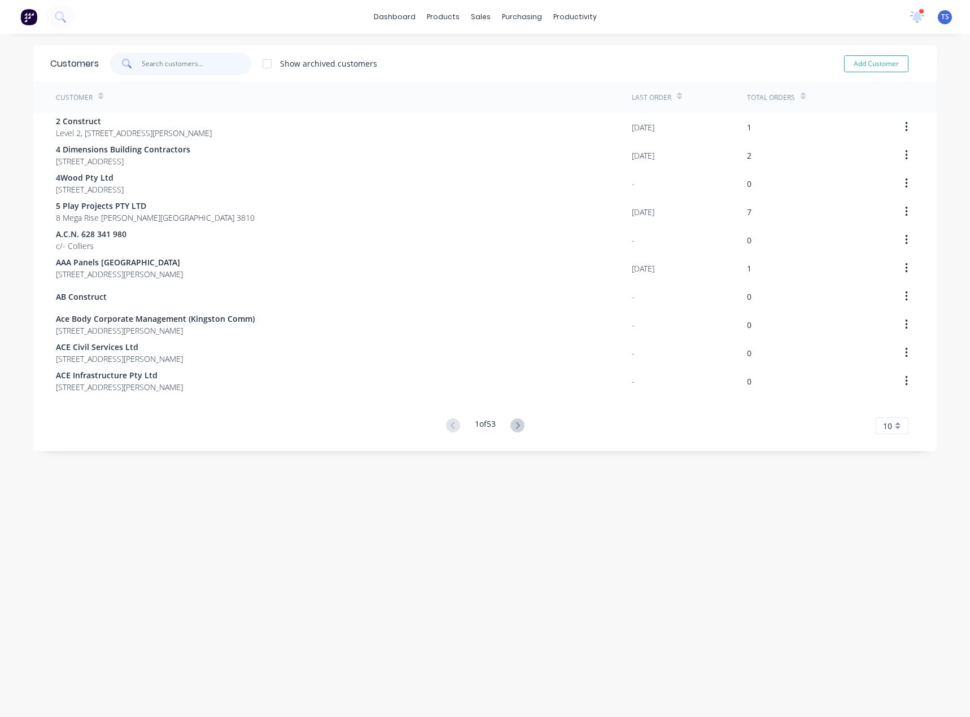
click at [167, 60] on input "text" at bounding box center [197, 64] width 110 height 23
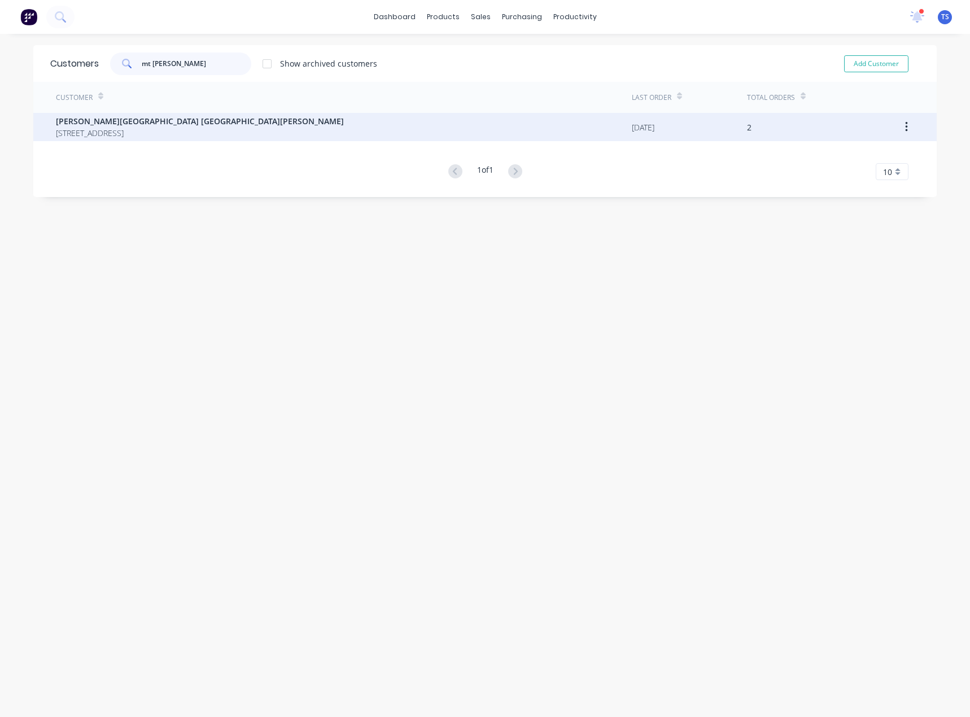
type input "mt [PERSON_NAME]"
click at [152, 132] on span "[STREET_ADDRESS]" at bounding box center [200, 133] width 288 height 12
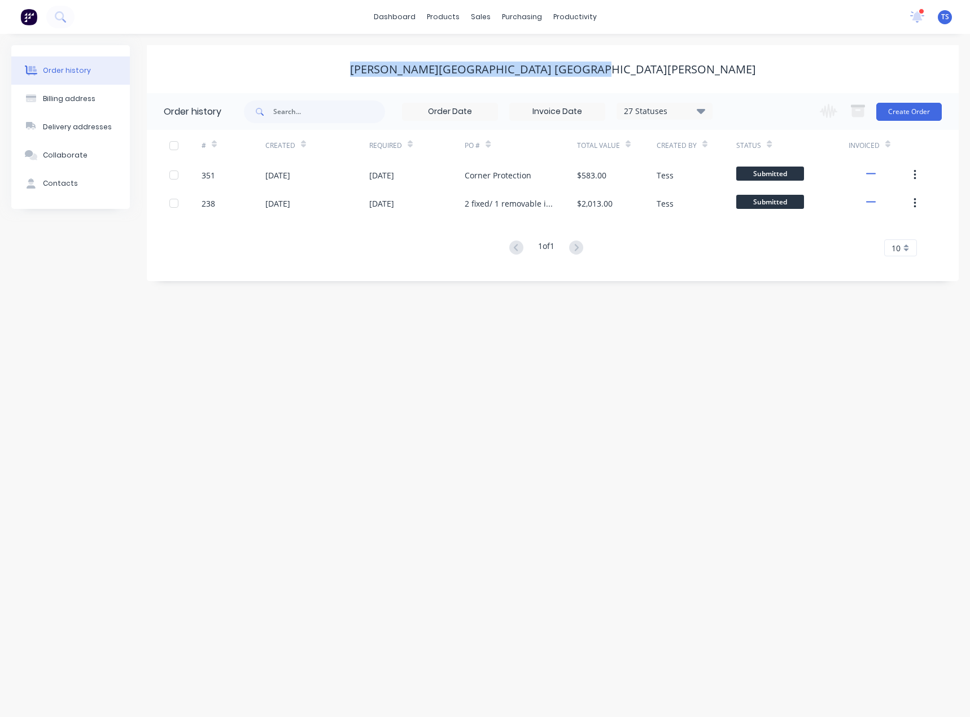
drag, startPoint x: 687, startPoint y: 68, endPoint x: 444, endPoint y: 64, distance: 242.3
click at [433, 63] on div "[PERSON_NAME][GEOGRAPHIC_DATA] [GEOGRAPHIC_DATA][PERSON_NAME]" at bounding box center [553, 70] width 812 height 14
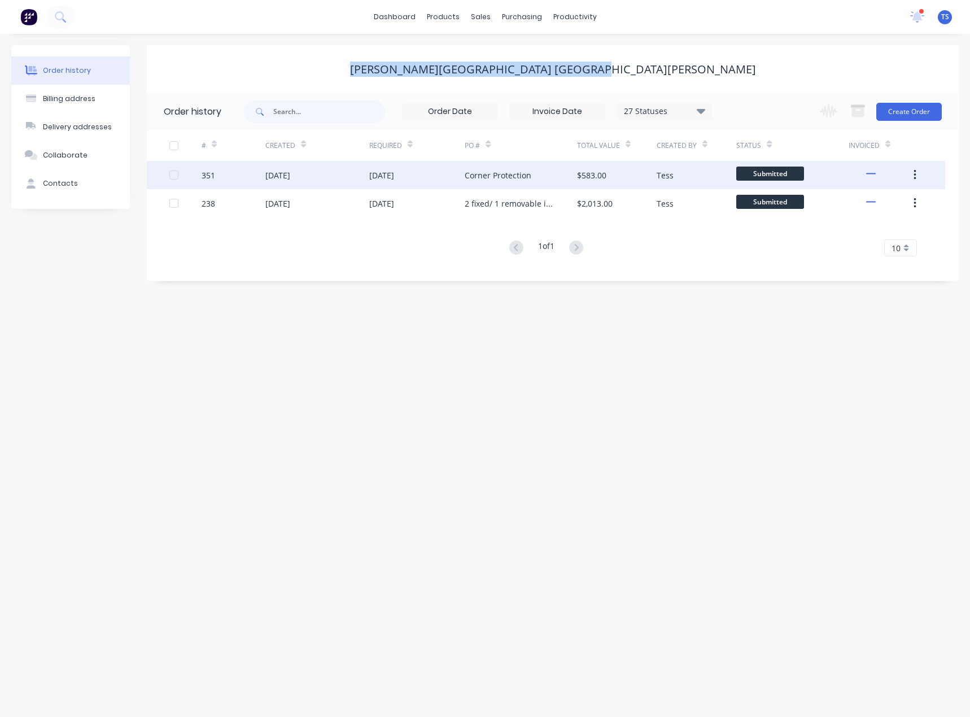
click at [274, 169] on div "[DATE]" at bounding box center [277, 175] width 25 height 12
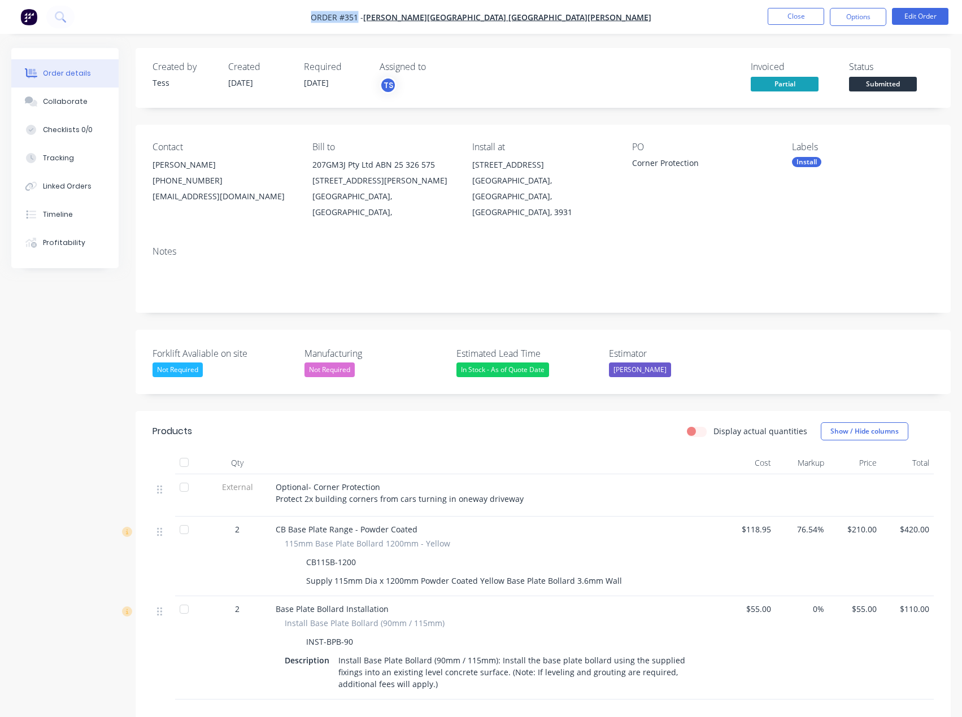
drag, startPoint x: 361, startPoint y: 17, endPoint x: 412, endPoint y: 19, distance: 50.8
click at [412, 19] on nav "Order #351 - [PERSON_NAME][GEOGRAPHIC_DATA] [GEOGRAPHIC_DATA][PERSON_NAME] Clos…" at bounding box center [481, 17] width 962 height 34
click at [788, 20] on button "Close" at bounding box center [795, 16] width 56 height 17
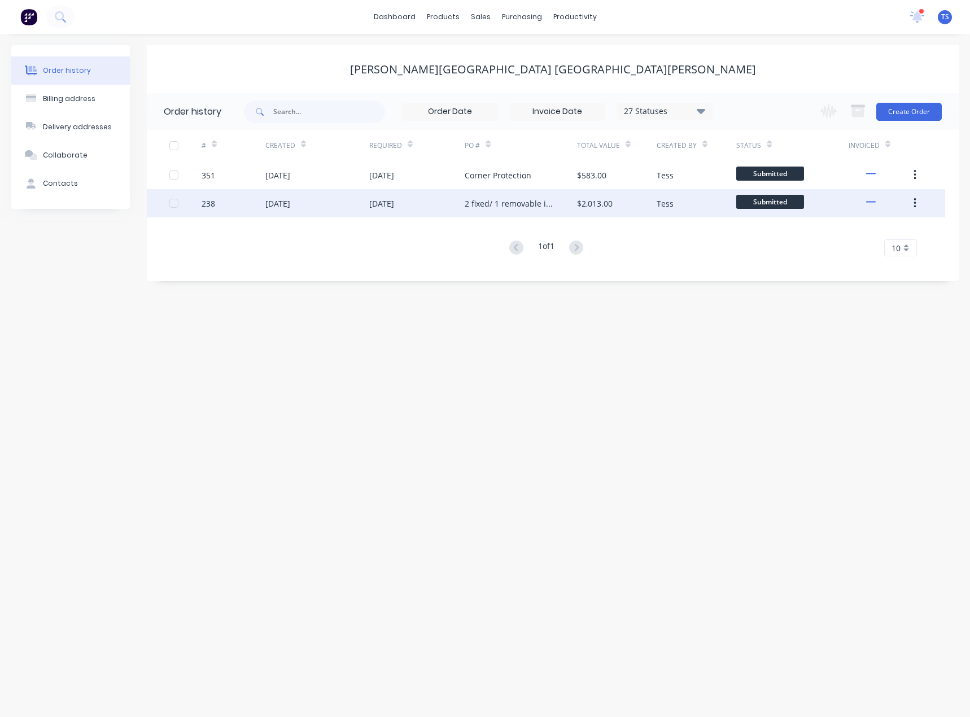
click at [371, 202] on div "[DATE]" at bounding box center [381, 204] width 25 height 12
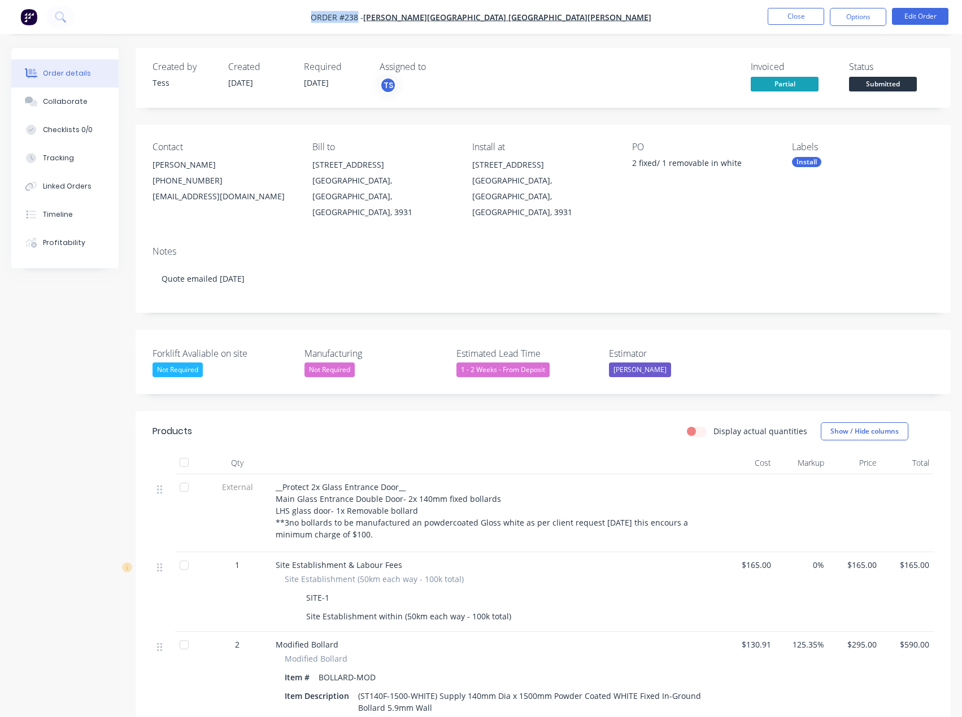
drag, startPoint x: 353, startPoint y: 15, endPoint x: 411, endPoint y: 18, distance: 57.7
click at [411, 18] on nav "Order #238 - [PERSON_NAME][GEOGRAPHIC_DATA] [GEOGRAPHIC_DATA][PERSON_NAME] Clos…" at bounding box center [481, 17] width 962 height 34
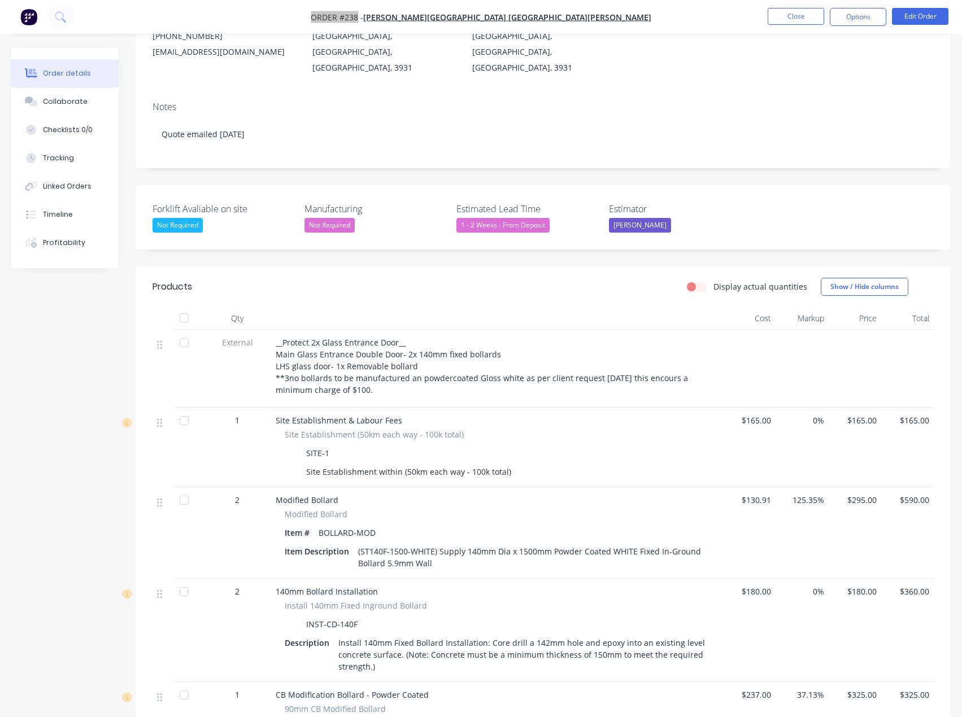
scroll to position [169, 0]
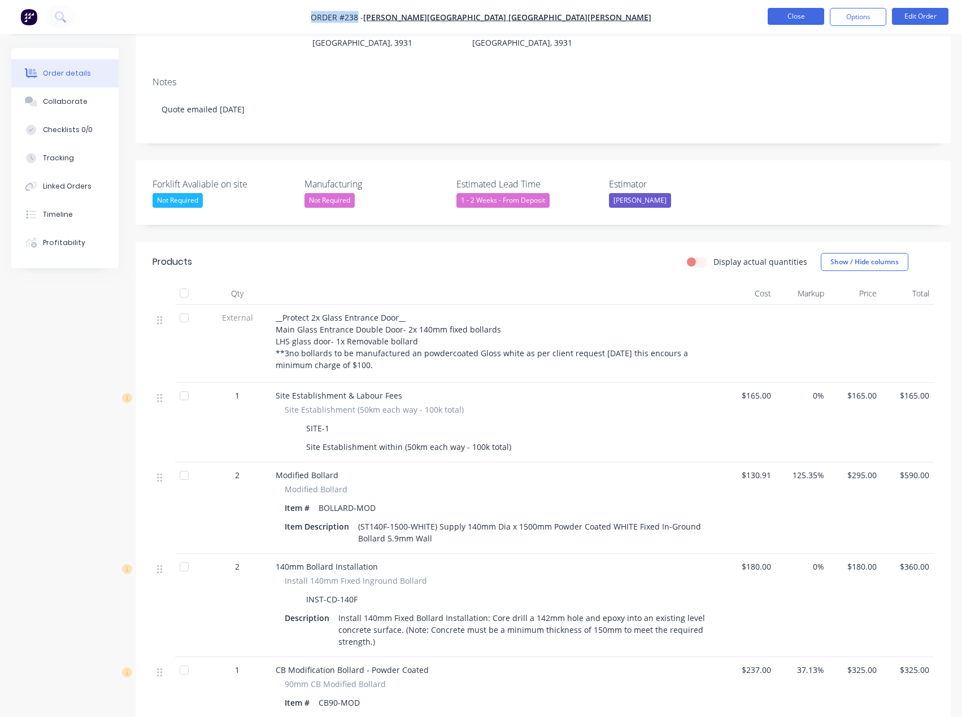
click at [787, 20] on button "Close" at bounding box center [795, 16] width 56 height 17
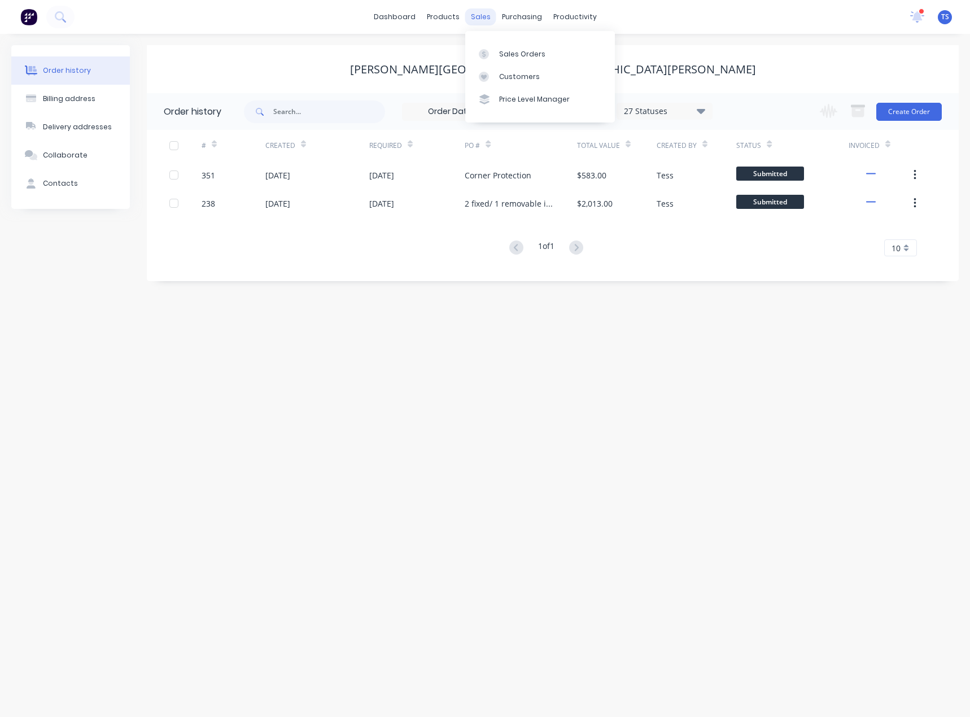
click at [489, 16] on div "sales" at bounding box center [480, 16] width 31 height 17
click at [504, 73] on div "Customers" at bounding box center [519, 77] width 41 height 10
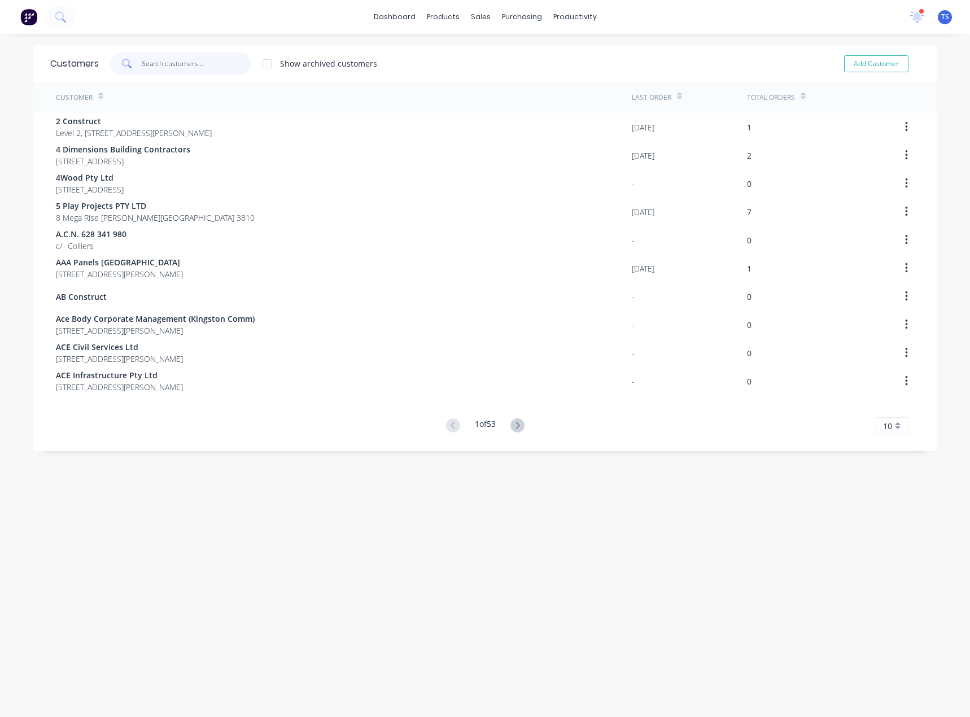
click at [187, 60] on input "text" at bounding box center [197, 64] width 110 height 23
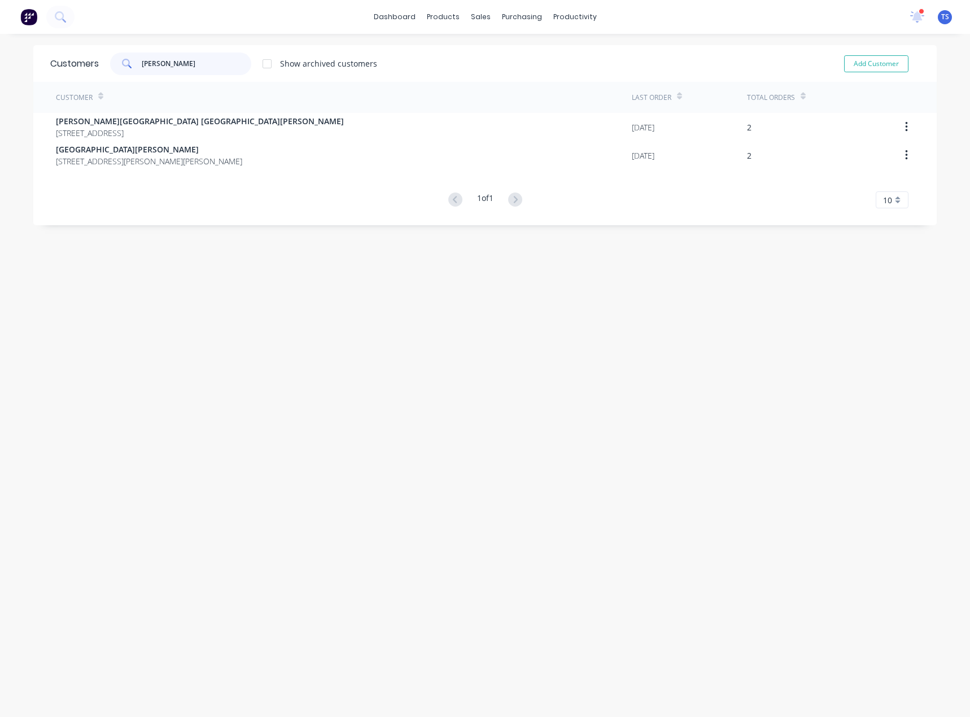
type input "[PERSON_NAME]"
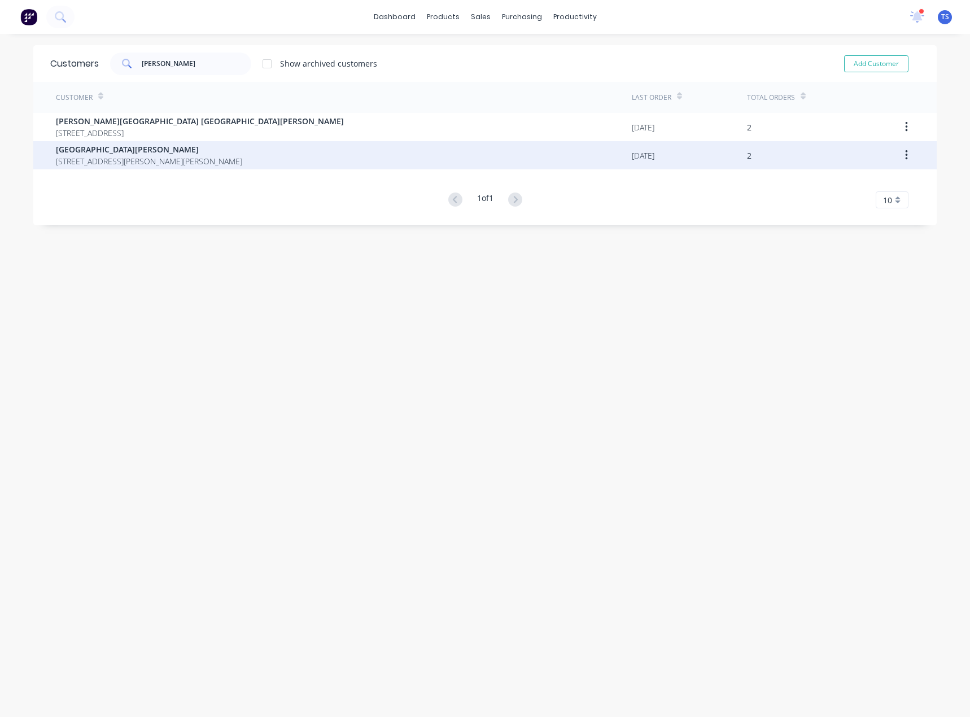
click at [143, 154] on span "[GEOGRAPHIC_DATA][PERSON_NAME]" at bounding box center [149, 149] width 186 height 12
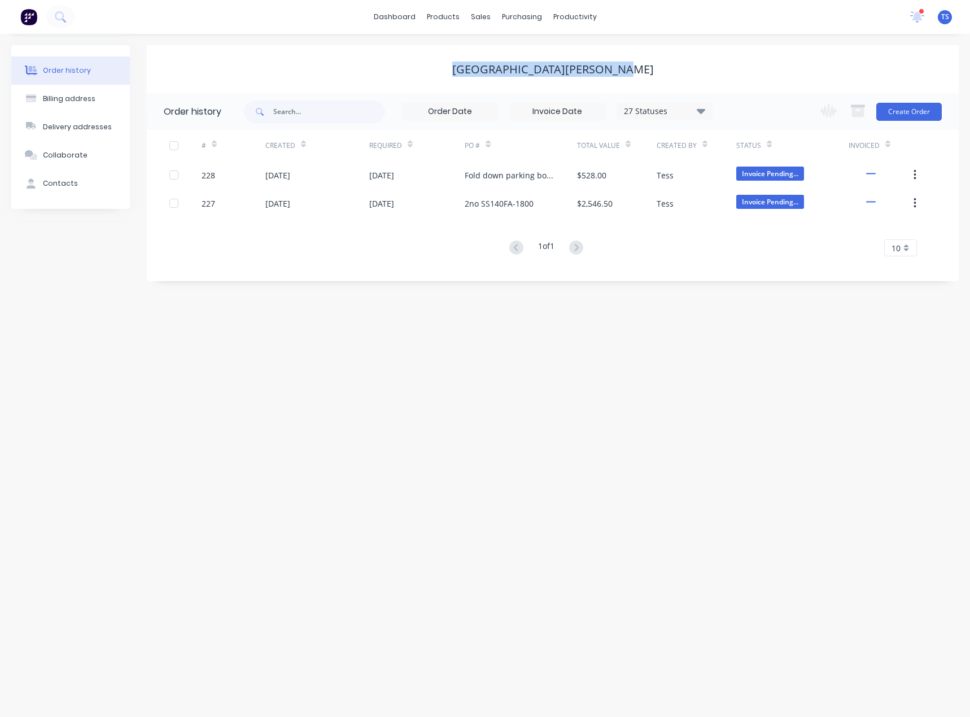
drag, startPoint x: 610, startPoint y: 67, endPoint x: 469, endPoint y: 66, distance: 141.2
click at [469, 66] on div "[GEOGRAPHIC_DATA][PERSON_NAME]" at bounding box center [553, 70] width 812 height 14
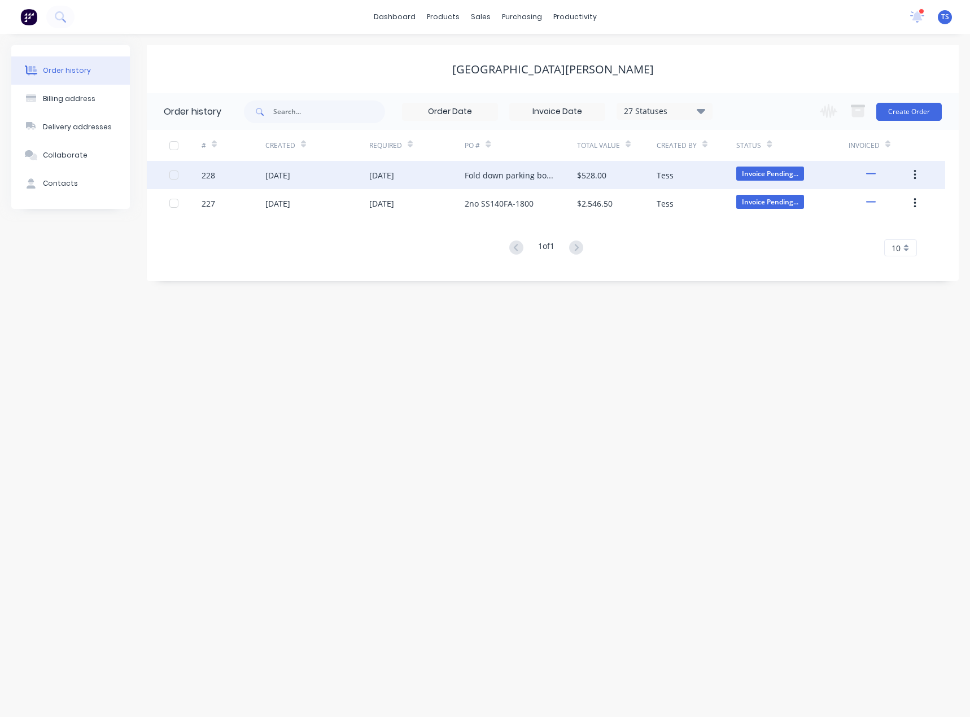
click at [386, 171] on div "[DATE]" at bounding box center [381, 175] width 25 height 12
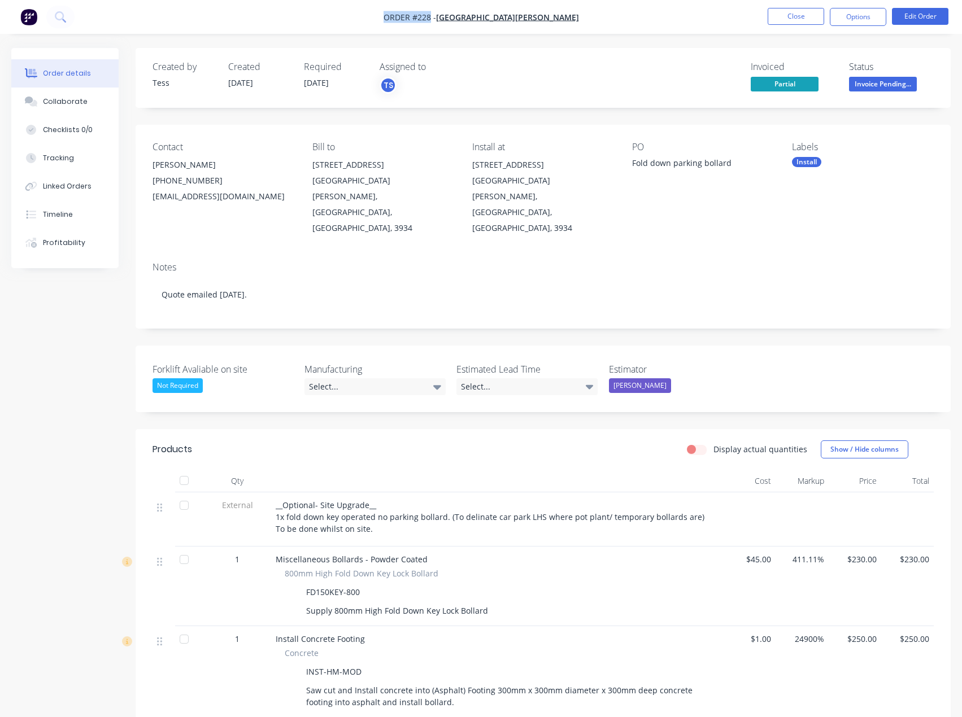
drag, startPoint x: 385, startPoint y: 19, endPoint x: 436, endPoint y: 21, distance: 51.4
click at [436, 21] on nav "Order #228 - [GEOGRAPHIC_DATA][PERSON_NAME] Close Options Edit Order" at bounding box center [481, 17] width 962 height 34
click at [779, 14] on button "Close" at bounding box center [795, 16] width 56 height 17
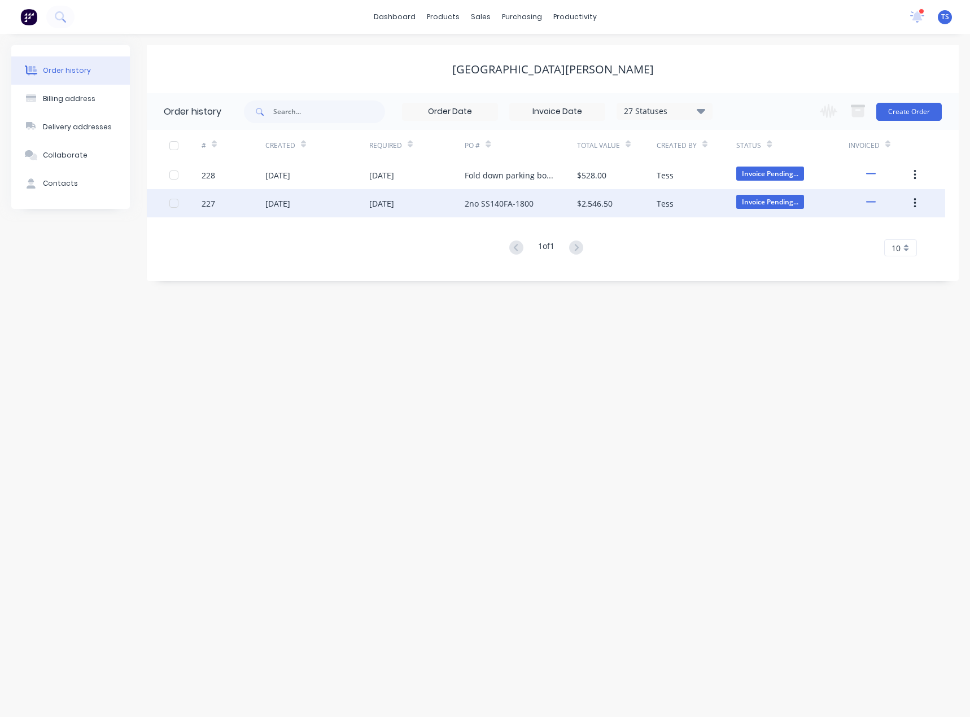
click at [219, 204] on div "227" at bounding box center [234, 203] width 64 height 28
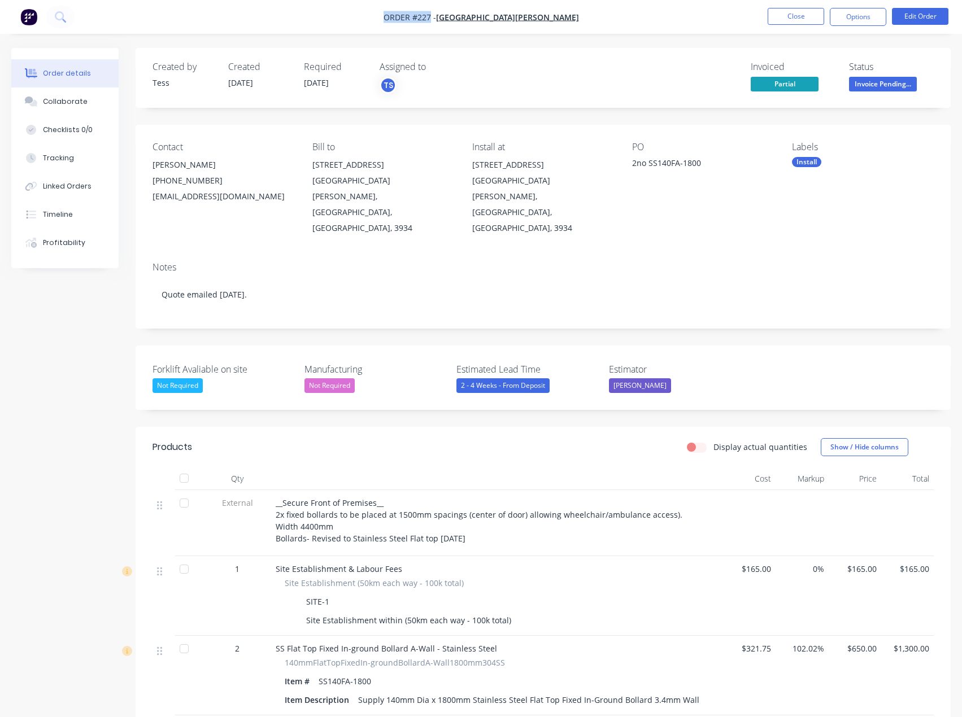
drag, startPoint x: 377, startPoint y: 18, endPoint x: 436, endPoint y: 20, distance: 59.9
click at [436, 21] on nav "Order #227 - [GEOGRAPHIC_DATA][PERSON_NAME] Close Options Edit Order" at bounding box center [481, 17] width 962 height 34
click at [807, 19] on button "Close" at bounding box center [795, 16] width 56 height 17
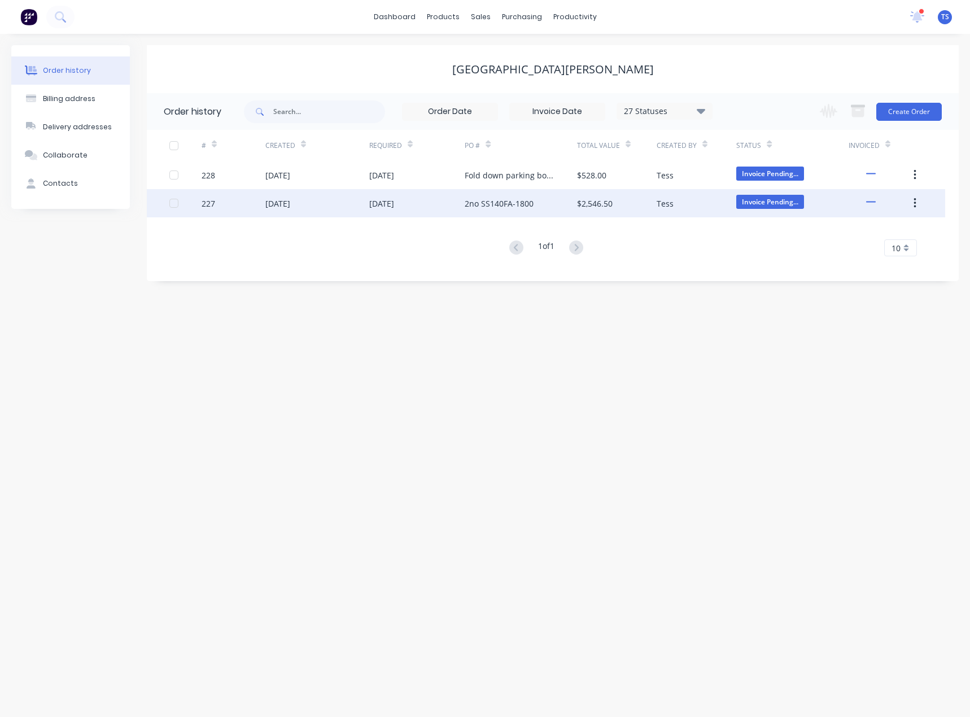
click at [315, 205] on div "[DATE]" at bounding box center [317, 203] width 104 height 28
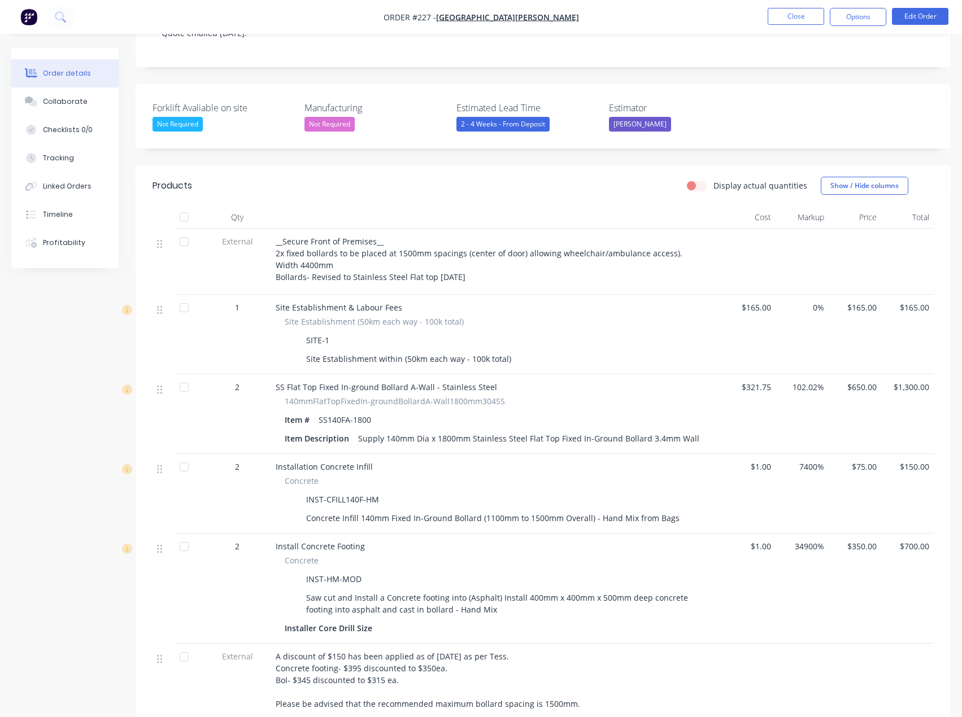
scroll to position [282, 0]
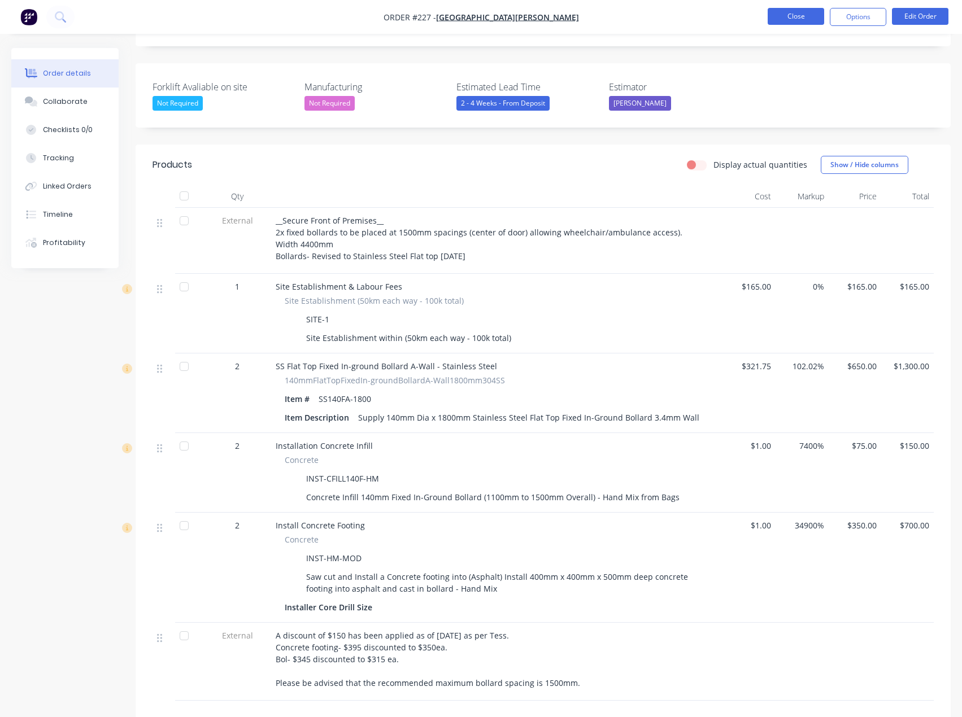
click at [790, 16] on button "Close" at bounding box center [795, 16] width 56 height 17
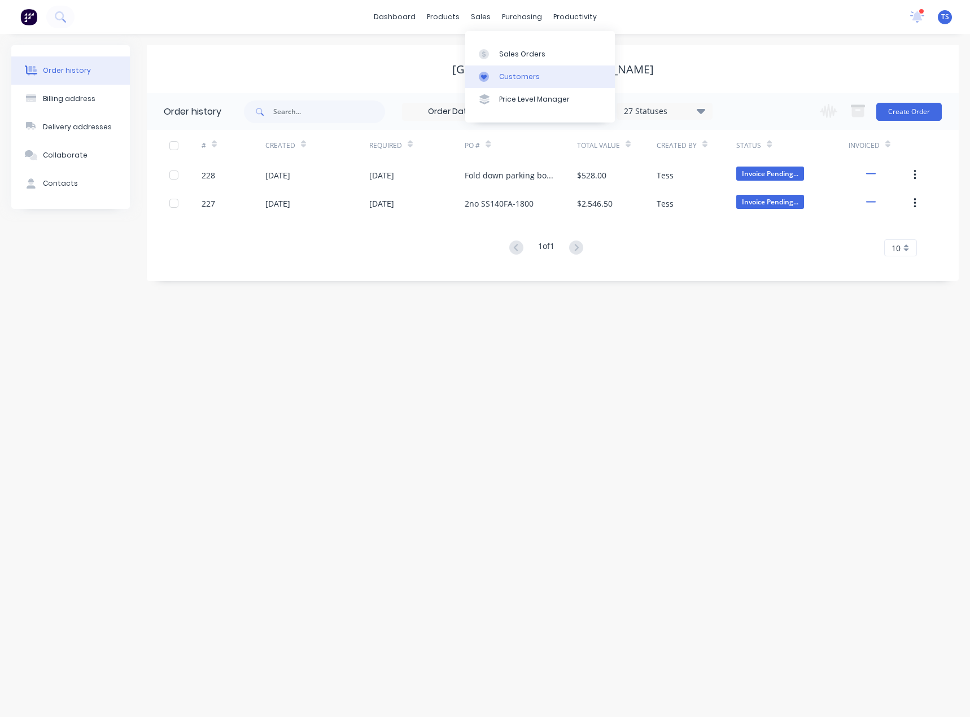
click at [517, 74] on div "Customers" at bounding box center [519, 77] width 41 height 10
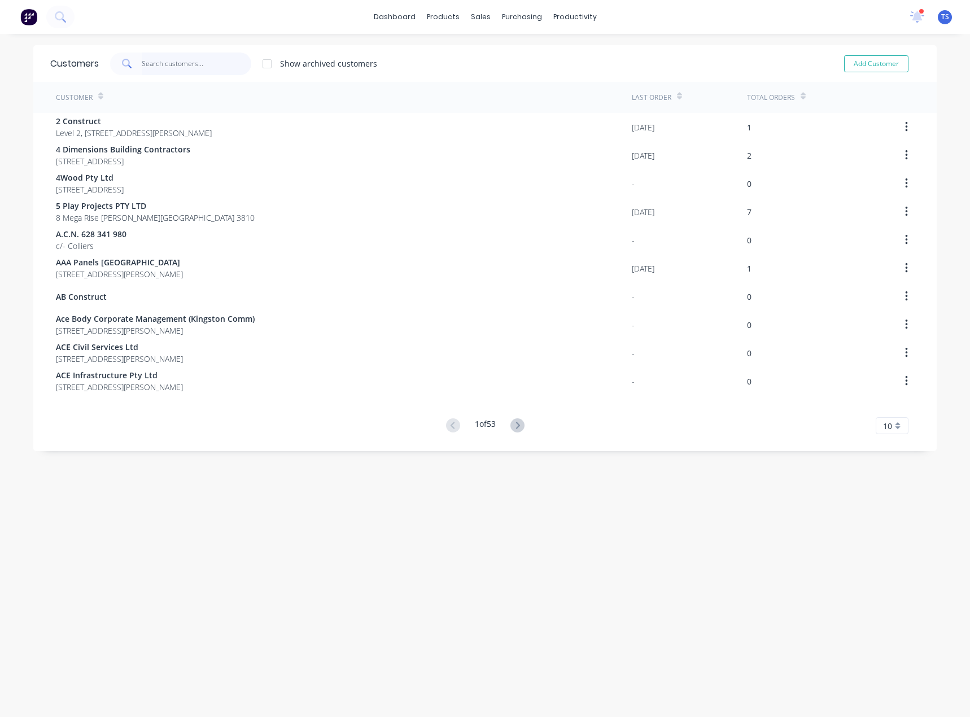
click at [184, 65] on input "text" at bounding box center [197, 64] width 110 height 23
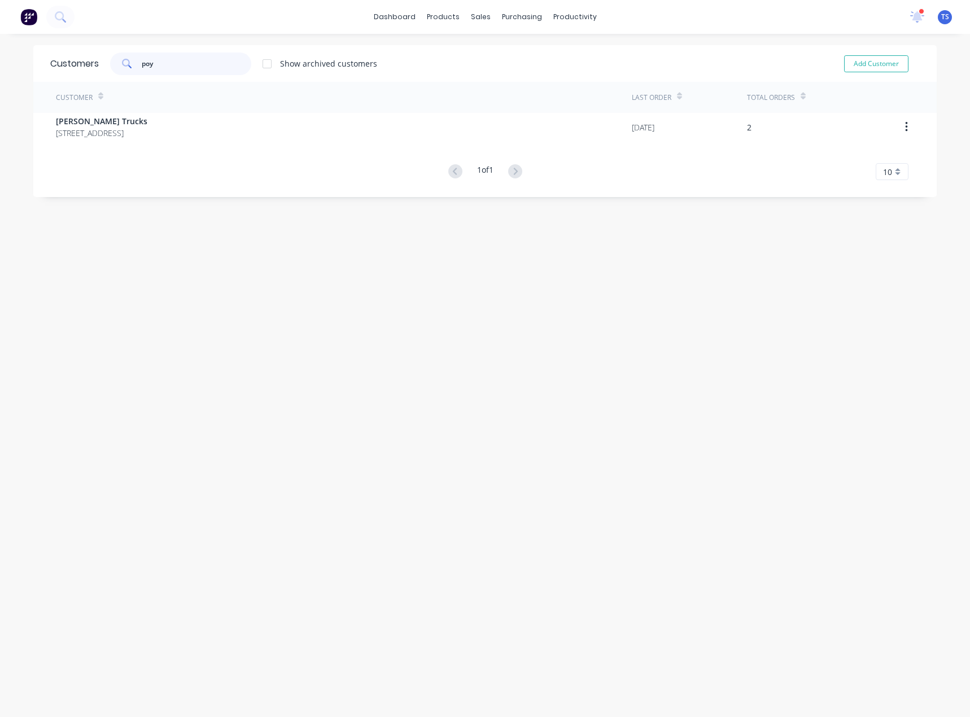
drag, startPoint x: 185, startPoint y: 65, endPoint x: 163, endPoint y: 68, distance: 22.2
type input "poy"
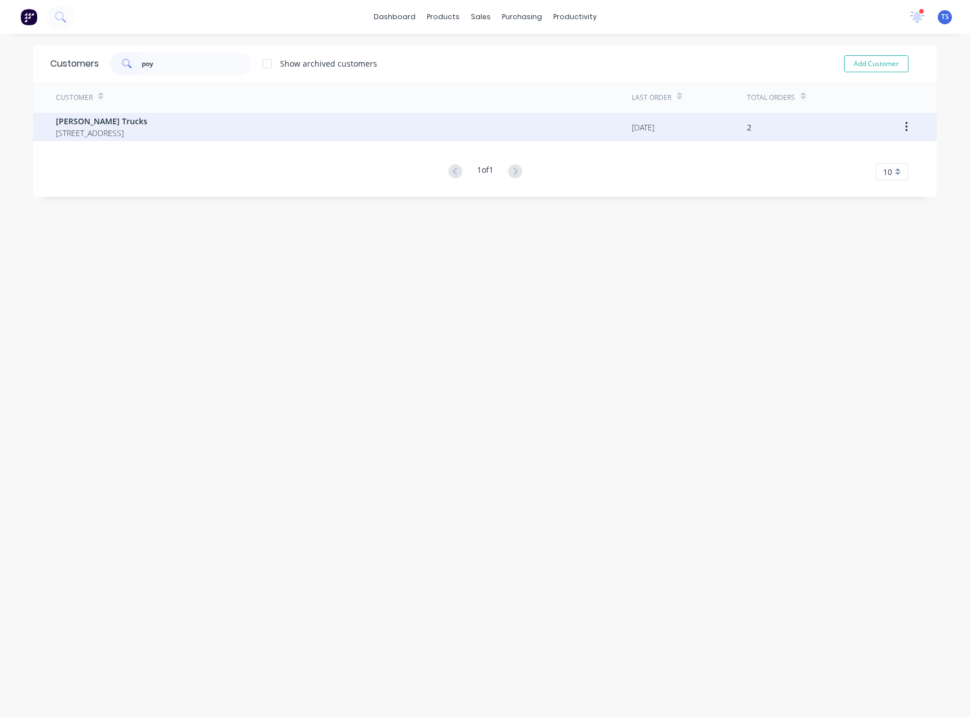
drag, startPoint x: 163, startPoint y: 68, endPoint x: 112, endPoint y: 126, distance: 77.7
click at [112, 126] on span "[PERSON_NAME] Trucks" at bounding box center [101, 121] width 91 height 12
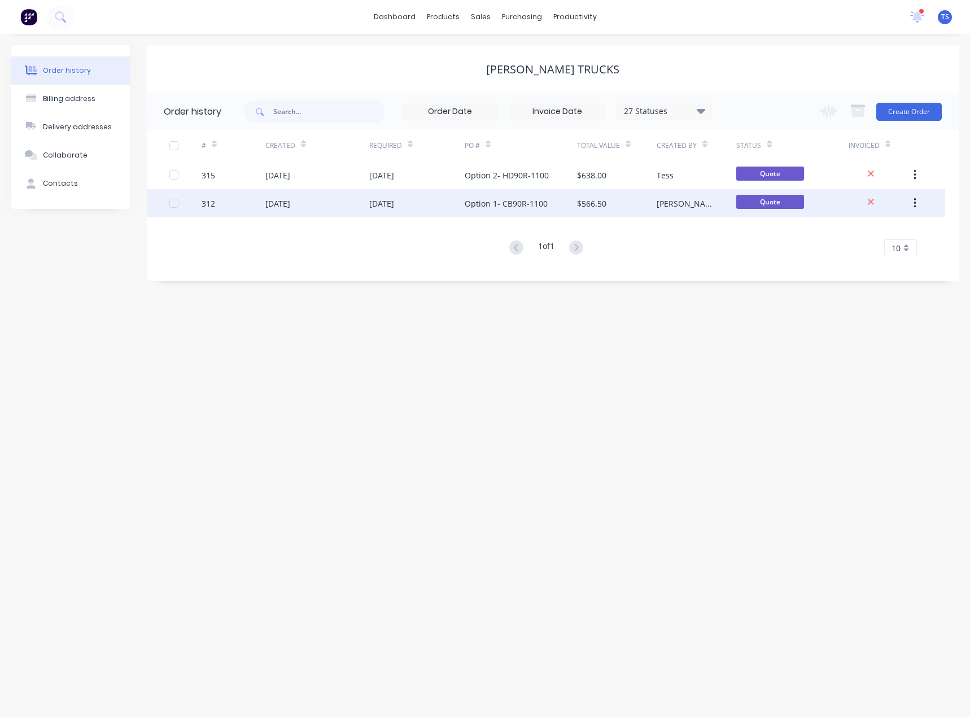
click at [486, 205] on div "Option 1- CB90R-1100" at bounding box center [506, 204] width 83 height 12
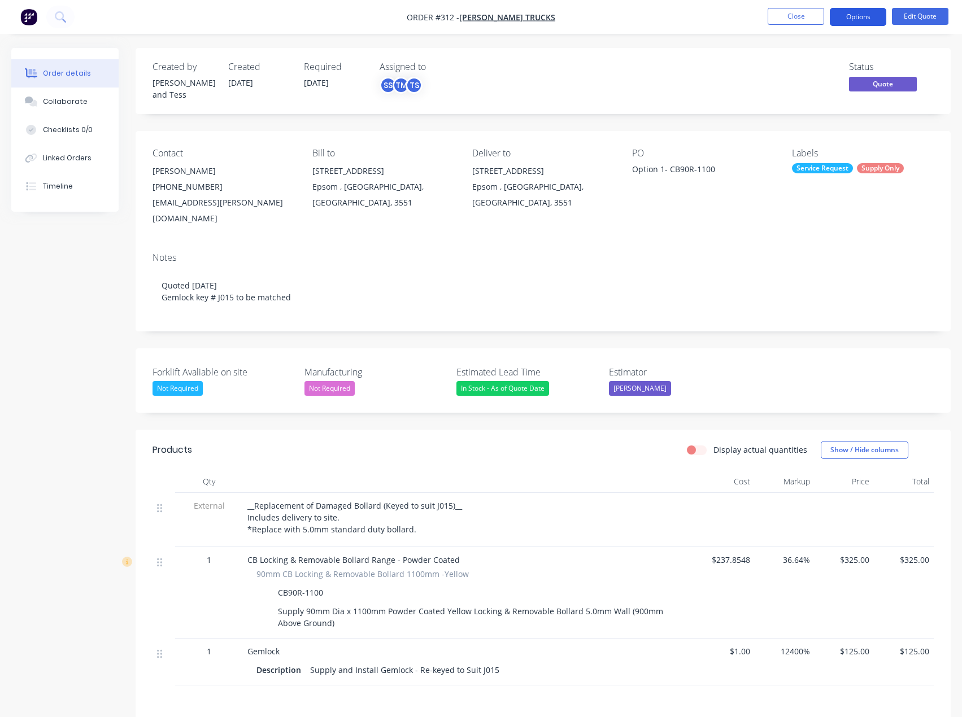
click at [873, 12] on button "Options" at bounding box center [857, 17] width 56 height 18
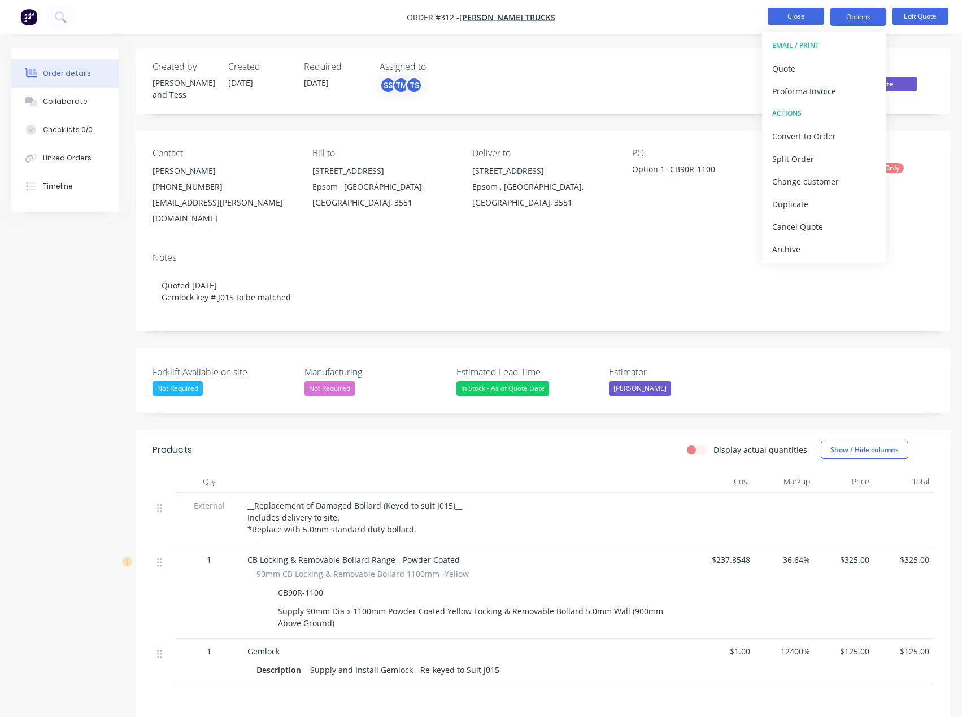
click at [794, 15] on button "Close" at bounding box center [795, 16] width 56 height 17
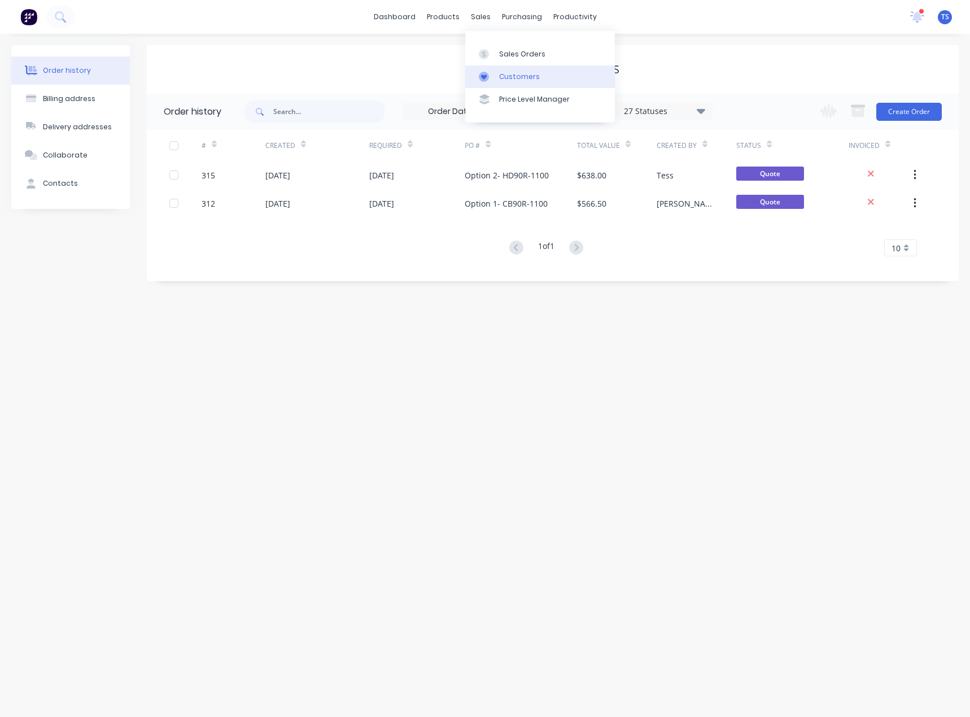
click at [506, 80] on div "Customers" at bounding box center [519, 77] width 41 height 10
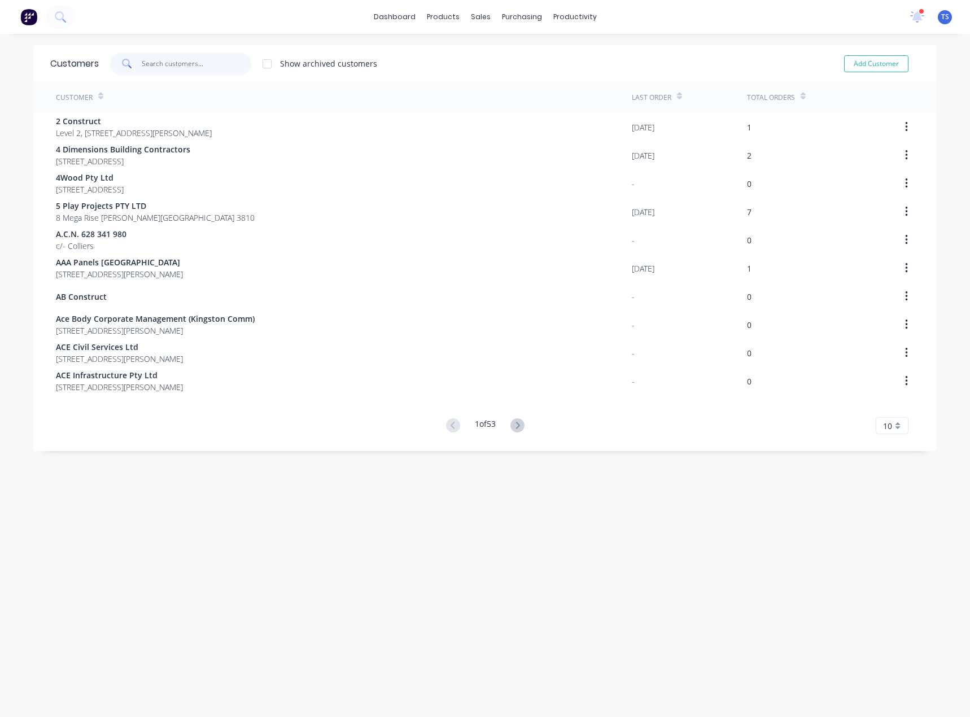
click at [194, 66] on input "text" at bounding box center [197, 64] width 110 height 23
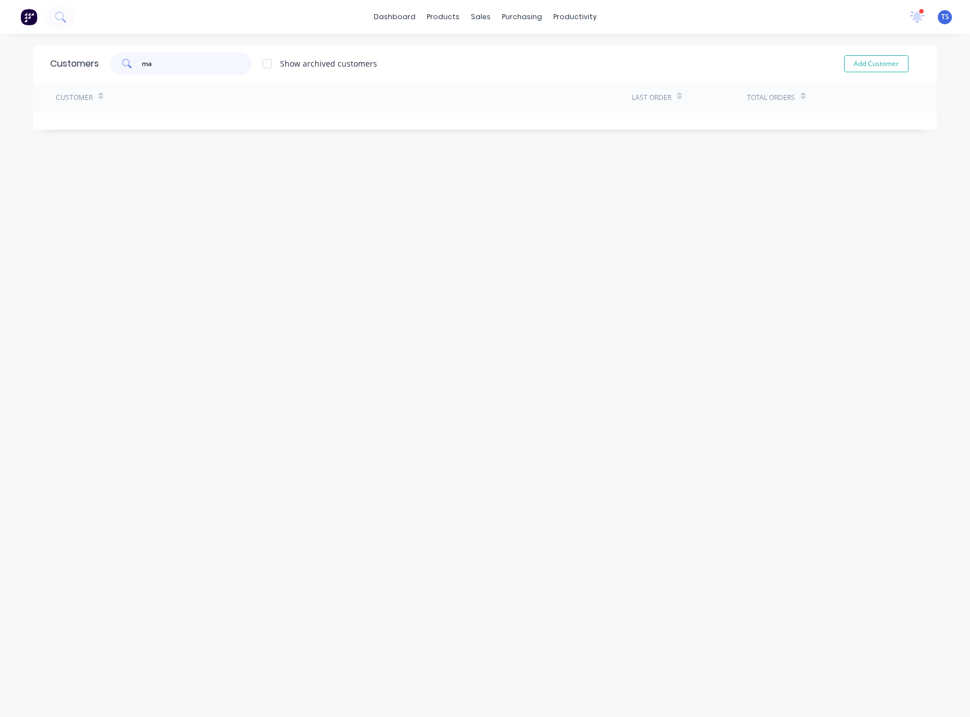
type input "m"
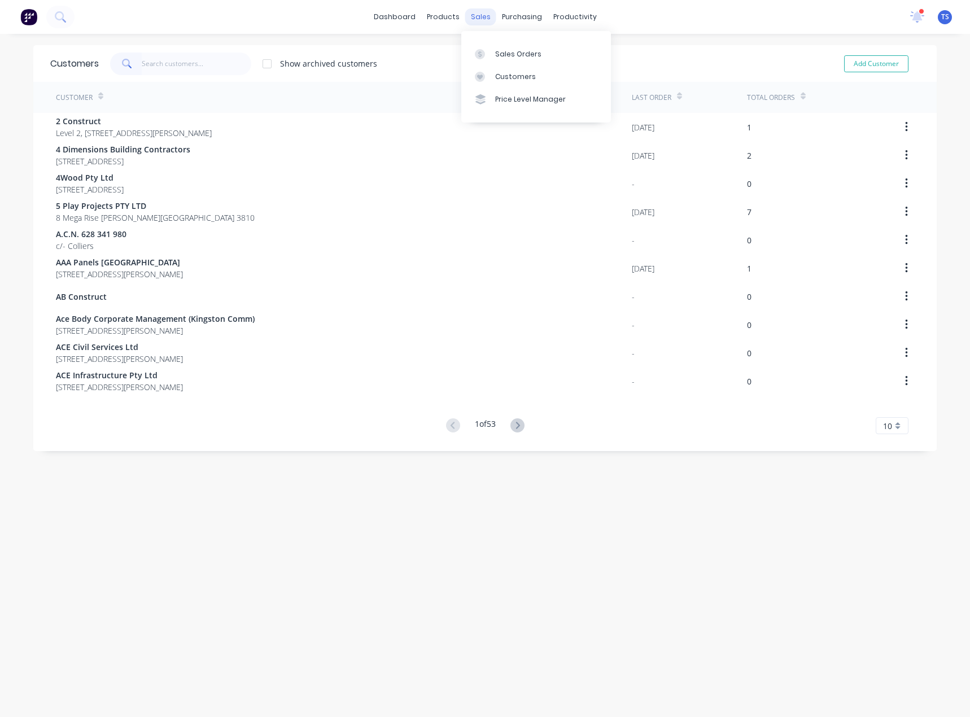
click at [478, 21] on div "sales" at bounding box center [480, 16] width 31 height 17
click at [187, 62] on input "text" at bounding box center [197, 64] width 110 height 23
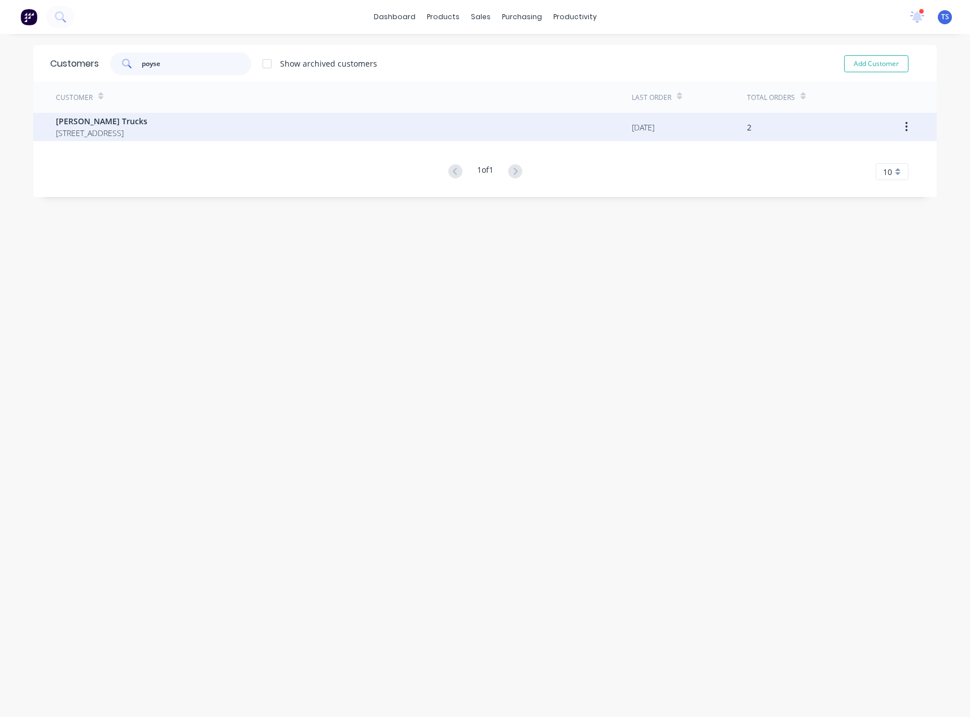
type input "poyse"
click at [137, 136] on span "[STREET_ADDRESS]" at bounding box center [101, 133] width 91 height 12
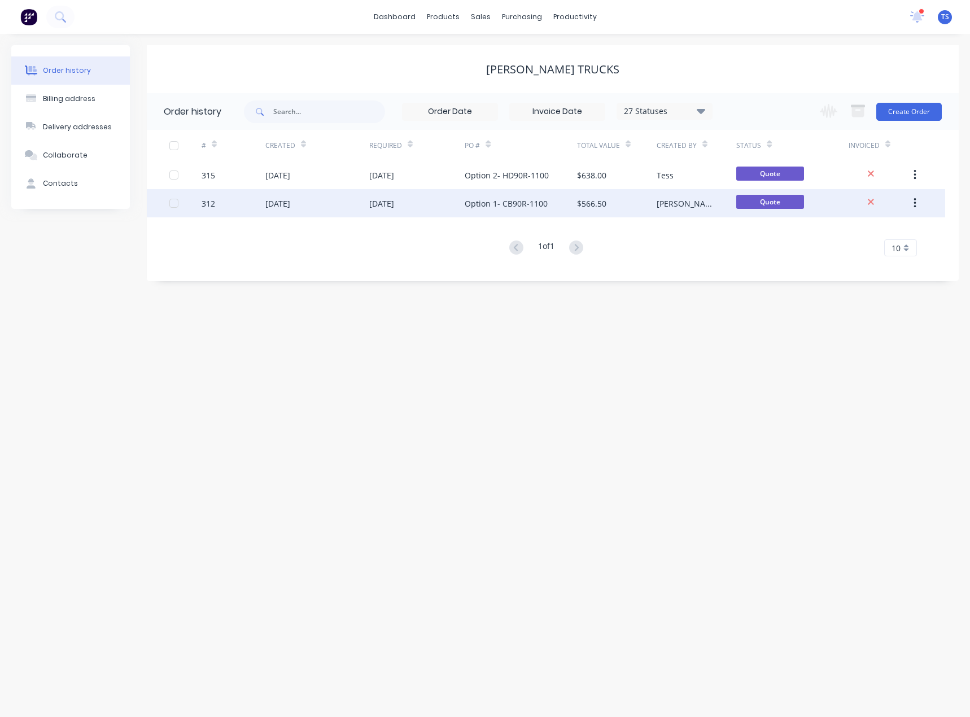
click at [507, 204] on div "Option 1- CB90R-1100" at bounding box center [506, 204] width 83 height 12
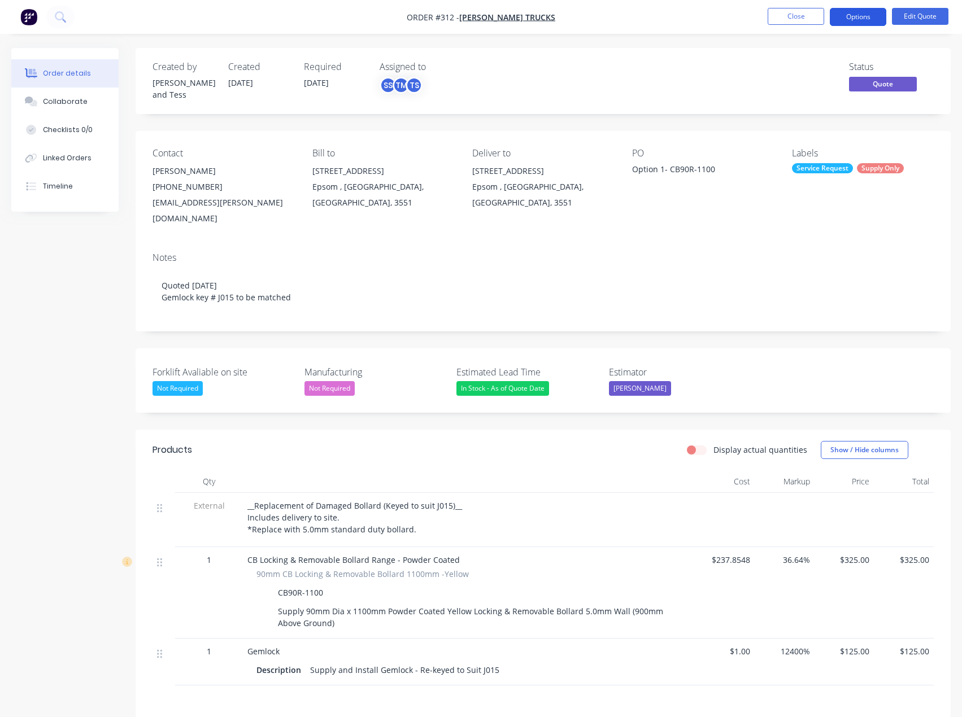
click at [863, 14] on button "Options" at bounding box center [857, 17] width 56 height 18
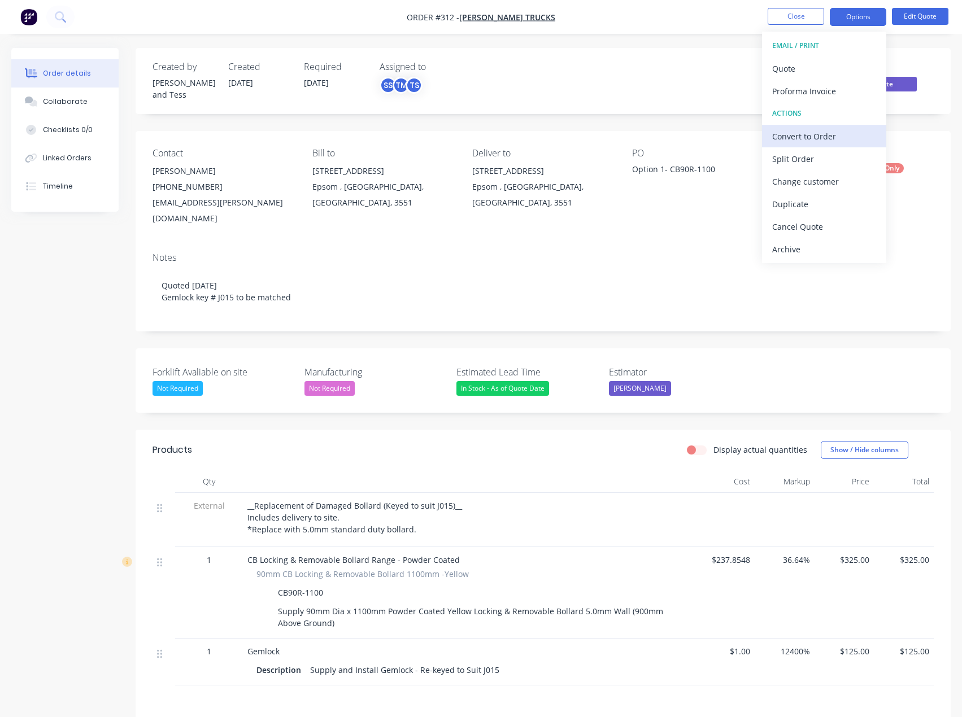
click at [784, 135] on div "Convert to Order" at bounding box center [824, 136] width 104 height 16
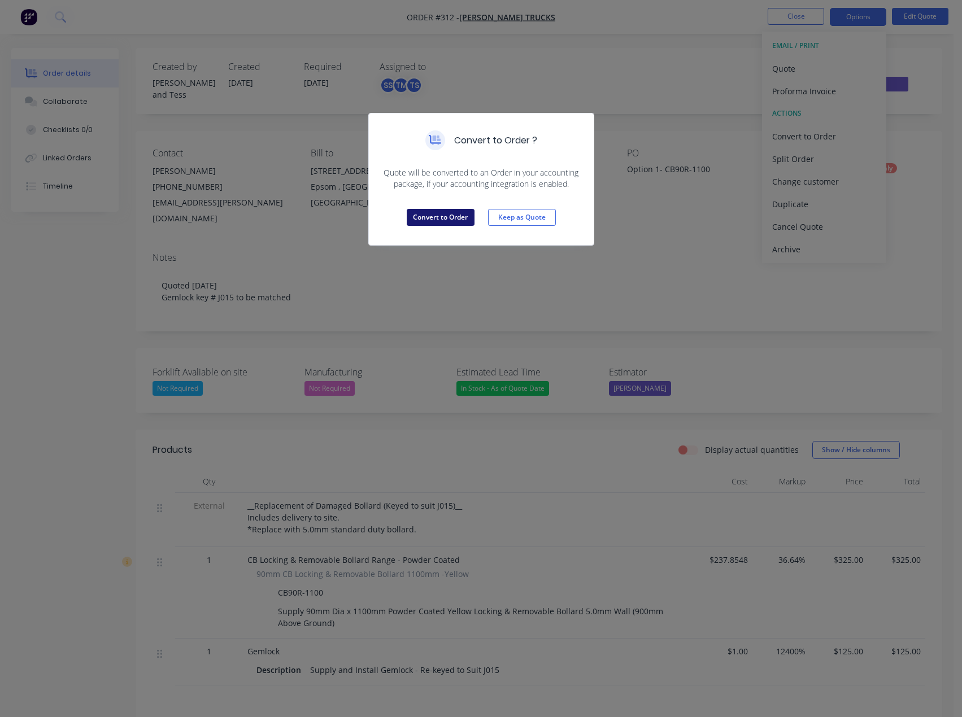
click at [448, 220] on button "Convert to Order" at bounding box center [441, 217] width 68 height 17
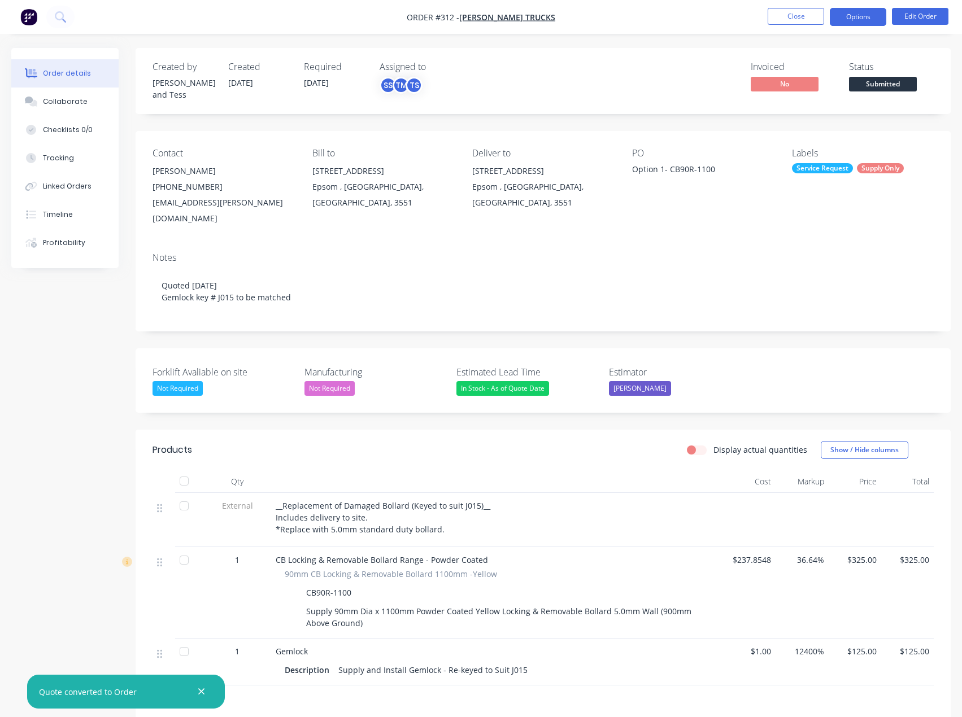
click at [851, 19] on button "Options" at bounding box center [857, 17] width 56 height 18
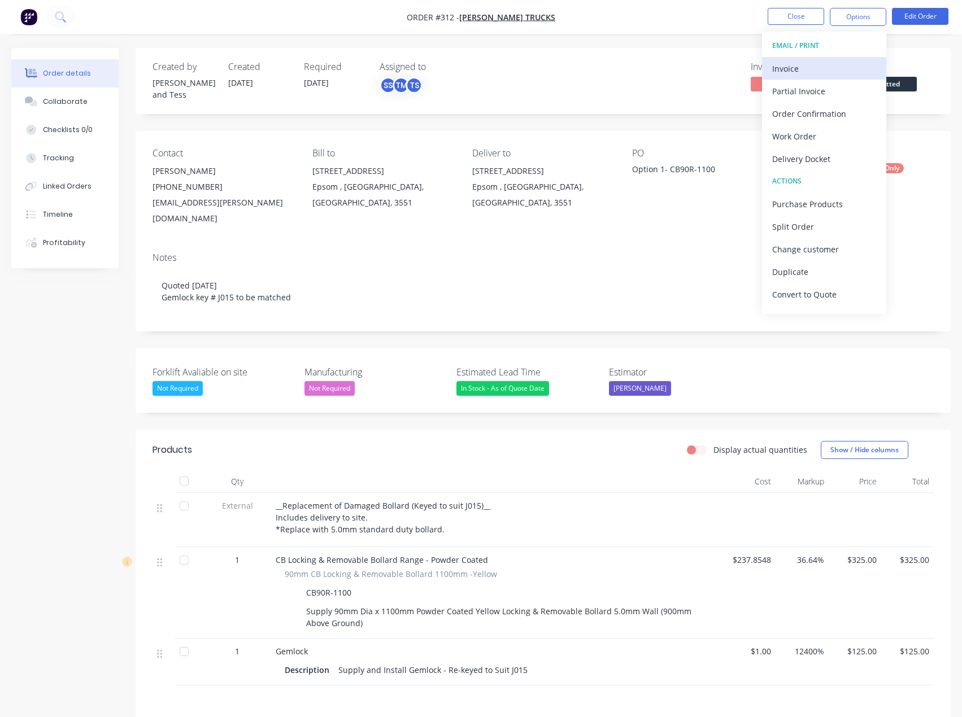
click at [802, 68] on div "Invoice" at bounding box center [824, 68] width 104 height 16
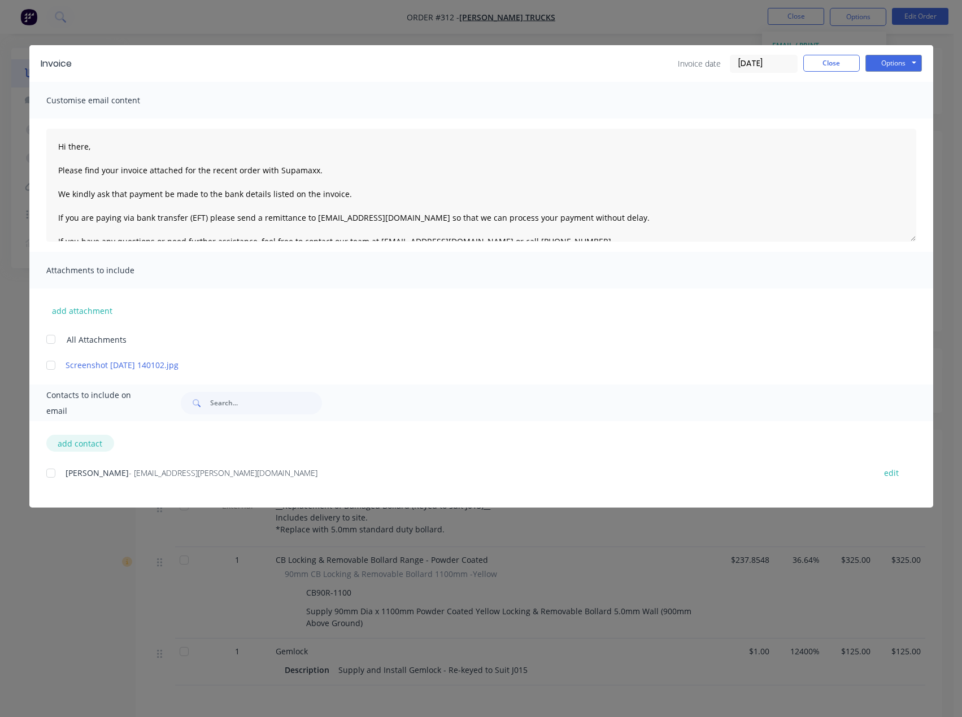
click at [71, 444] on button "add contact" at bounding box center [80, 443] width 68 height 17
select select "AU"
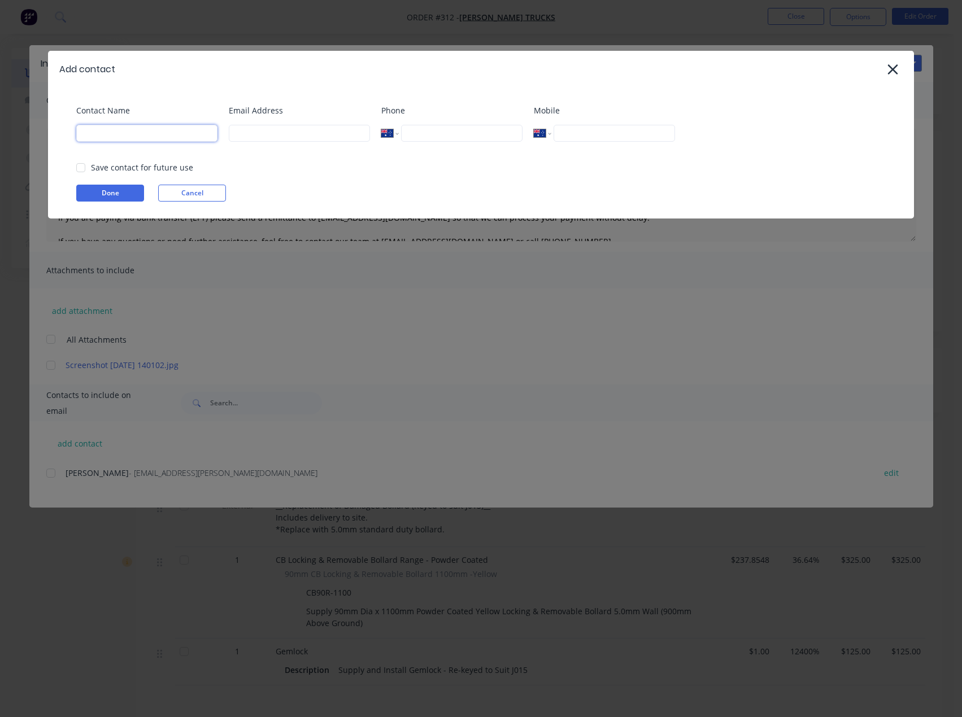
click at [157, 132] on input at bounding box center [146, 133] width 141 height 17
type input "Tess"
click at [255, 132] on input at bounding box center [299, 133] width 141 height 17
type input "[EMAIL_ADDRESS][DOMAIN_NAME]"
click at [97, 190] on button "Done" at bounding box center [110, 193] width 68 height 17
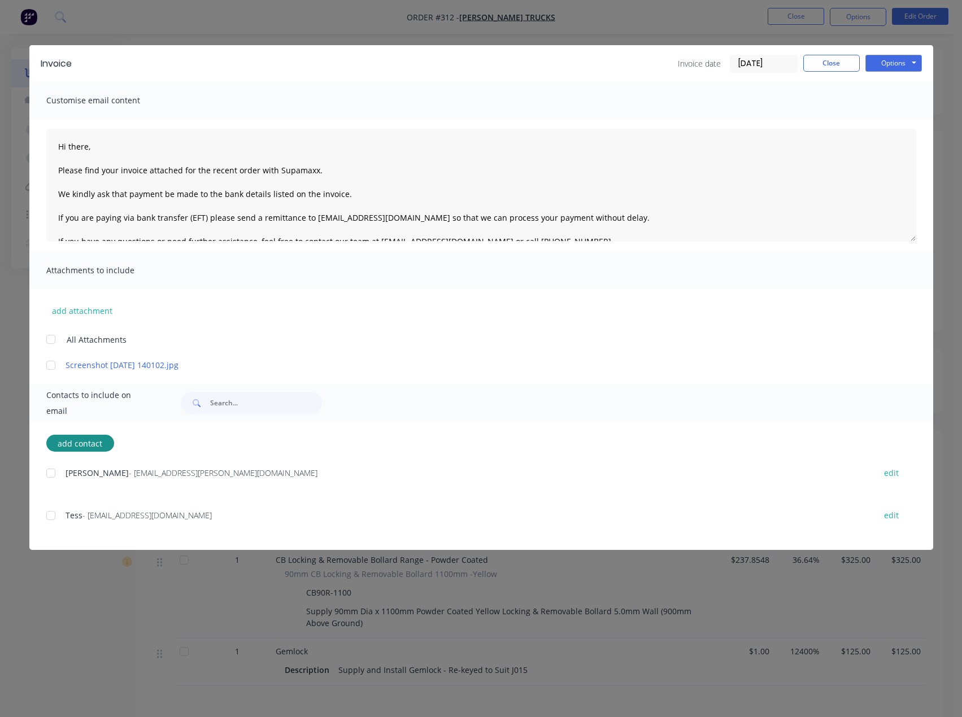
click at [46, 472] on div at bounding box center [51, 473] width 23 height 23
click at [49, 517] on div at bounding box center [51, 515] width 23 height 23
click at [91, 148] on textarea "Hi there, Please find your invoice attached for the recent order with Supamaxx.…" at bounding box center [481, 185] width 870 height 113
click at [333, 173] on textarea "Hi [PERSON_NAME], Please find your invoice attached for the recent order with S…" at bounding box center [481, 185] width 870 height 113
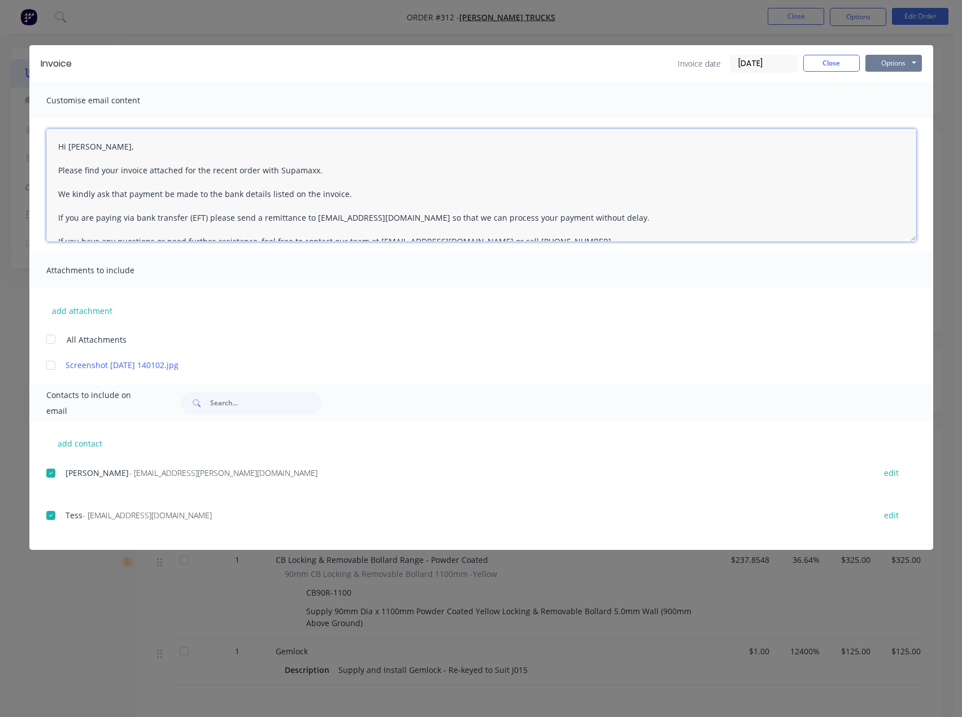
type textarea "Hi [PERSON_NAME], Please find your invoice attached for the recent order with S…"
click at [907, 64] on button "Options" at bounding box center [893, 63] width 56 height 17
click at [901, 117] on button "Email" at bounding box center [901, 120] width 72 height 19
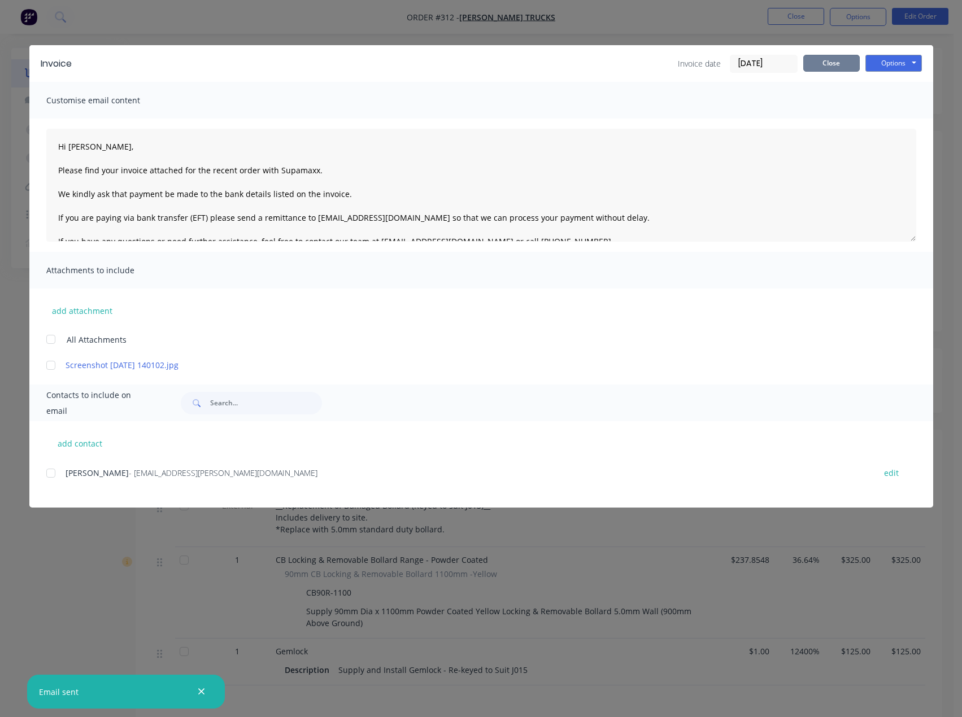
click at [845, 67] on button "Close" at bounding box center [831, 63] width 56 height 17
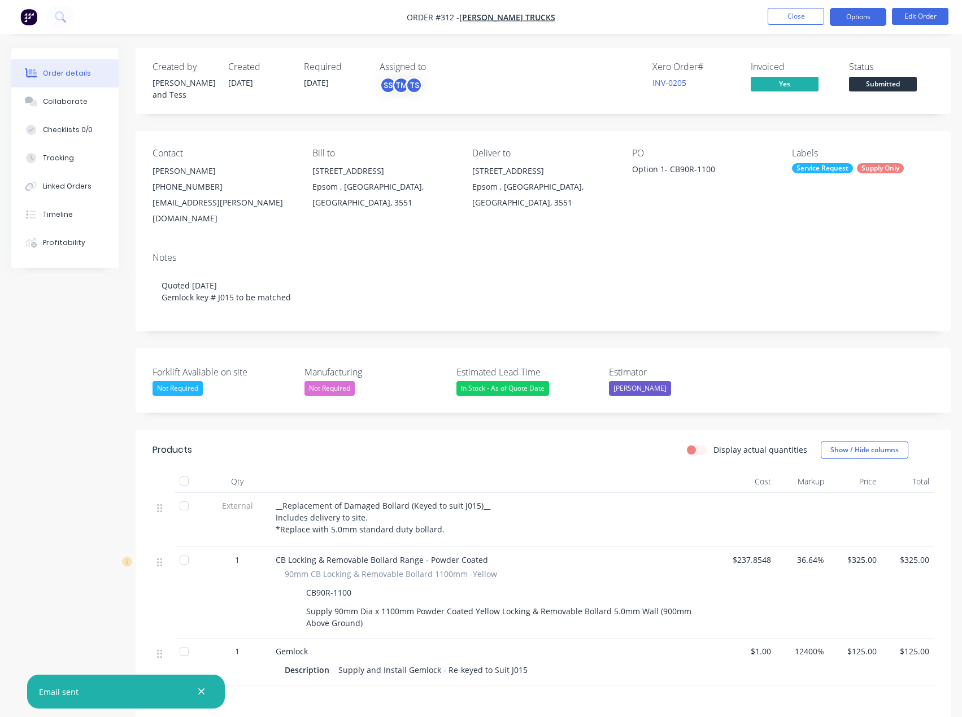
click at [859, 18] on button "Options" at bounding box center [857, 17] width 56 height 18
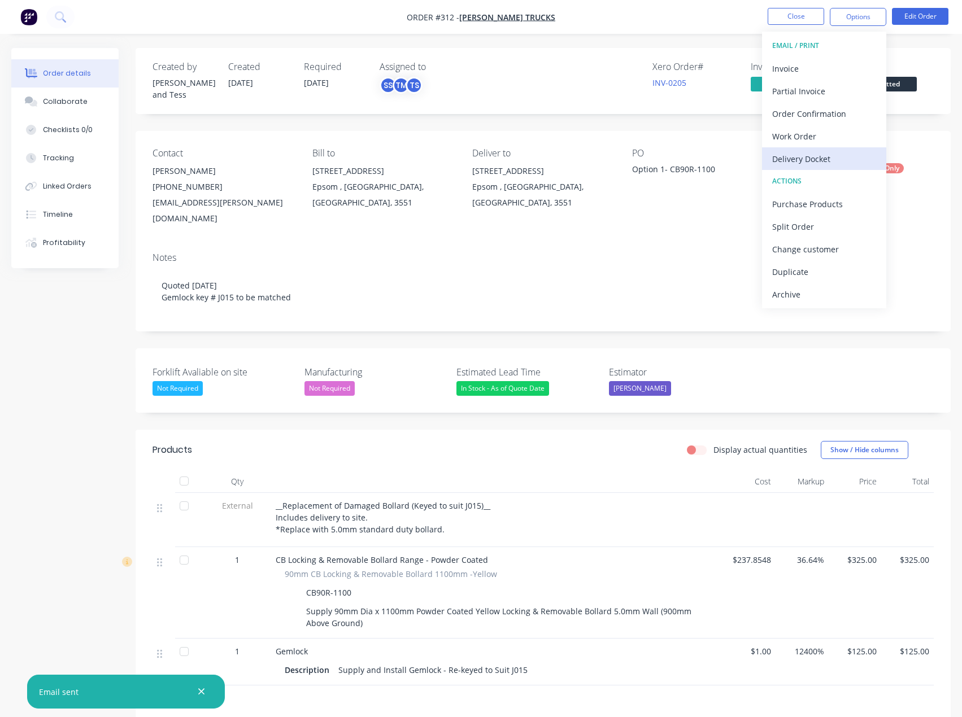
click at [825, 159] on div "Delivery Docket" at bounding box center [824, 159] width 104 height 16
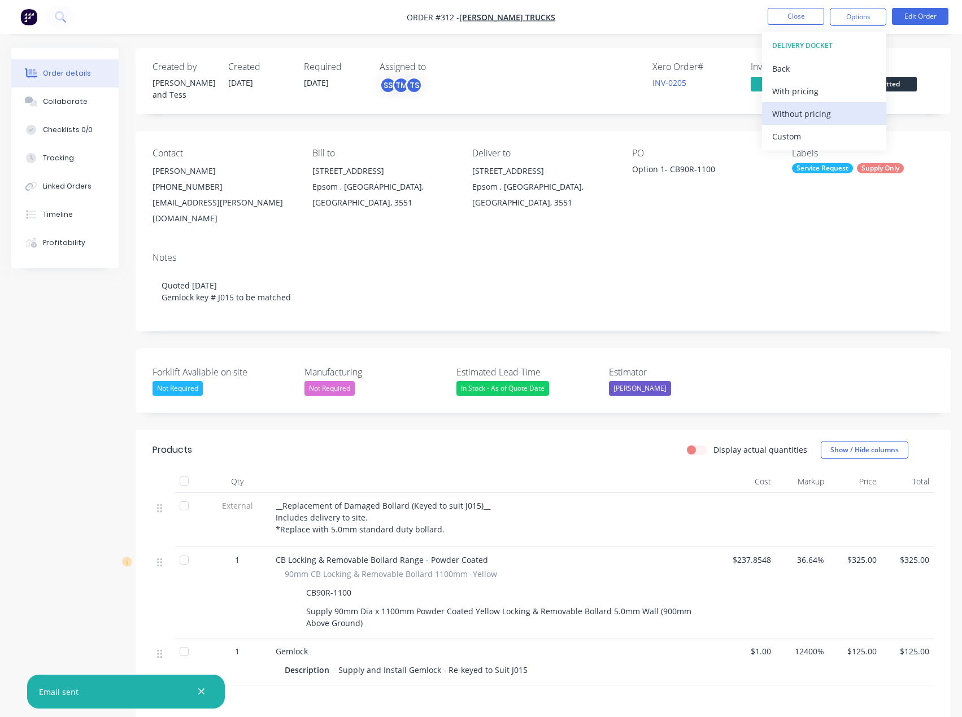
click at [806, 114] on div "Without pricing" at bounding box center [824, 114] width 104 height 16
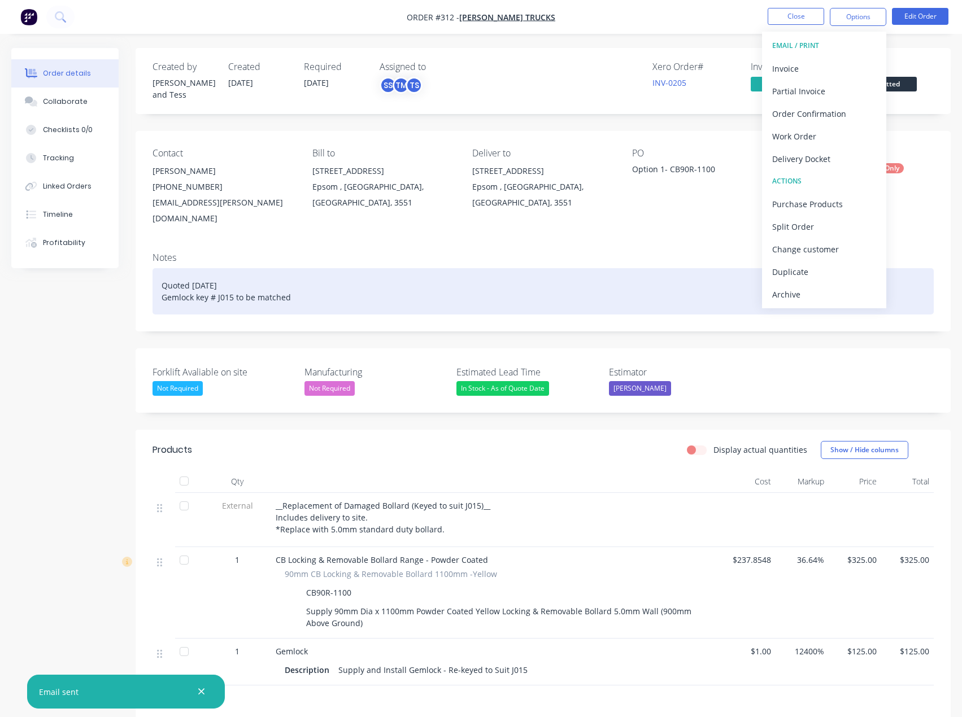
click at [288, 269] on div "Quoted [DATE] Gemlock key # J015 to be matched" at bounding box center [542, 291] width 781 height 46
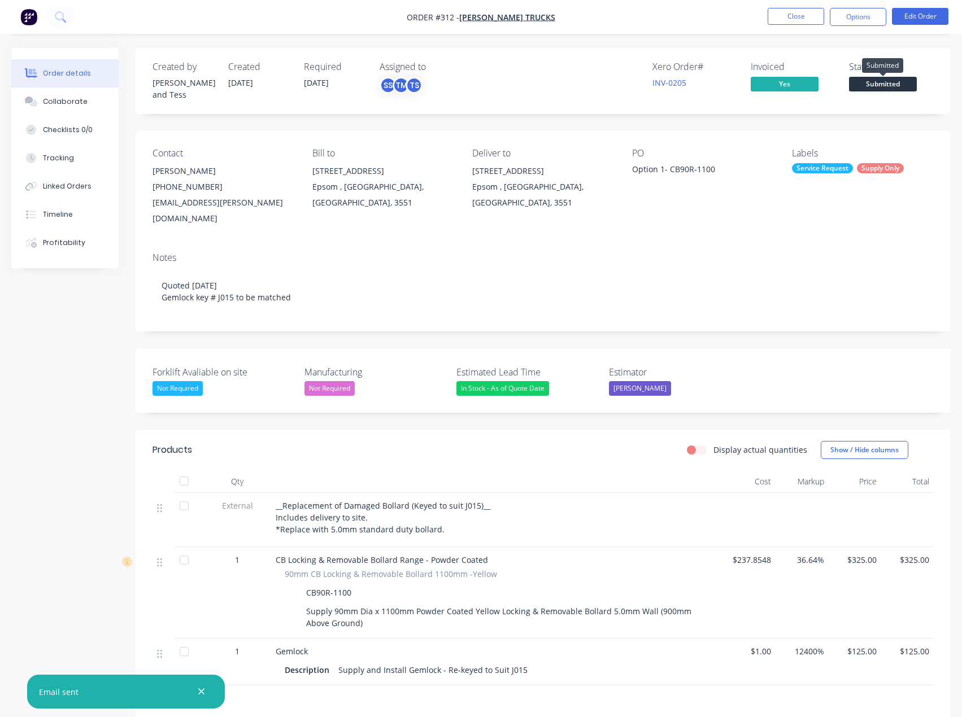
click at [863, 81] on span "Submitted" at bounding box center [883, 84] width 68 height 14
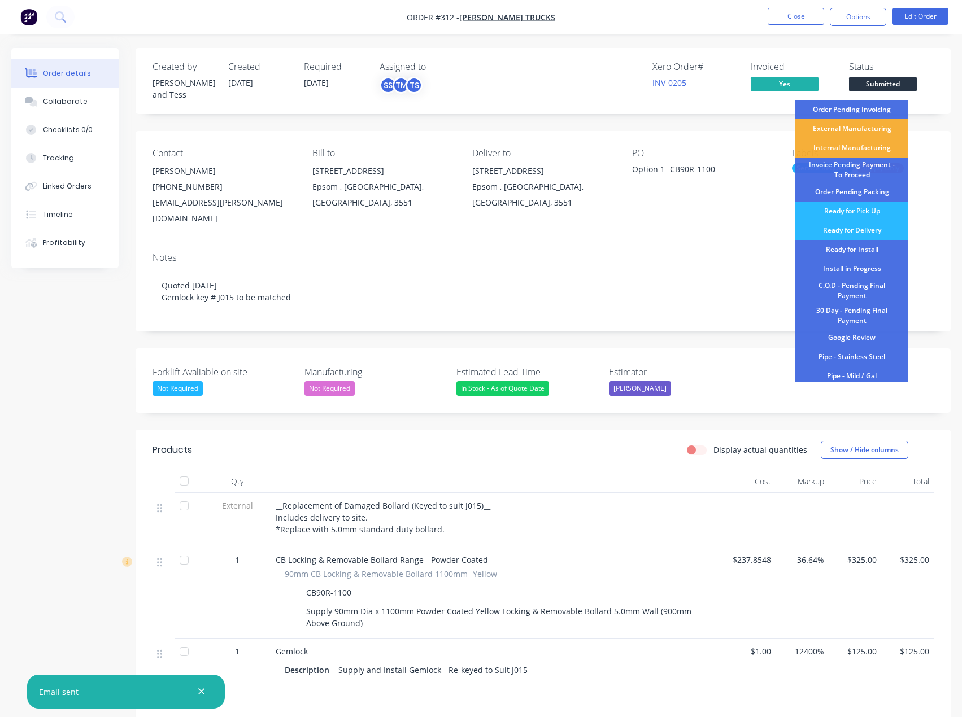
click at [861, 170] on div "Invoice Pending Payment - To Proceed" at bounding box center [851, 170] width 113 height 25
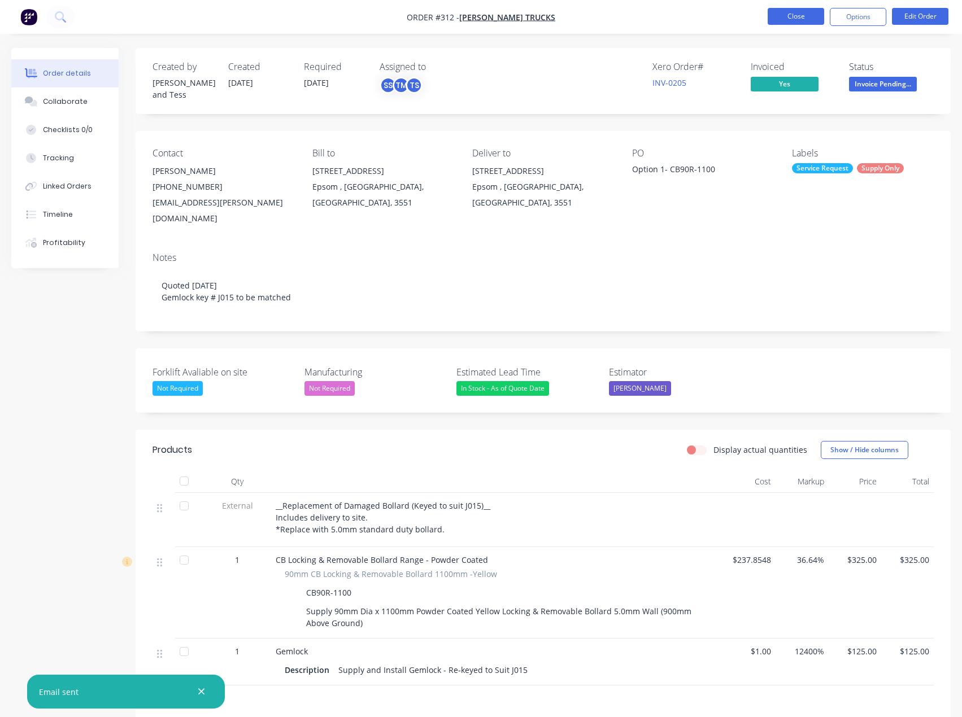
click at [789, 21] on button "Close" at bounding box center [795, 16] width 56 height 17
